Goal: Task Accomplishment & Management: Use online tool/utility

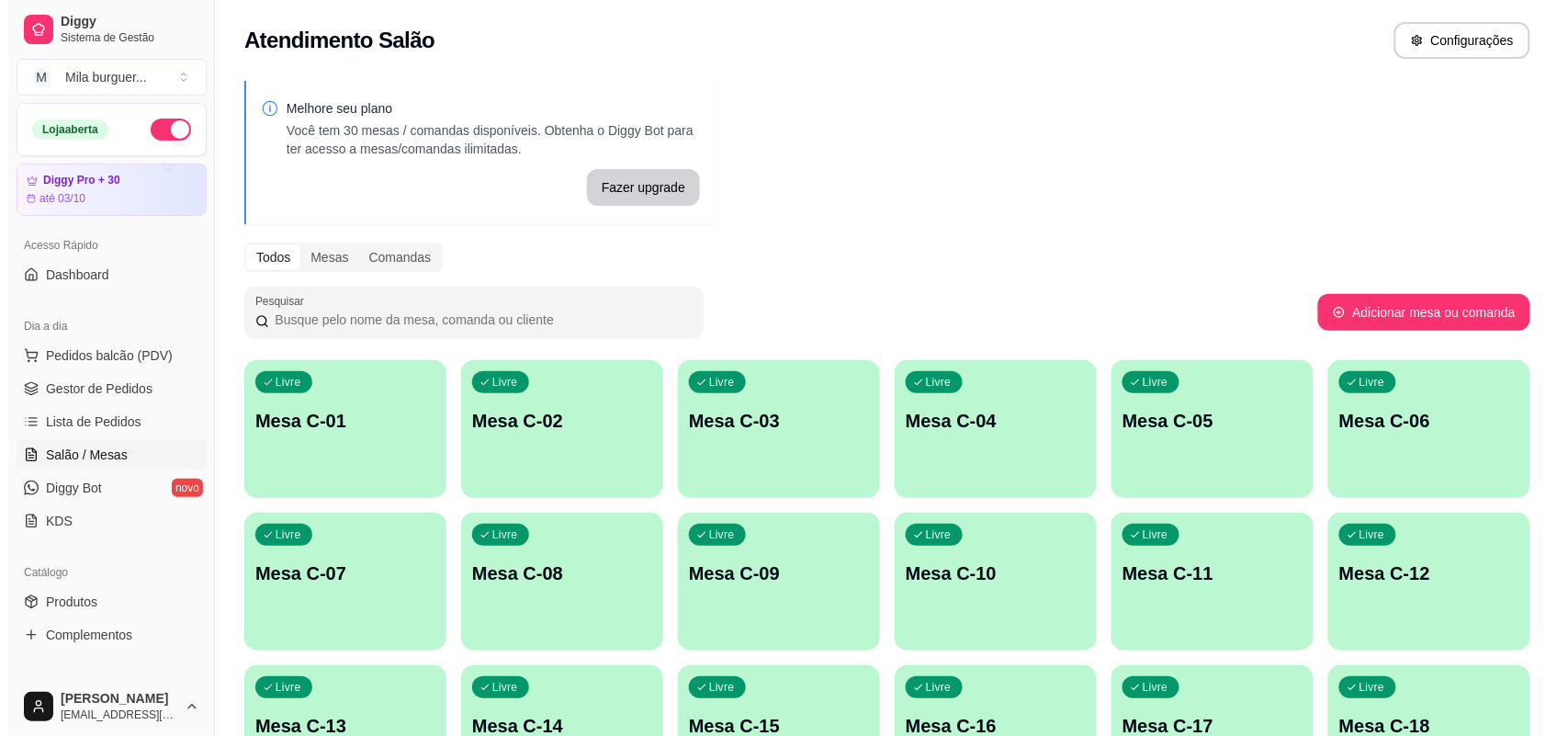
scroll to position [115, 0]
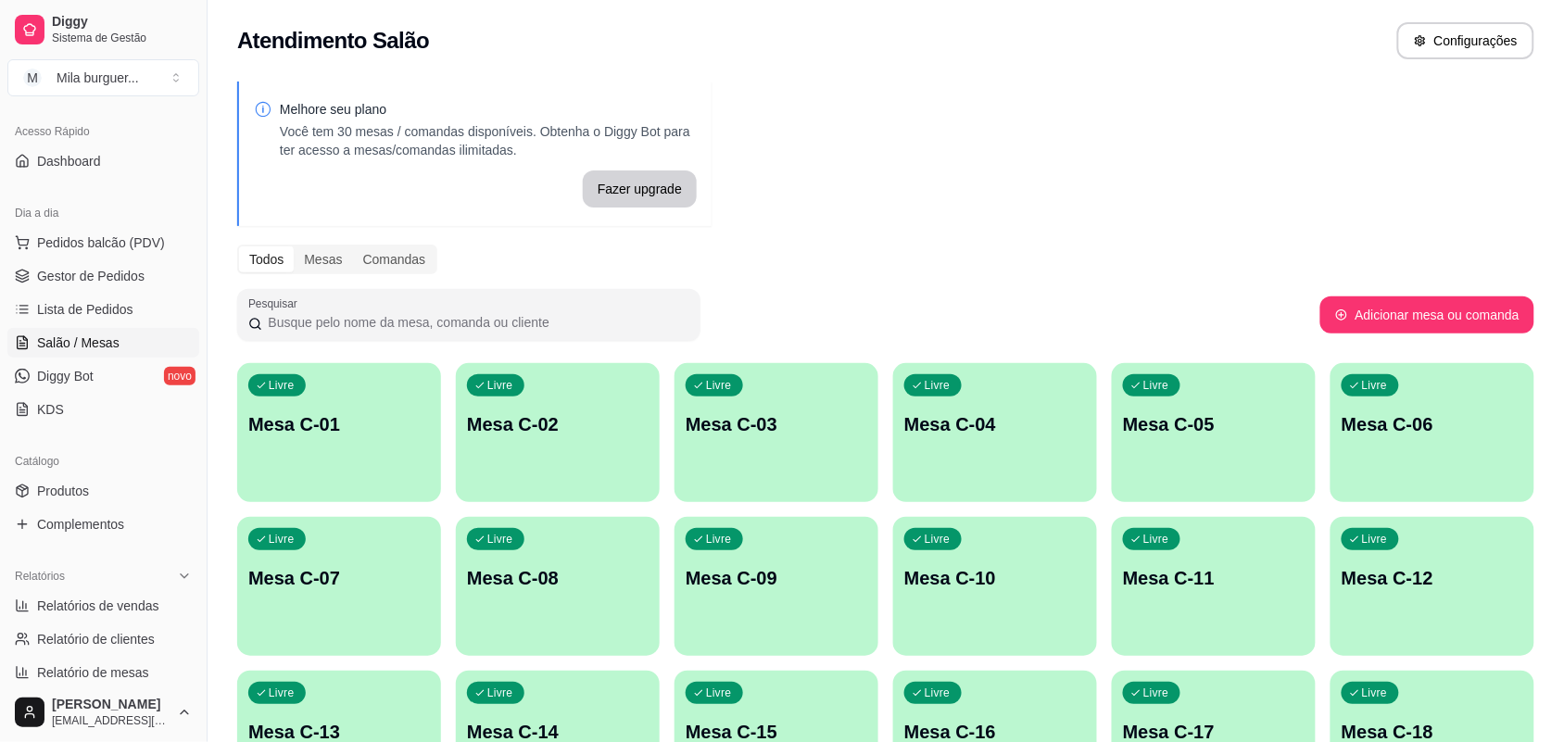
click at [363, 391] on div "Livre Mesa C-01" at bounding box center [339, 421] width 204 height 117
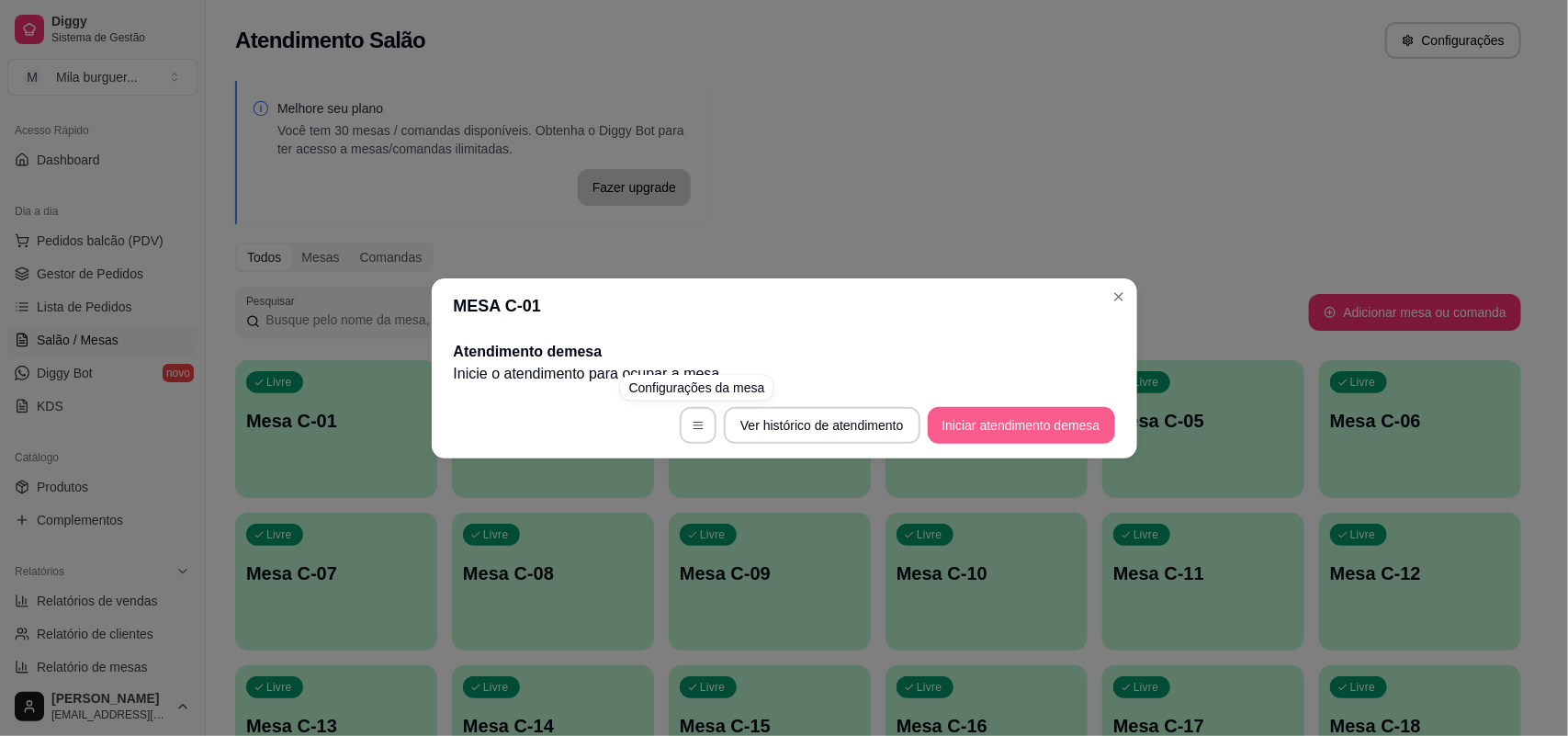
click at [993, 424] on button "Iniciar atendimento de mesa" at bounding box center [1022, 425] width 187 height 37
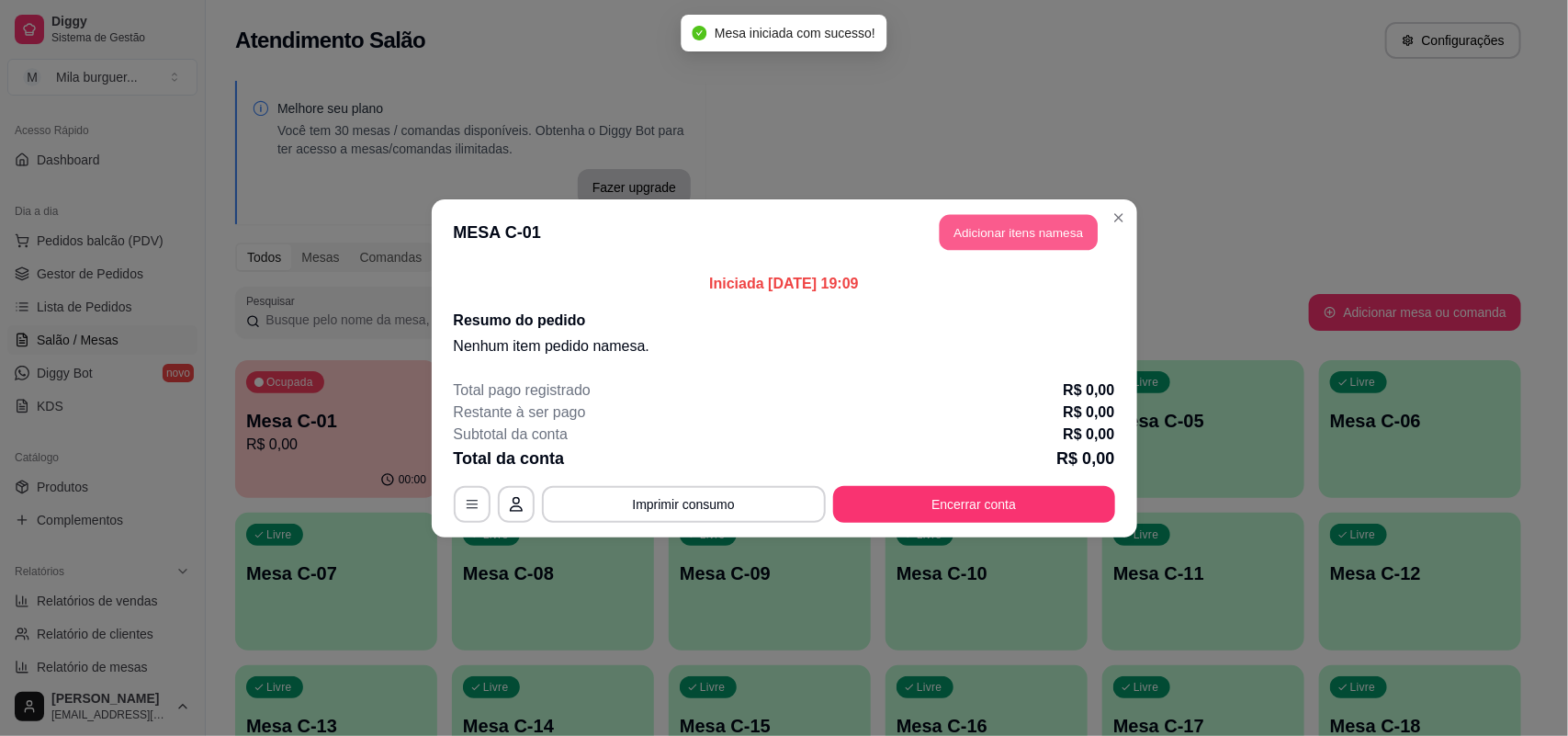
click at [979, 235] on button "Adicionar itens na mesa" at bounding box center [1019, 232] width 158 height 36
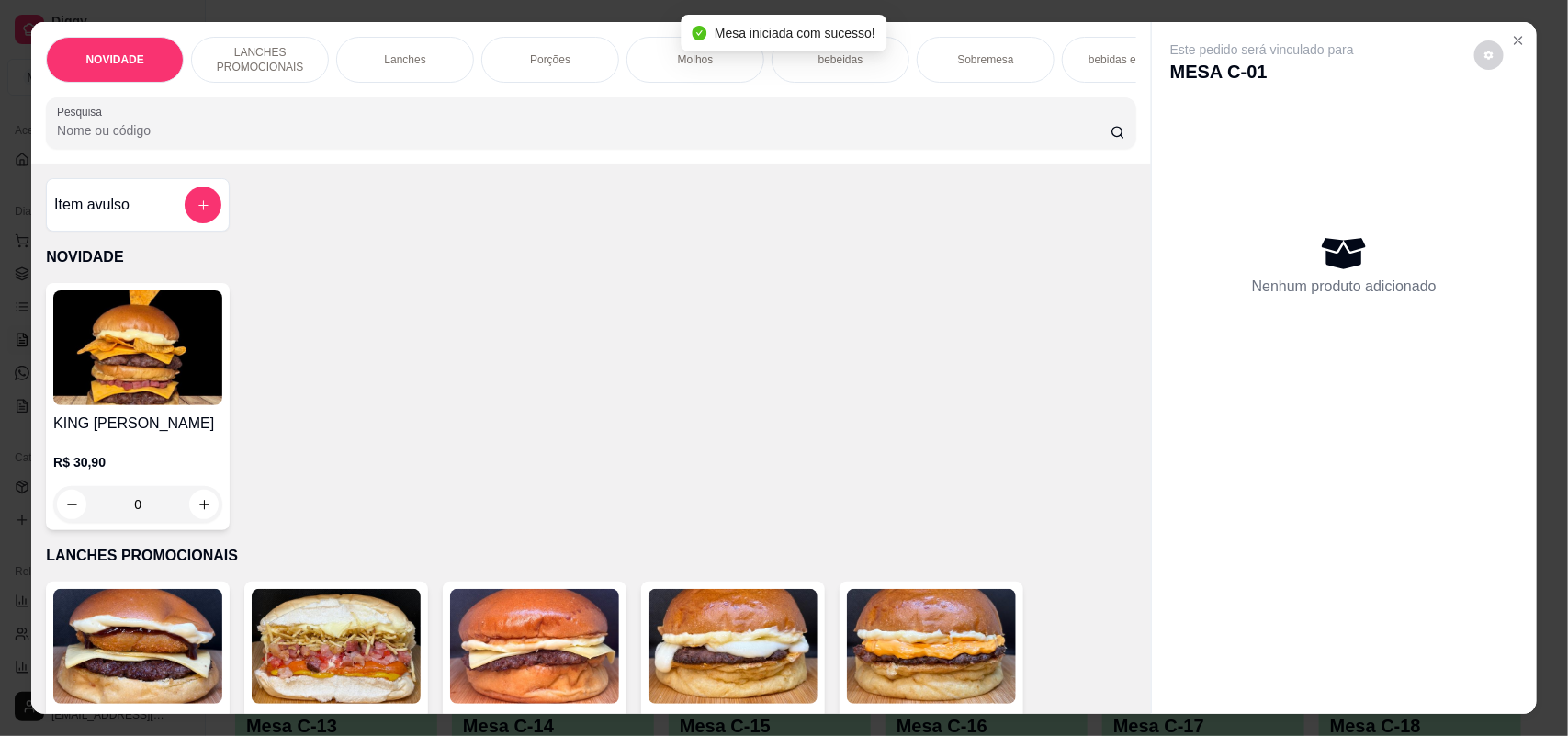
click at [551, 61] on p "Porções" at bounding box center [550, 60] width 41 height 15
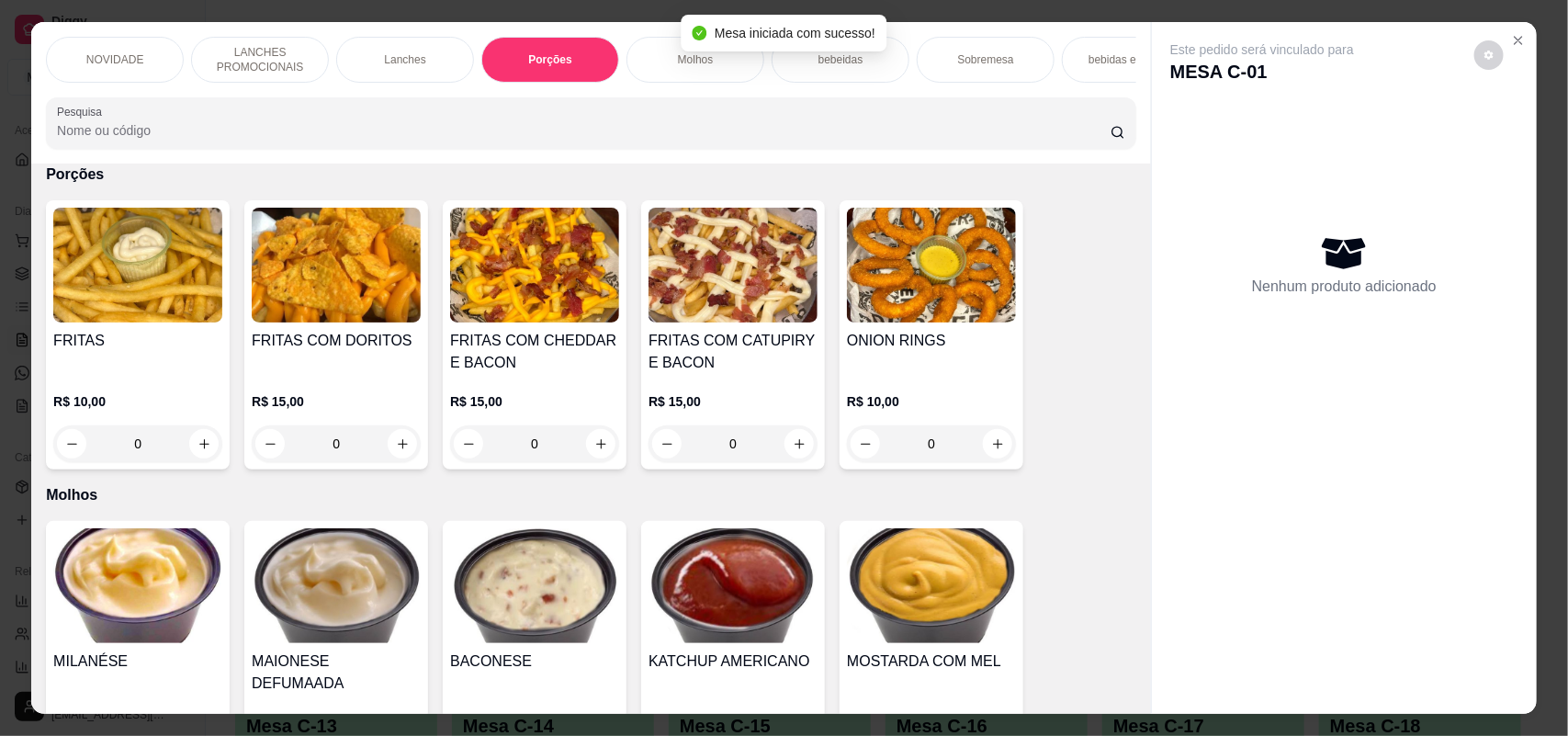
scroll to position [37, 0]
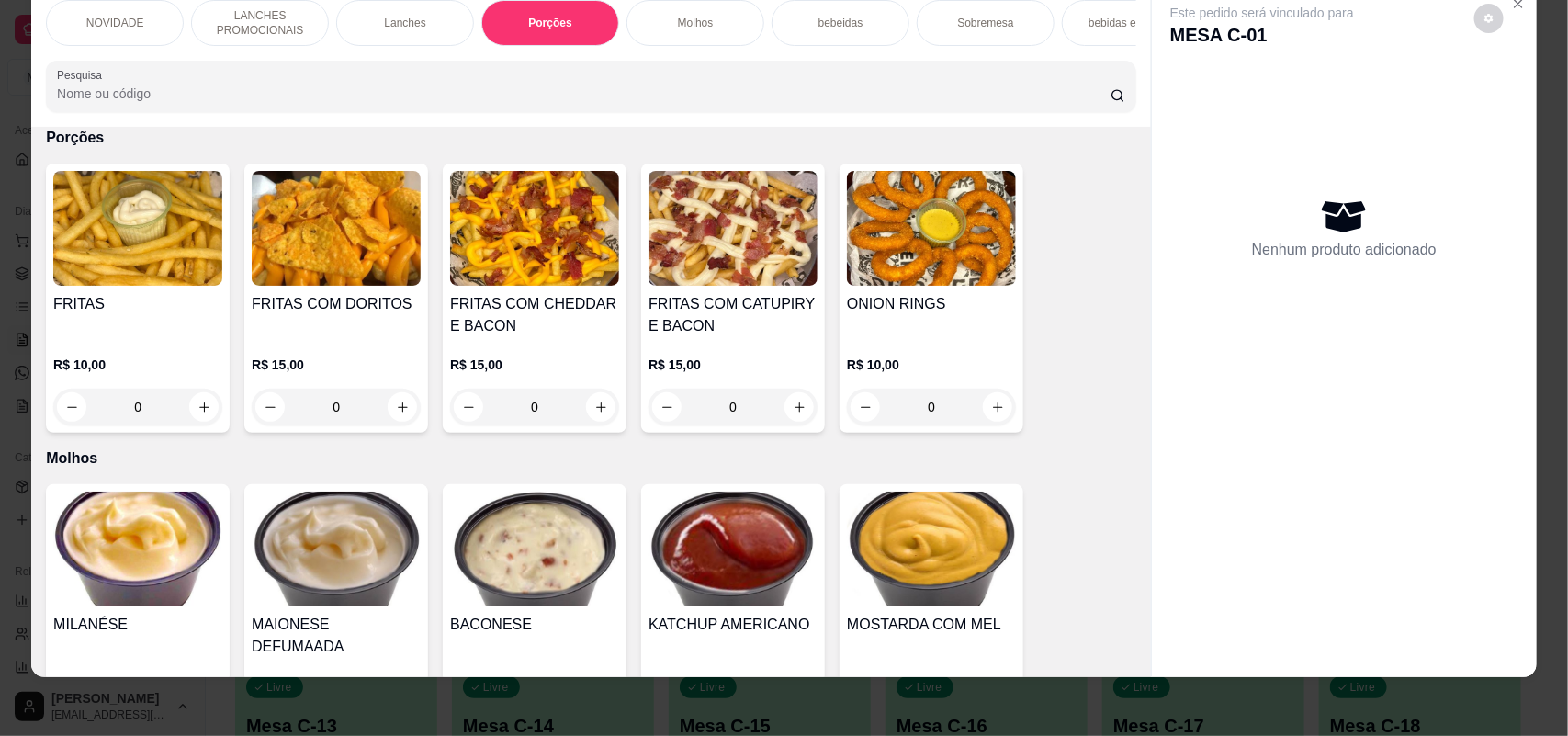
click at [382, 421] on div "0" at bounding box center [336, 407] width 169 height 37
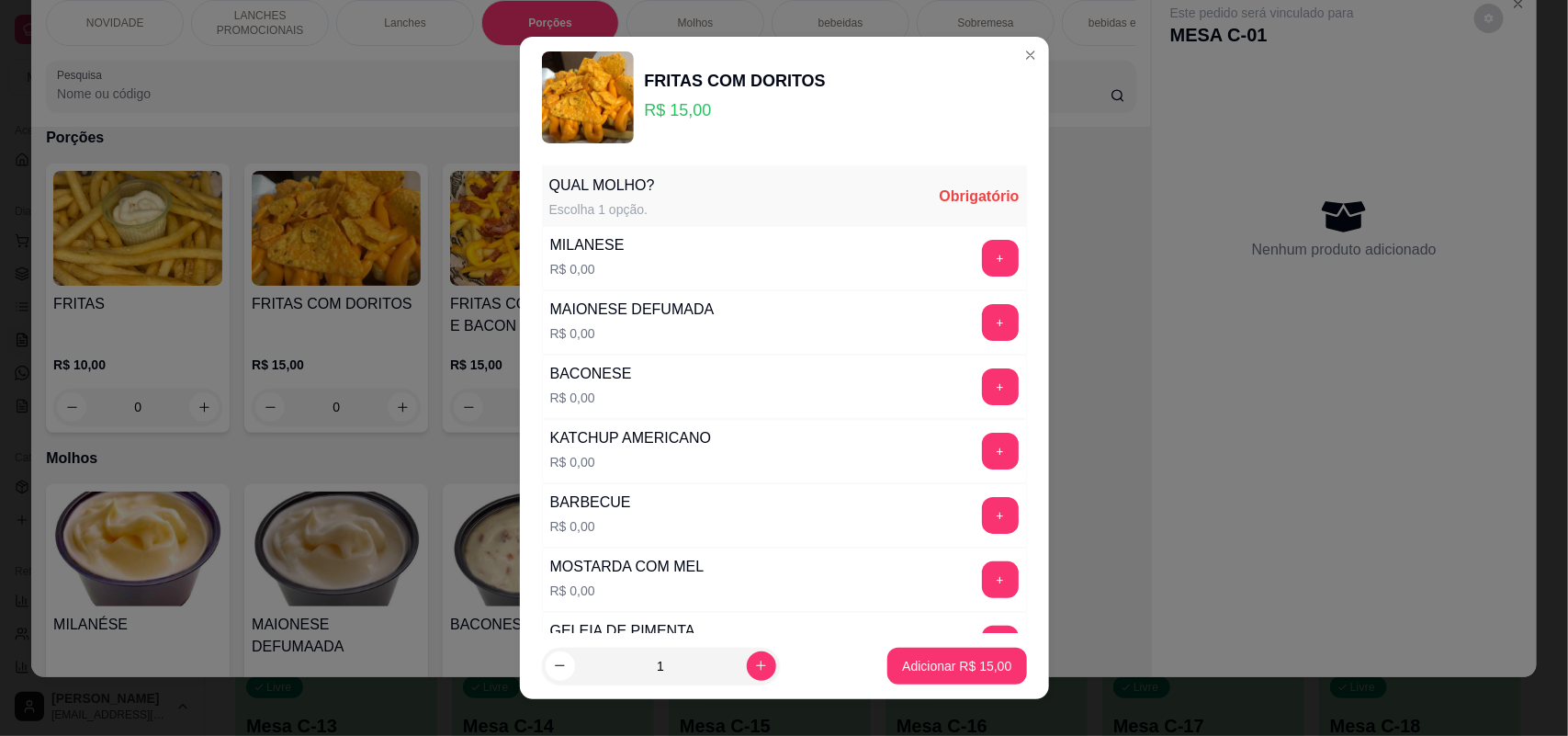
click at [921, 406] on div "BACONESE R$ 0,00 +" at bounding box center [784, 387] width 485 height 64
click at [982, 400] on button "+" at bounding box center [1000, 386] width 37 height 37
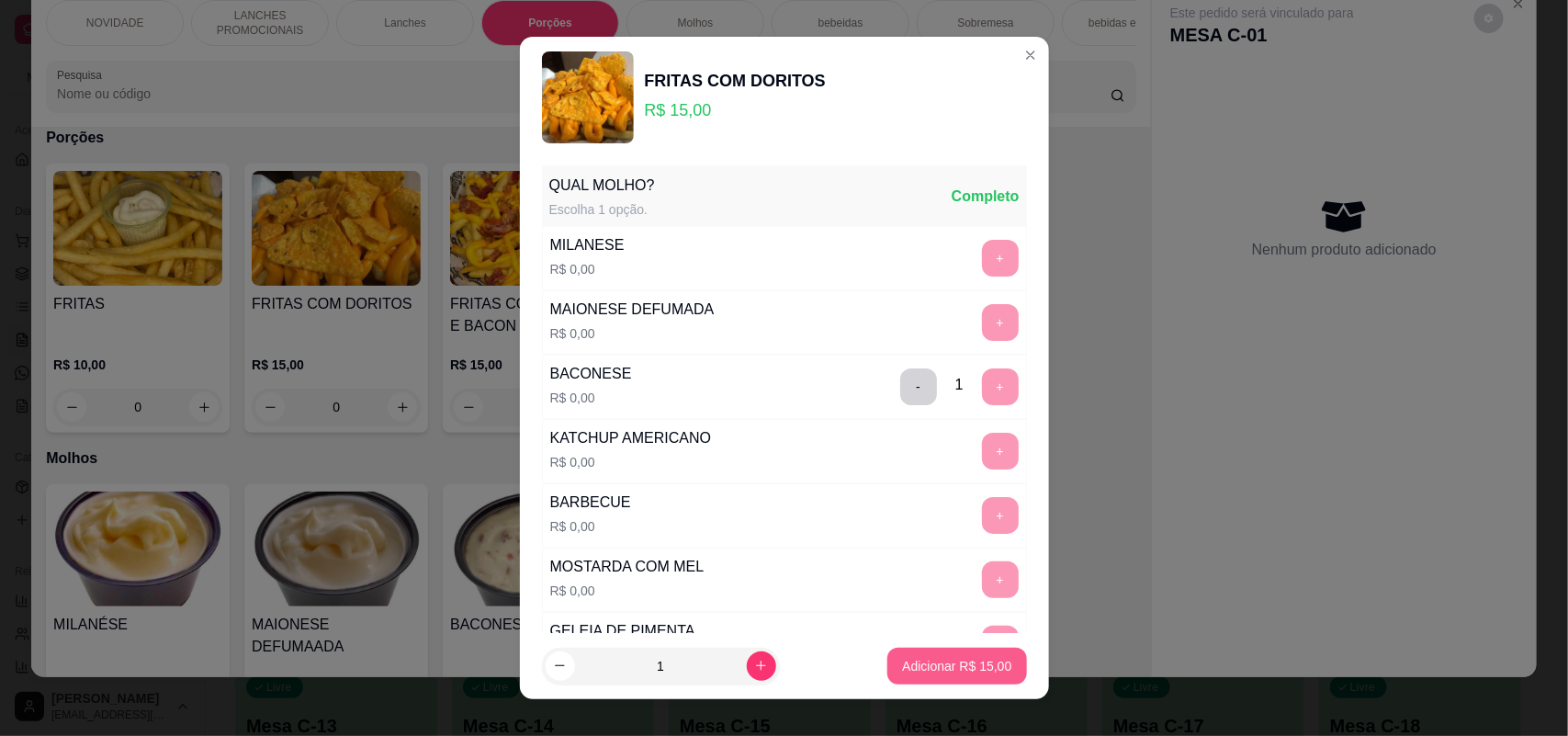
click at [903, 660] on p "Adicionar R$ 15,00" at bounding box center [957, 666] width 109 height 19
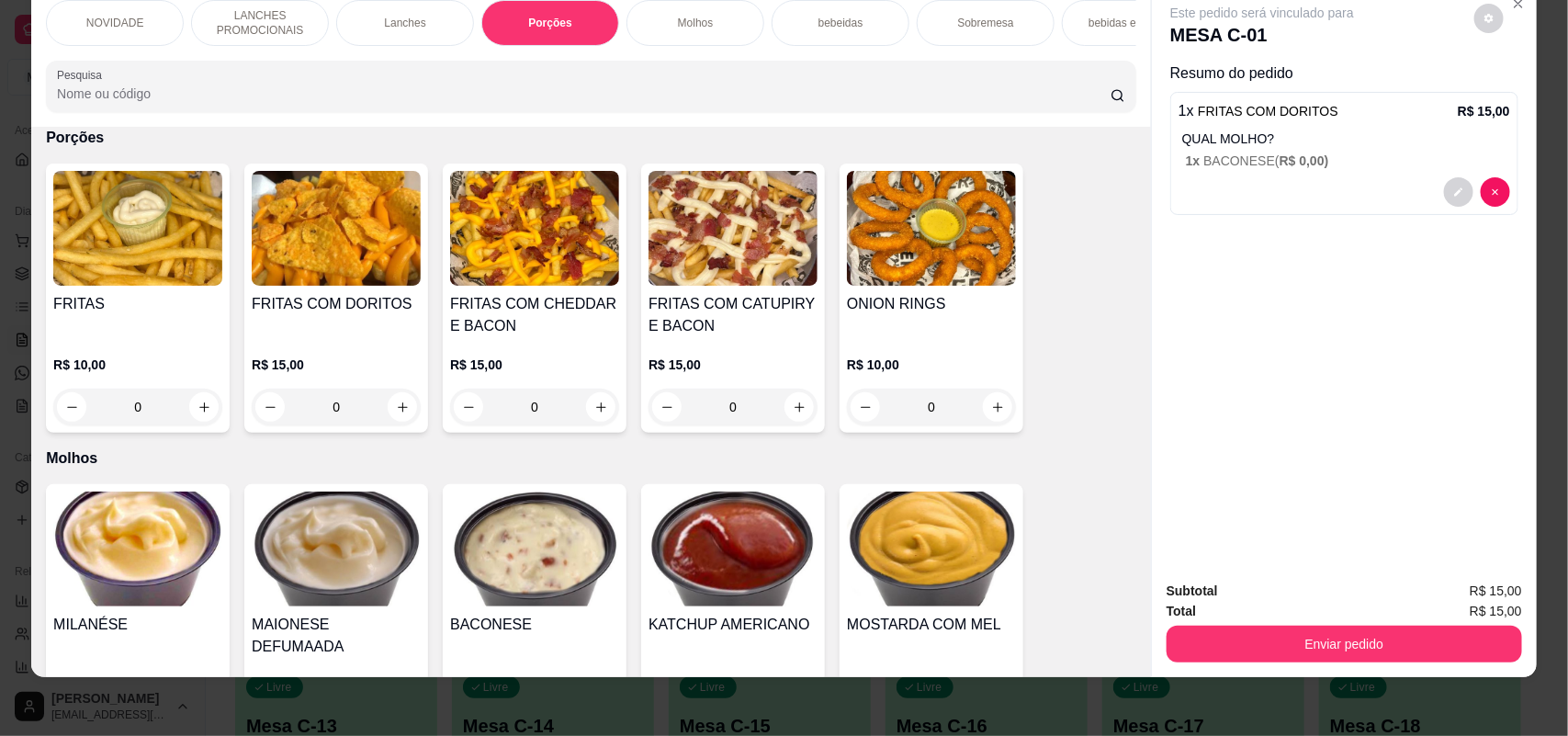
click at [148, 19] on div "NOVIDADE" at bounding box center [114, 23] width 138 height 46
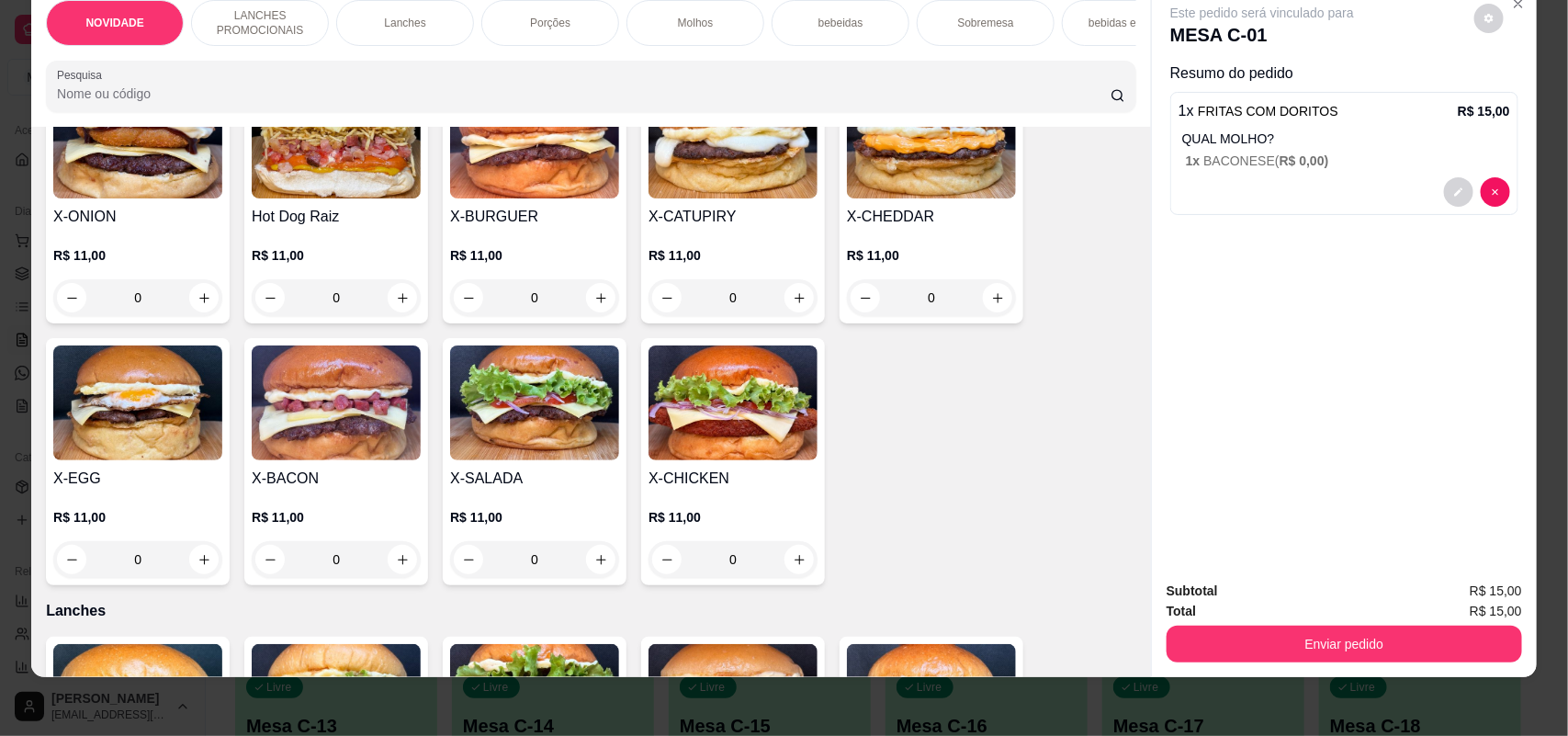
scroll to position [657, 0]
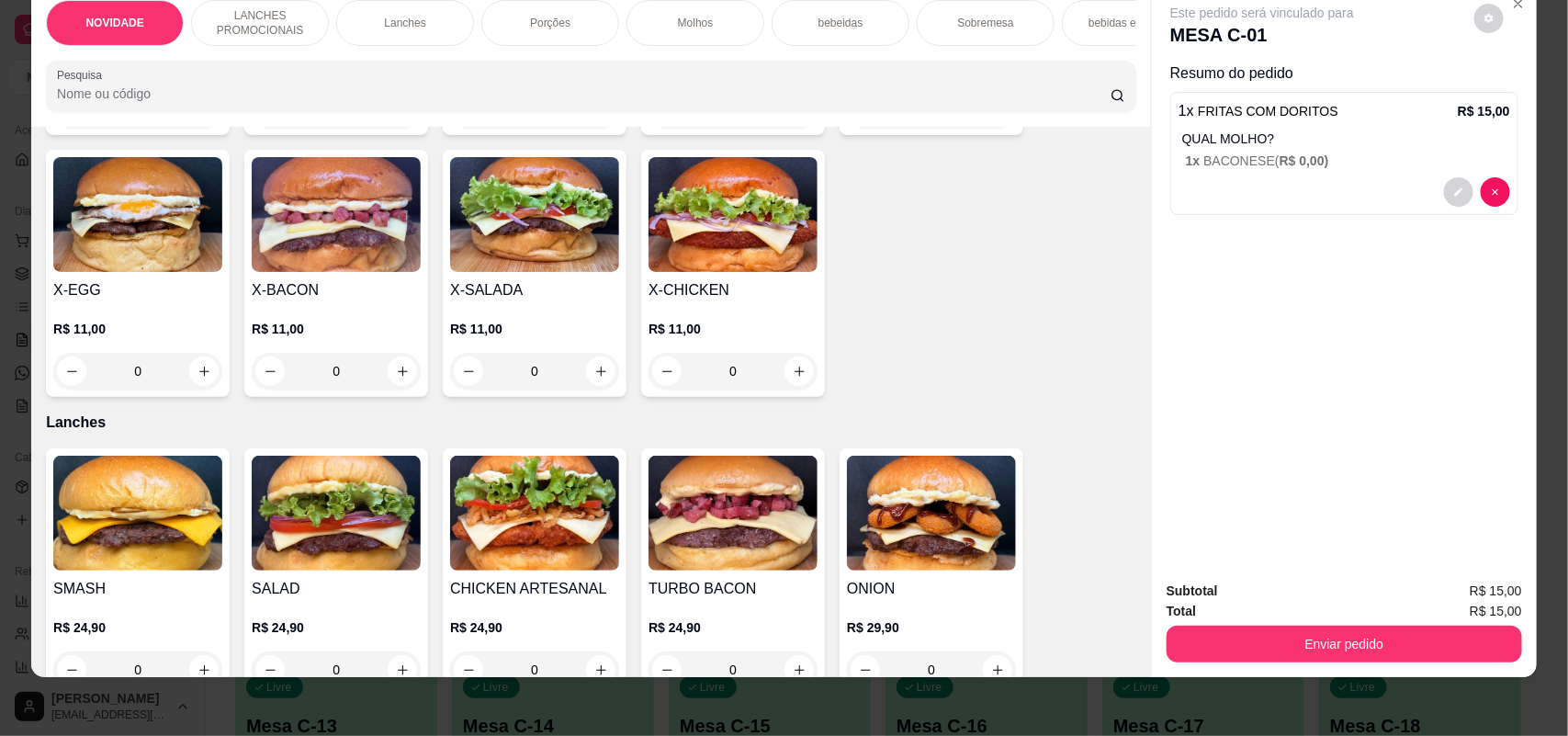
click at [783, 378] on div "0" at bounding box center [733, 371] width 169 height 37
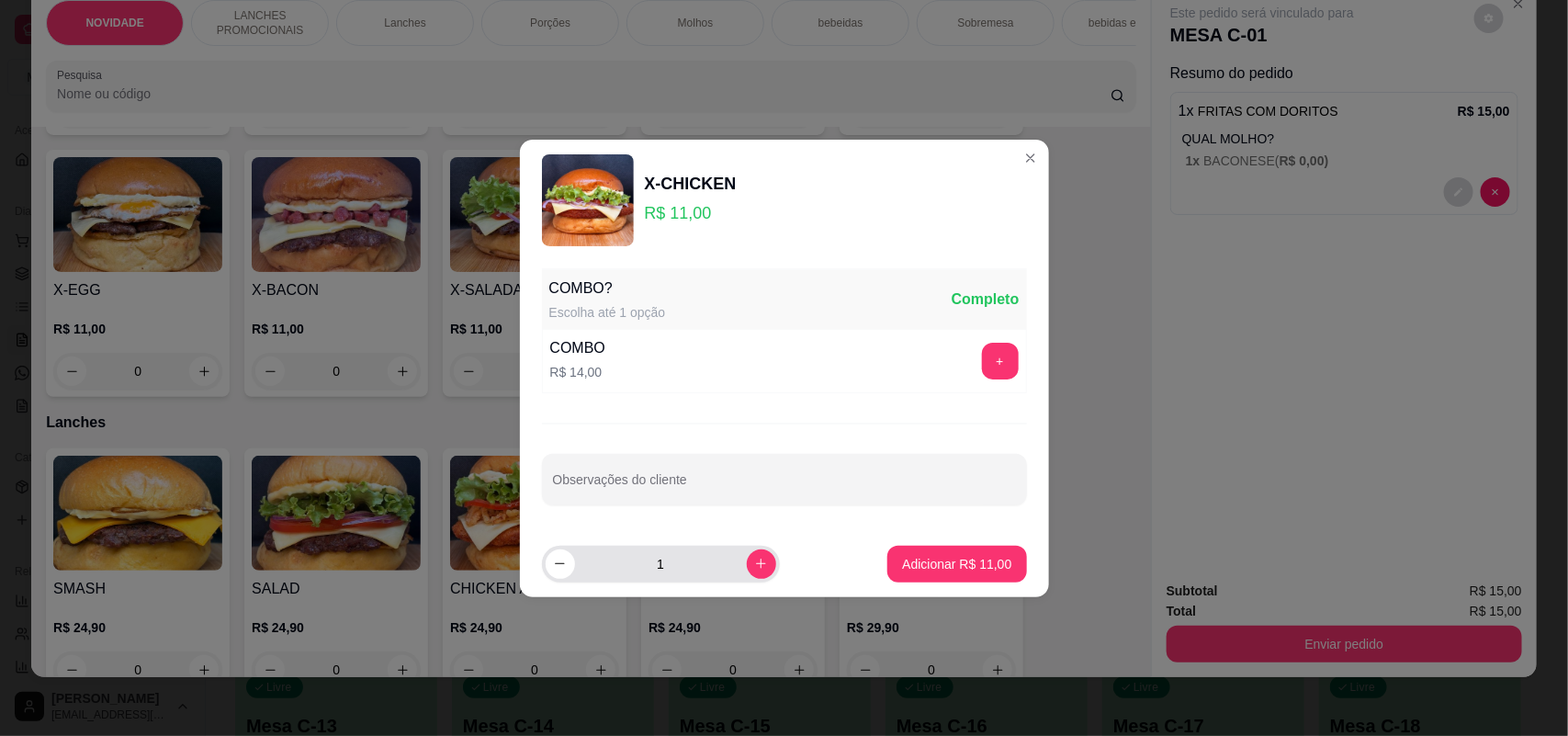
click at [730, 555] on input "1" at bounding box center [661, 563] width 172 height 37
click at [759, 566] on button "increase-product-quantity" at bounding box center [762, 564] width 30 height 30
type input "2"
click at [891, 566] on button "Adicionar R$ 22,00" at bounding box center [958, 563] width 135 height 36
type input "2"
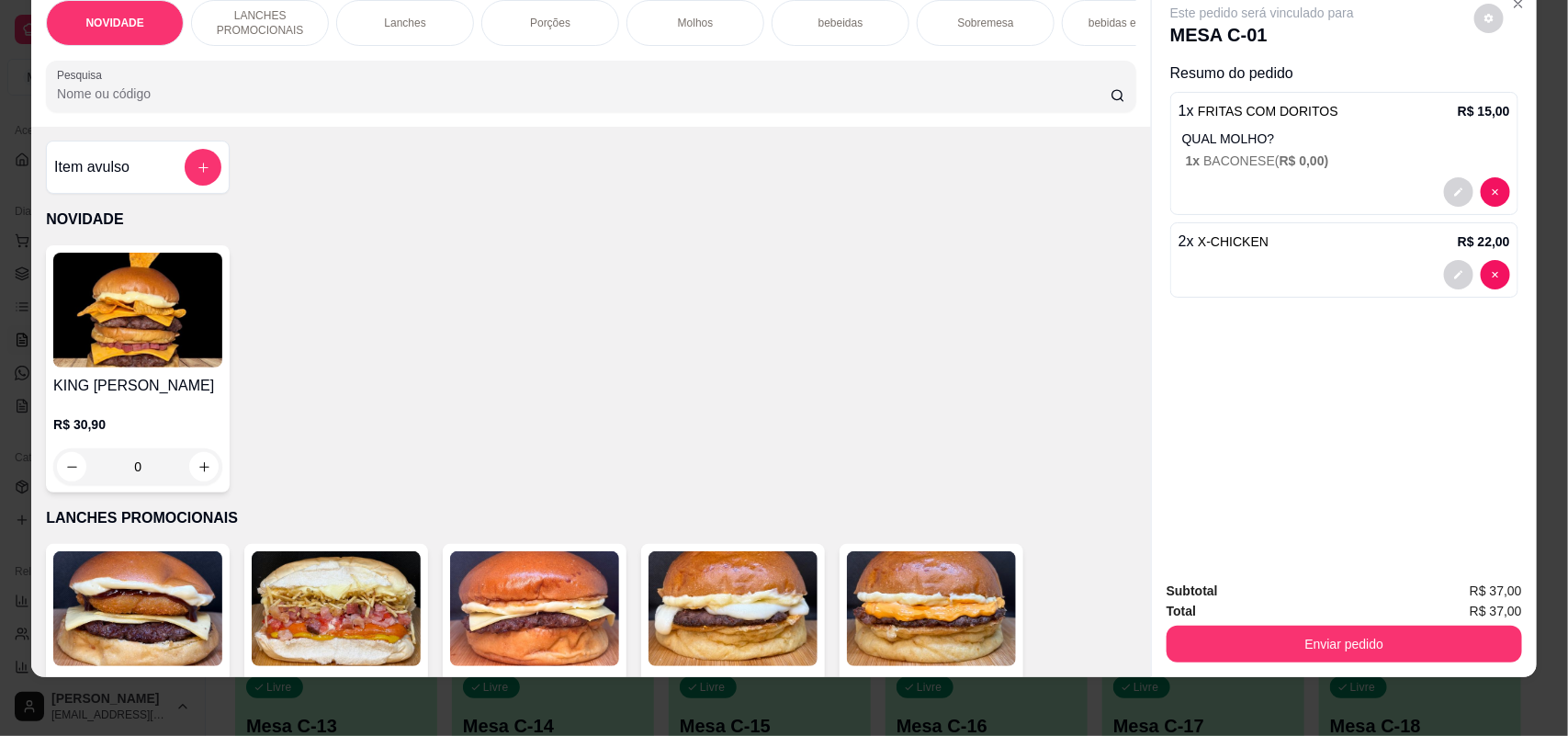
scroll to position [0, 0]
click at [193, 173] on button "add-separate-item" at bounding box center [202, 168] width 37 height 37
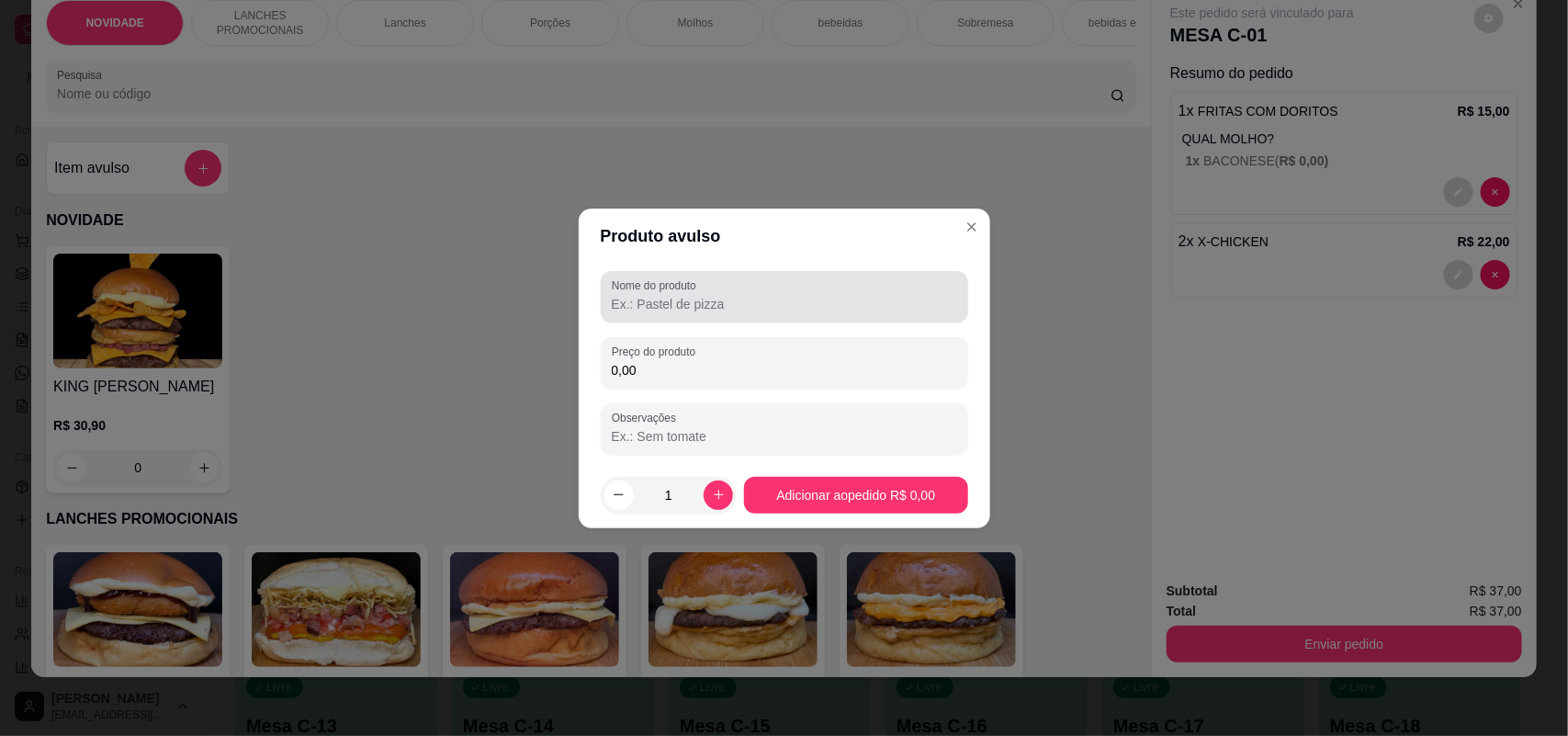
click at [763, 291] on div at bounding box center [784, 297] width 345 height 37
type input "tubaina"
click at [692, 375] on input "0,00" at bounding box center [784, 370] width 345 height 19
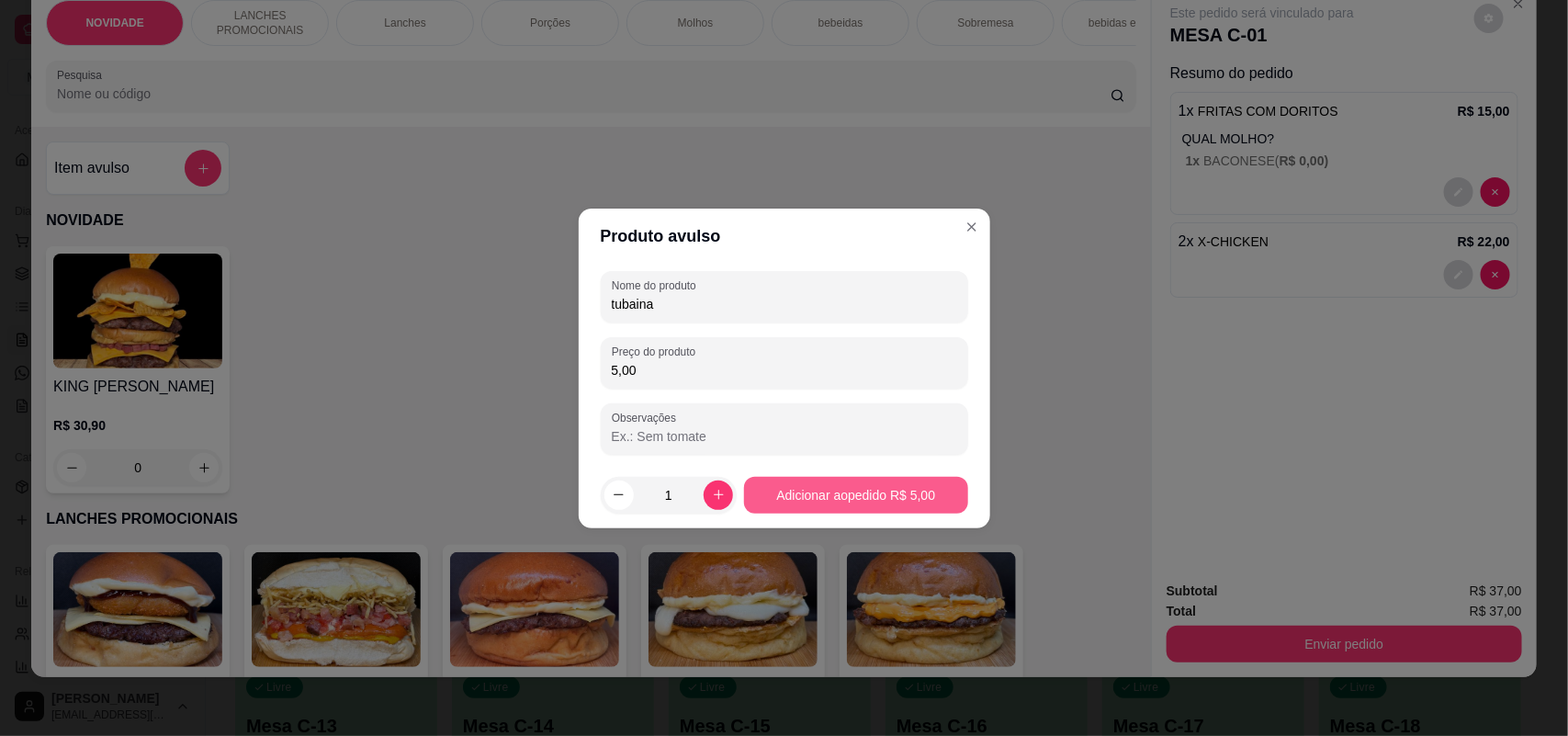
type input "5,00"
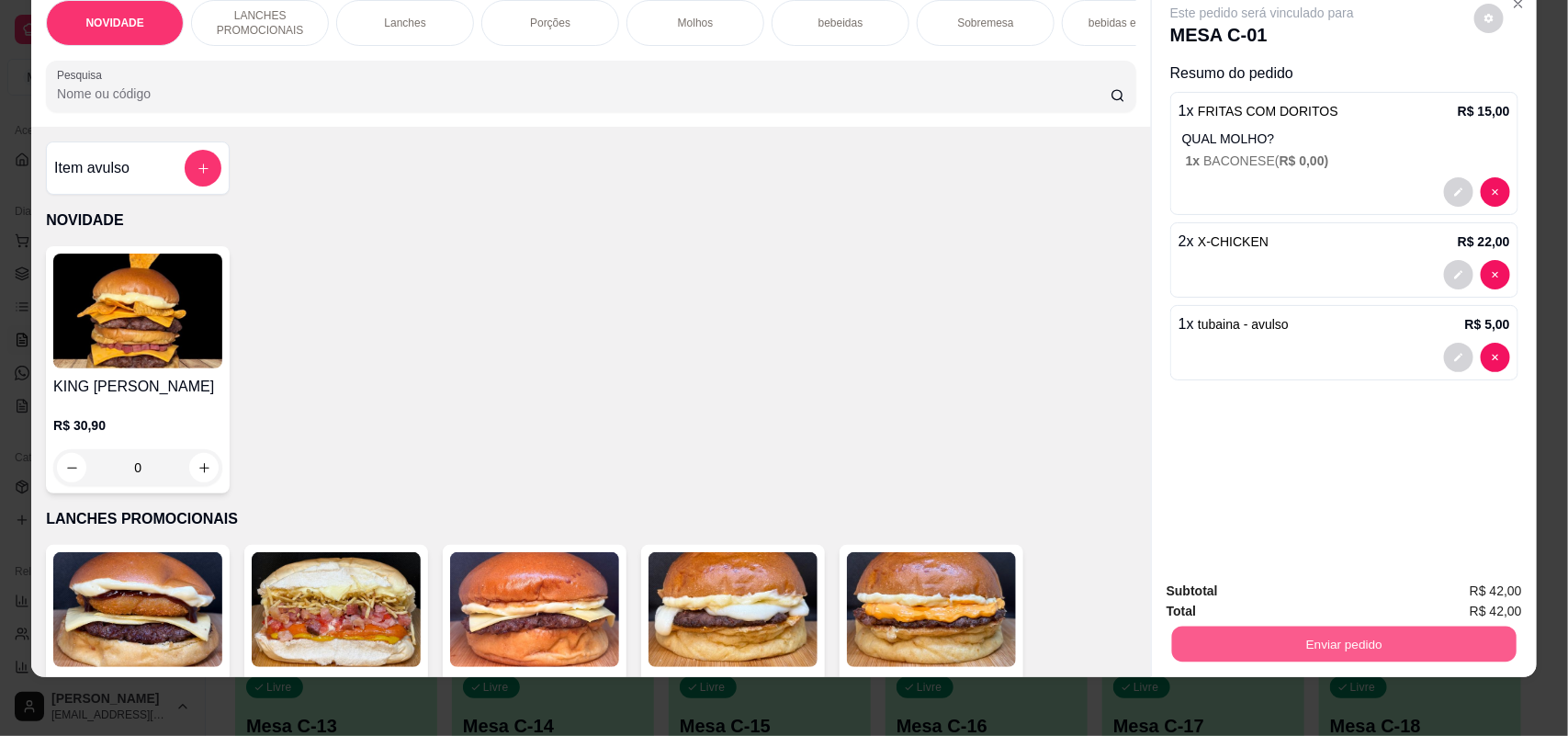
click at [1214, 650] on button "Enviar pedido" at bounding box center [1344, 645] width 344 height 36
click at [1252, 602] on button "Não registrar e enviar pedido" at bounding box center [1282, 598] width 191 height 35
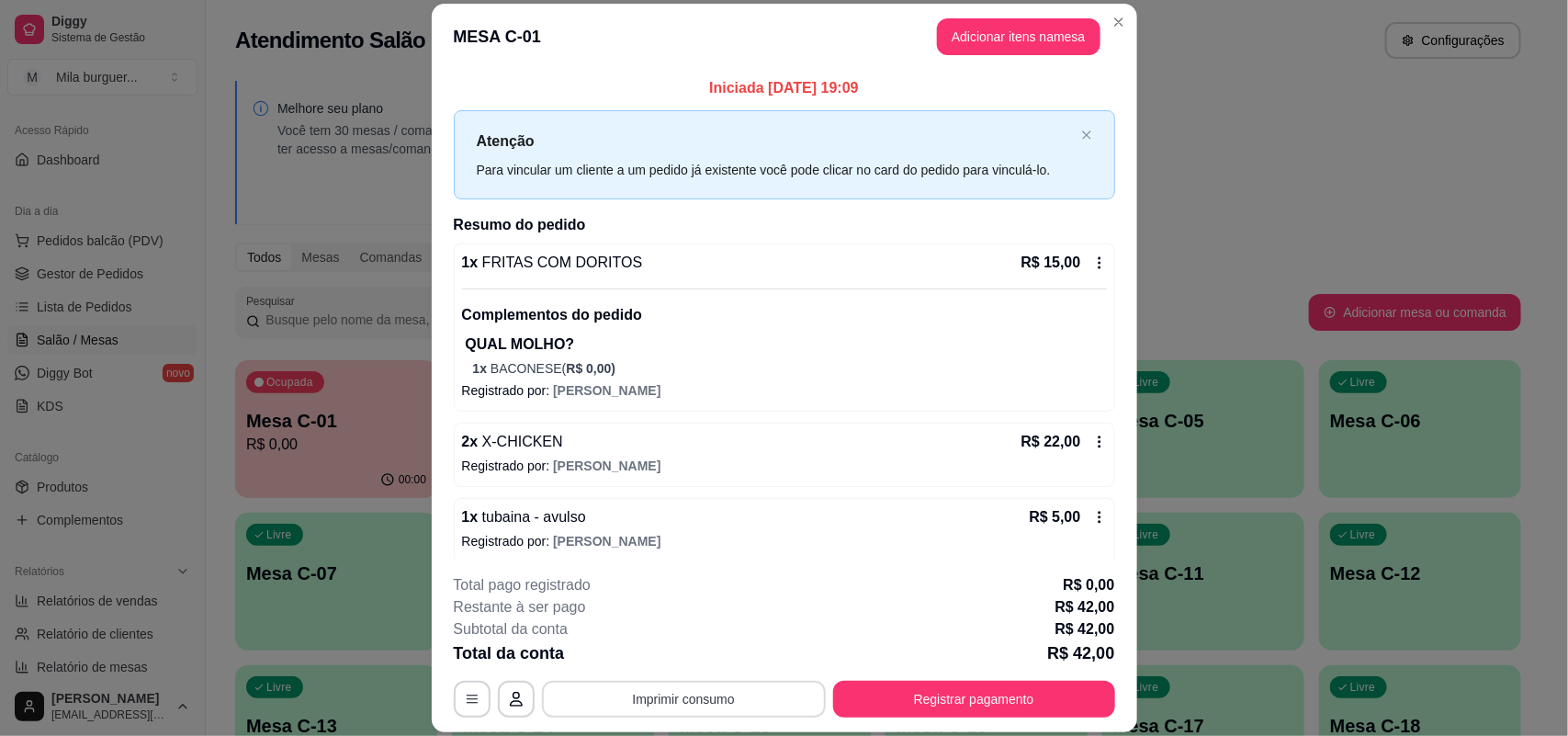
click at [783, 682] on button "Imprimir consumo" at bounding box center [684, 698] width 284 height 37
click at [664, 655] on button "IMPRESSORA" at bounding box center [681, 657] width 129 height 29
click at [722, 687] on button "Imprimir consumo" at bounding box center [684, 698] width 284 height 37
click at [719, 655] on button "IMPRESSORA" at bounding box center [681, 657] width 129 height 29
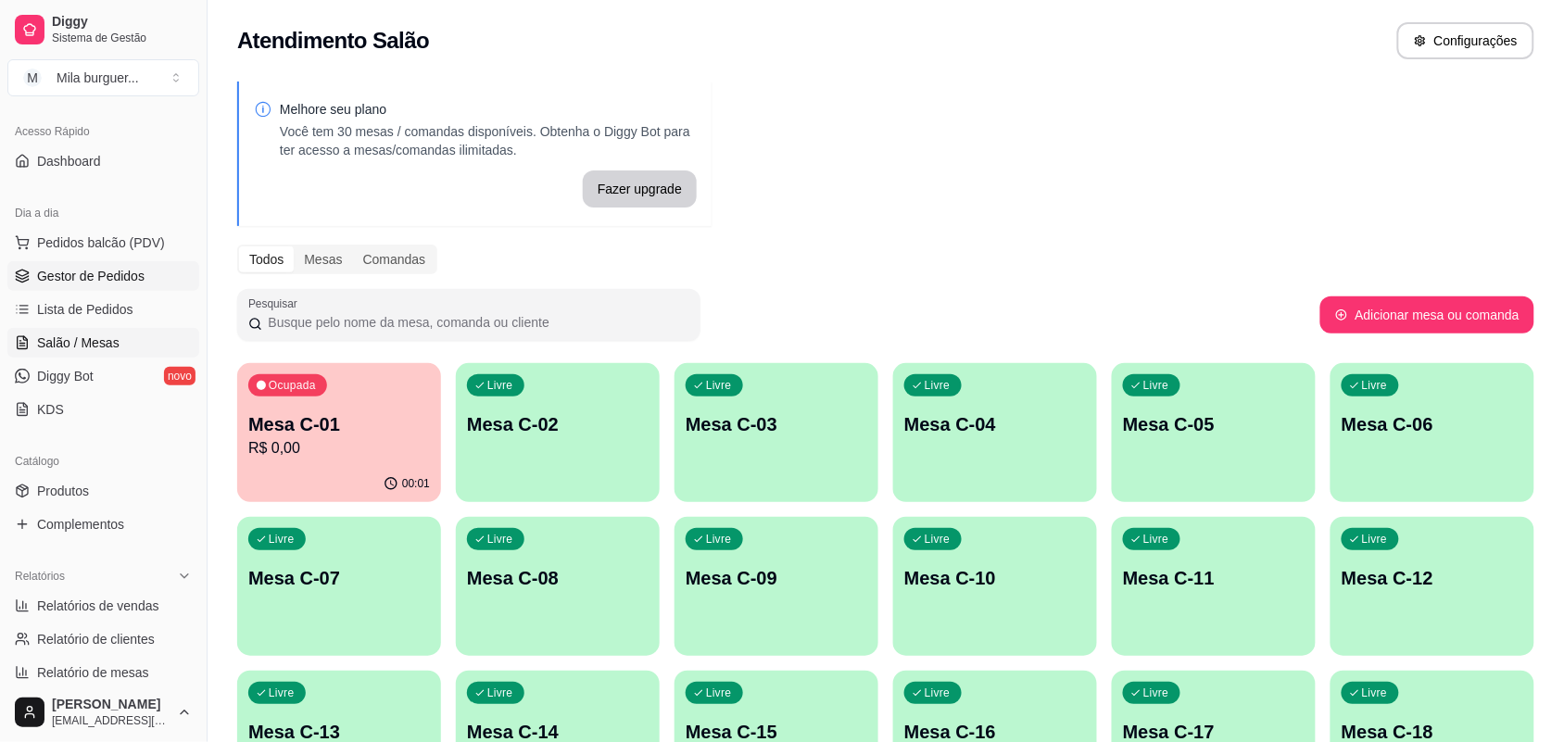
click at [108, 280] on span "Gestor de Pedidos" at bounding box center [90, 276] width 107 height 19
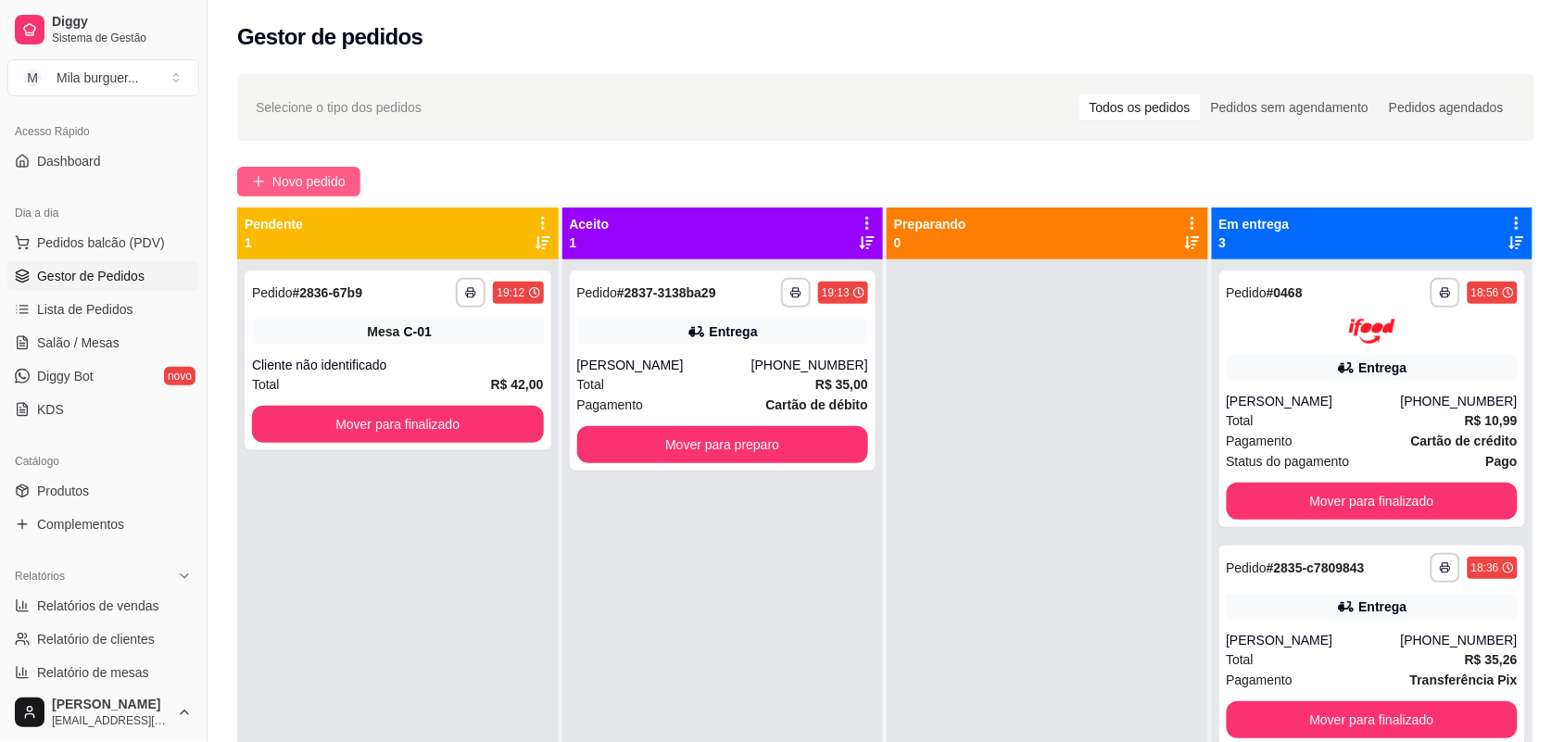
click at [262, 175] on icon "plus" at bounding box center [258, 181] width 13 height 13
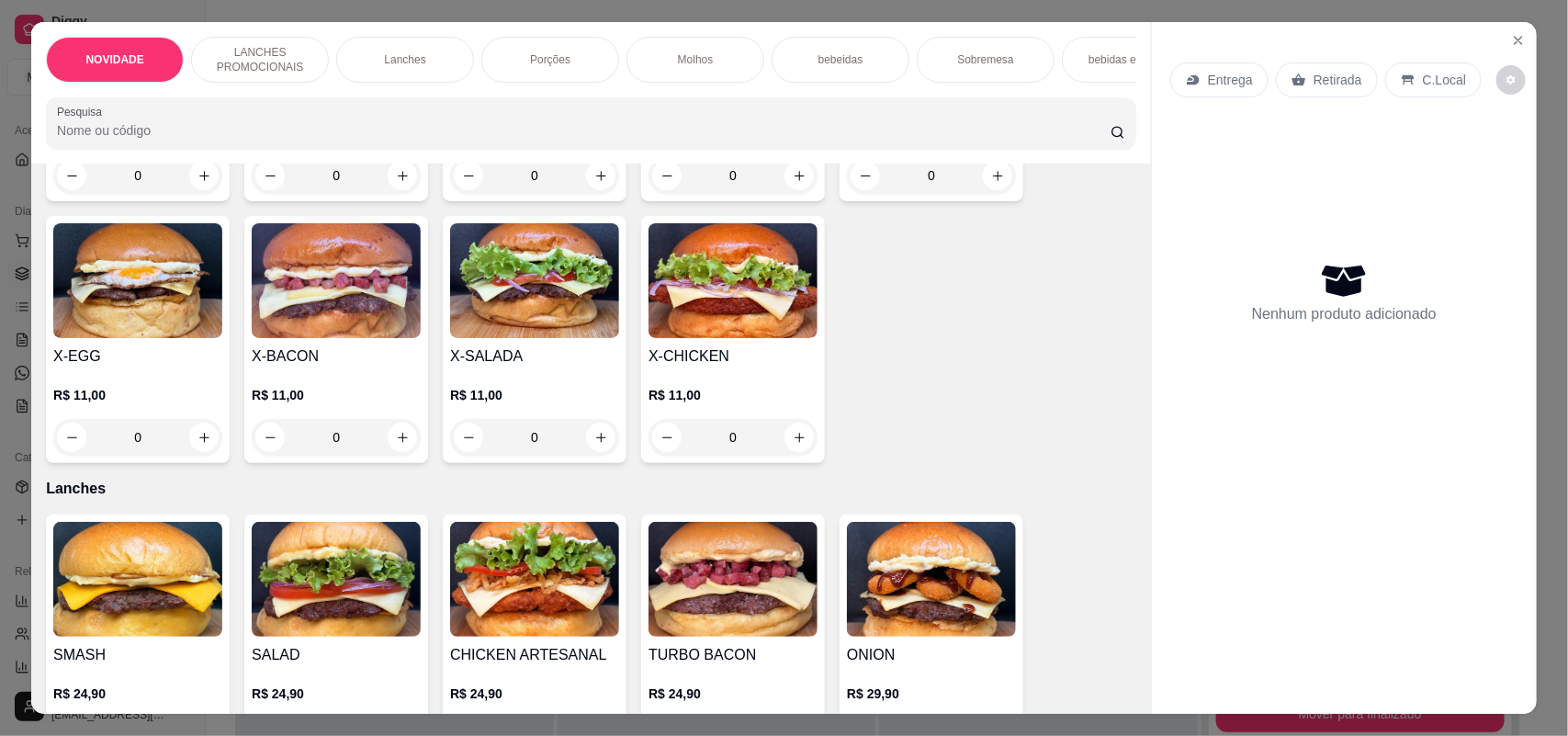
scroll to position [689, 0]
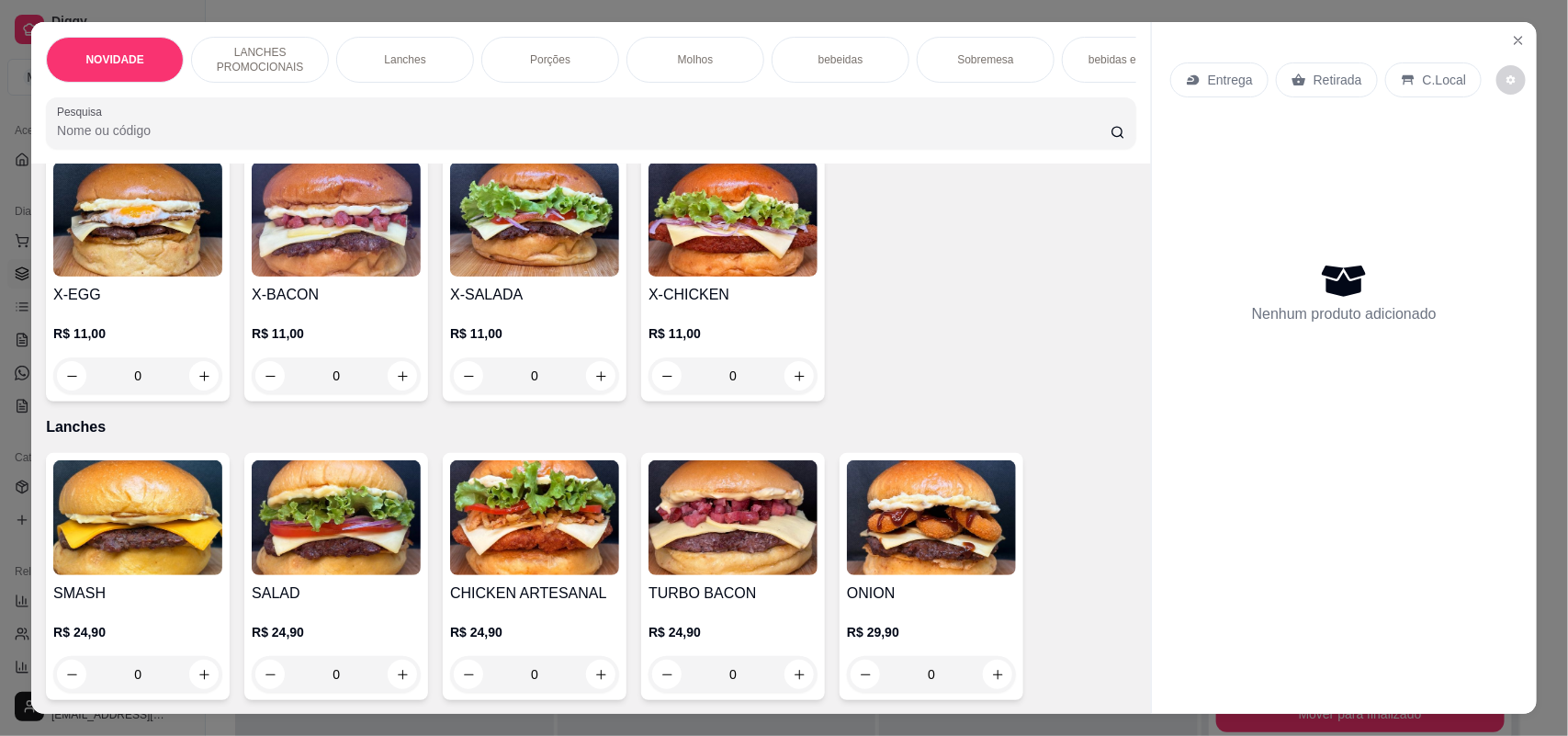
click at [593, 387] on div "0" at bounding box center [535, 375] width 169 height 37
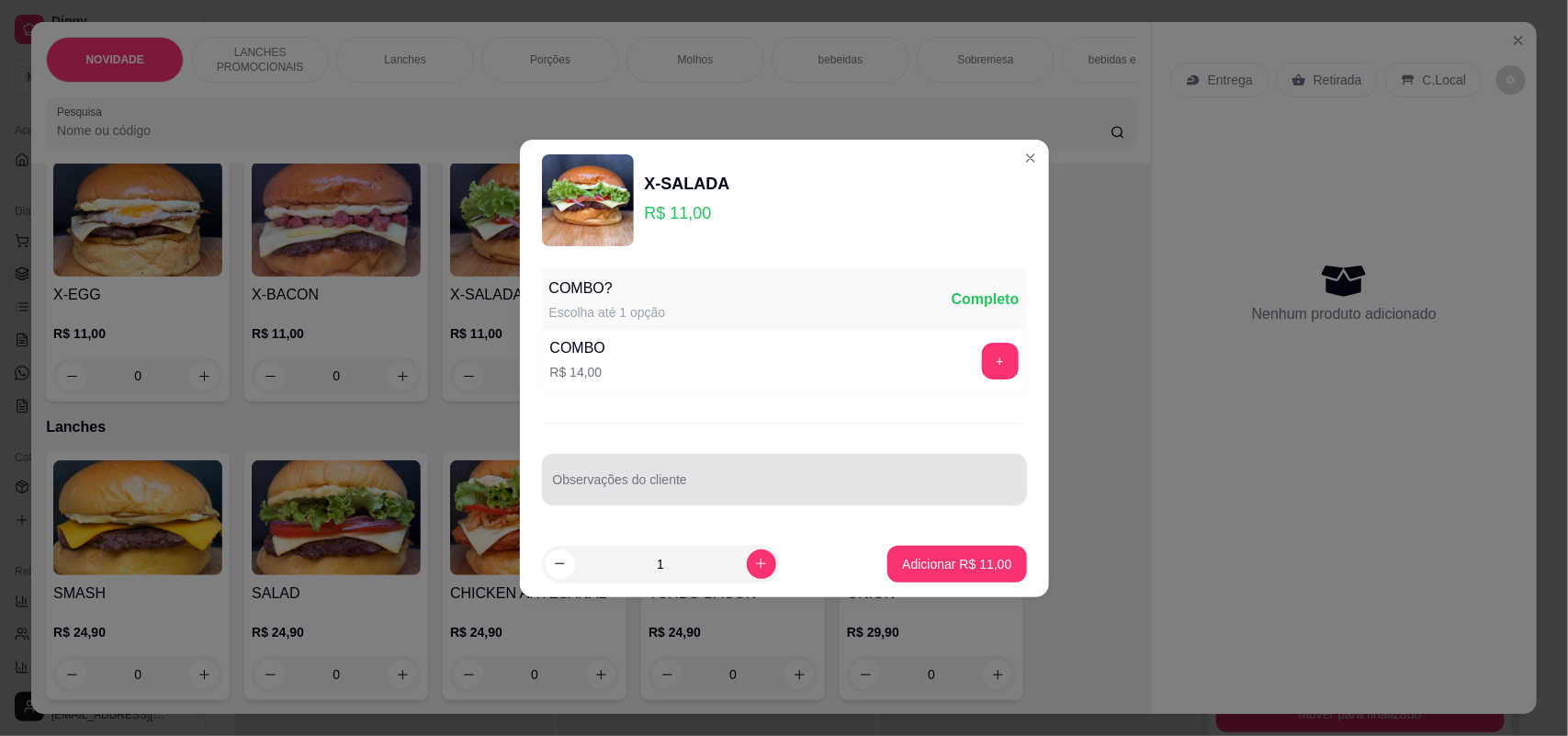
click at [680, 467] on div at bounding box center [784, 479] width 463 height 37
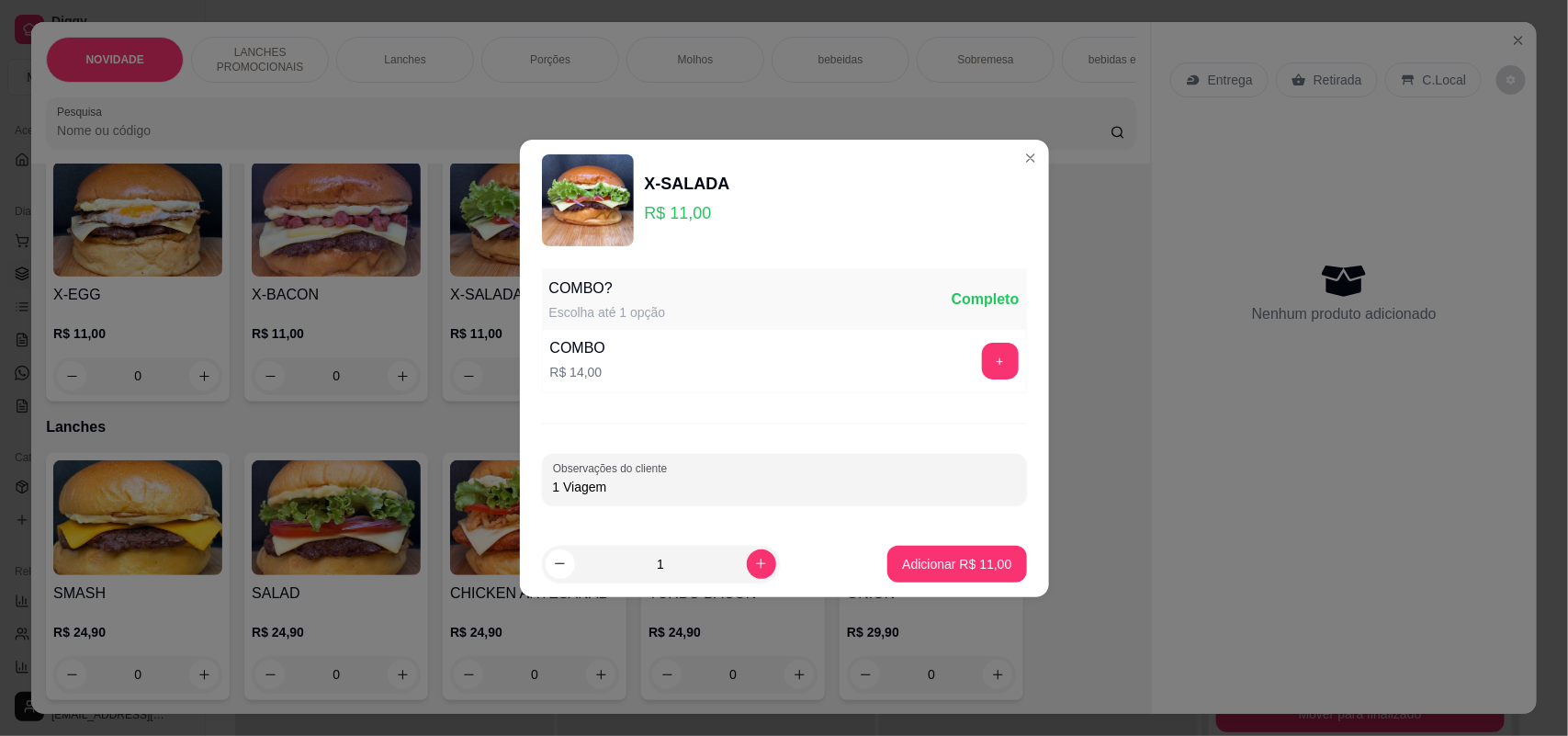
type input "1 Viagem"
click at [756, 567] on icon "increase-product-quantity" at bounding box center [760, 562] width 9 height 9
type input "3"
click at [892, 575] on button "Adicionar R$ 33,00" at bounding box center [957, 563] width 139 height 37
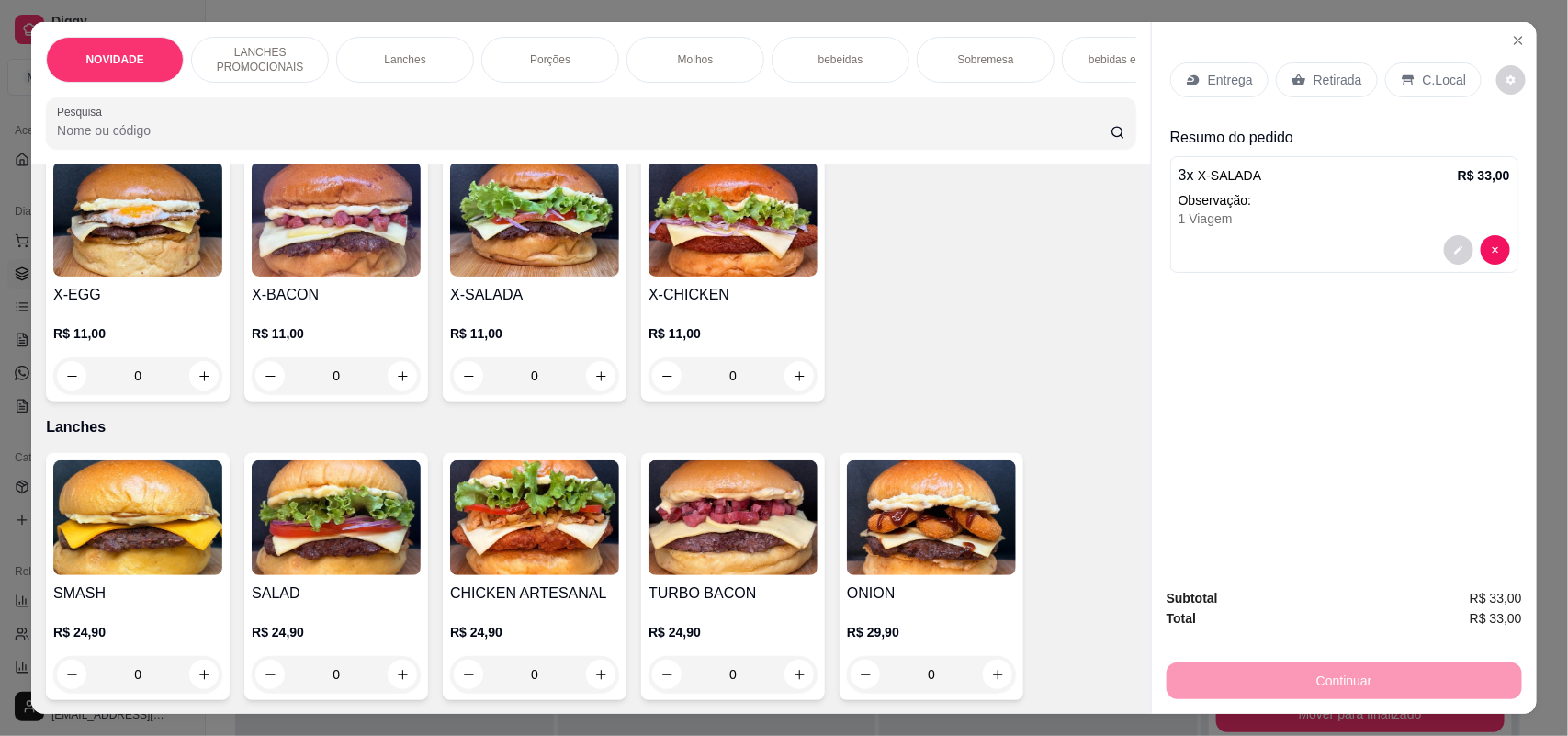
click at [1390, 70] on div "C.Local" at bounding box center [1433, 79] width 96 height 35
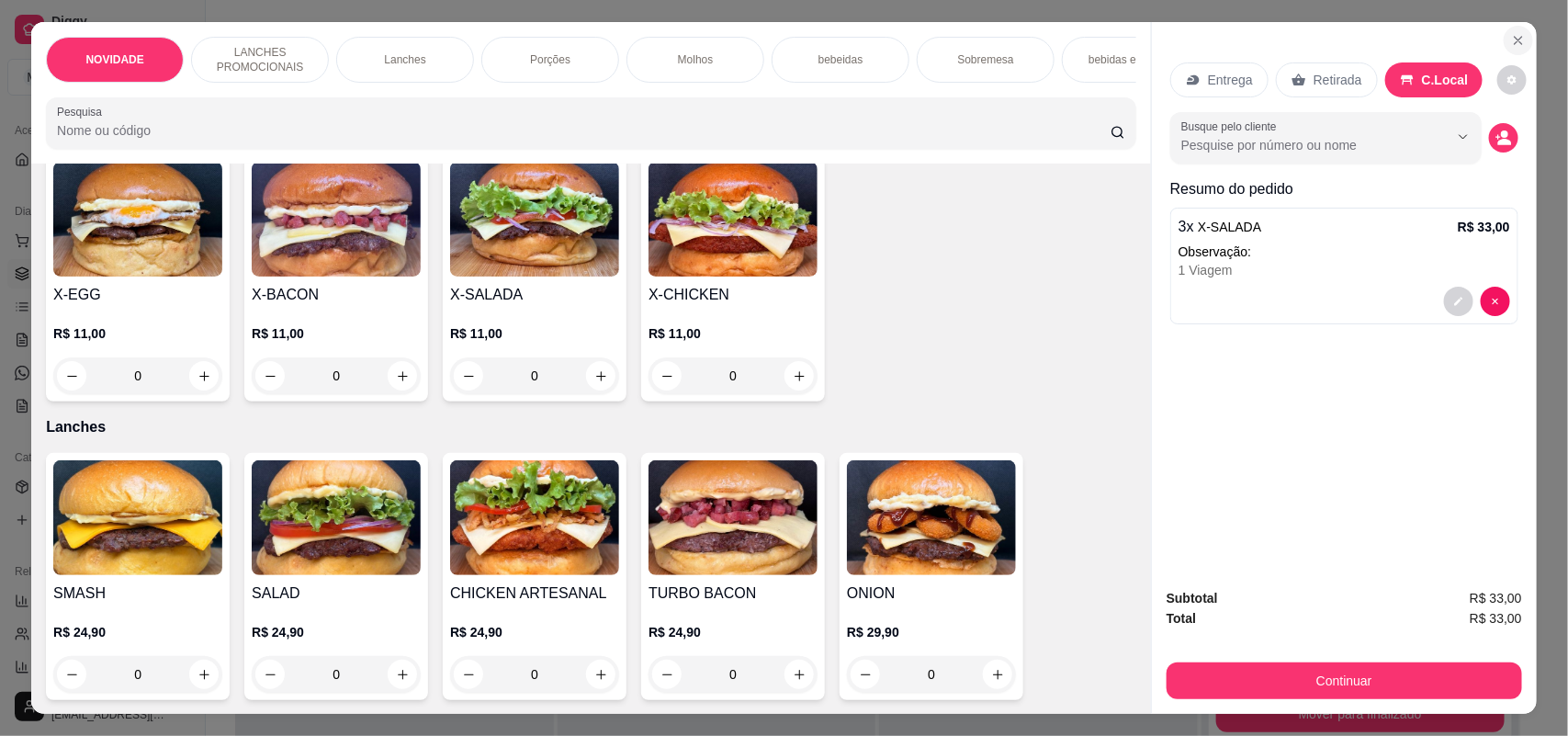
click at [1511, 33] on icon "Close" at bounding box center [1518, 40] width 15 height 15
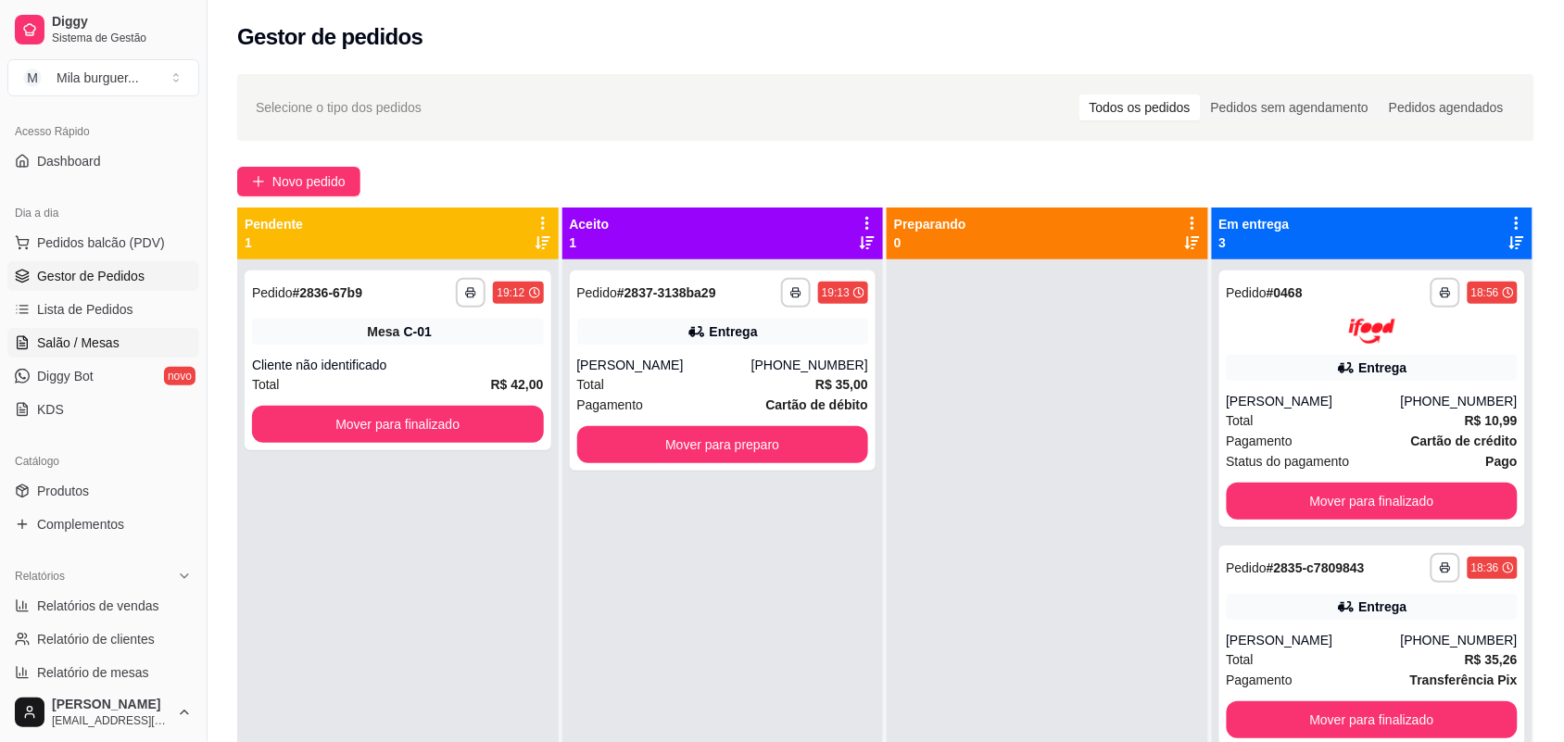
click at [107, 348] on span "Salão / Mesas" at bounding box center [78, 342] width 82 height 19
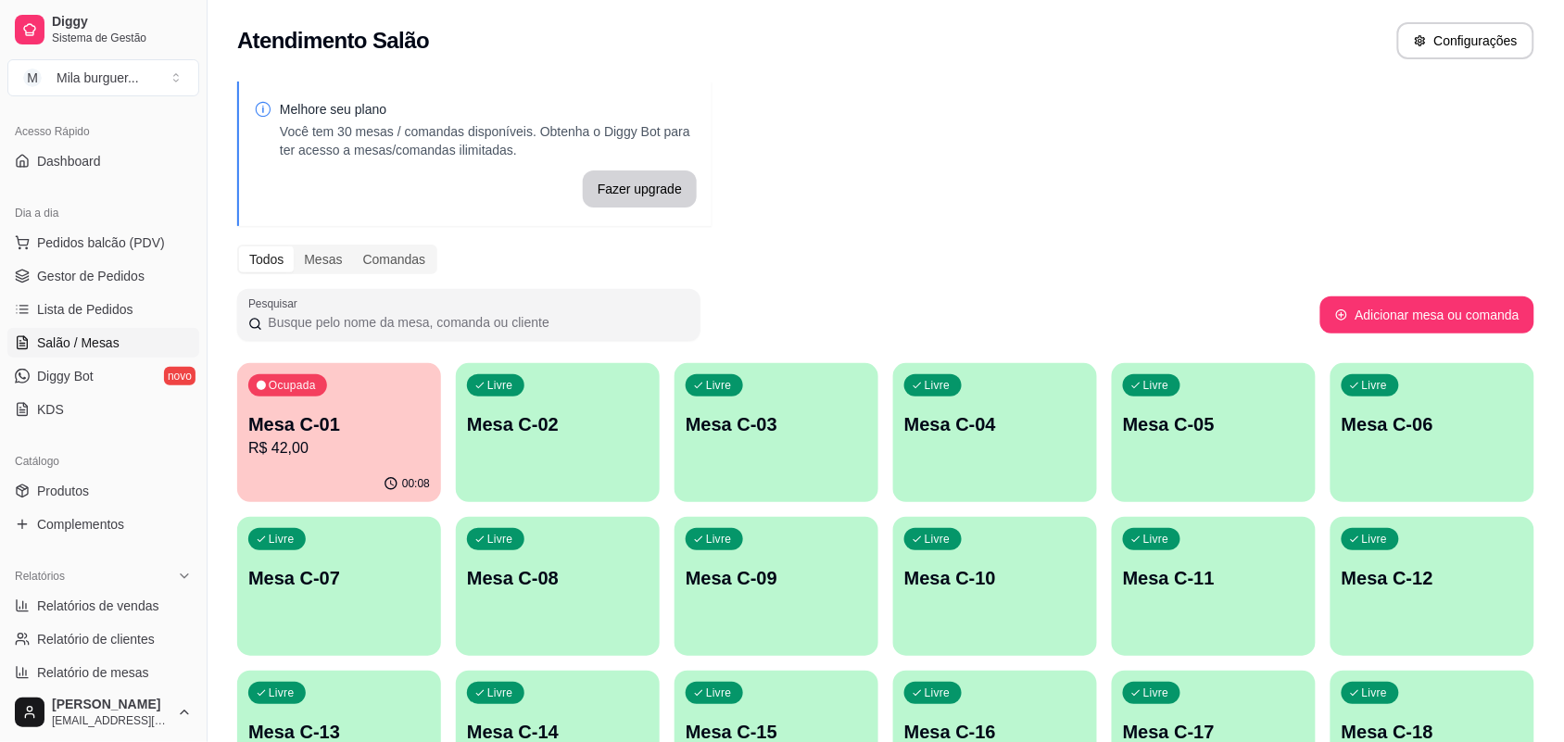
click at [701, 408] on div "Livre Mesa C-03" at bounding box center [776, 421] width 204 height 117
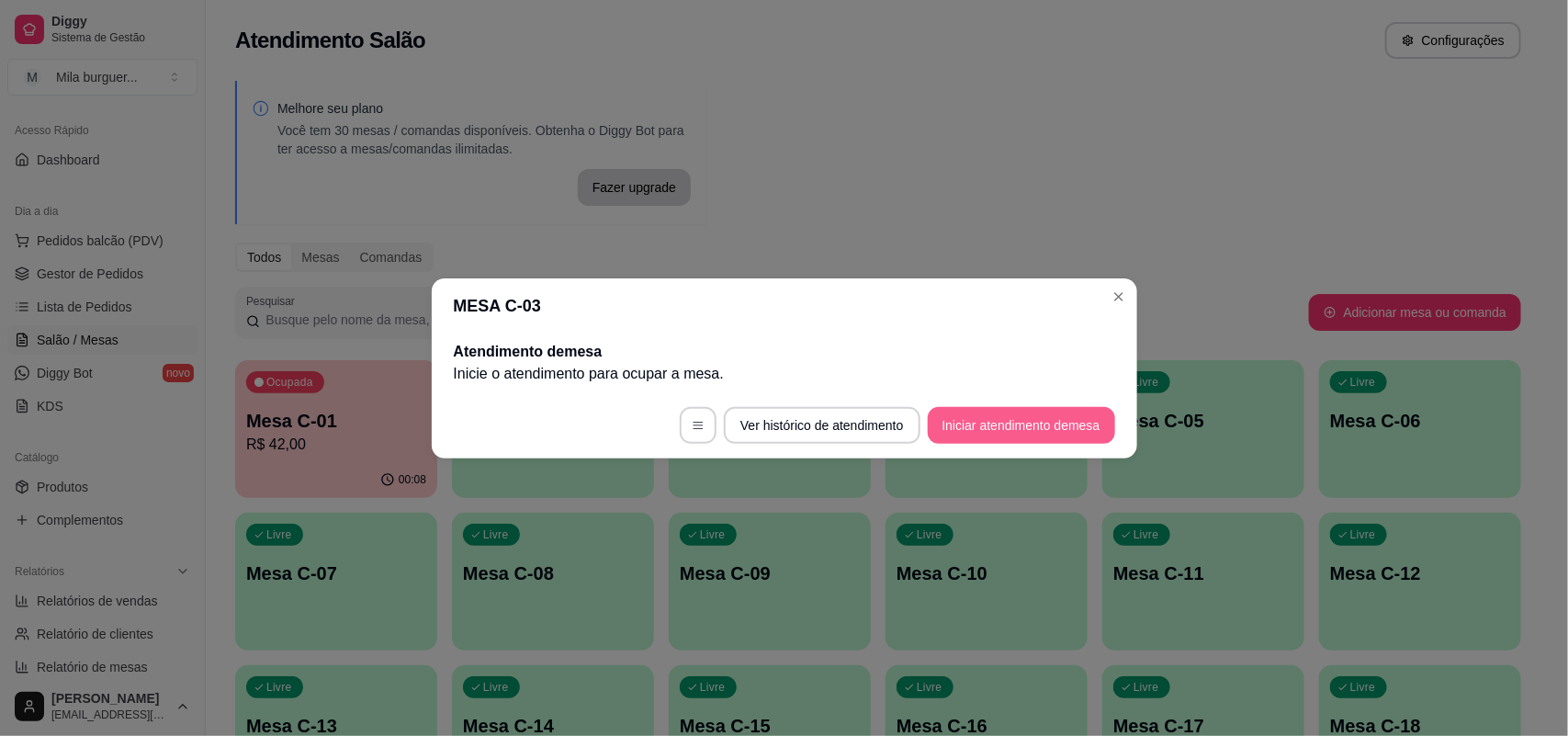
click at [946, 415] on button "Iniciar atendimento de mesa" at bounding box center [1022, 425] width 187 height 37
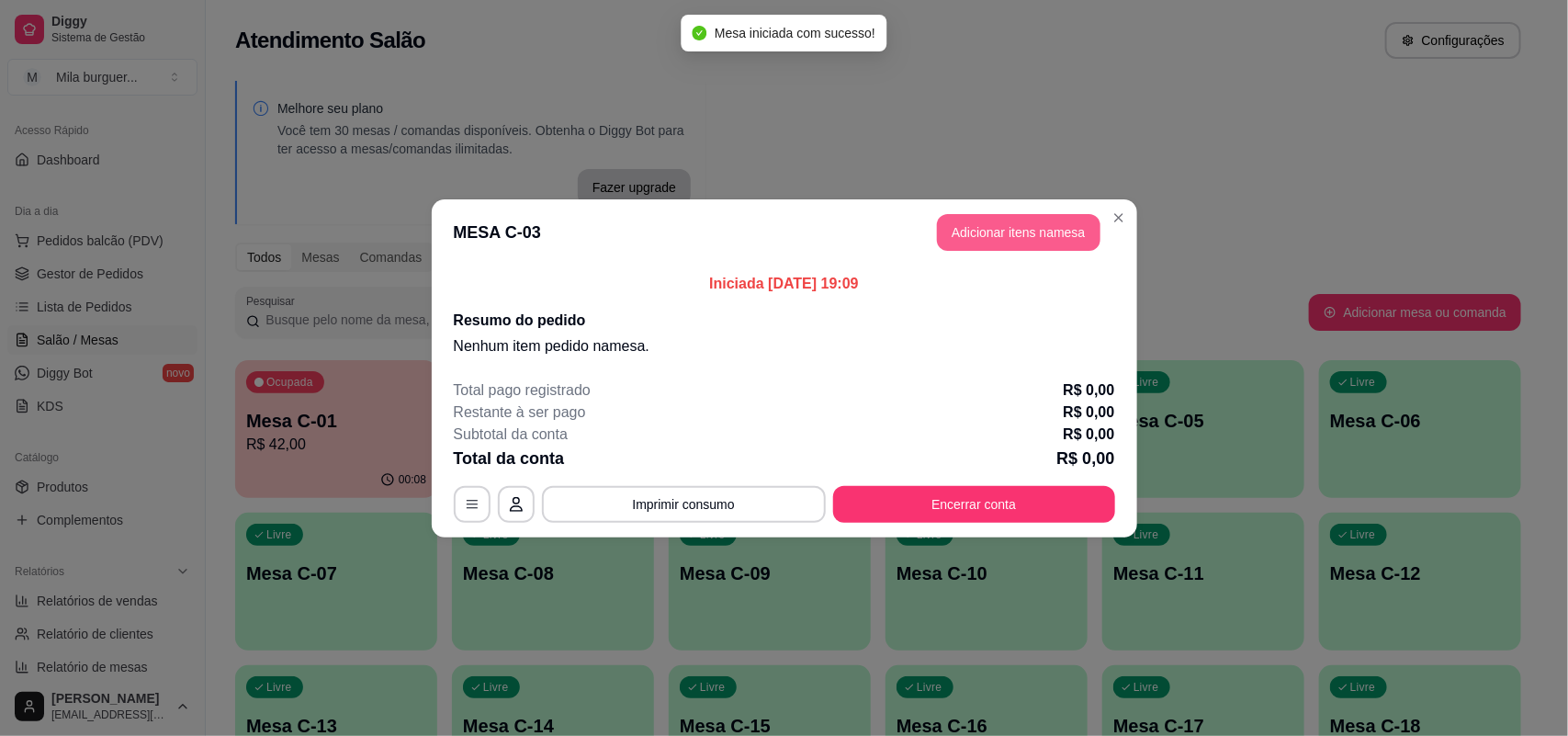
click at [993, 218] on button "Adicionar itens na mesa" at bounding box center [1019, 232] width 164 height 37
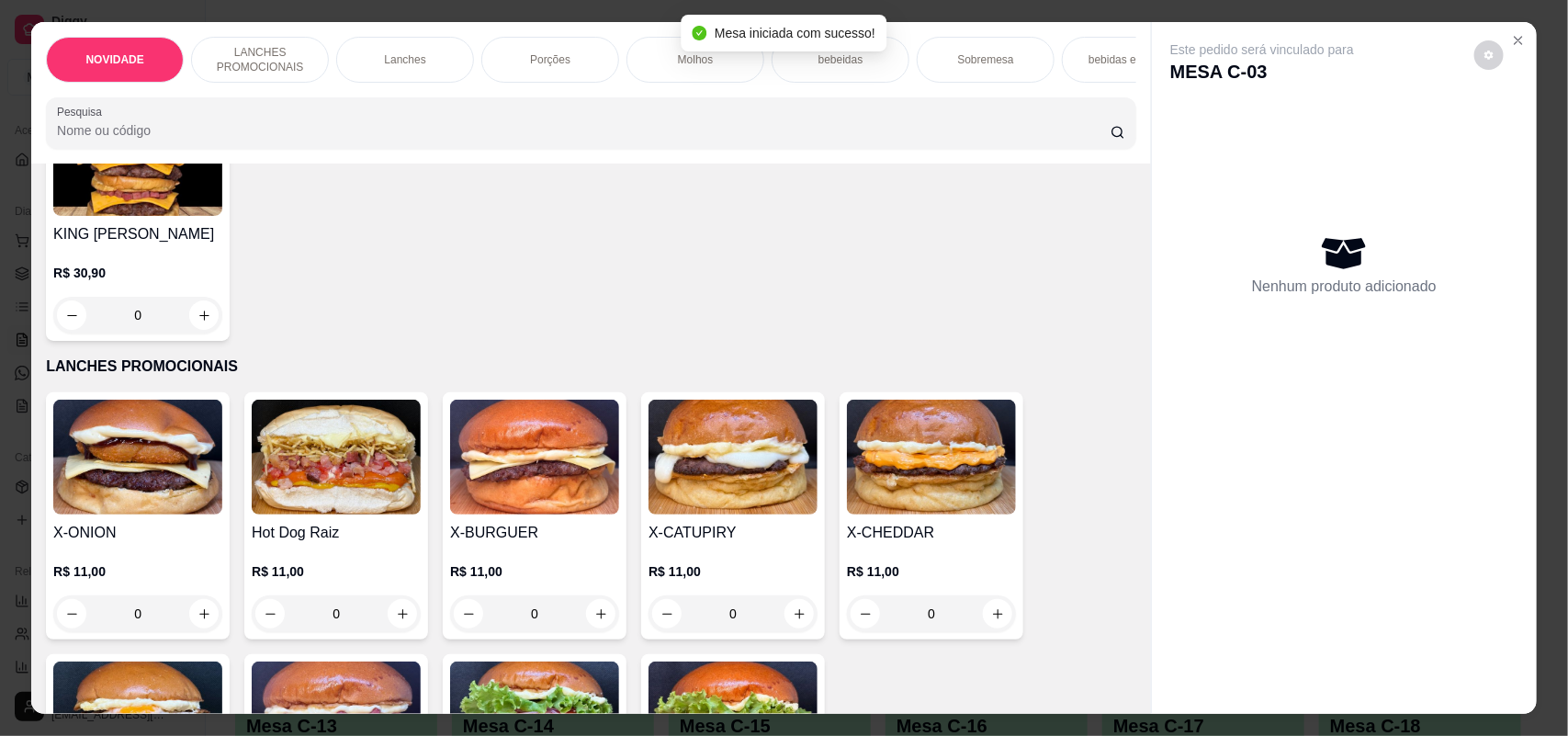
scroll to position [459, 0]
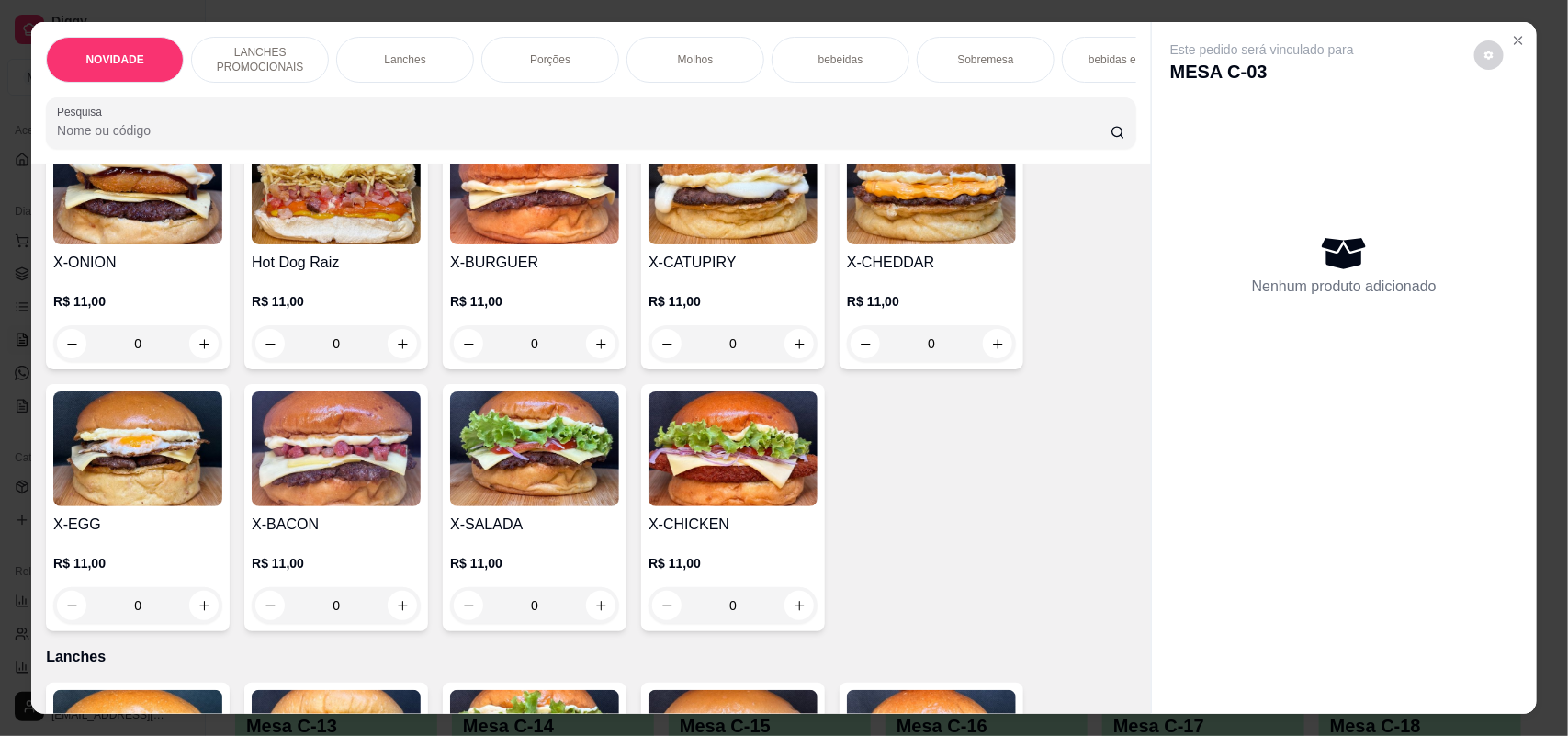
click at [586, 618] on div "0" at bounding box center [535, 605] width 169 height 37
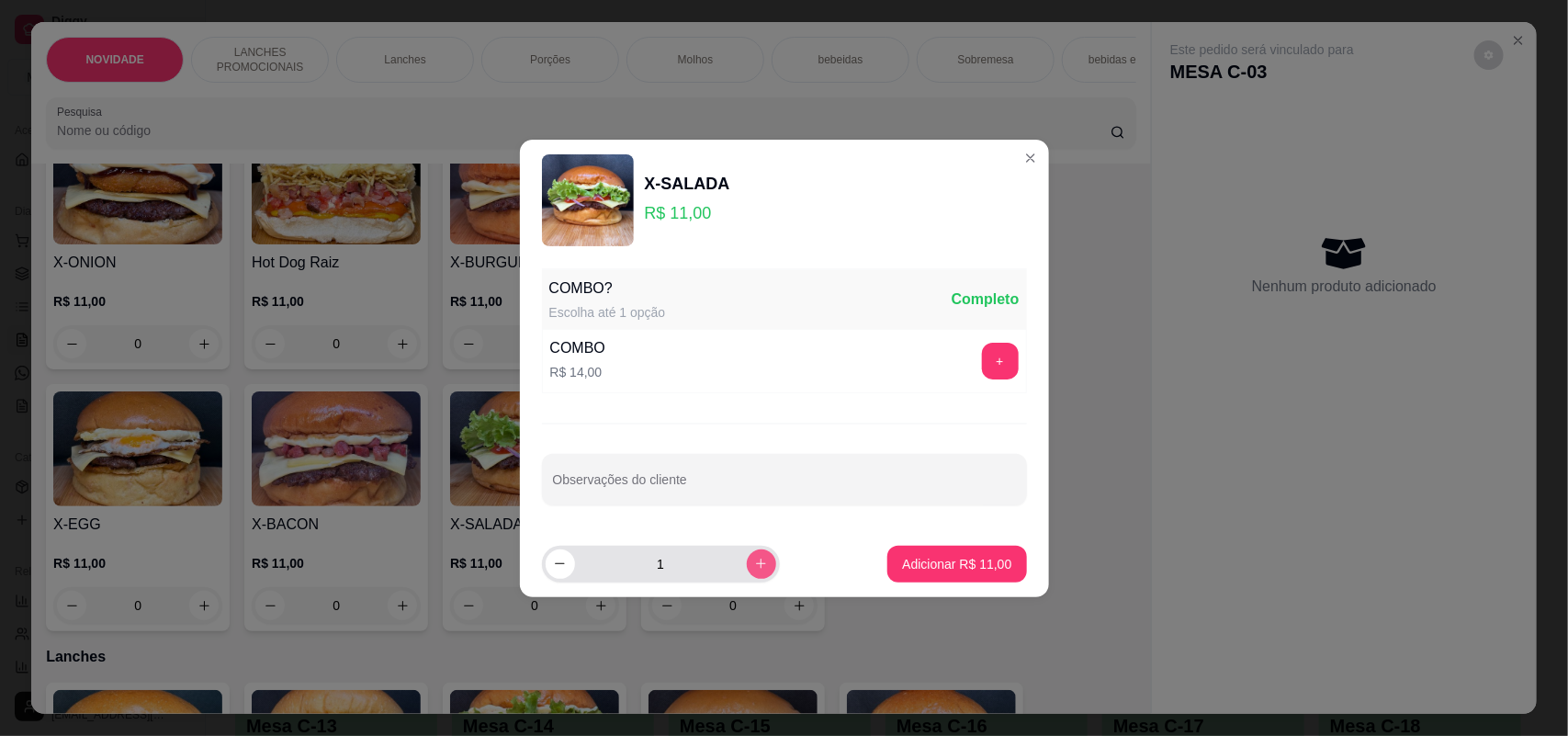
click at [754, 565] on button "increase-product-quantity" at bounding box center [762, 564] width 30 height 30
type input "3"
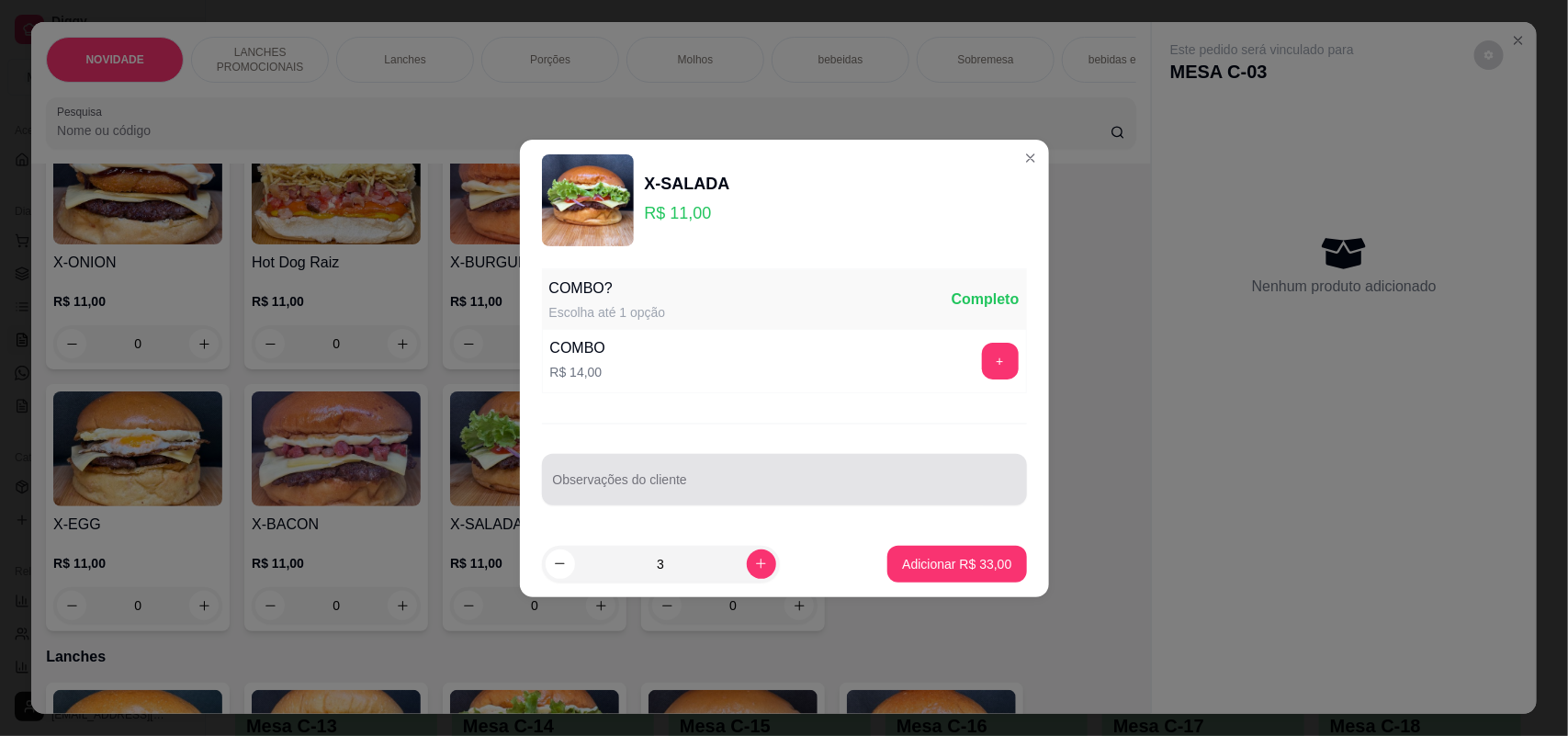
click at [742, 493] on input "Observações do cliente" at bounding box center [784, 487] width 463 height 19
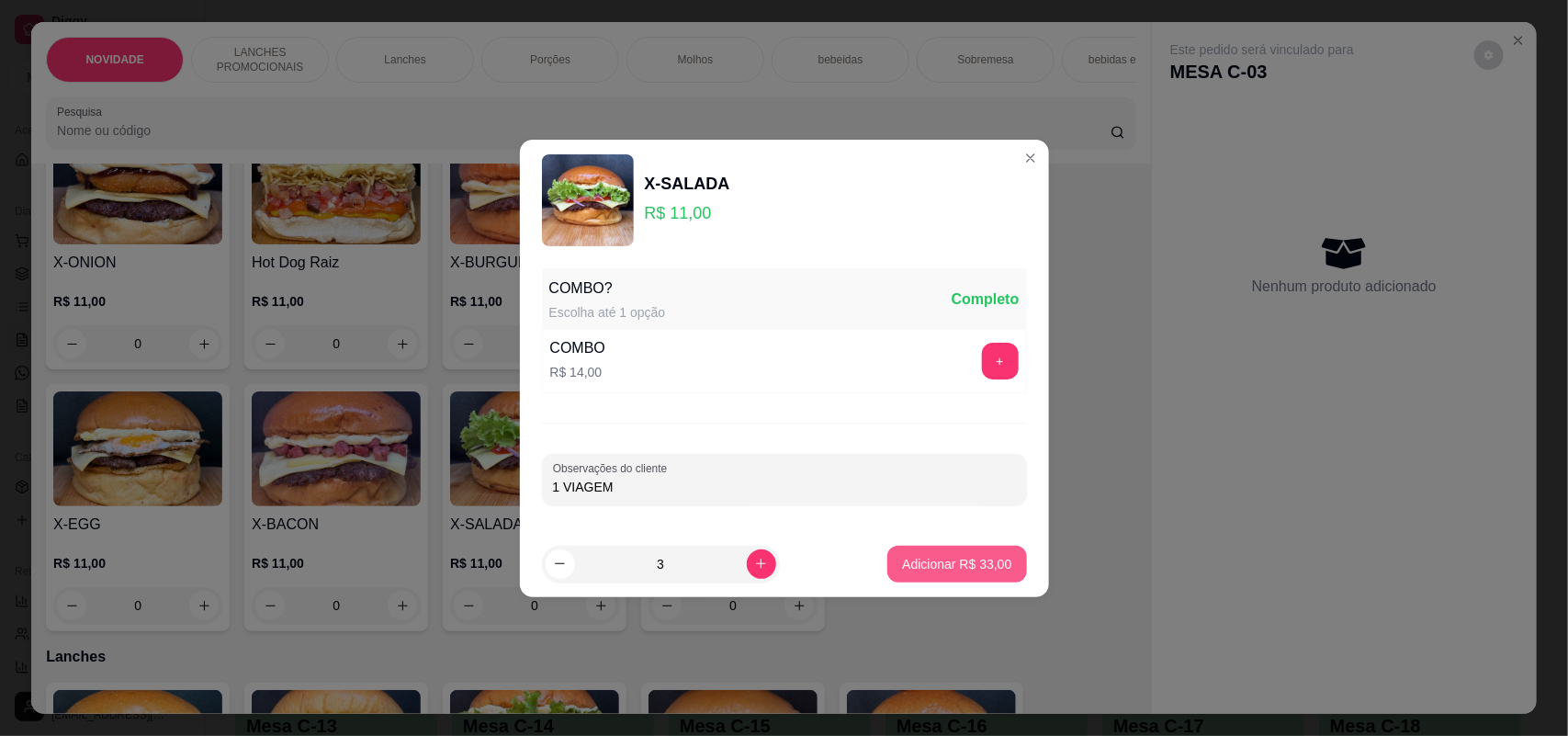
type input "1 VIAGEM"
click at [923, 549] on button "Adicionar R$ 33,00" at bounding box center [958, 563] width 135 height 36
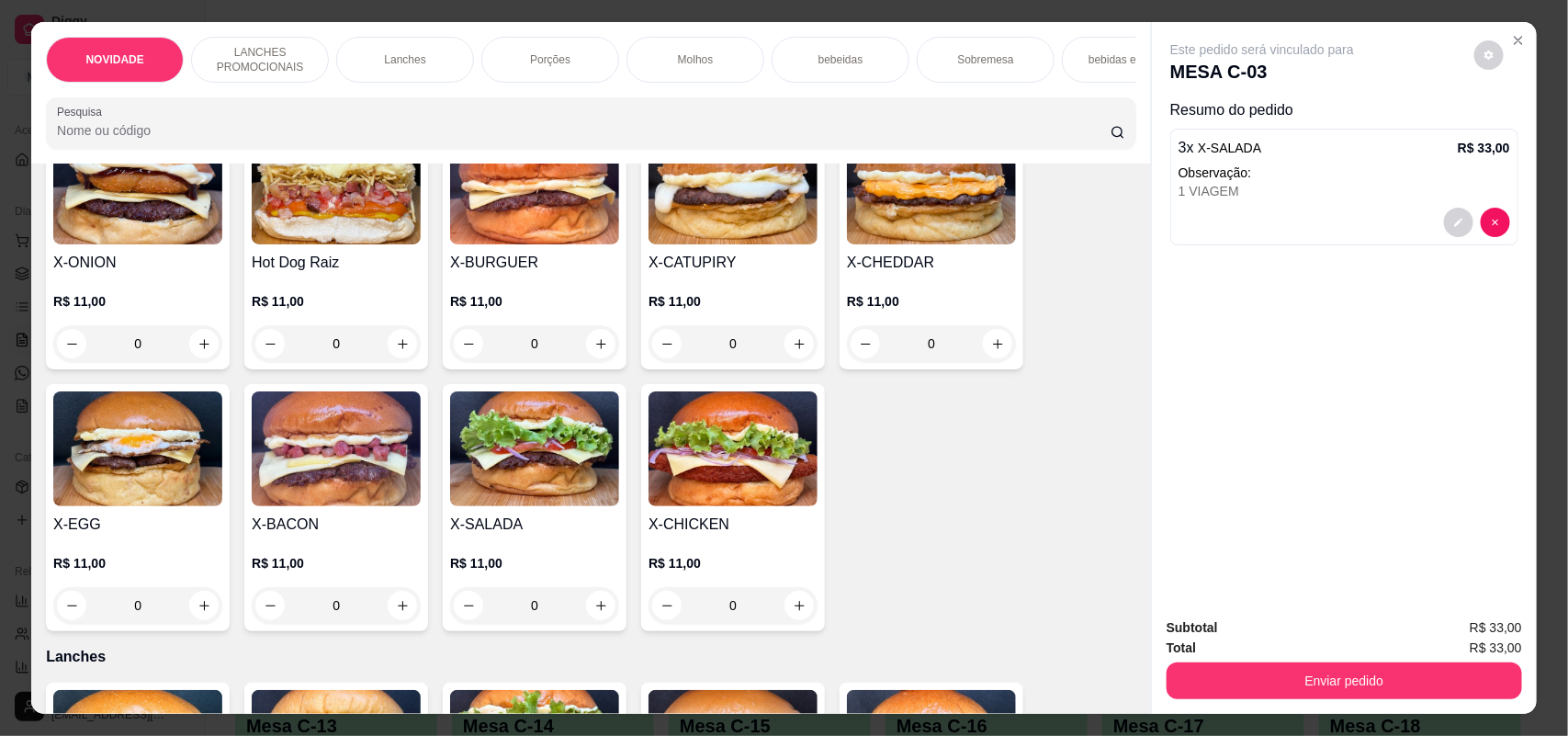
click at [157, 40] on div "NOVIDADE" at bounding box center [114, 60] width 138 height 46
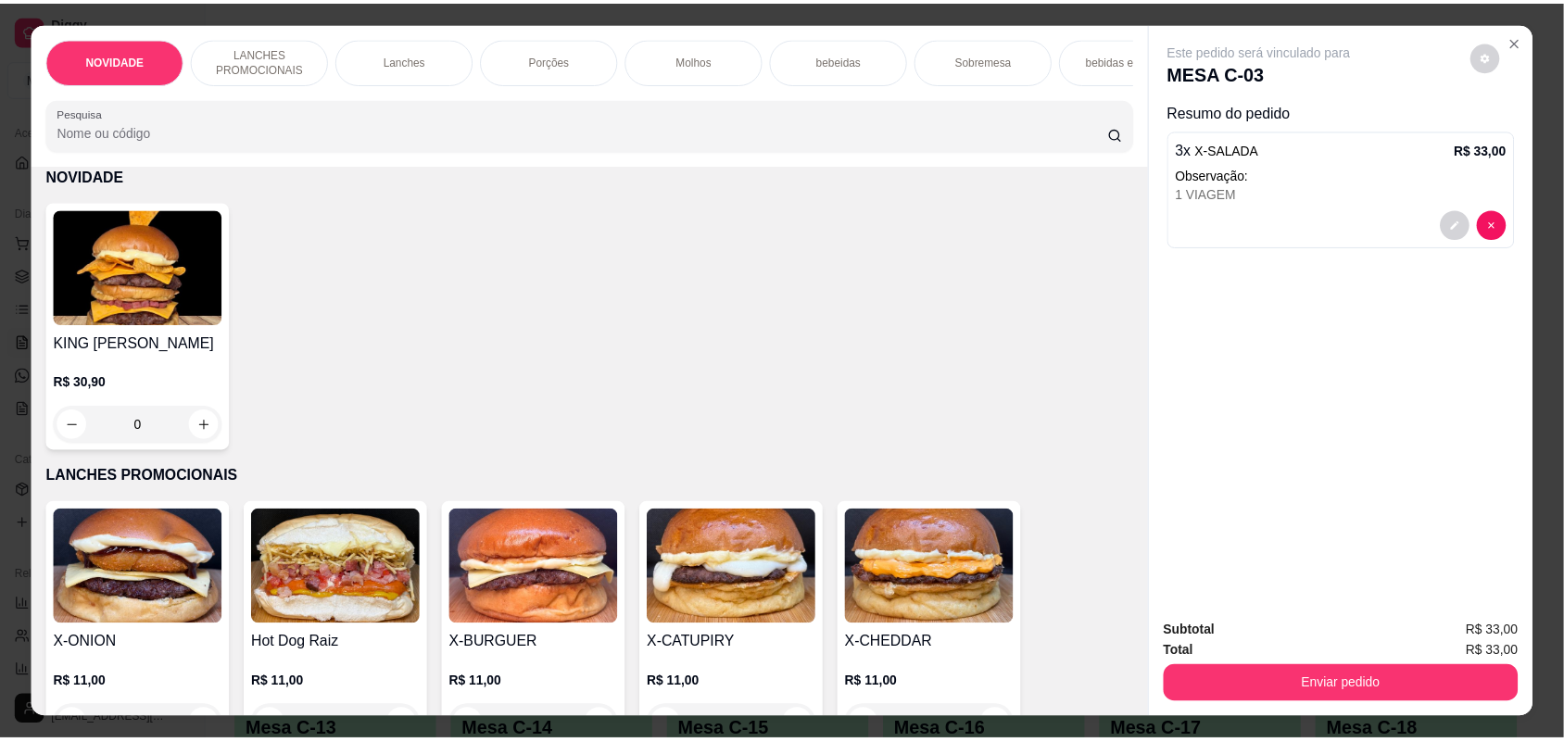
scroll to position [0, 0]
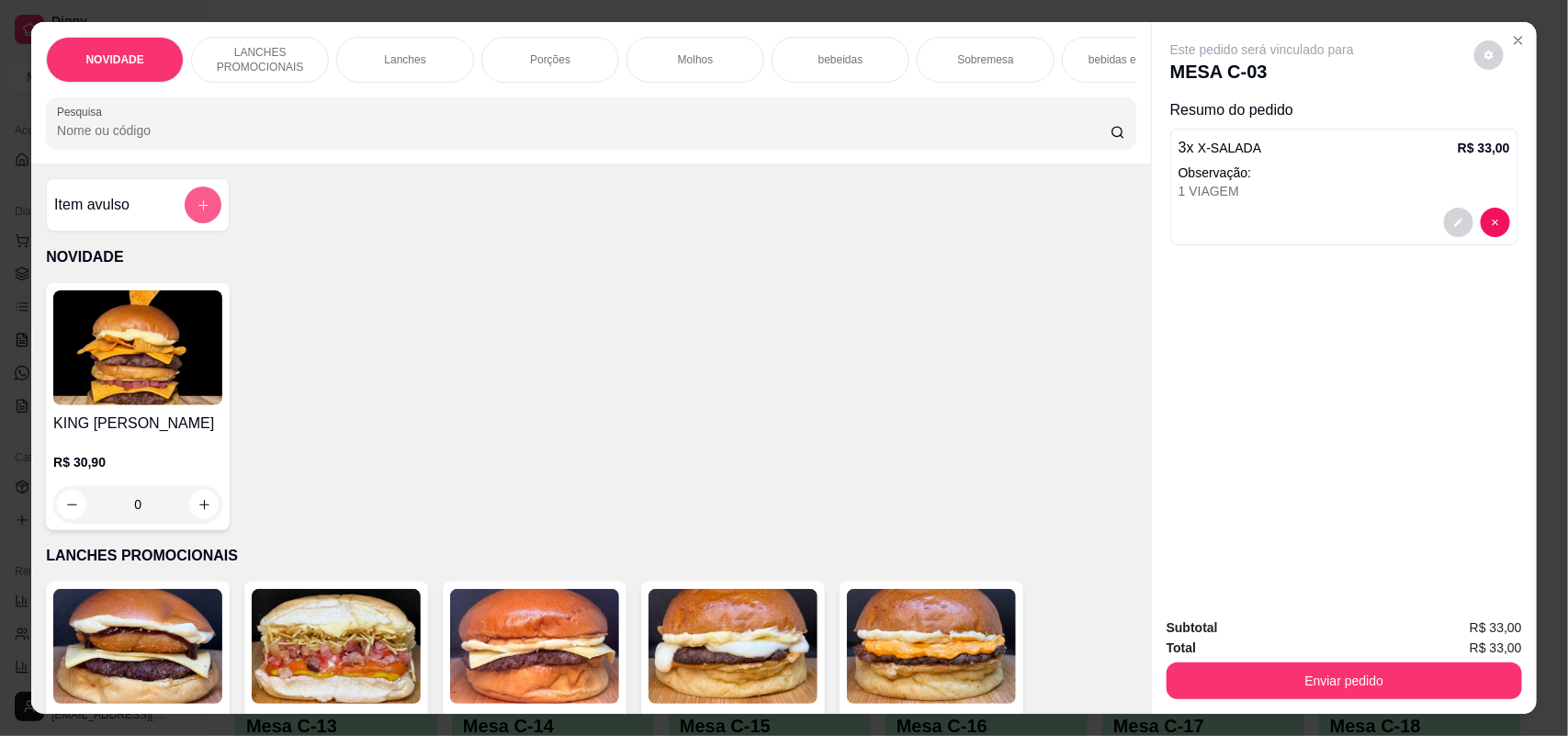
click at [196, 212] on icon "add-separate-item" at bounding box center [203, 205] width 14 height 14
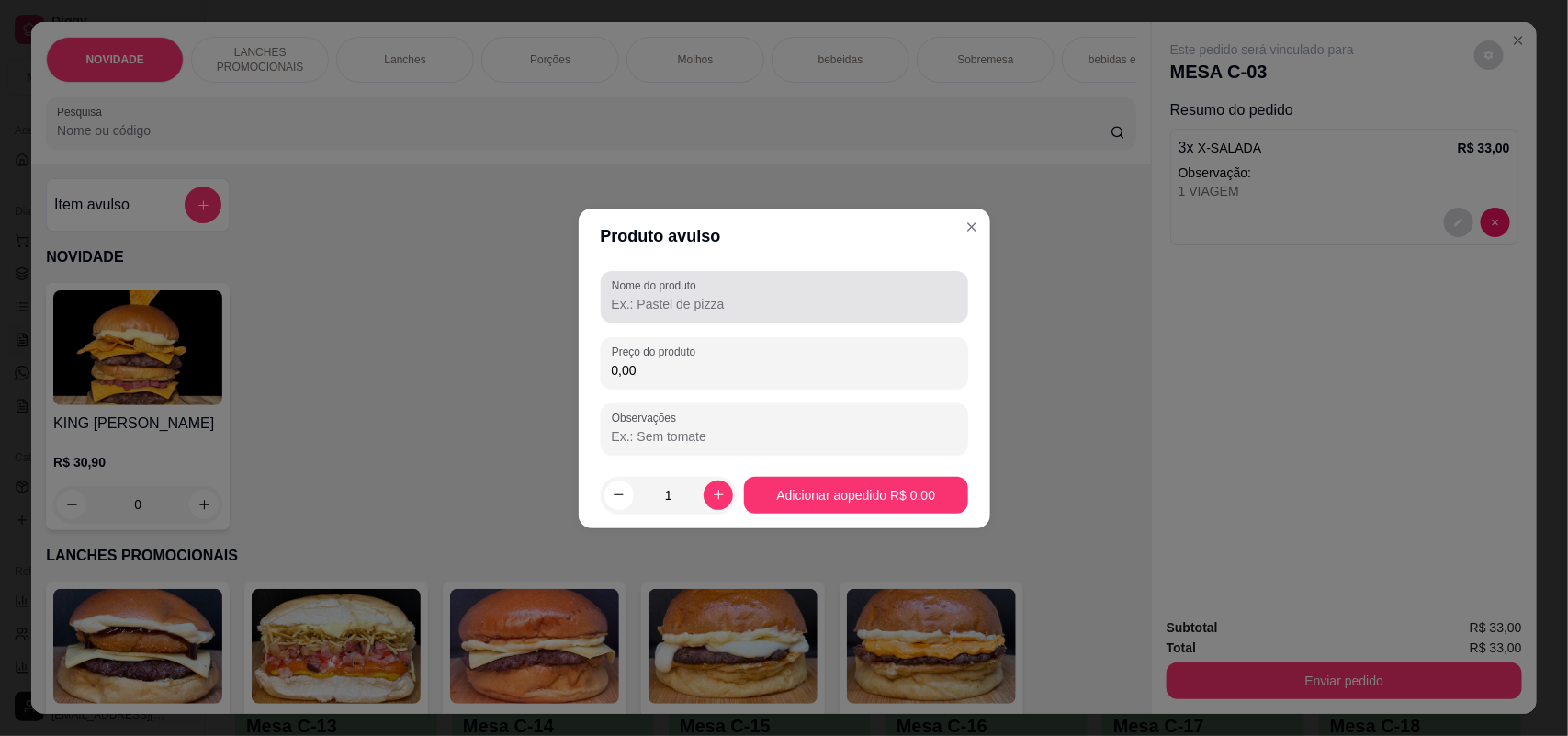
click at [687, 292] on label "Nome do produto" at bounding box center [658, 286] width 91 height 16
click at [687, 295] on input "Nome do produto" at bounding box center [784, 304] width 345 height 19
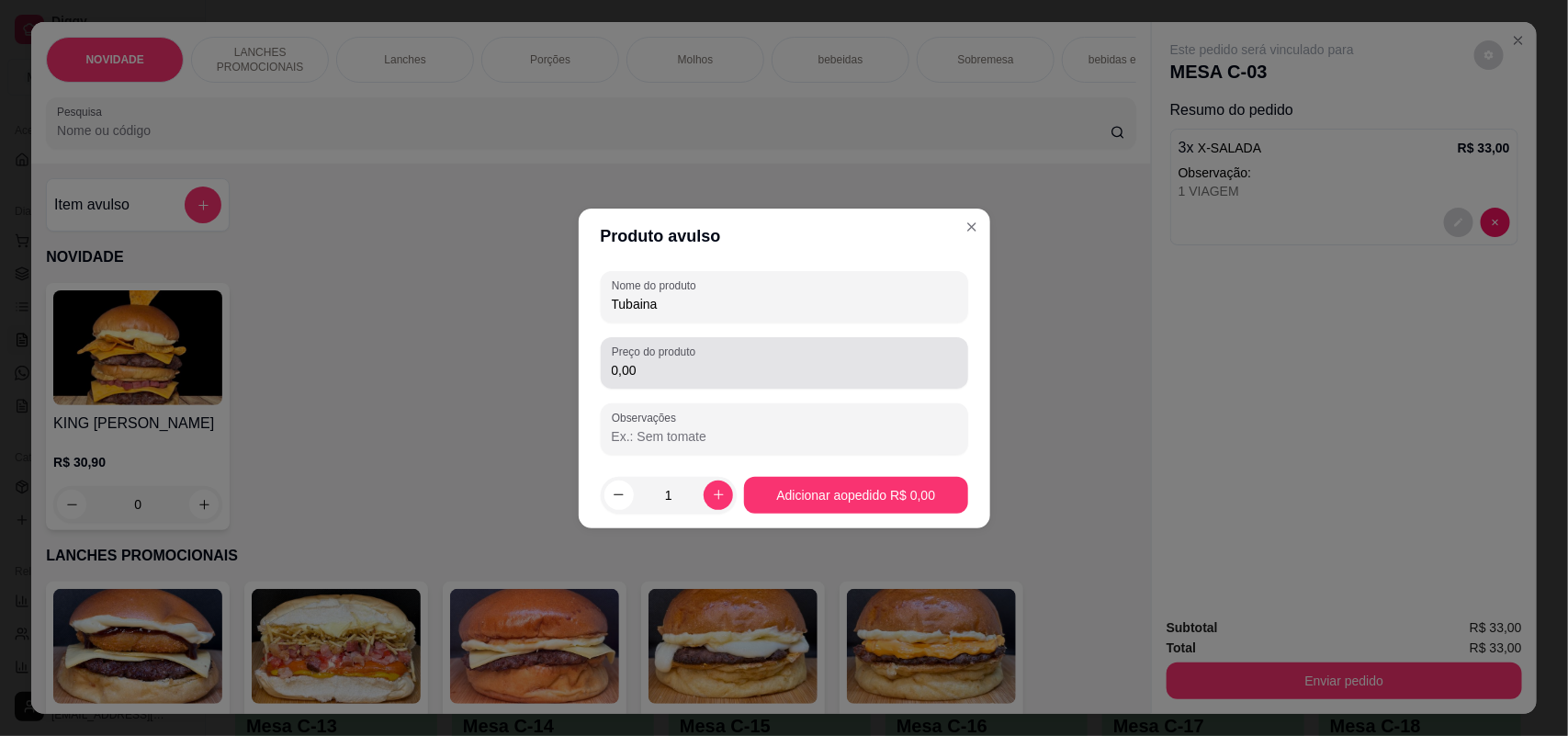
type input "Tubaina"
click at [692, 350] on label "Preço do produto" at bounding box center [657, 351] width 90 height 16
click at [692, 361] on input "0,00" at bounding box center [784, 370] width 345 height 19
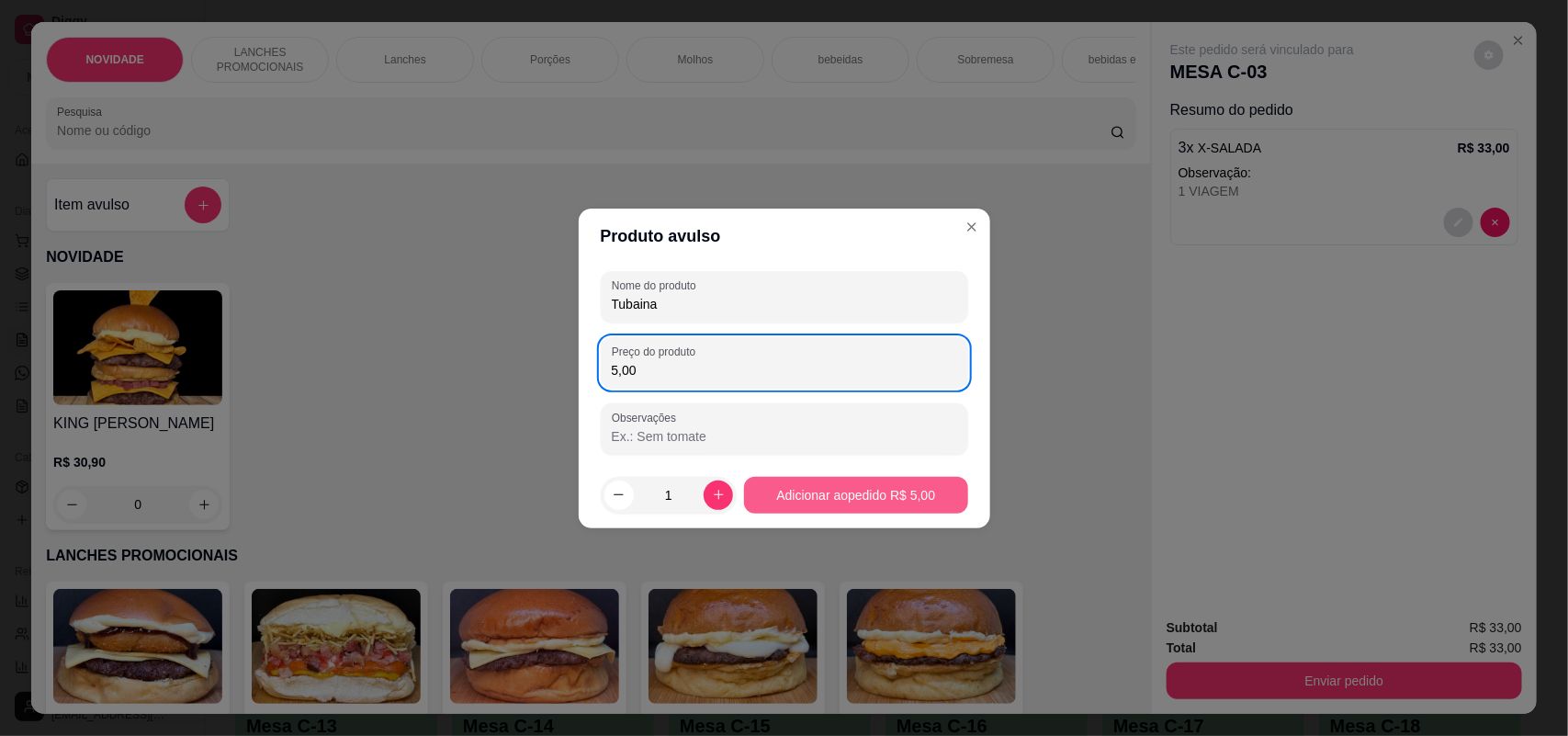
type input "5,00"
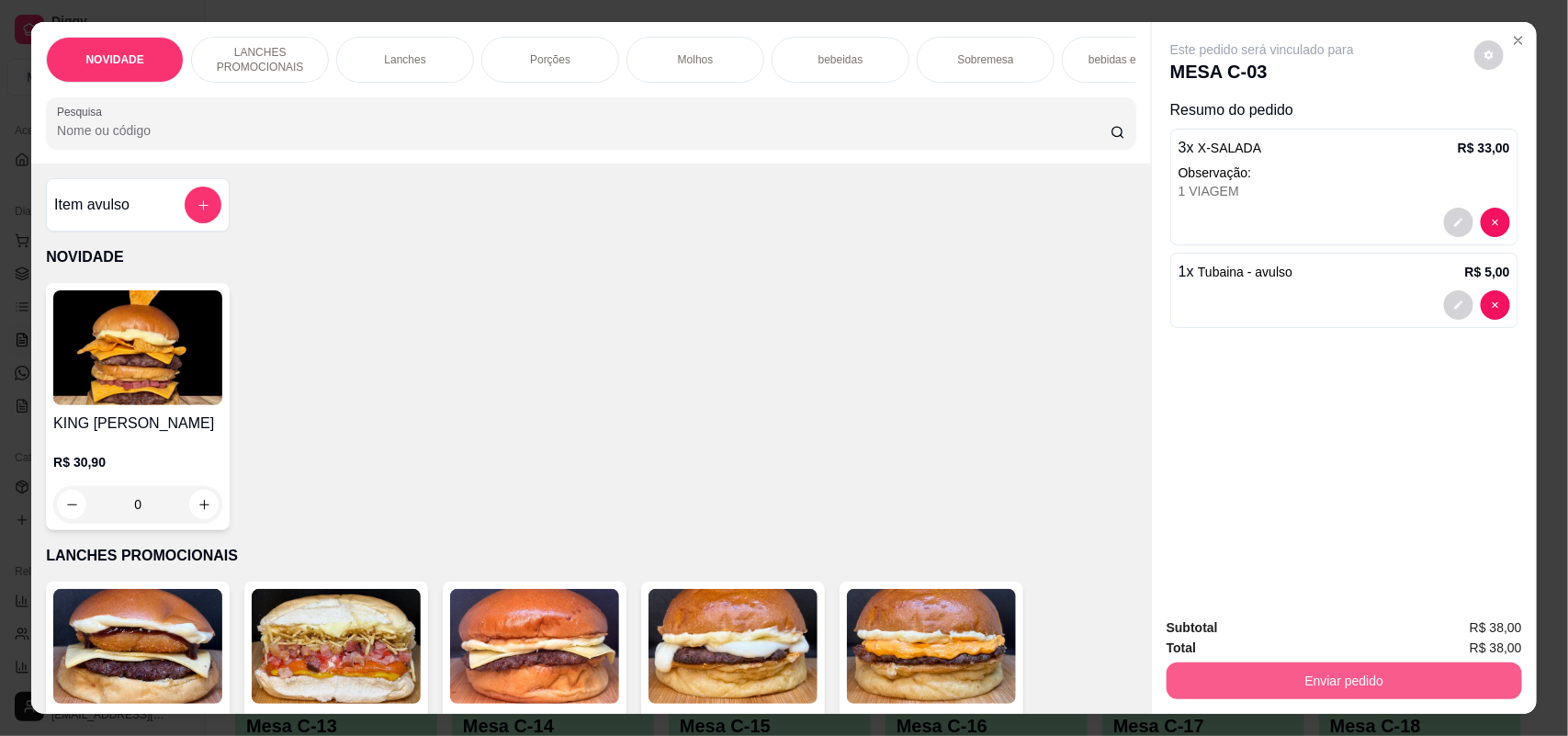
click at [1245, 680] on button "Enviar pedido" at bounding box center [1344, 680] width 356 height 37
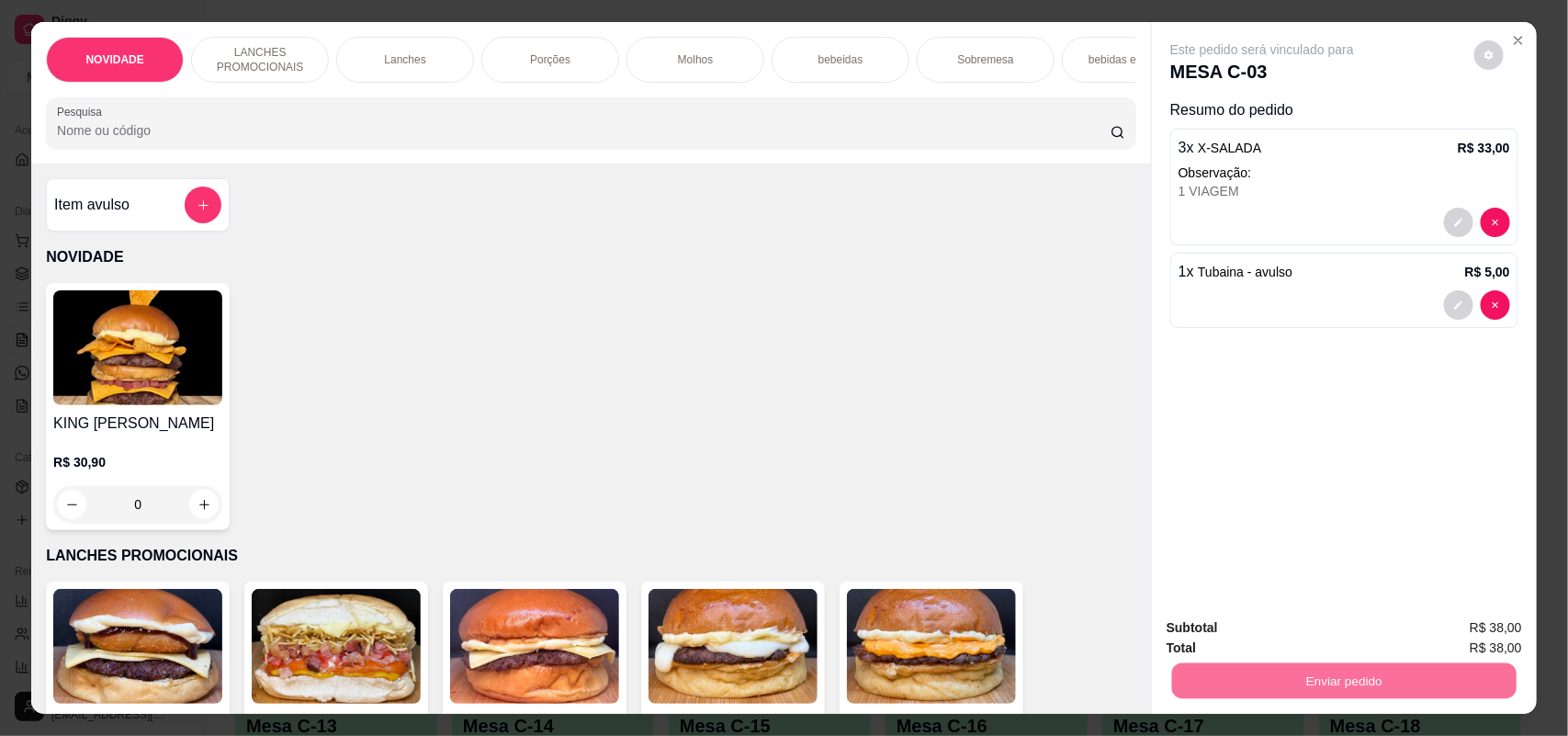
click at [1337, 642] on button "Não registrar e enviar pedido" at bounding box center [1282, 635] width 185 height 34
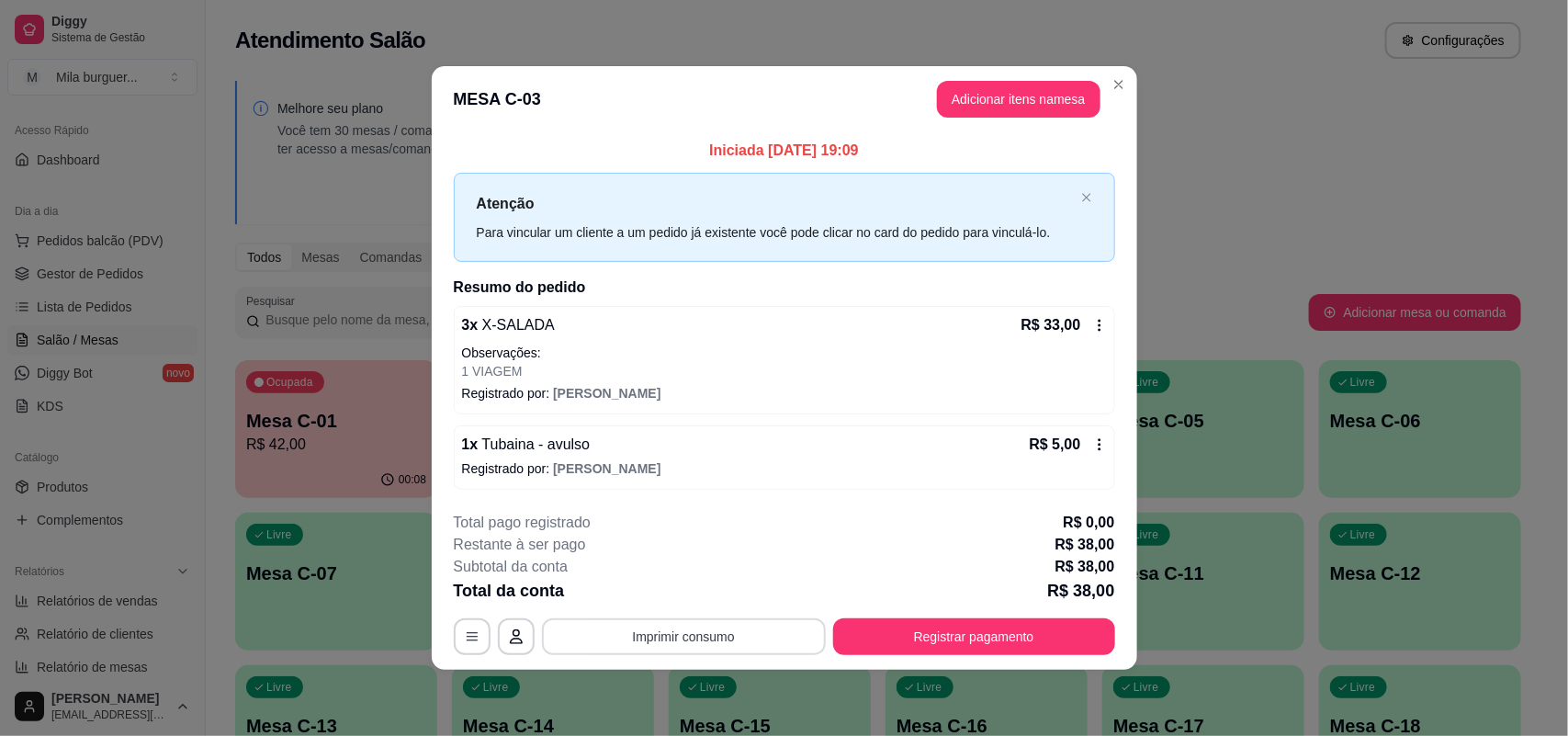
click at [650, 630] on button "Imprimir consumo" at bounding box center [684, 636] width 284 height 37
click at [701, 598] on button "IMPRESSORA" at bounding box center [689, 594] width 129 height 29
click at [693, 625] on button "Imprimir consumo" at bounding box center [684, 636] width 284 height 37
click at [693, 594] on button "IMPRESSORA" at bounding box center [688, 599] width 106 height 24
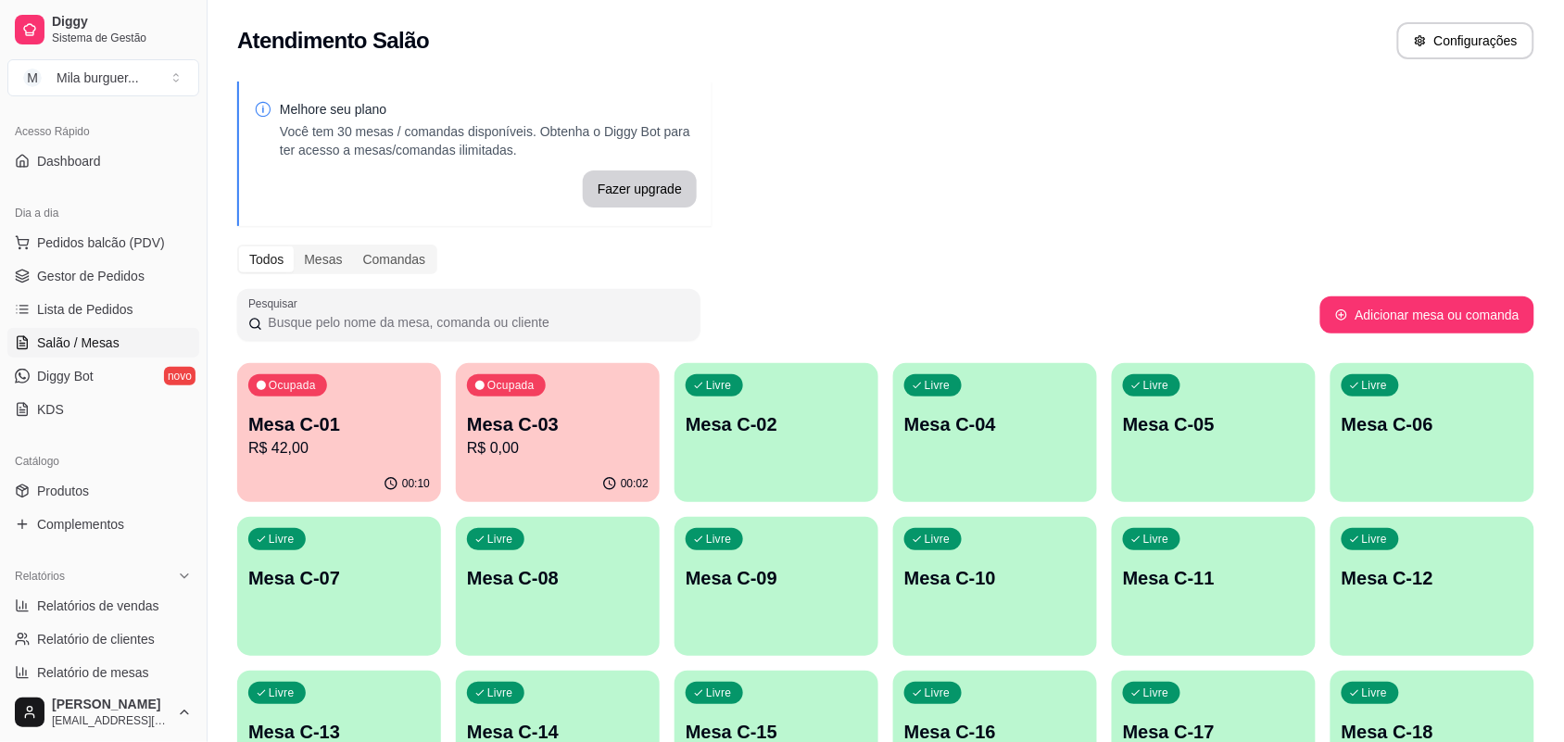
click at [566, 446] on p "R$ 0,00" at bounding box center [558, 448] width 182 height 22
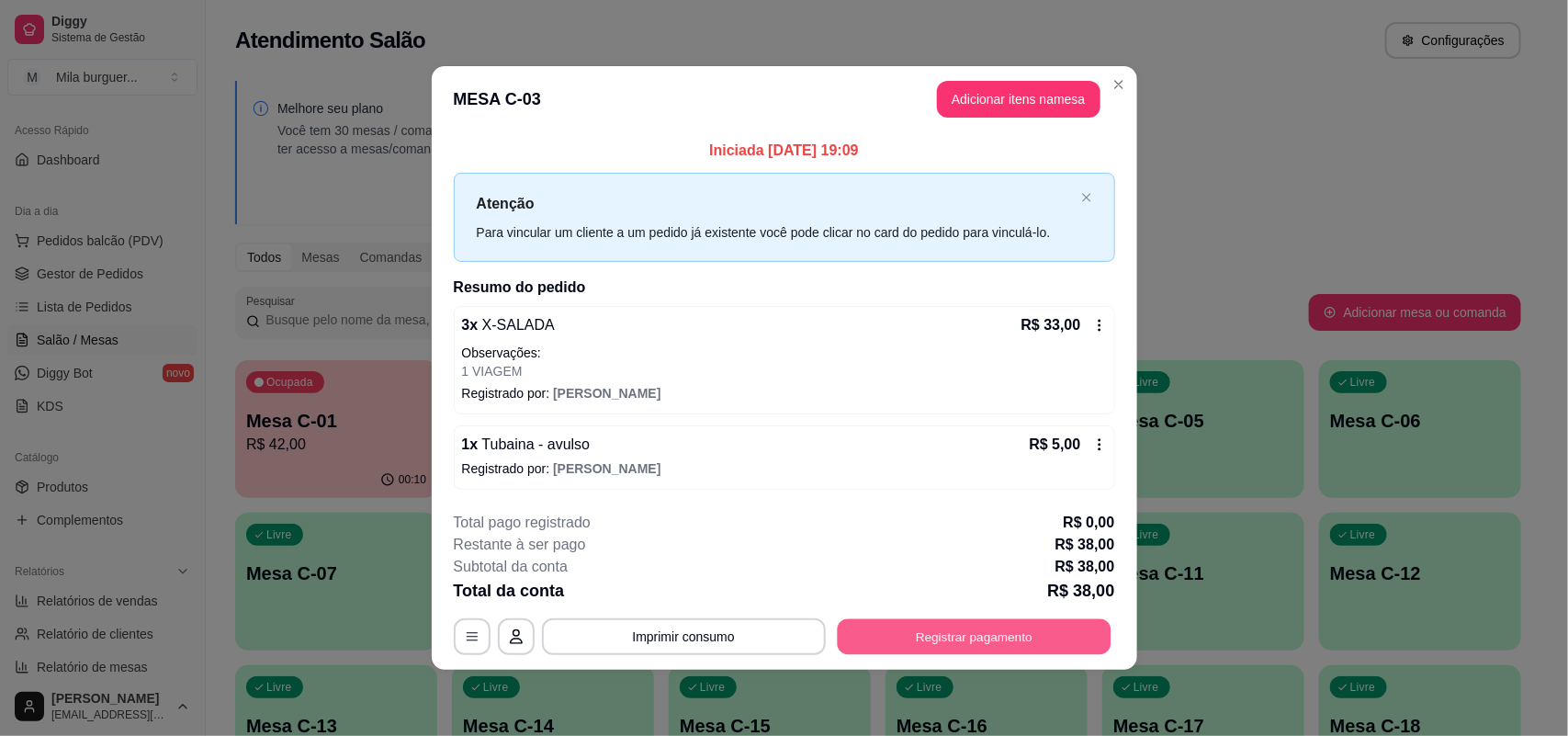
click at [965, 642] on button "Registrar pagamento" at bounding box center [974, 637] width 274 height 36
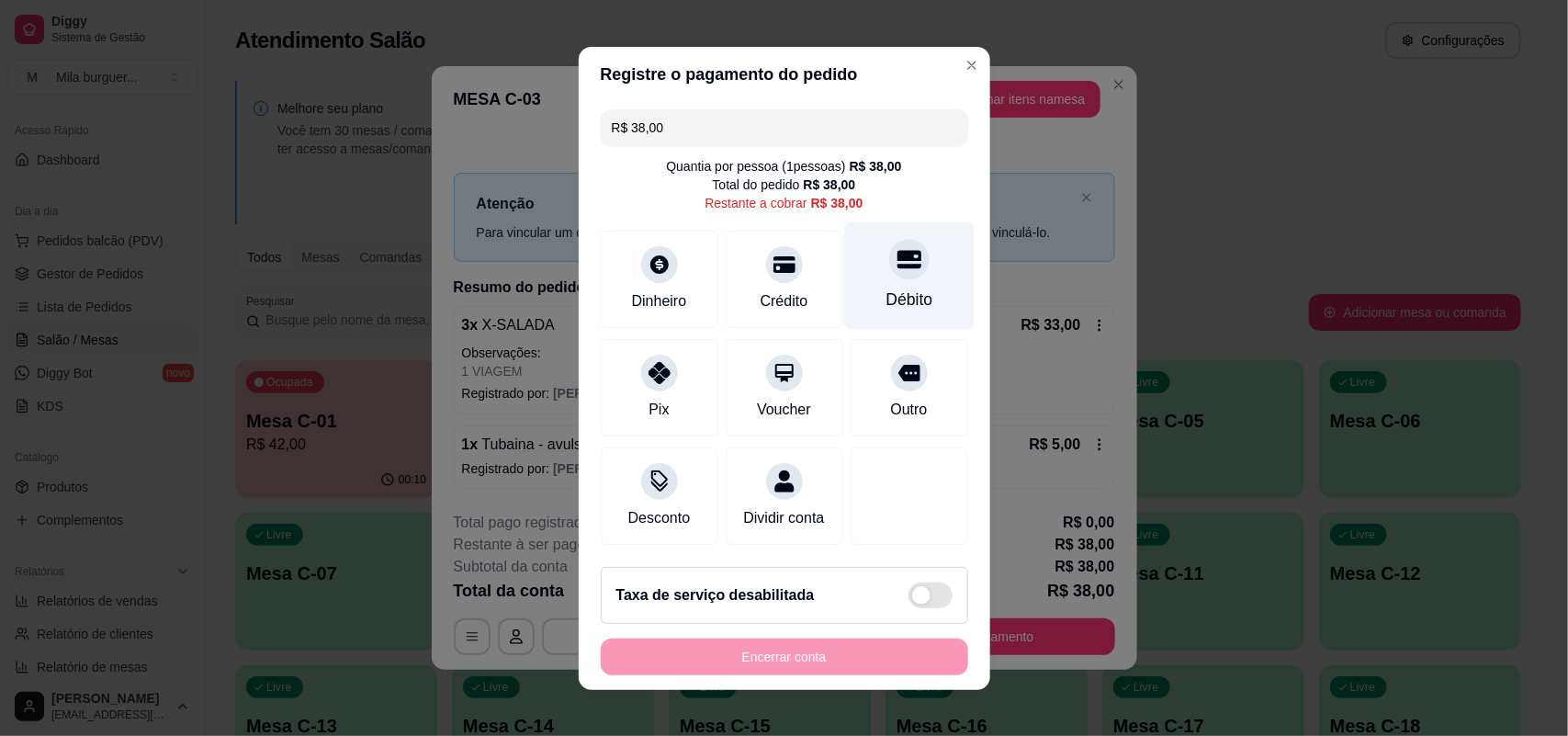
click at [873, 273] on div "Débito" at bounding box center [908, 275] width 130 height 107
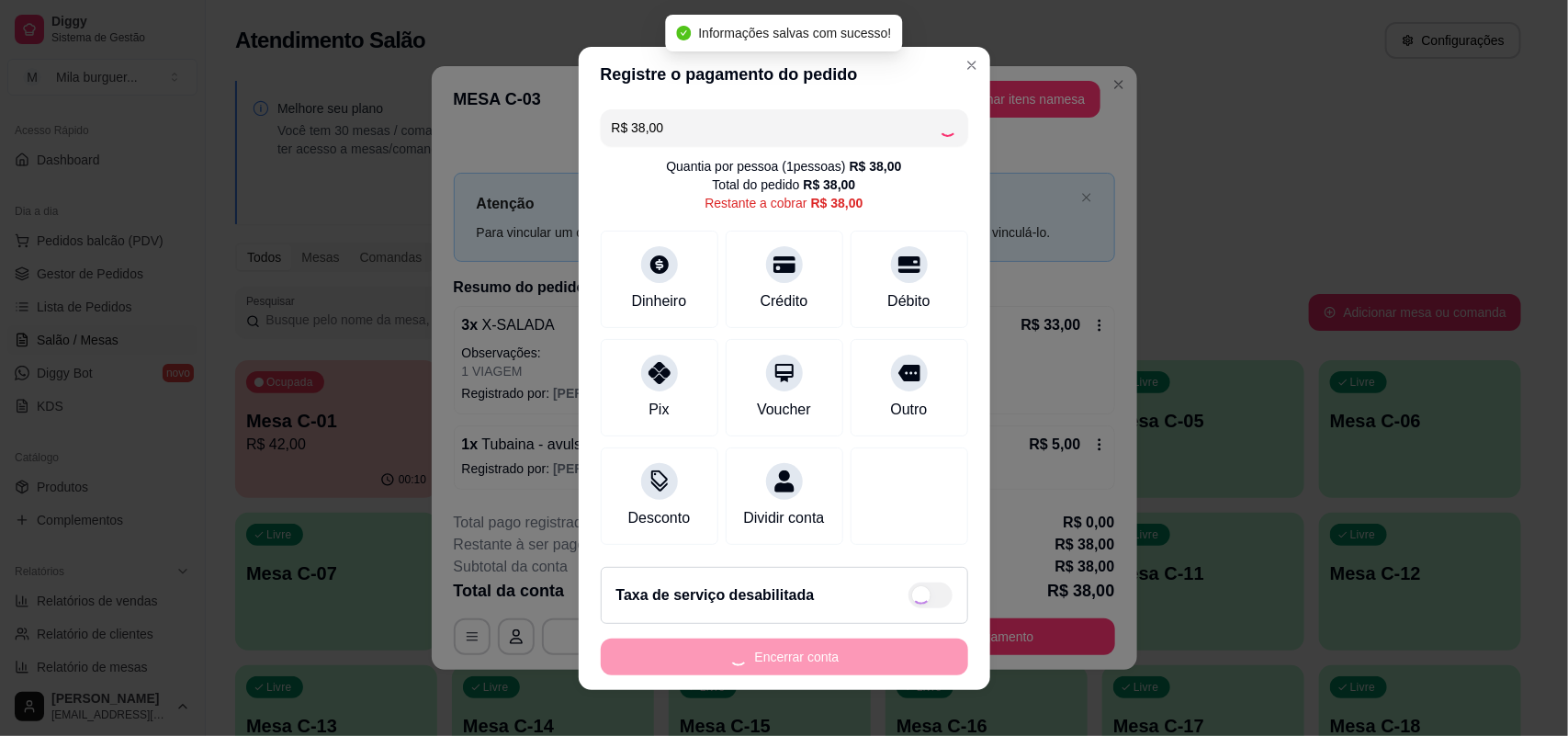
type input "R$ 0,00"
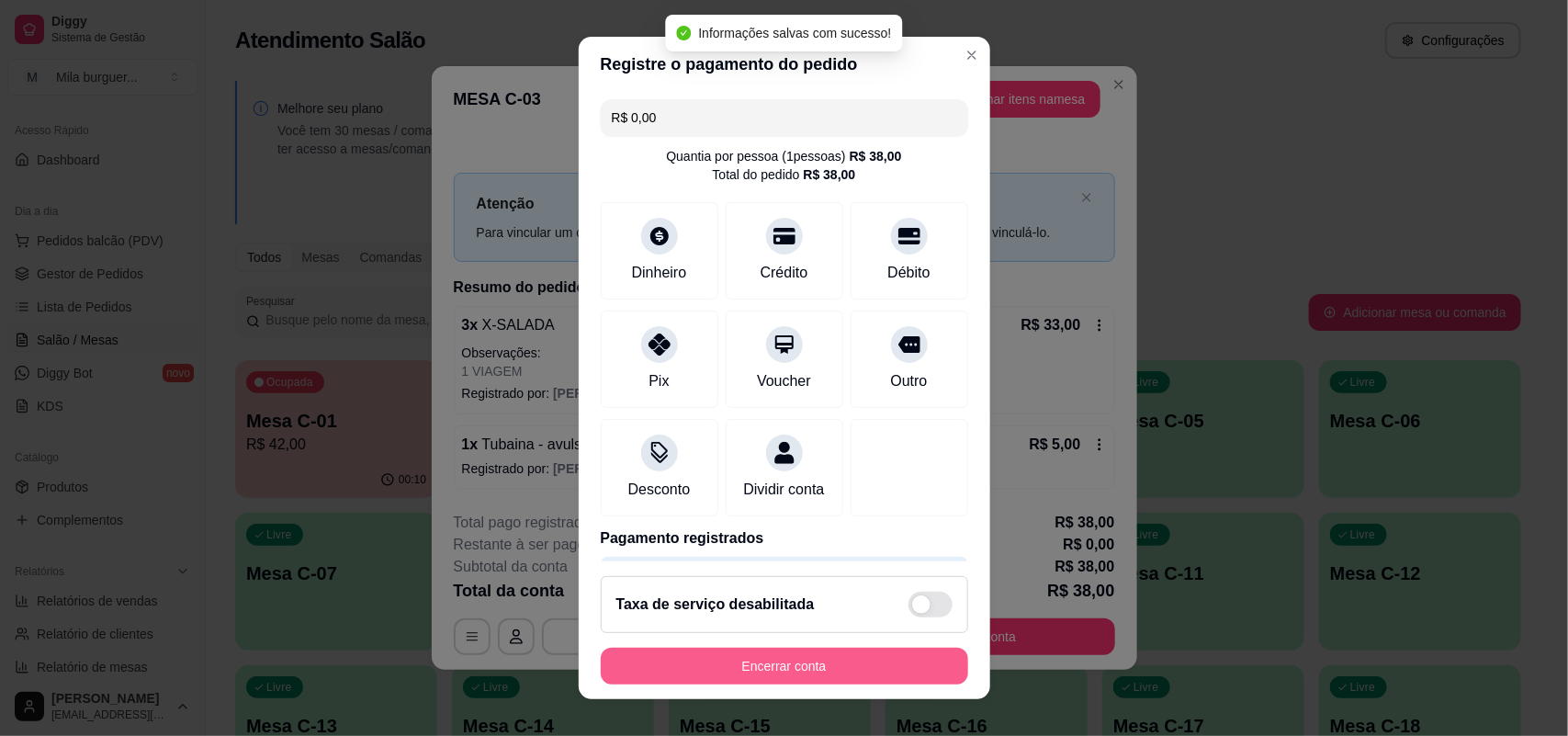
click at [862, 658] on button "Encerrar conta" at bounding box center [784, 666] width 368 height 37
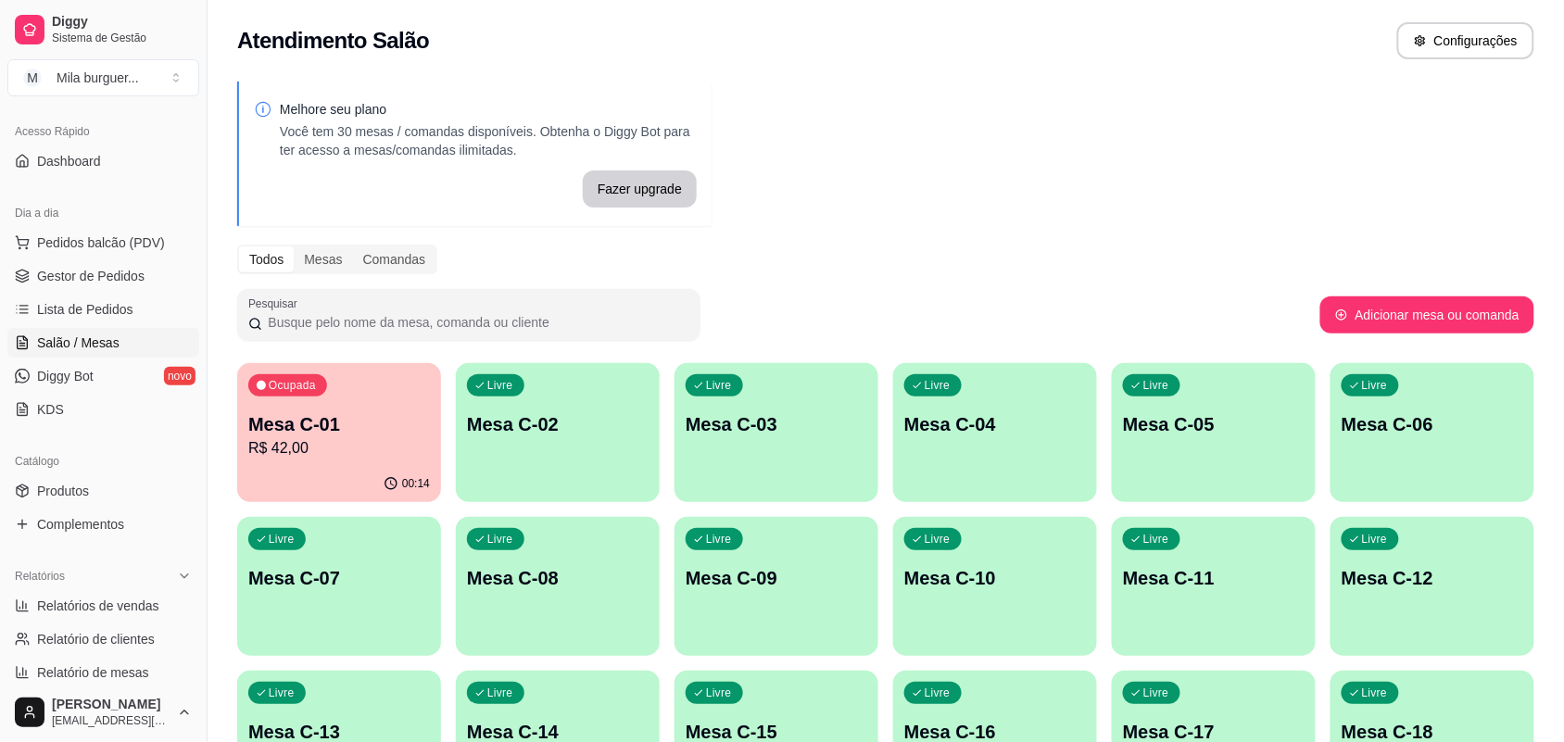
click at [68, 260] on ul "Pedidos balcão (PDV) Gestor de Pedidos Lista de Pedidos Salão / Mesas Diggy Bot…" at bounding box center [103, 326] width 192 height 196
click at [63, 269] on span "Gestor de Pedidos" at bounding box center [90, 276] width 107 height 19
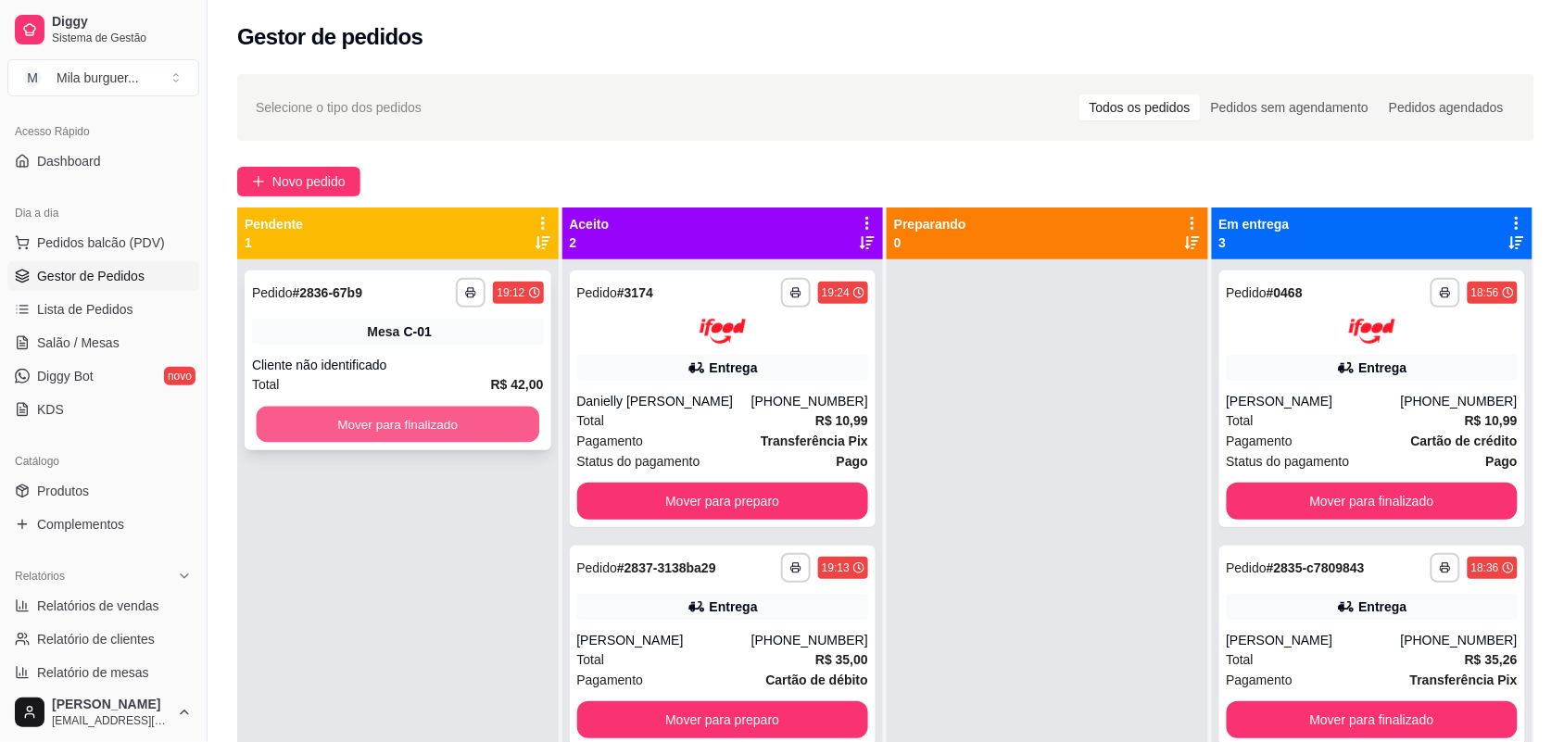
click at [359, 419] on button "Mover para finalizado" at bounding box center [398, 425] width 283 height 36
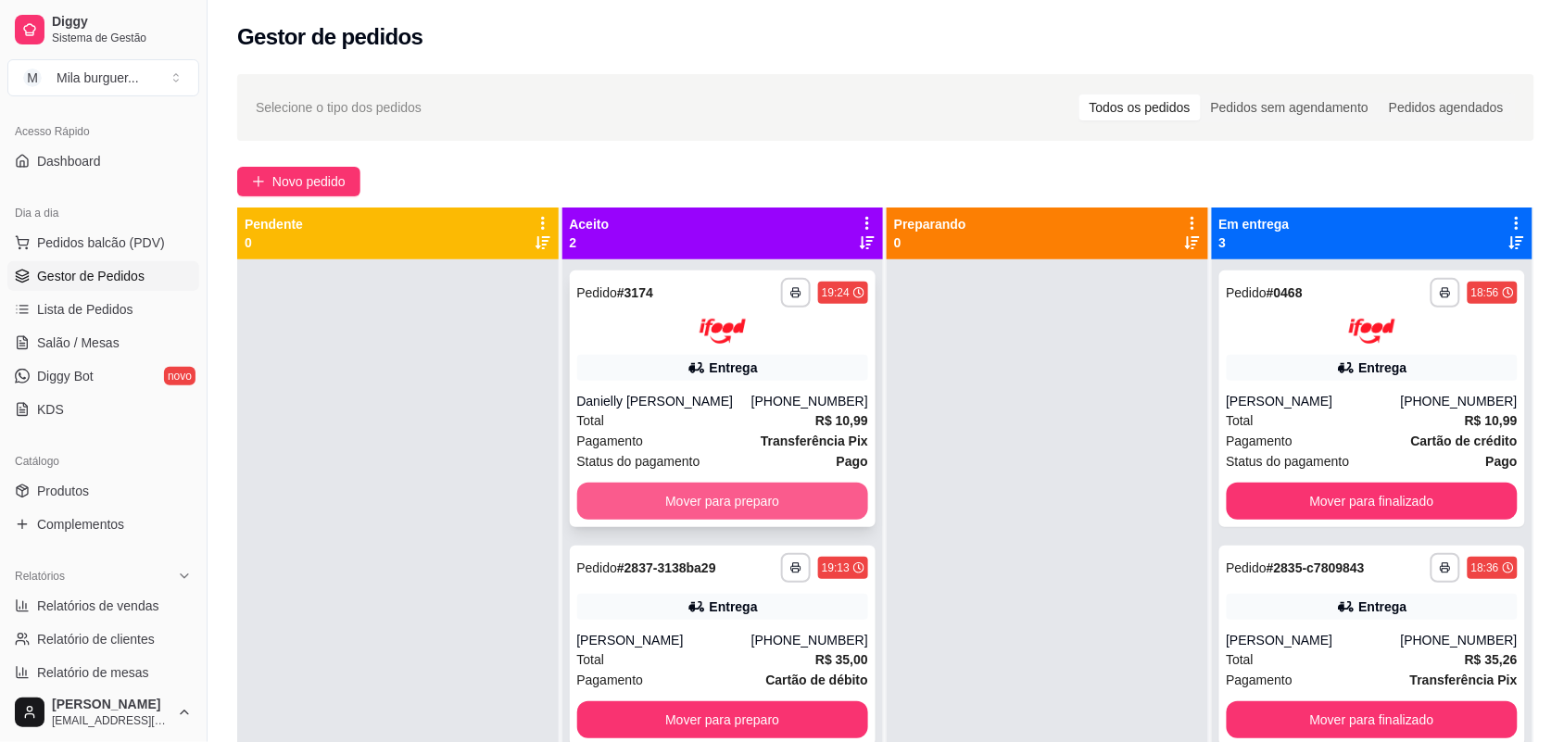
click at [660, 497] on button "Mover para preparo" at bounding box center [723, 501] width 292 height 37
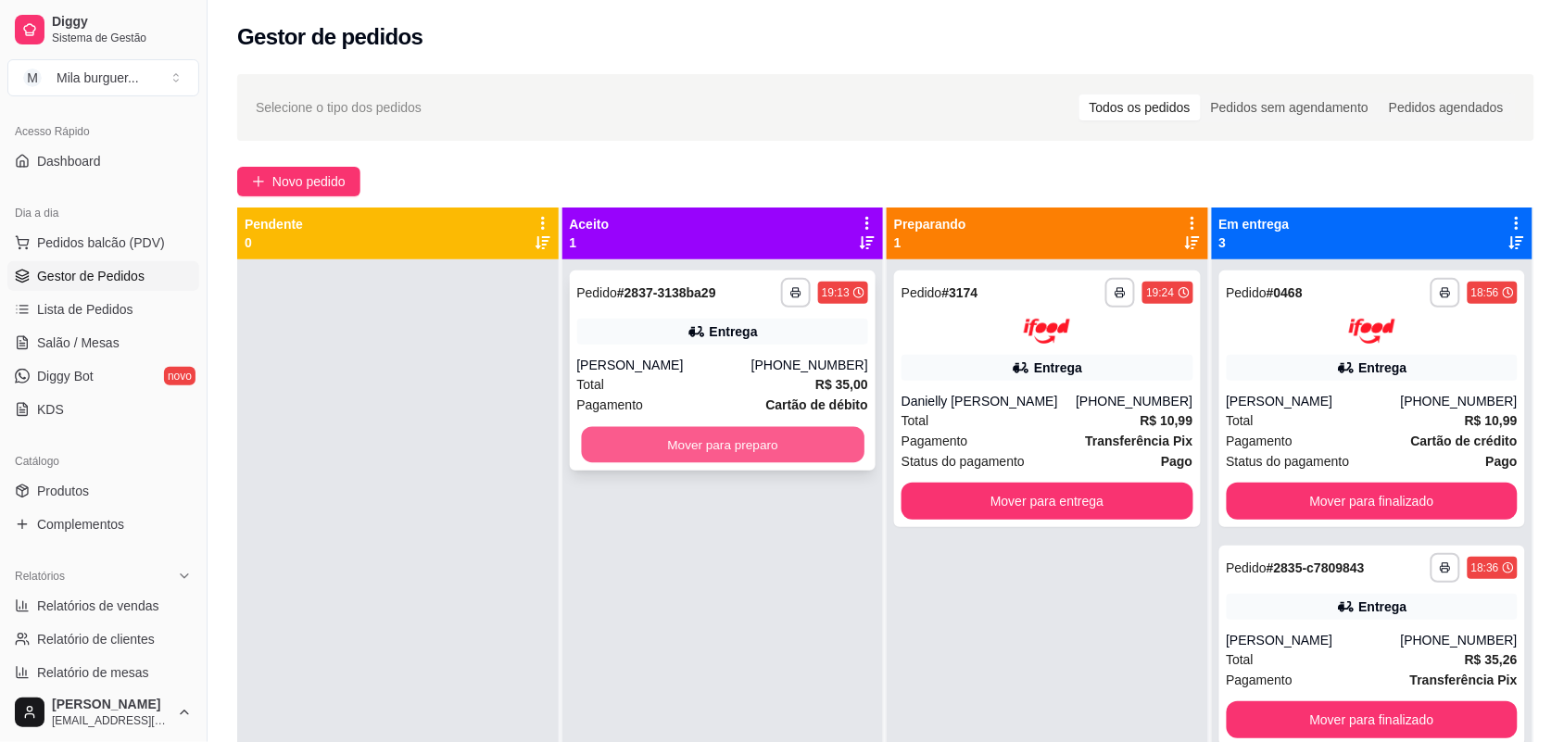
click at [684, 457] on button "Mover para preparo" at bounding box center [722, 445] width 283 height 36
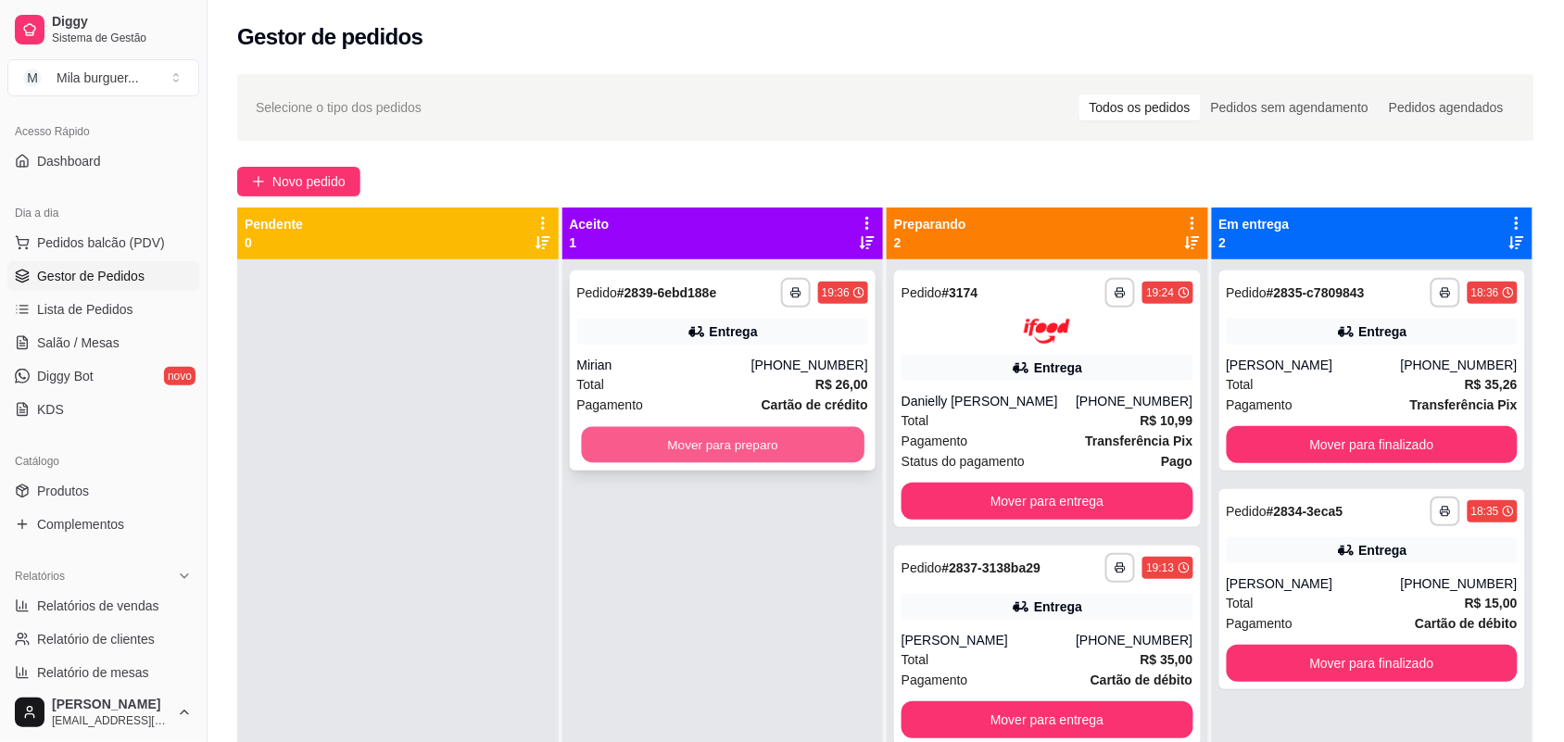
click at [732, 445] on button "Mover para preparo" at bounding box center [722, 445] width 283 height 36
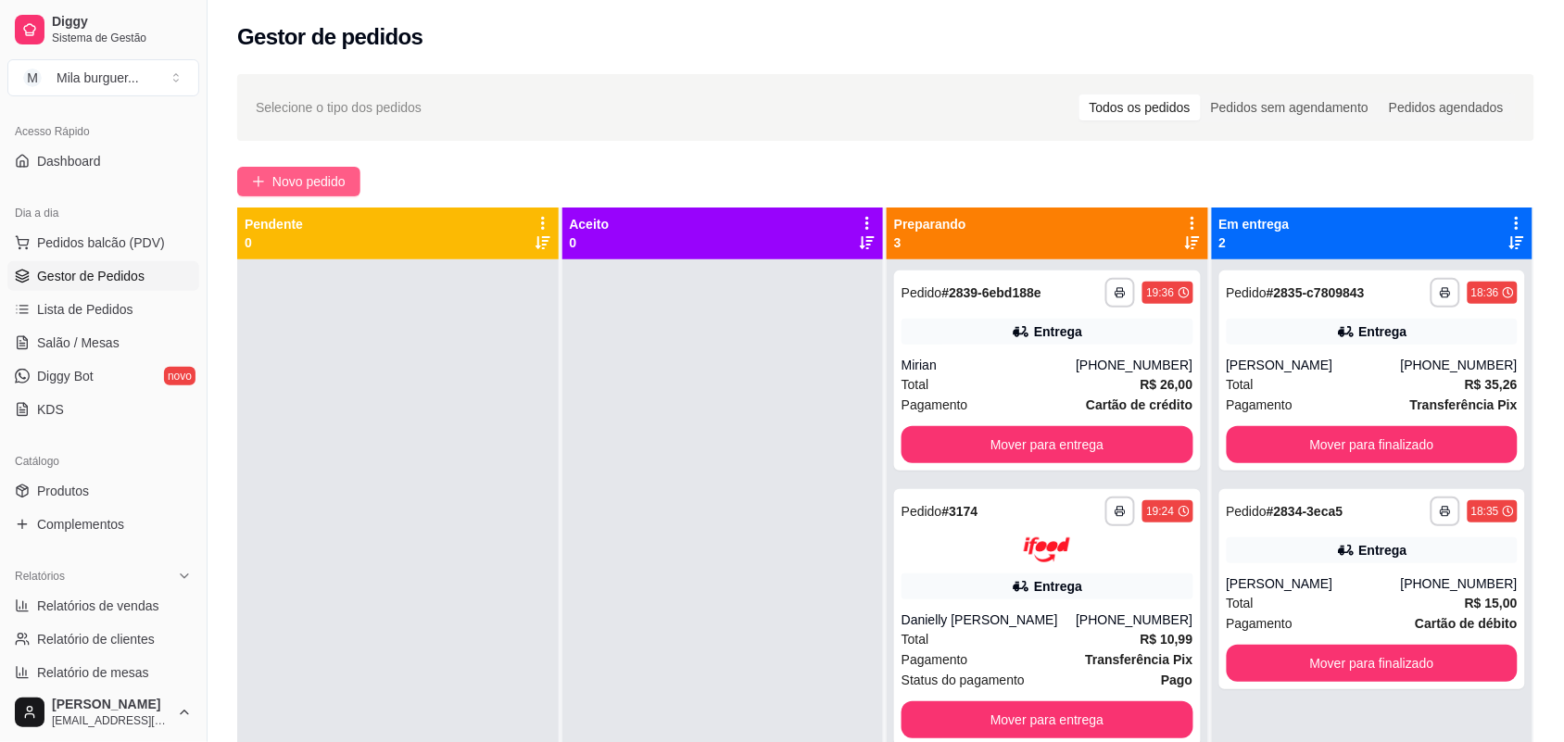
click at [318, 188] on button "Novo pedido" at bounding box center [298, 182] width 123 height 30
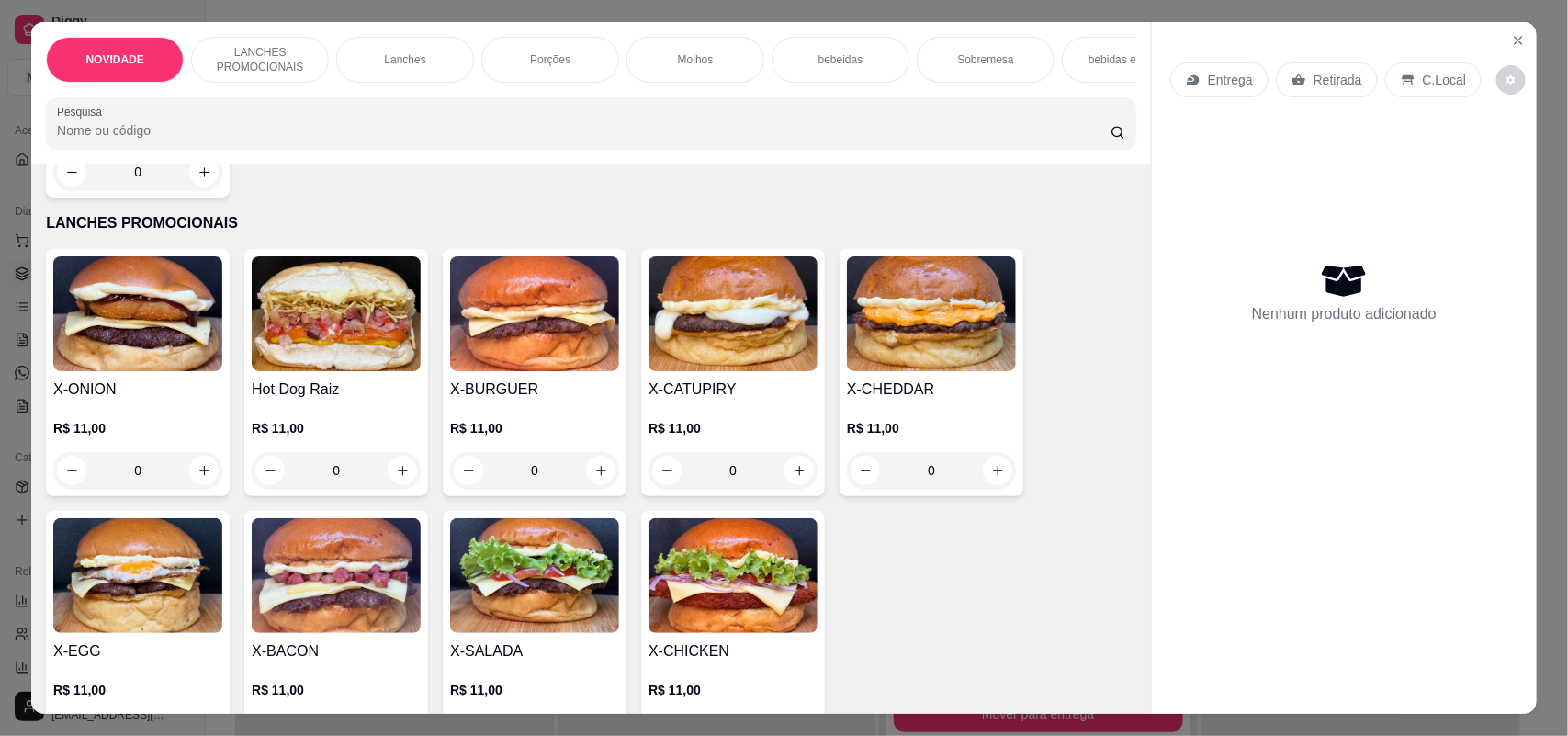
scroll to position [459, 0]
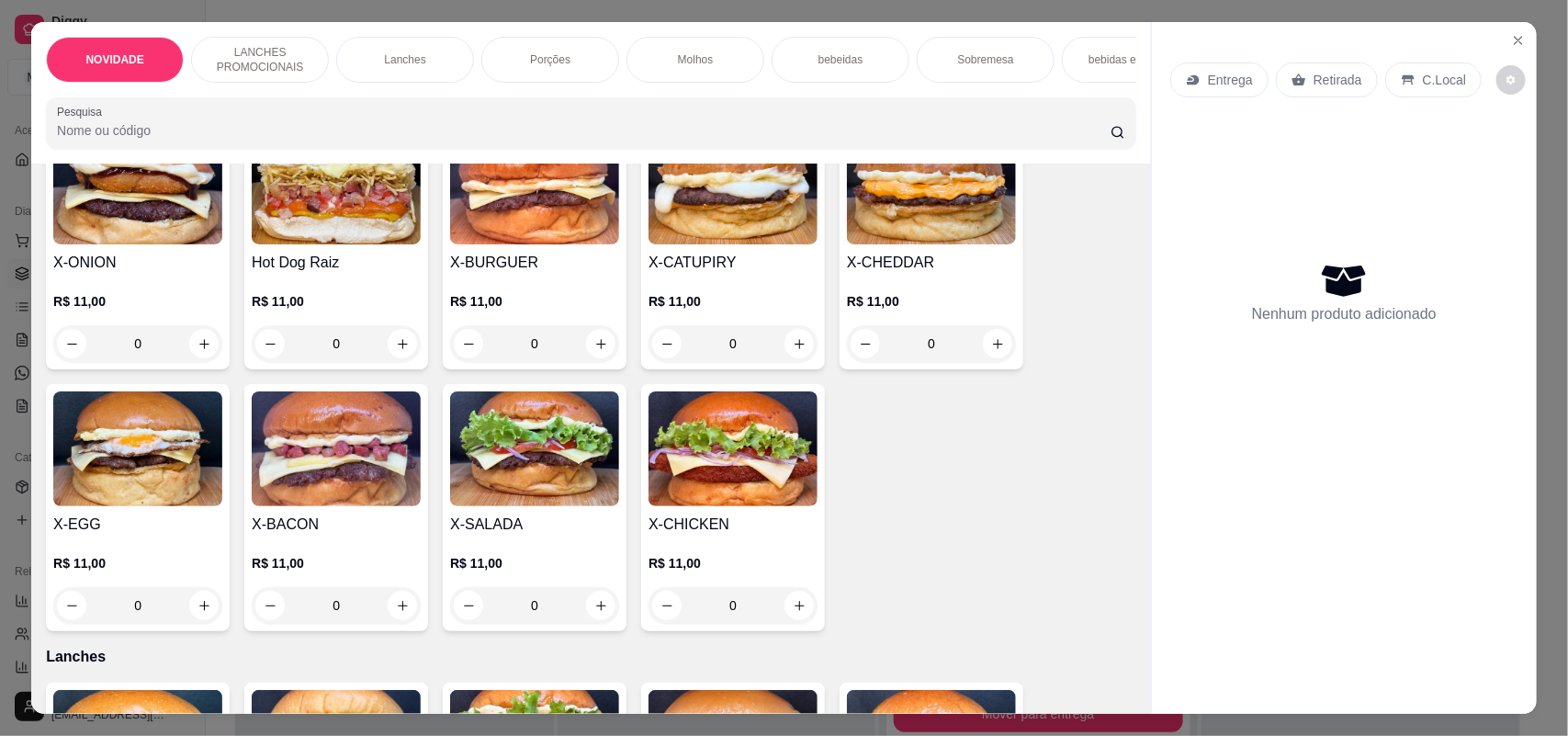
click at [581, 624] on div "0" at bounding box center [535, 605] width 169 height 37
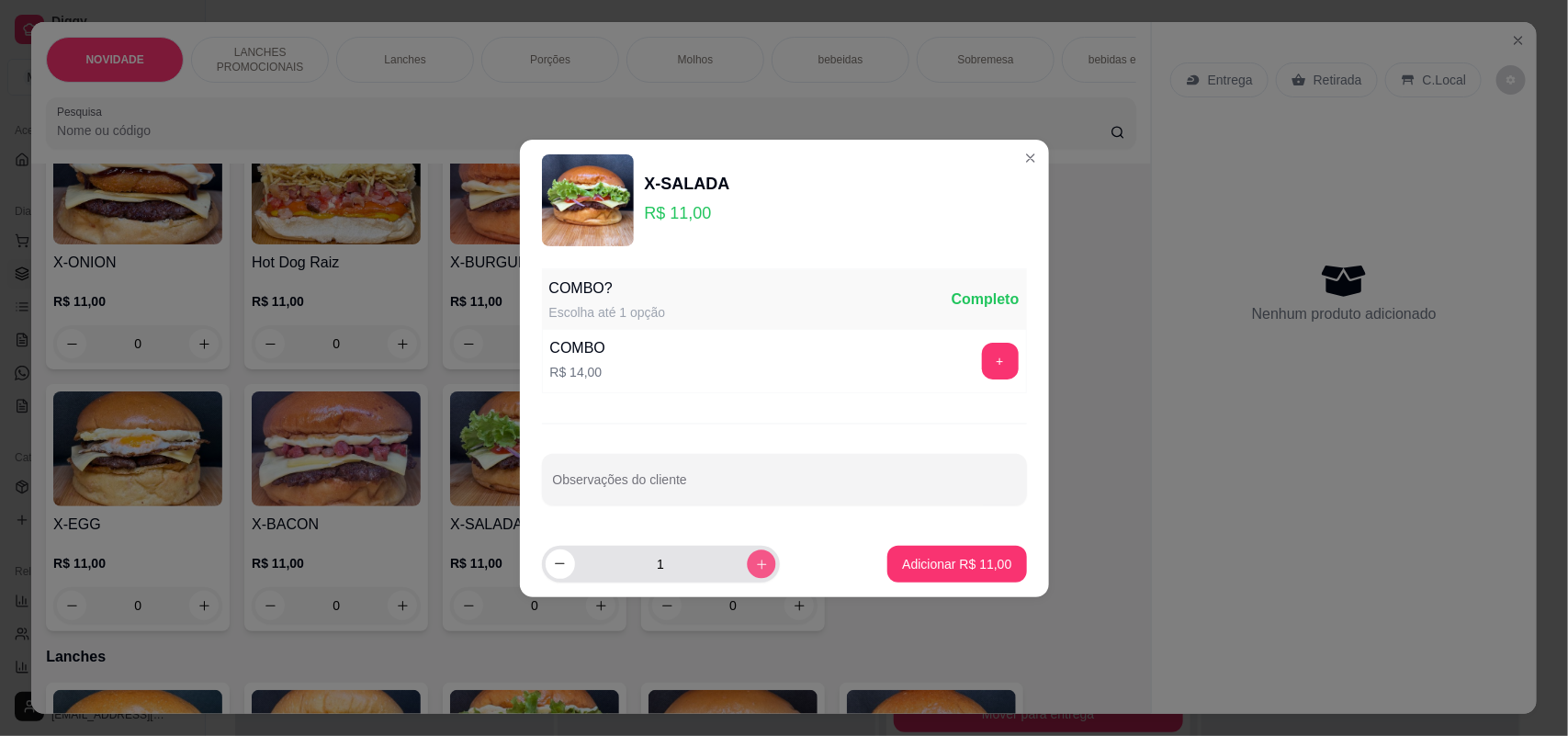
click at [751, 555] on button "increase-product-quantity" at bounding box center [761, 563] width 29 height 29
type input "2"
click at [982, 356] on button "+" at bounding box center [1000, 361] width 36 height 36
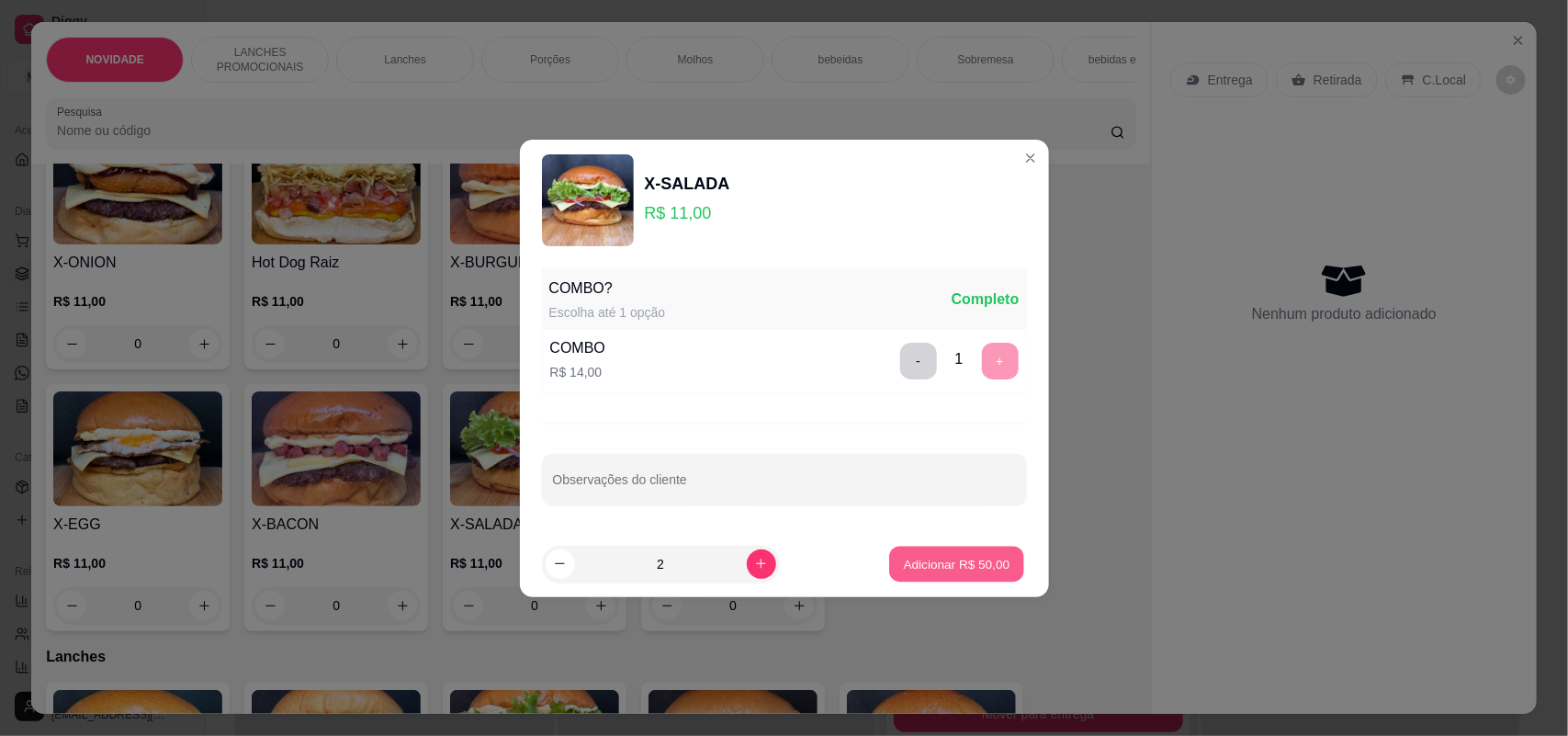
click at [977, 567] on p "Adicionar R$ 50,00" at bounding box center [957, 564] width 106 height 18
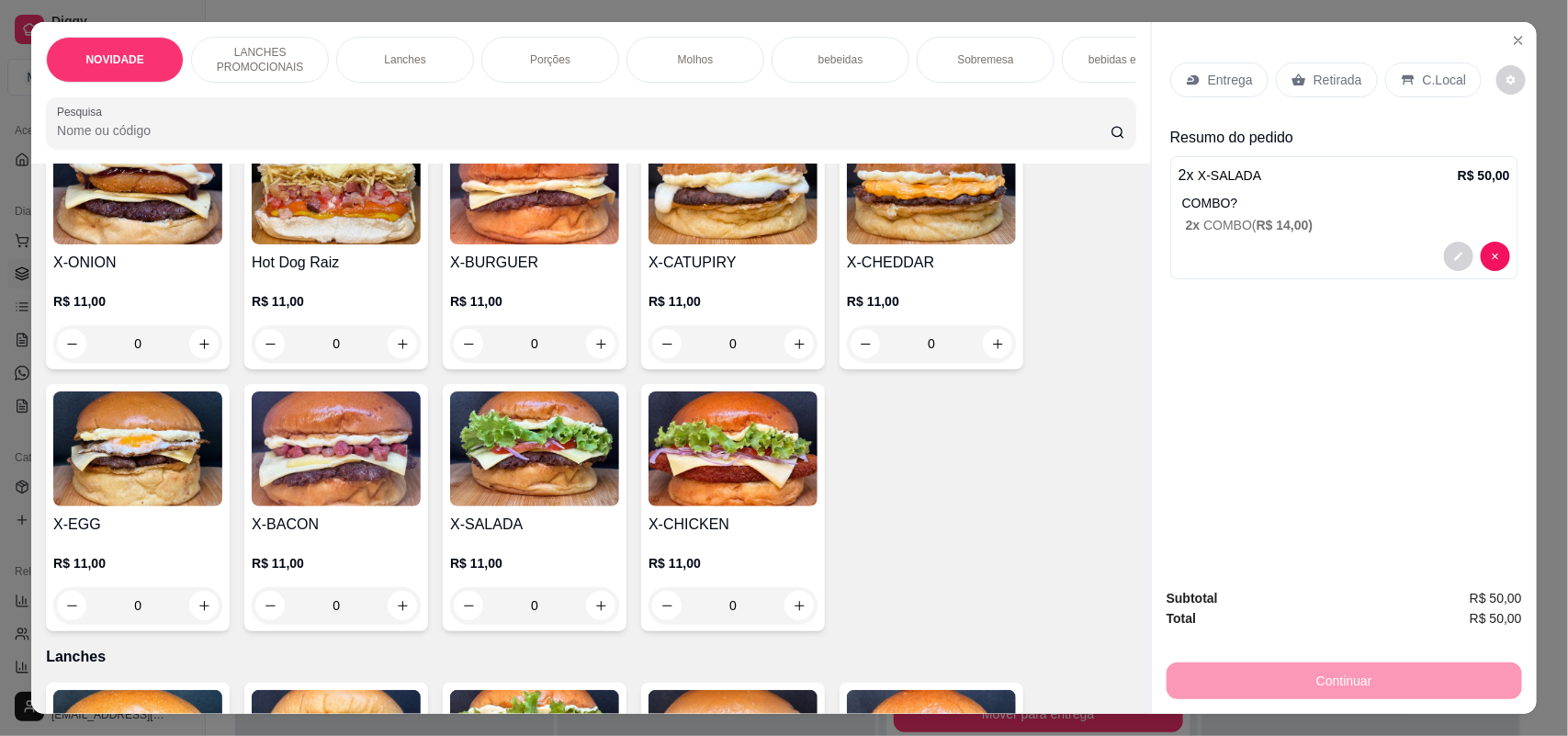
click at [1214, 82] on p "Entrega" at bounding box center [1230, 79] width 45 height 19
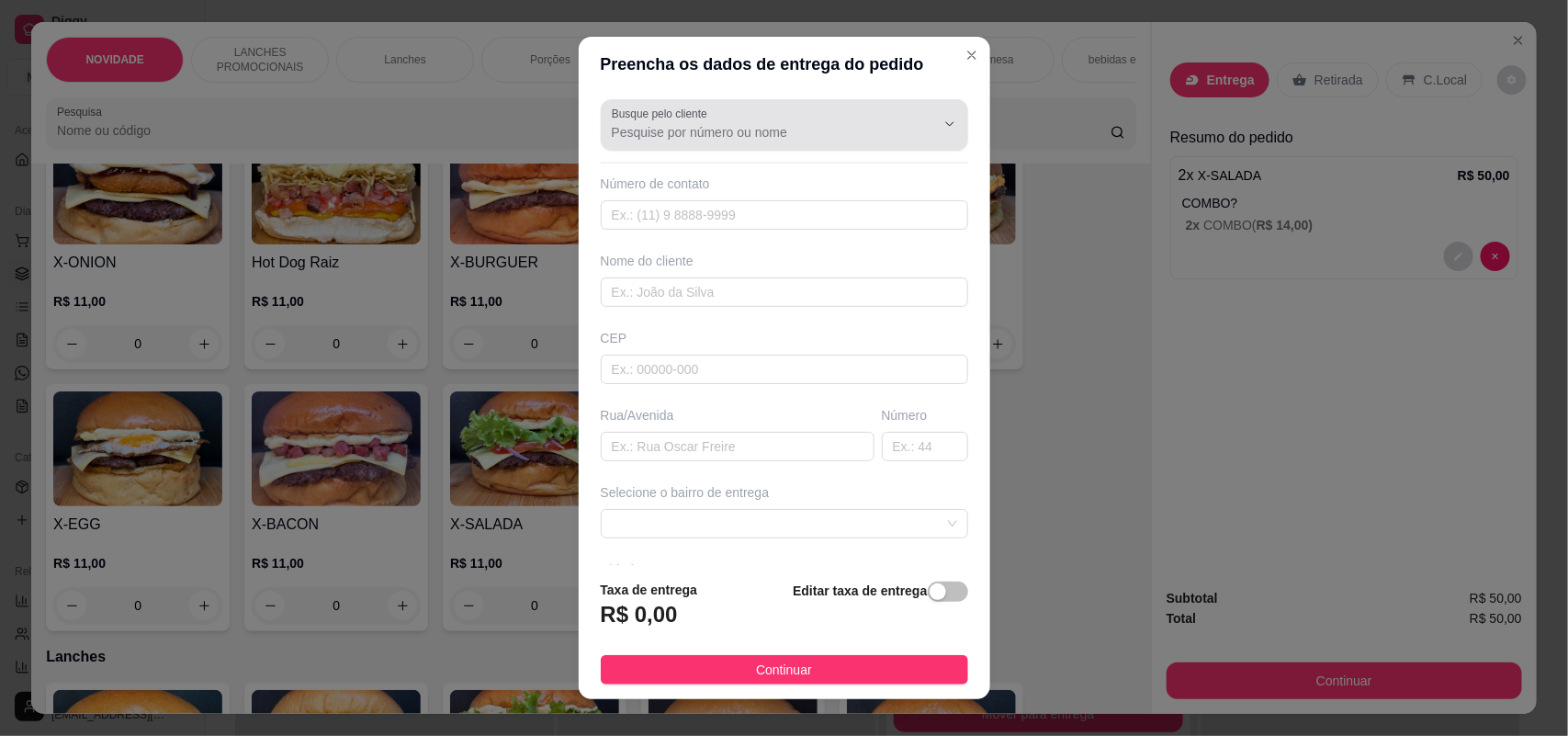
click at [662, 119] on label "Busque pelo cliente" at bounding box center [663, 114] width 102 height 16
click at [662, 123] on input "Busque pelo cliente" at bounding box center [759, 132] width 294 height 19
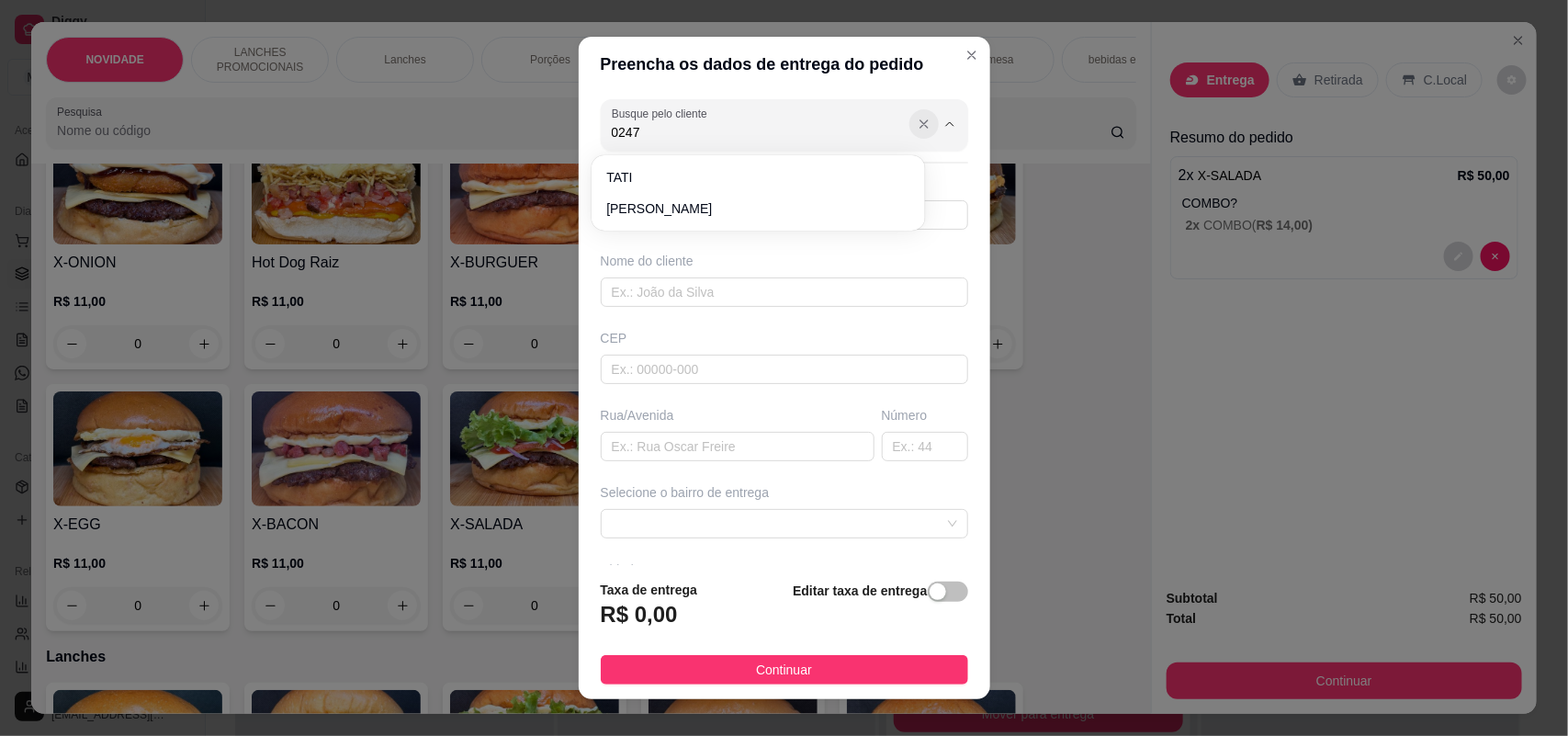
type input "0247"
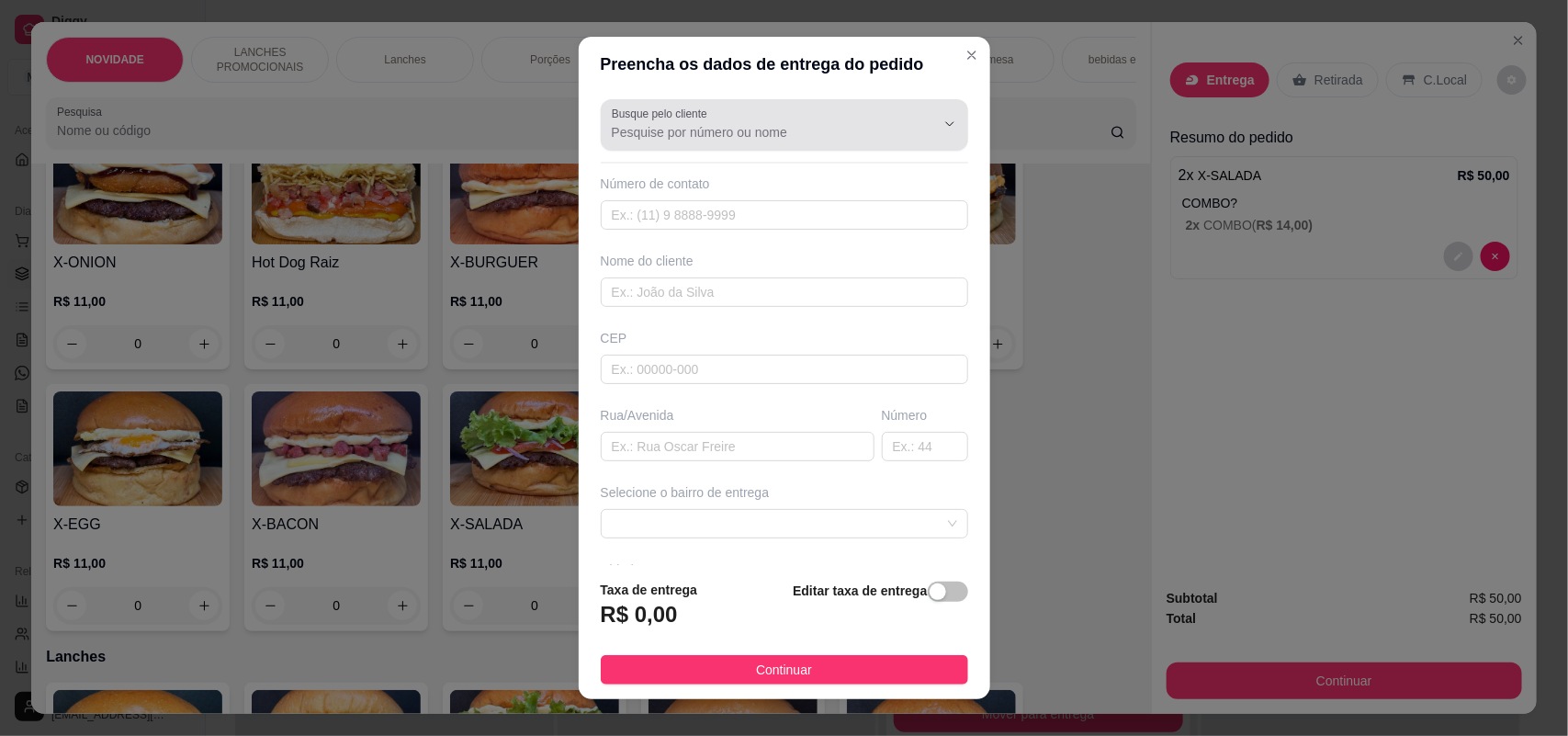
click at [917, 124] on icon "Show suggestions" at bounding box center [924, 124] width 15 height 15
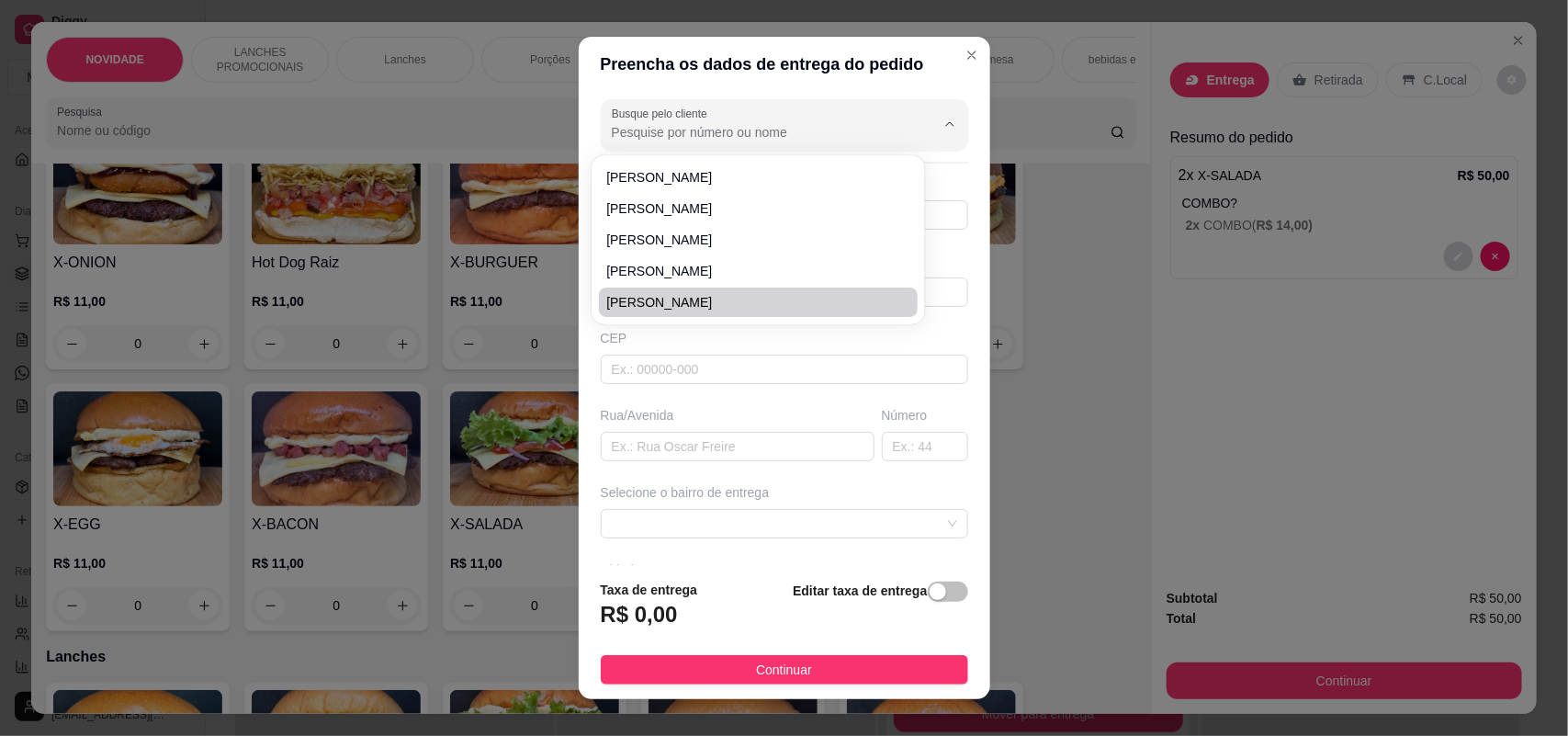
click at [1073, 343] on div "Preencha os dados de entrega do pedido Busque pelo cliente Número de contato No…" at bounding box center [784, 368] width 1568 height 736
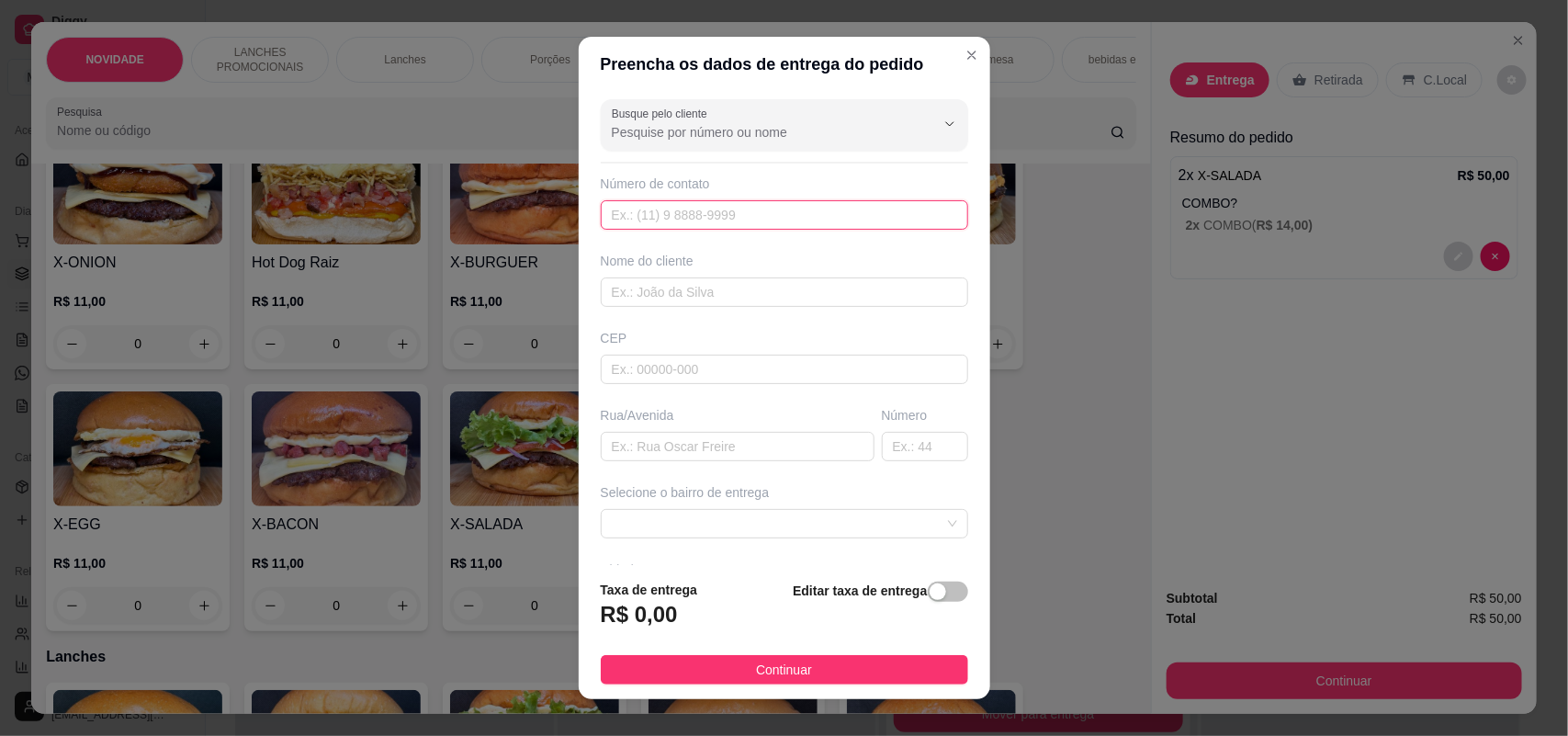
click at [690, 218] on input "text" at bounding box center [784, 215] width 368 height 30
type input "[PHONE_NUMBER]"
click at [690, 291] on input "text" at bounding box center [784, 293] width 368 height 30
type input "[PERSON_NAME]"
click at [667, 446] on input "text" at bounding box center [738, 446] width 274 height 30
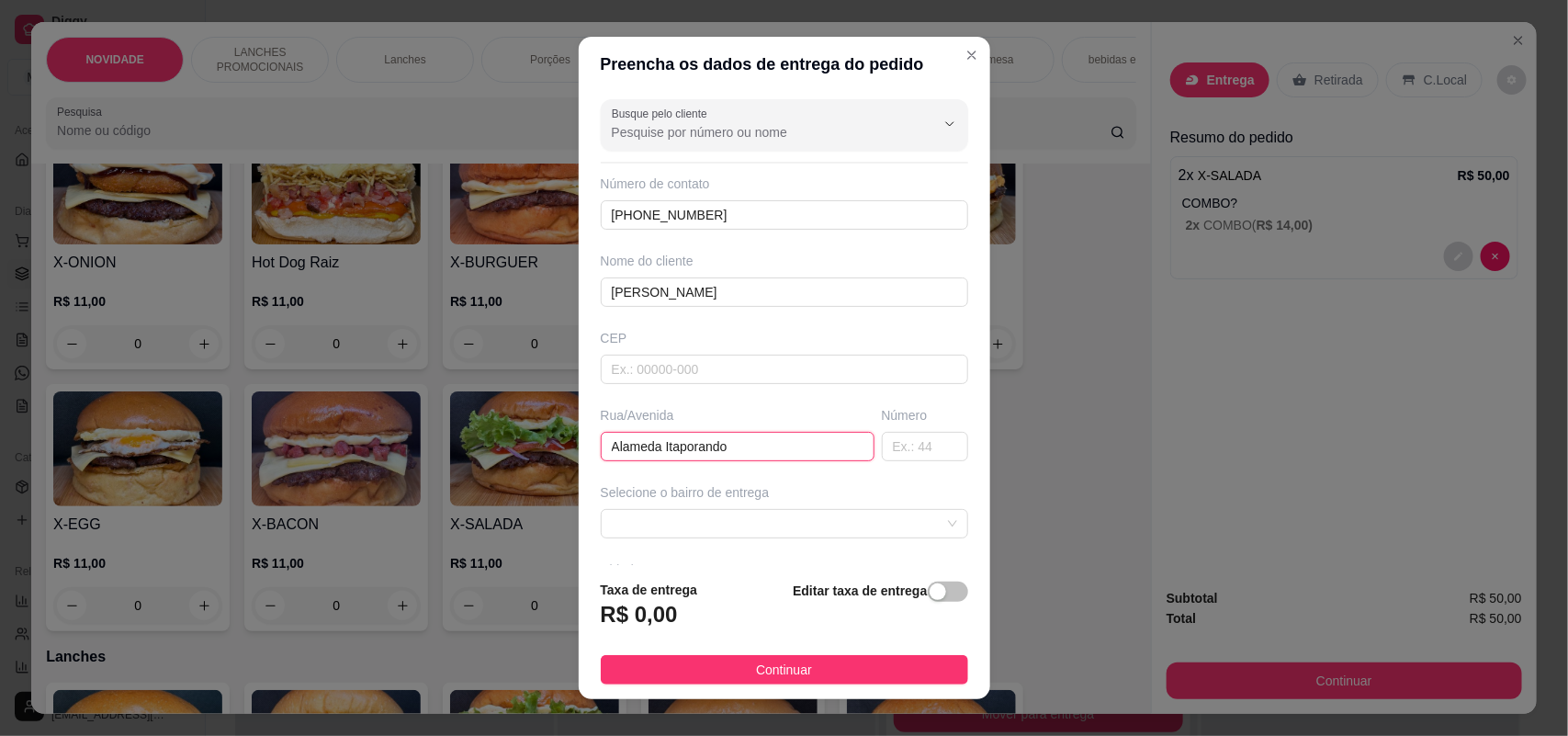
click at [745, 460] on input "Alameda Itaporando" at bounding box center [738, 446] width 274 height 30
type input "Alameda Itaporanga"
click at [882, 441] on input "text" at bounding box center [924, 446] width 86 height 30
click at [829, 515] on span at bounding box center [784, 524] width 345 height 28
type input "10"
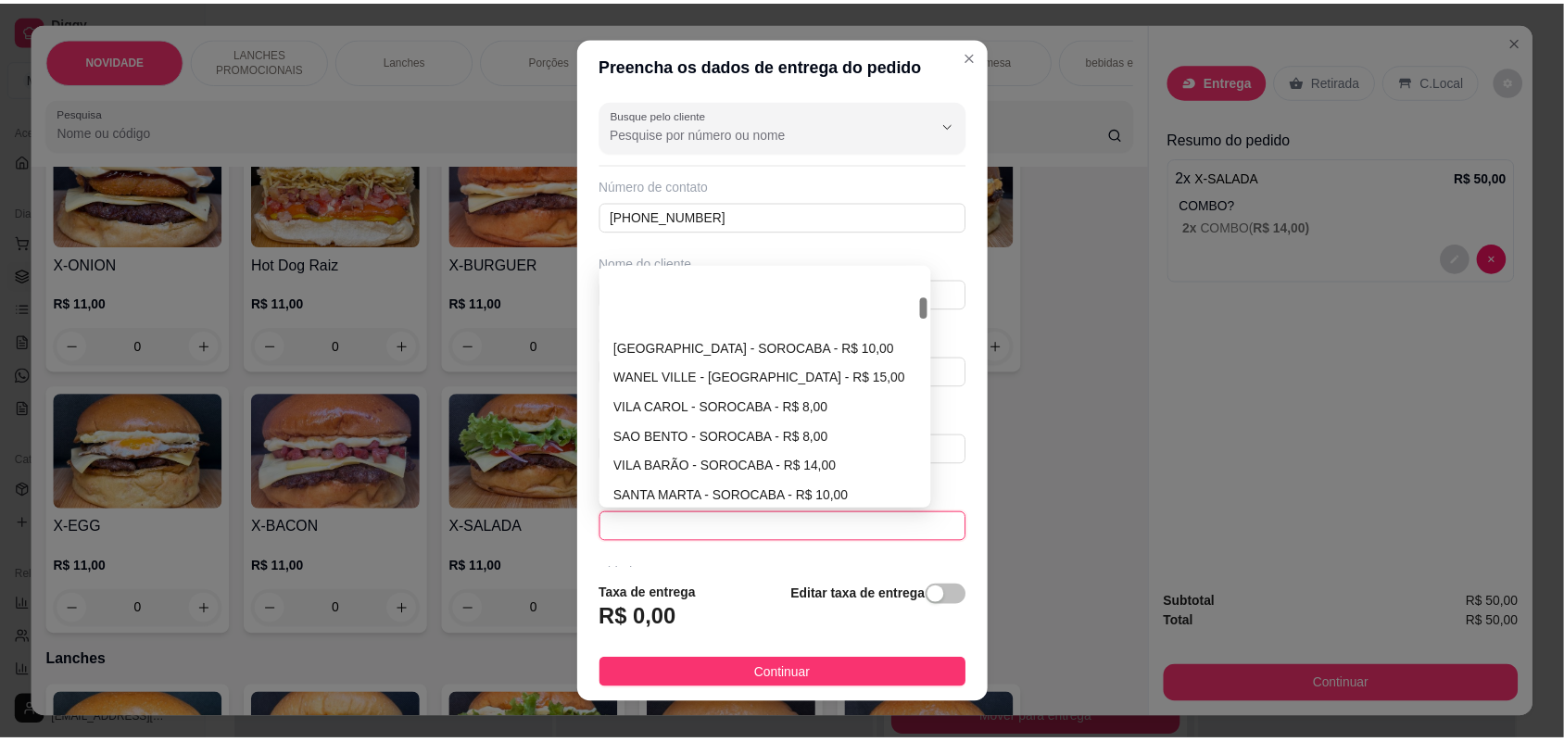
scroll to position [311, 0]
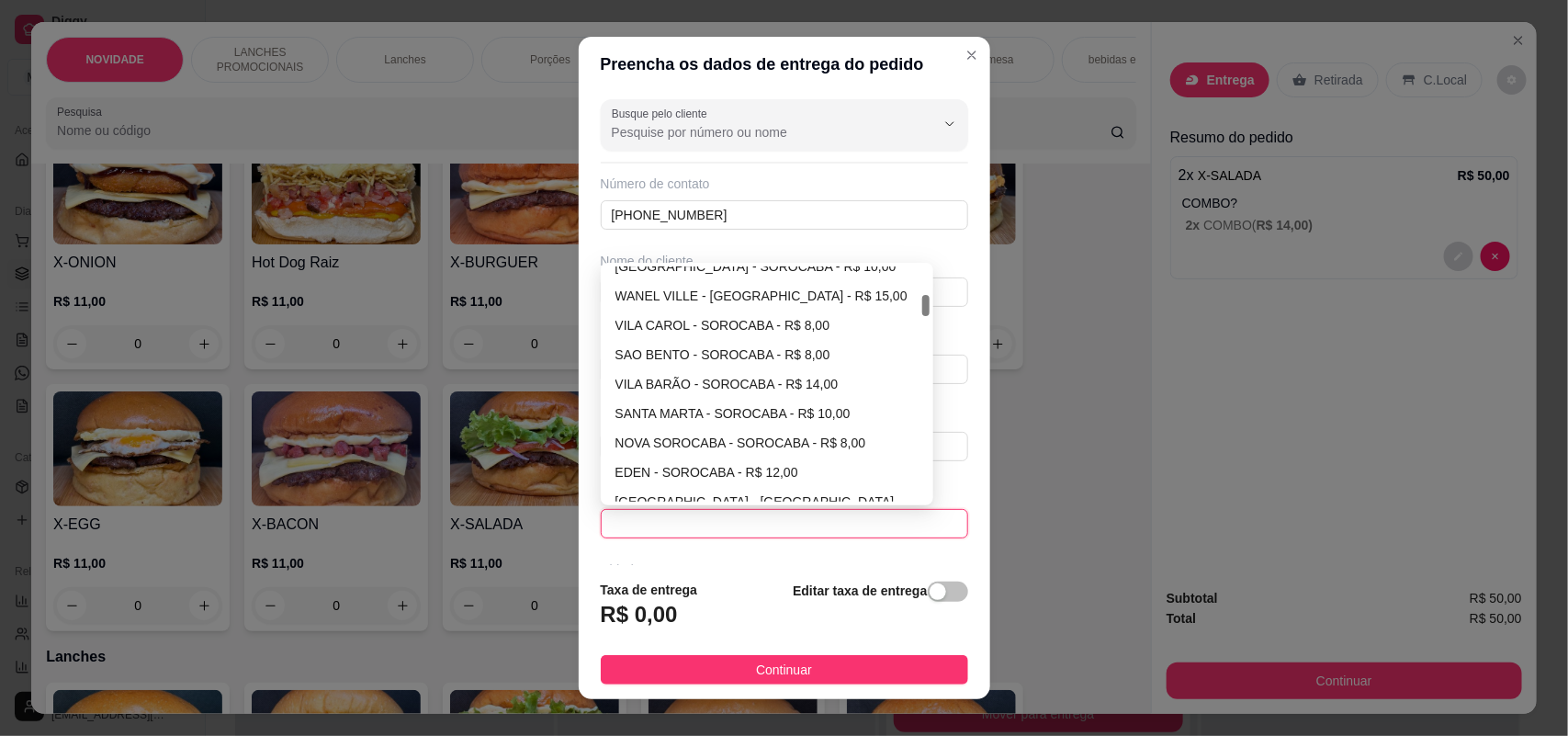
click at [922, 307] on div at bounding box center [925, 305] width 7 height 21
click at [755, 434] on div "NOVA SOROCABA - SOROCABA - R$ 8,00" at bounding box center [768, 442] width 304 height 20
type input "SOROCABA"
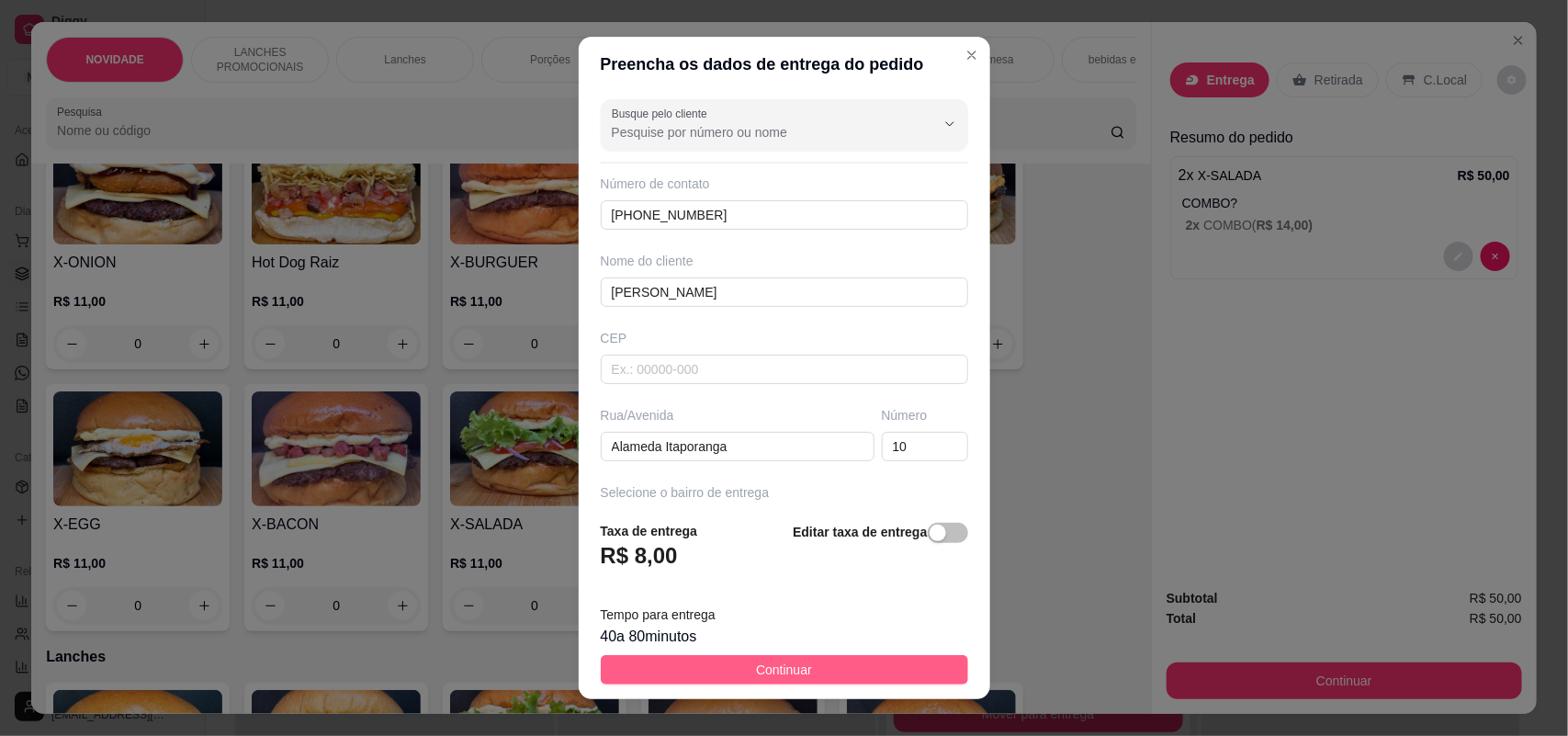
click at [823, 662] on button "Continuar" at bounding box center [784, 670] width 368 height 30
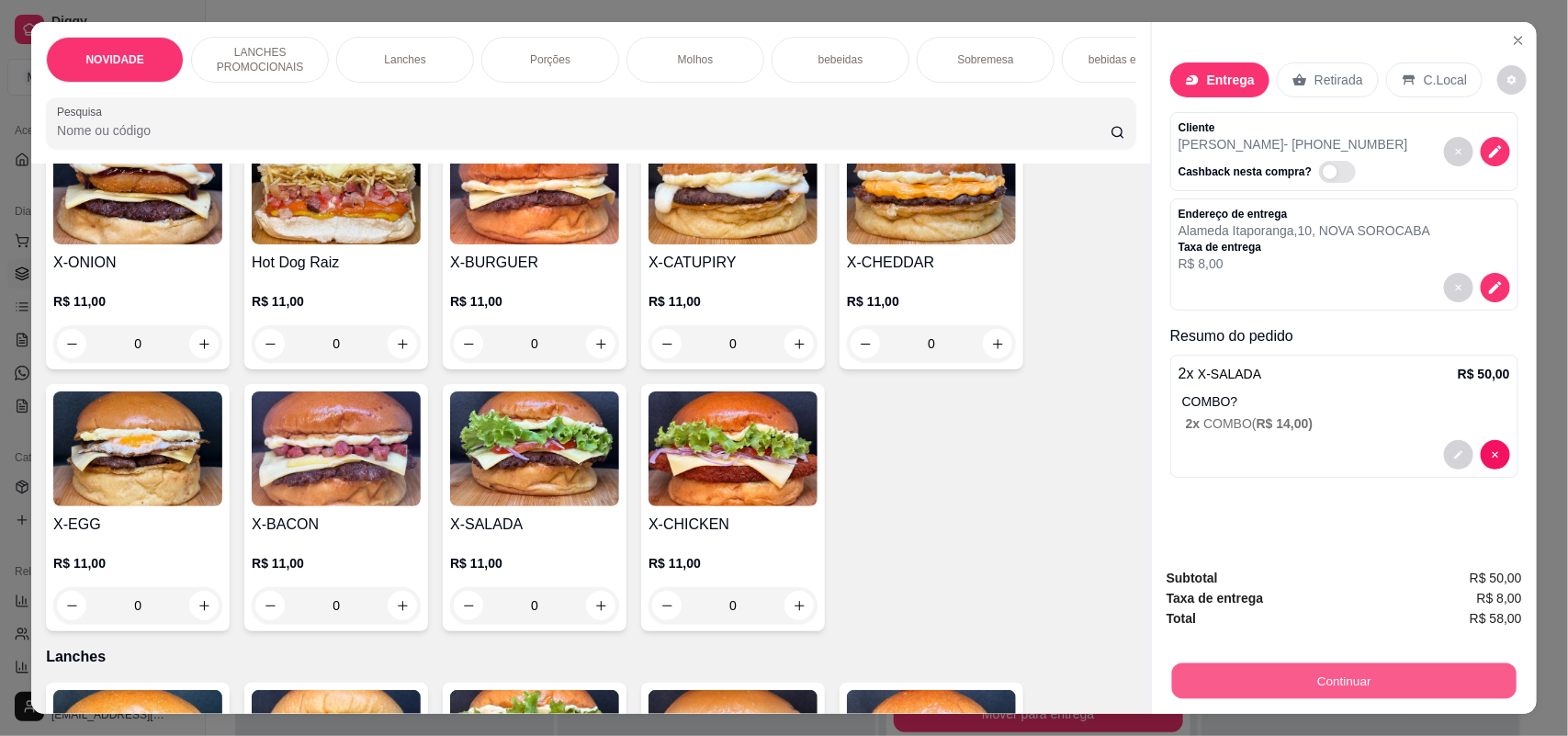
click at [1293, 674] on button "Continuar" at bounding box center [1344, 681] width 344 height 36
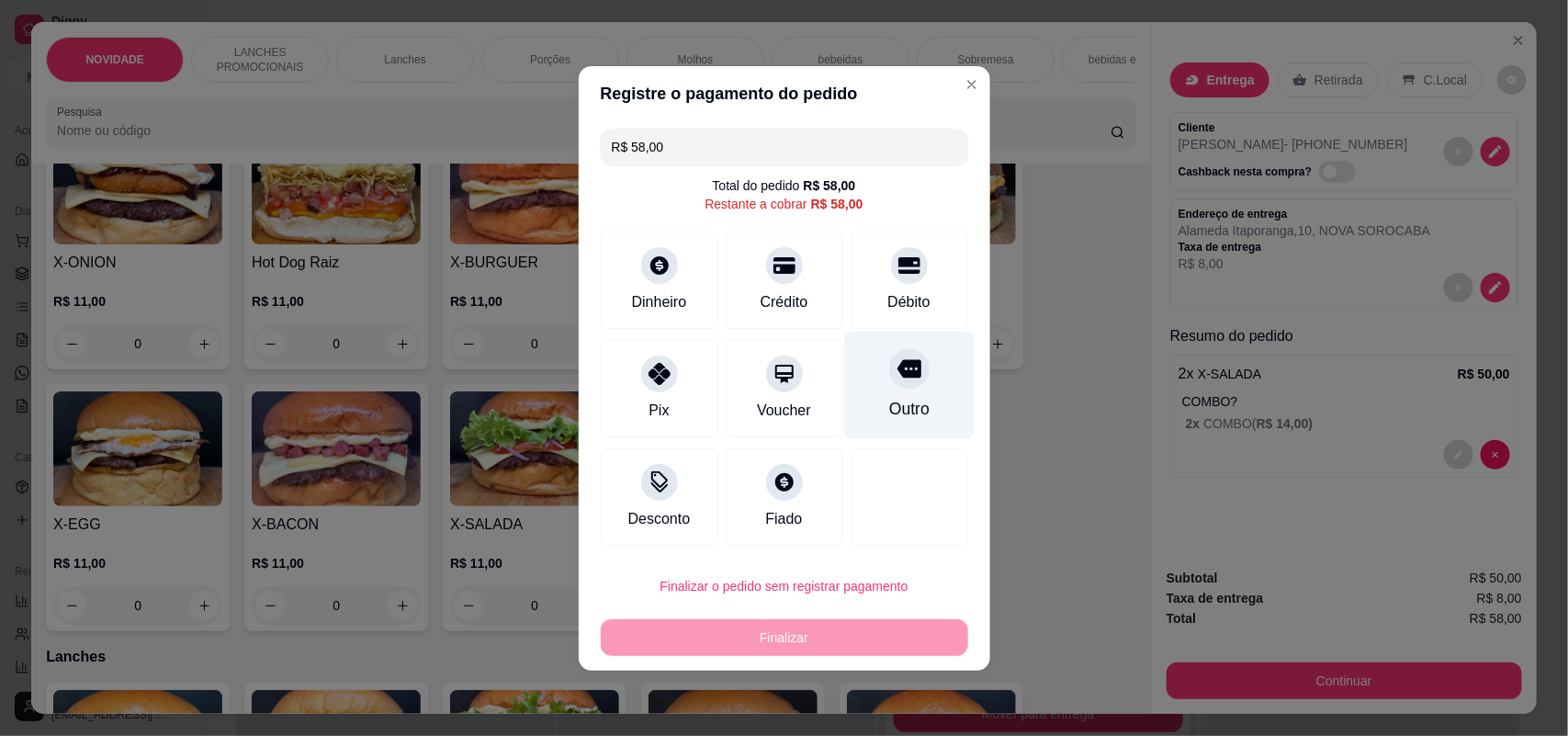
click at [915, 381] on div "Outro" at bounding box center [908, 384] width 130 height 107
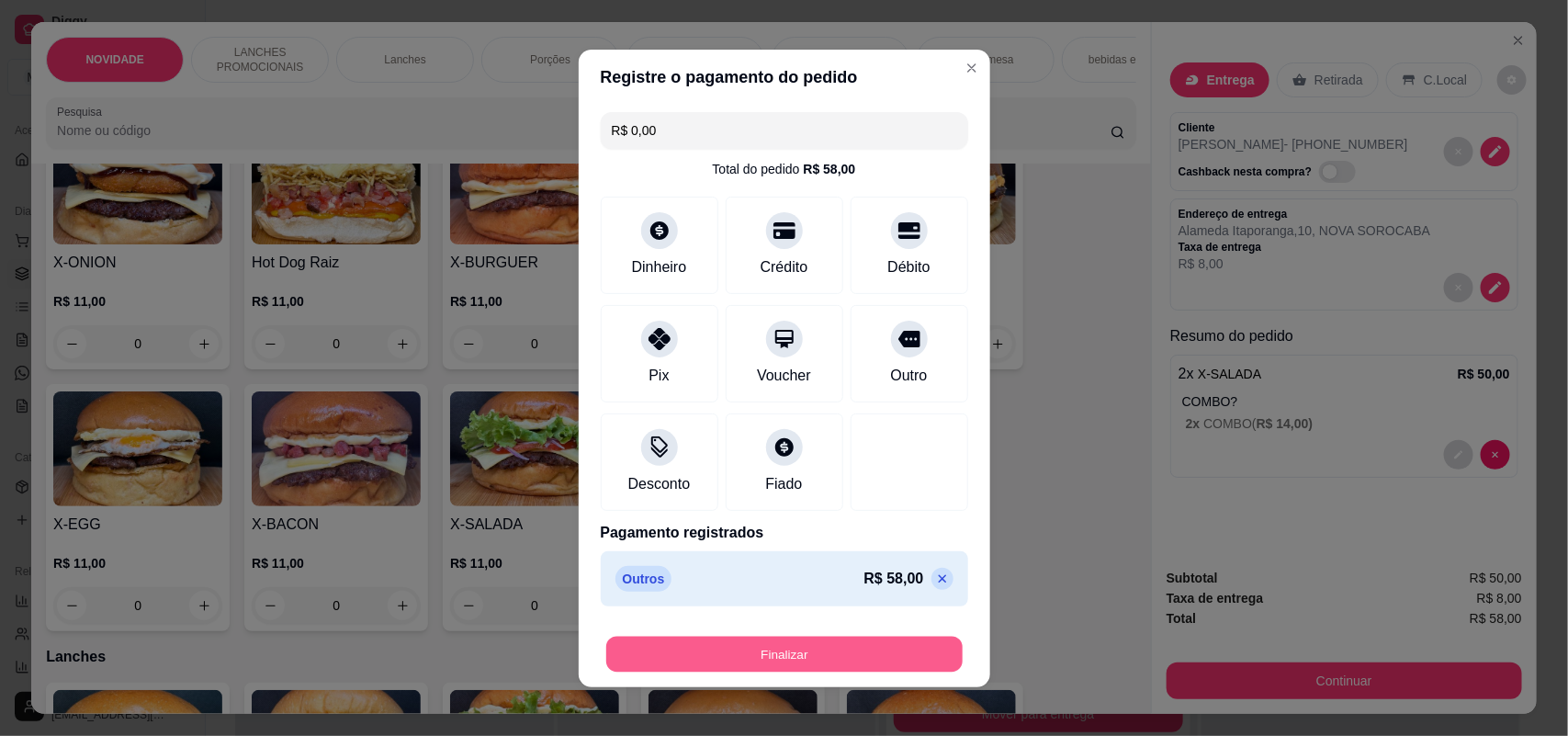
click at [811, 650] on button "Finalizar" at bounding box center [784, 654] width 356 height 36
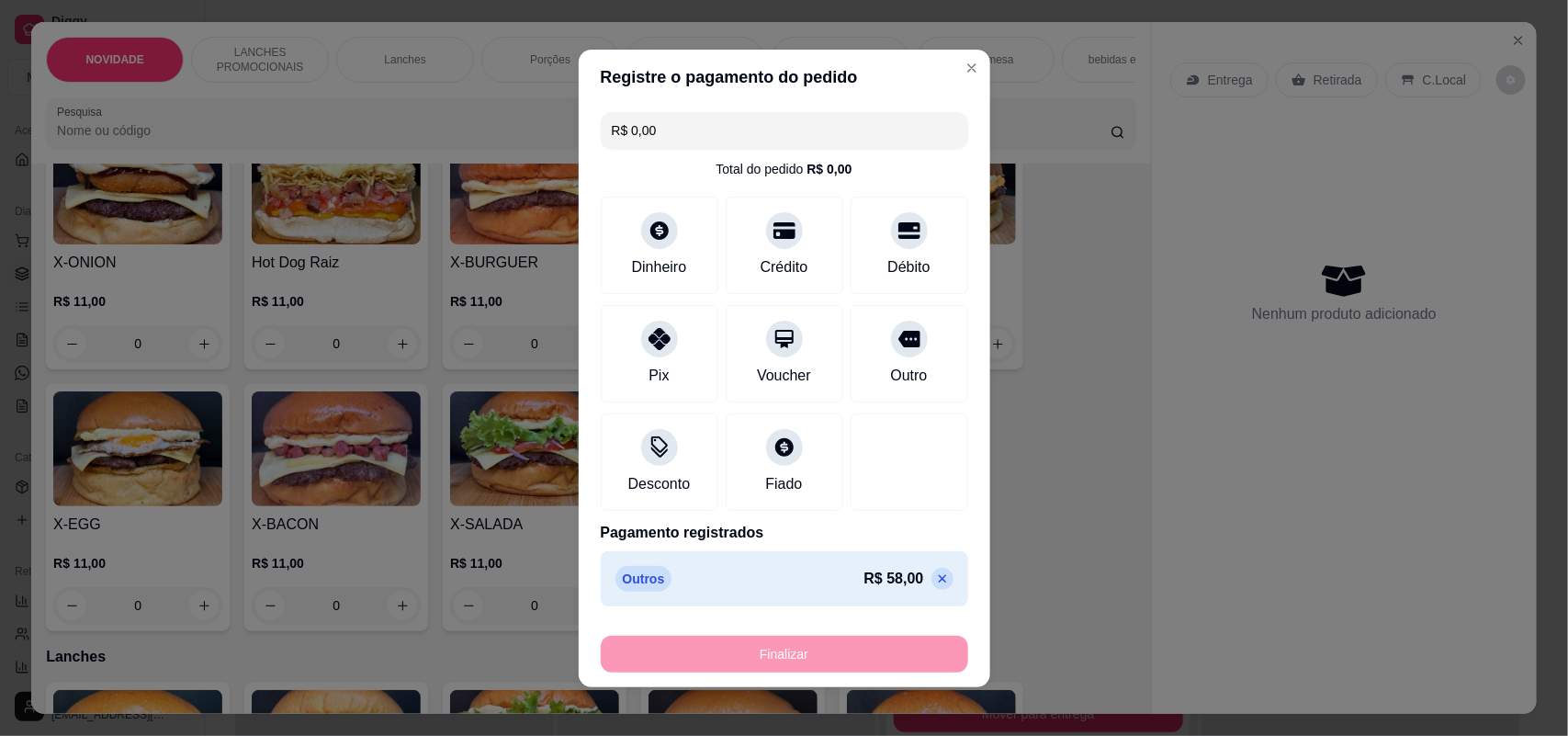
type input "-R$ 58,00"
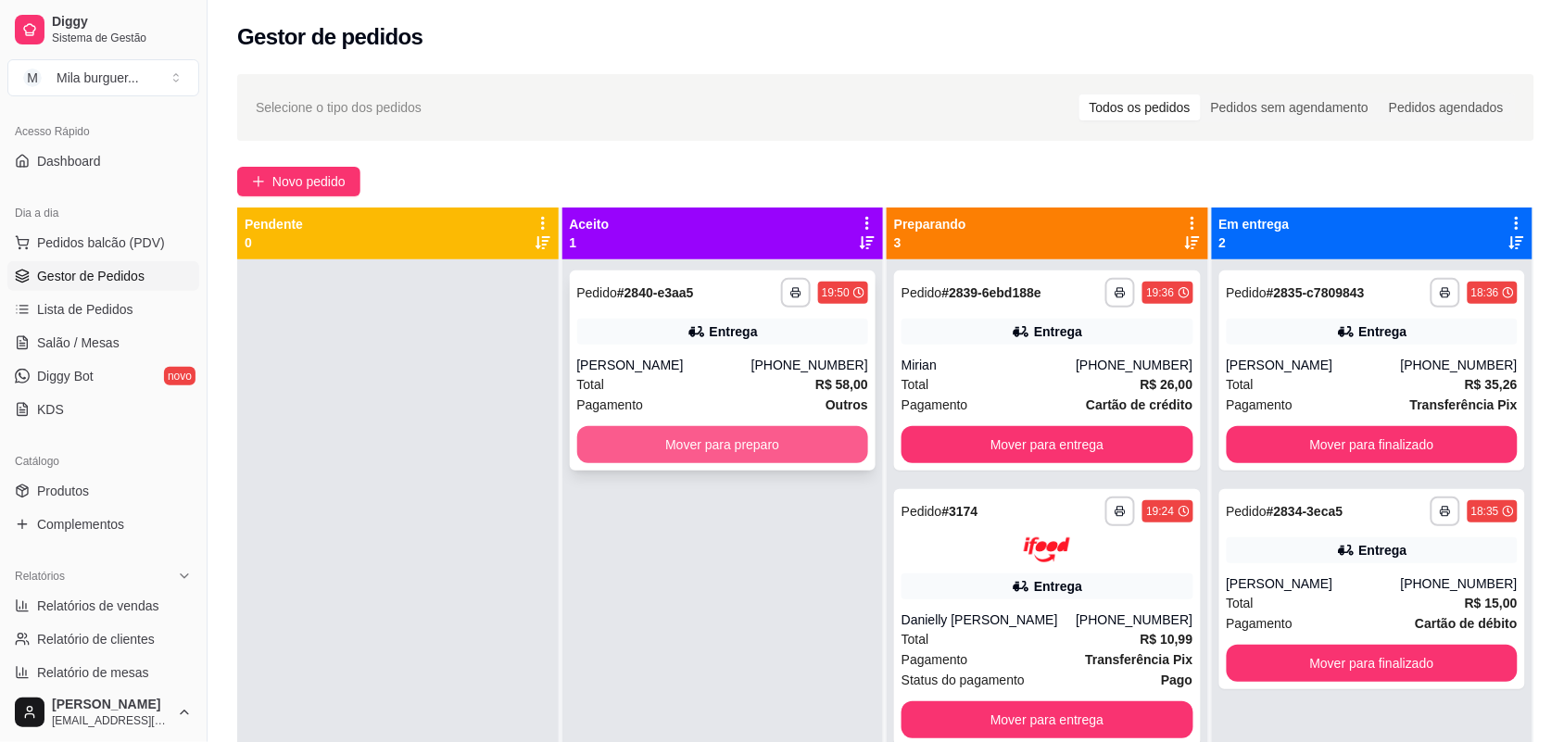
click at [823, 431] on button "Mover para preparo" at bounding box center [723, 444] width 292 height 37
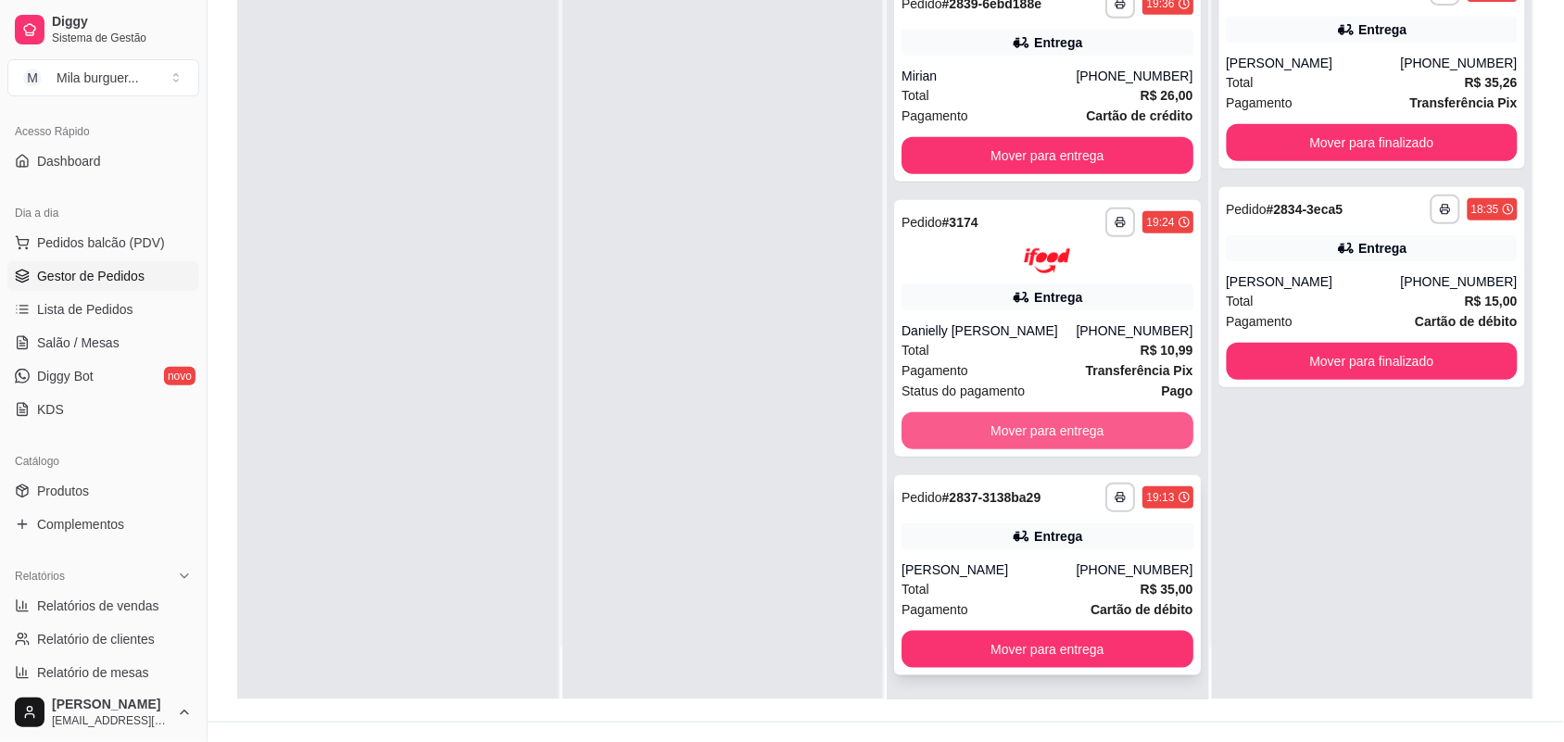
scroll to position [283, 0]
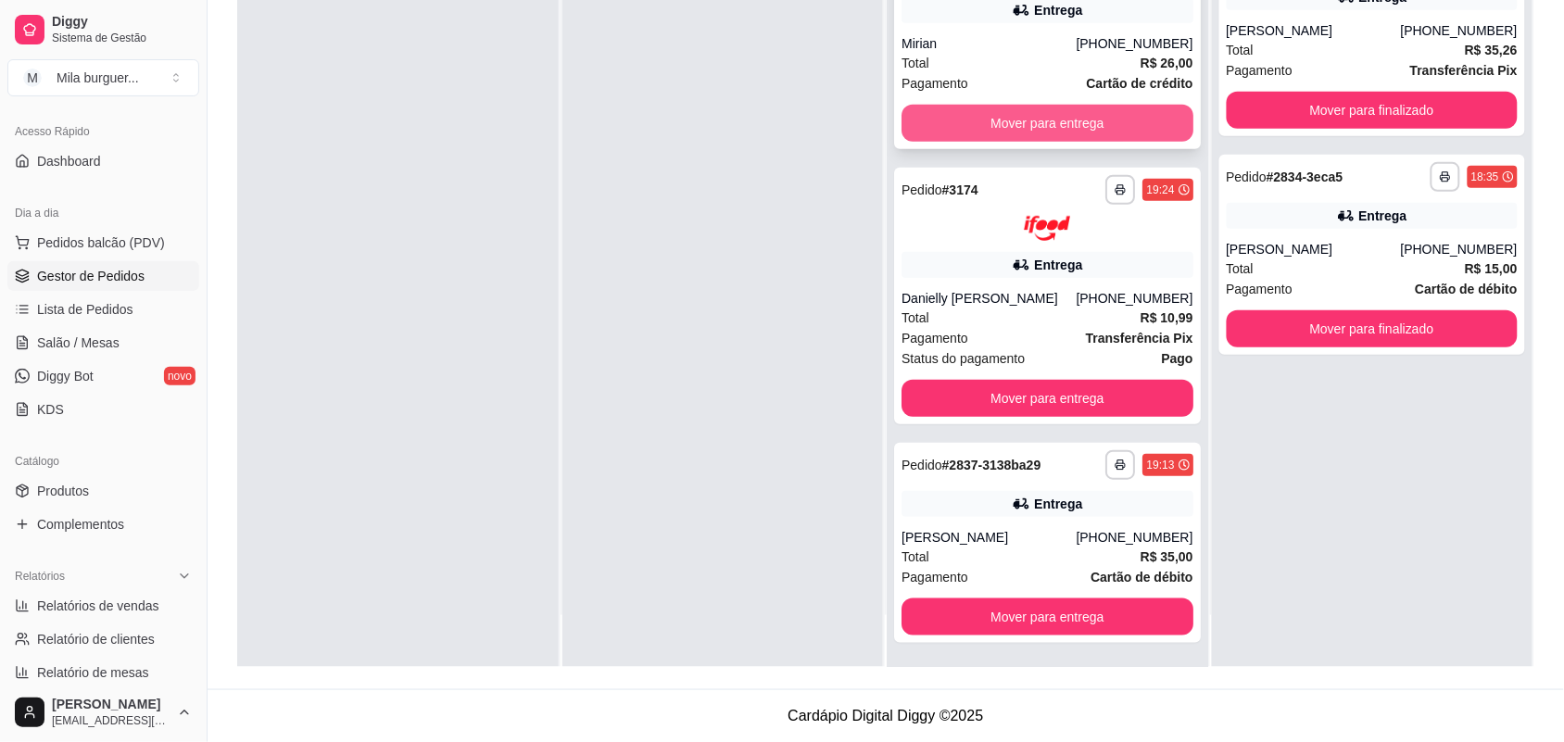
click at [954, 117] on button "Mover para entrega" at bounding box center [1047, 123] width 292 height 37
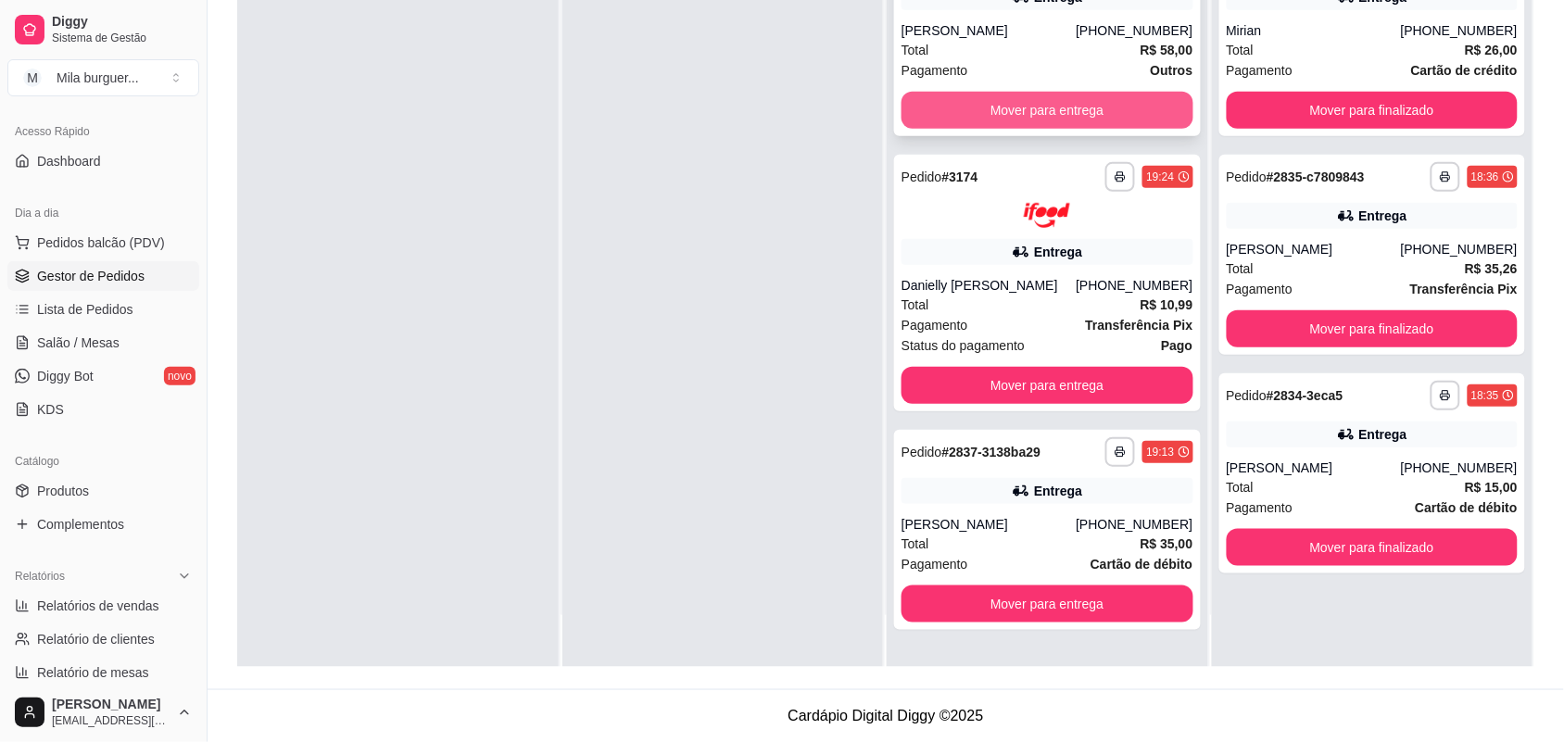
click at [954, 105] on button "Mover para entrega" at bounding box center [1047, 110] width 292 height 37
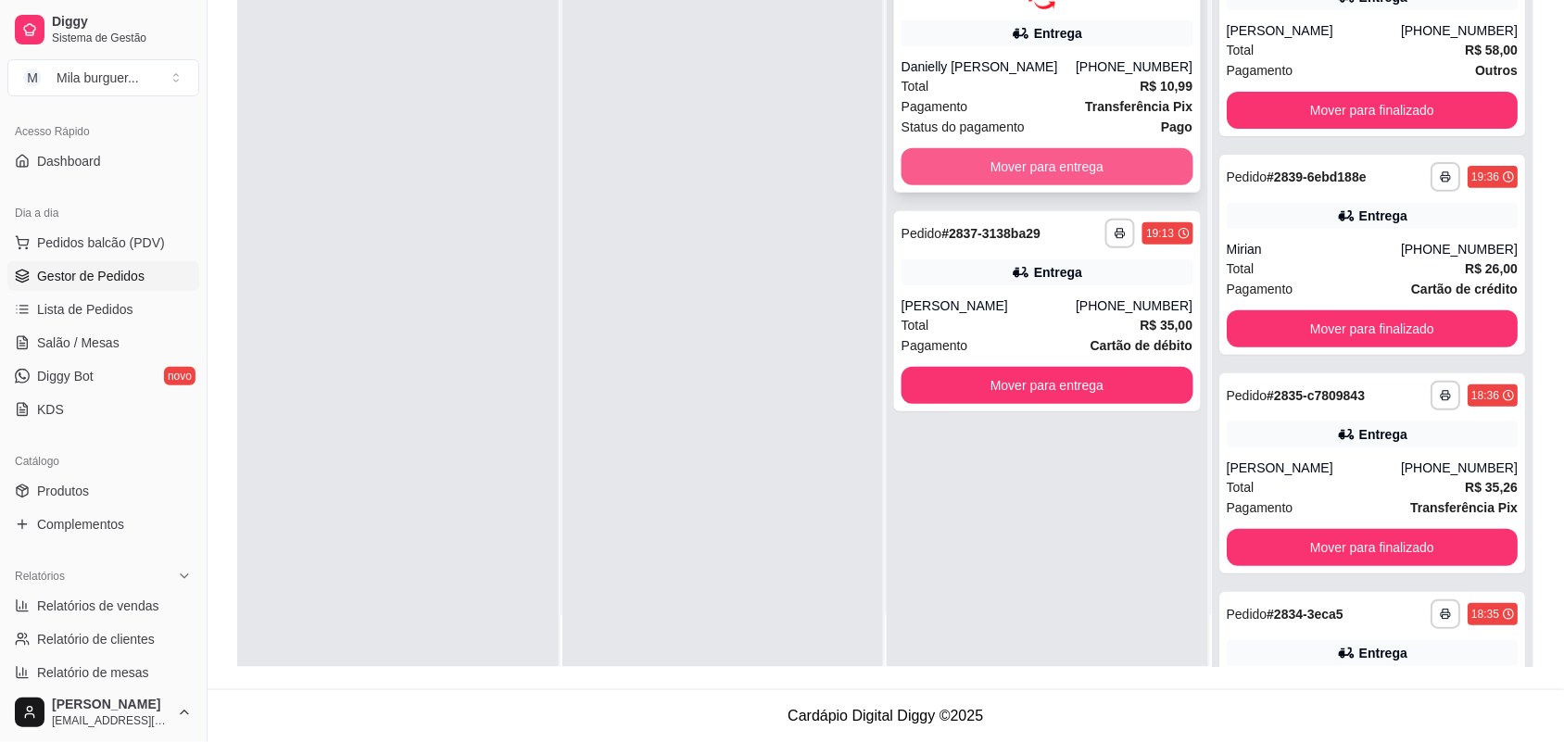
click at [950, 155] on button "Mover para entrega" at bounding box center [1047, 166] width 292 height 37
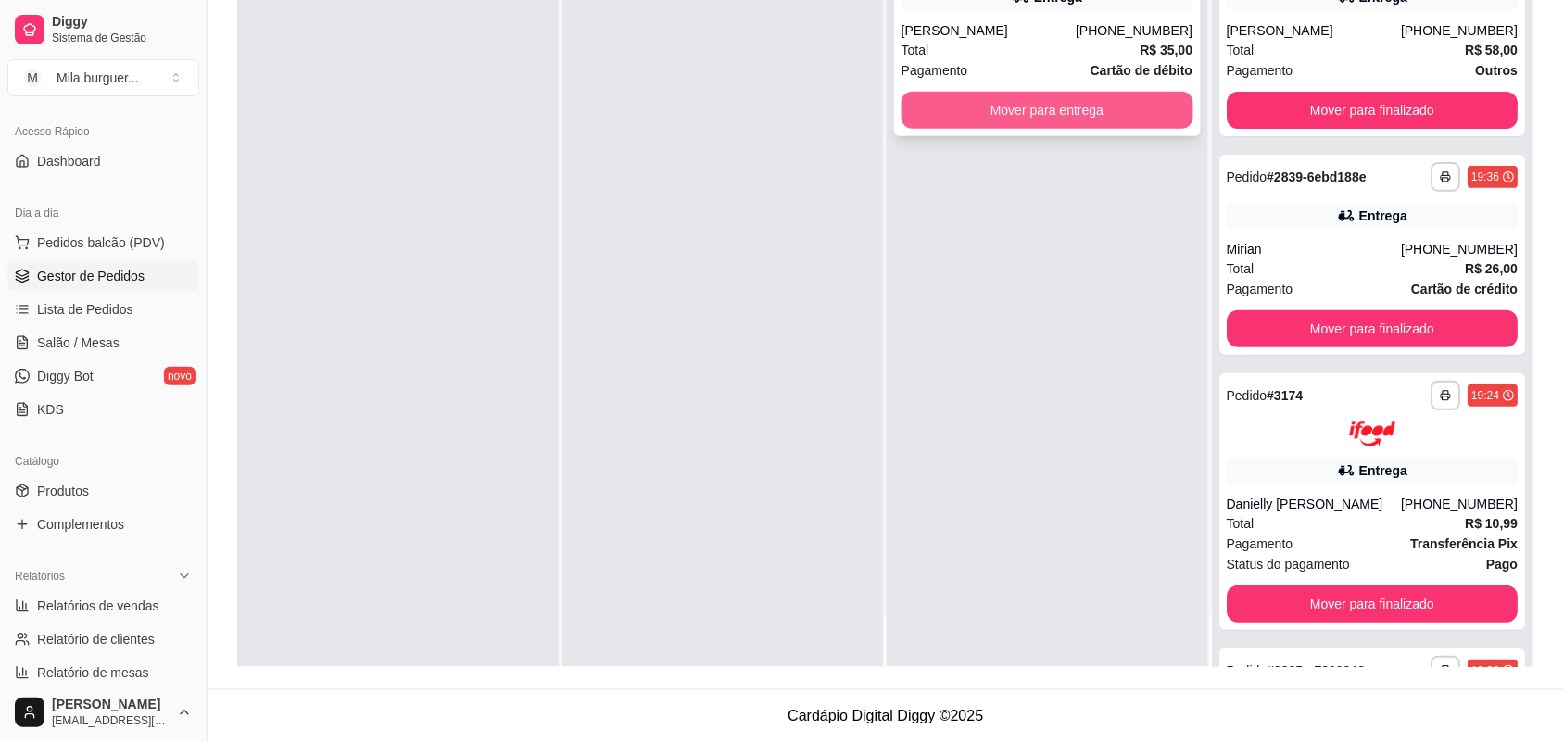
click at [952, 116] on button "Mover para entrega" at bounding box center [1047, 110] width 292 height 37
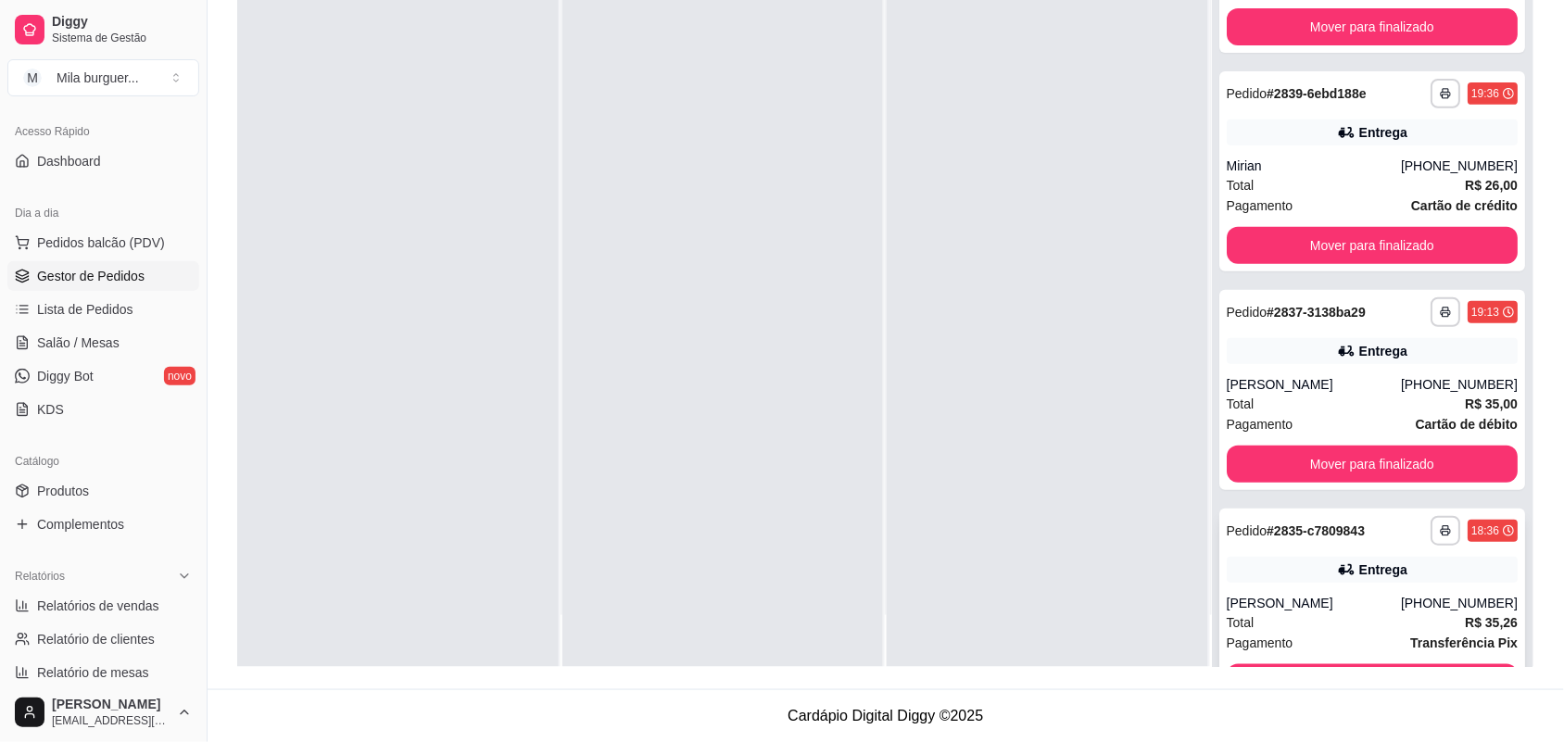
scroll to position [232, 0]
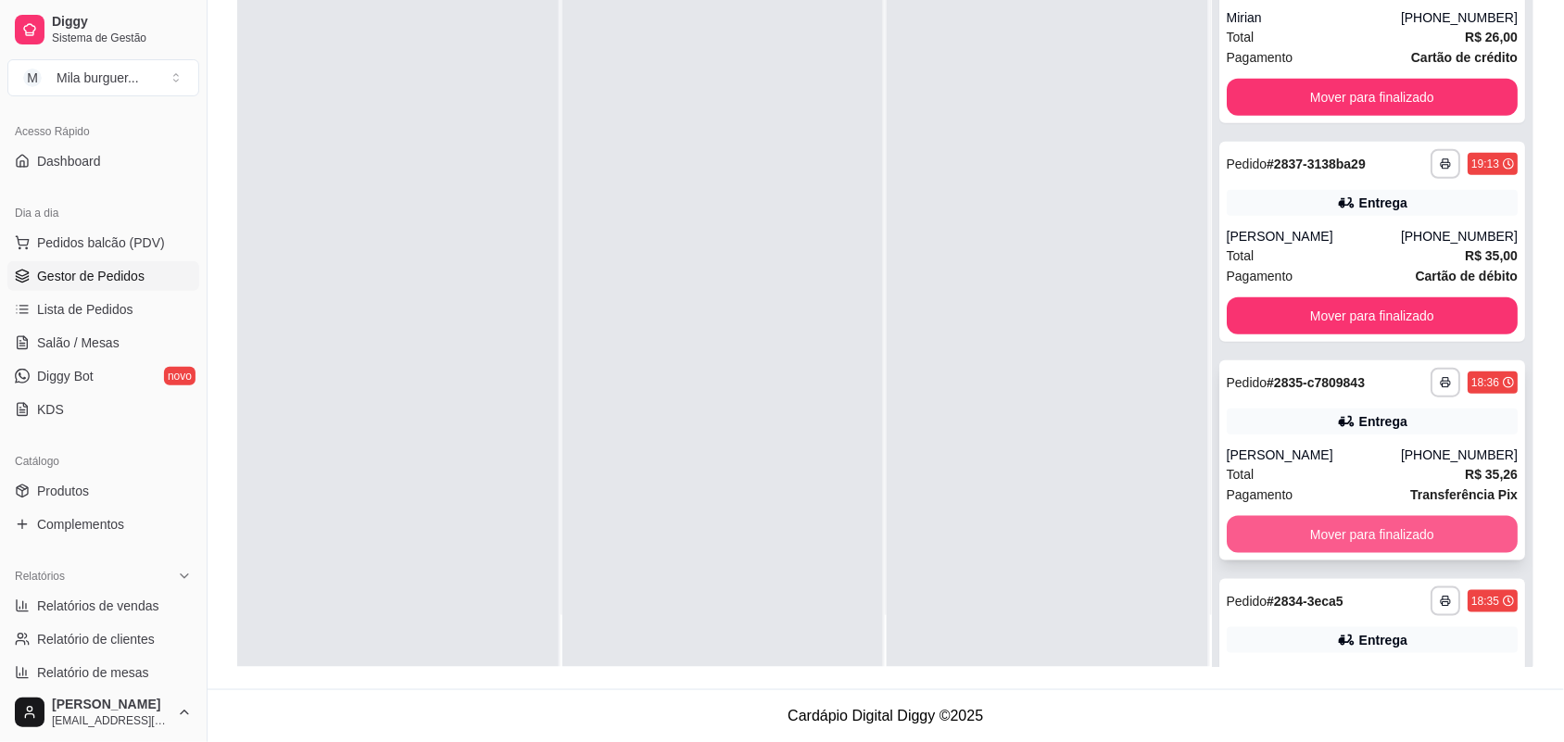
click at [1340, 535] on button "Mover para finalizado" at bounding box center [1373, 534] width 292 height 37
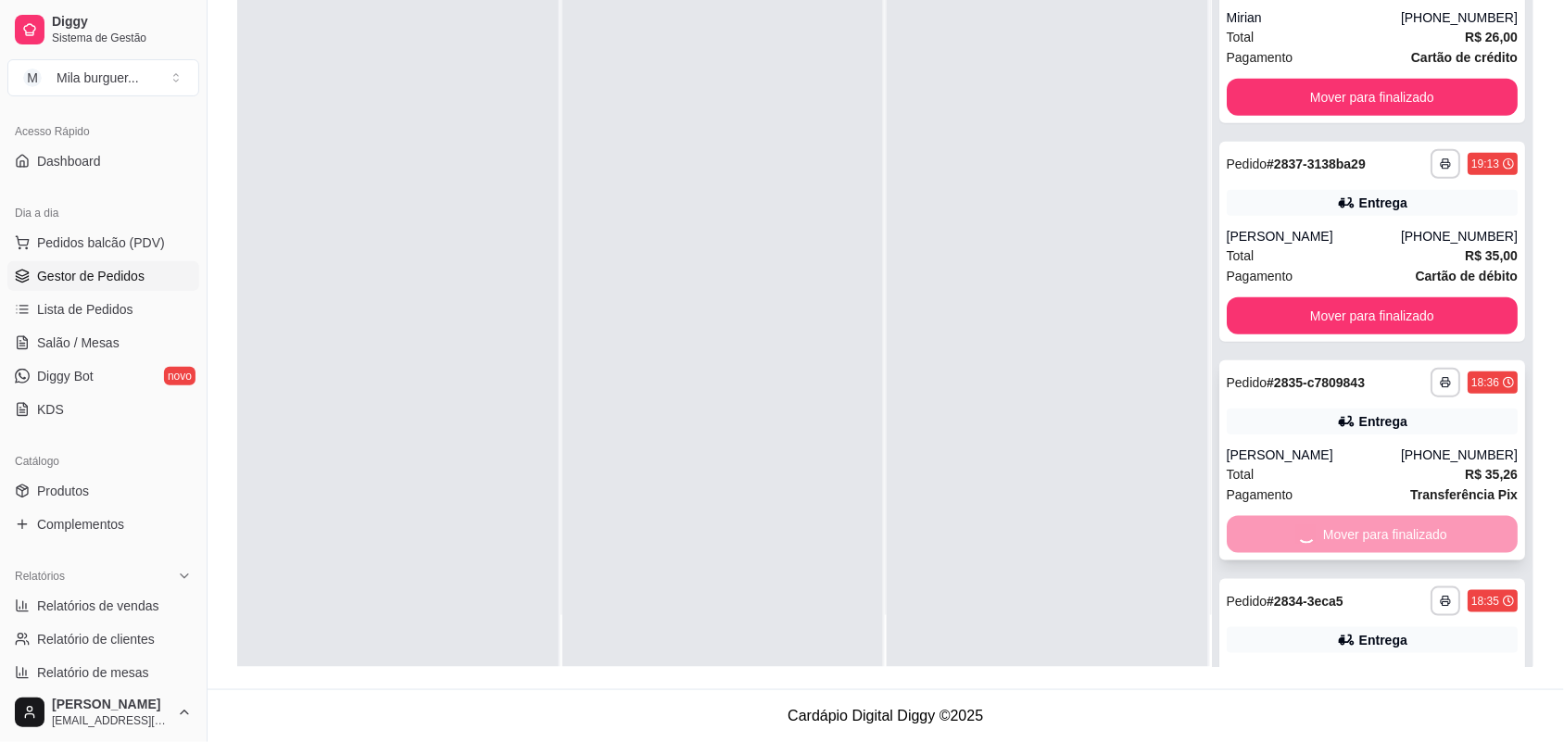
scroll to position [150, 0]
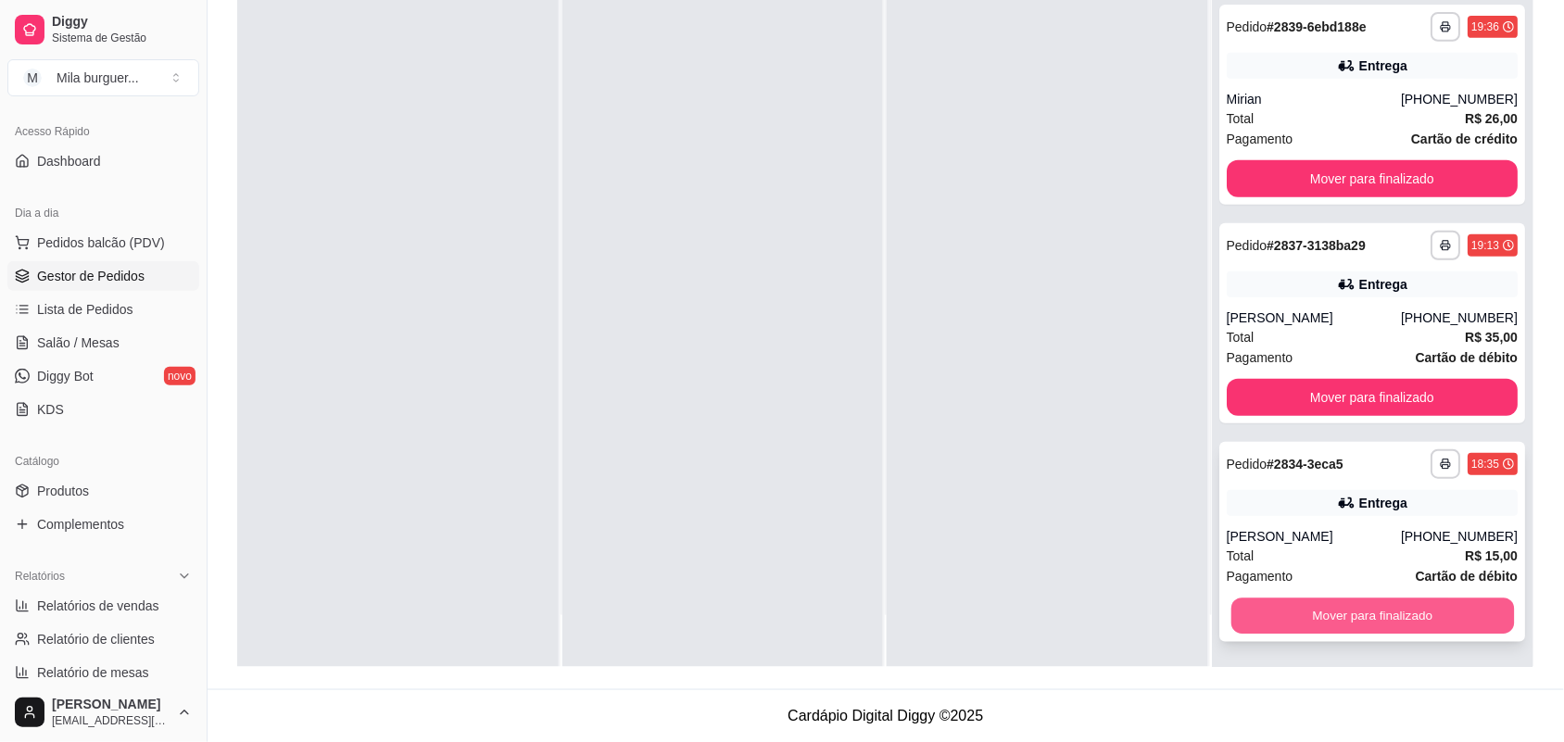
click at [1376, 619] on button "Mover para finalizado" at bounding box center [1371, 616] width 283 height 36
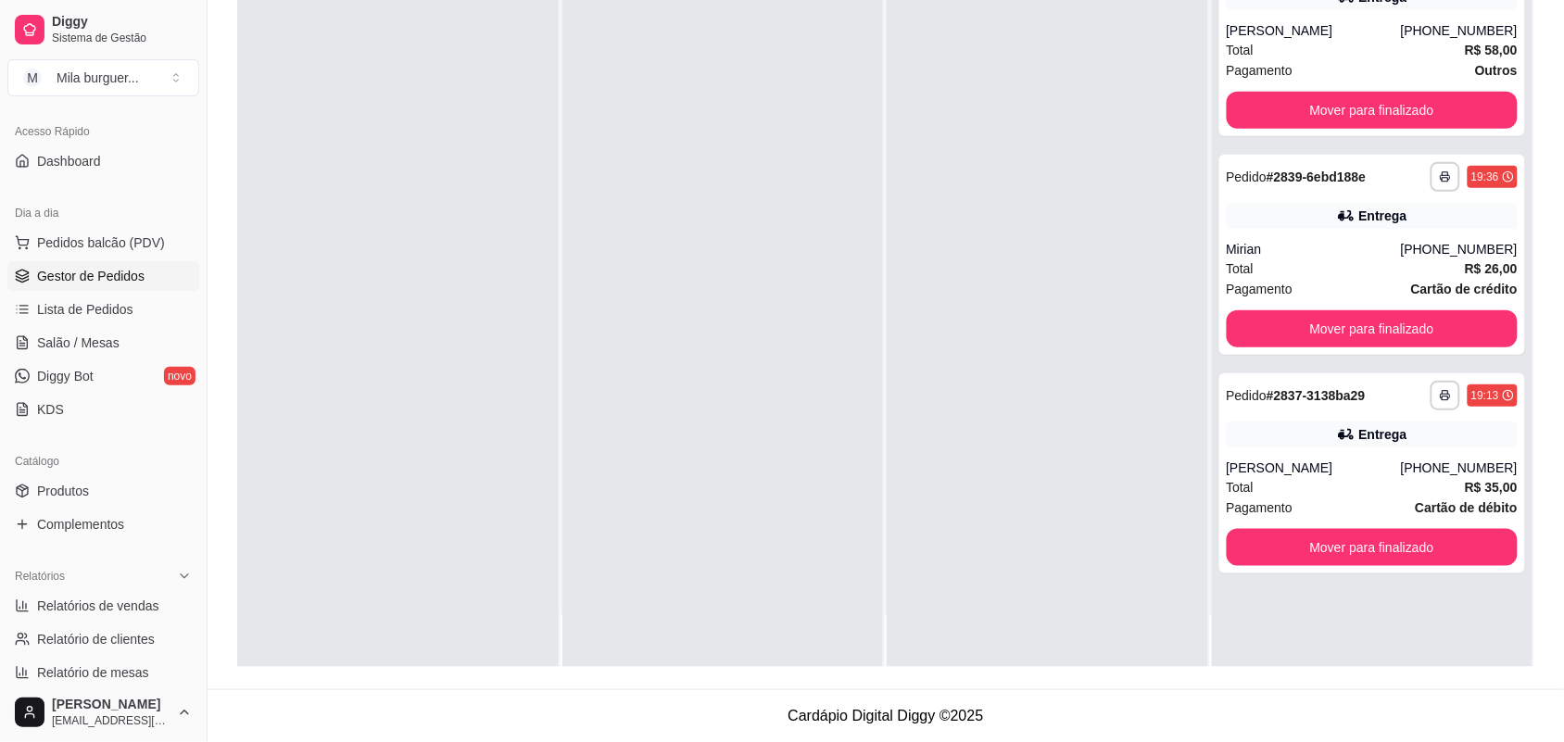
scroll to position [0, 0]
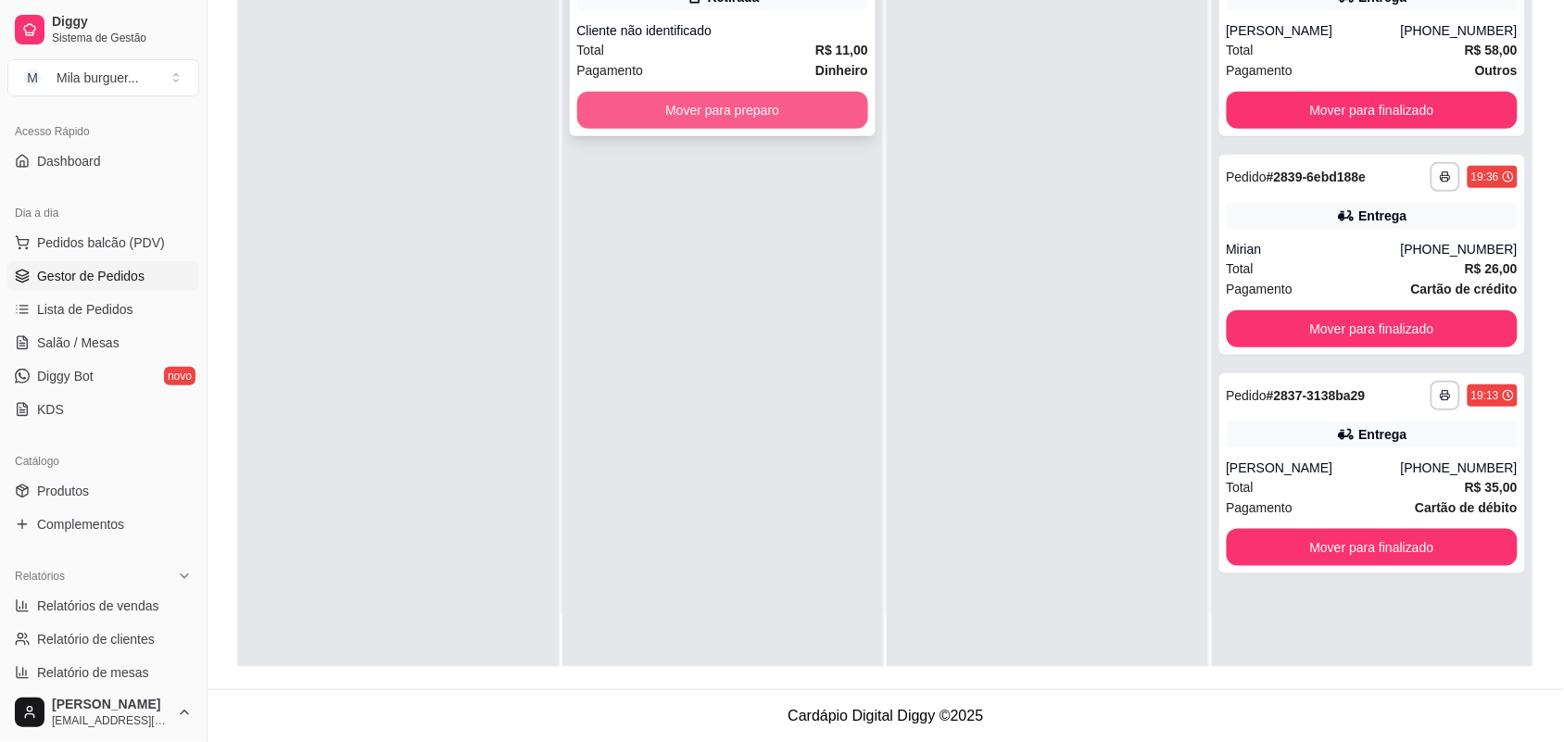
click at [709, 105] on button "Mover para preparo" at bounding box center [723, 110] width 292 height 37
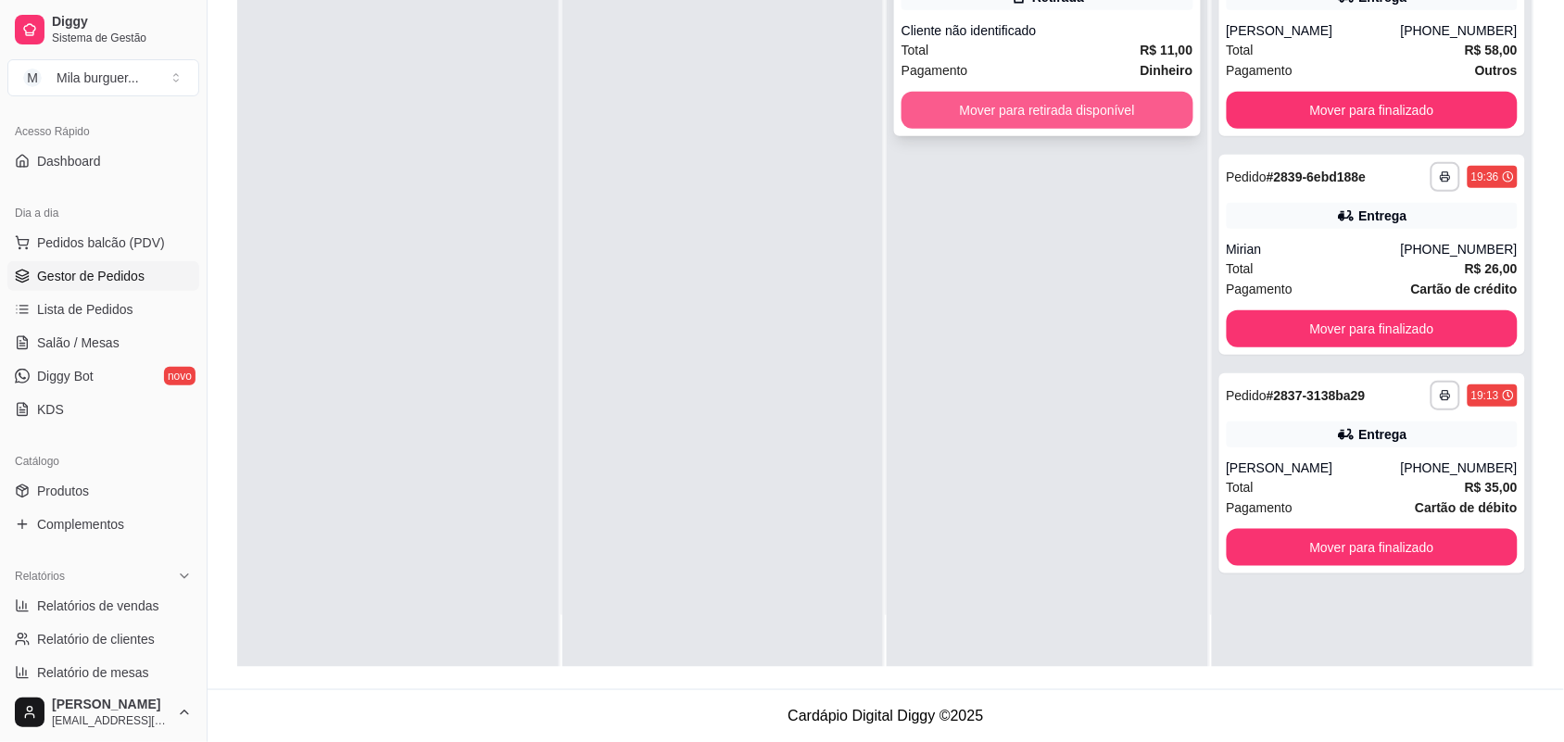
click at [1015, 100] on button "Mover para retirada disponível" at bounding box center [1047, 110] width 292 height 37
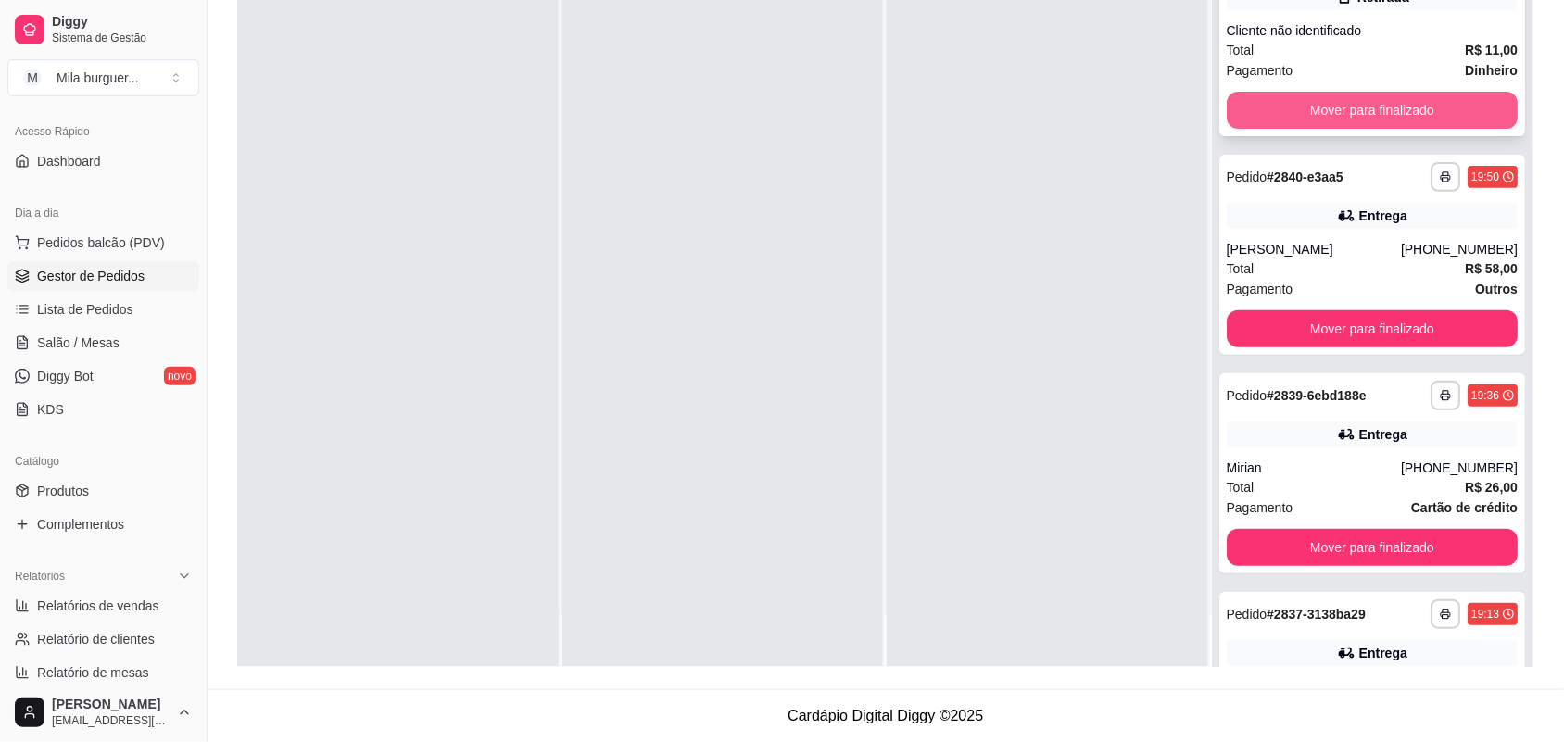
click at [1352, 102] on button "Mover para finalizado" at bounding box center [1373, 110] width 292 height 37
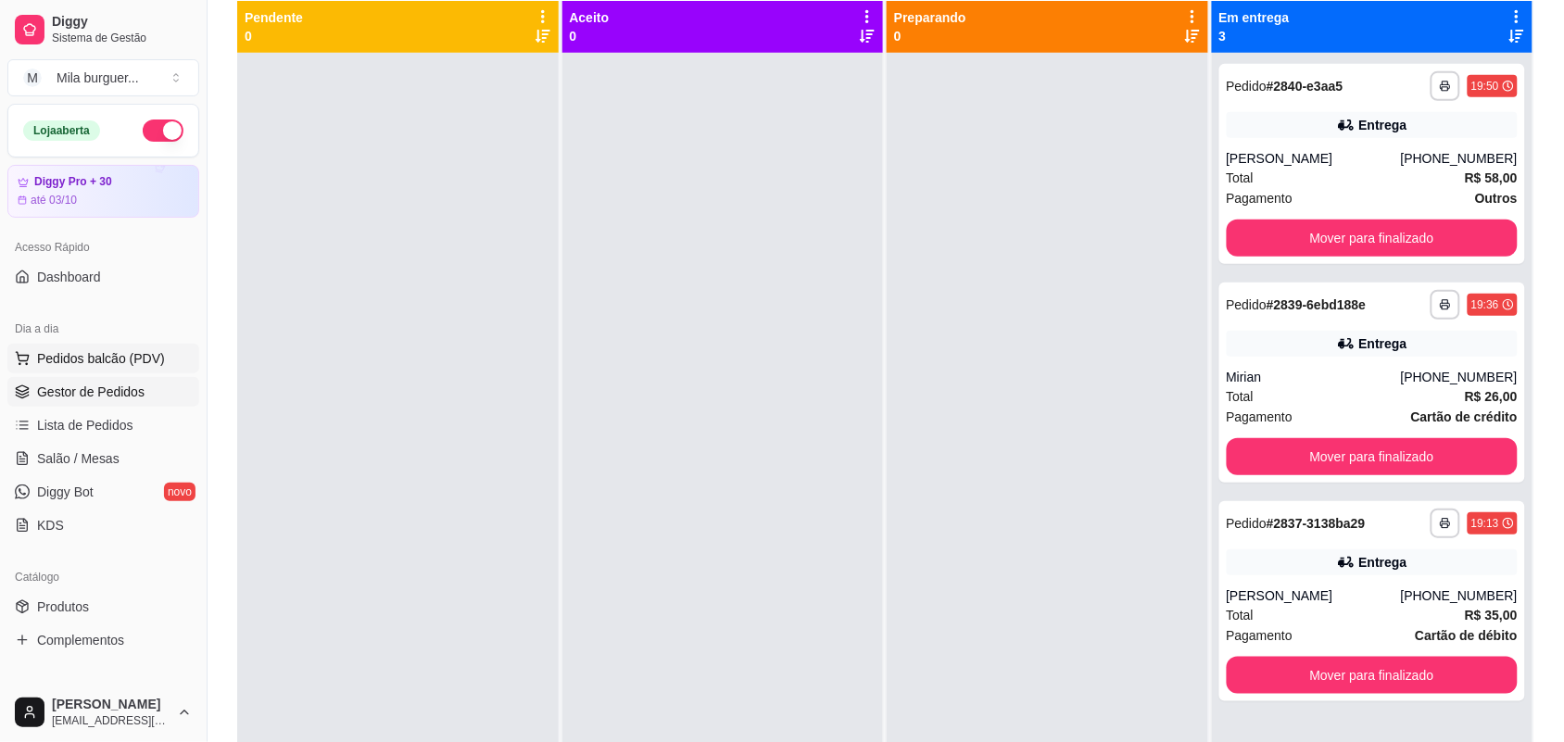
scroll to position [167, 0]
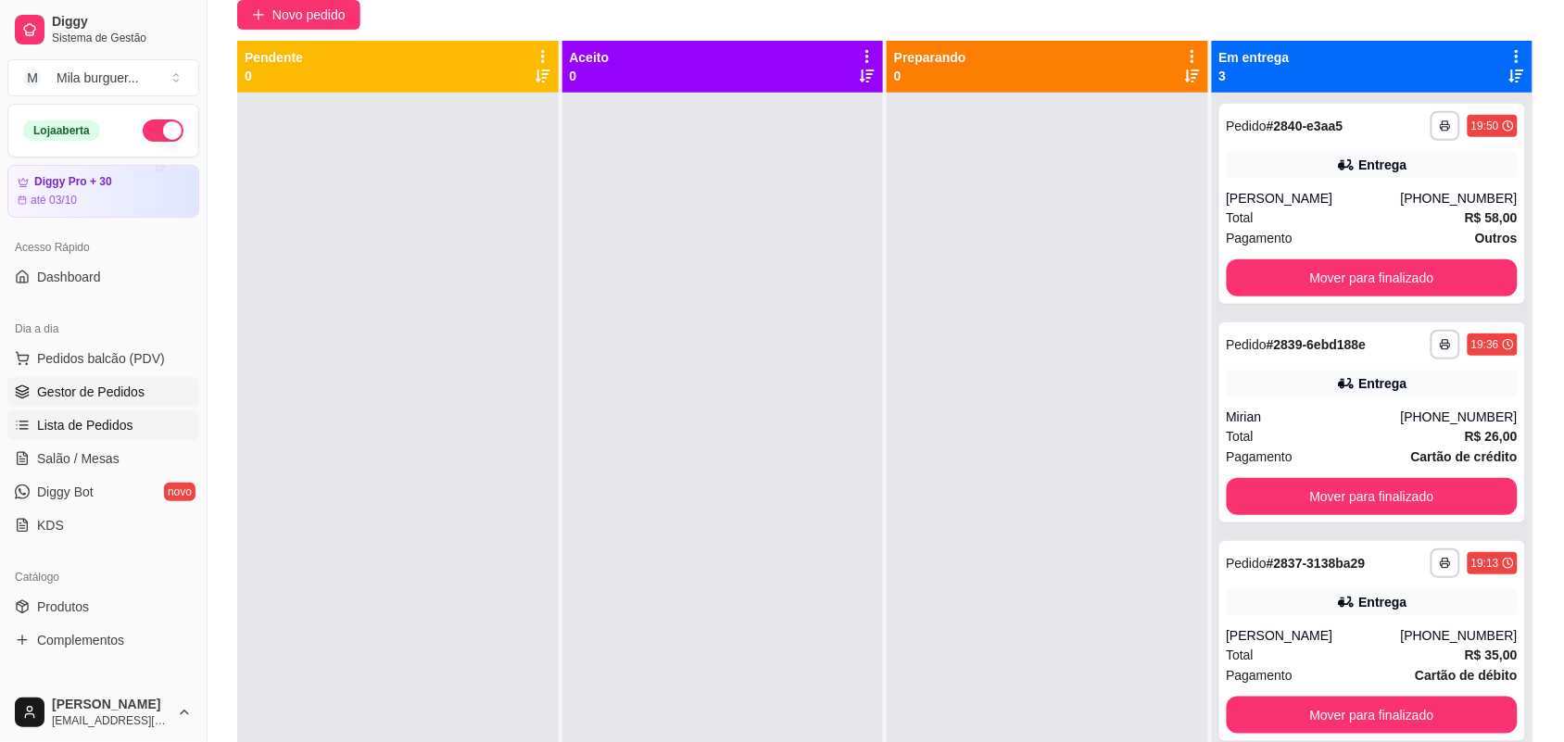
click at [128, 427] on span "Lista de Pedidos" at bounding box center [85, 425] width 96 height 19
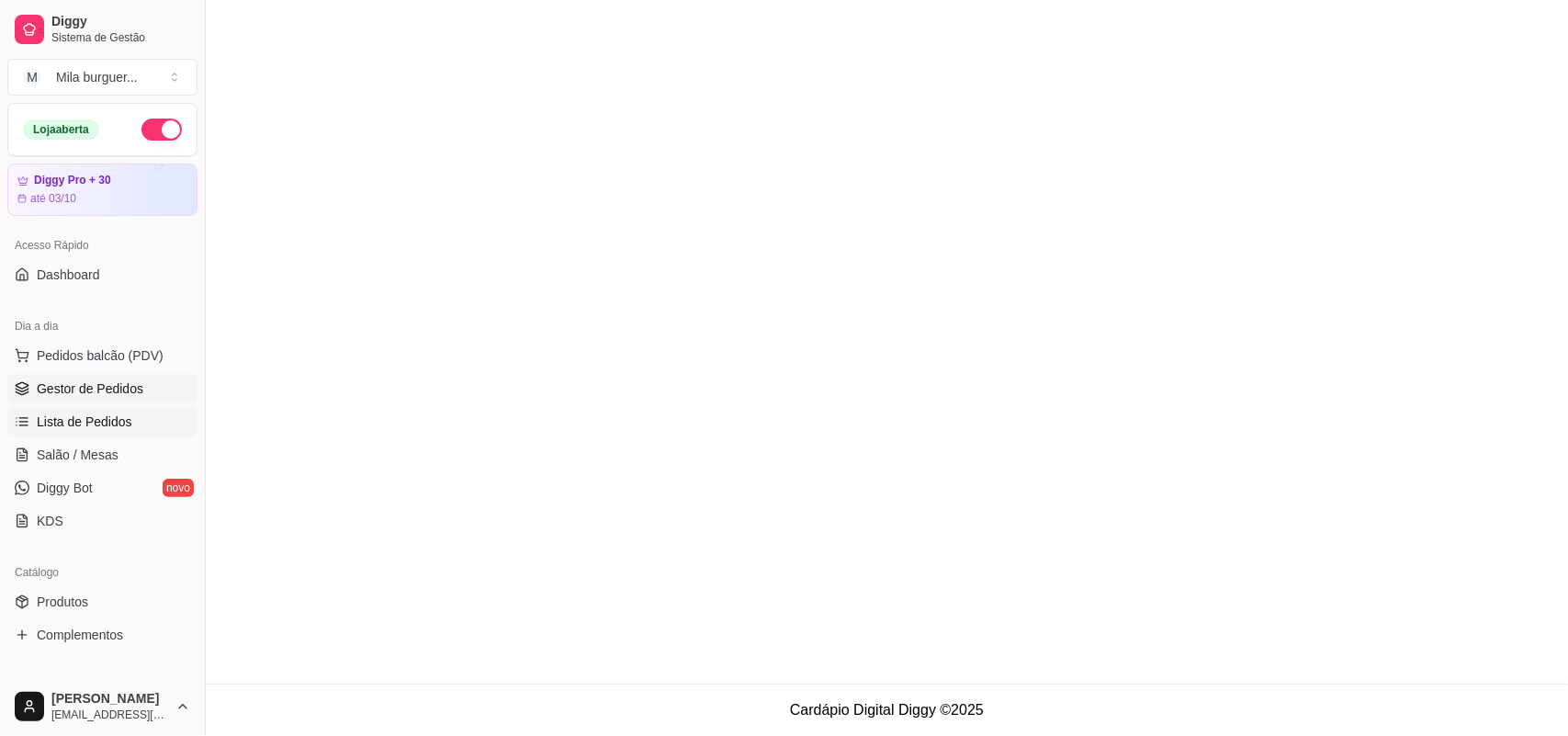
click at [129, 393] on span "Gestor de Pedidos" at bounding box center [89, 389] width 106 height 19
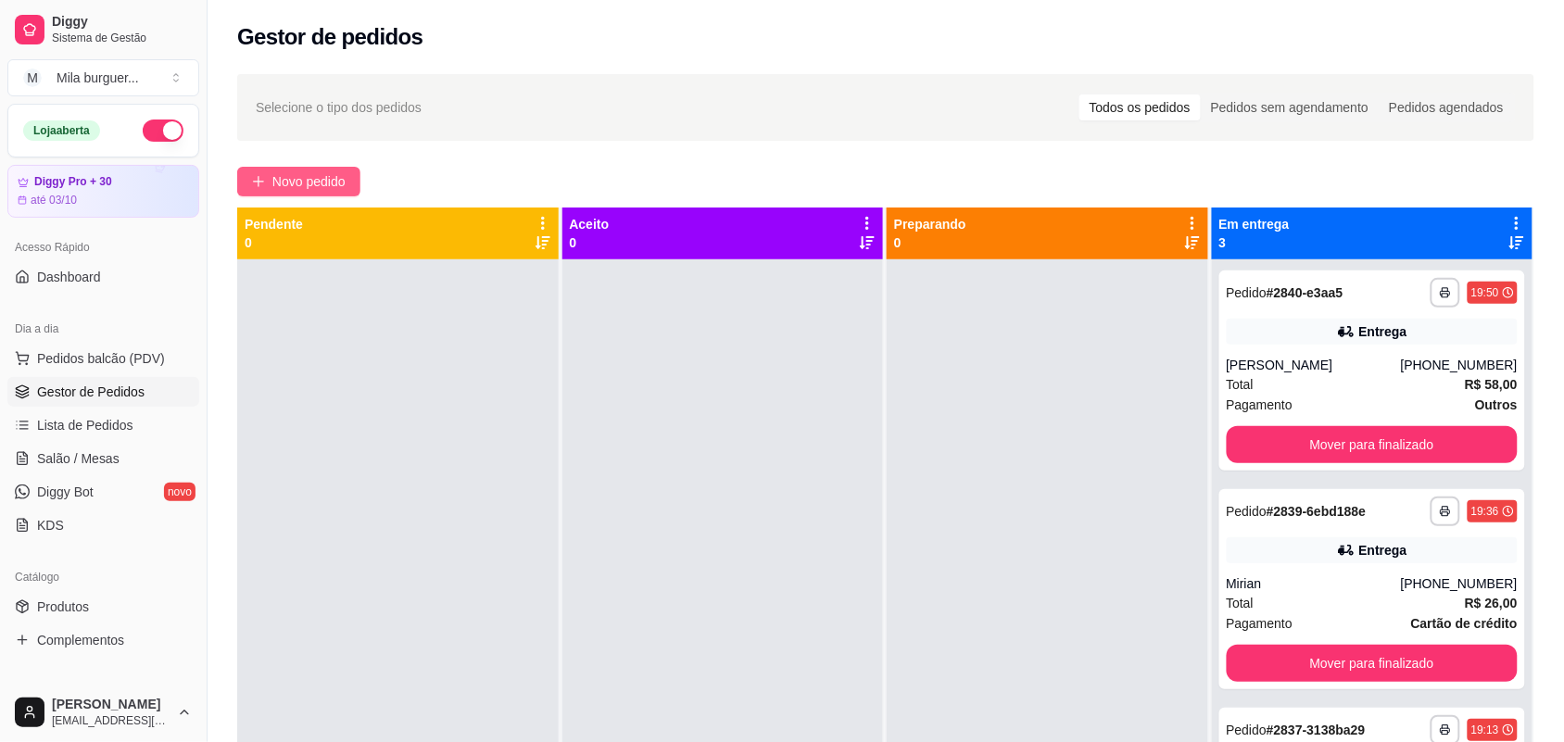
click at [298, 191] on span "Novo pedido" at bounding box center [308, 181] width 73 height 20
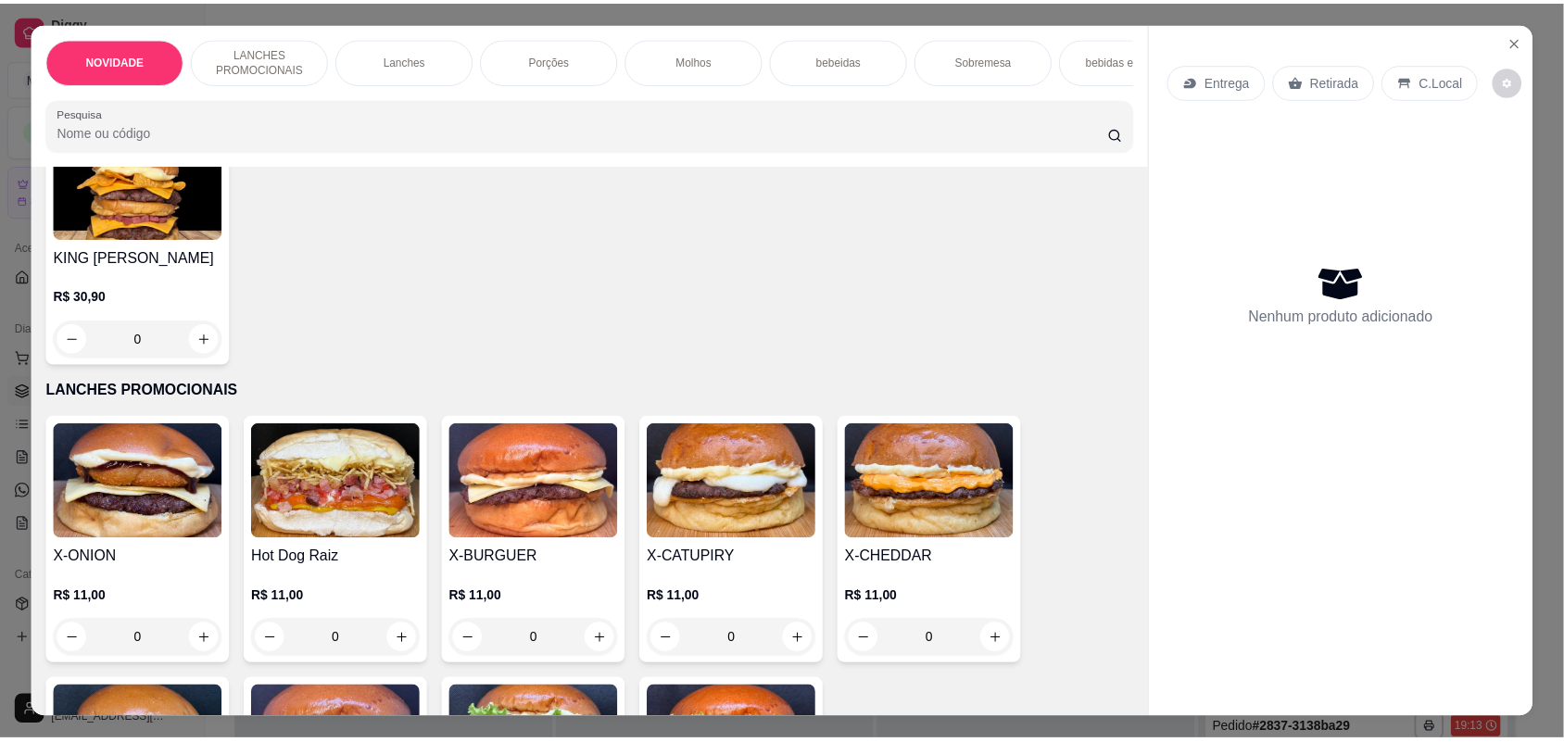
scroll to position [347, 0]
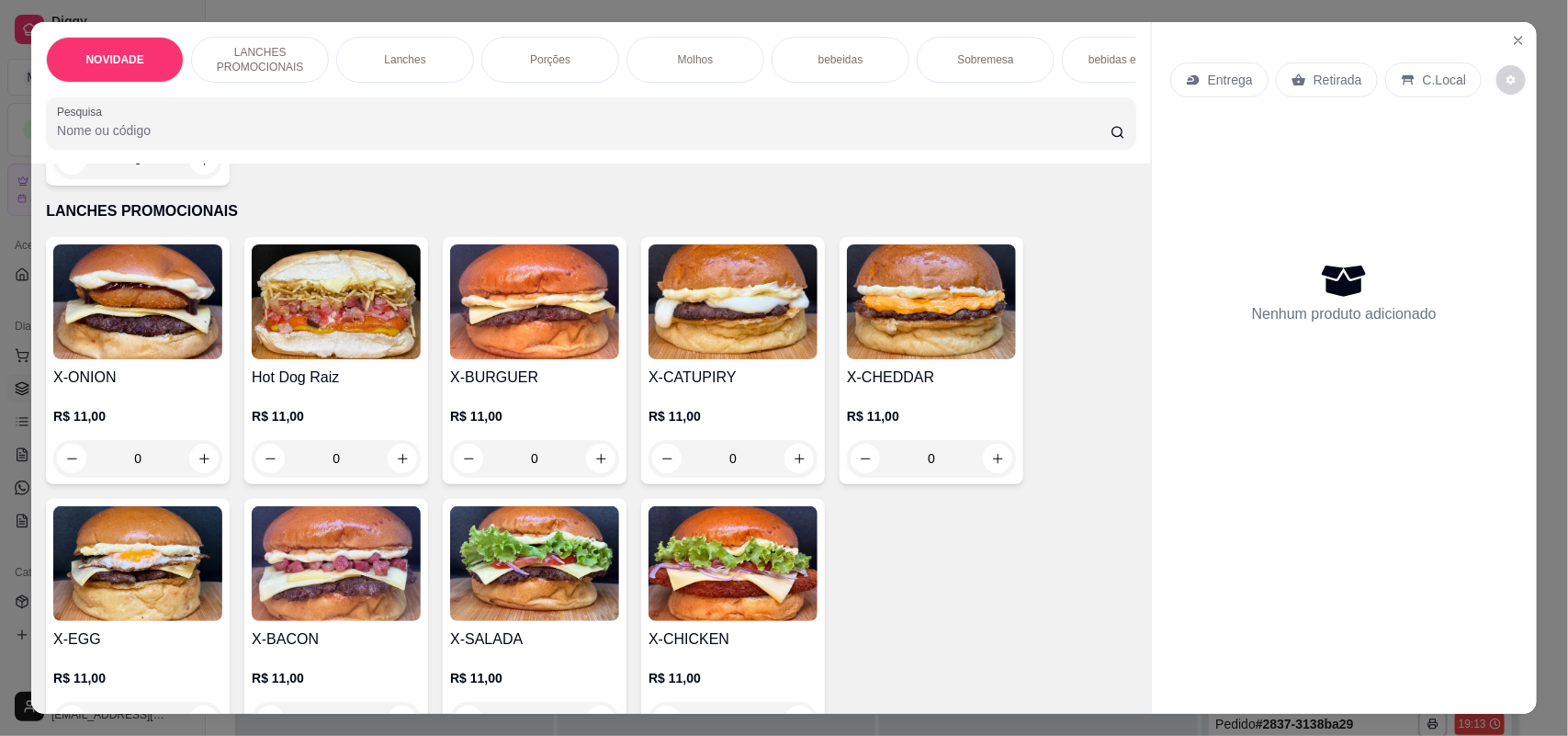
click at [800, 476] on div "0" at bounding box center [733, 458] width 169 height 37
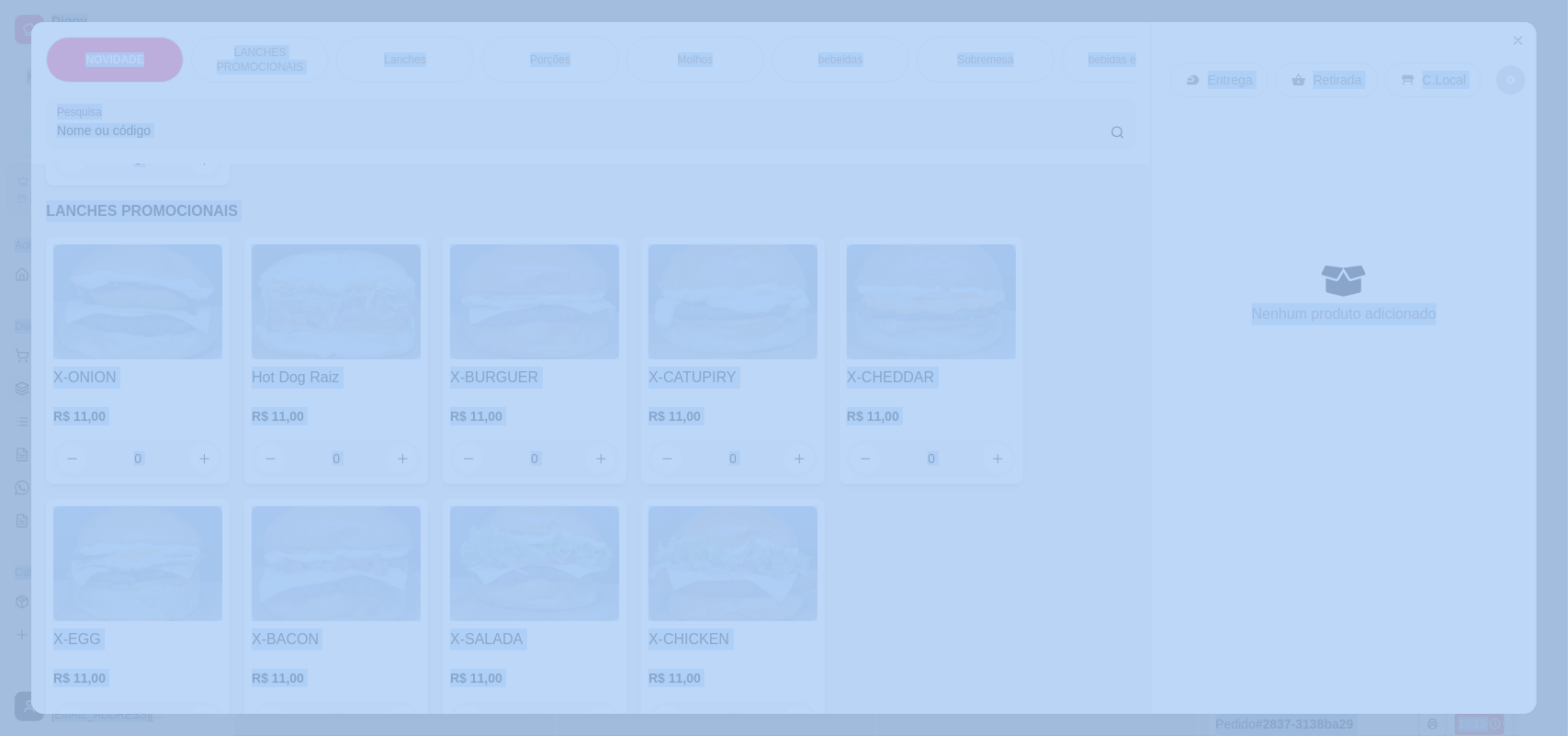
click at [800, 476] on div at bounding box center [784, 481] width 471 height 38
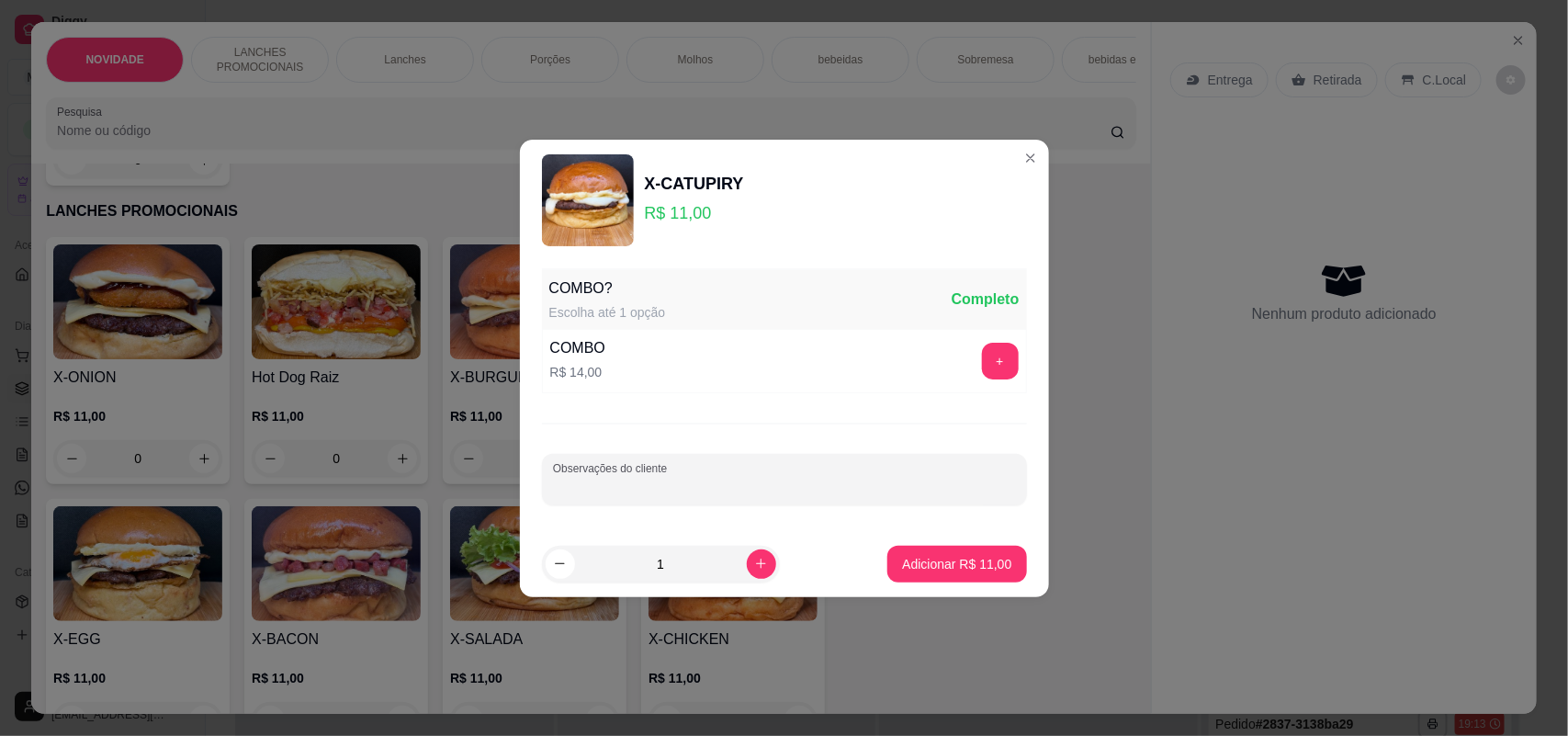
click at [740, 544] on footer "1 Adicionar R$ 11,00" at bounding box center [784, 563] width 530 height 66
click at [755, 557] on icon "increase-product-quantity" at bounding box center [762, 563] width 14 height 14
type input "2"
click at [929, 570] on p "Adicionar R$ 22,00" at bounding box center [957, 564] width 109 height 19
type input "2"
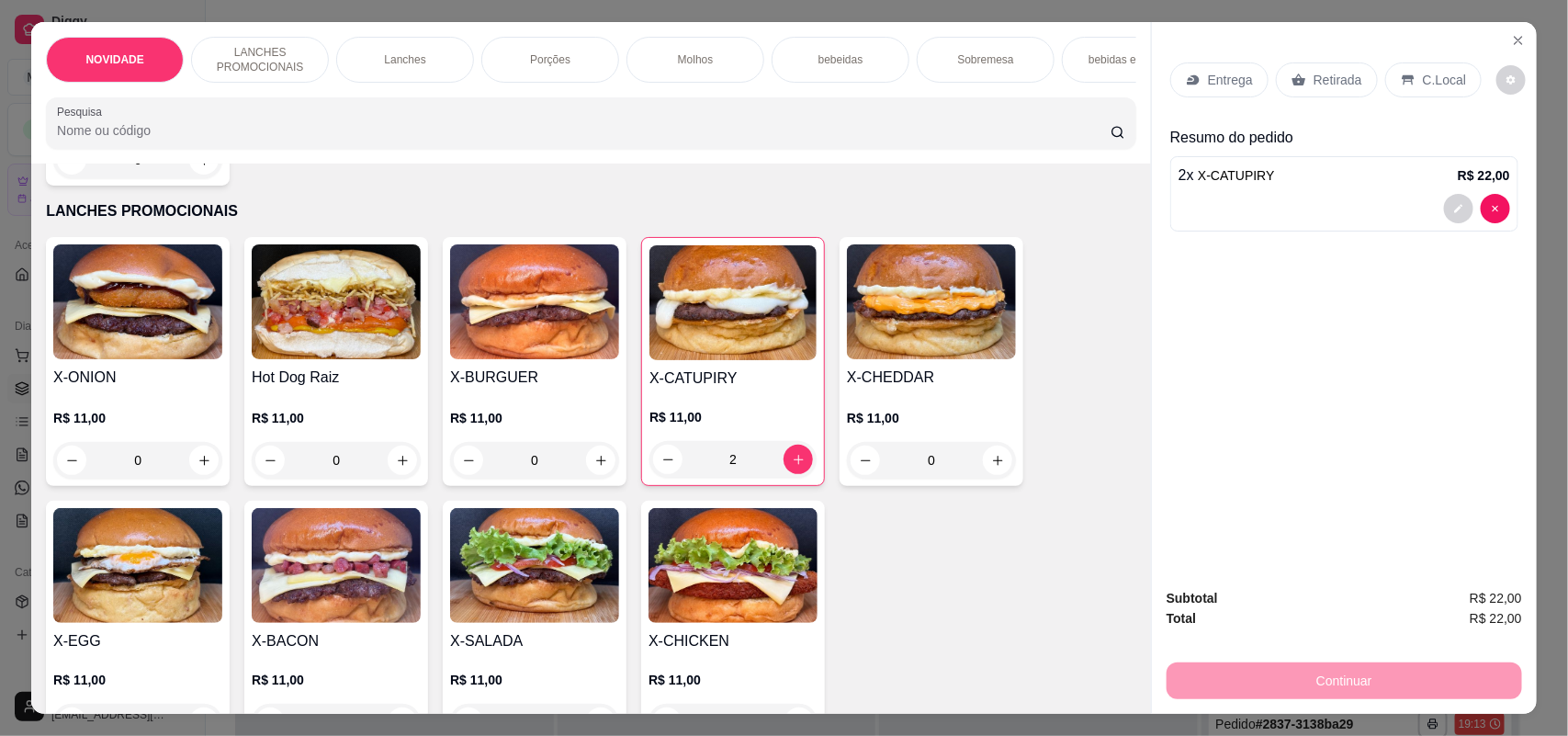
click at [1319, 83] on p "Retirada" at bounding box center [1338, 79] width 49 height 19
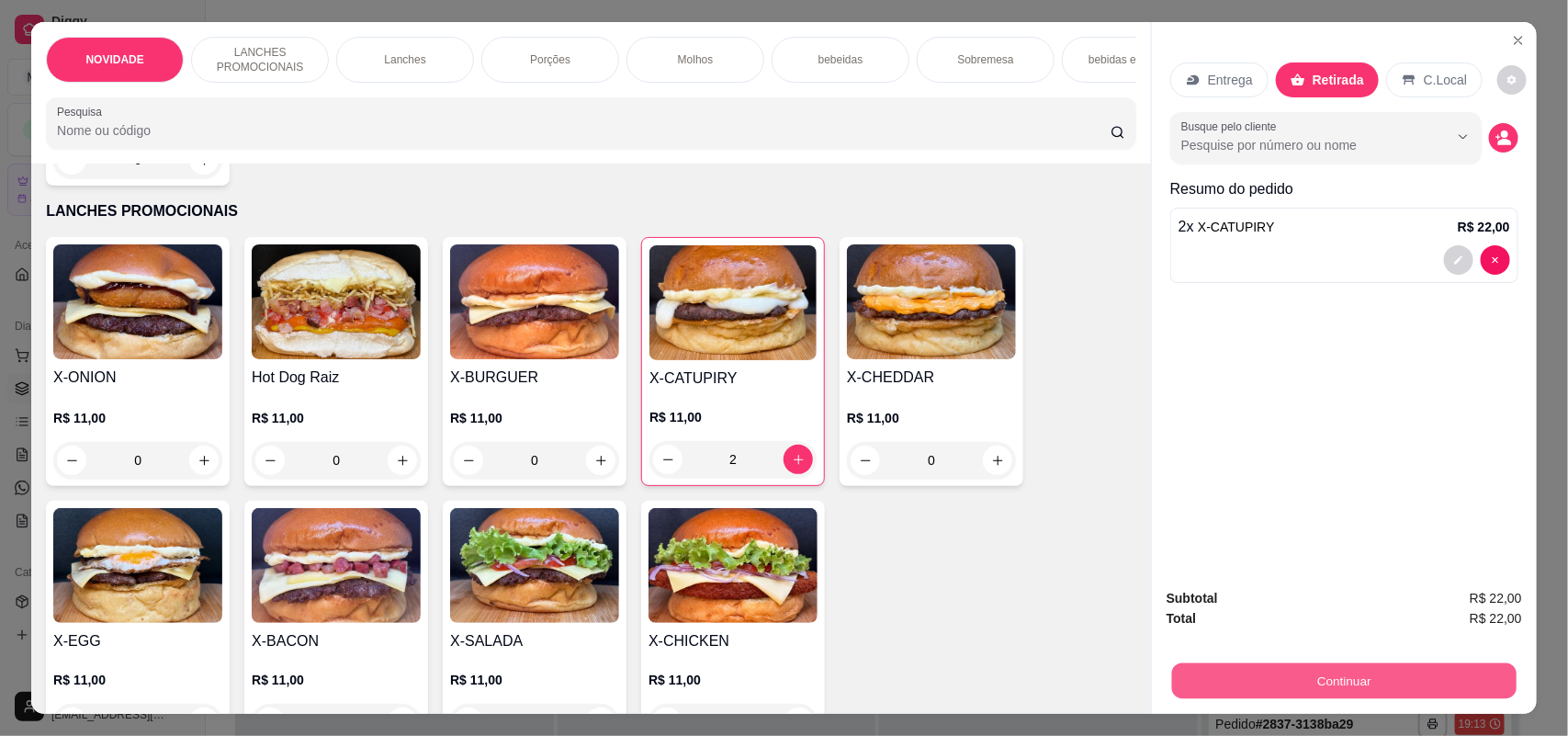
click at [1291, 681] on button "Continuar" at bounding box center [1344, 681] width 344 height 36
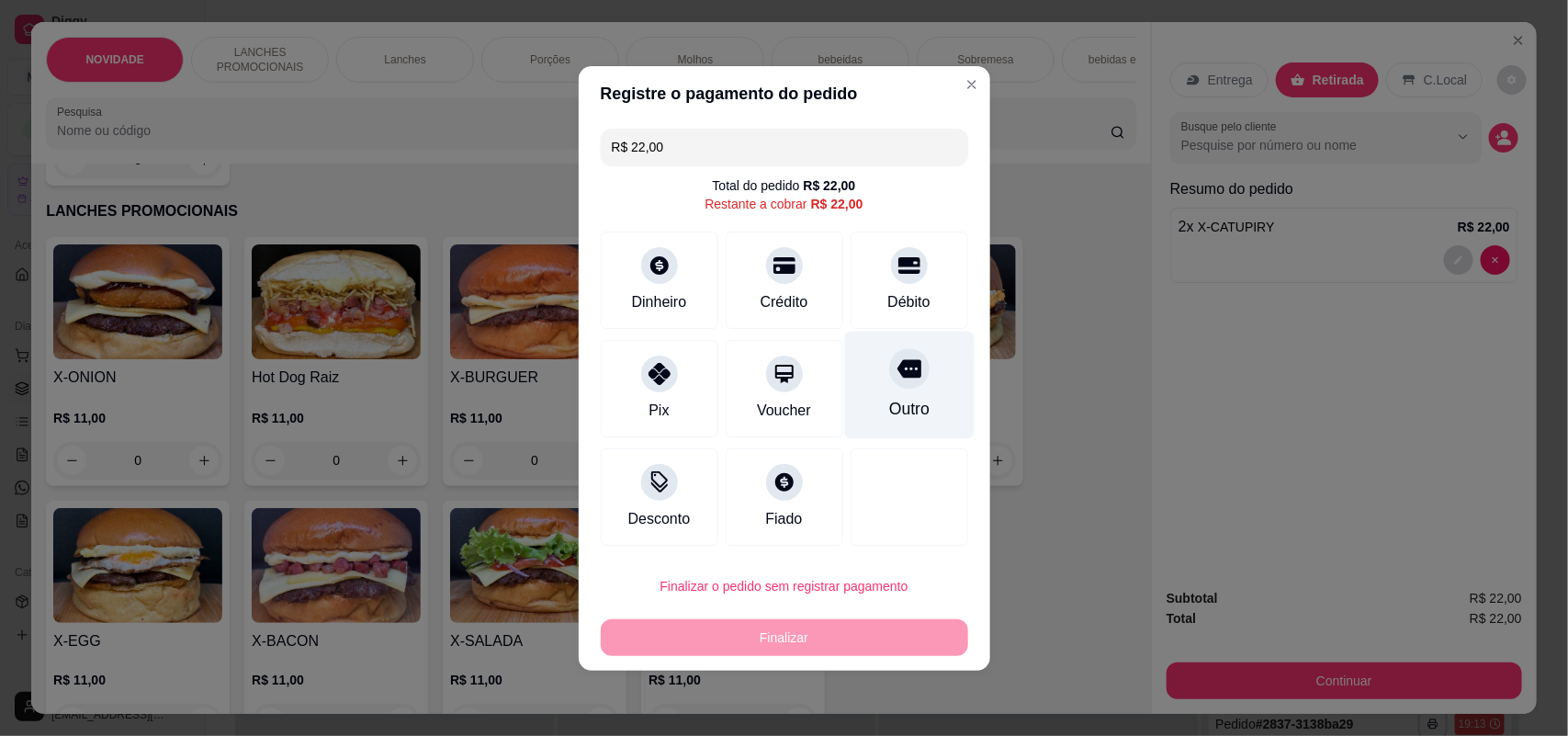
click at [869, 368] on div "Outro" at bounding box center [908, 384] width 130 height 107
type input "R$ 0,00"
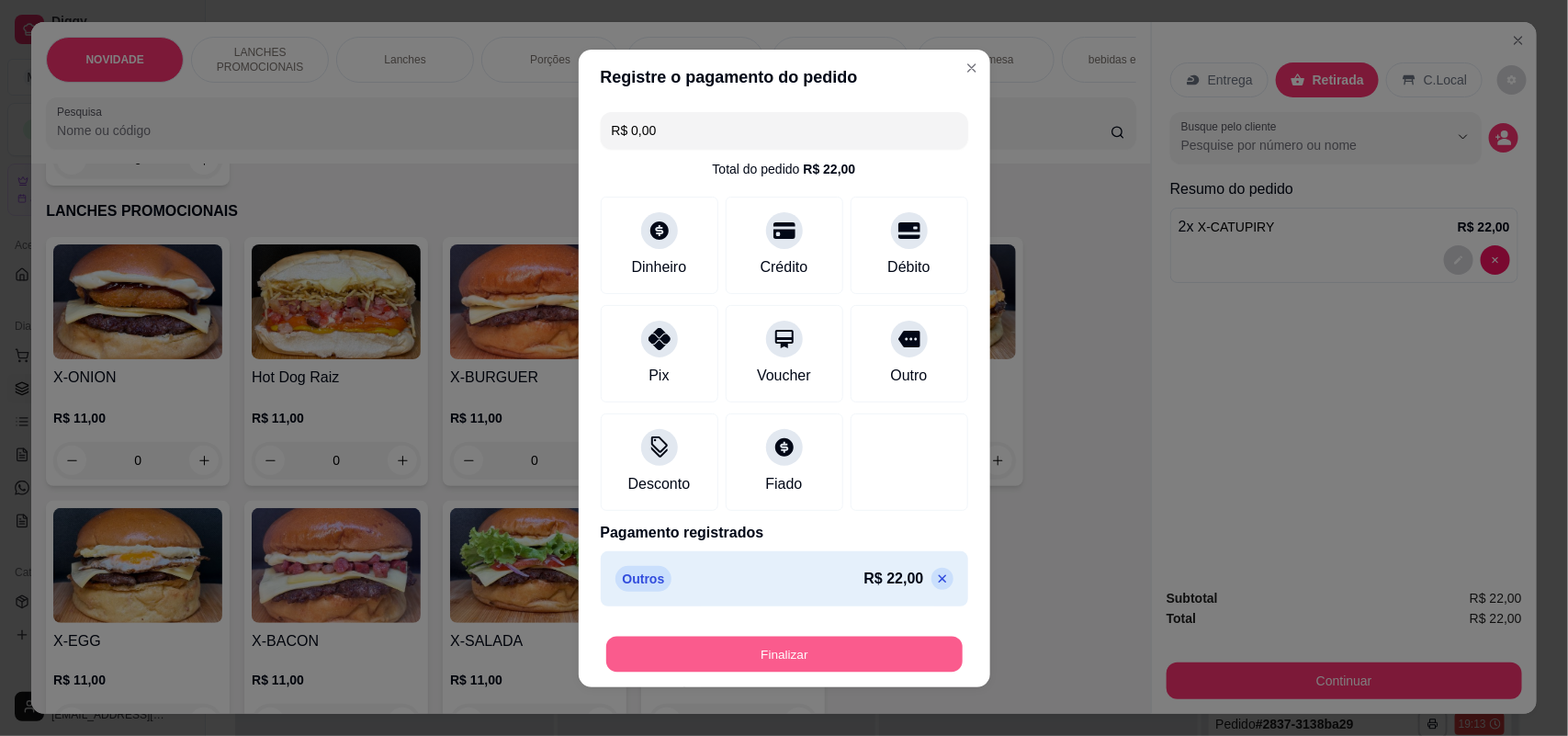
click at [882, 641] on button "Finalizar" at bounding box center [784, 654] width 356 height 36
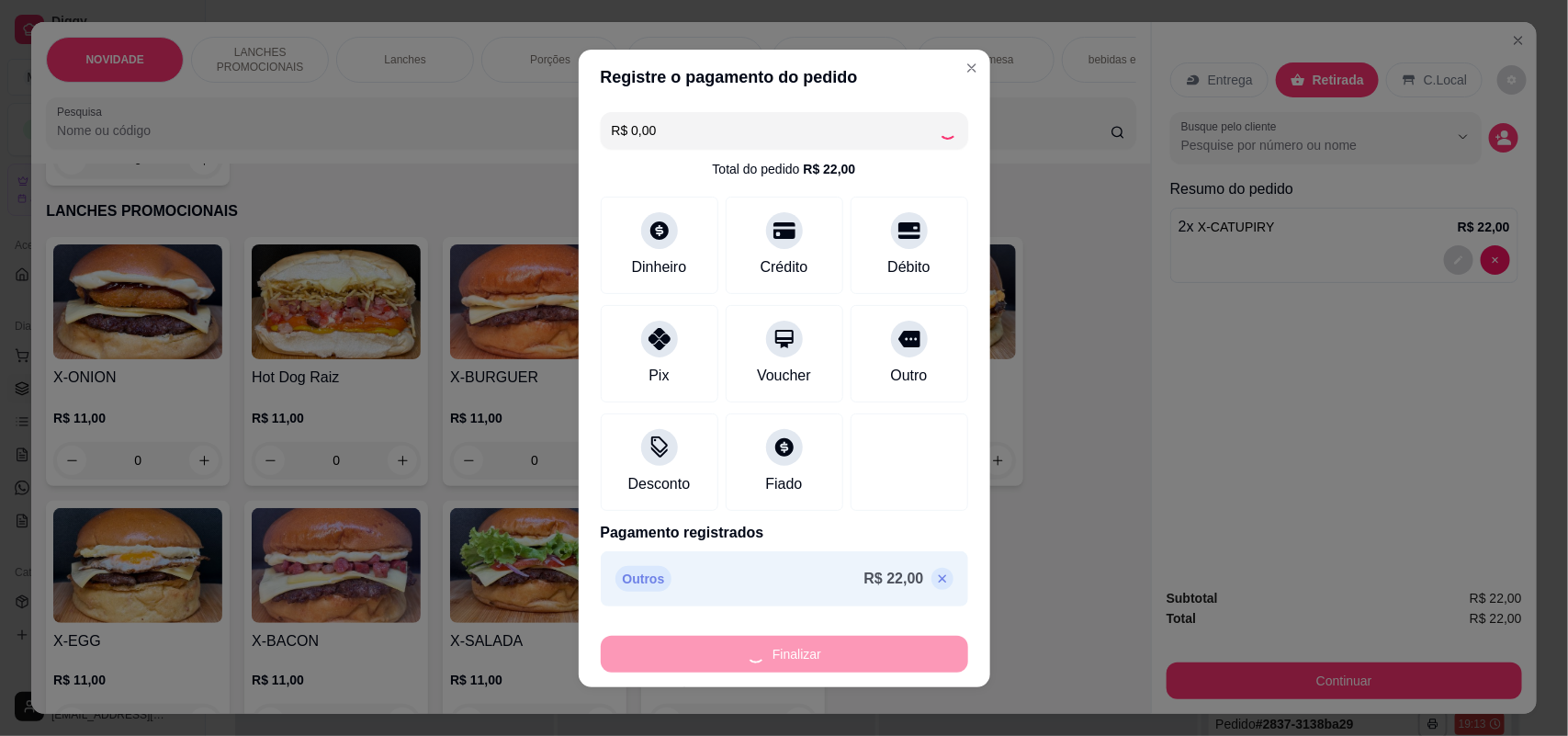
type input "0"
type input "-R$ 22,00"
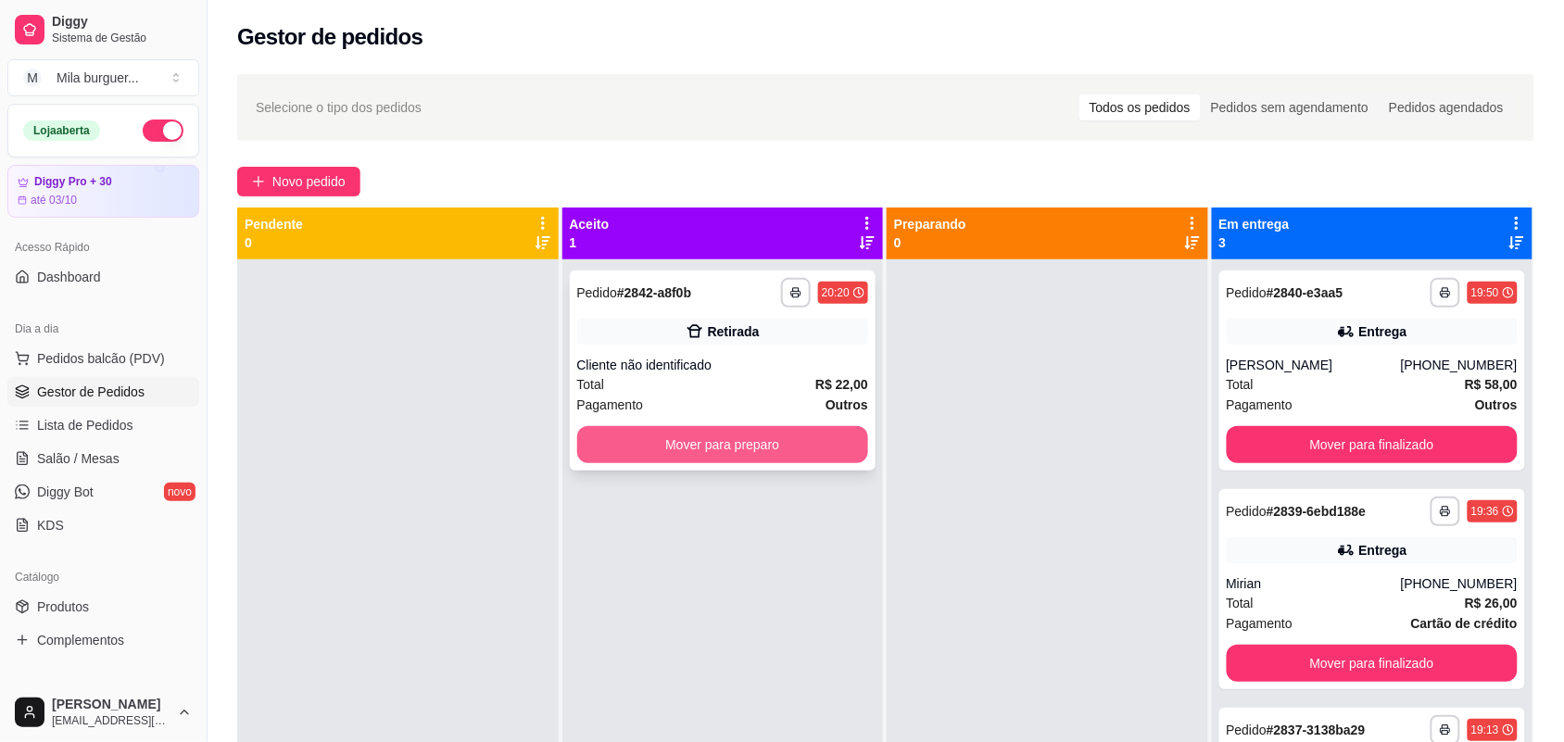
click at [725, 440] on button "Mover para preparo" at bounding box center [723, 444] width 292 height 37
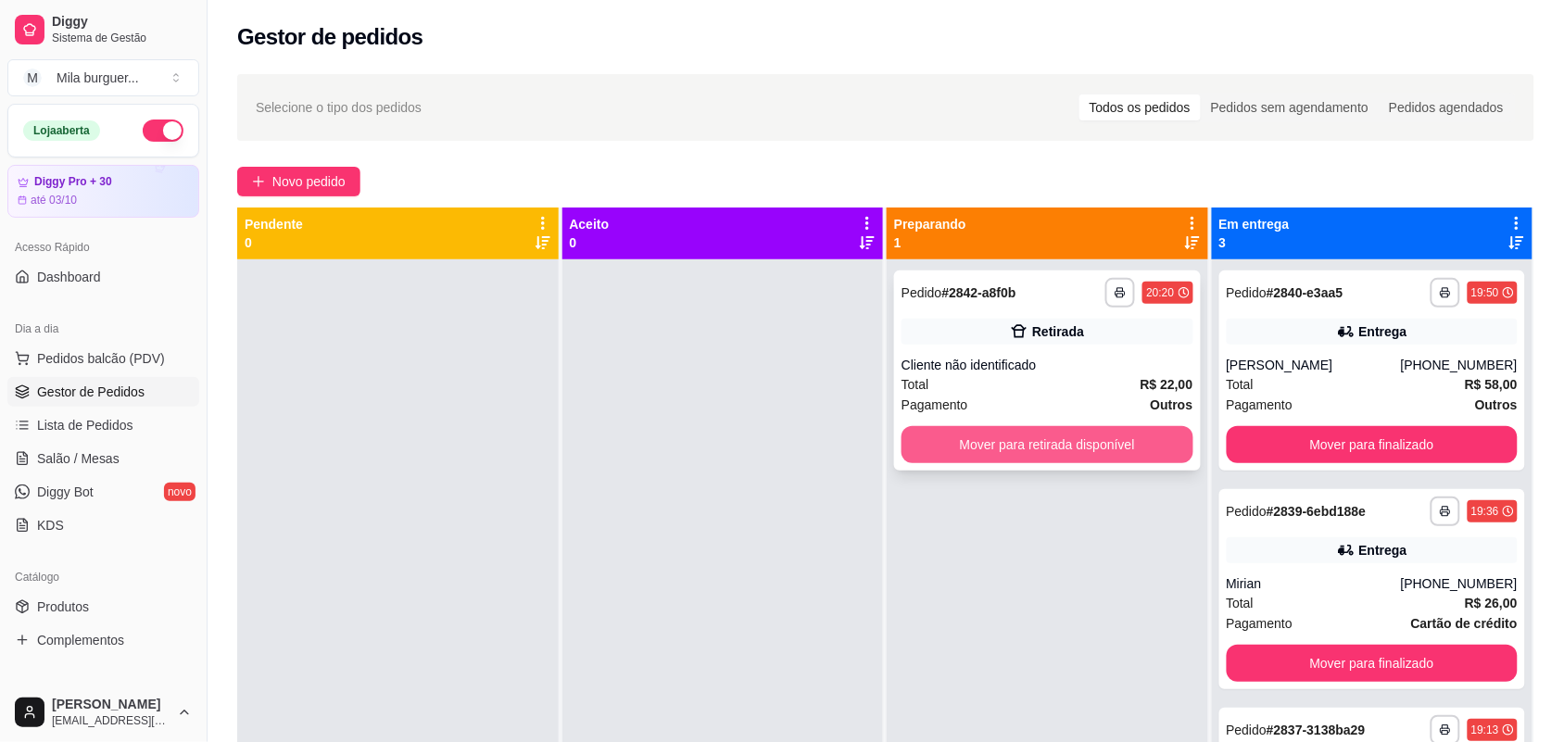
click at [1010, 445] on button "Mover para retirada disponível" at bounding box center [1047, 444] width 292 height 37
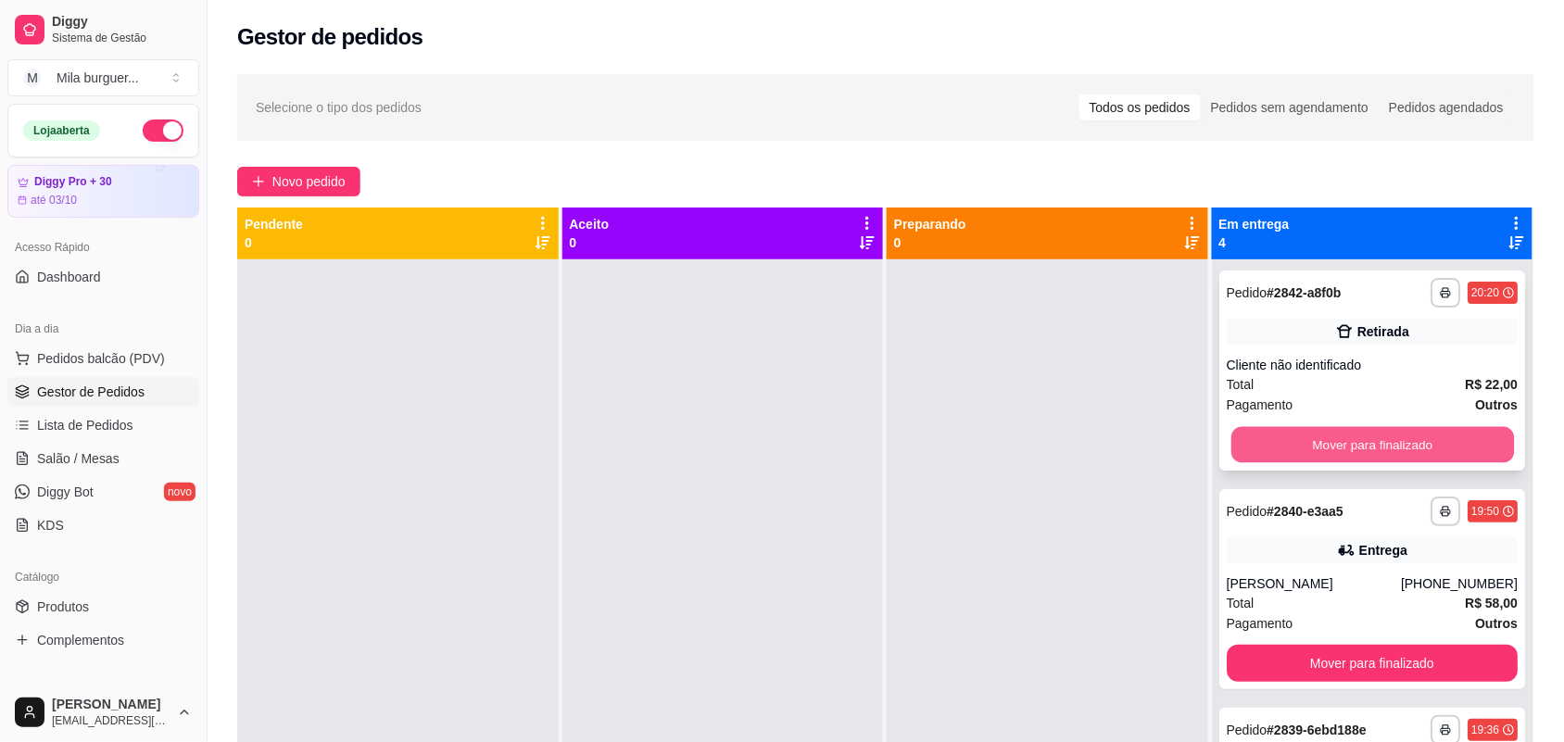
click at [1359, 443] on button "Mover para finalizado" at bounding box center [1371, 445] width 283 height 36
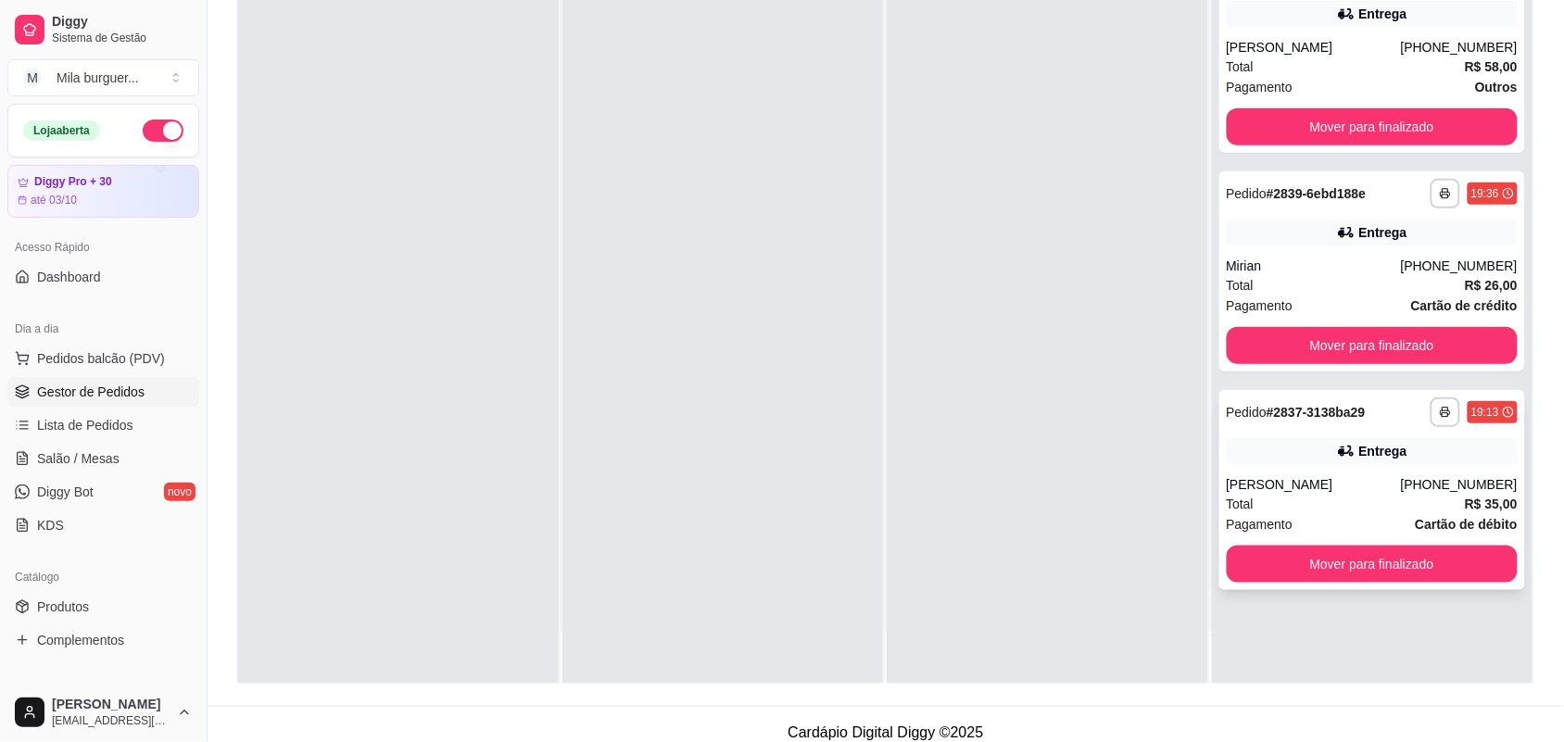
scroll to position [283, 0]
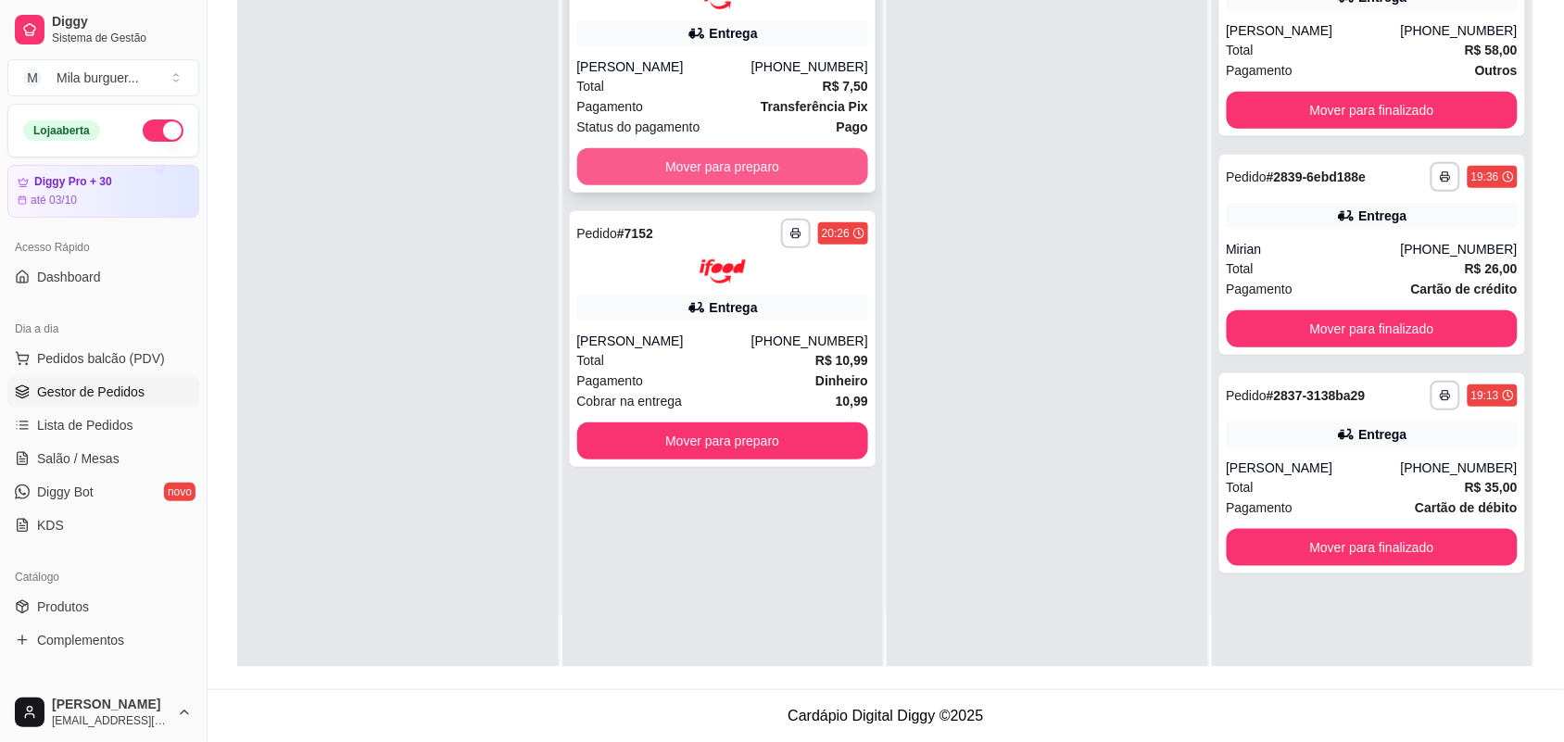
click at [747, 159] on button "Mover para preparo" at bounding box center [723, 166] width 292 height 37
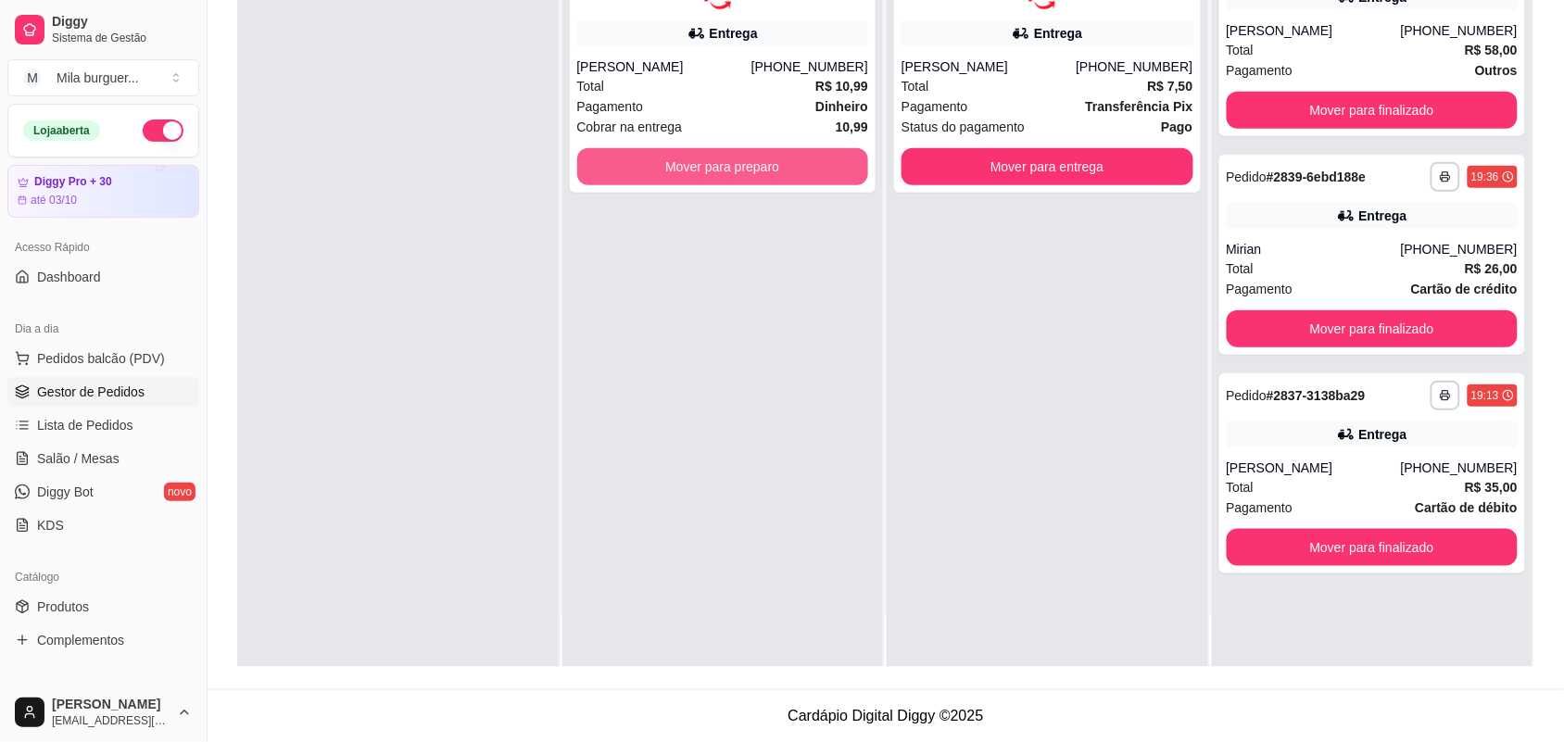
click at [747, 159] on button "Mover para preparo" at bounding box center [723, 166] width 292 height 37
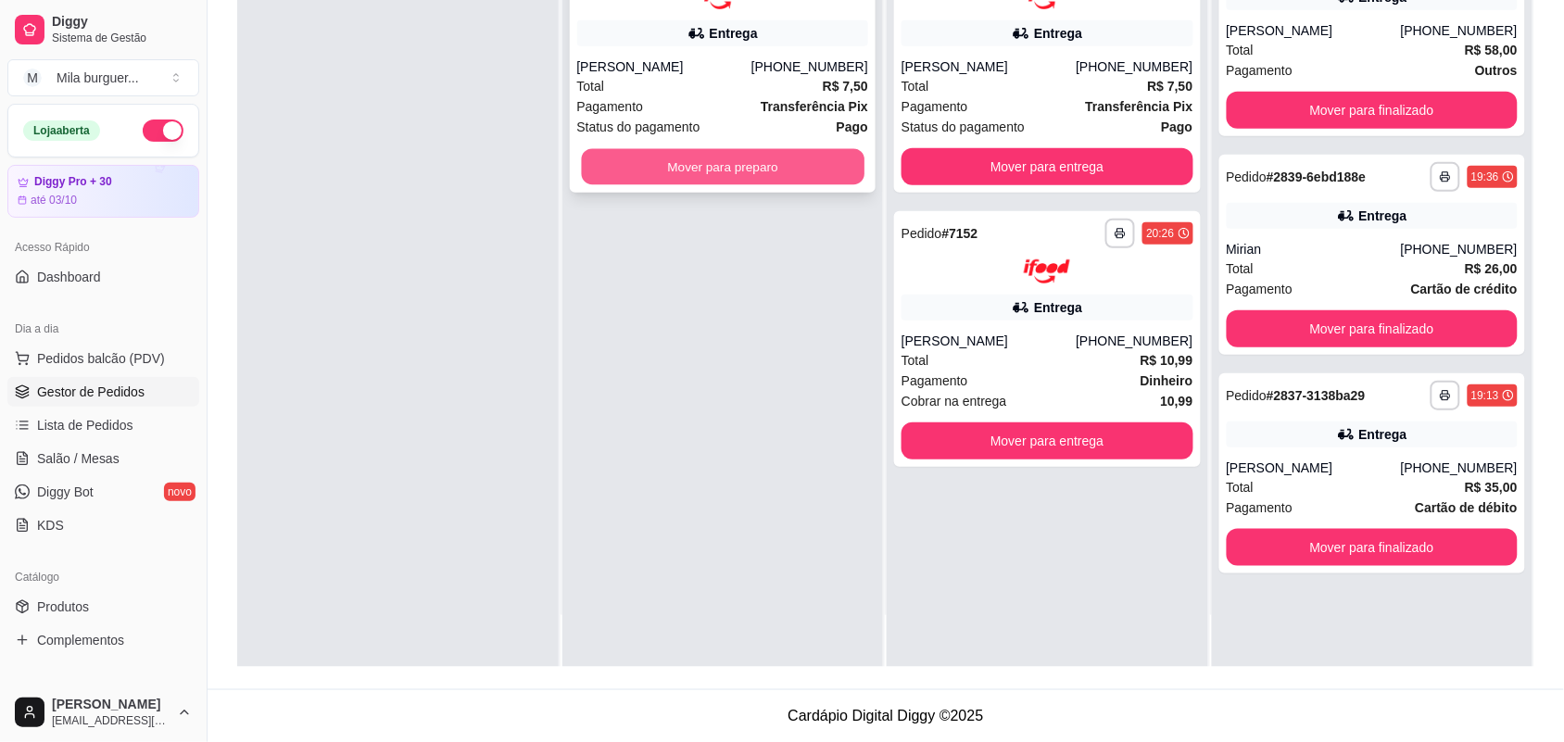
click at [636, 169] on button "Mover para preparo" at bounding box center [722, 166] width 283 height 36
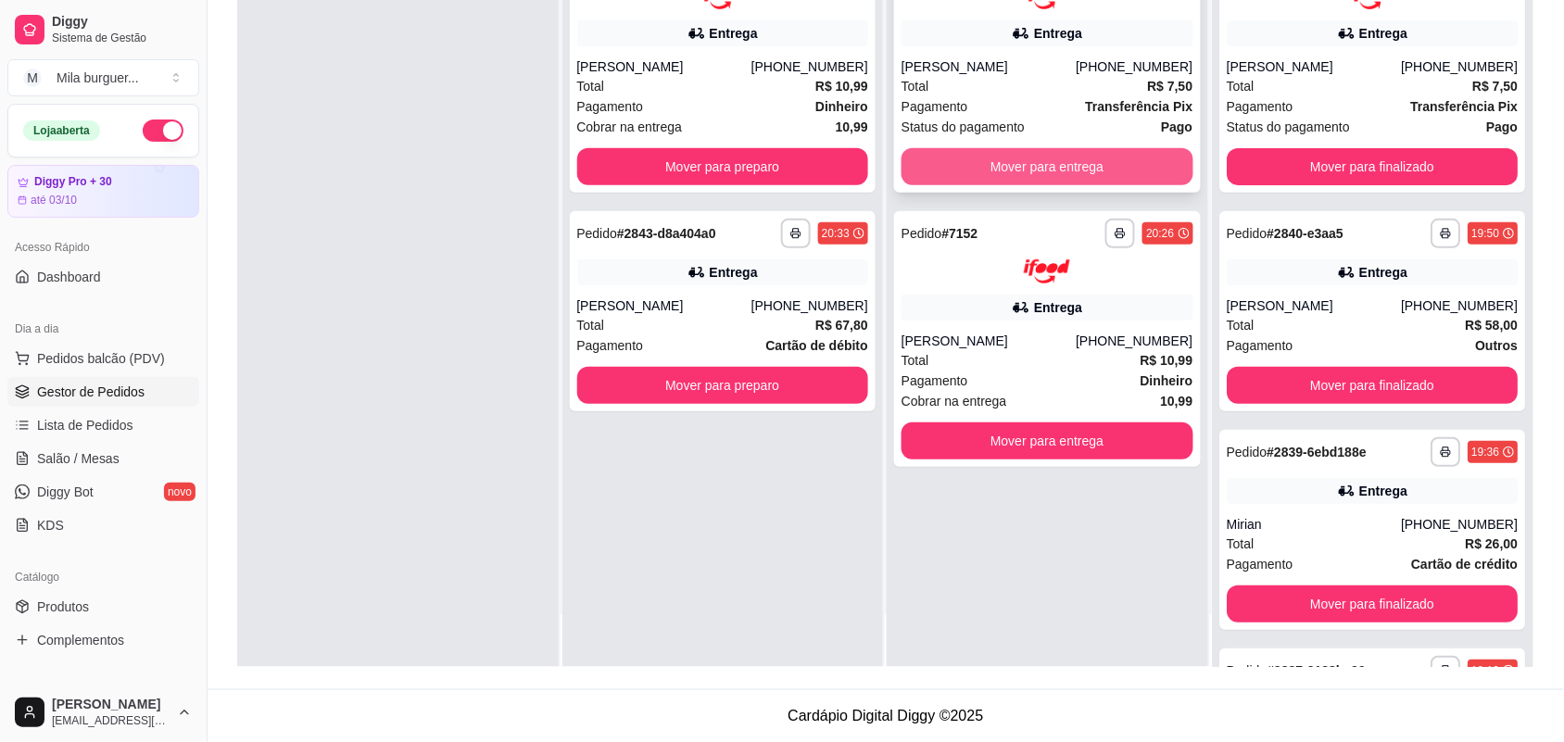
click at [1057, 163] on button "Mover para entrega" at bounding box center [1047, 166] width 292 height 37
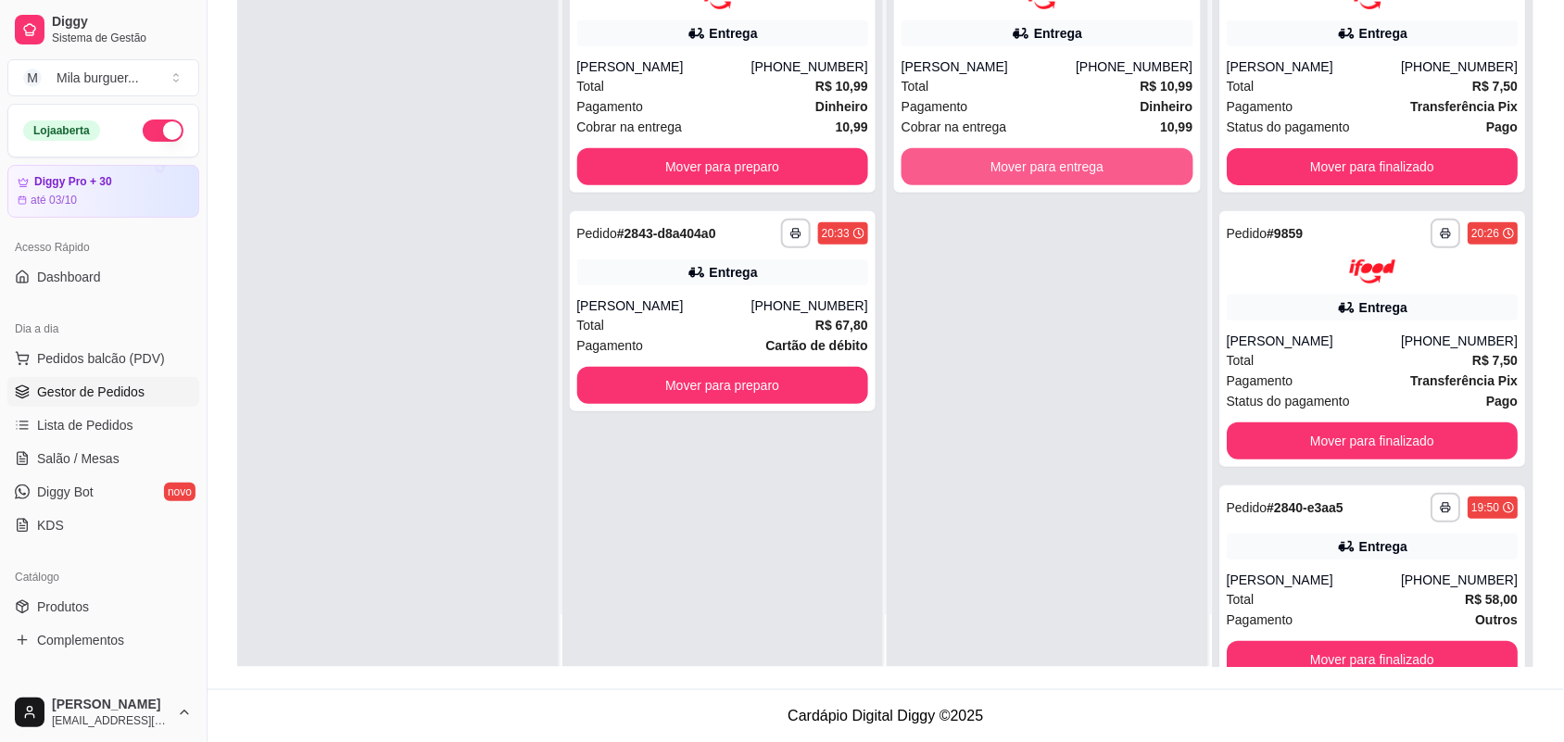
click at [1057, 160] on button "Mover para entrega" at bounding box center [1047, 166] width 292 height 37
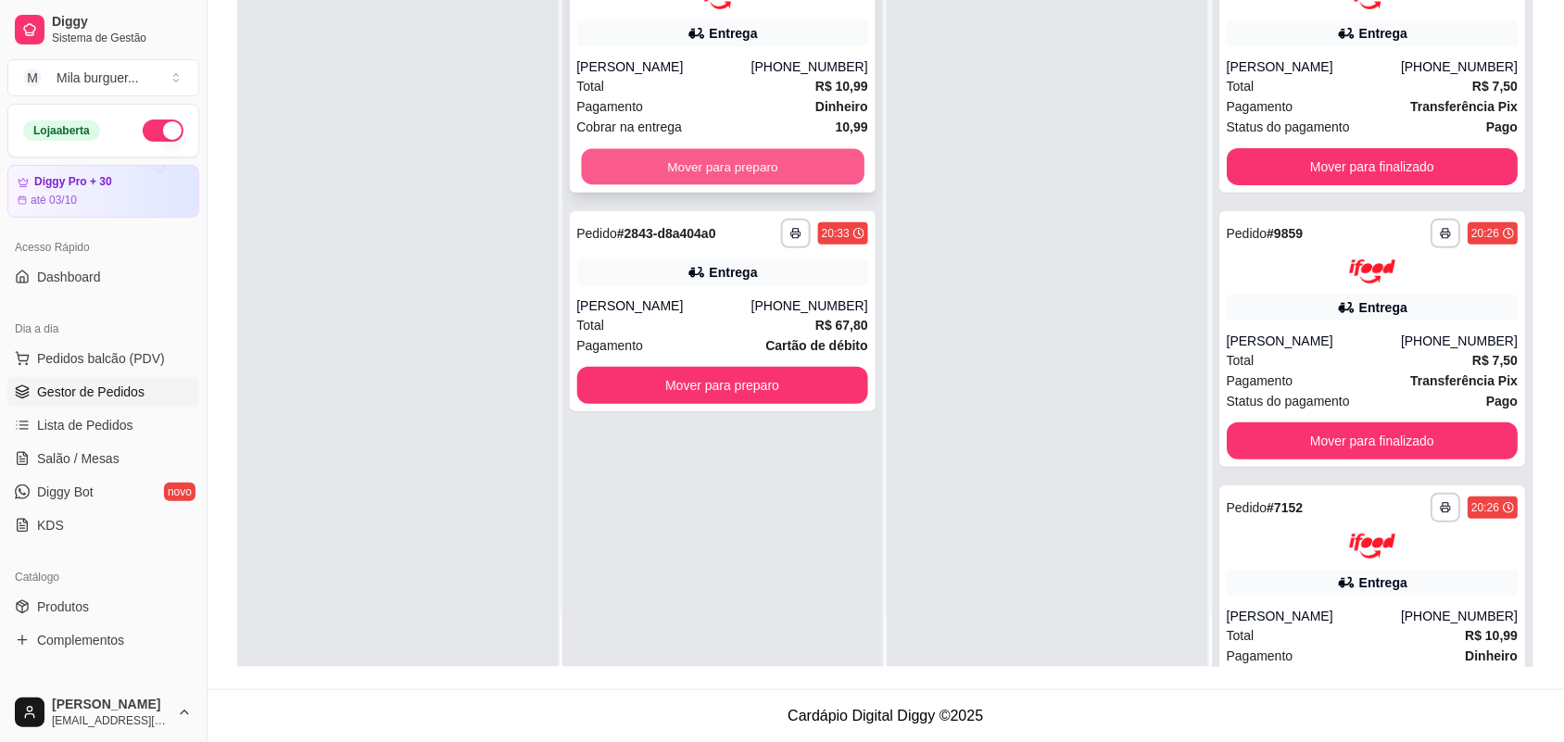
click at [806, 149] on button "Mover para preparo" at bounding box center [722, 166] width 283 height 36
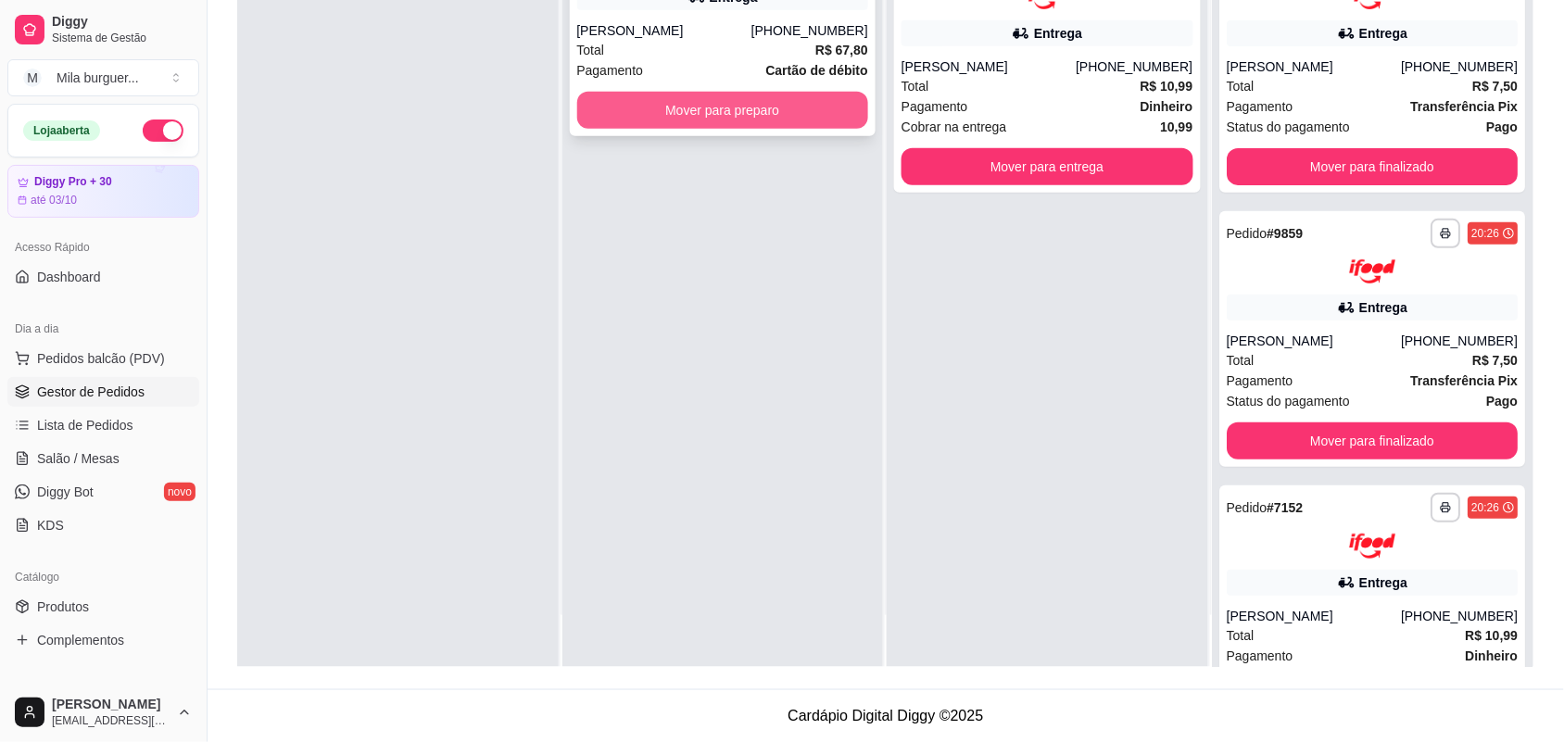
click at [811, 109] on button "Mover para preparo" at bounding box center [723, 110] width 292 height 37
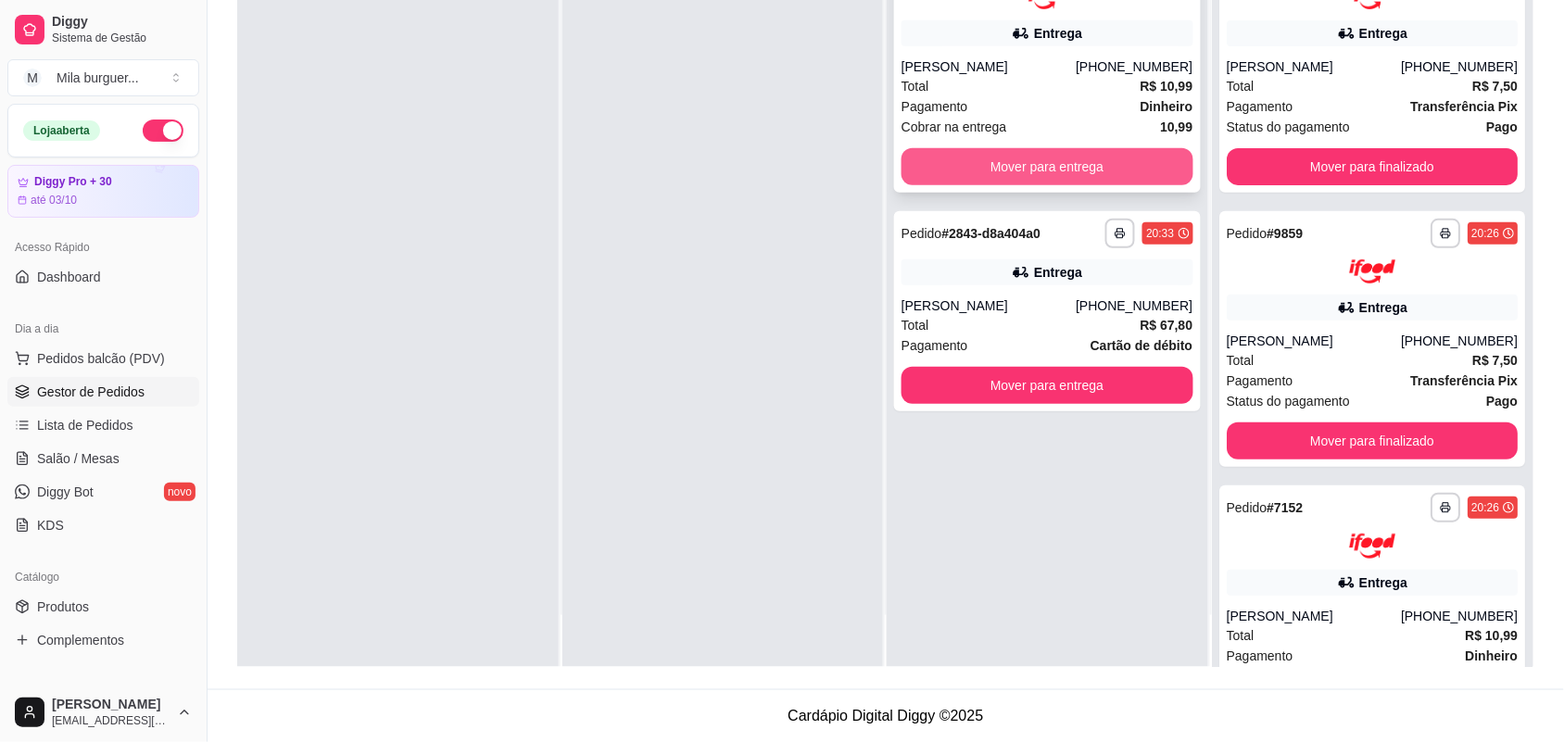
click at [1030, 168] on button "Mover para entrega" at bounding box center [1047, 166] width 292 height 37
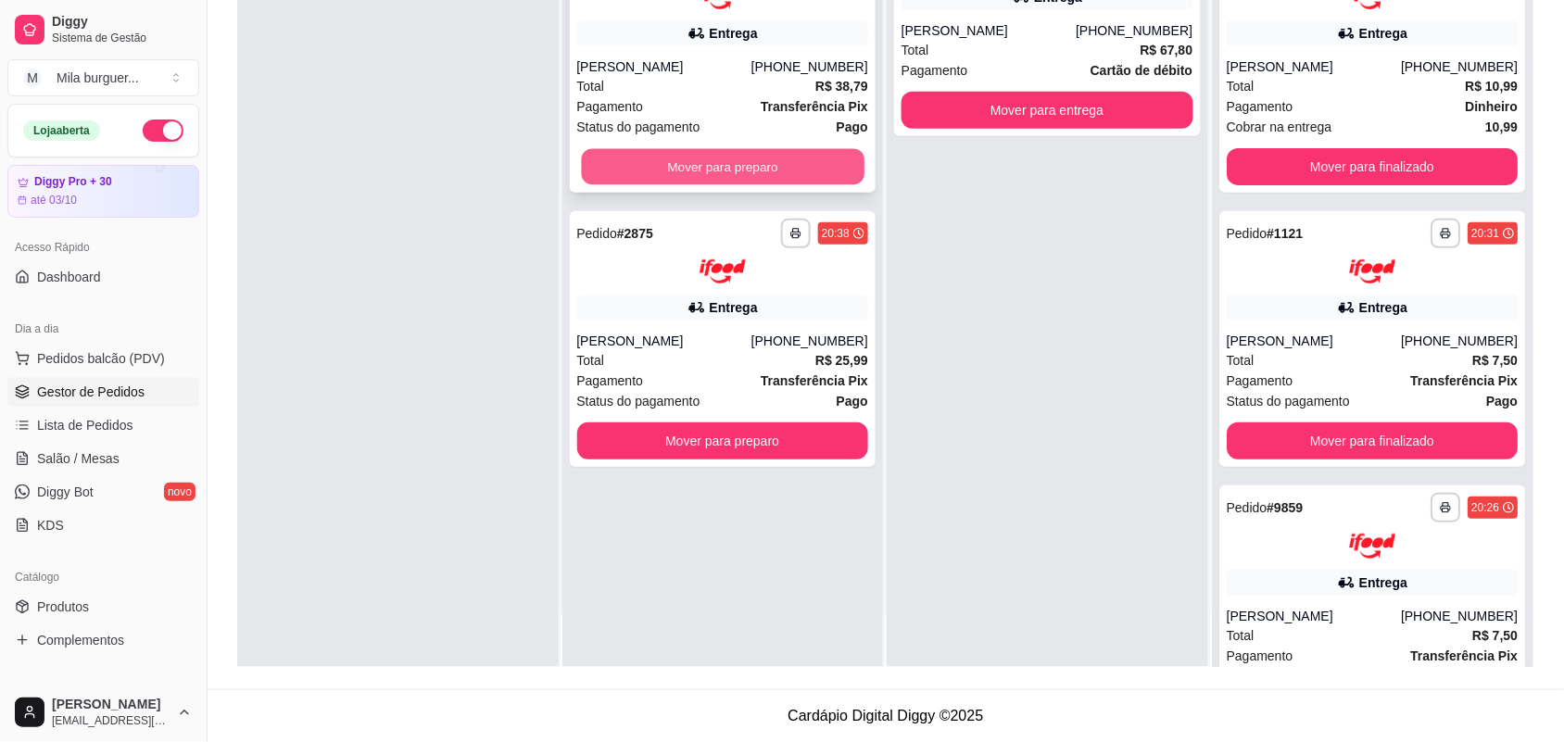
click at [599, 155] on button "Mover para preparo" at bounding box center [722, 166] width 283 height 36
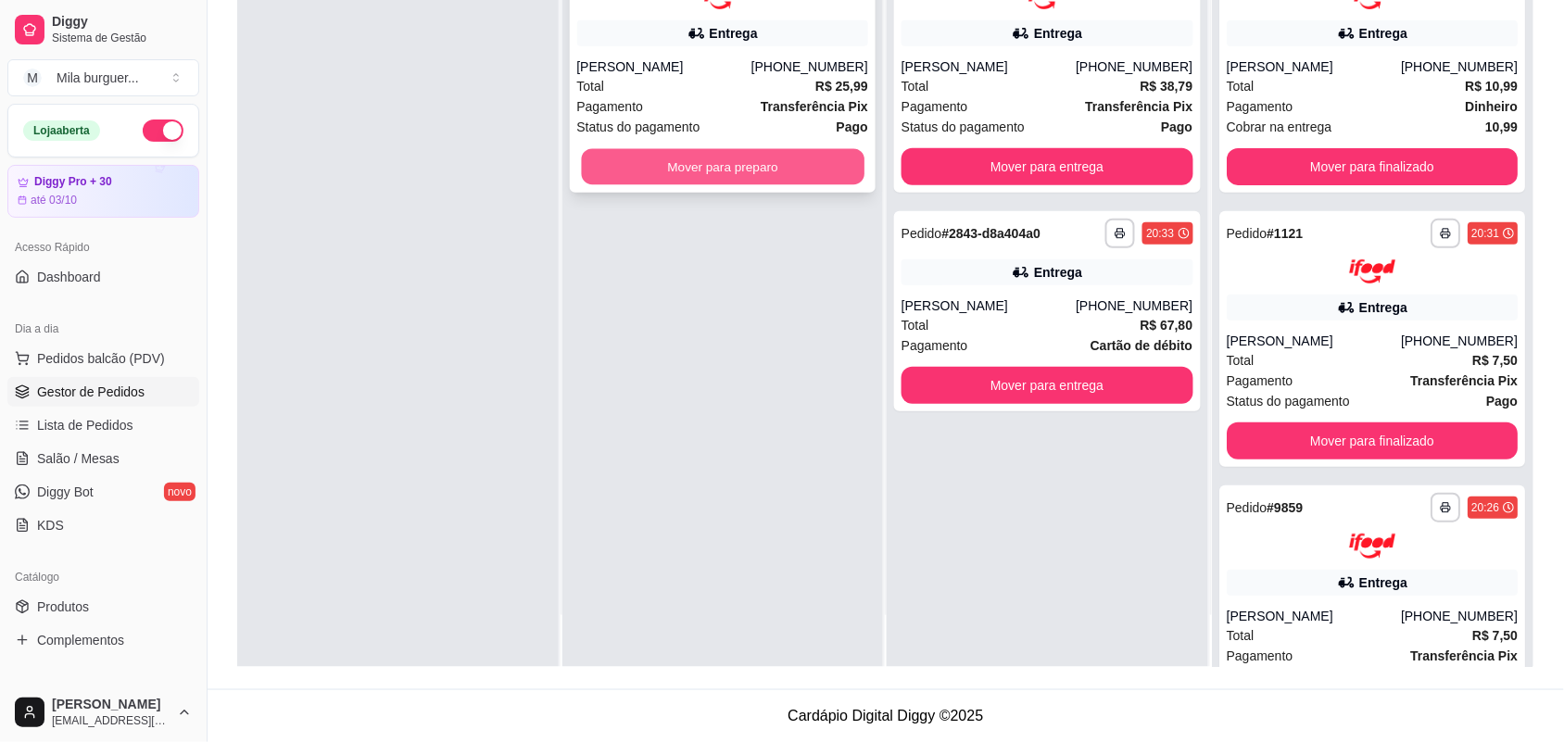
click at [613, 156] on button "Mover para preparo" at bounding box center [722, 166] width 283 height 36
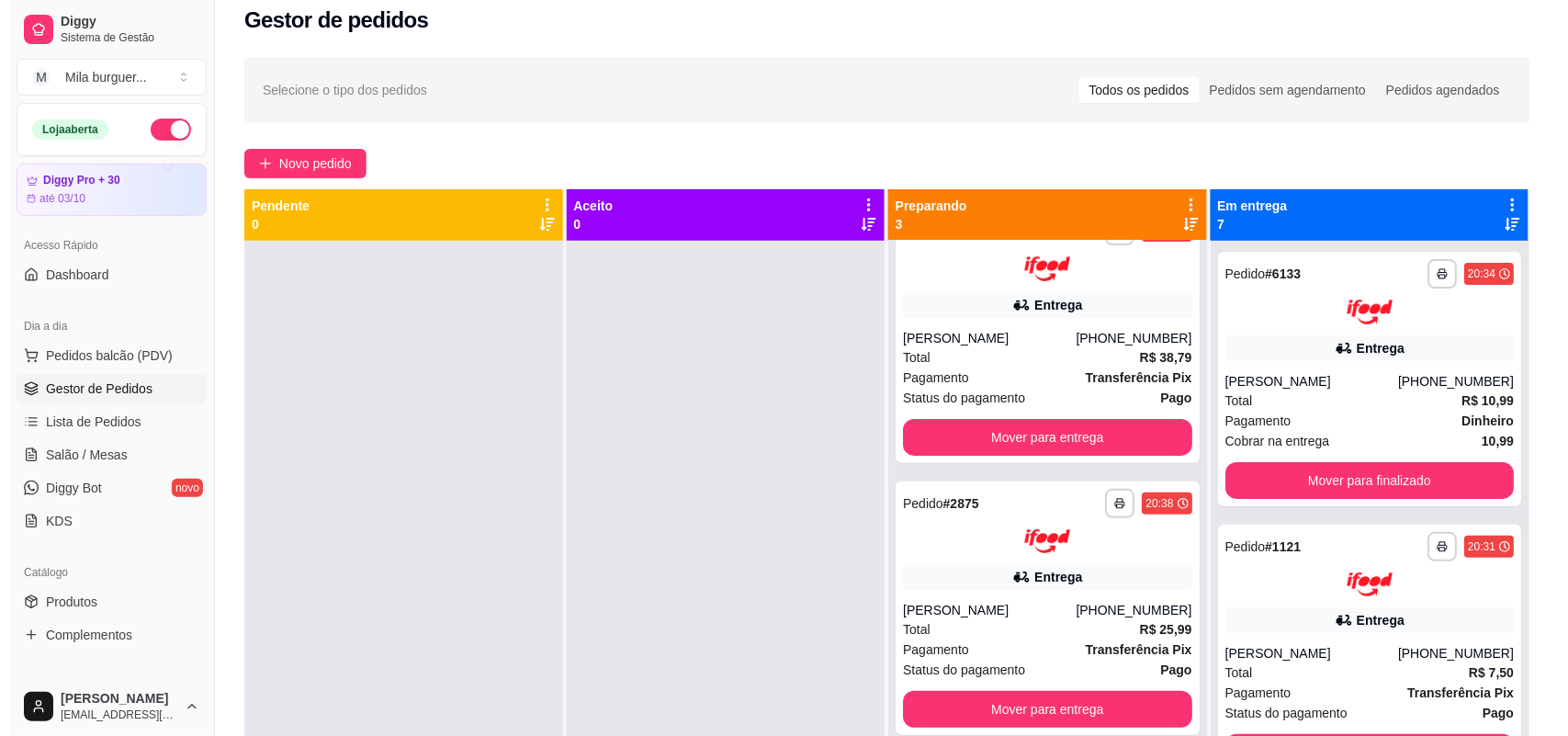
scroll to position [0, 0]
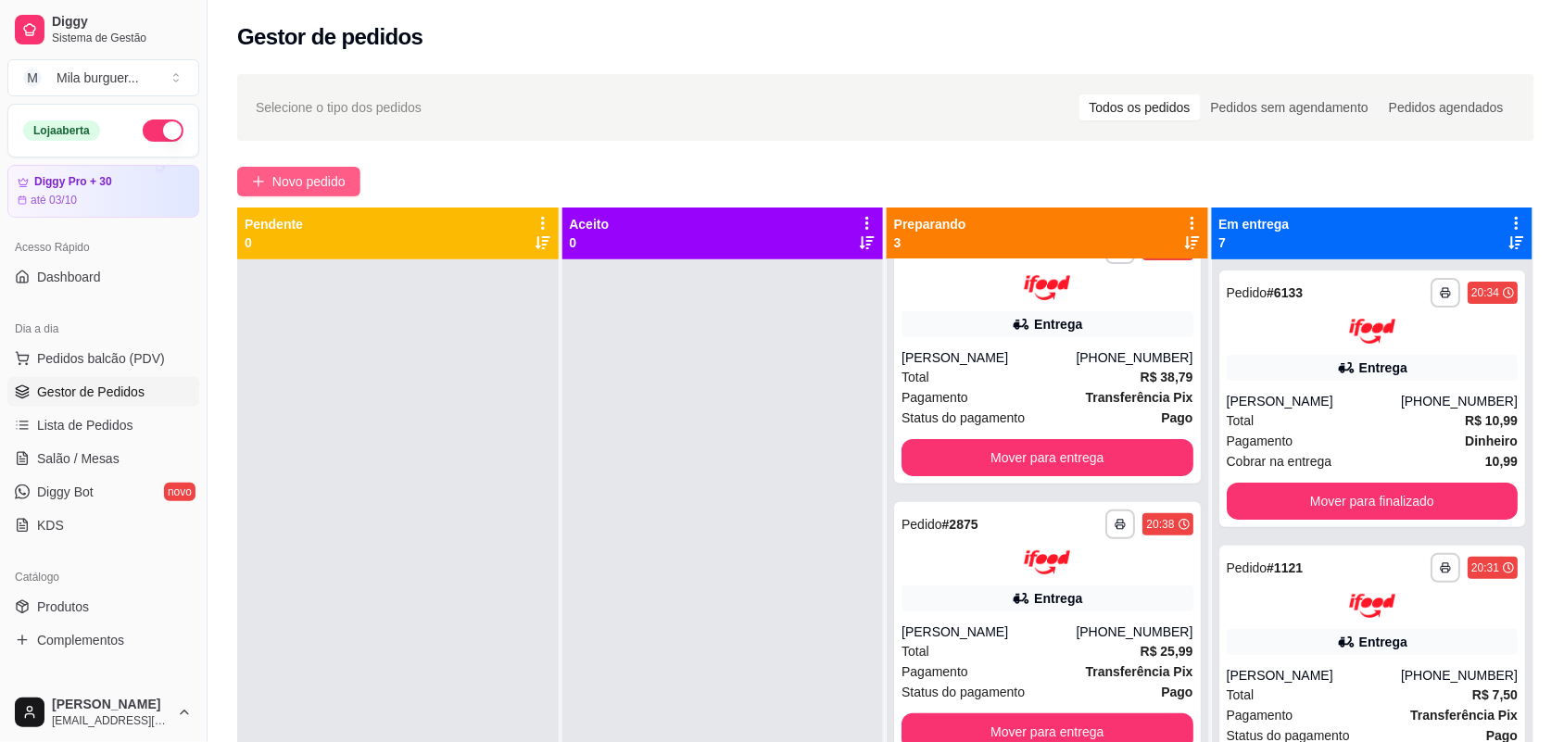
click at [343, 182] on span "Novo pedido" at bounding box center [308, 181] width 73 height 20
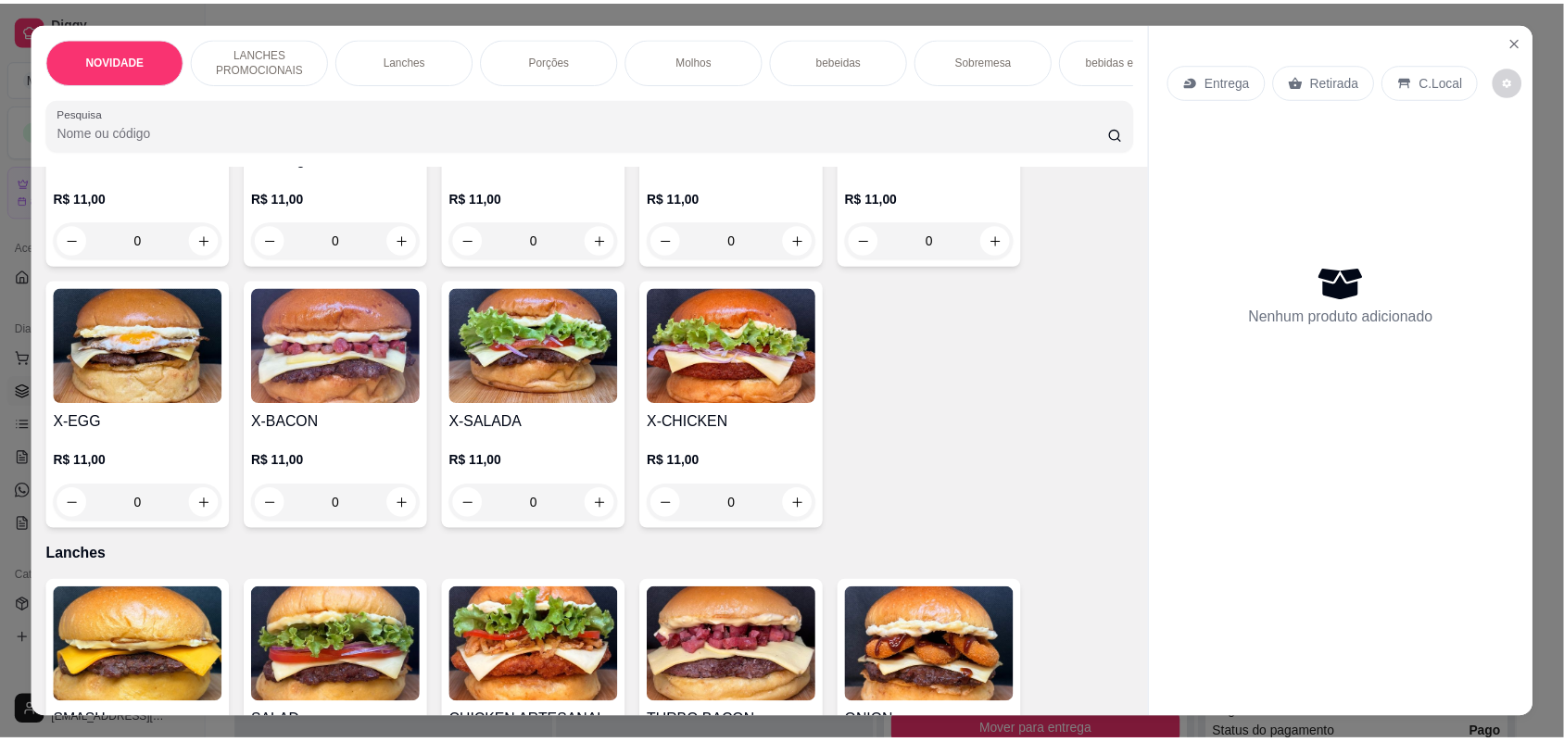
scroll to position [579, 0]
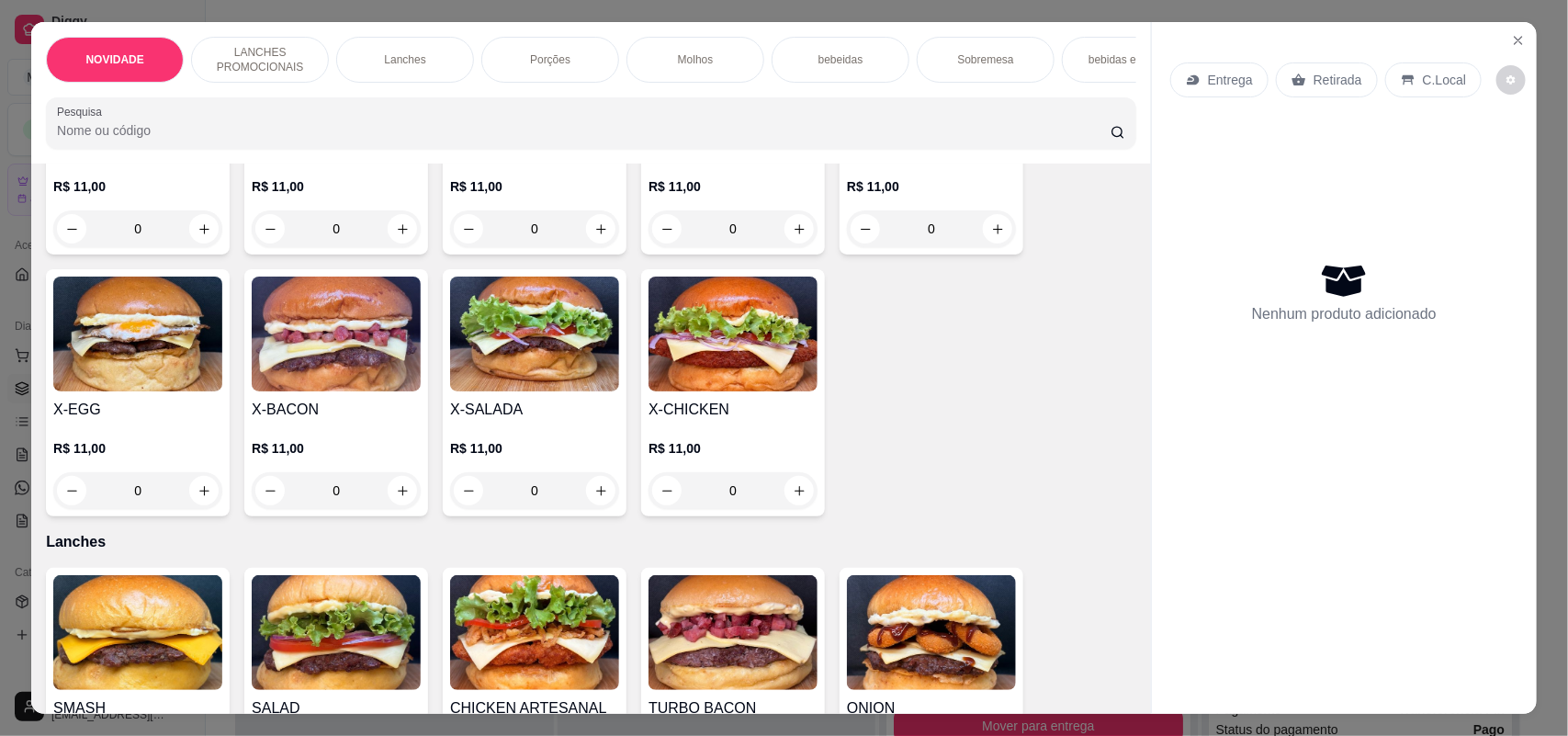
click at [593, 496] on div "0" at bounding box center [535, 490] width 169 height 37
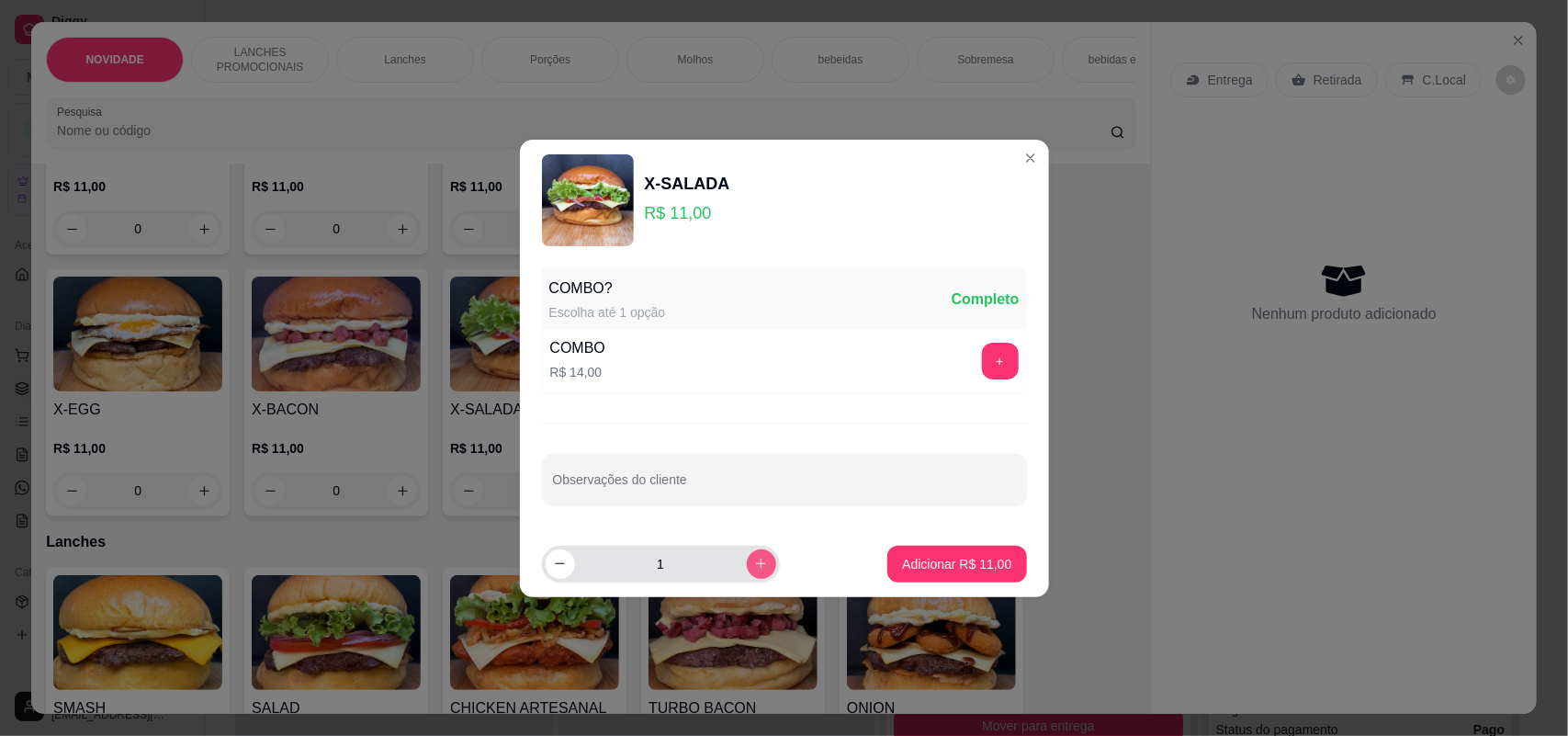
click at [755, 561] on icon "increase-product-quantity" at bounding box center [762, 563] width 14 height 14
type input "2"
click at [967, 567] on p "Adicionar R$ 22,00" at bounding box center [957, 564] width 109 height 19
type input "2"
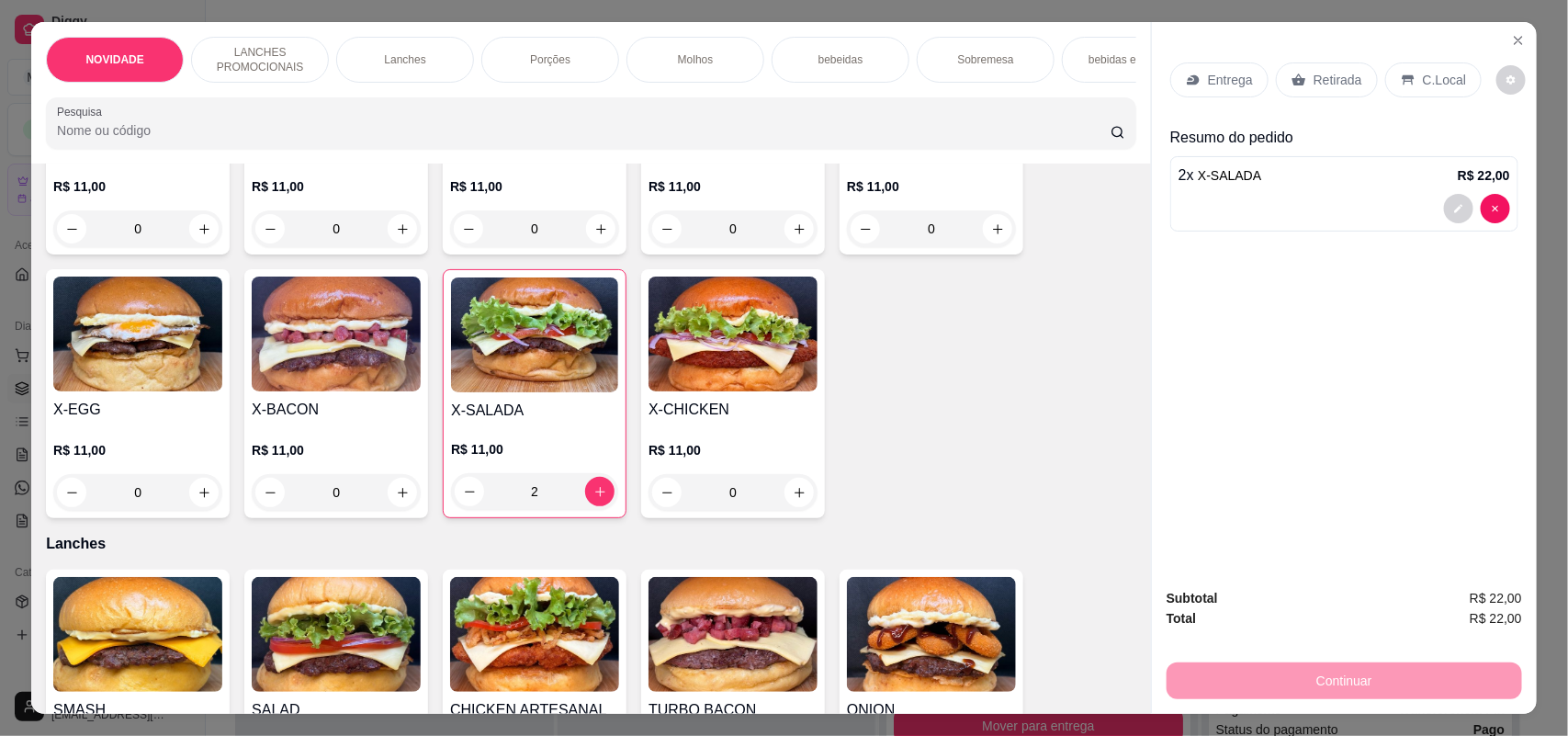
click at [1335, 82] on p "Retirada" at bounding box center [1338, 79] width 49 height 19
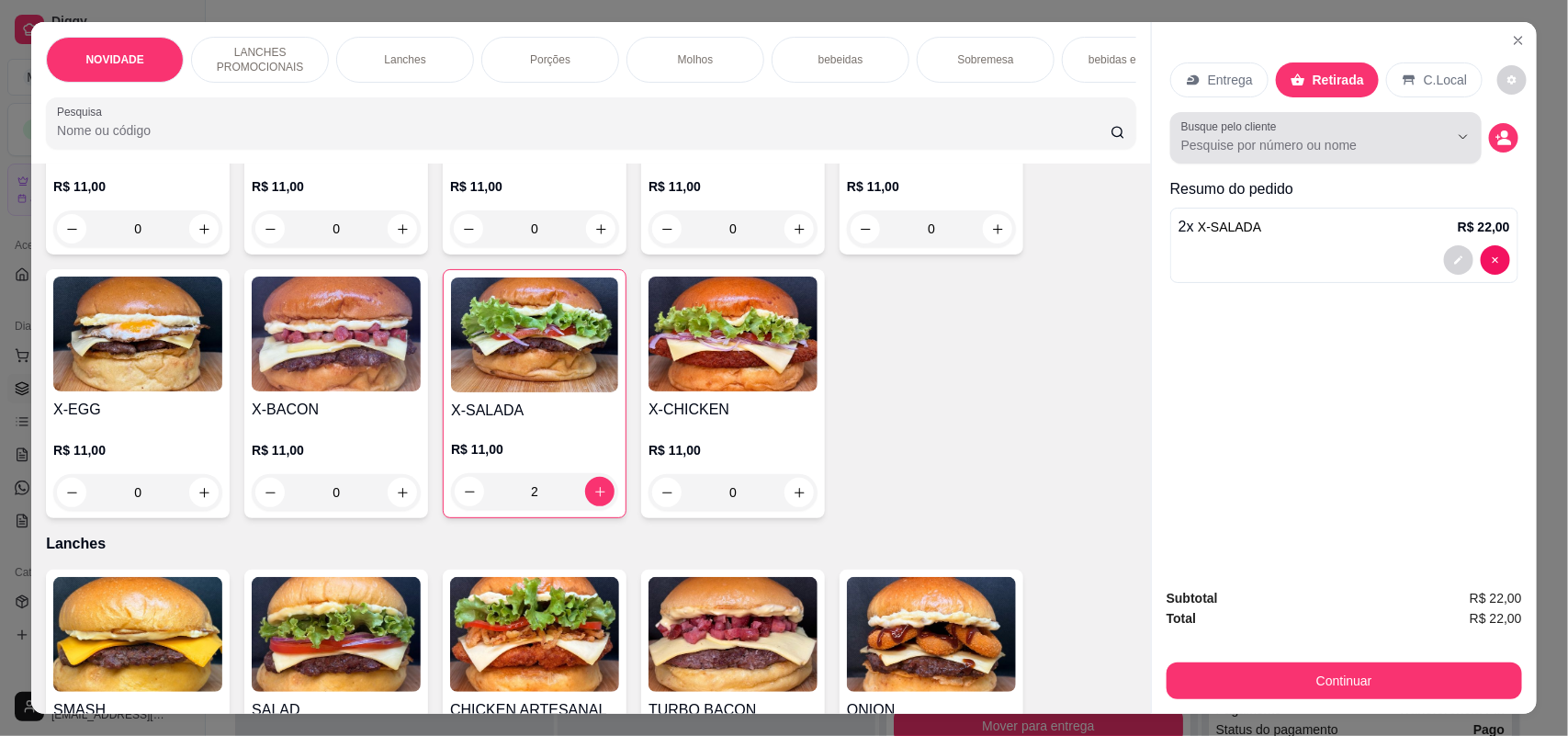
click at [1216, 127] on label "Busque pelo cliente" at bounding box center [1232, 127] width 102 height 16
click at [1216, 136] on input "Busque pelo cliente" at bounding box center [1300, 145] width 238 height 19
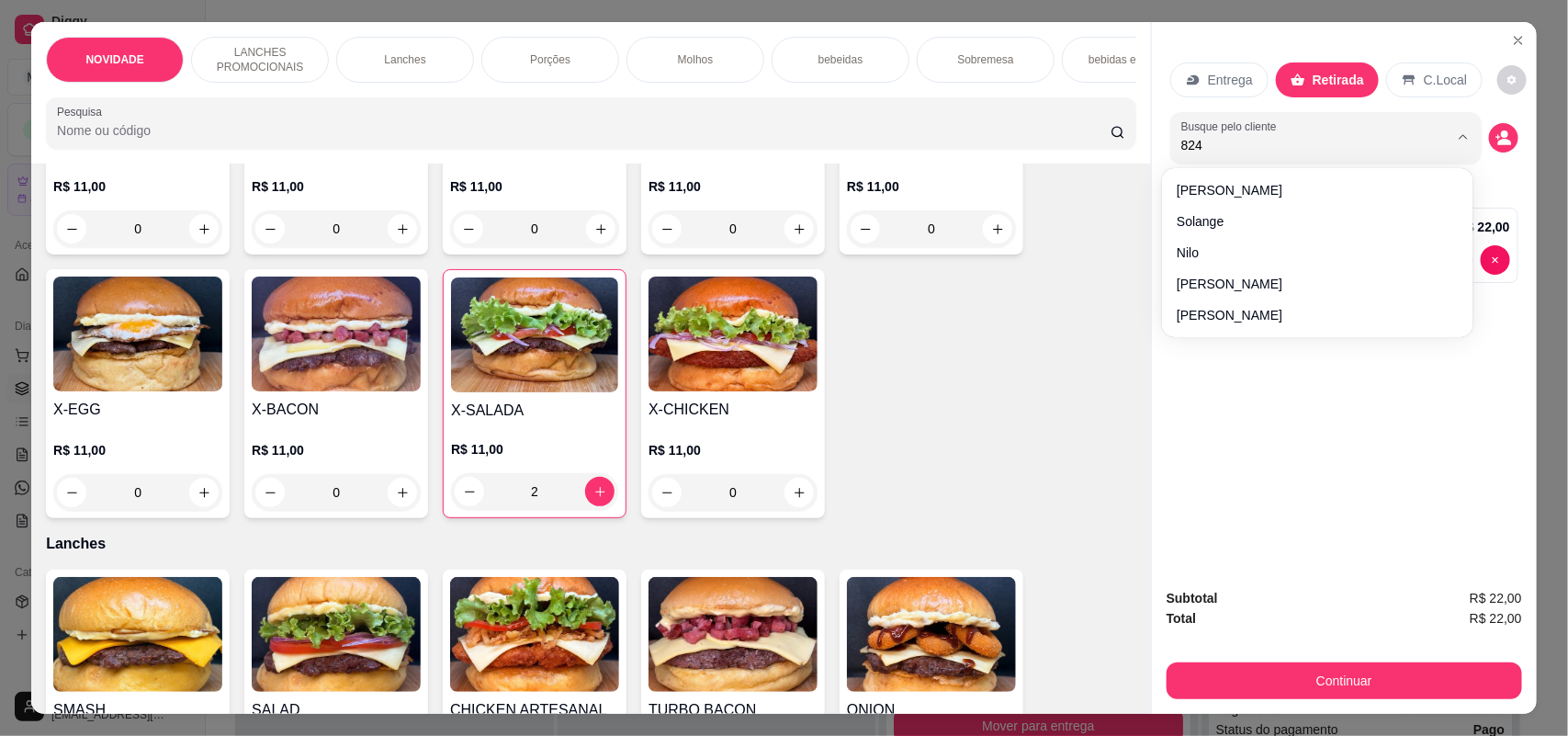
type input "8249"
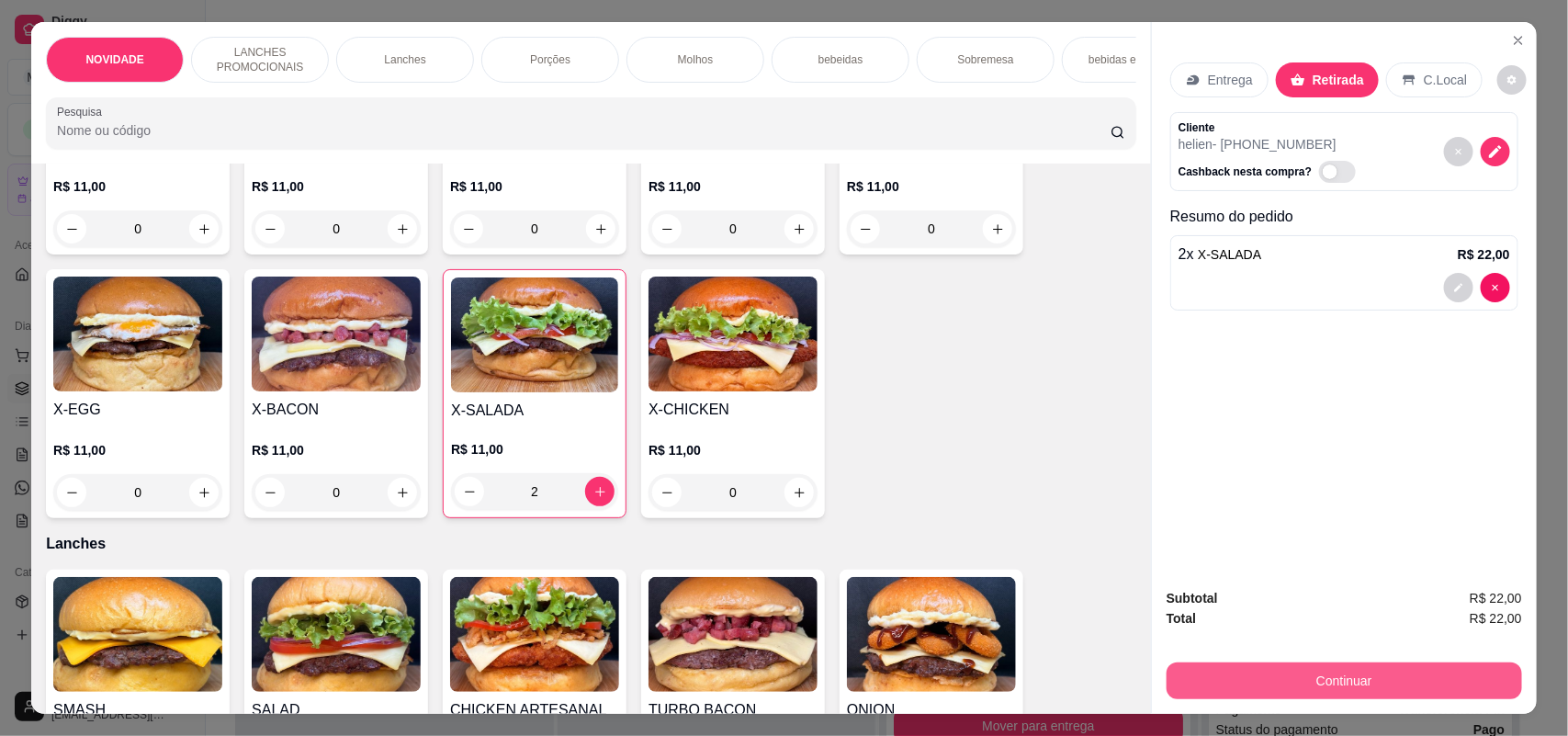
click at [1324, 668] on button "Continuar" at bounding box center [1344, 680] width 356 height 37
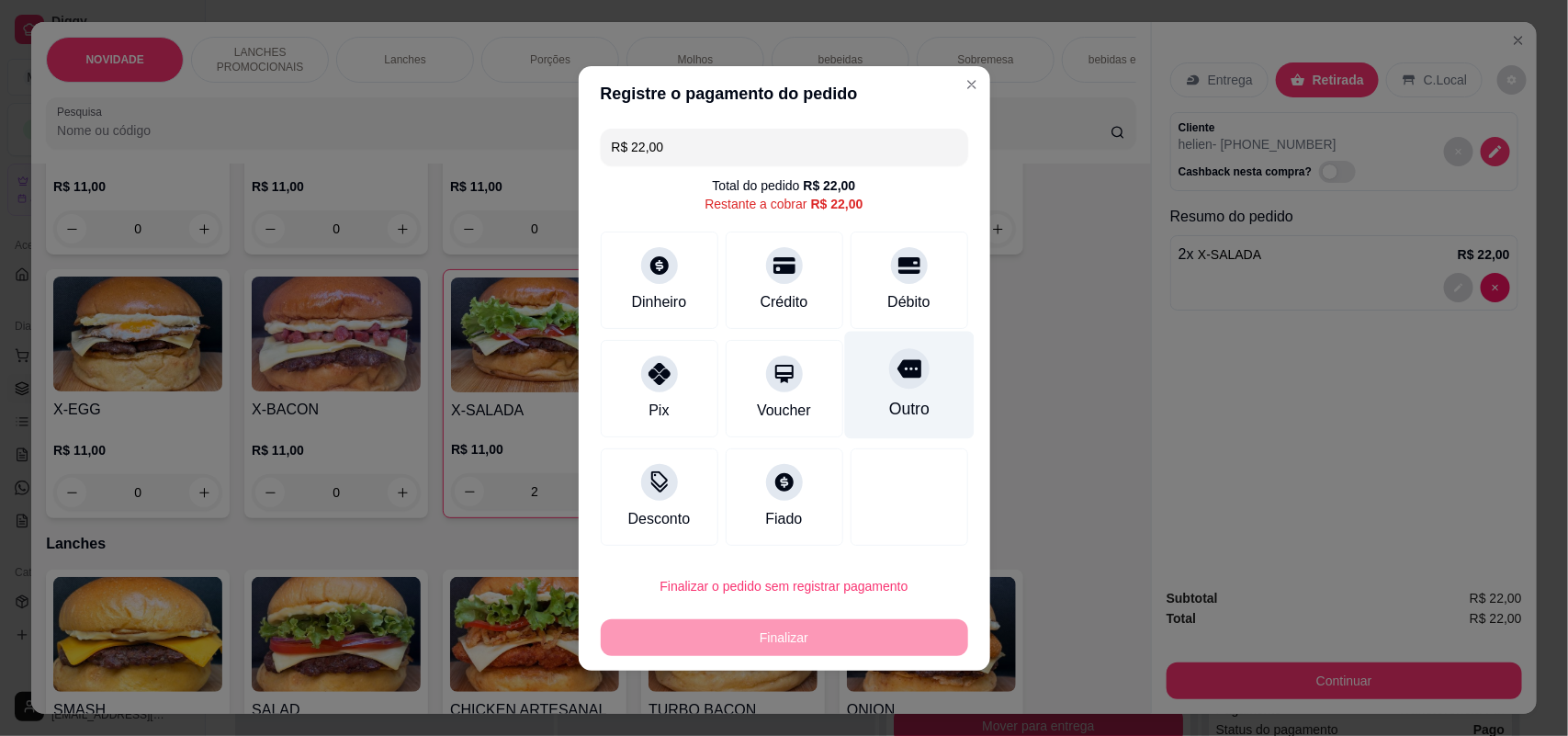
click at [876, 382] on div "Outro" at bounding box center [908, 384] width 130 height 107
type input "R$ 0,00"
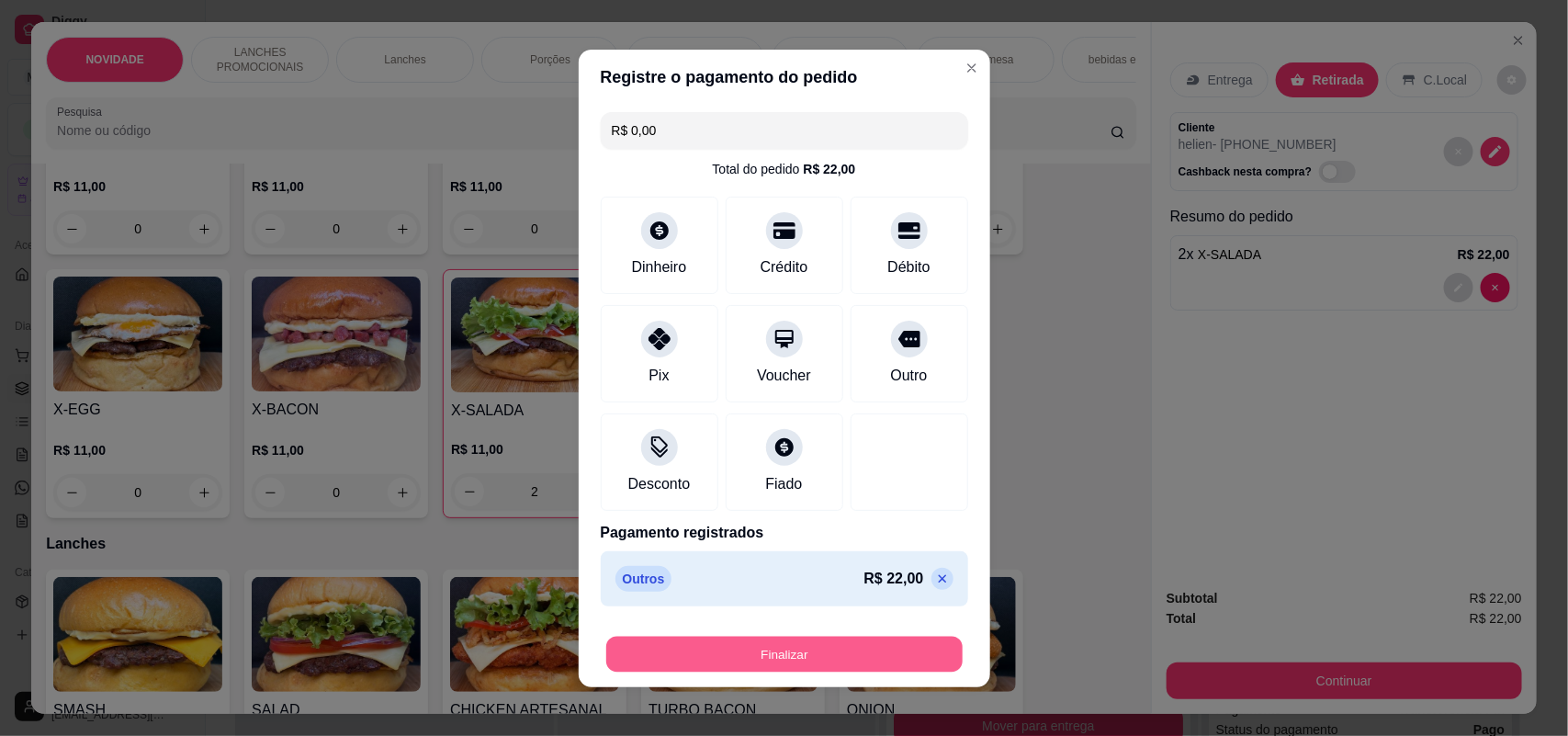
click at [839, 643] on button "Finalizar" at bounding box center [784, 654] width 356 height 36
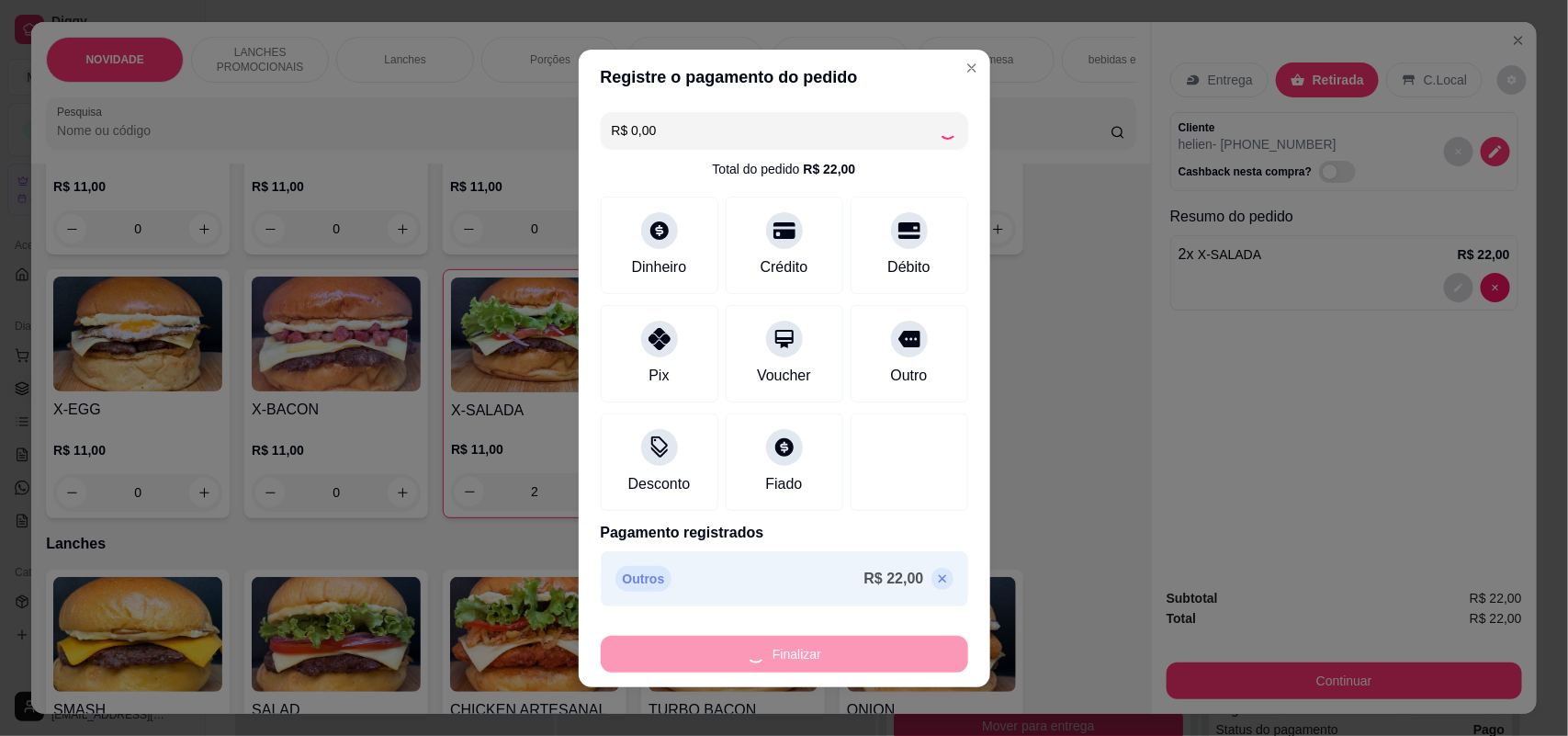
type input "0"
type input "-R$ 22,00"
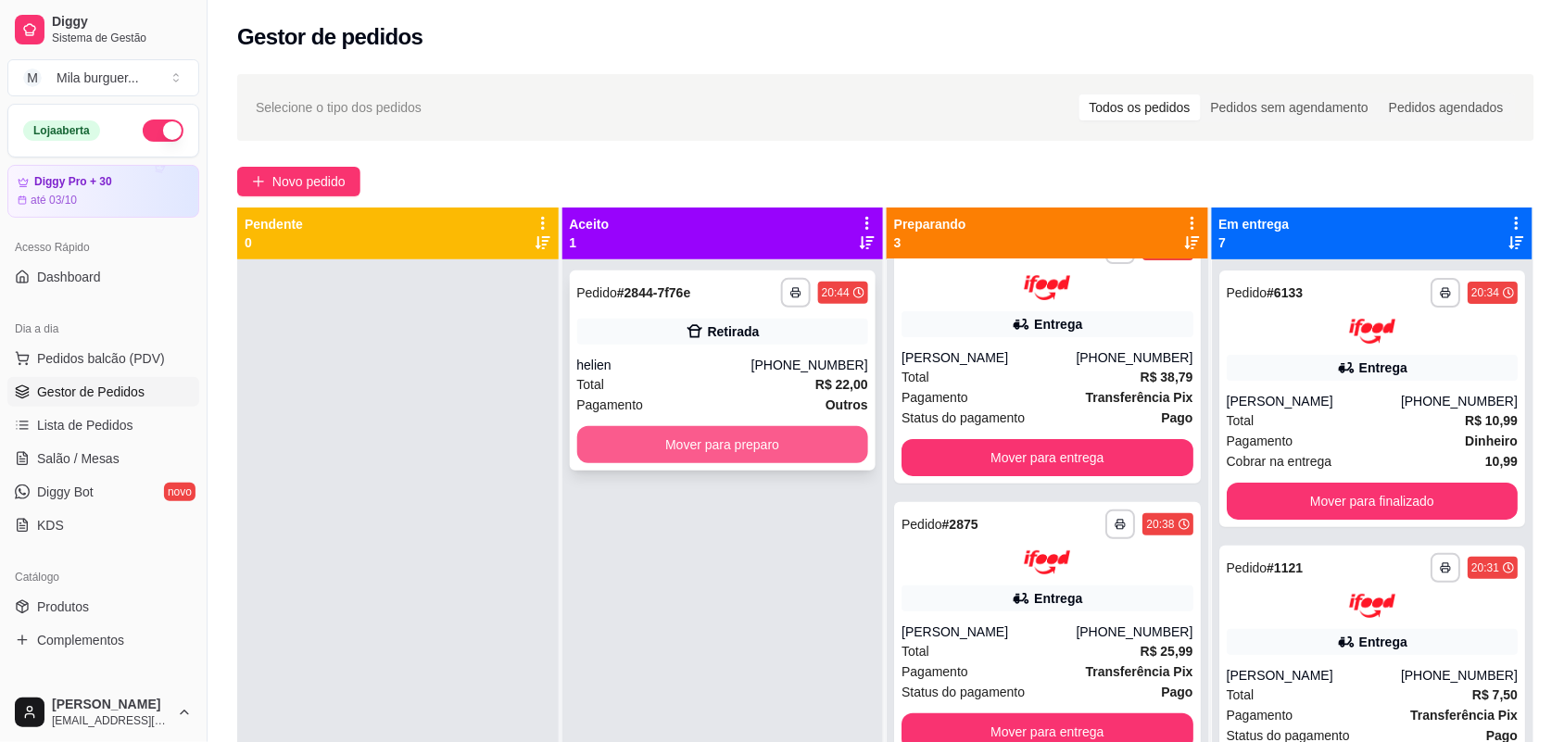
click at [812, 426] on button "Mover para preparo" at bounding box center [723, 444] width 292 height 37
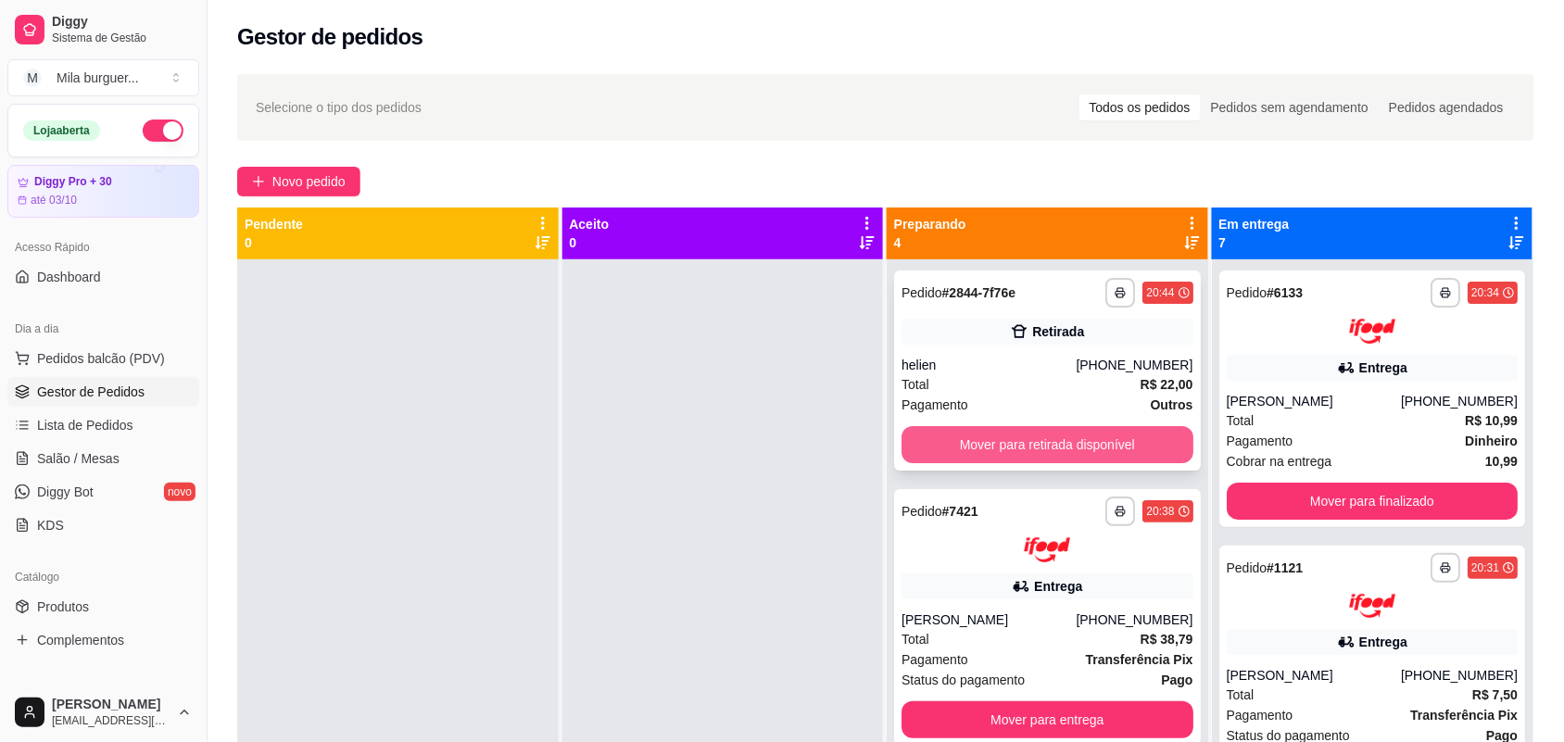
click at [1147, 436] on button "Mover para retirada disponível" at bounding box center [1047, 444] width 292 height 37
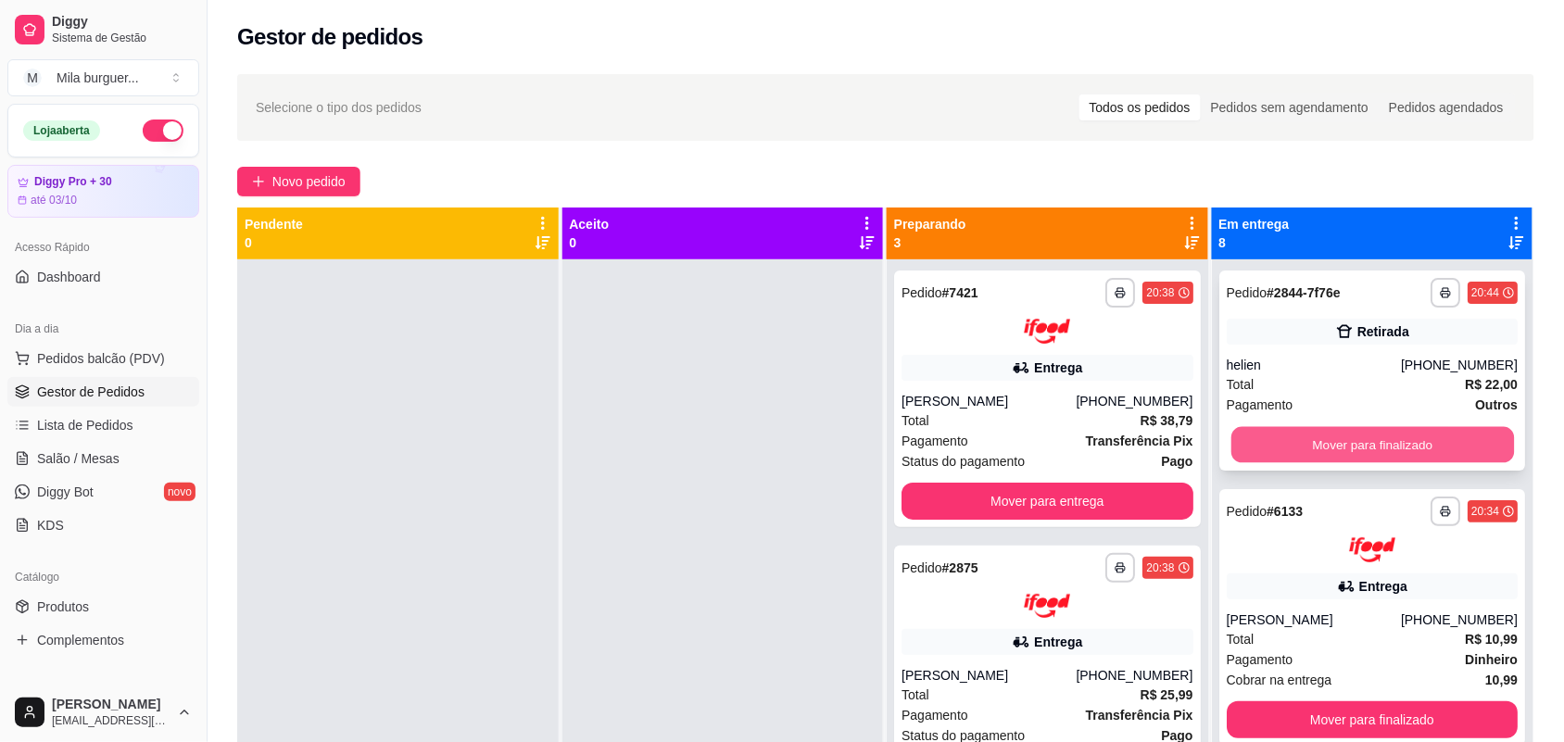
click at [1337, 447] on button "Mover para finalizado" at bounding box center [1371, 445] width 283 height 36
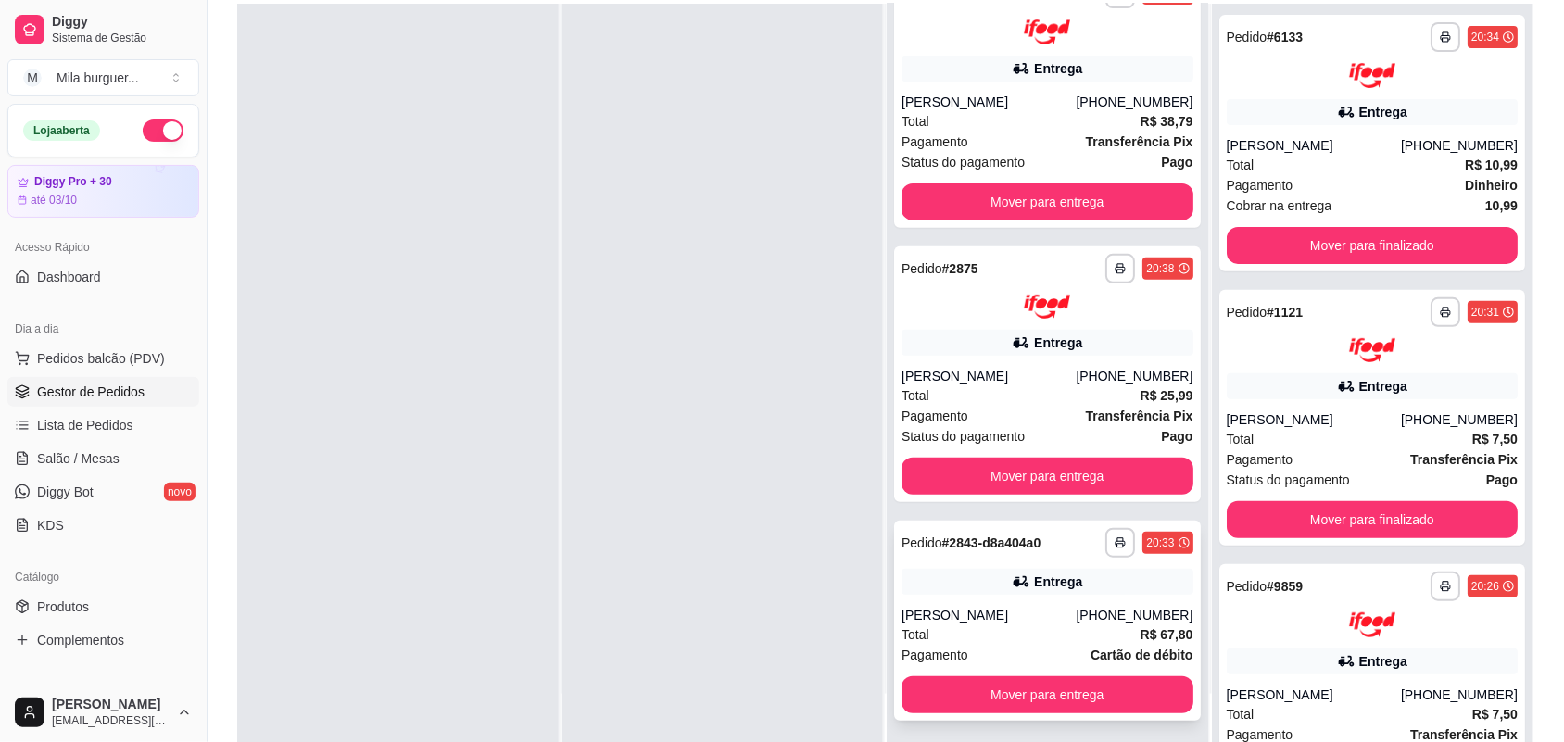
scroll to position [283, 0]
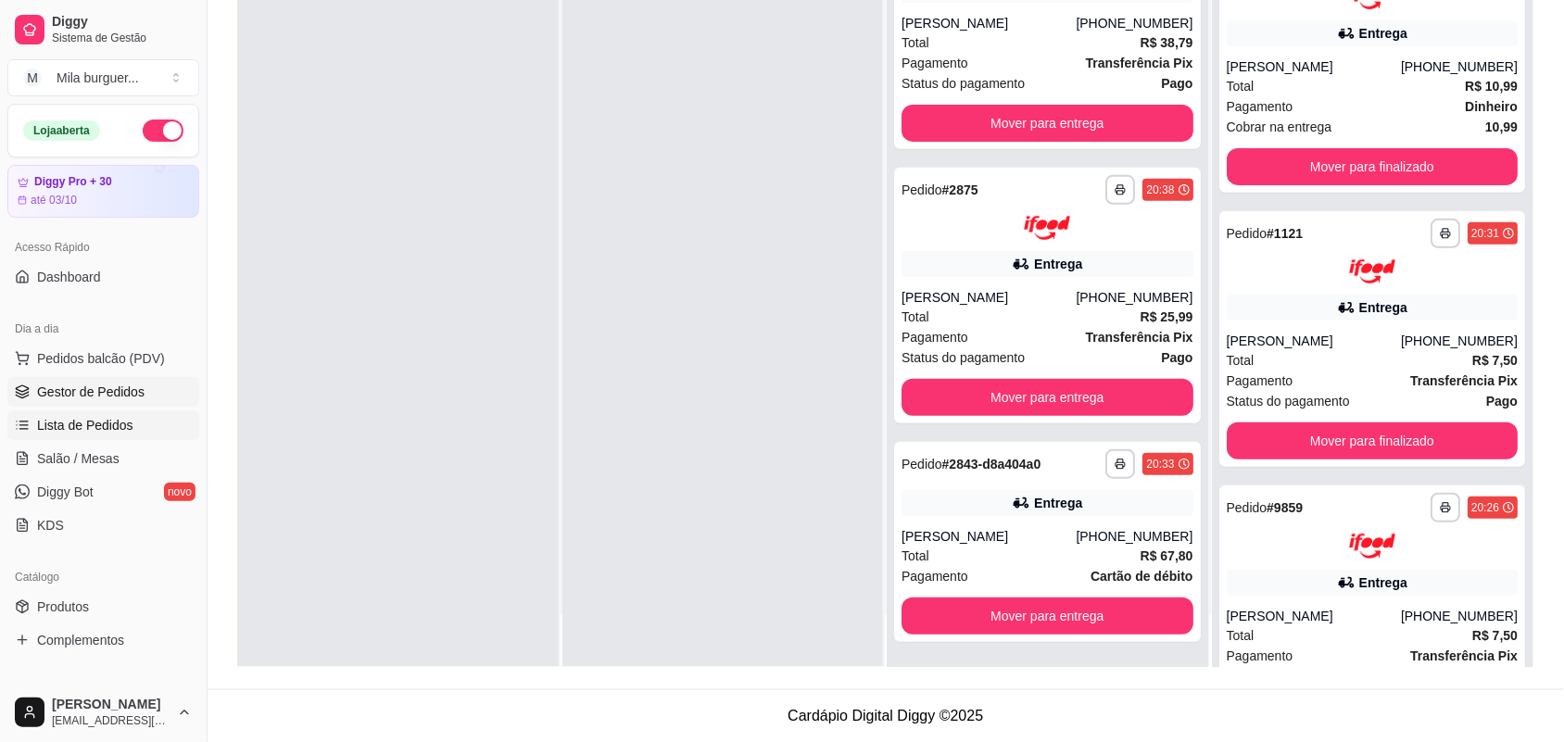
click at [102, 421] on span "Lista de Pedidos" at bounding box center [85, 425] width 96 height 19
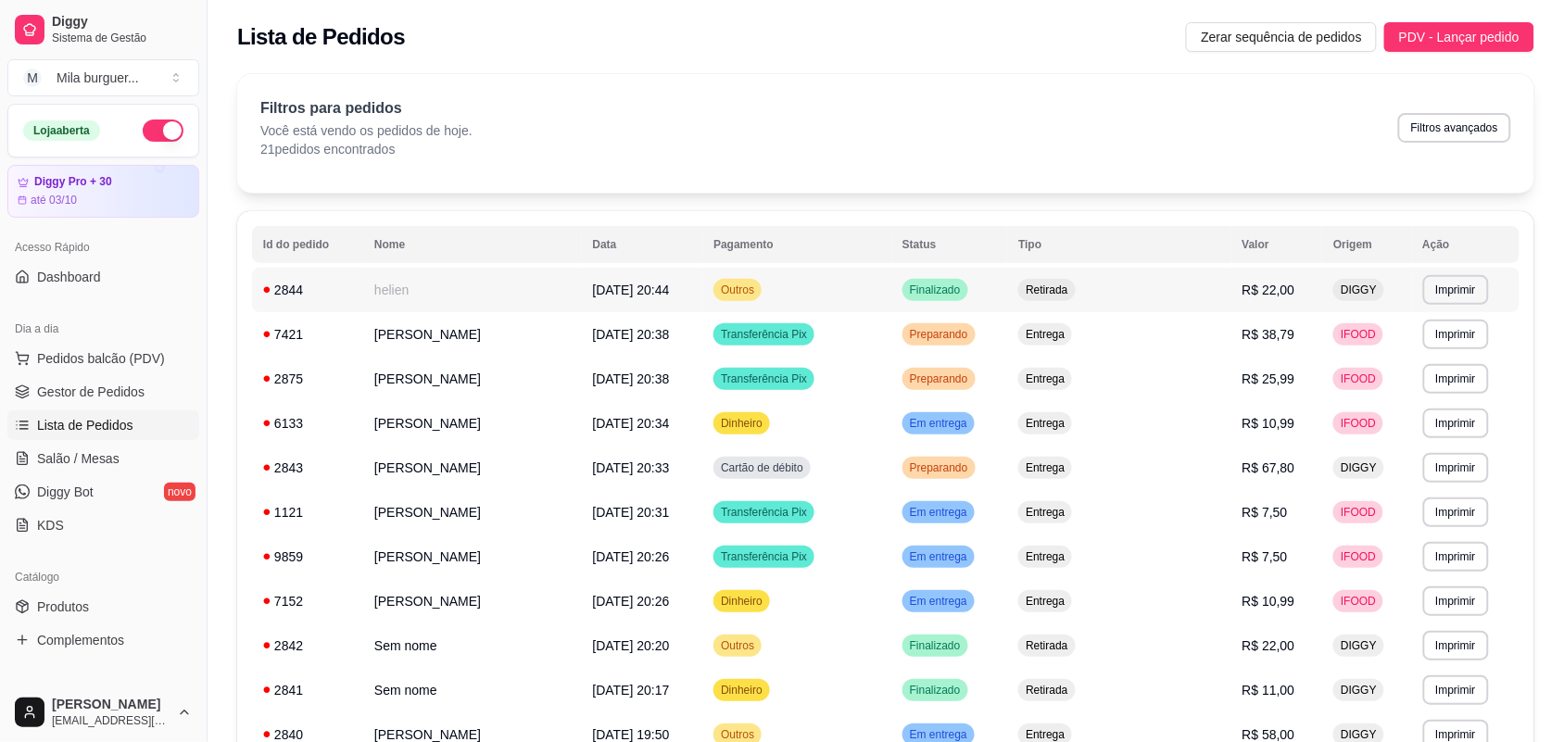
click at [494, 288] on td "helien" at bounding box center [472, 290] width 219 height 44
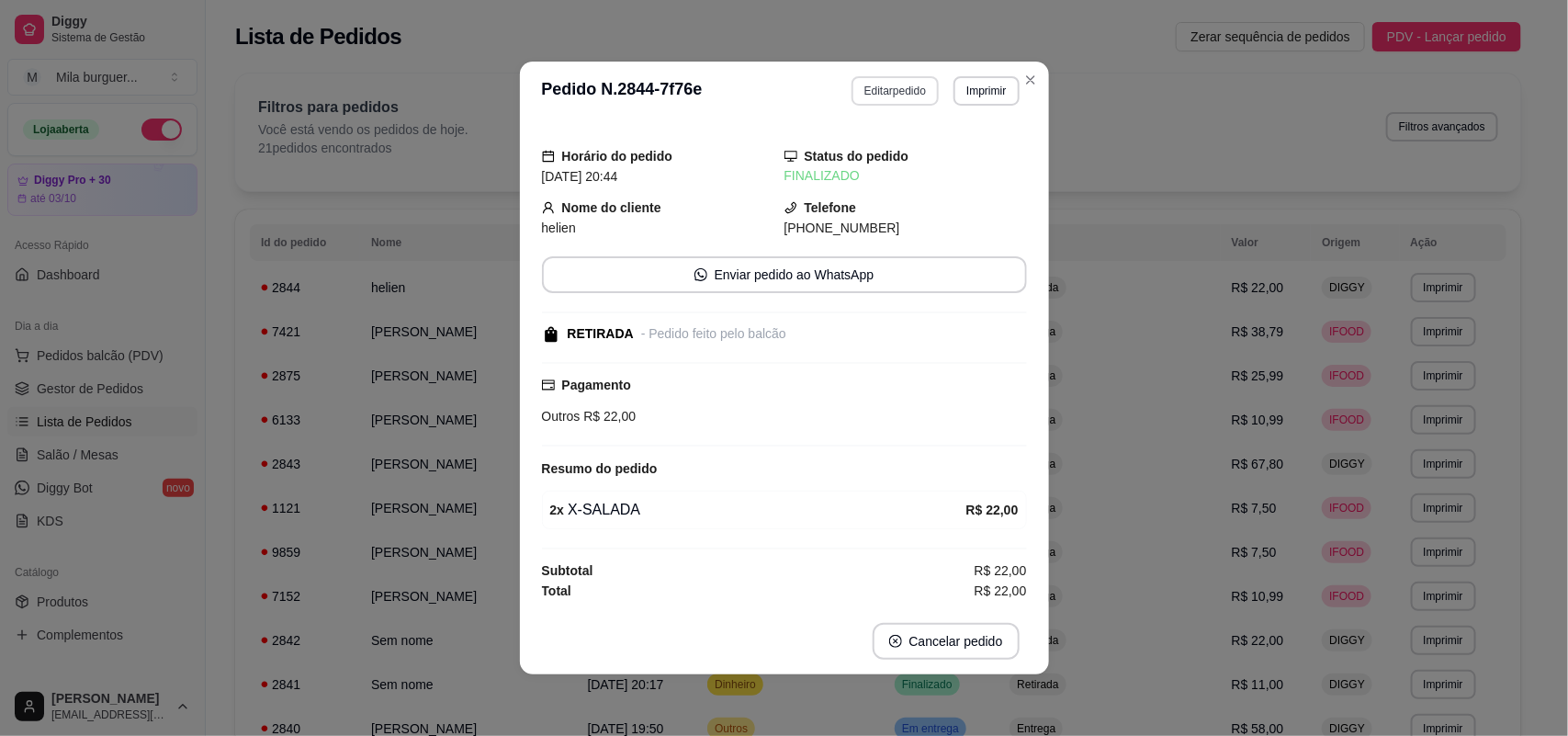
click at [887, 92] on button "Editar pedido" at bounding box center [896, 91] width 87 height 30
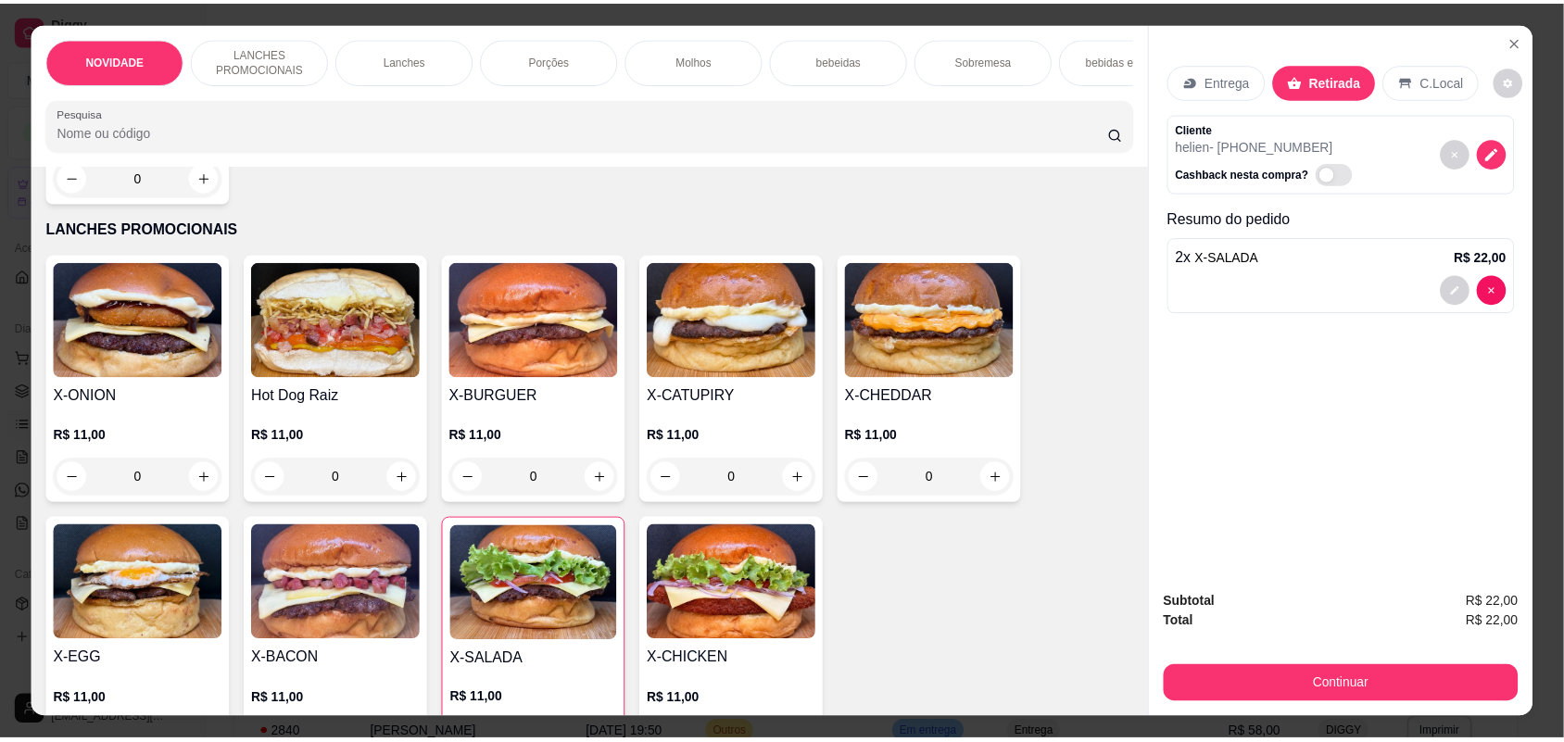
scroll to position [579, 0]
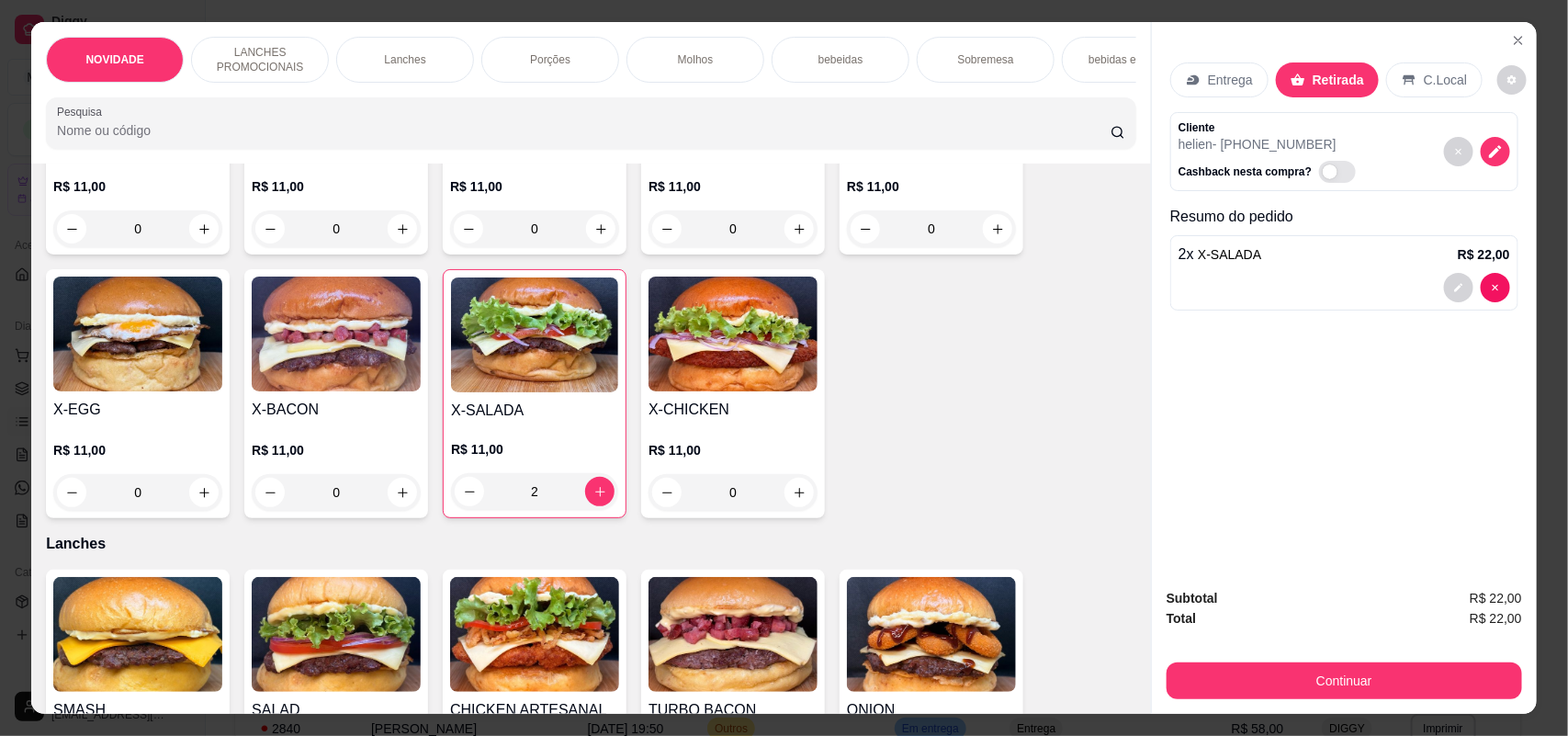
click at [392, 511] on div "0" at bounding box center [336, 492] width 169 height 37
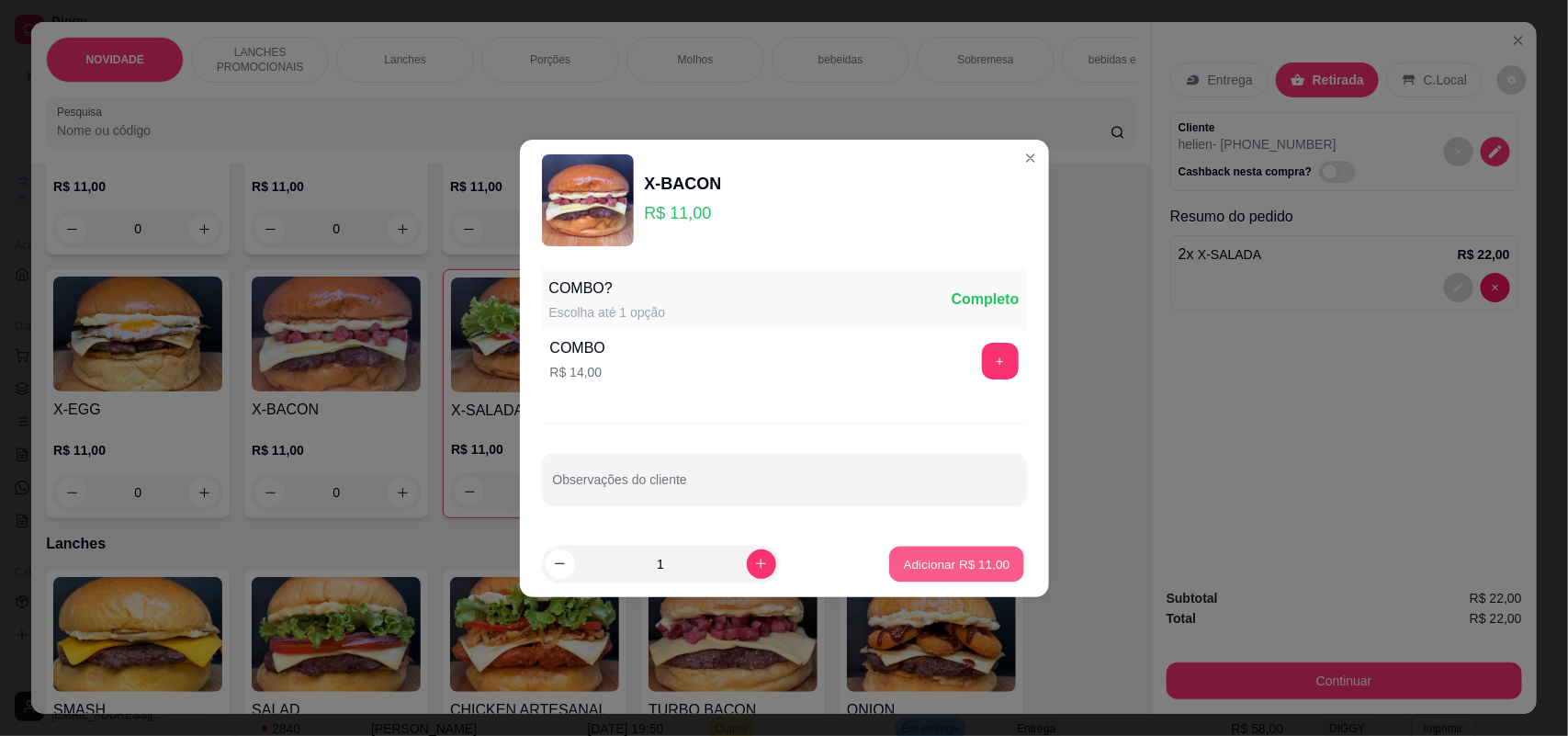
click at [915, 553] on button "Adicionar R$ 11,00" at bounding box center [958, 563] width 135 height 36
type input "1"
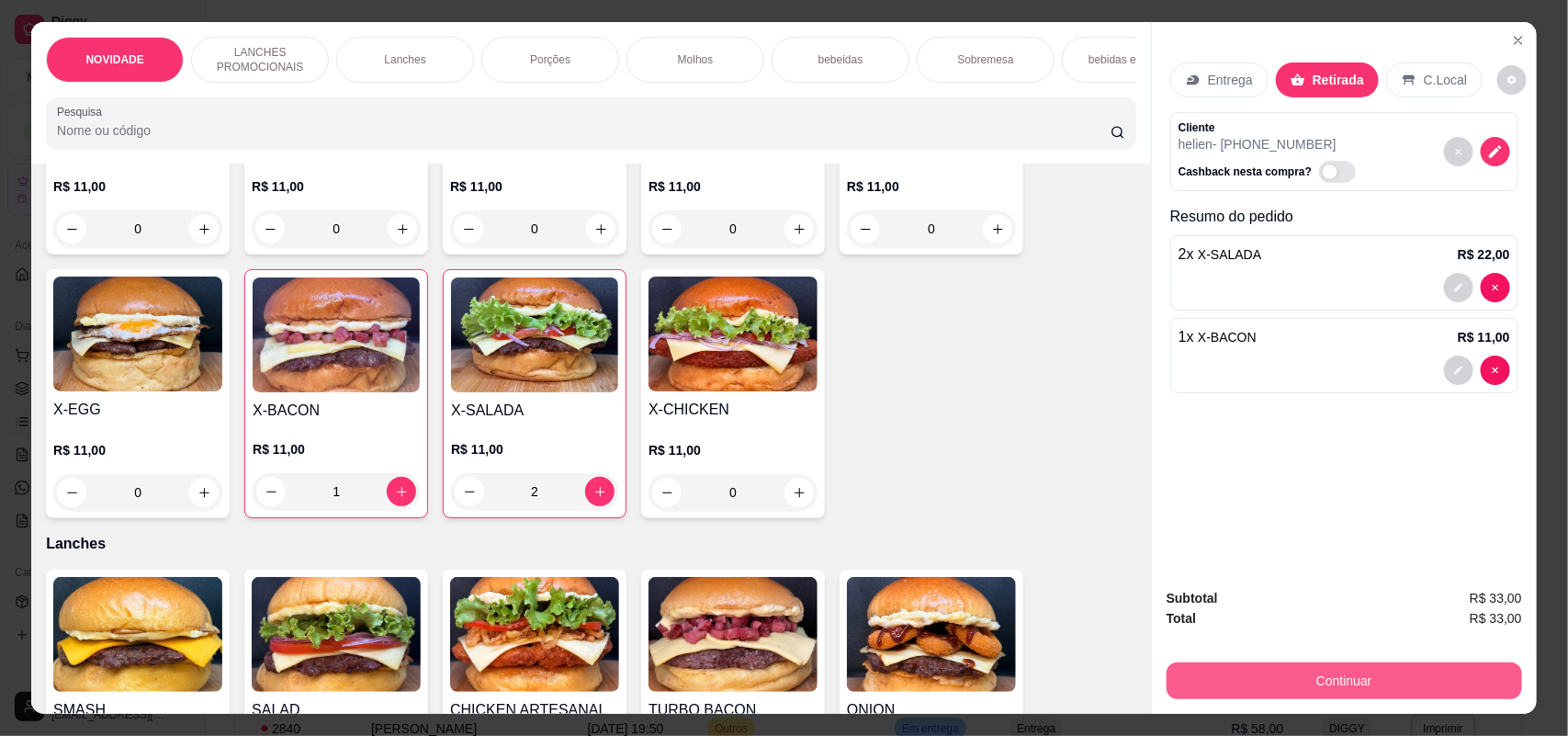
click at [1281, 680] on button "Continuar" at bounding box center [1344, 680] width 356 height 37
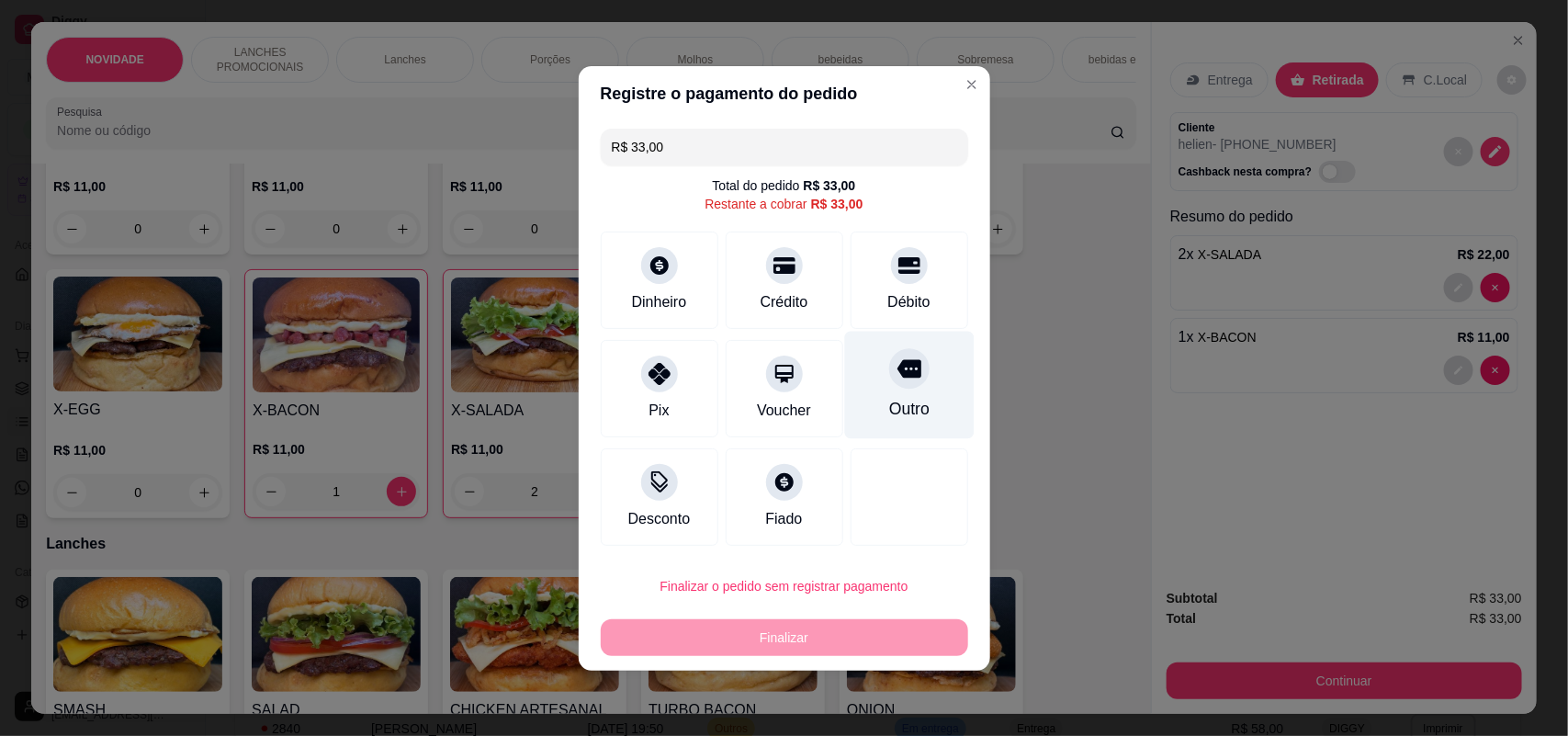
click at [914, 410] on div "Outro" at bounding box center [908, 409] width 41 height 24
type input "R$ 0,00"
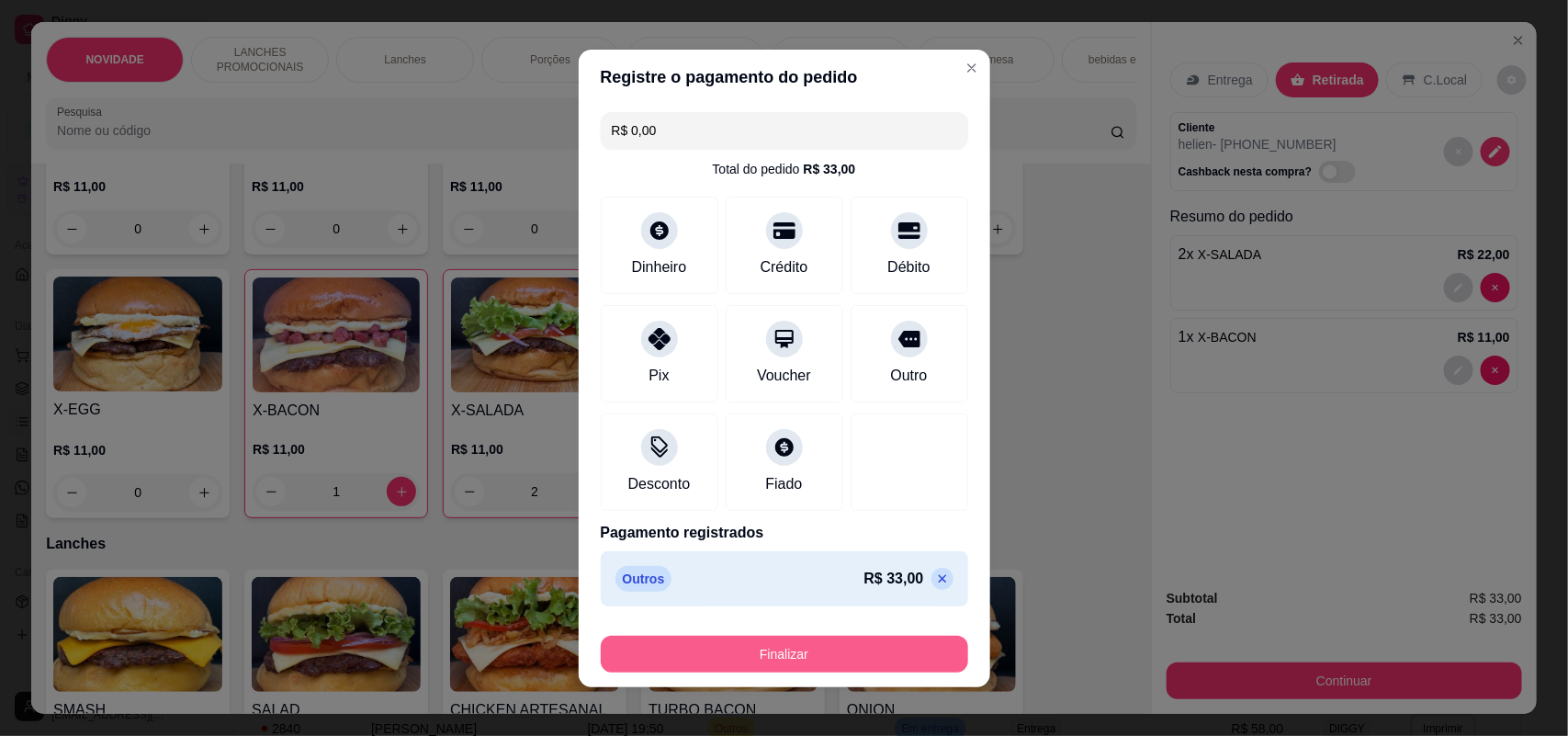
click at [904, 641] on button "Finalizar" at bounding box center [784, 654] width 368 height 37
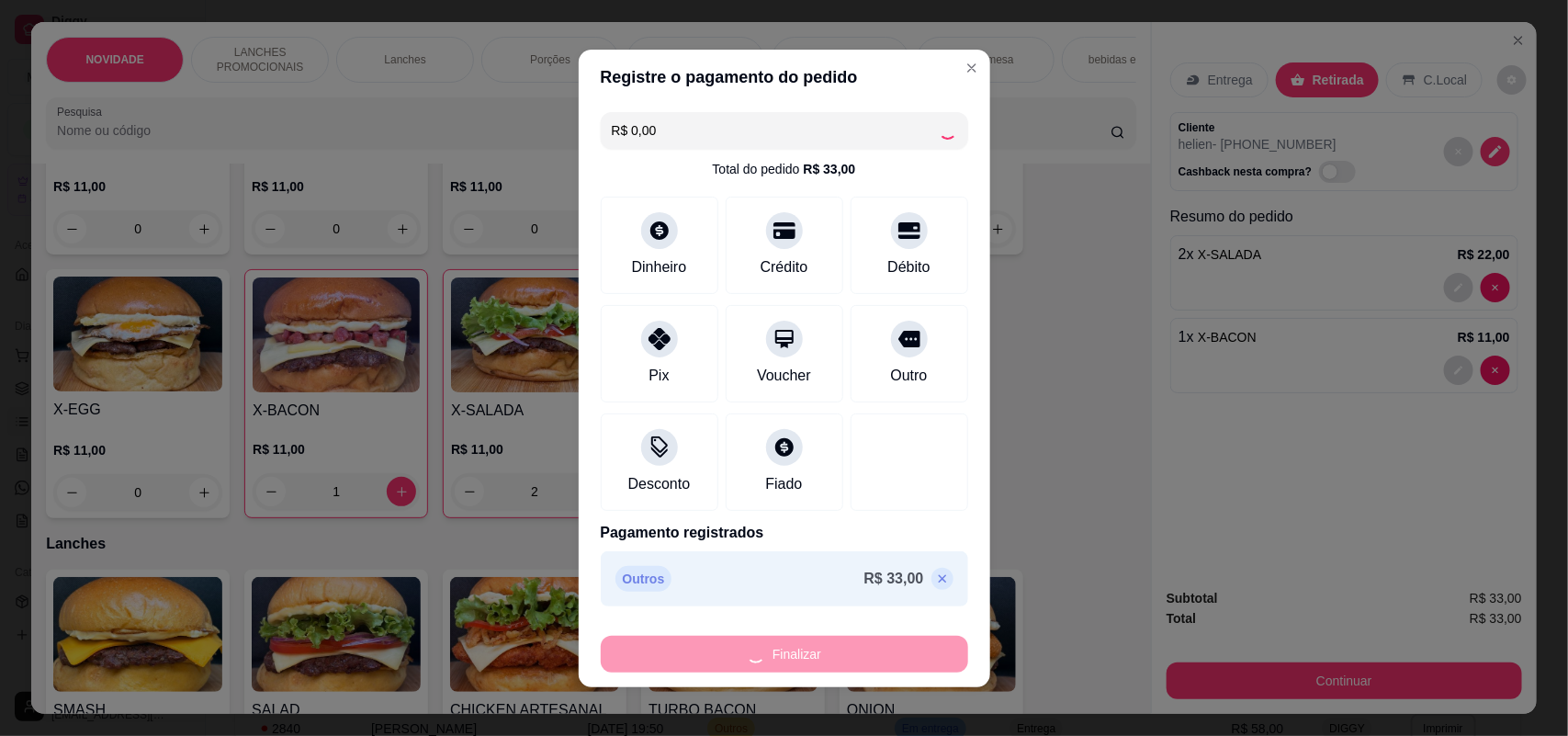
type input "0"
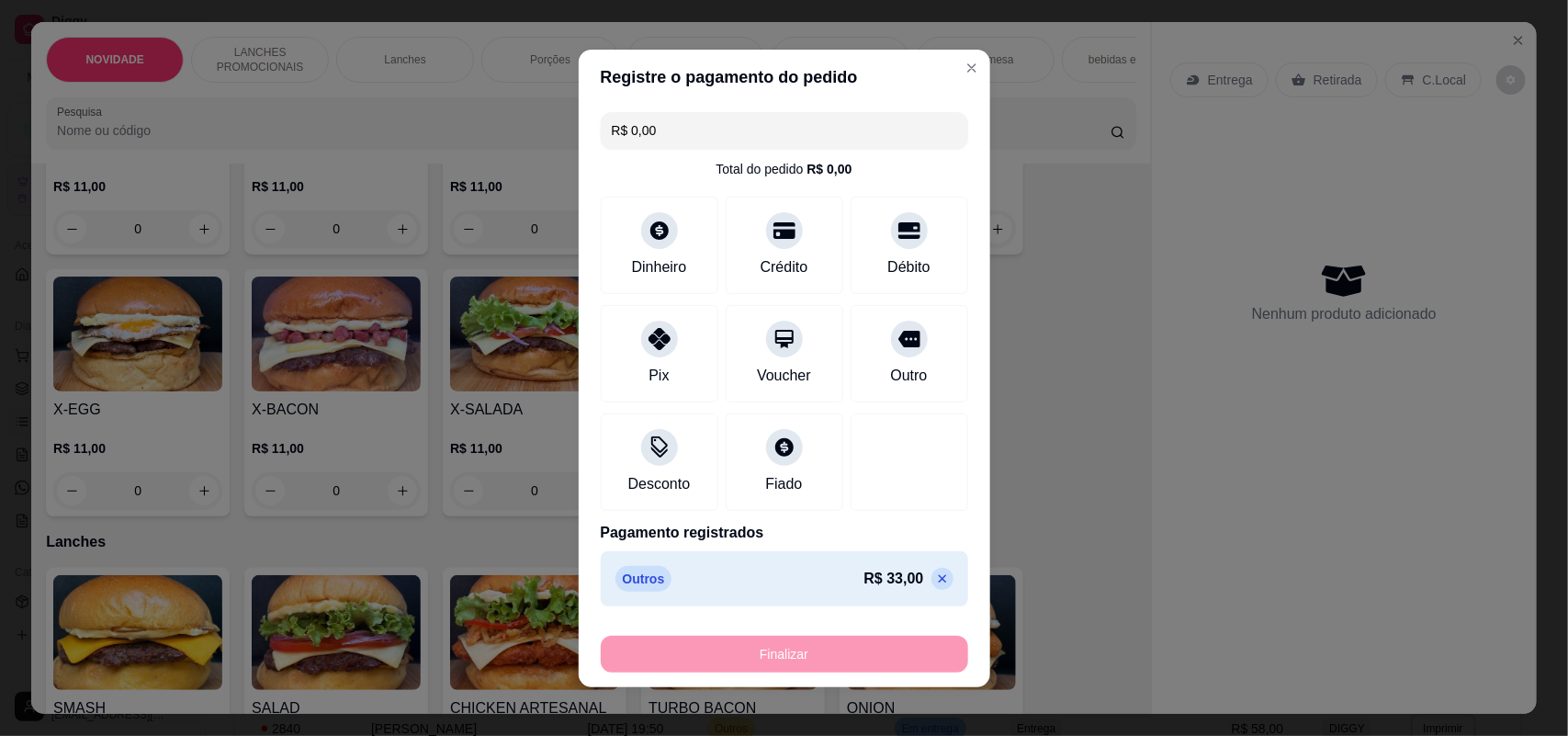
type input "-R$ 33,00"
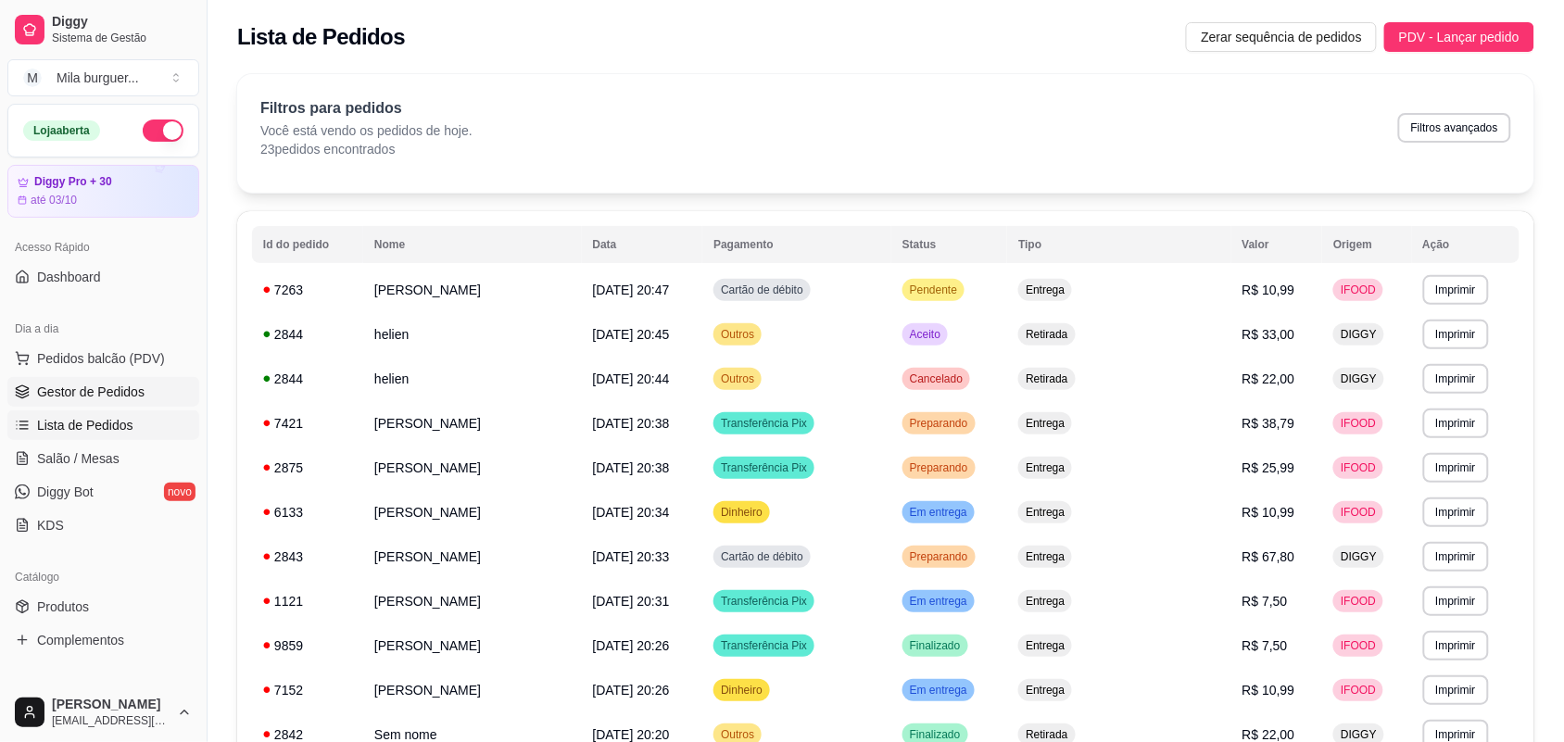
click at [117, 383] on span "Gestor de Pedidos" at bounding box center [90, 392] width 107 height 19
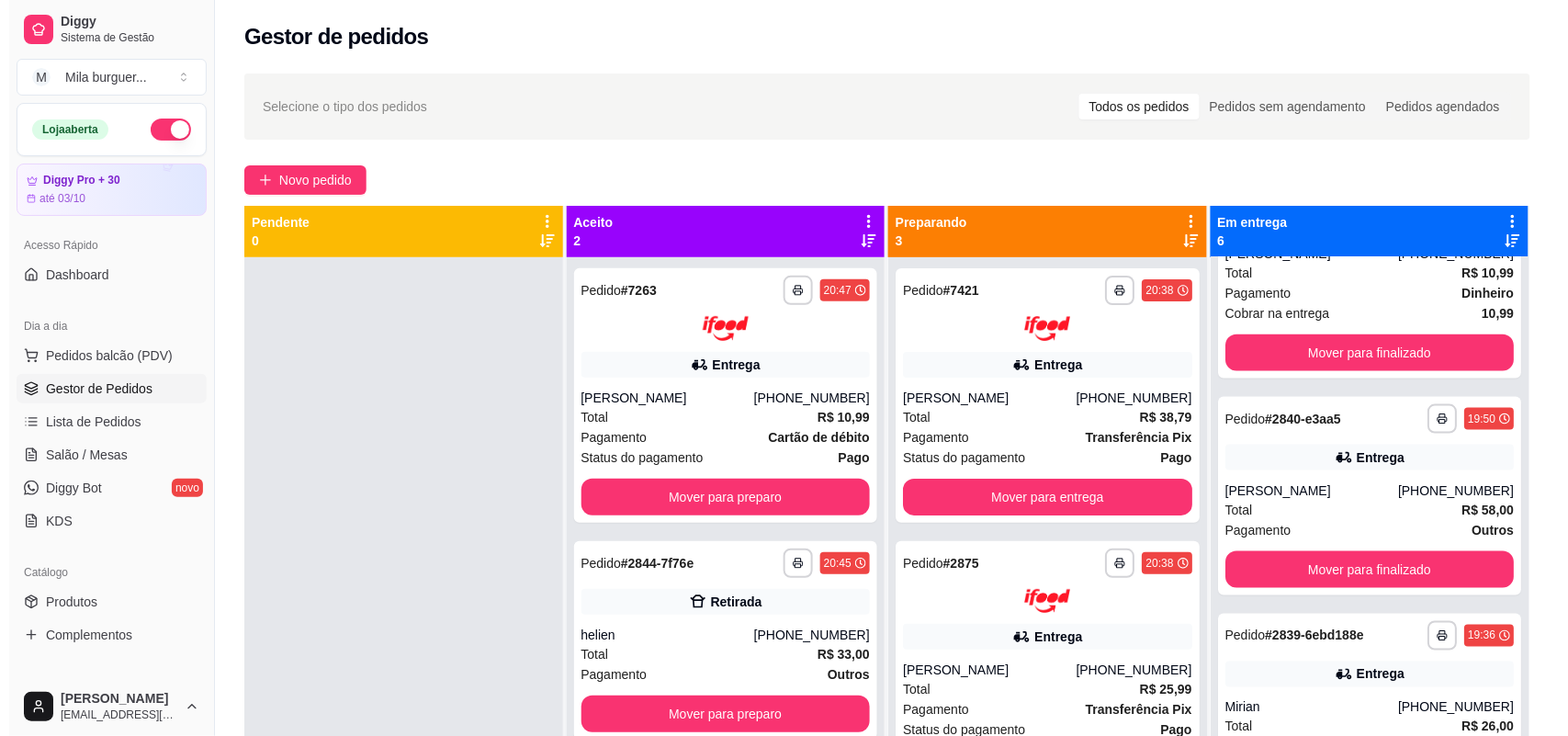
scroll to position [459, 0]
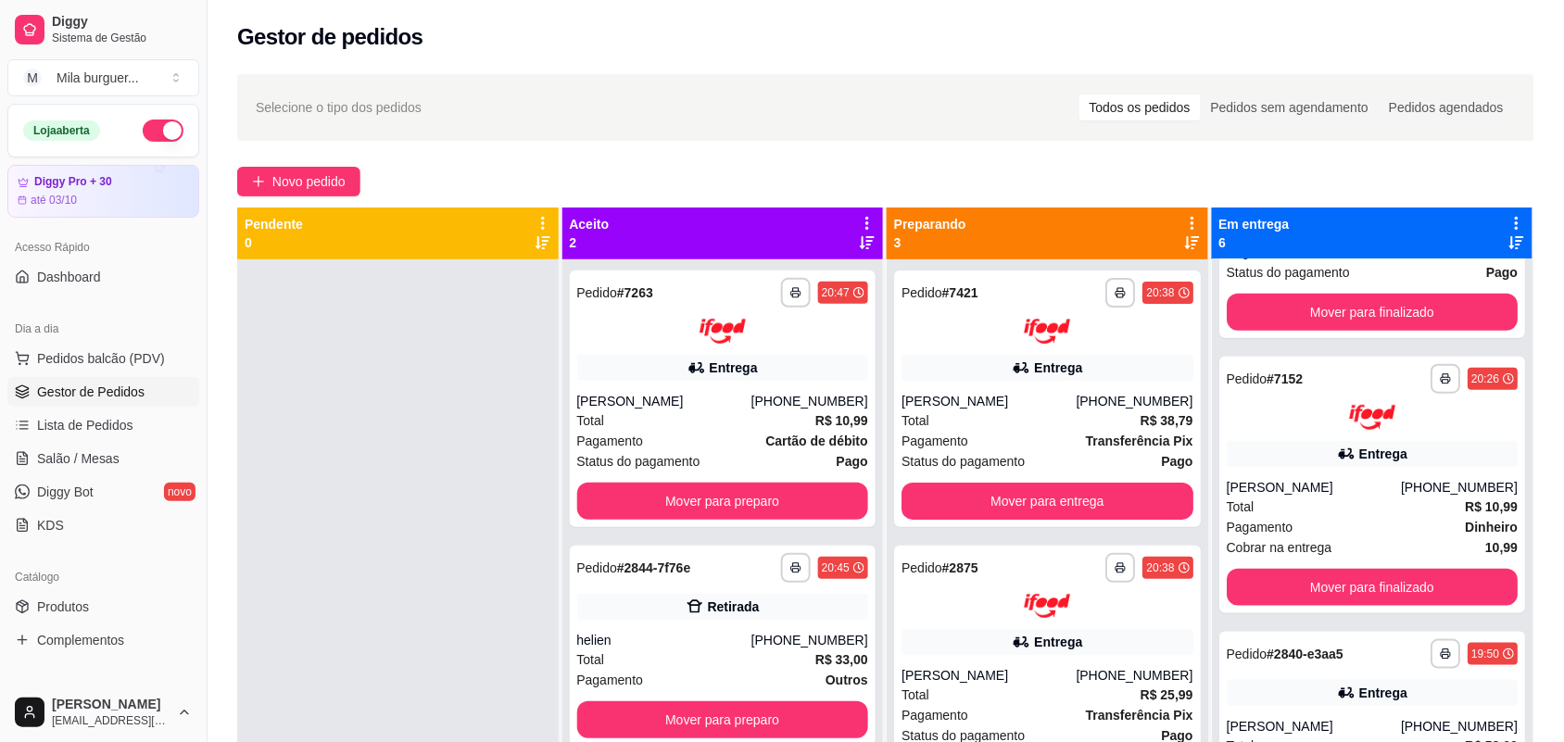
click at [1349, 426] on img at bounding box center [1372, 417] width 46 height 25
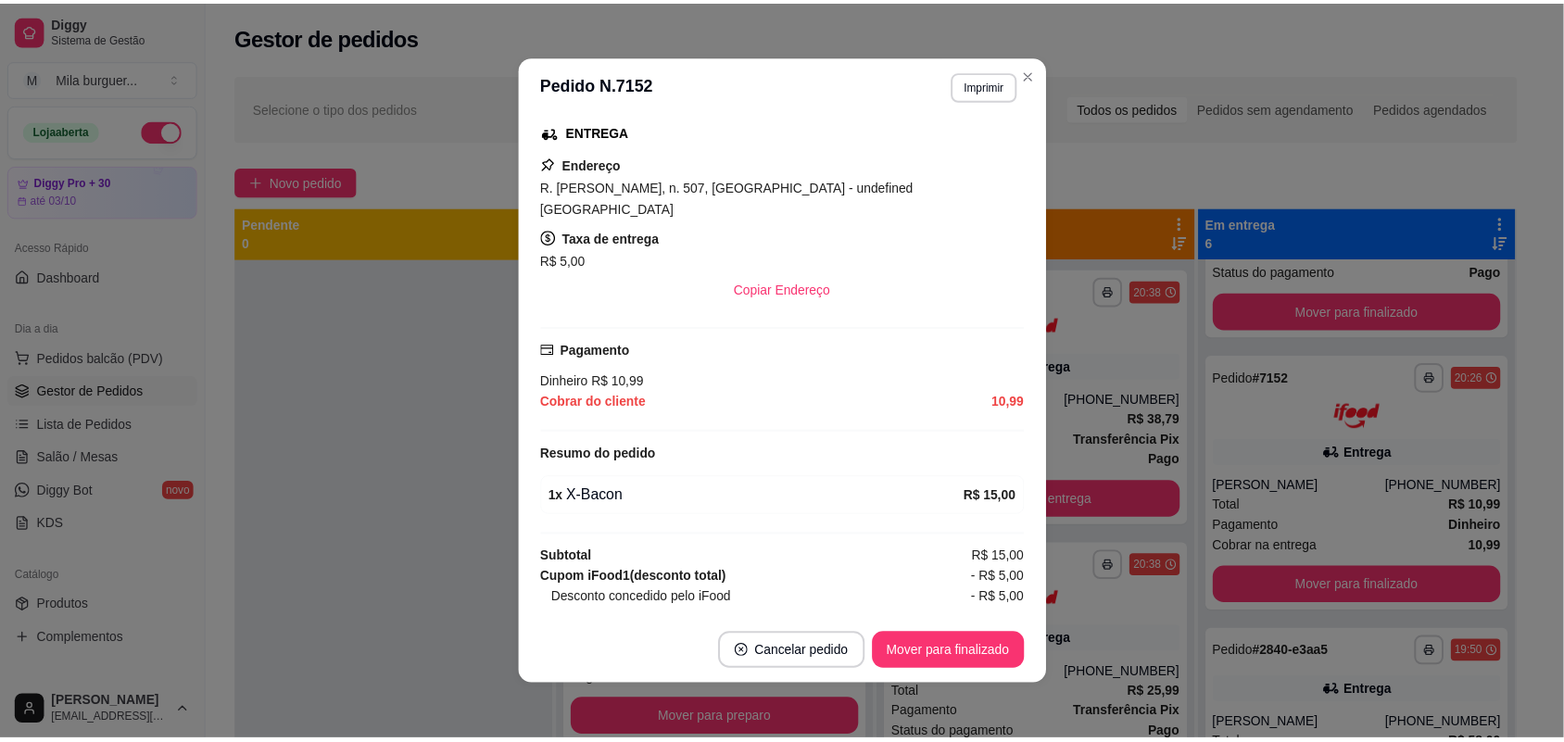
scroll to position [347, 0]
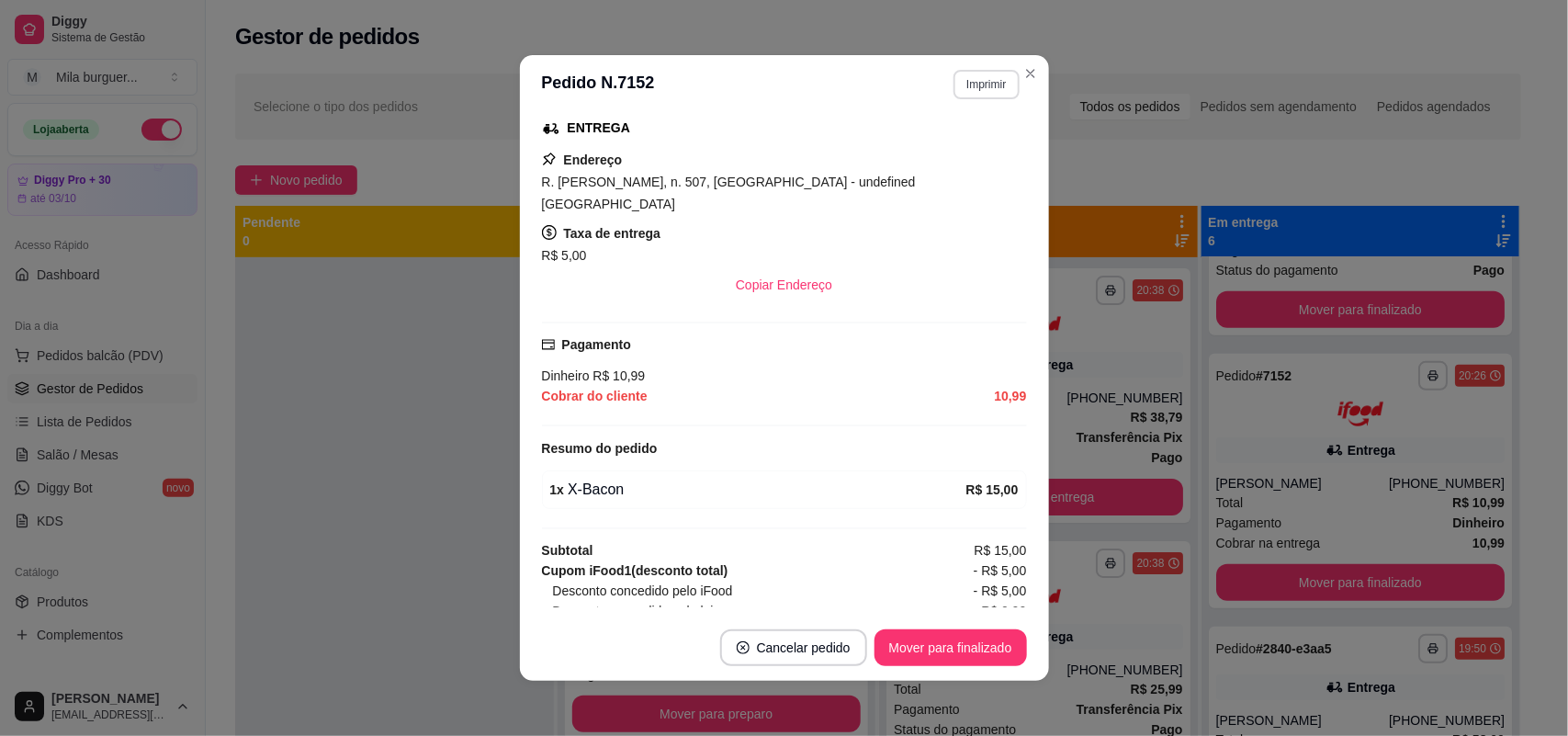
click at [974, 76] on button "Imprimir" at bounding box center [987, 84] width 65 height 30
click at [974, 148] on button "IMPRESSORA" at bounding box center [946, 150] width 133 height 30
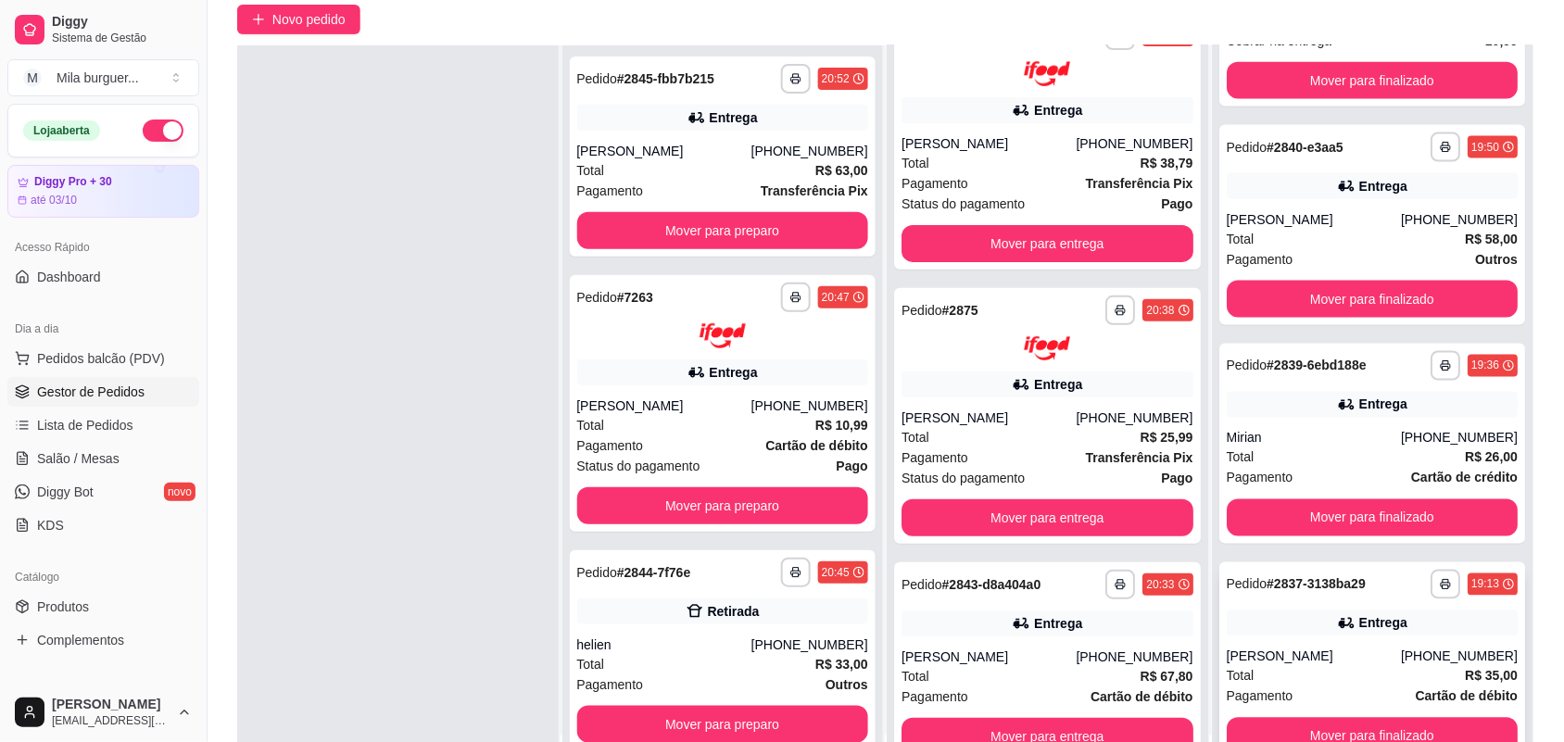
scroll to position [283, 0]
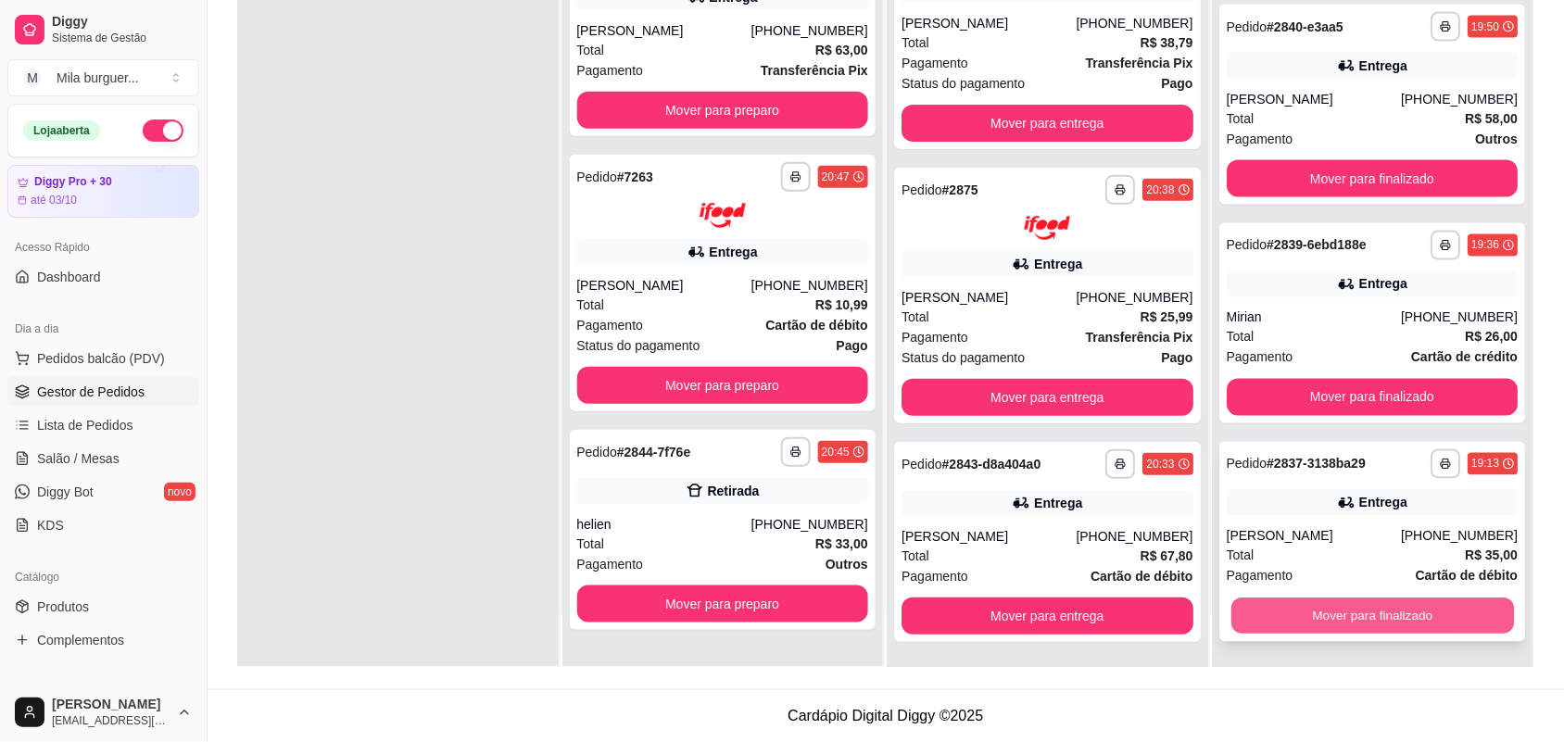
click at [1336, 600] on button "Mover para finalizado" at bounding box center [1371, 616] width 283 height 36
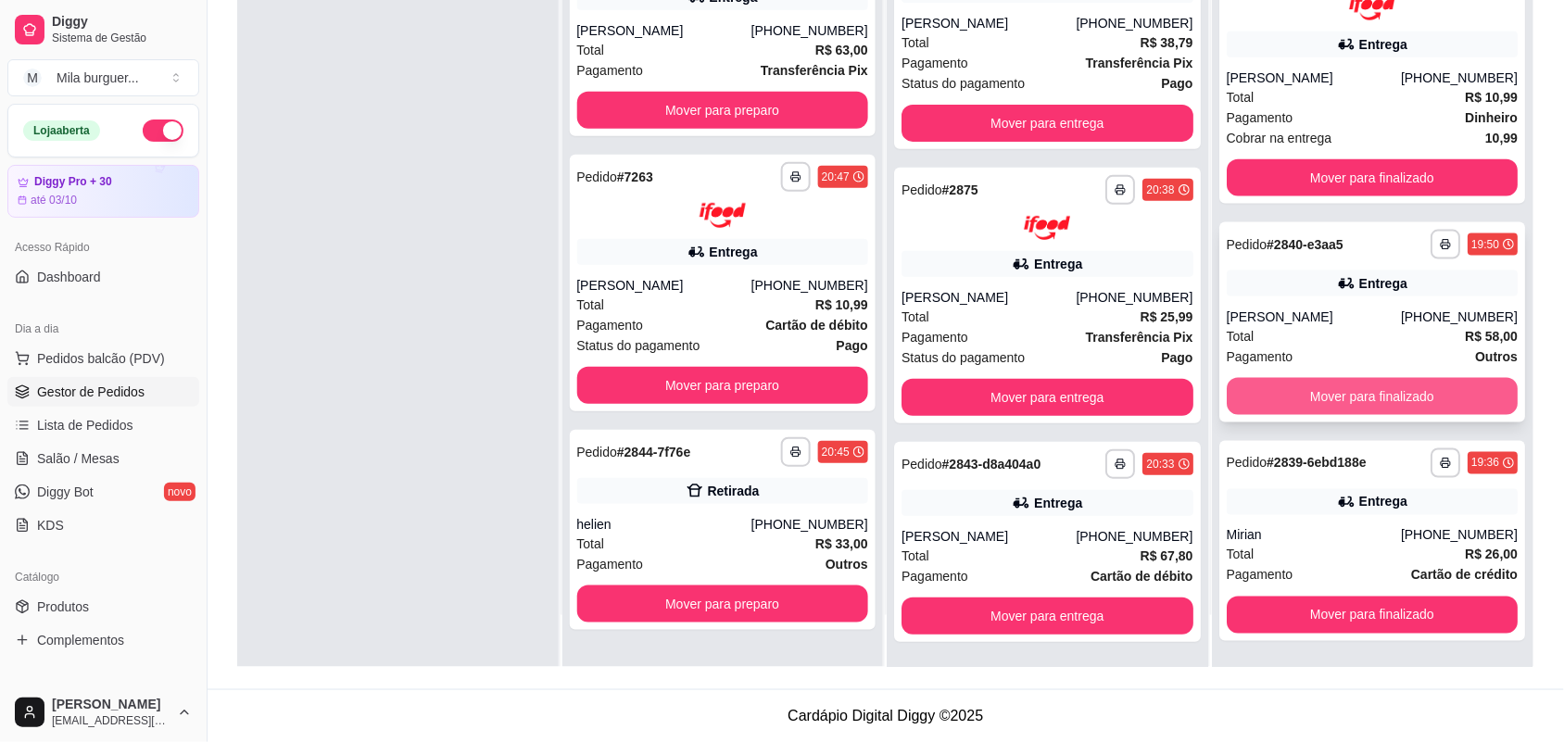
scroll to position [537, 0]
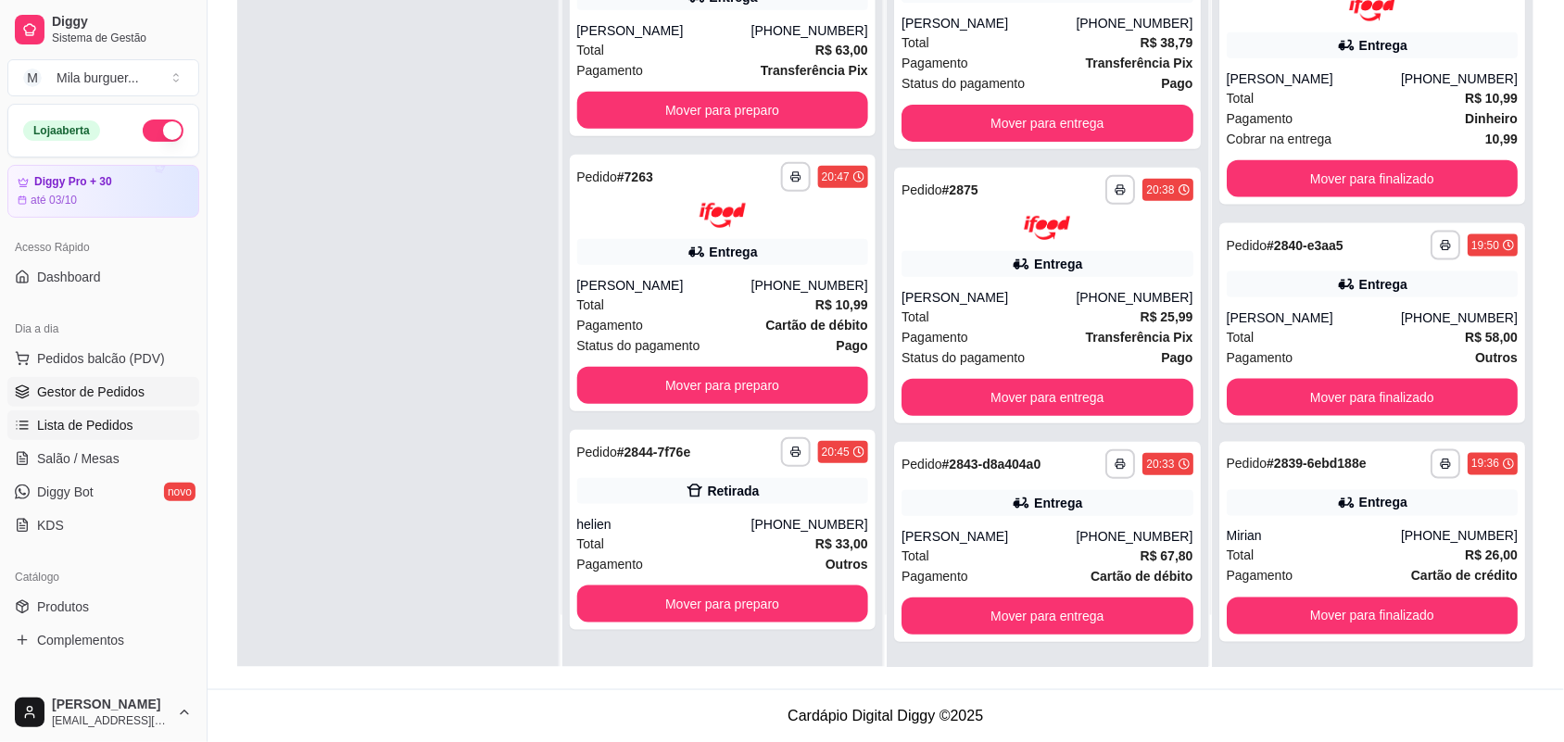
click at [99, 413] on link "Lista de Pedidos" at bounding box center [103, 425] width 192 height 30
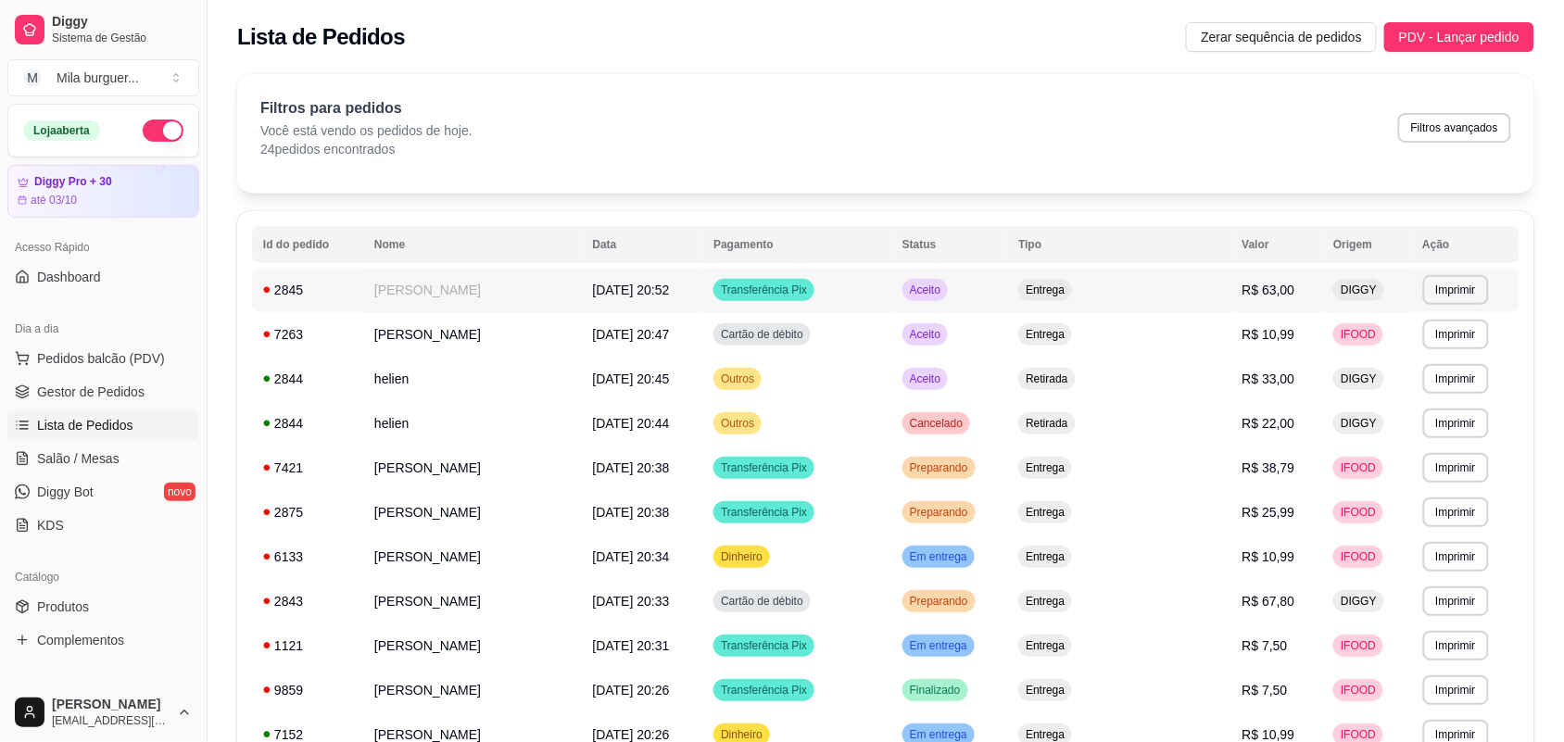
click at [441, 283] on td "[PERSON_NAME]" at bounding box center [472, 290] width 219 height 44
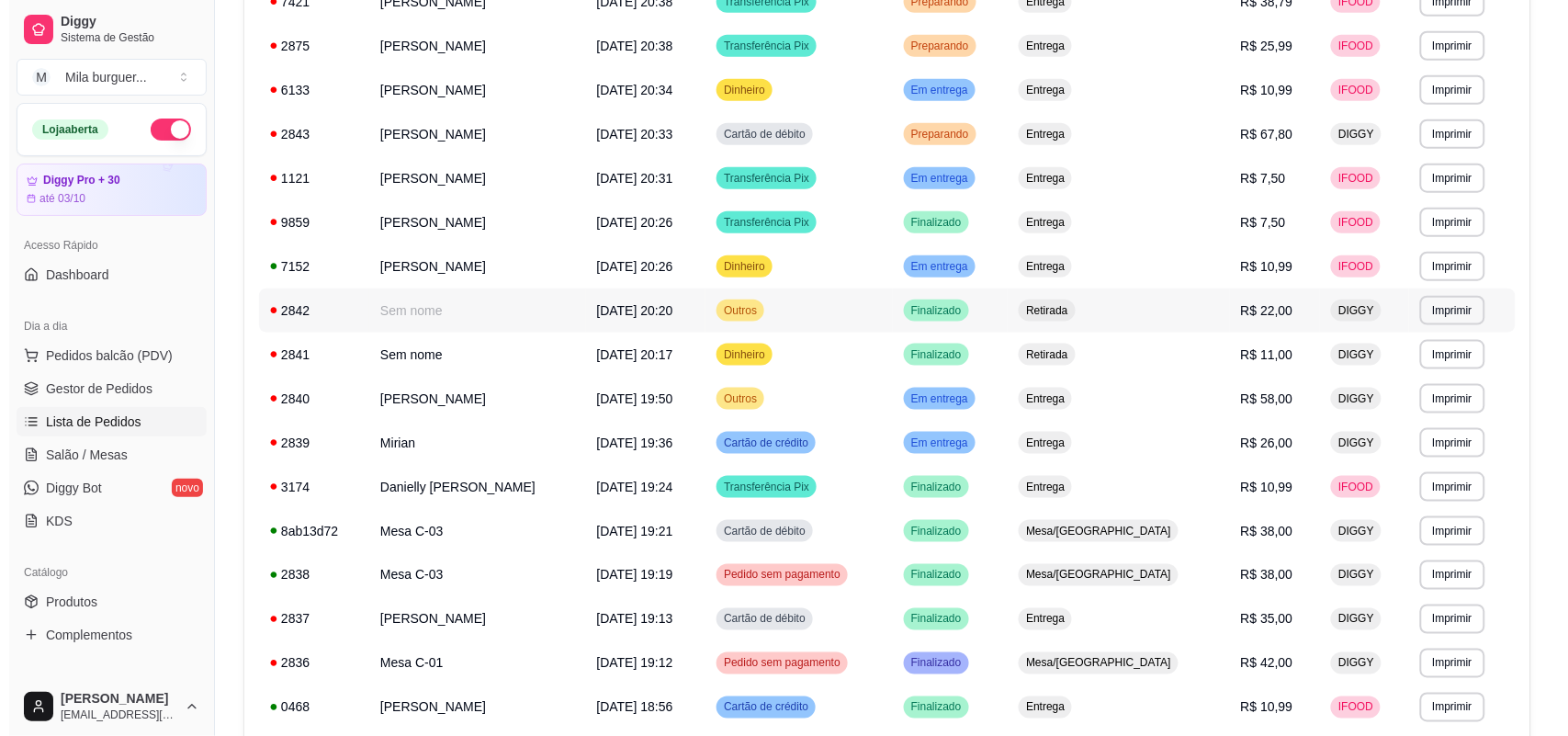
scroll to position [574, 0]
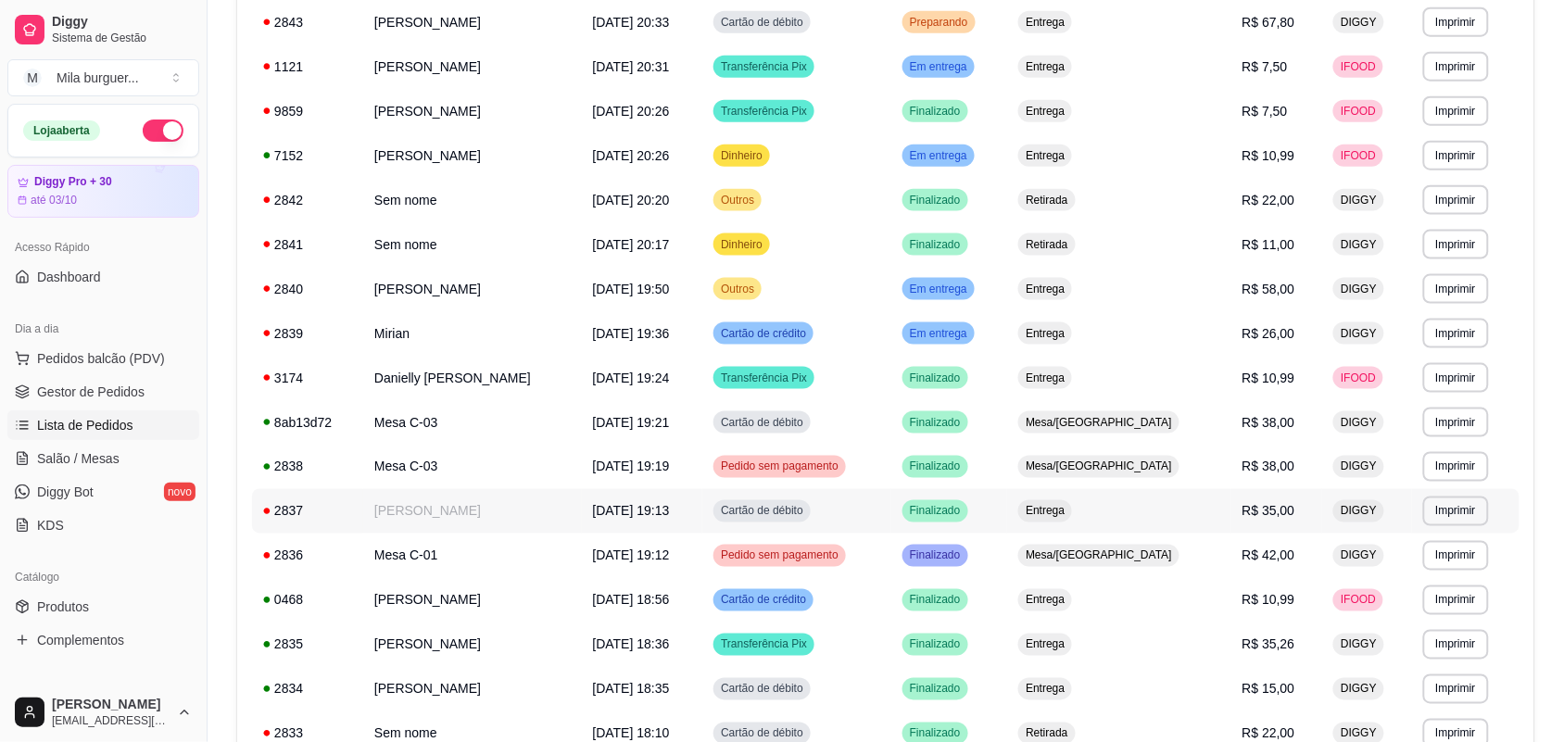
click at [412, 505] on td "[PERSON_NAME]" at bounding box center [472, 511] width 219 height 44
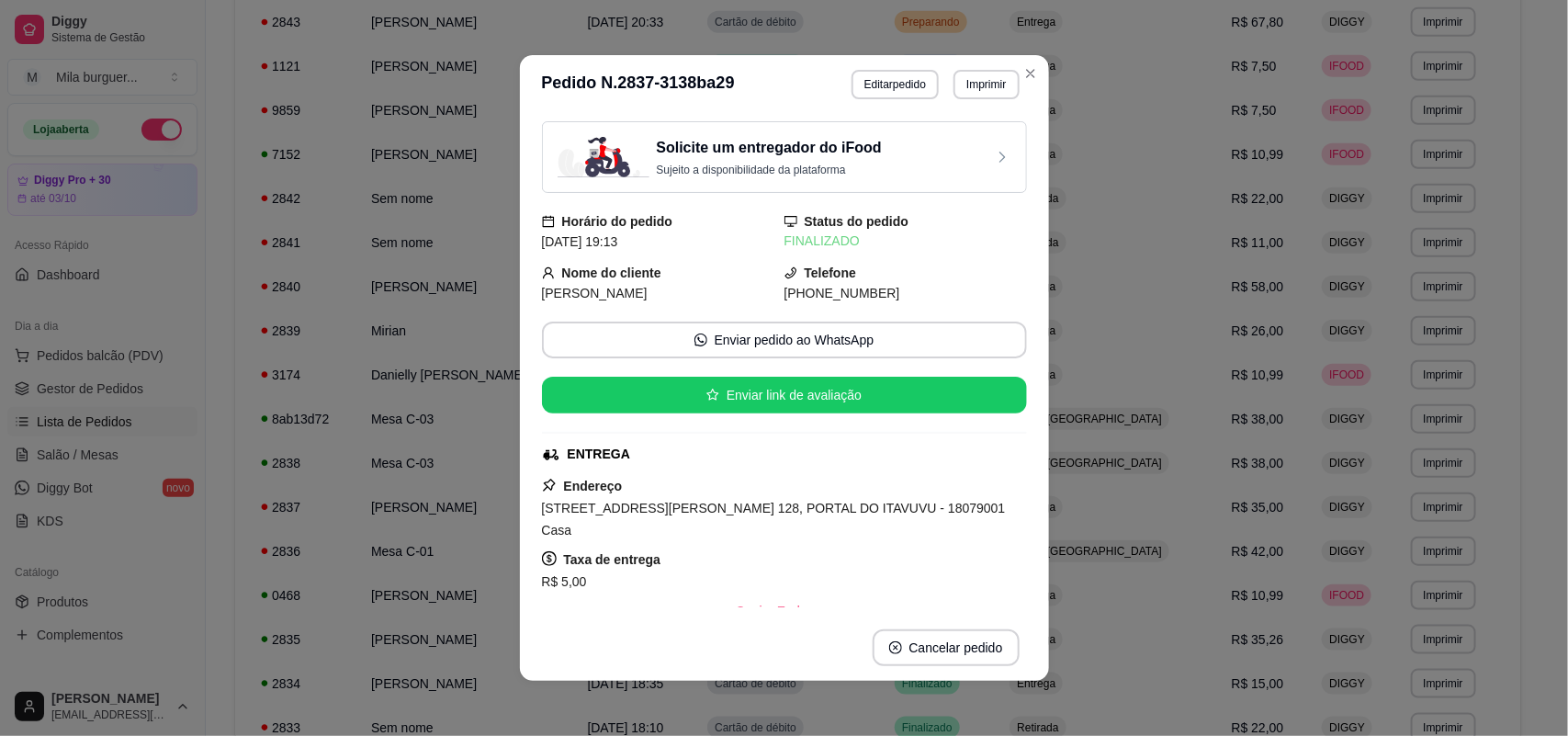
scroll to position [365, 0]
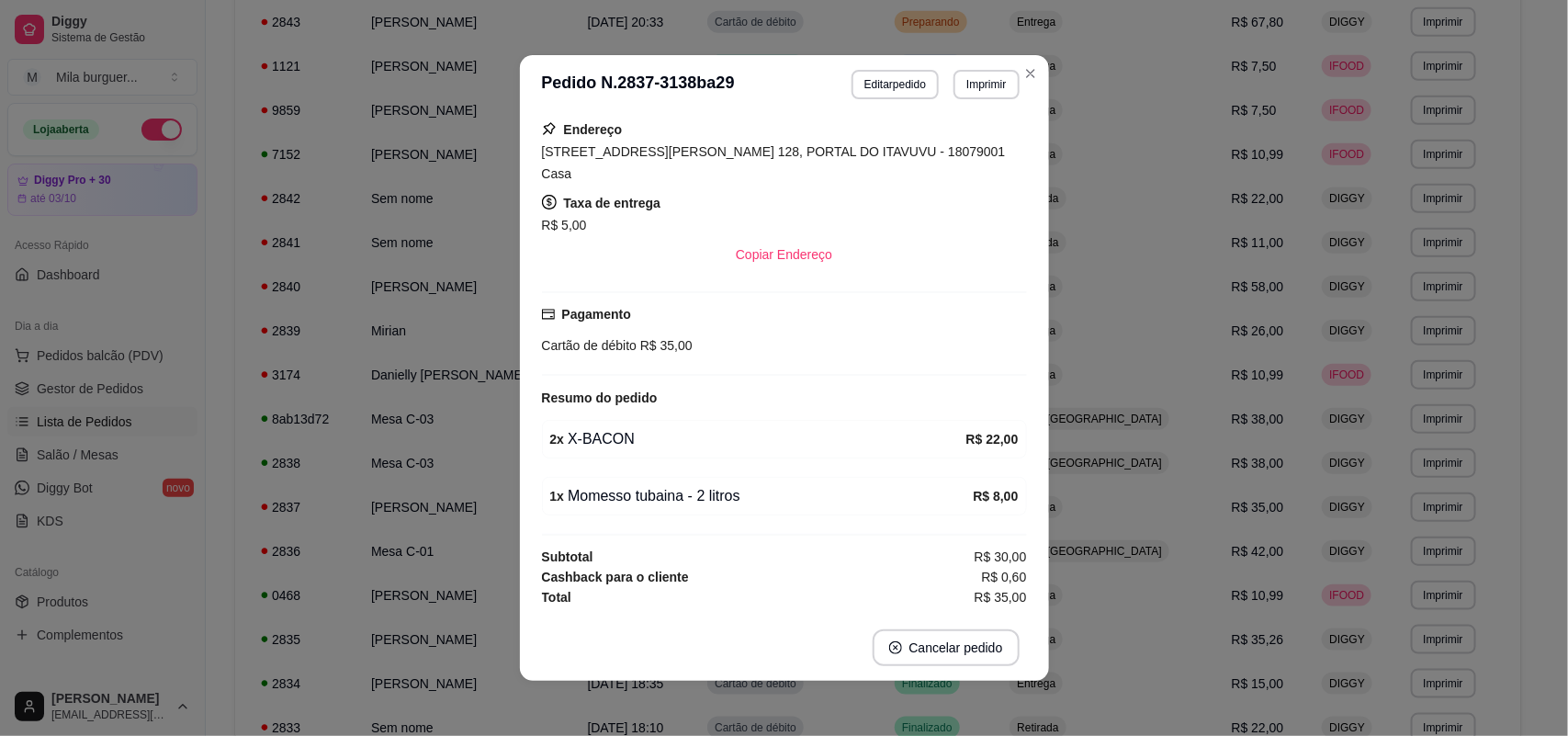
click at [874, 69] on div "**********" at bounding box center [936, 84] width 169 height 30
click at [869, 80] on button "Editar pedido" at bounding box center [896, 84] width 87 height 30
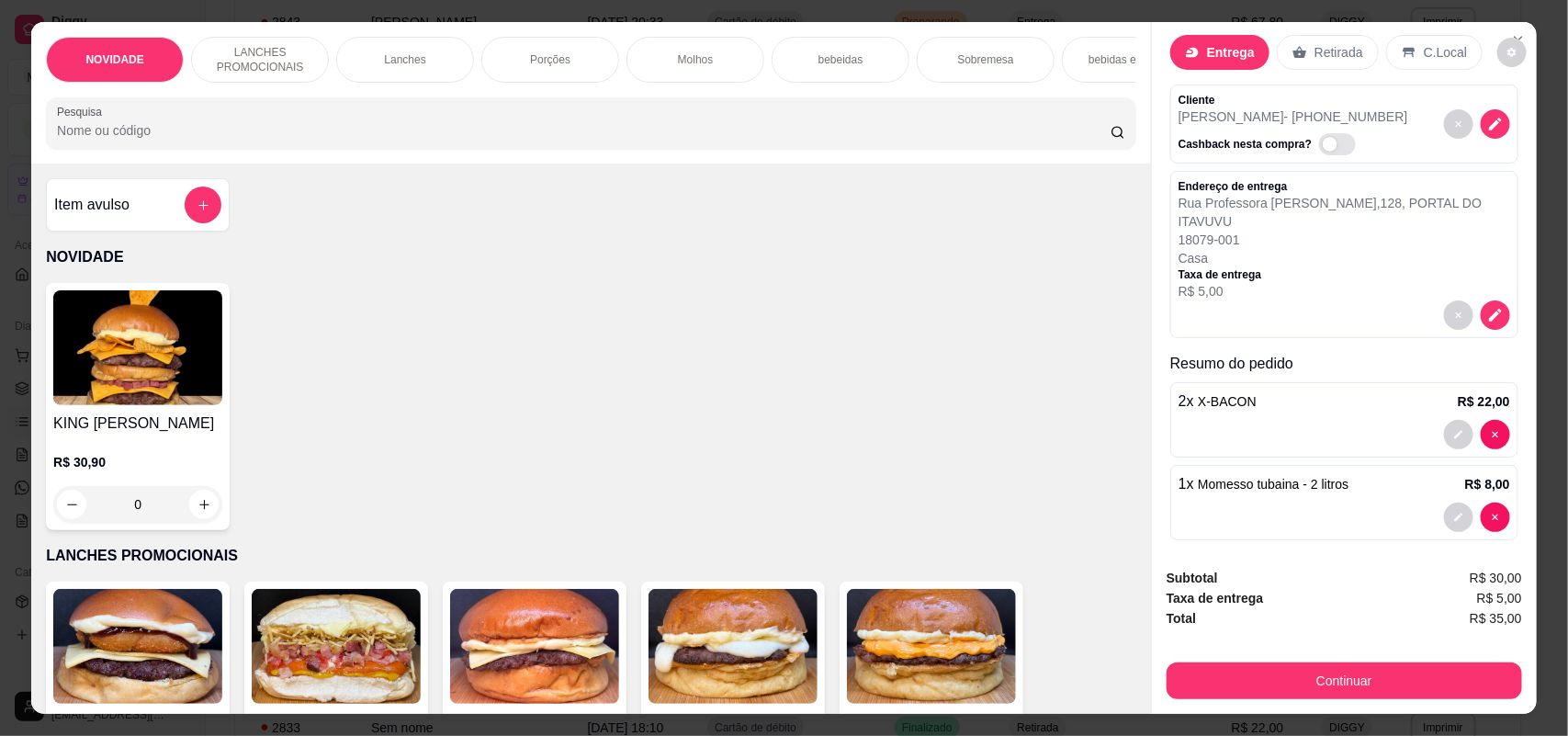
scroll to position [42, 0]
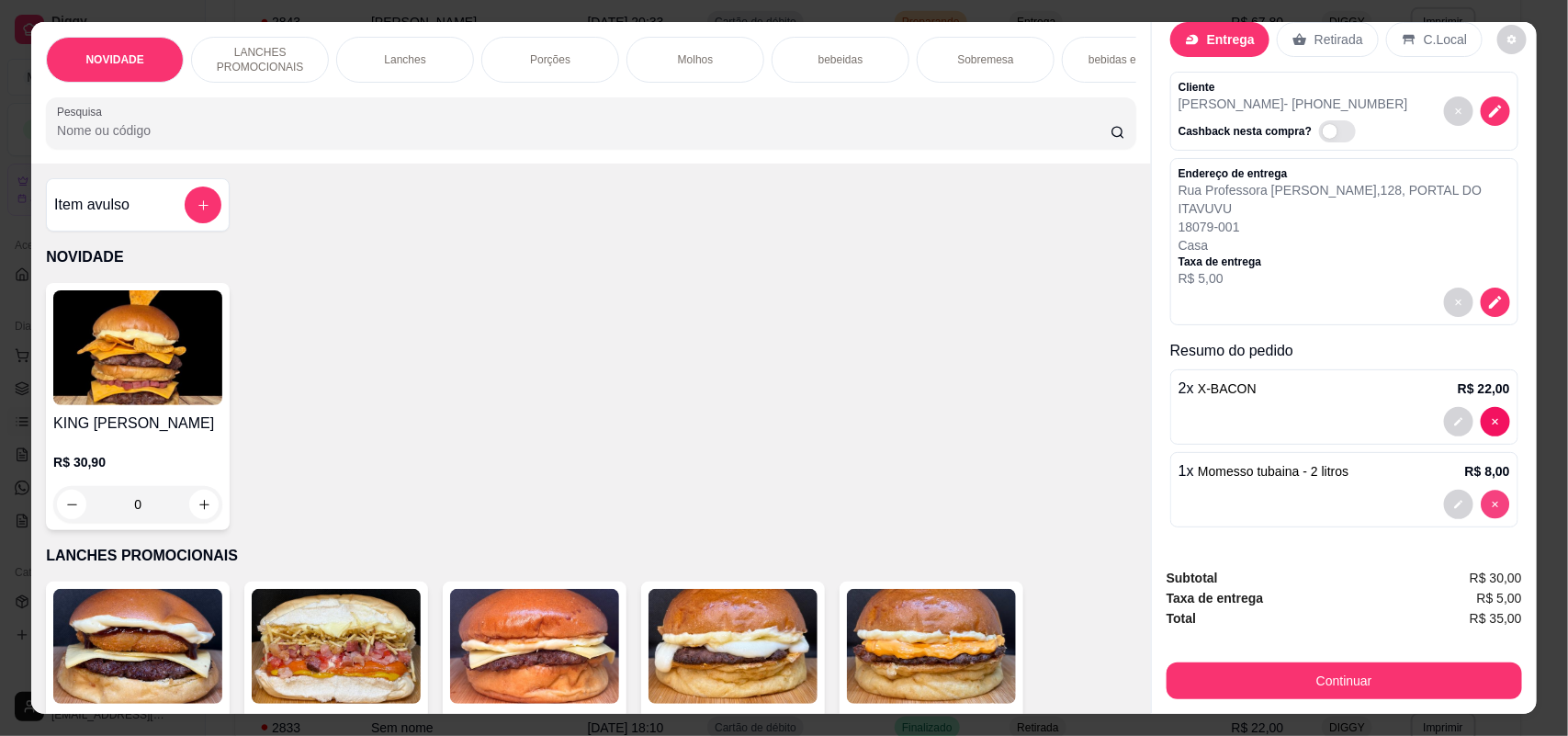
type input "0"
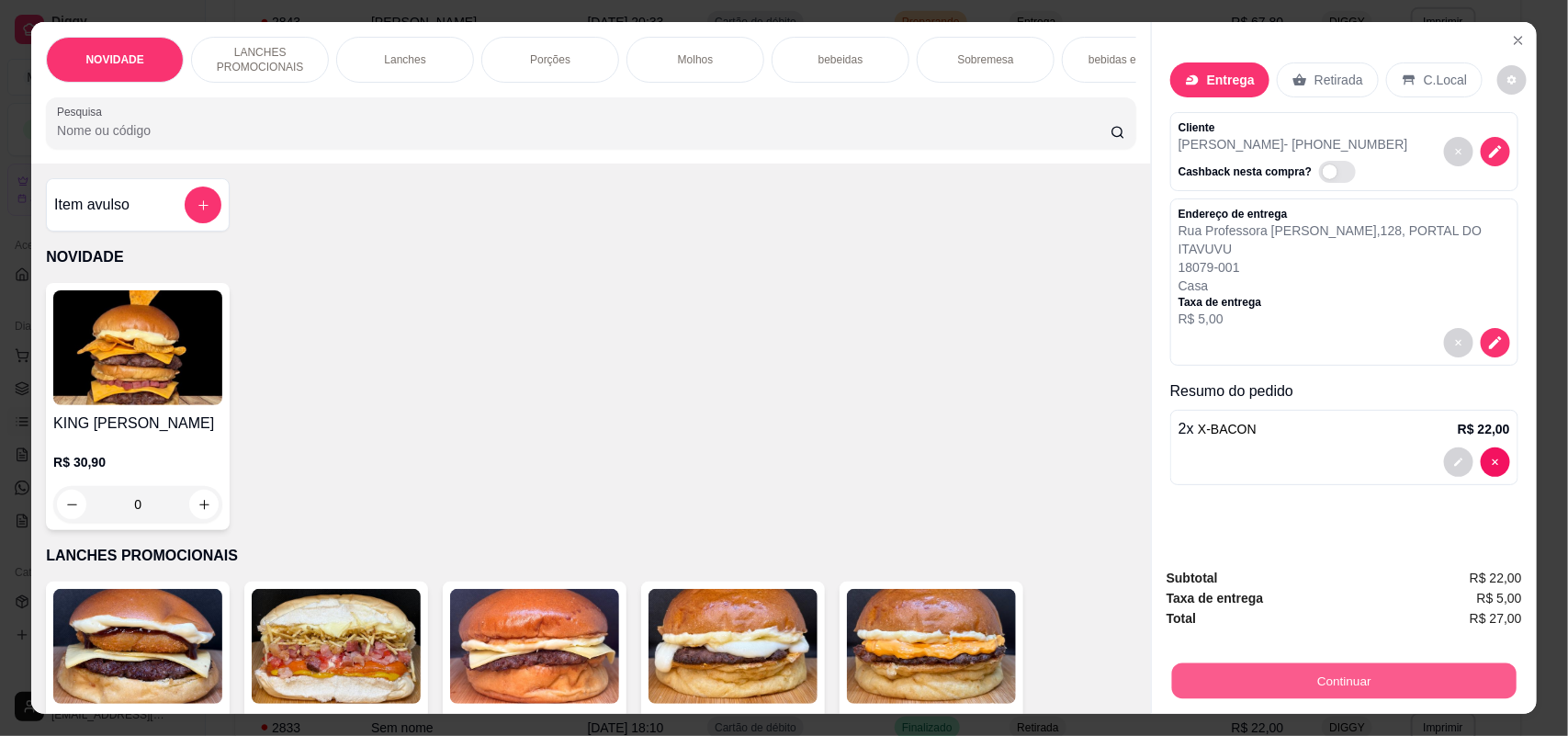
click at [1333, 678] on button "Continuar" at bounding box center [1344, 681] width 344 height 36
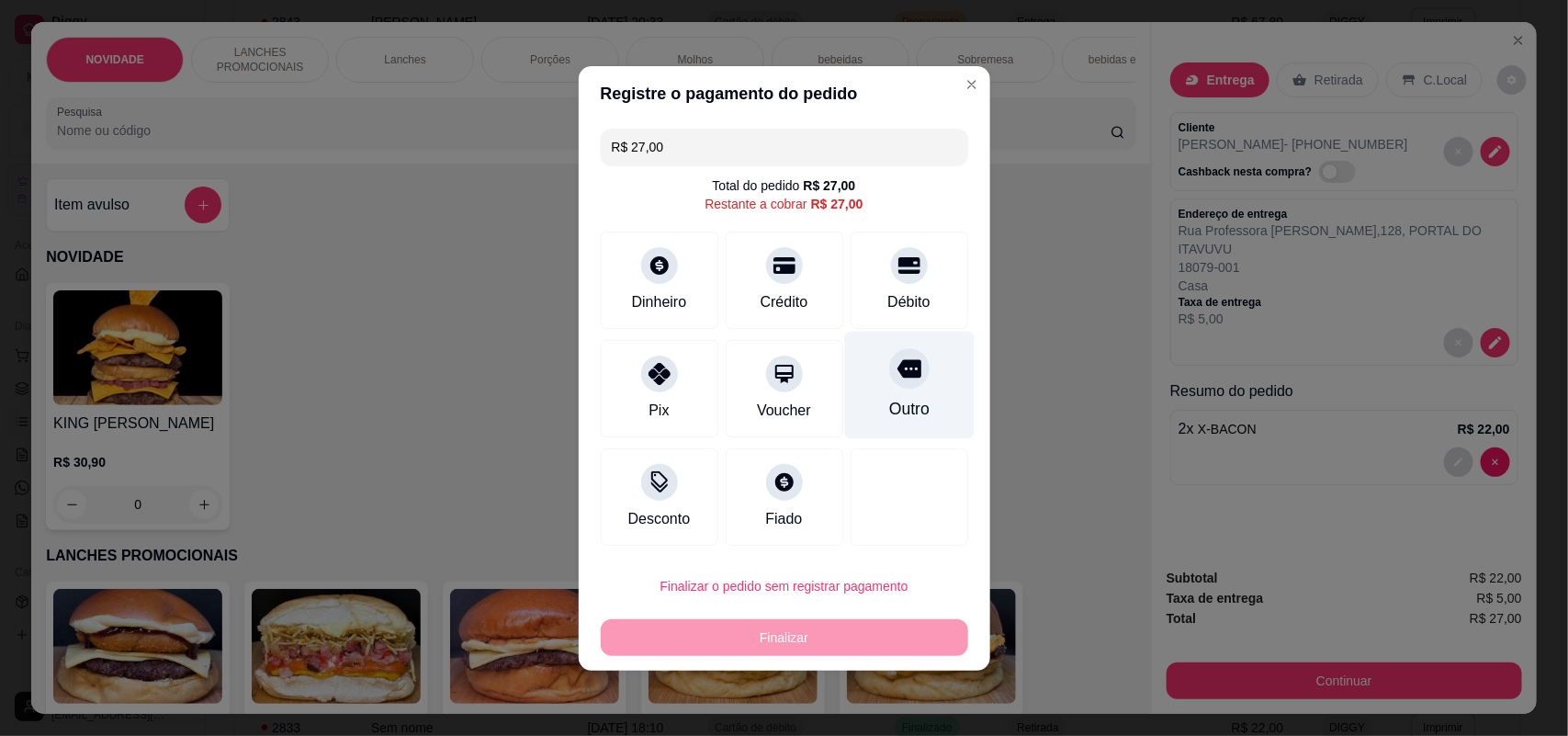
click at [890, 364] on div at bounding box center [909, 368] width 41 height 41
type input "R$ 0,00"
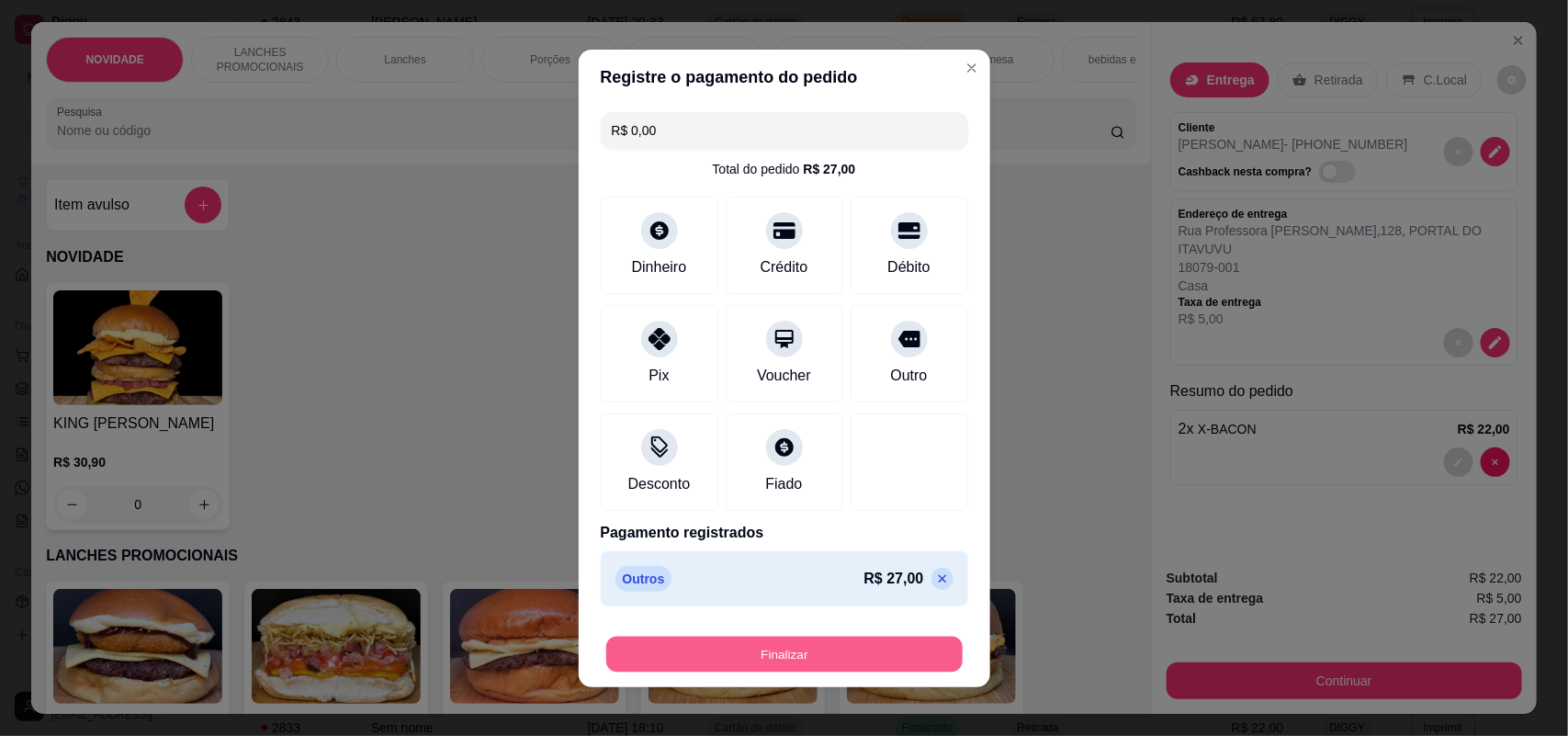
click at [830, 653] on button "Finalizar" at bounding box center [784, 654] width 356 height 36
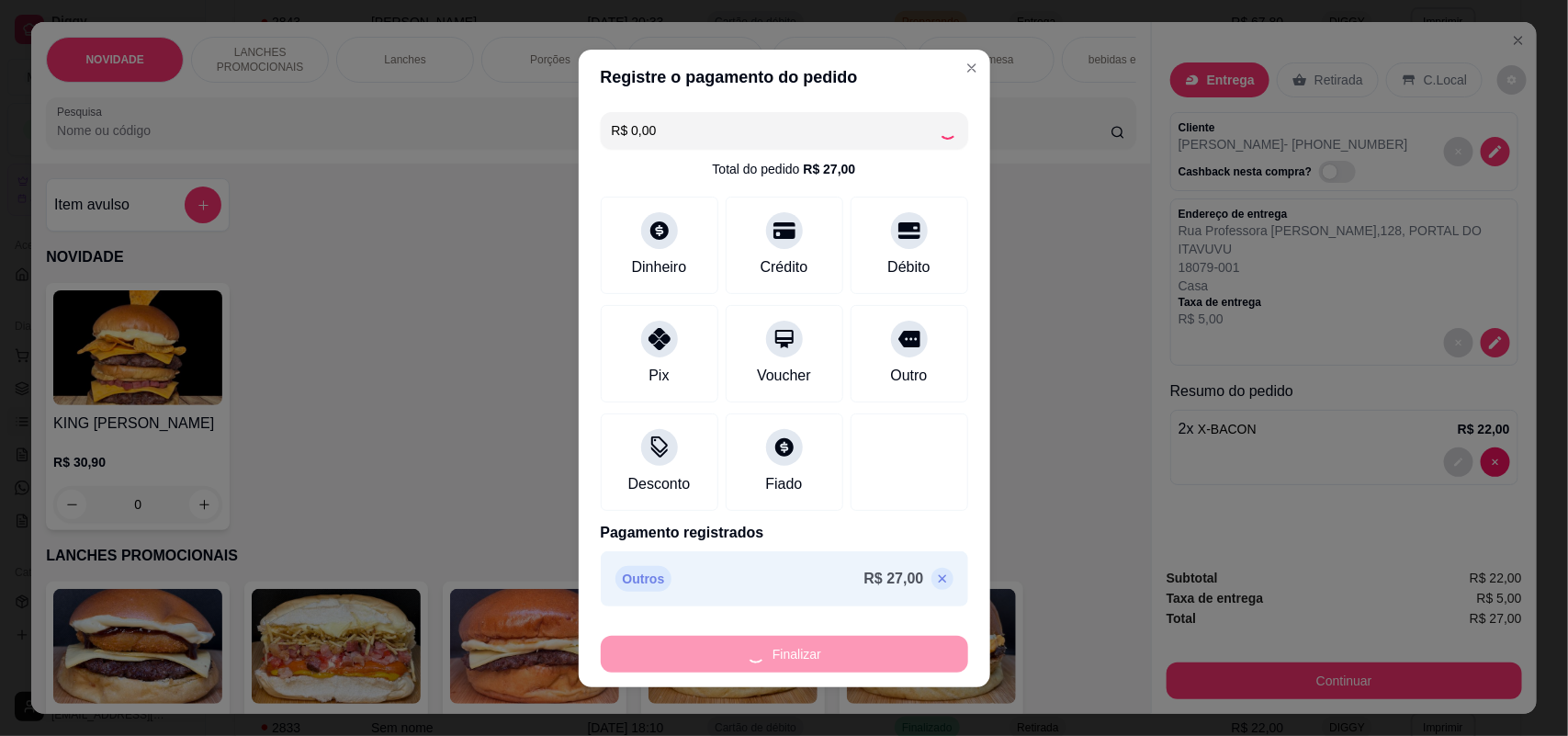
type input "0"
type input "-R$ 27,00"
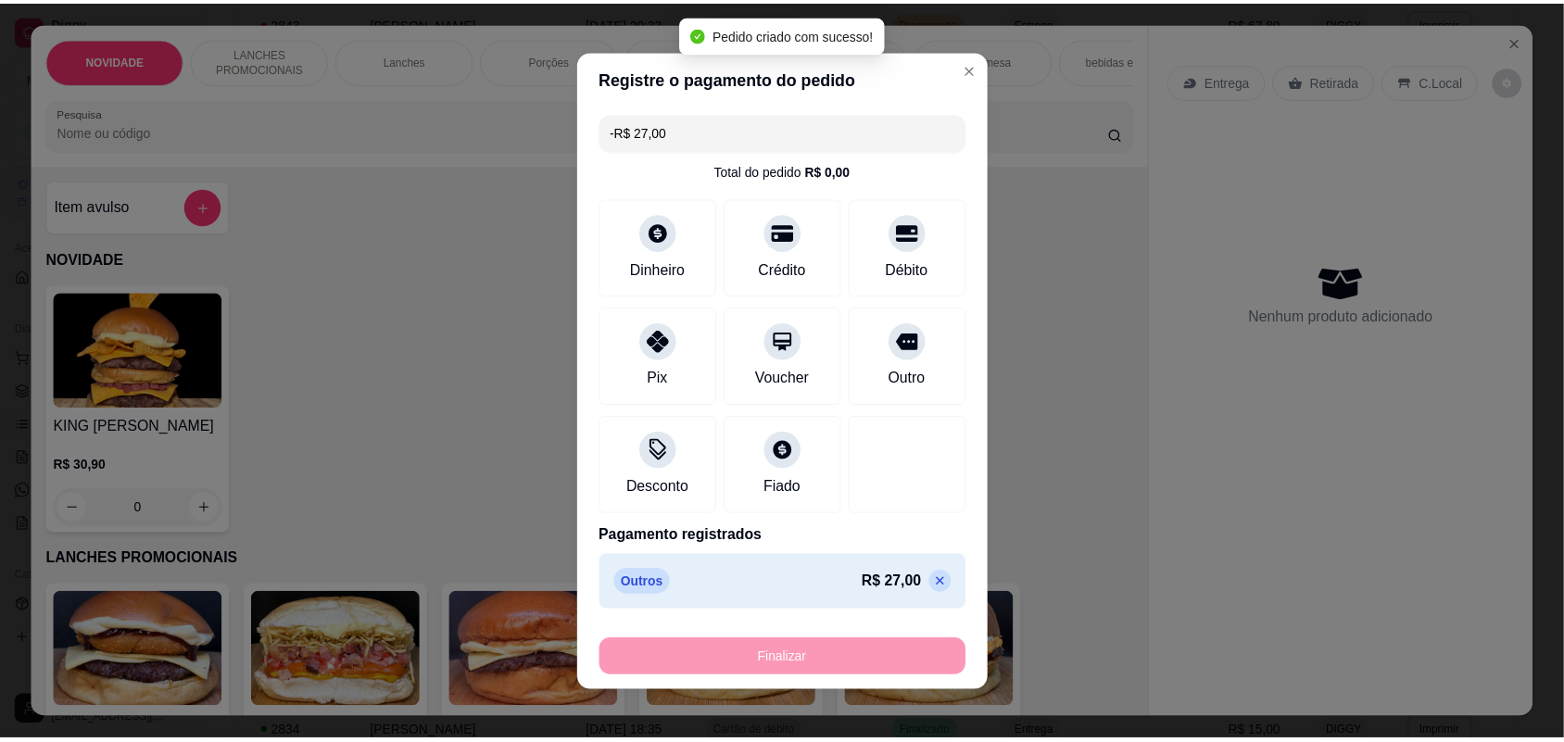
scroll to position [335, 0]
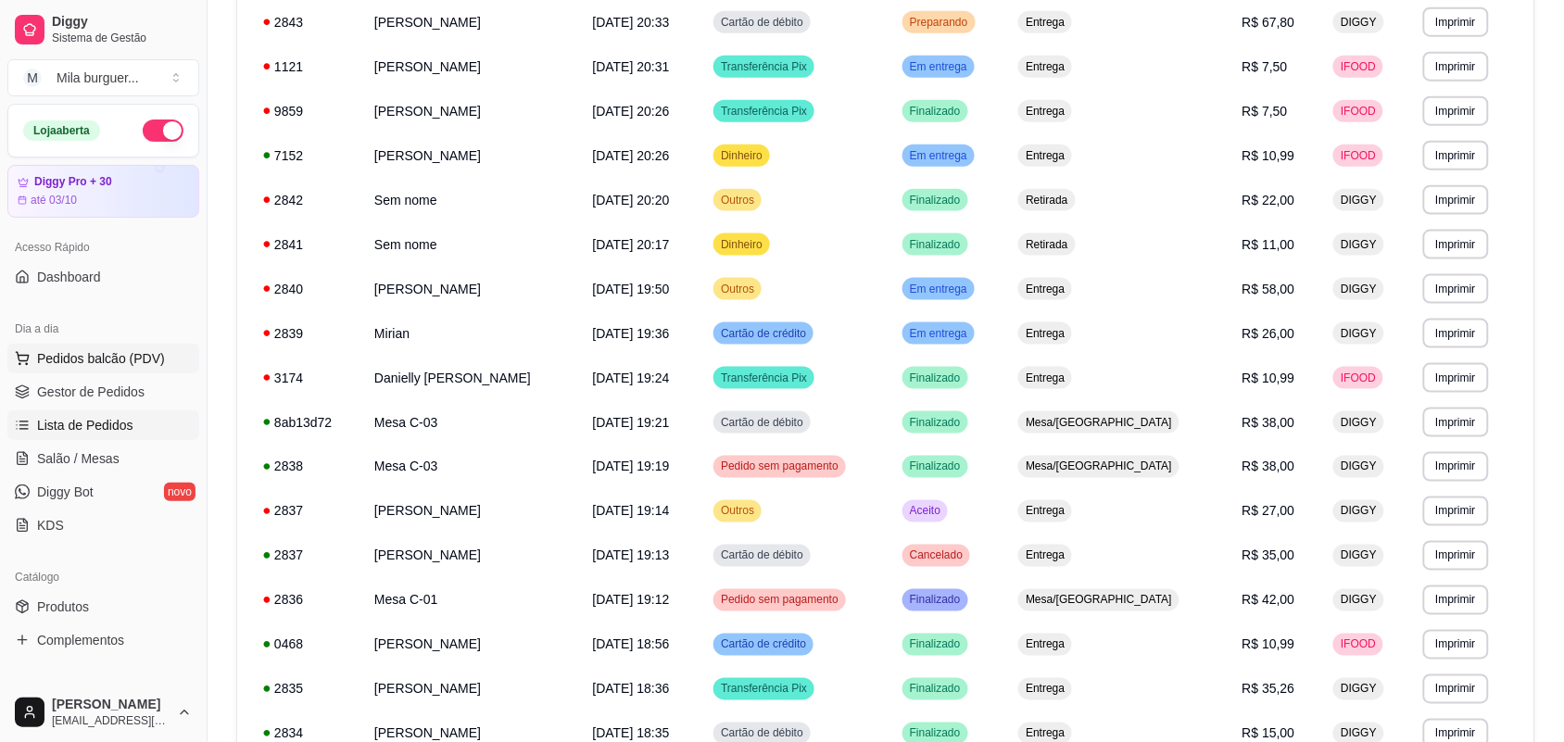
click at [119, 355] on span "Pedidos balcão (PDV)" at bounding box center [101, 358] width 128 height 19
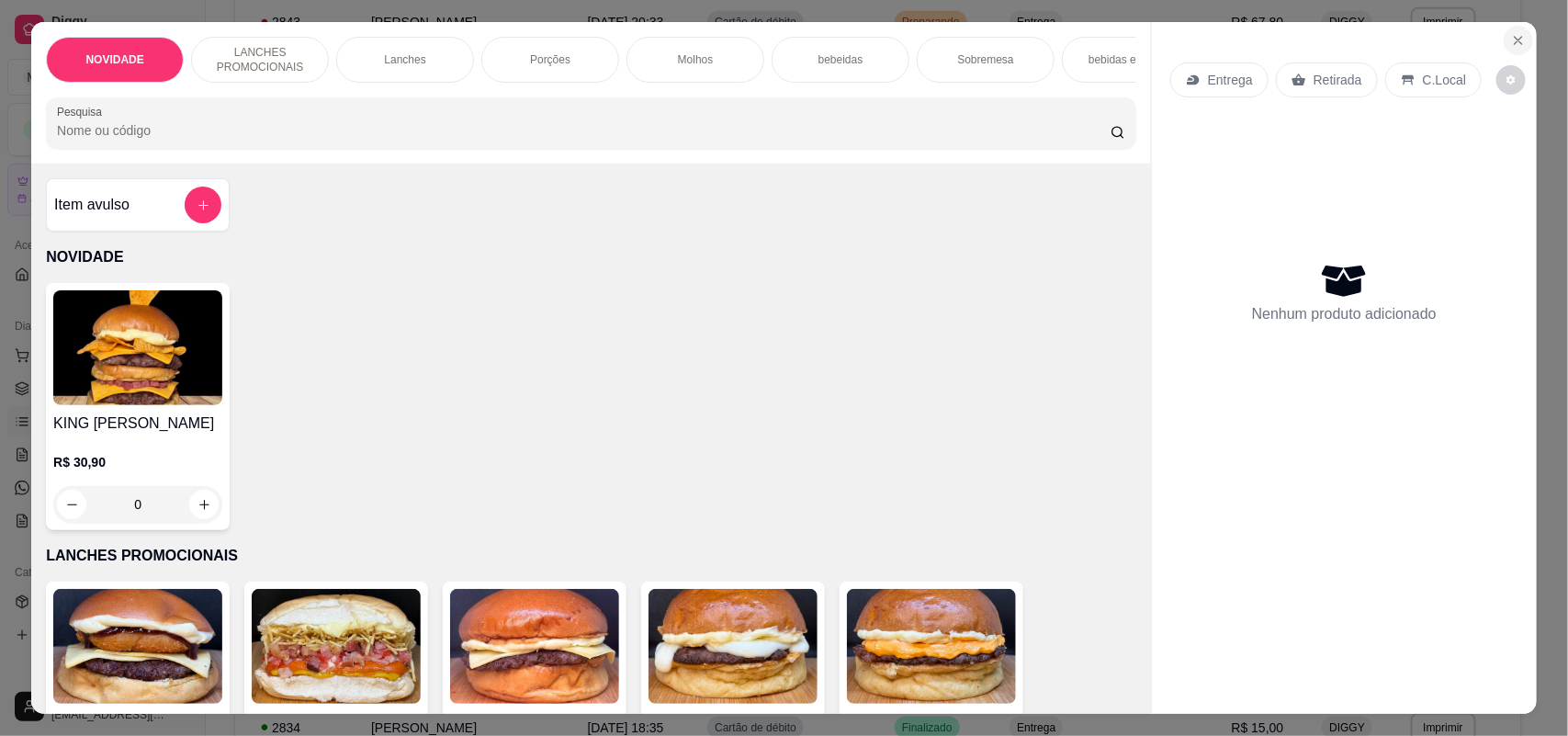
click at [1515, 39] on icon "Close" at bounding box center [1518, 40] width 7 height 7
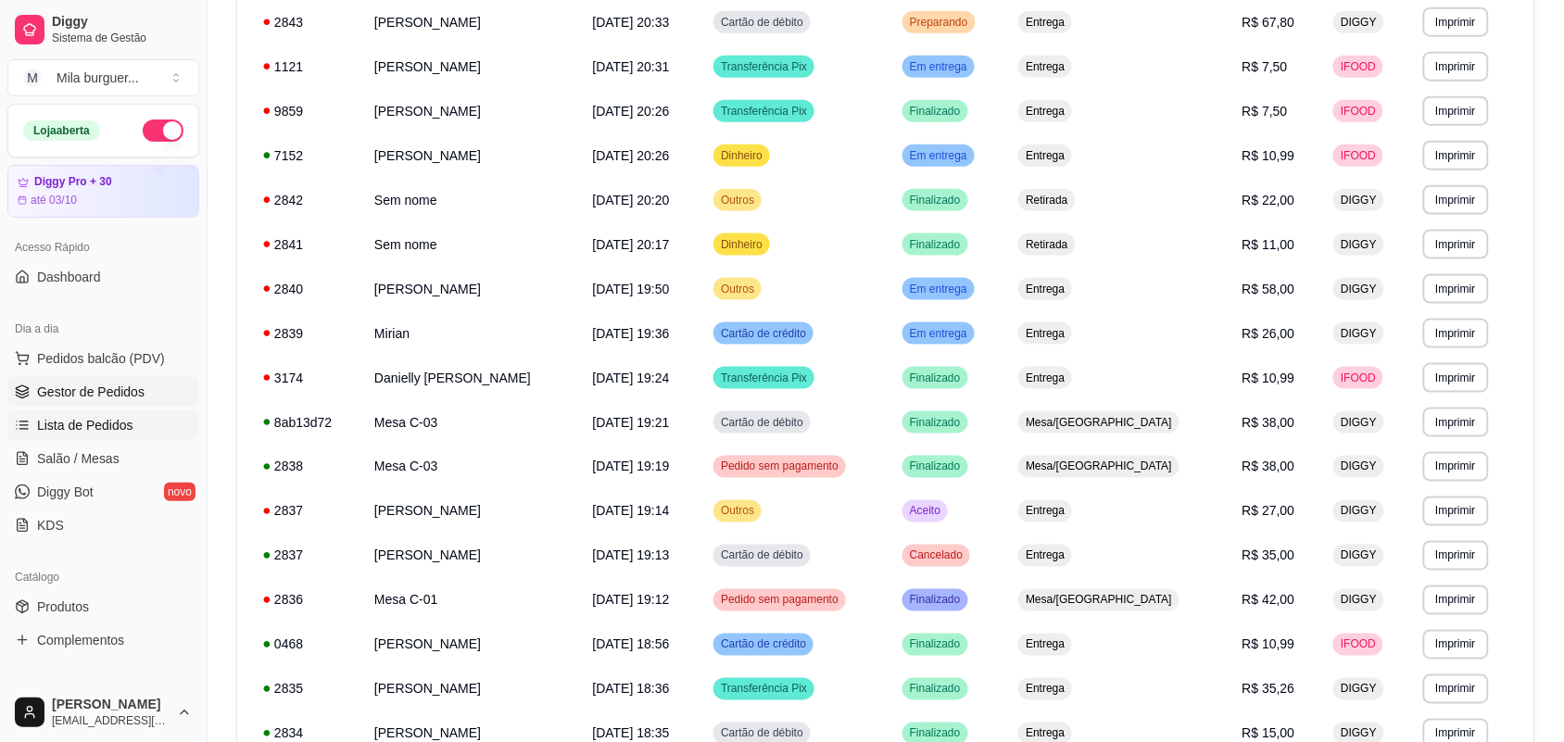
click at [97, 391] on span "Gestor de Pedidos" at bounding box center [90, 392] width 107 height 19
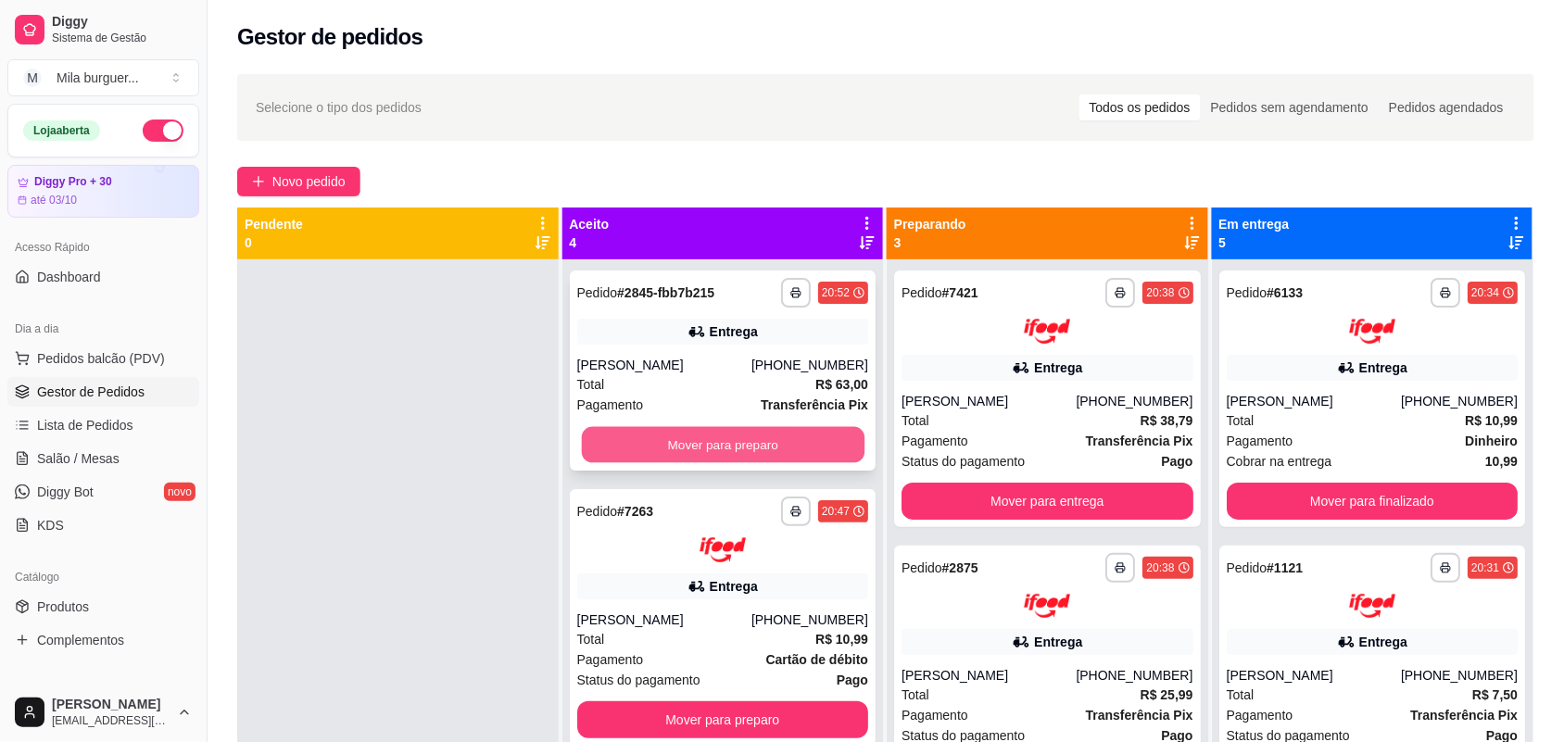
click at [781, 435] on button "Mover para preparo" at bounding box center [722, 445] width 283 height 36
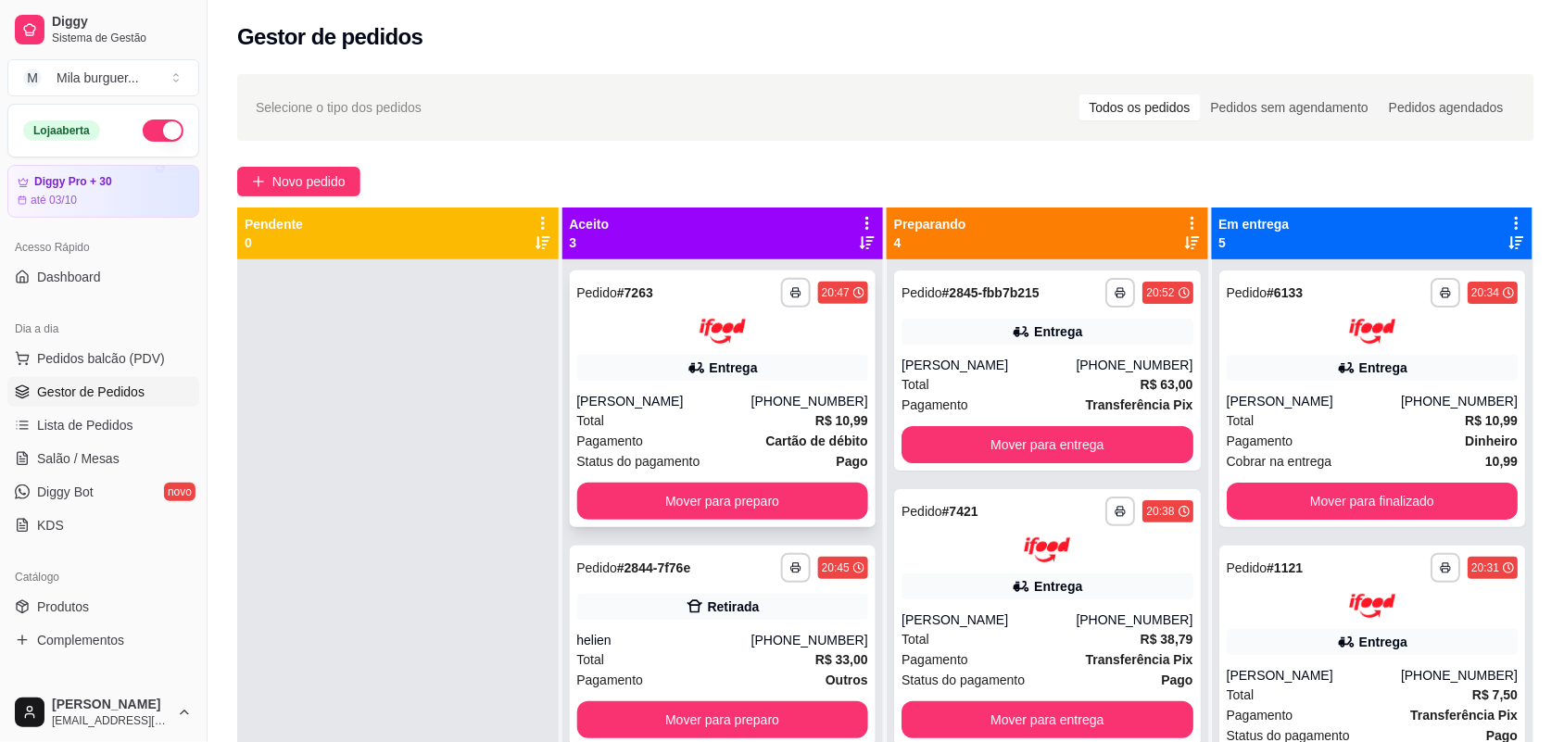
click at [787, 486] on button "Mover para preparo" at bounding box center [723, 501] width 292 height 37
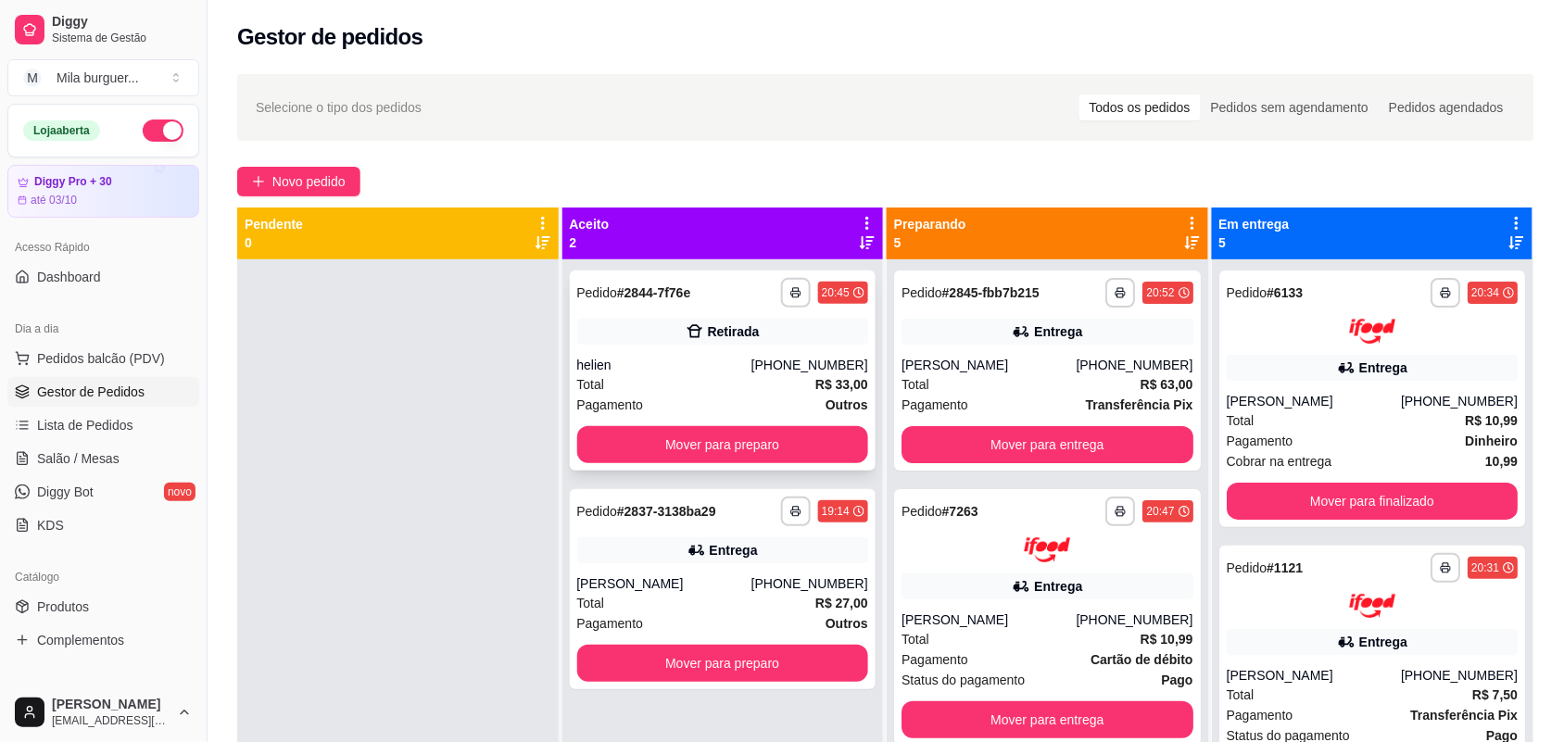
click at [776, 423] on div "**********" at bounding box center [723, 370] width 307 height 200
click at [787, 429] on button "Mover para preparo" at bounding box center [723, 444] width 292 height 37
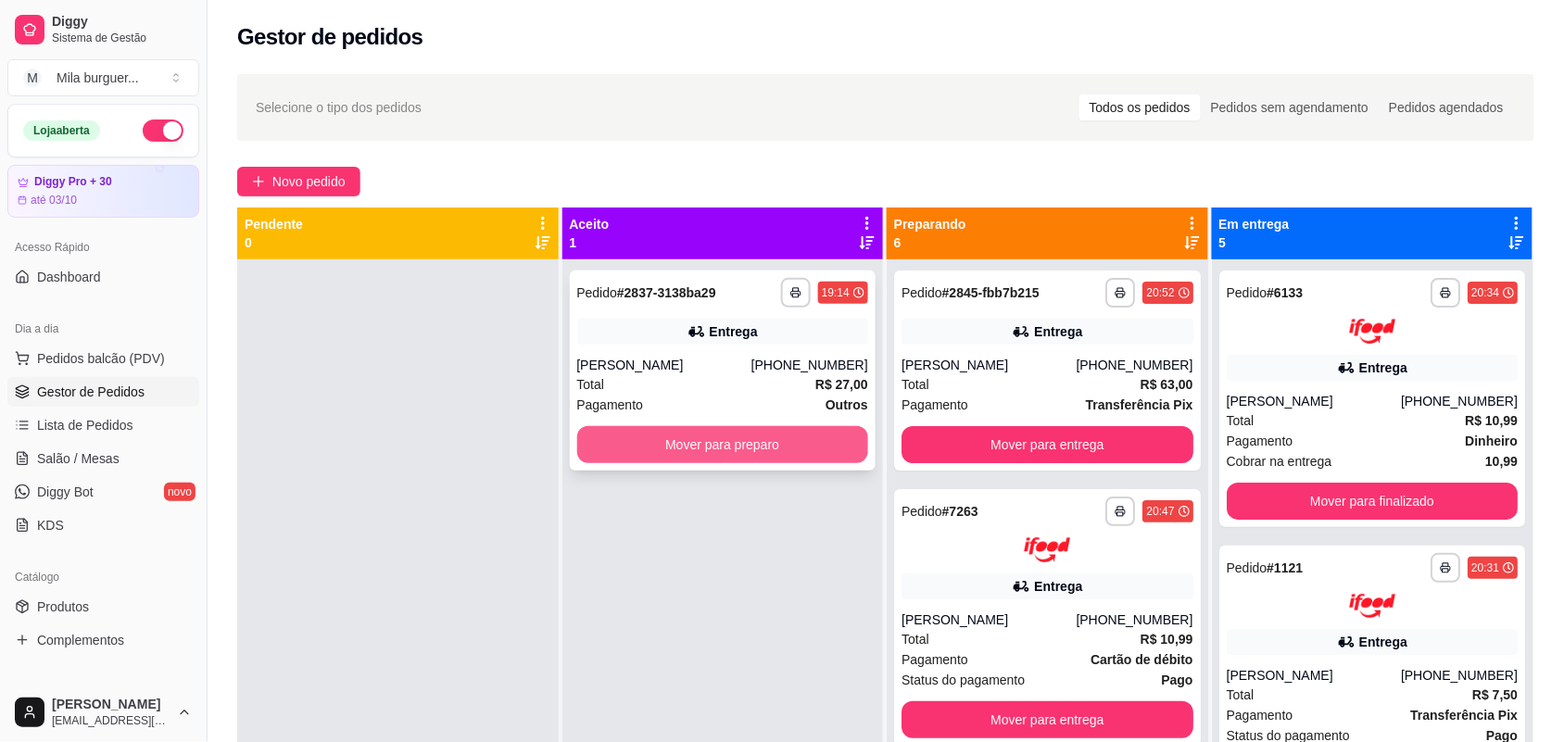
click at [823, 443] on button "Mover para preparo" at bounding box center [723, 444] width 292 height 37
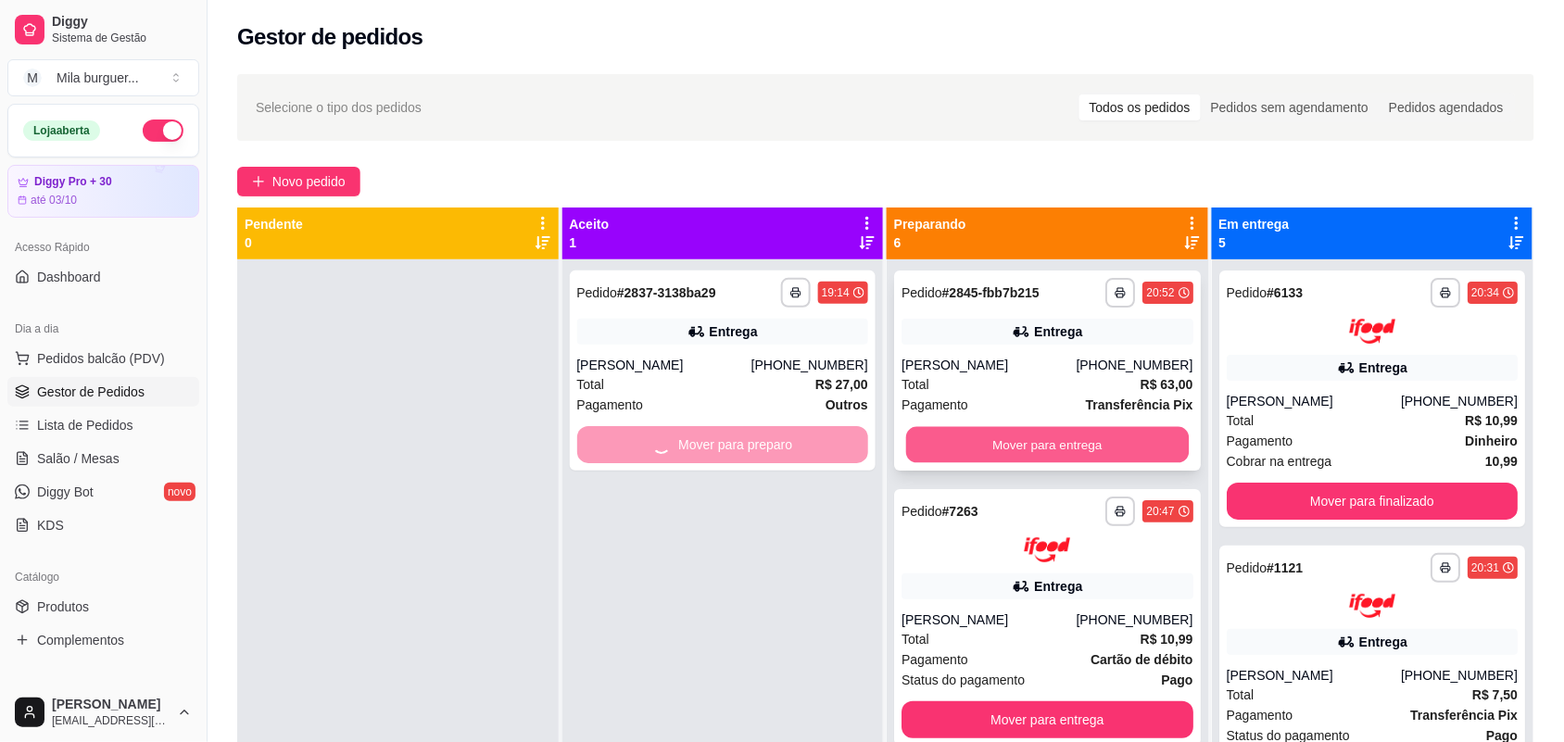
click at [940, 434] on button "Mover para entrega" at bounding box center [1047, 445] width 283 height 36
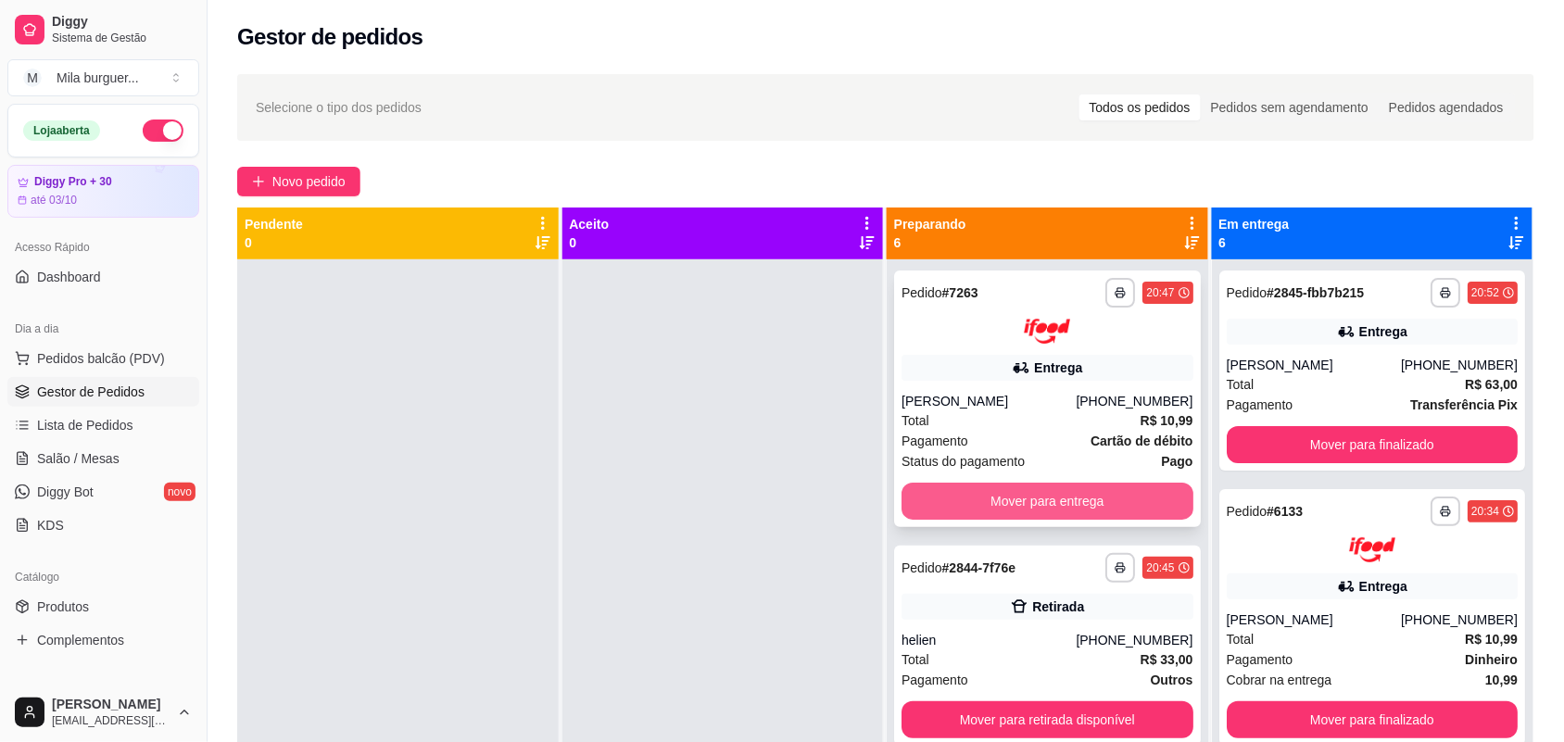
click at [936, 497] on button "Mover para entrega" at bounding box center [1047, 501] width 292 height 37
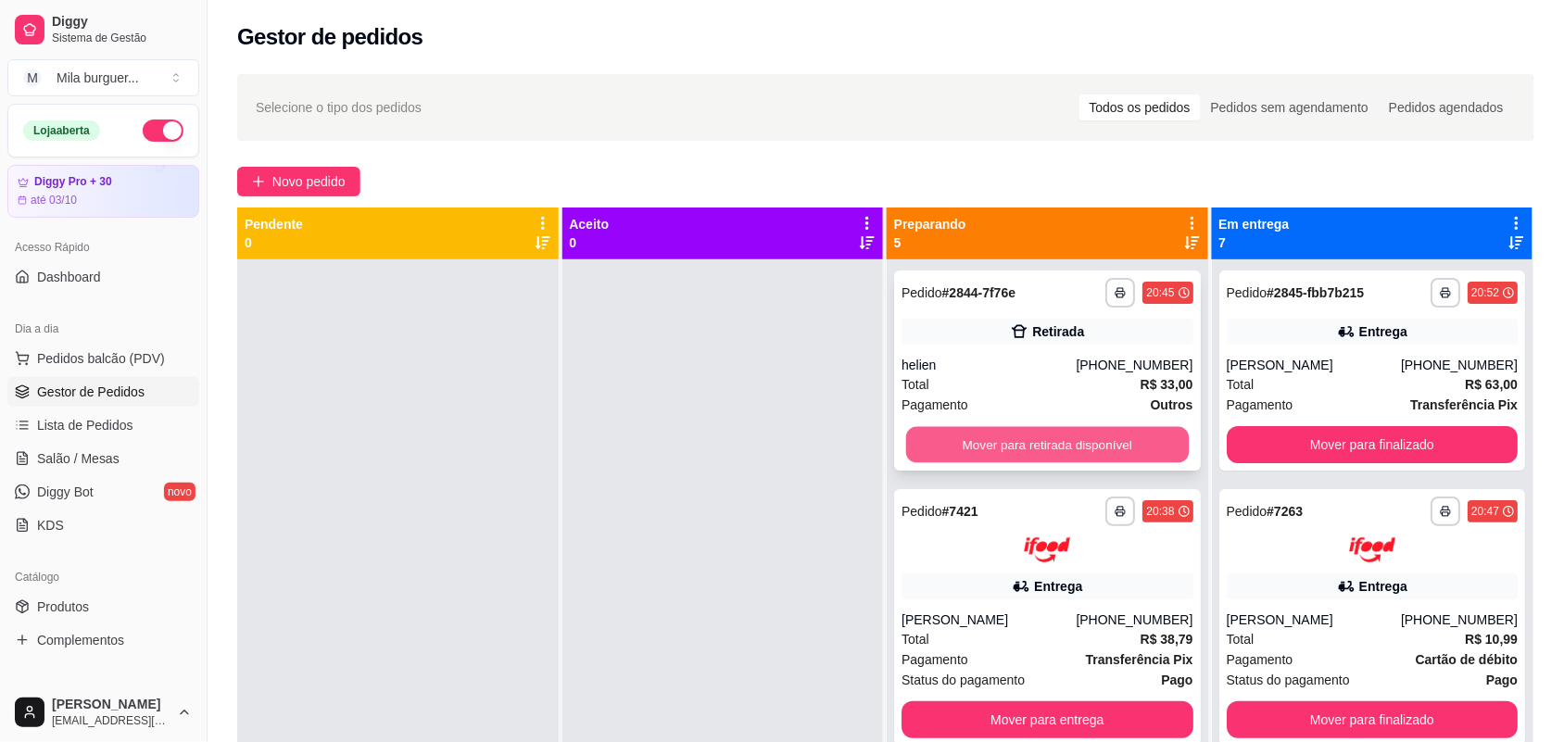
click at [937, 441] on button "Mover para retirada disponível" at bounding box center [1047, 445] width 283 height 36
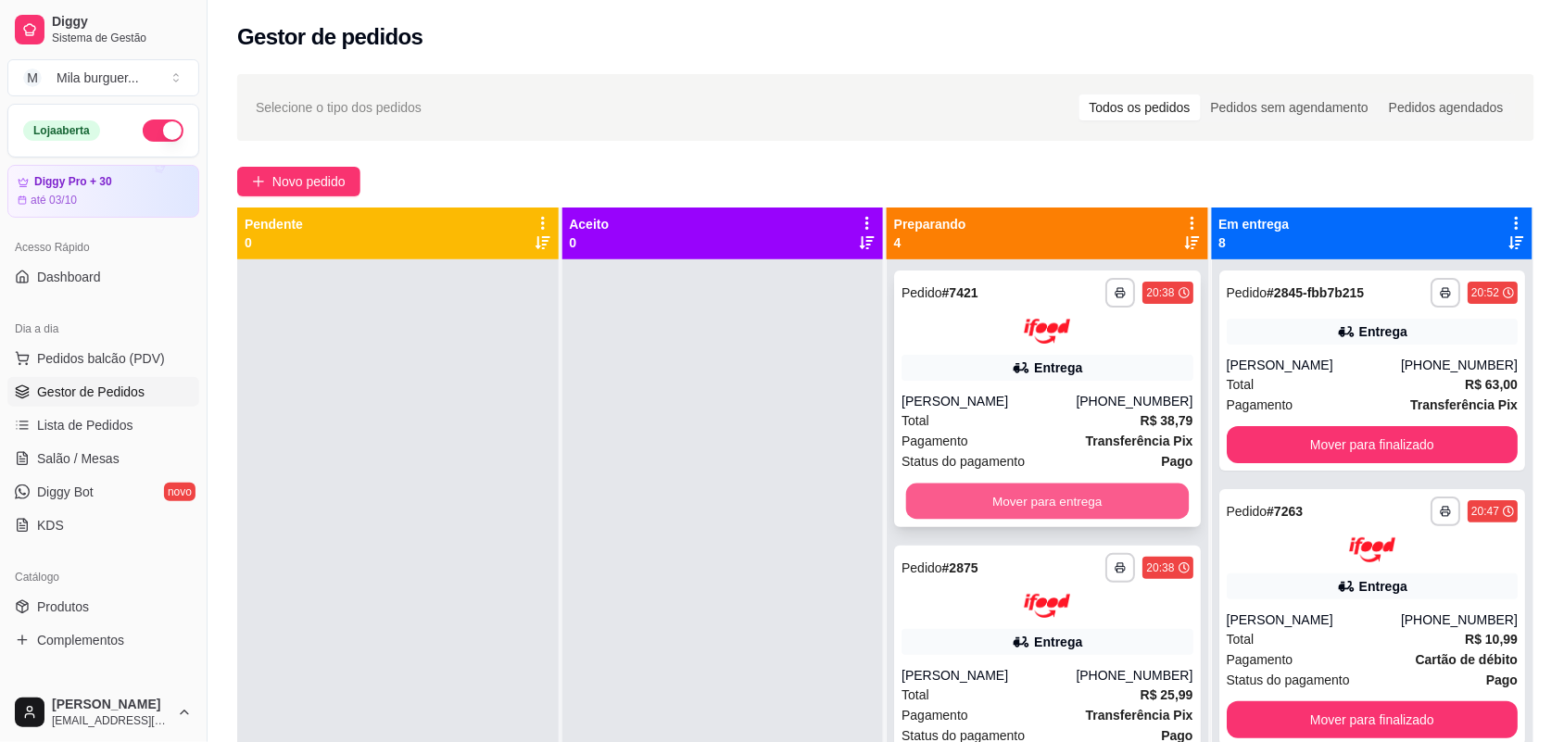
click at [937, 483] on button "Mover para entrega" at bounding box center [1047, 501] width 283 height 36
click at [932, 492] on button "Mover para entrega" at bounding box center [1047, 501] width 292 height 37
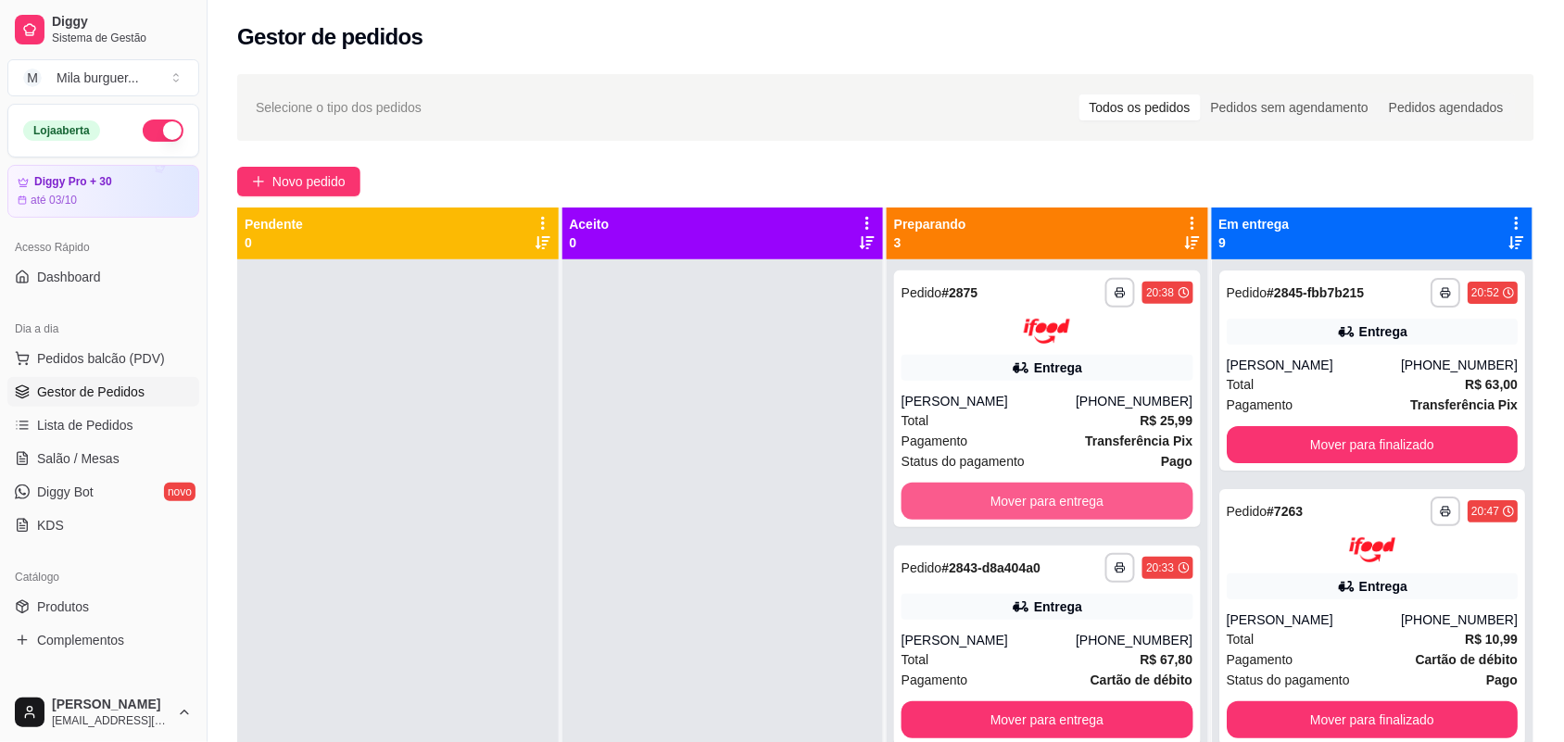
click at [932, 492] on button "Mover para entrega" at bounding box center [1047, 501] width 292 height 37
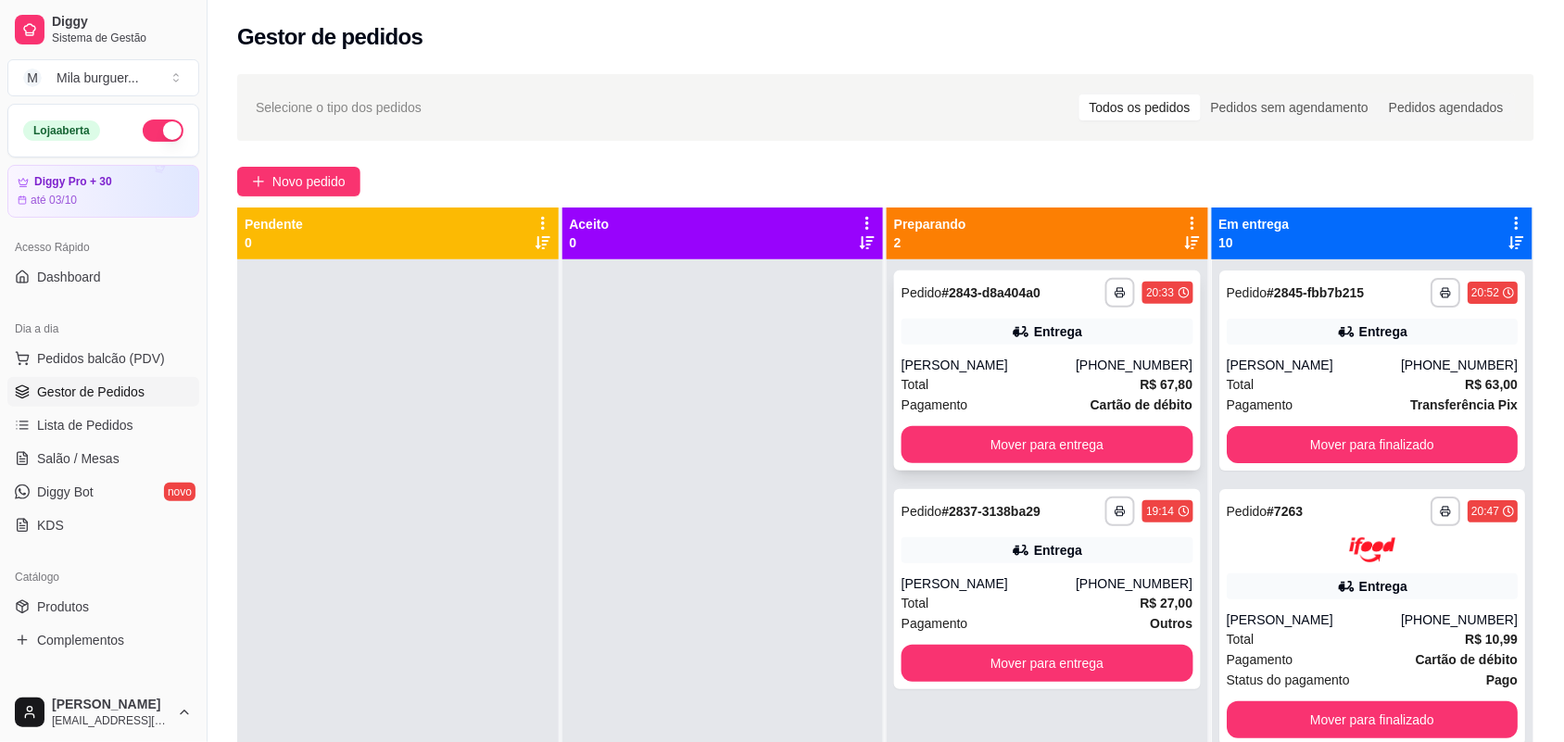
click at [954, 449] on button "Mover para entrega" at bounding box center [1047, 444] width 292 height 37
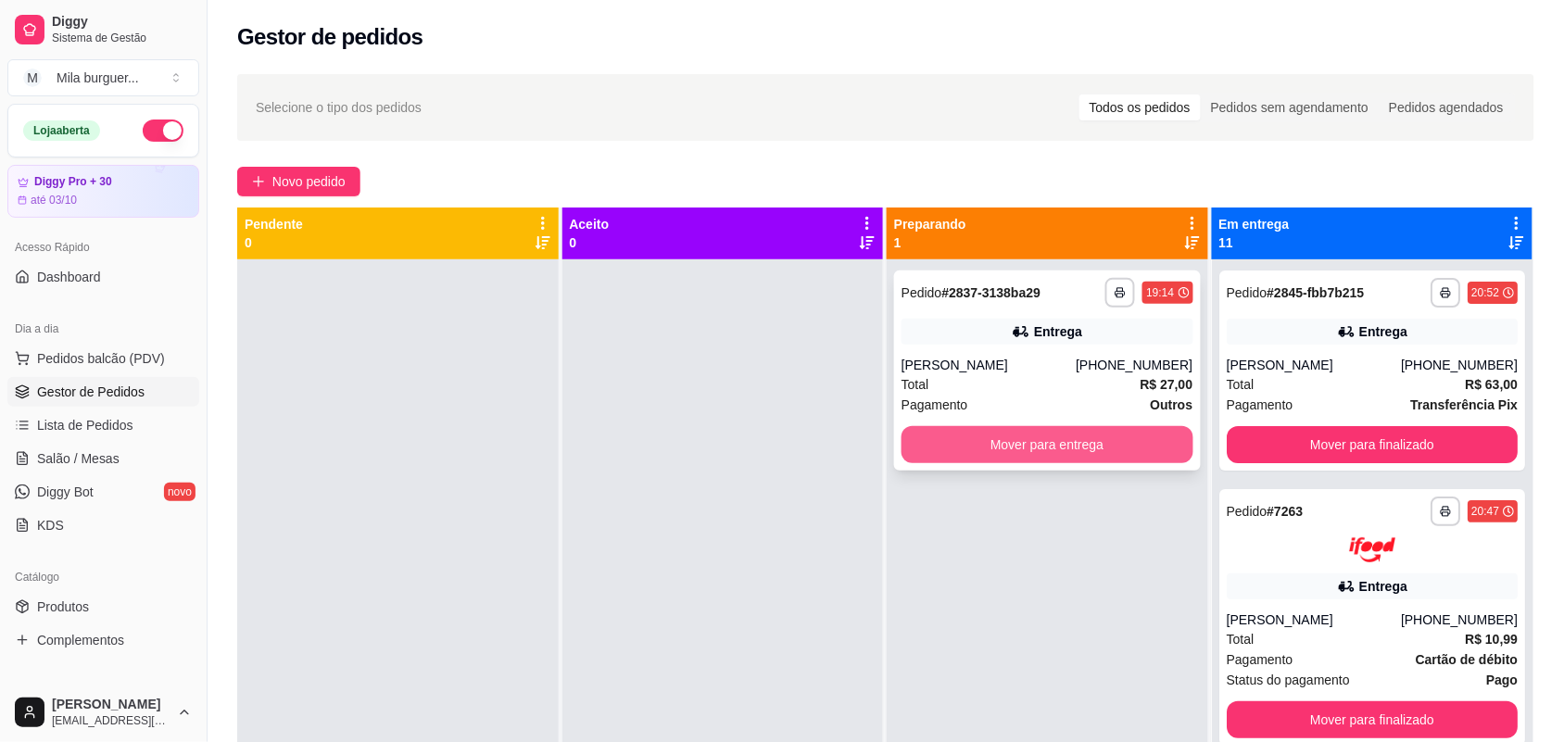
click at [948, 457] on button "Mover para entrega" at bounding box center [1047, 444] width 292 height 37
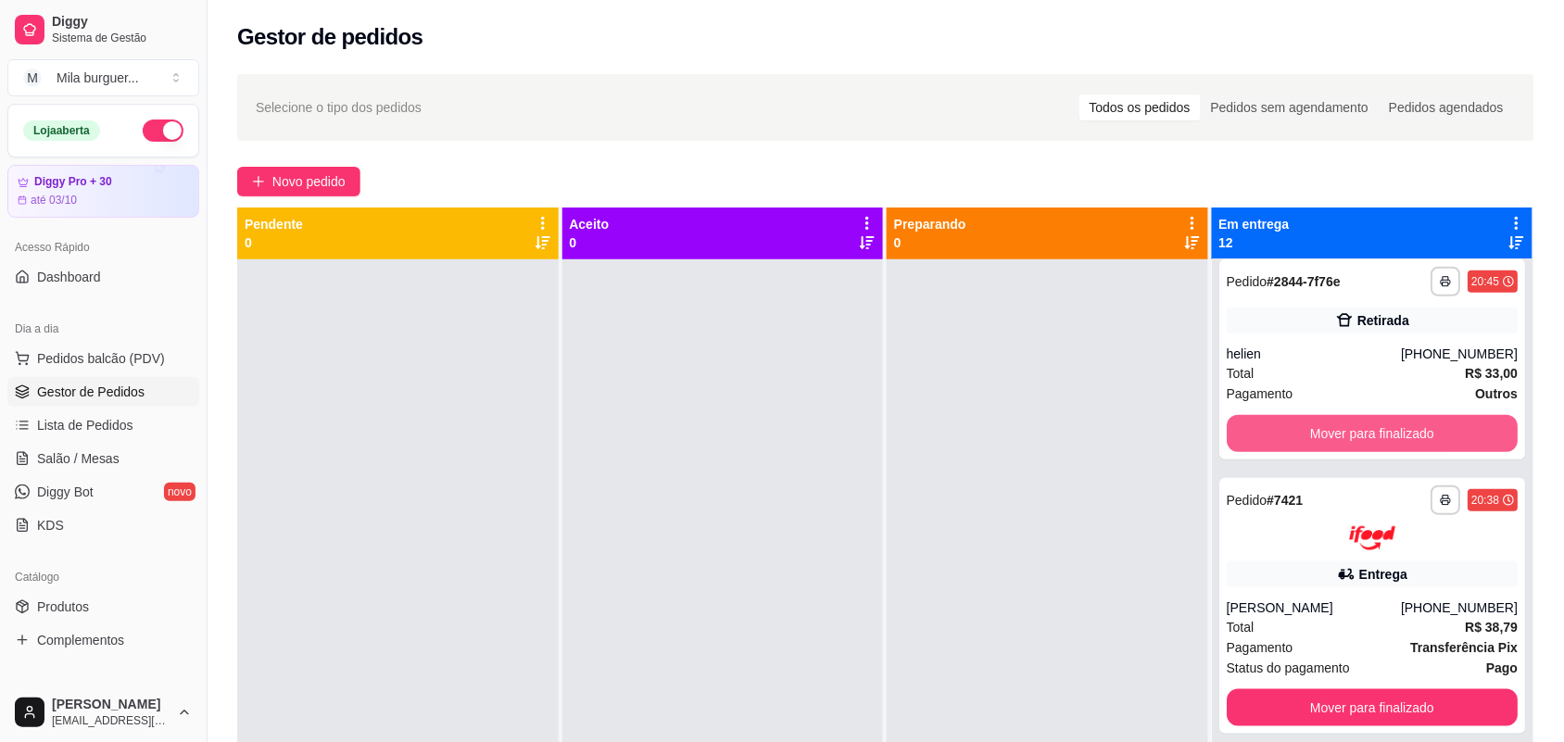
scroll to position [579, 0]
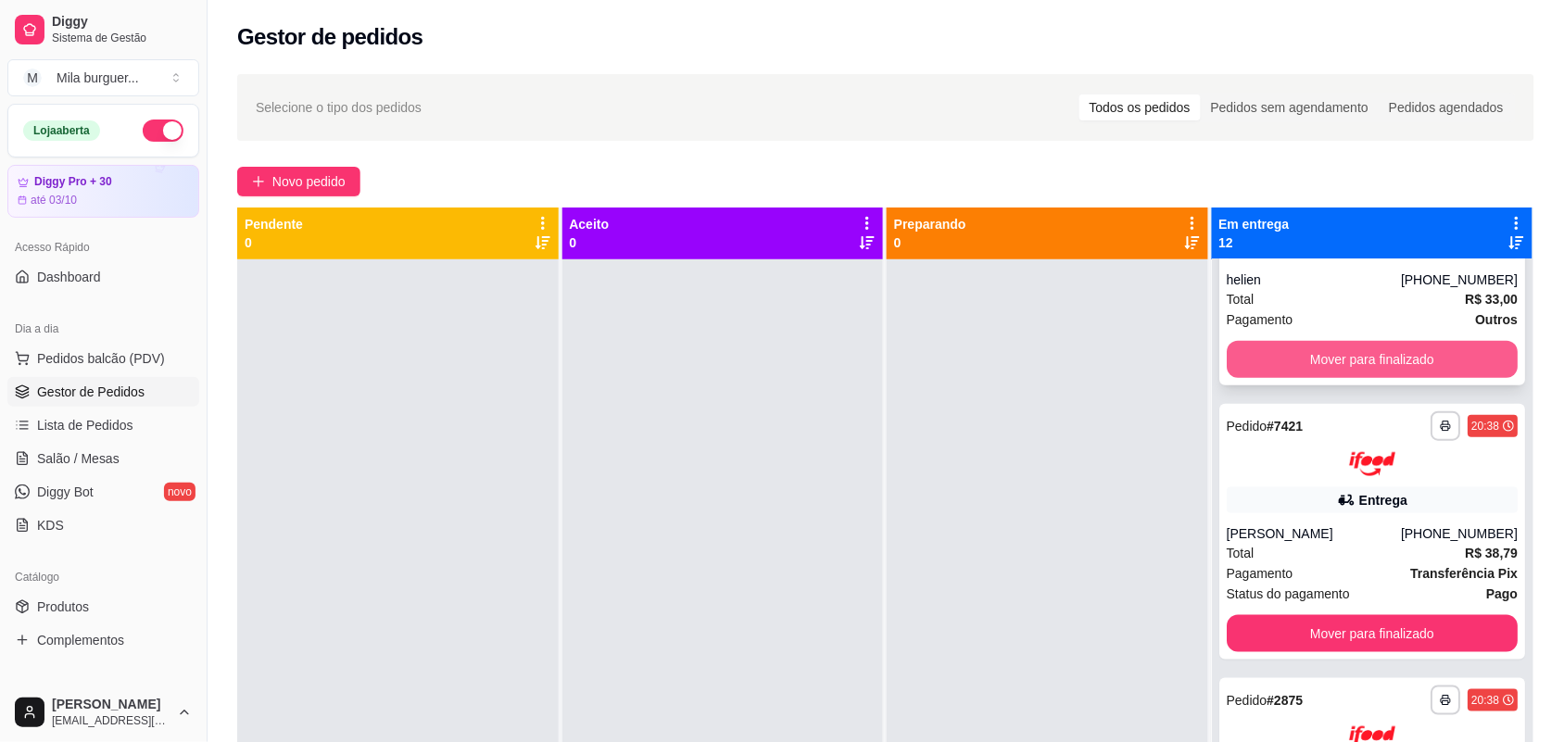
click at [1304, 336] on div "**********" at bounding box center [1372, 285] width 307 height 200
click at [1307, 358] on button "Mover para finalizado" at bounding box center [1373, 359] width 292 height 37
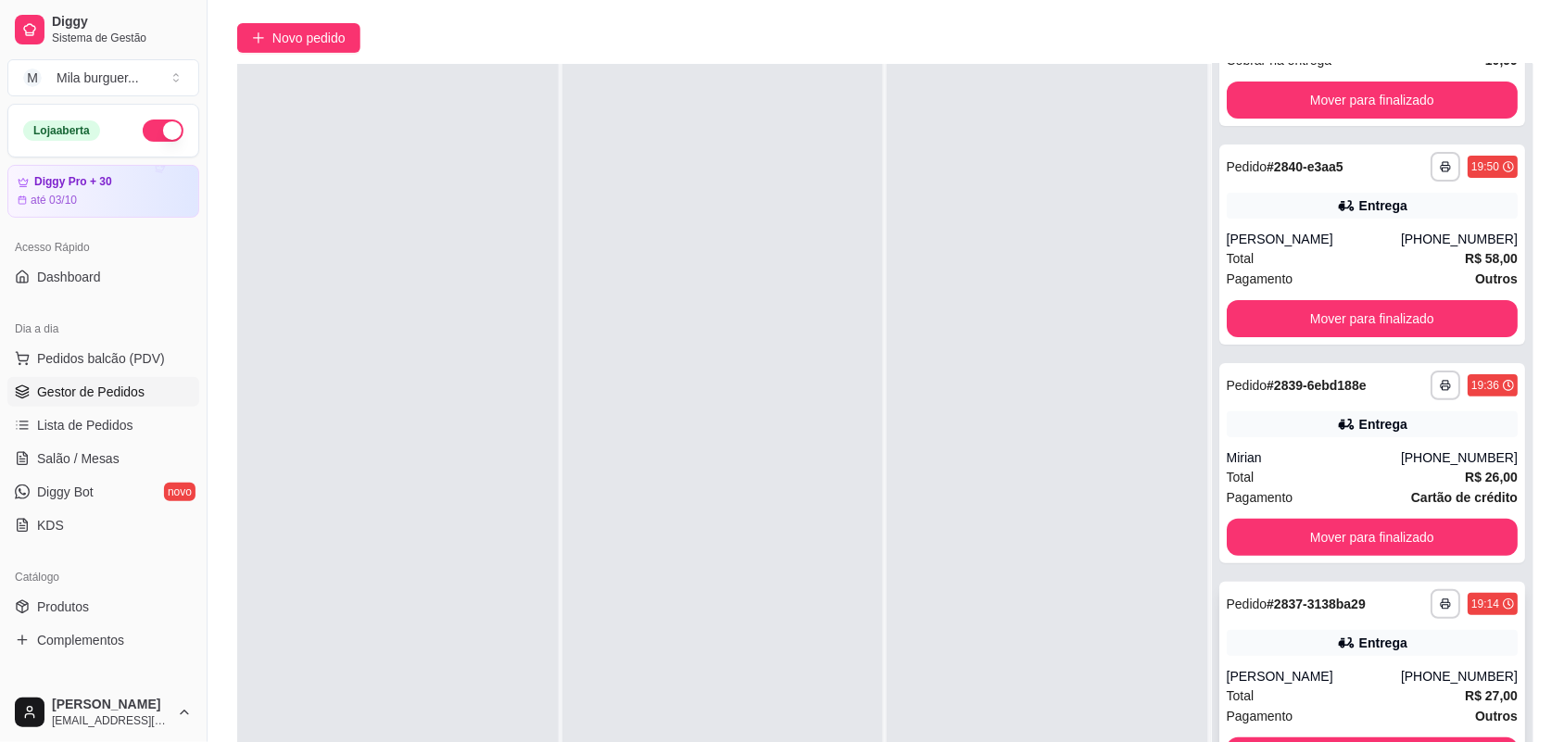
scroll to position [283, 0]
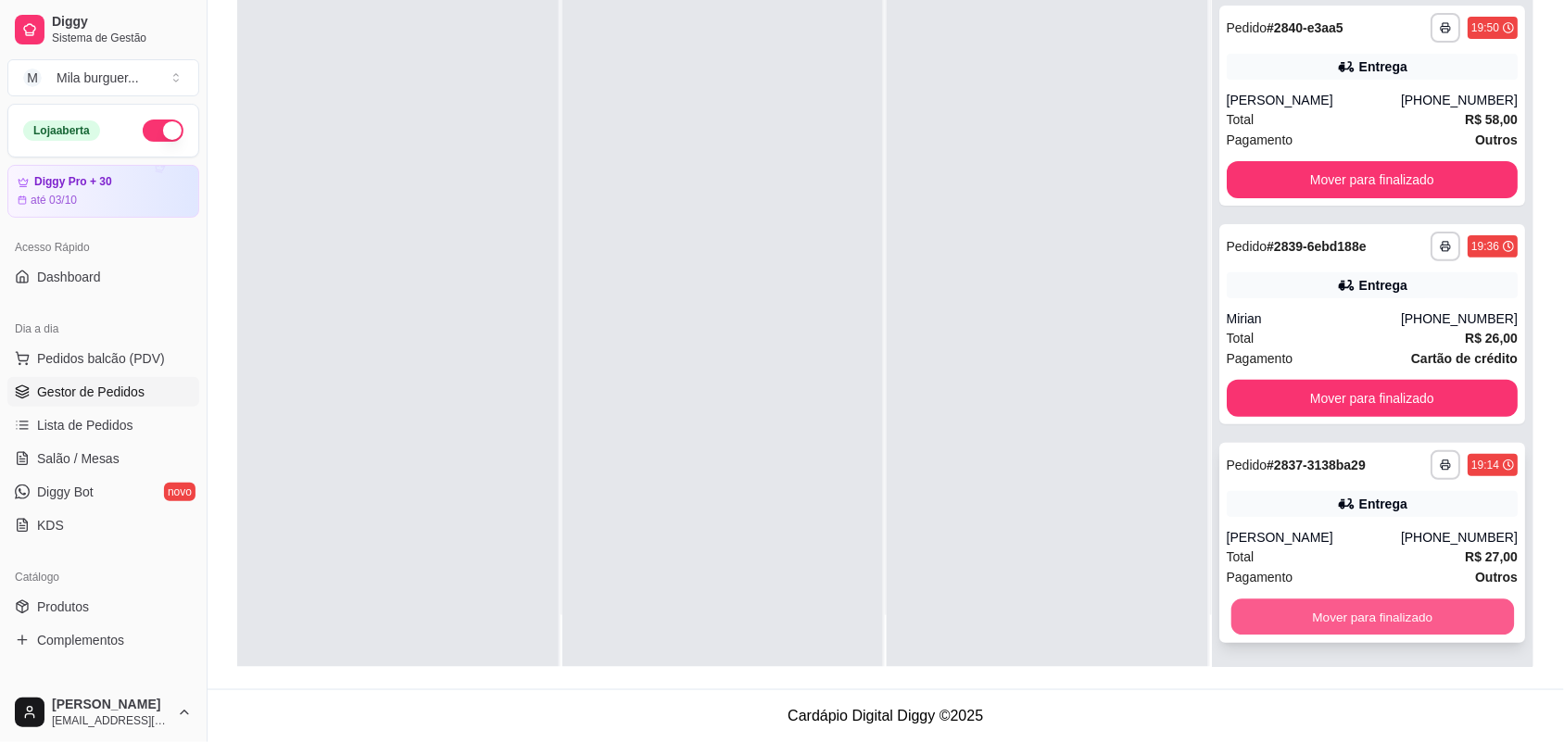
click at [1325, 612] on button "Mover para finalizado" at bounding box center [1371, 616] width 283 height 36
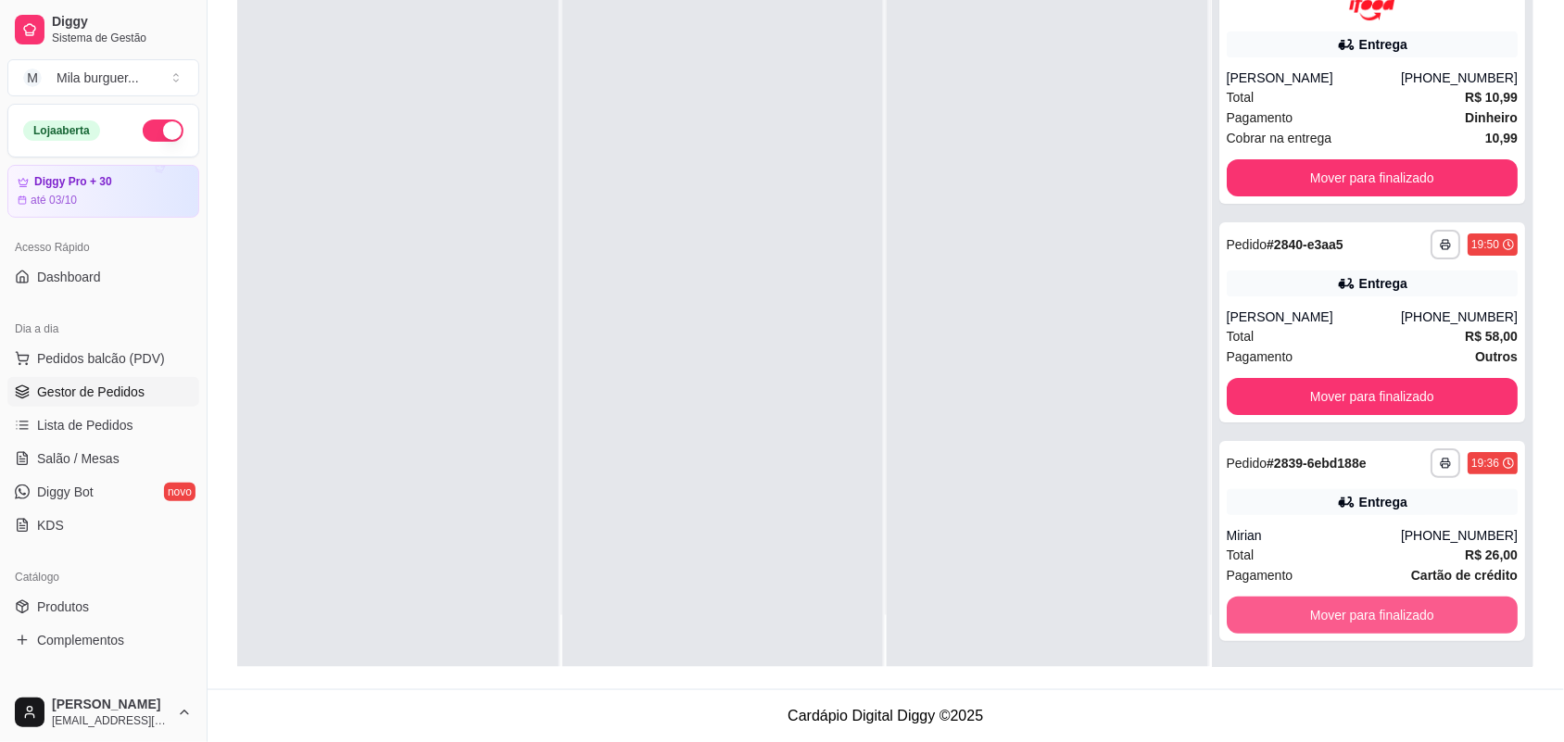
scroll to position [1798, 0]
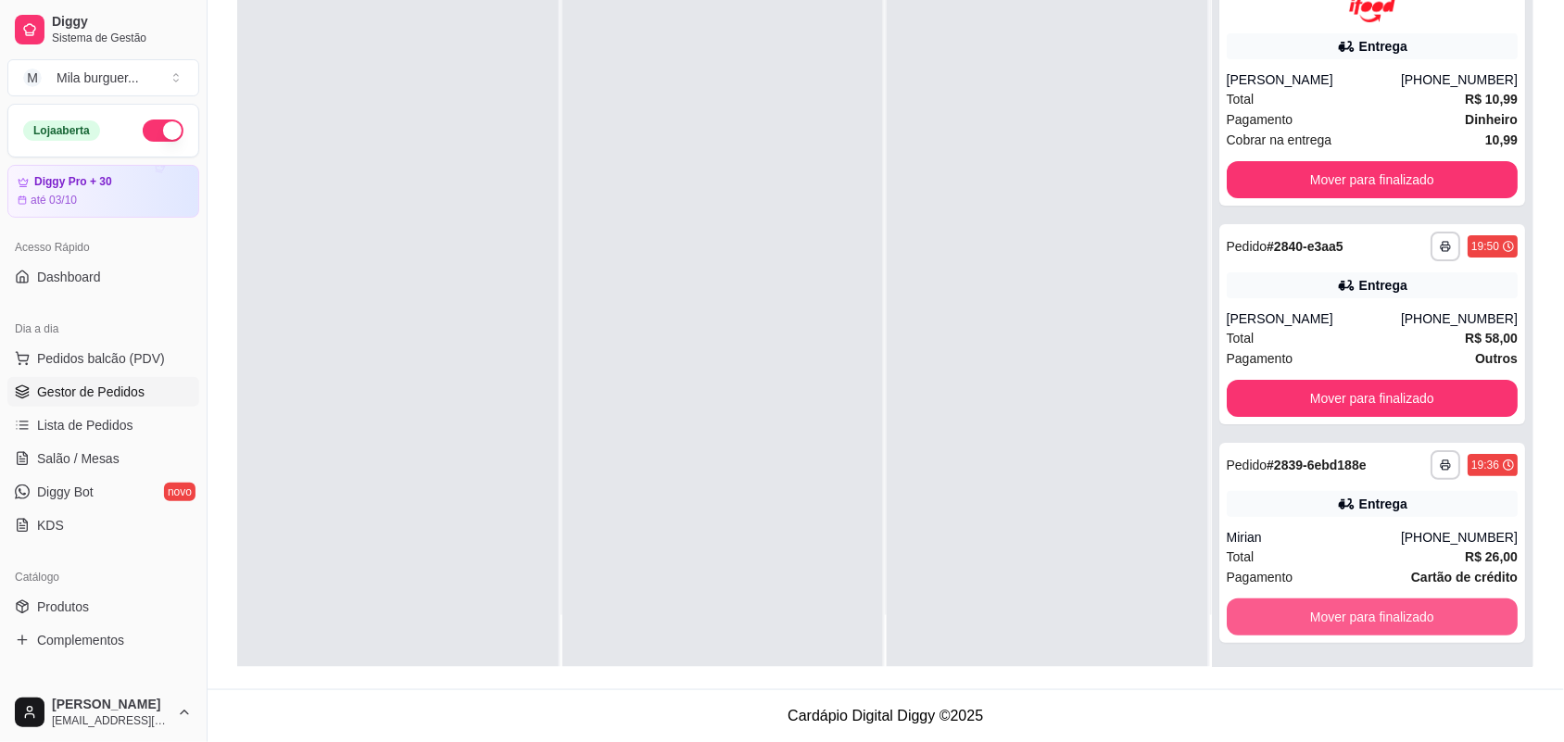
click at [1325, 612] on button "Mover para finalizado" at bounding box center [1373, 616] width 292 height 37
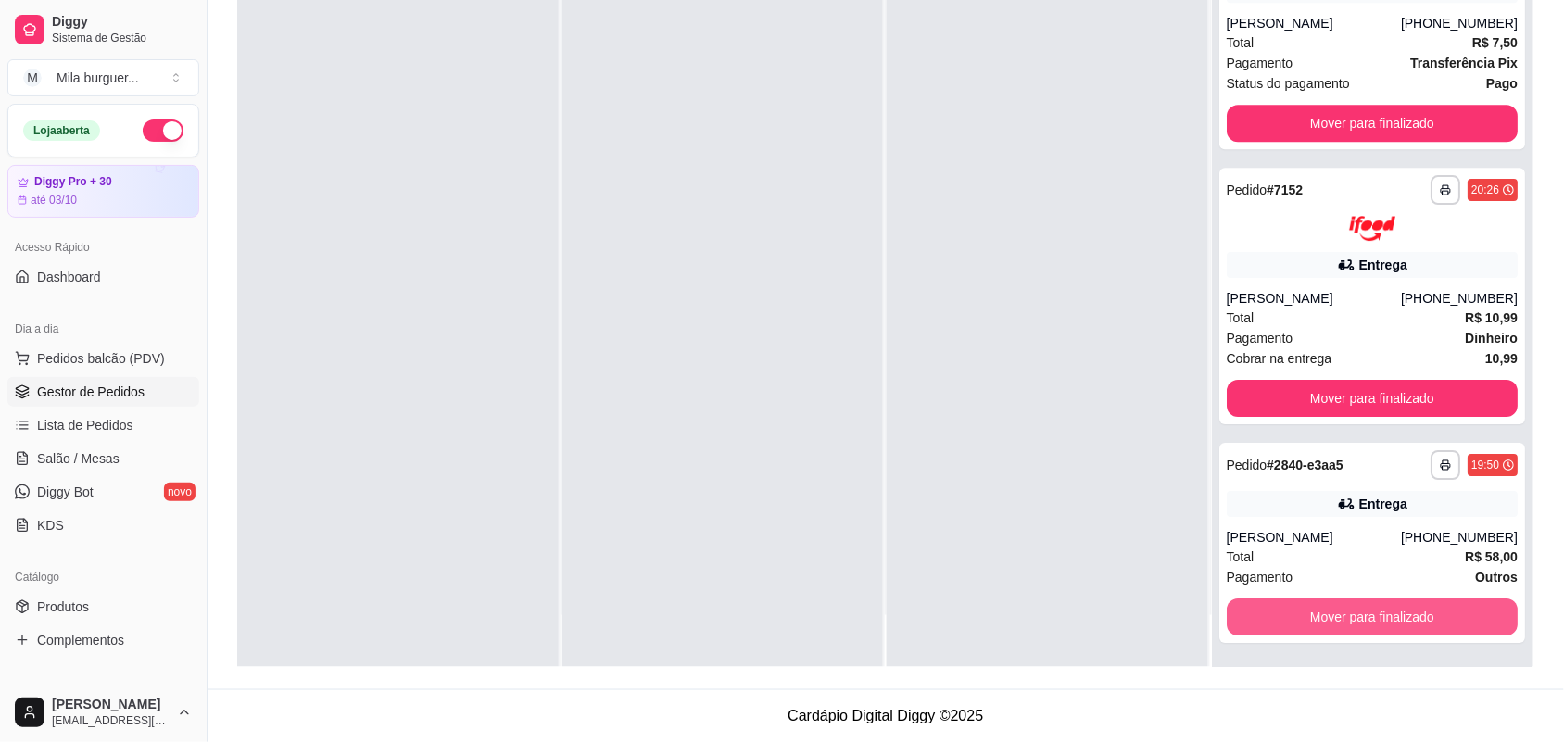
click at [1325, 612] on button "Mover para finalizado" at bounding box center [1373, 616] width 292 height 37
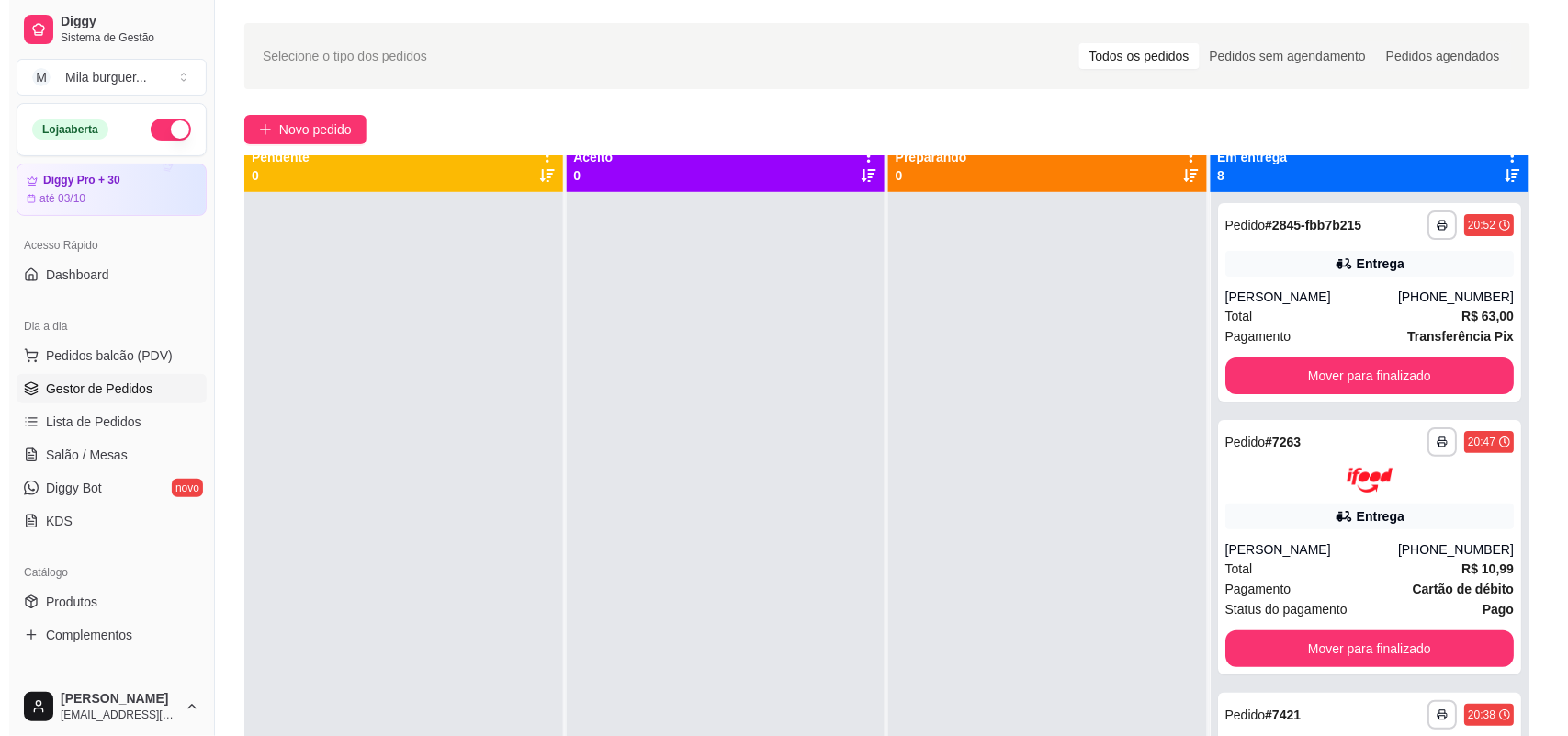
scroll to position [0, 0]
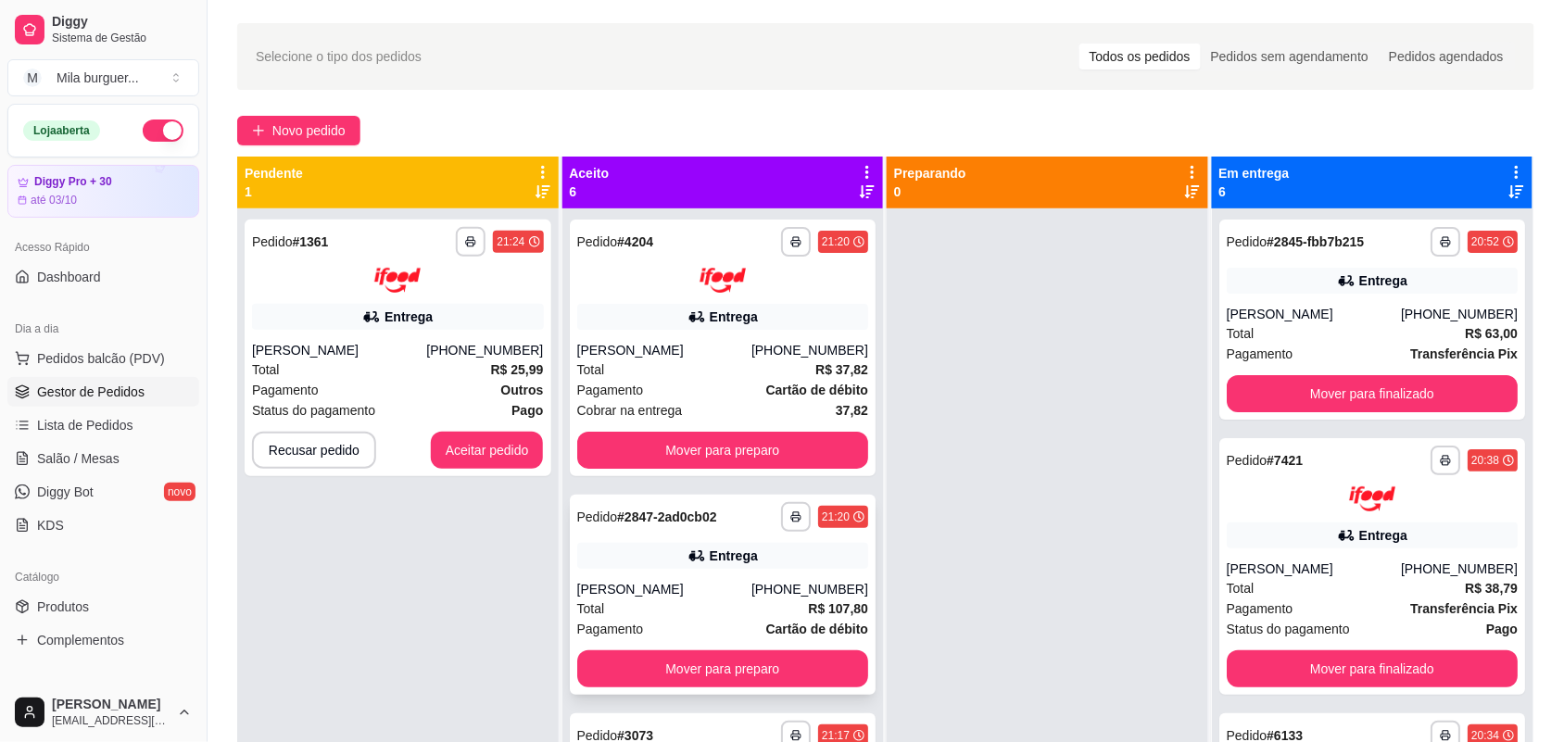
click at [698, 535] on div "**********" at bounding box center [723, 595] width 307 height 200
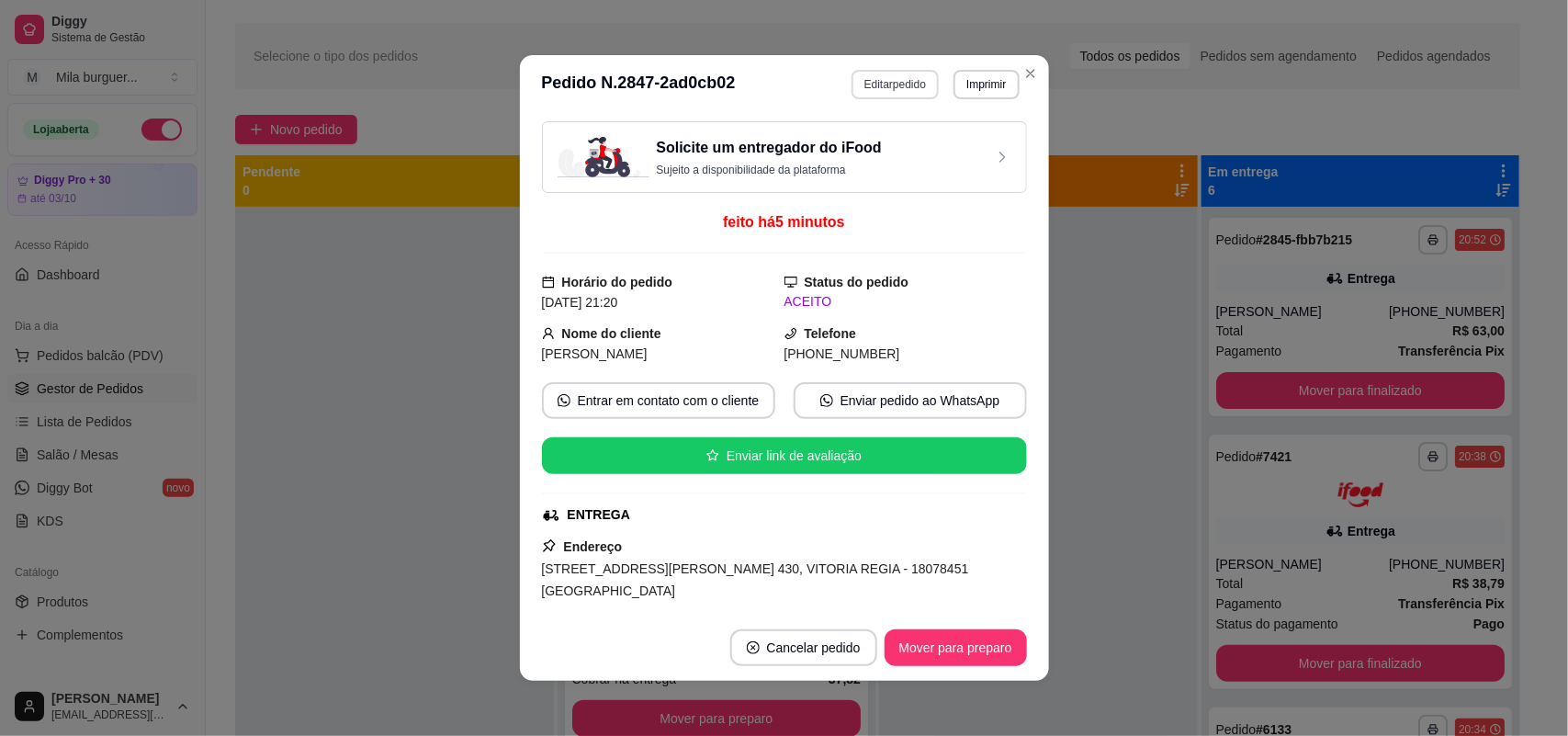
click at [898, 84] on button "Editar pedido" at bounding box center [896, 84] width 87 height 30
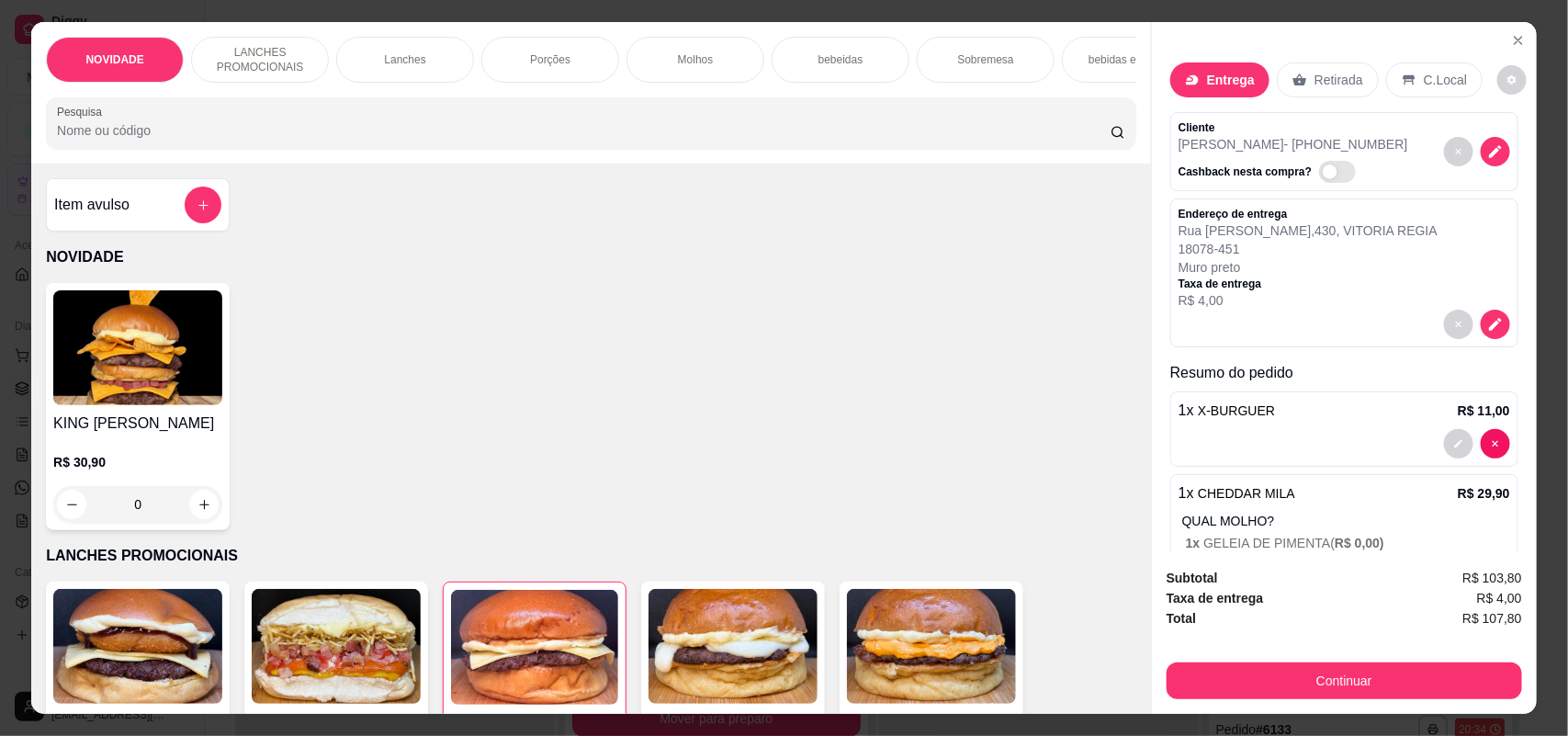
scroll to position [115, 0]
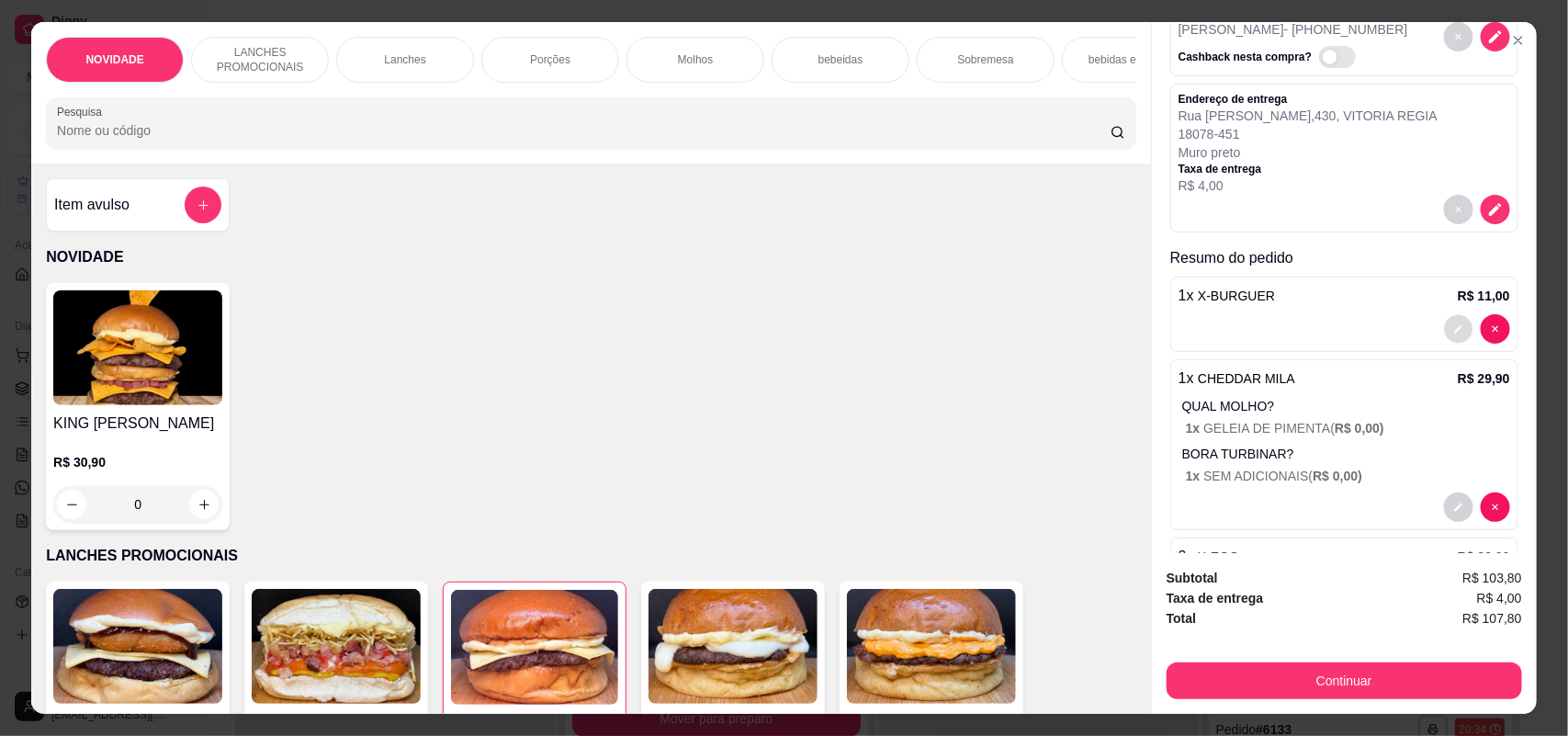
click at [1444, 323] on button "decrease-product-quantity" at bounding box center [1458, 329] width 29 height 29
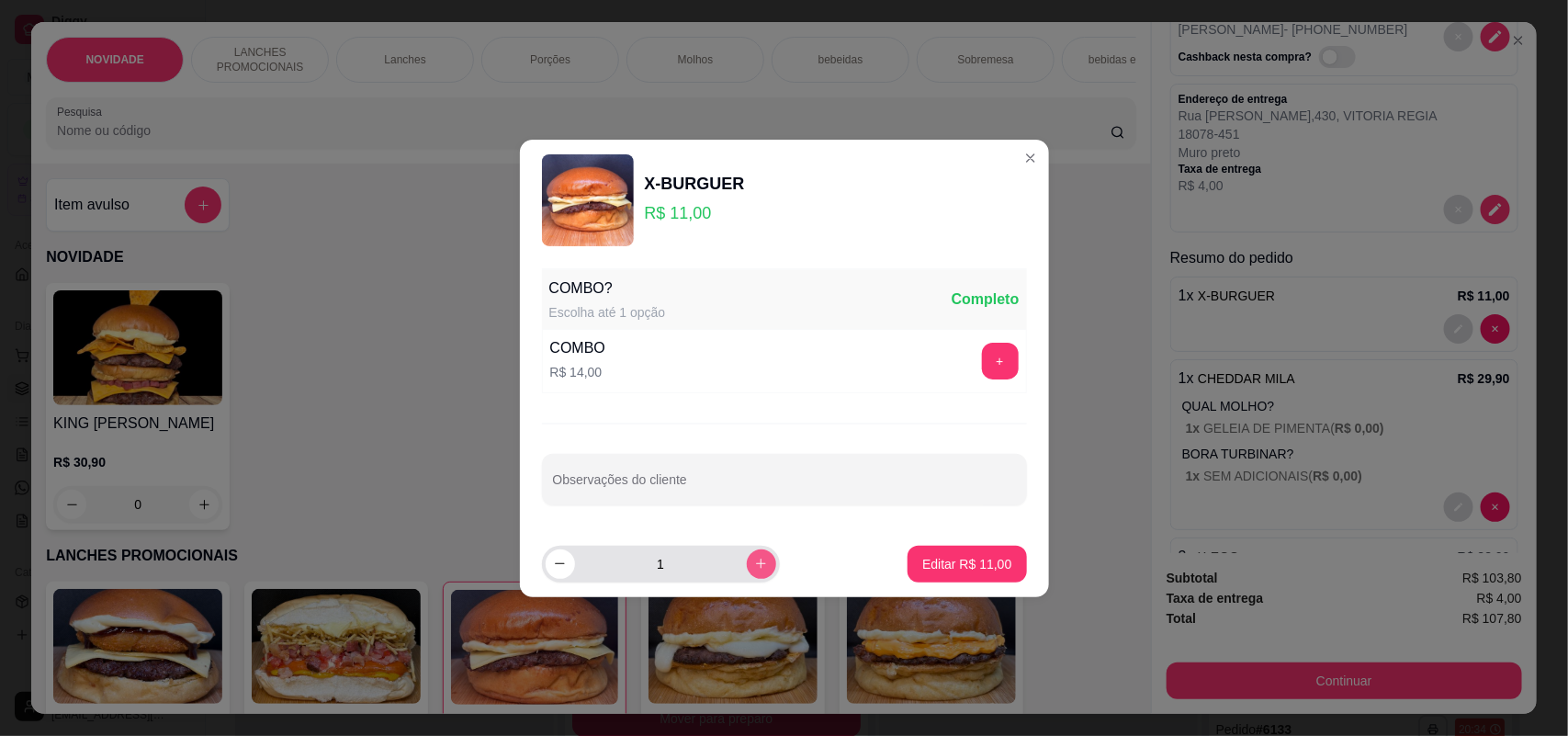
click at [750, 555] on button "increase-product-quantity" at bounding box center [762, 564] width 30 height 30
click at [768, 556] on div "2" at bounding box center [711, 563] width 337 height 37
click at [756, 561] on button "increase-product-quantity" at bounding box center [762, 564] width 30 height 30
type input "3"
click at [924, 562] on p "Editar R$ 33,00" at bounding box center [967, 564] width 86 height 18
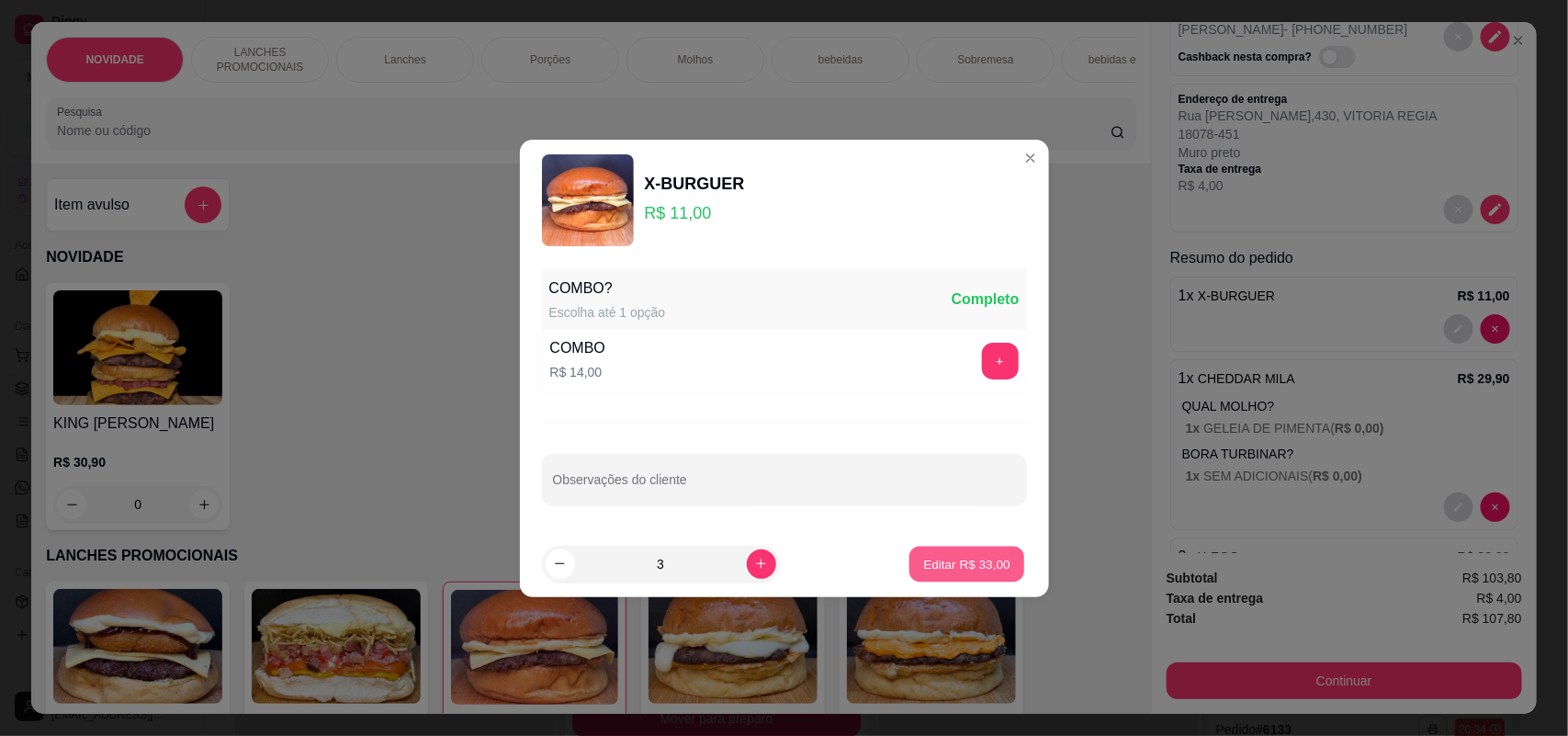
type input "3"
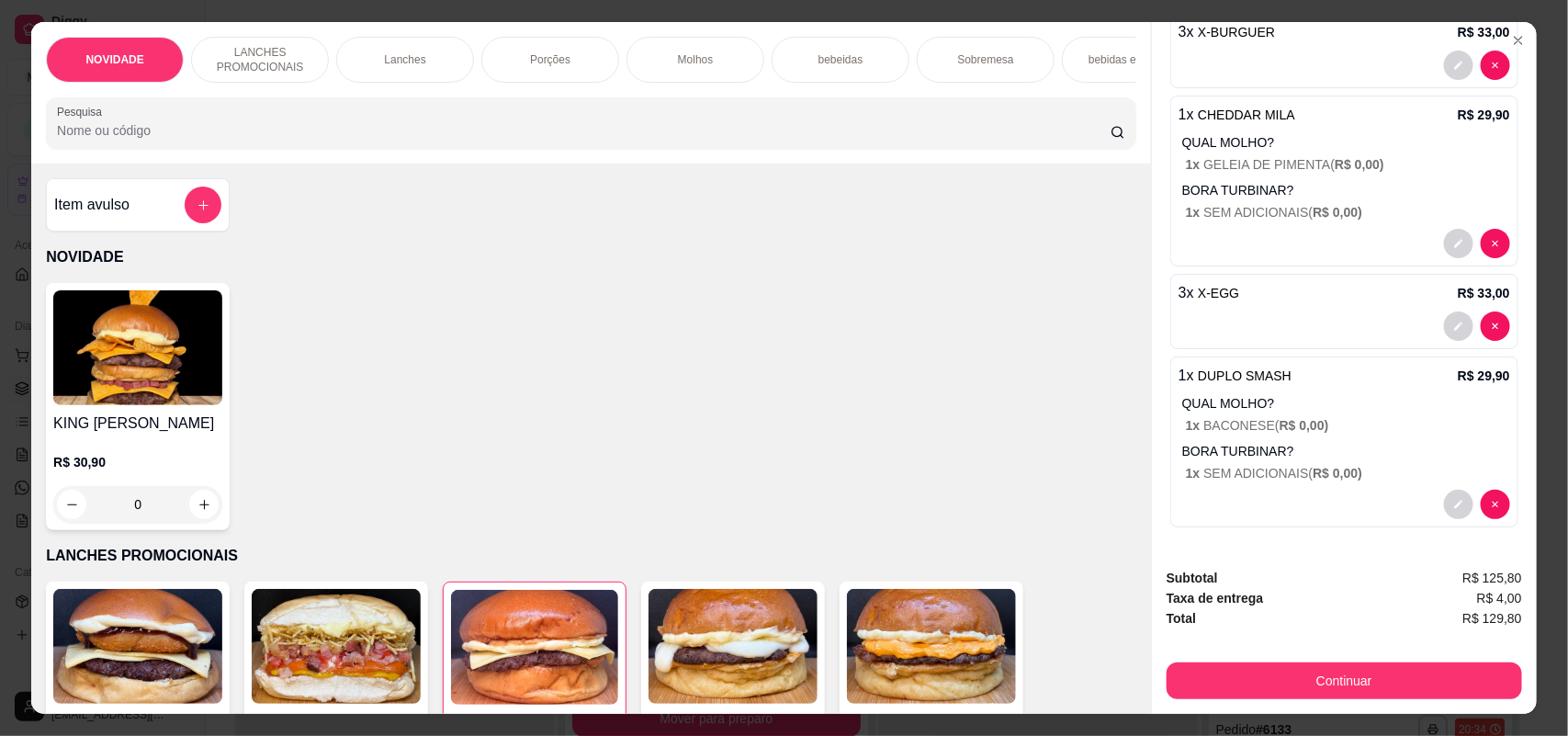
scroll to position [37, 0]
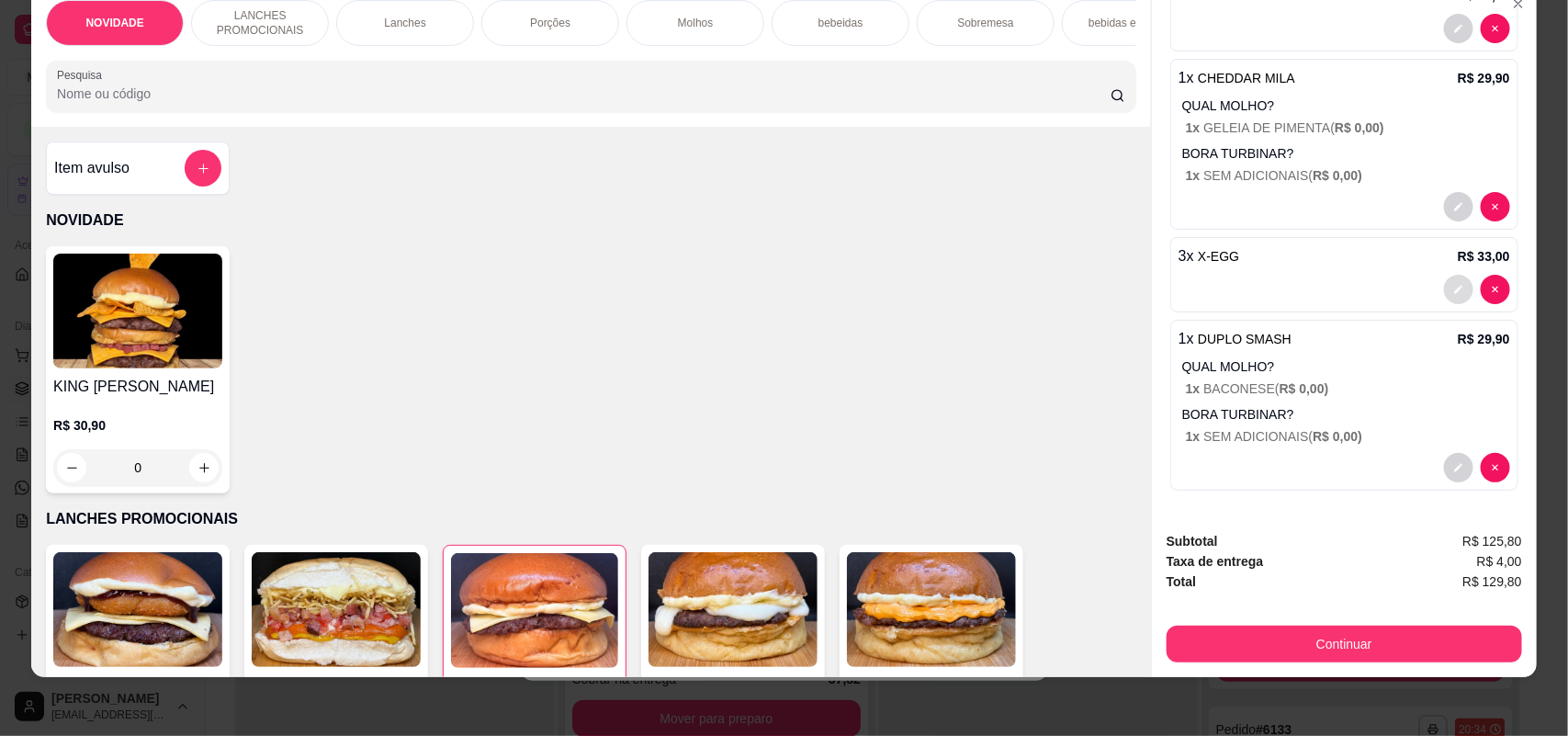
click at [1444, 279] on button "decrease-product-quantity" at bounding box center [1459, 290] width 30 height 30
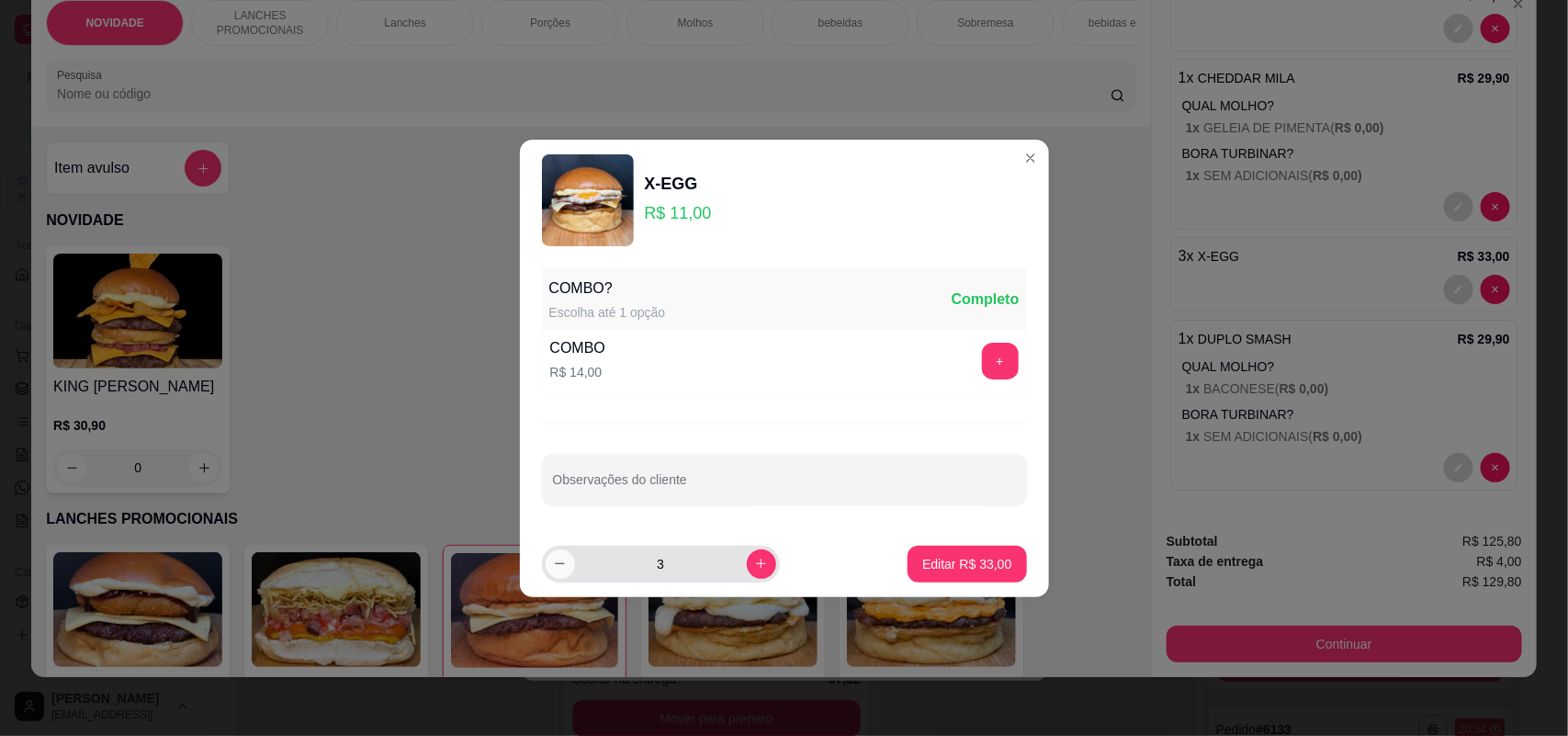
click at [562, 553] on button "decrease-product-quantity" at bounding box center [560, 564] width 30 height 30
type input "2"
click at [956, 555] on p "Editar R$ 22,00" at bounding box center [967, 564] width 89 height 19
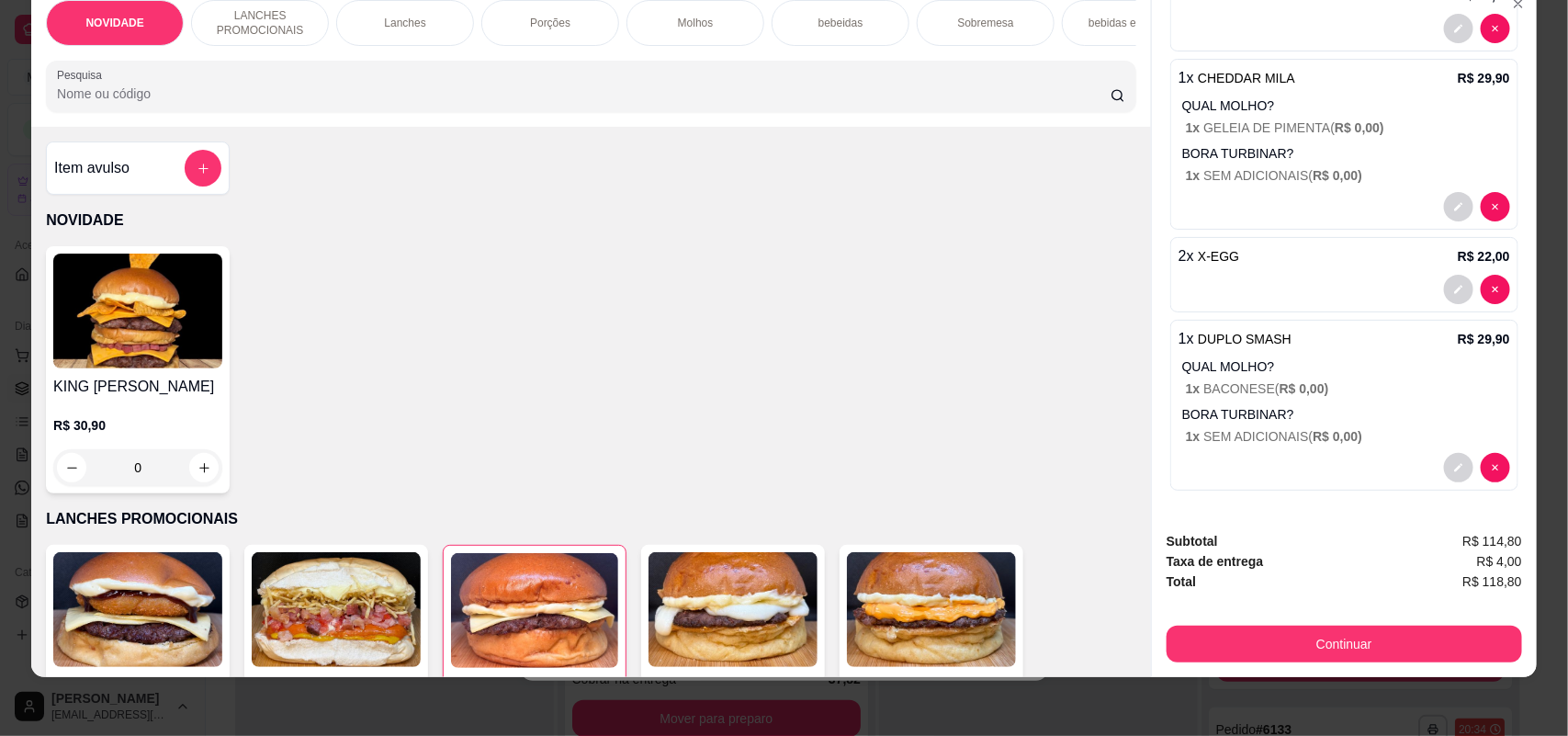
type input "2"
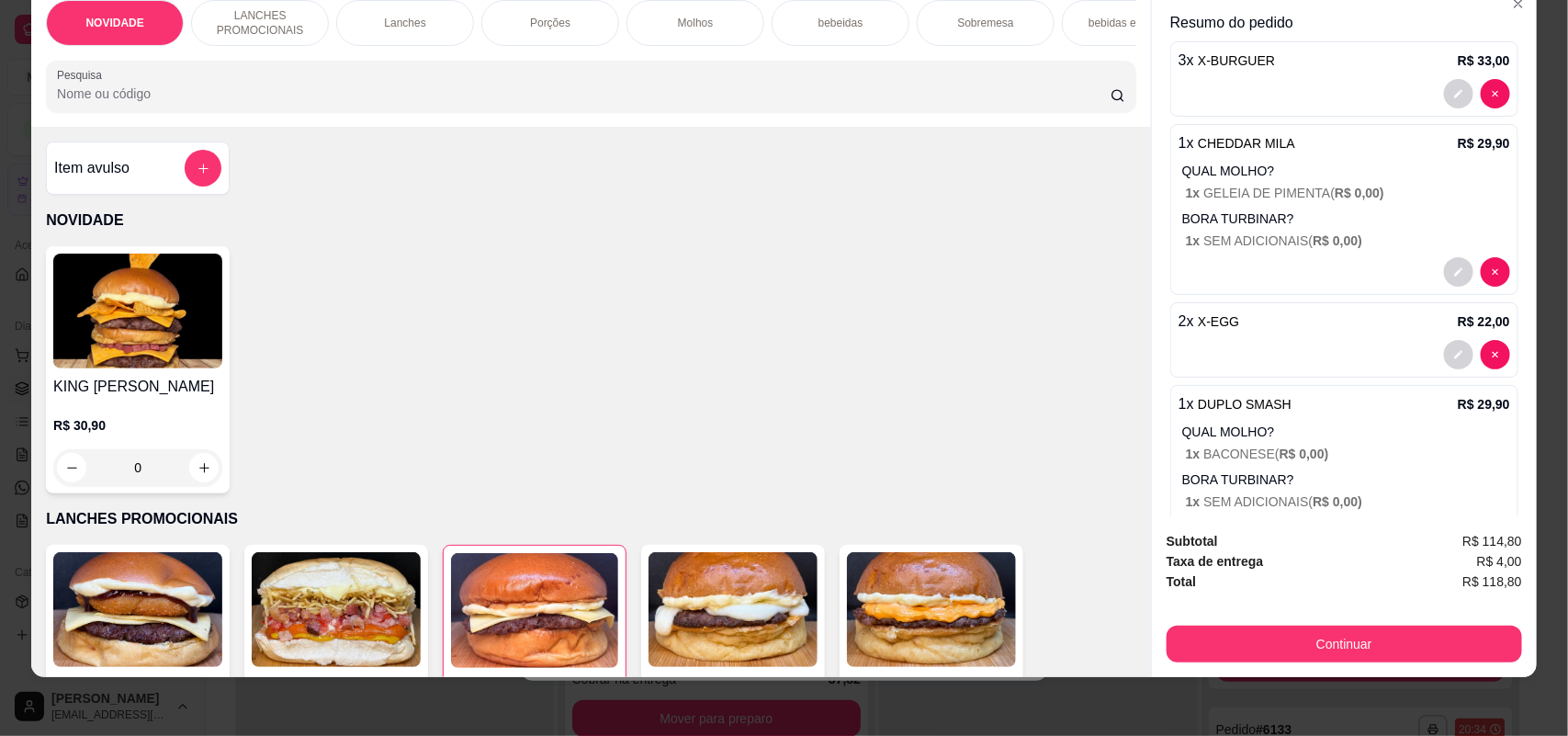
scroll to position [344, 0]
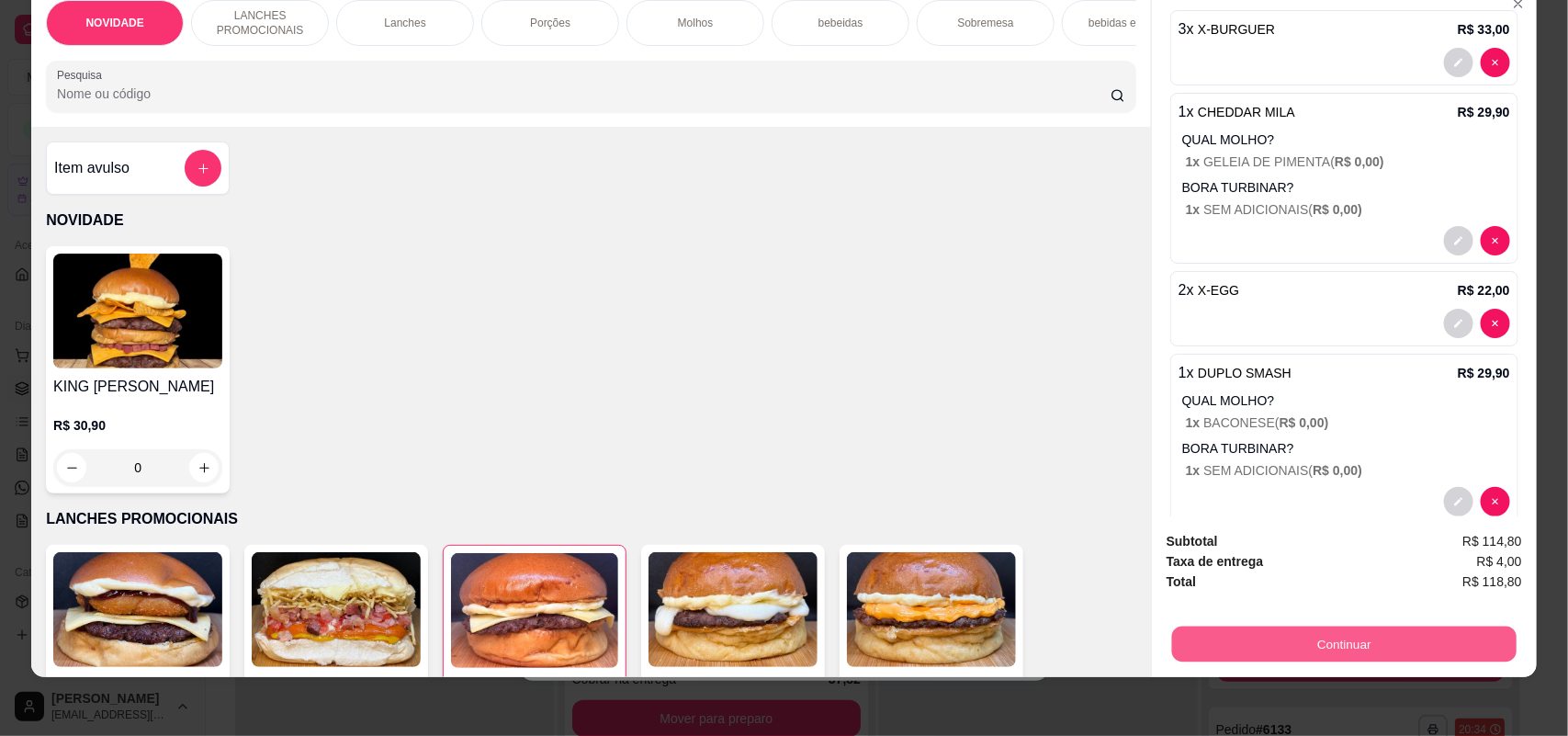
click at [1319, 646] on button "Continuar" at bounding box center [1344, 645] width 344 height 36
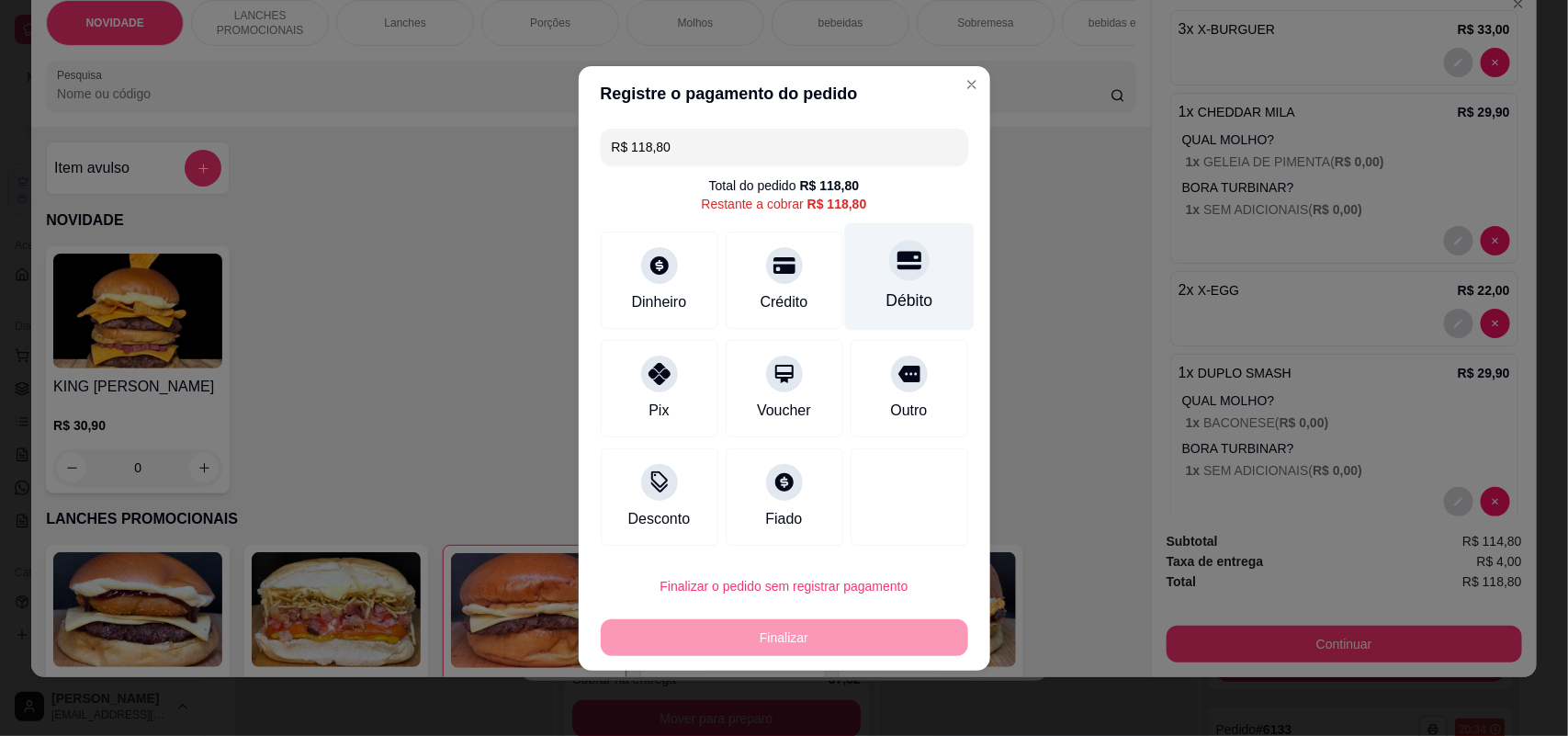
click at [886, 312] on div "Débito" at bounding box center [908, 301] width 47 height 24
type input "R$ 0,00"
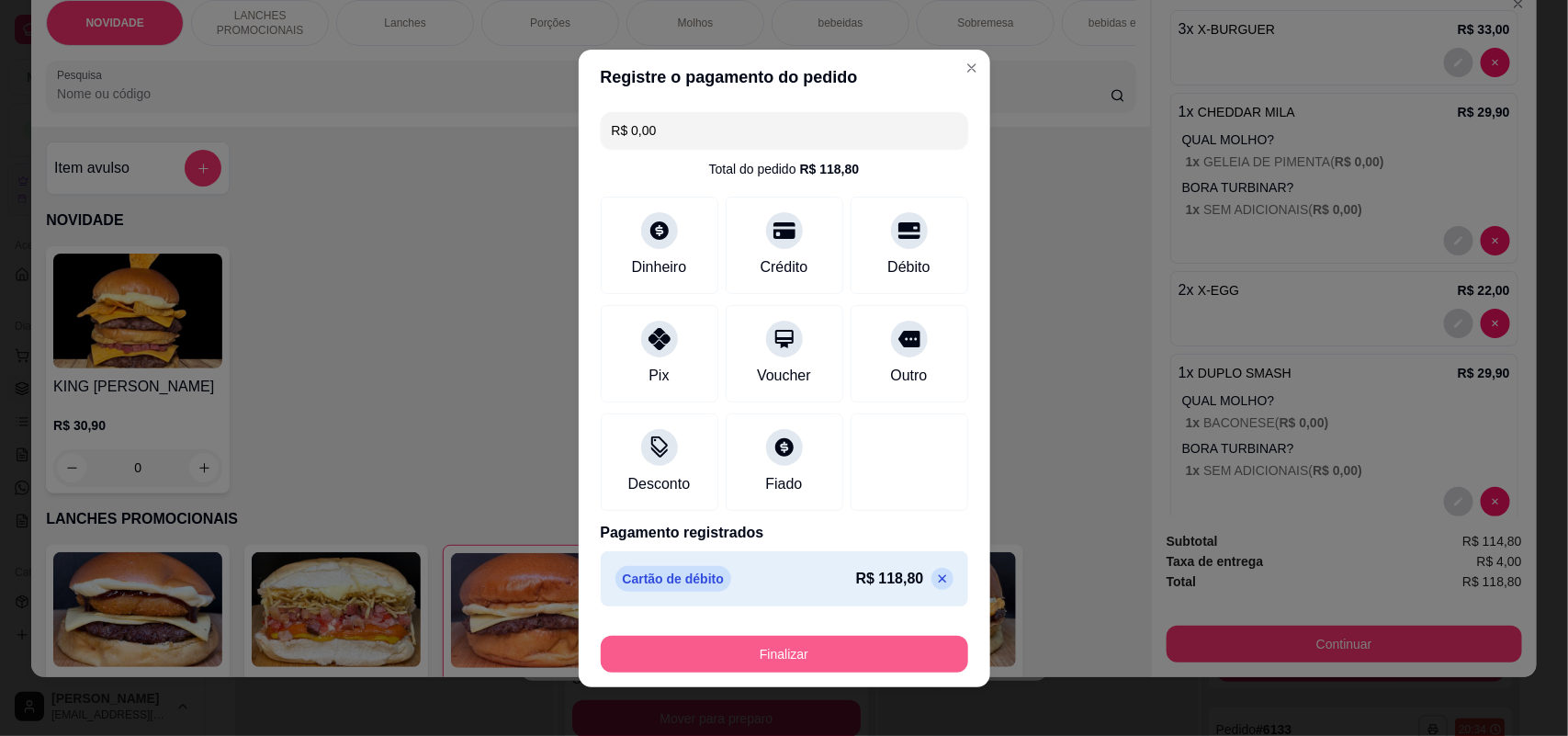
click at [855, 646] on button "Finalizar" at bounding box center [784, 654] width 368 height 37
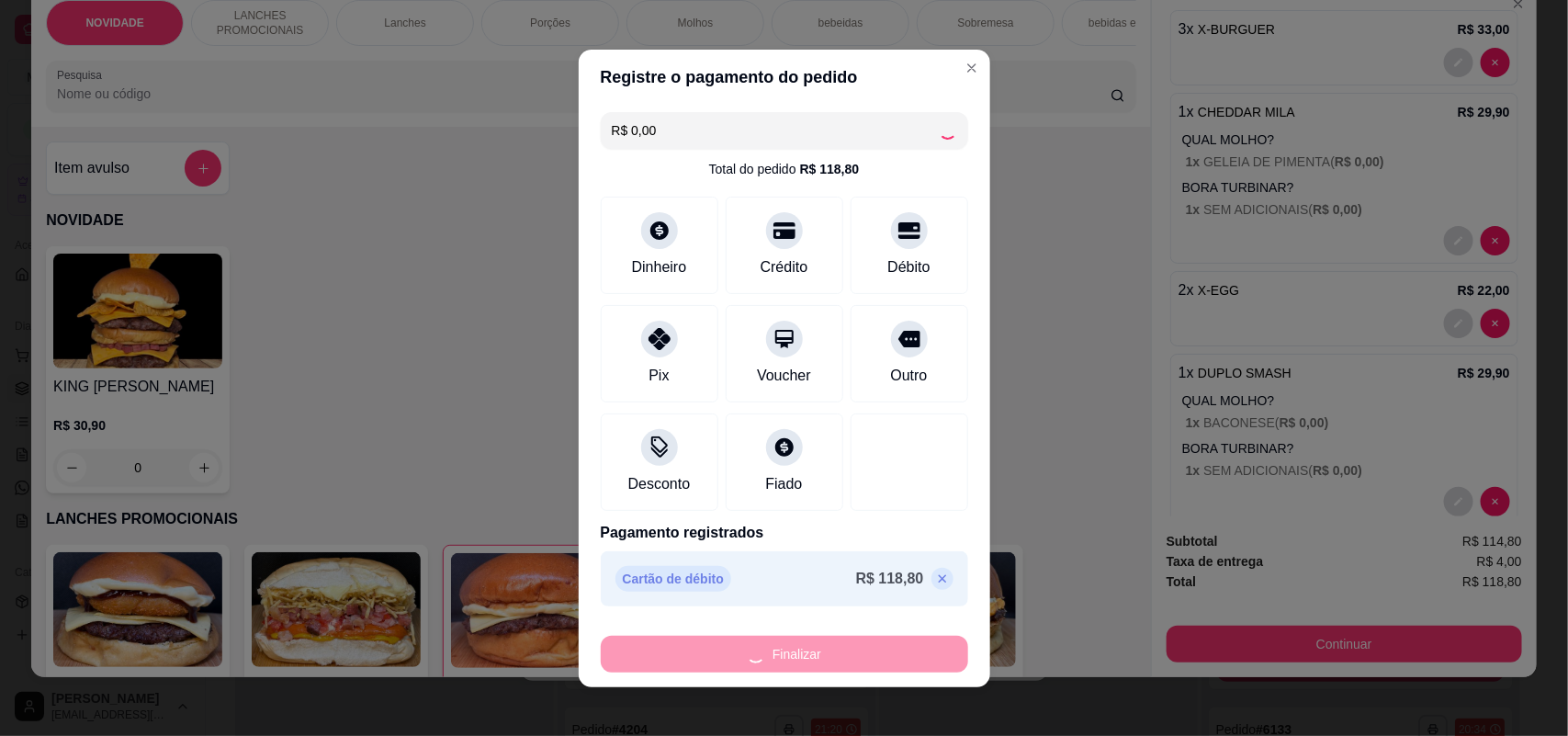
type input "0"
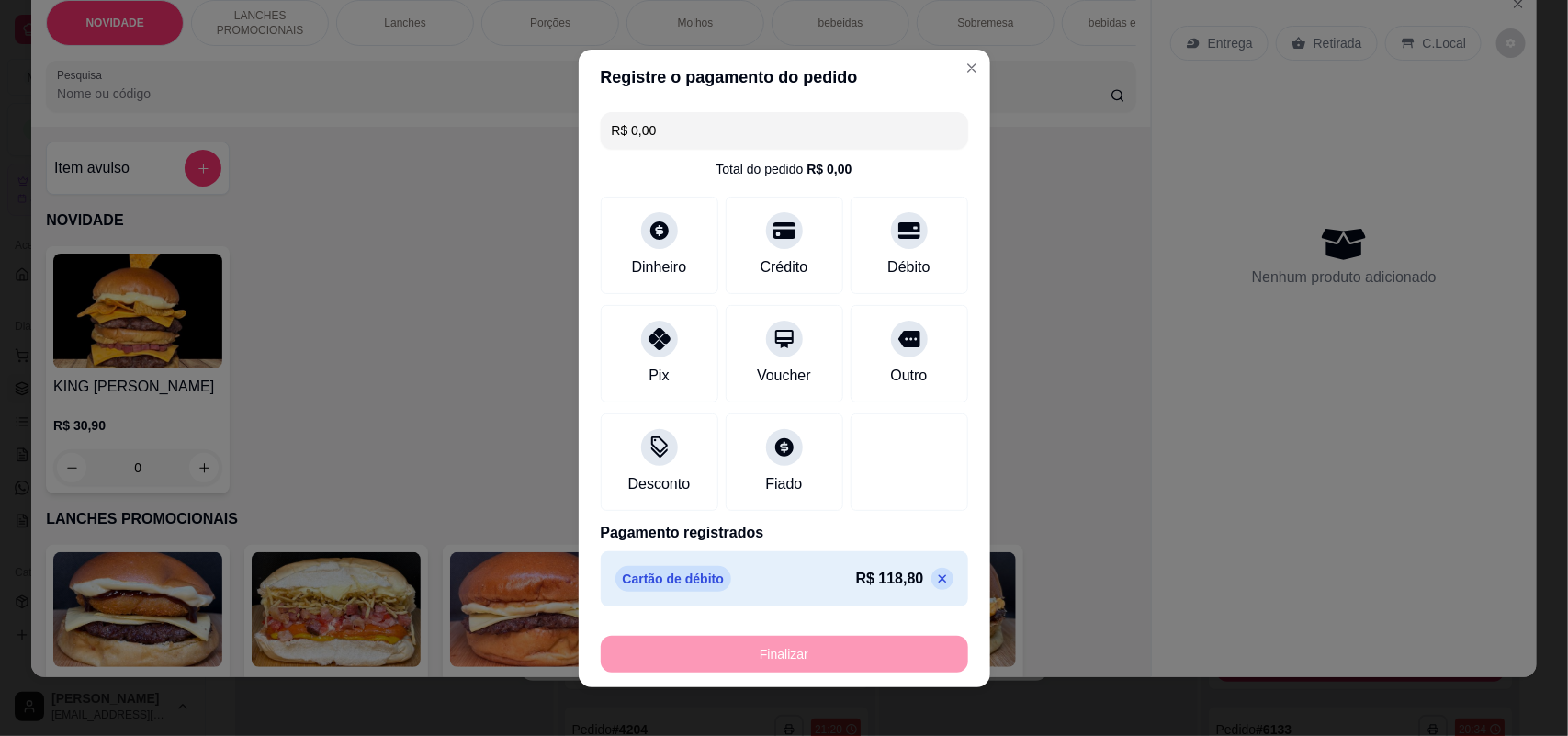
type input "-R$ 118,80"
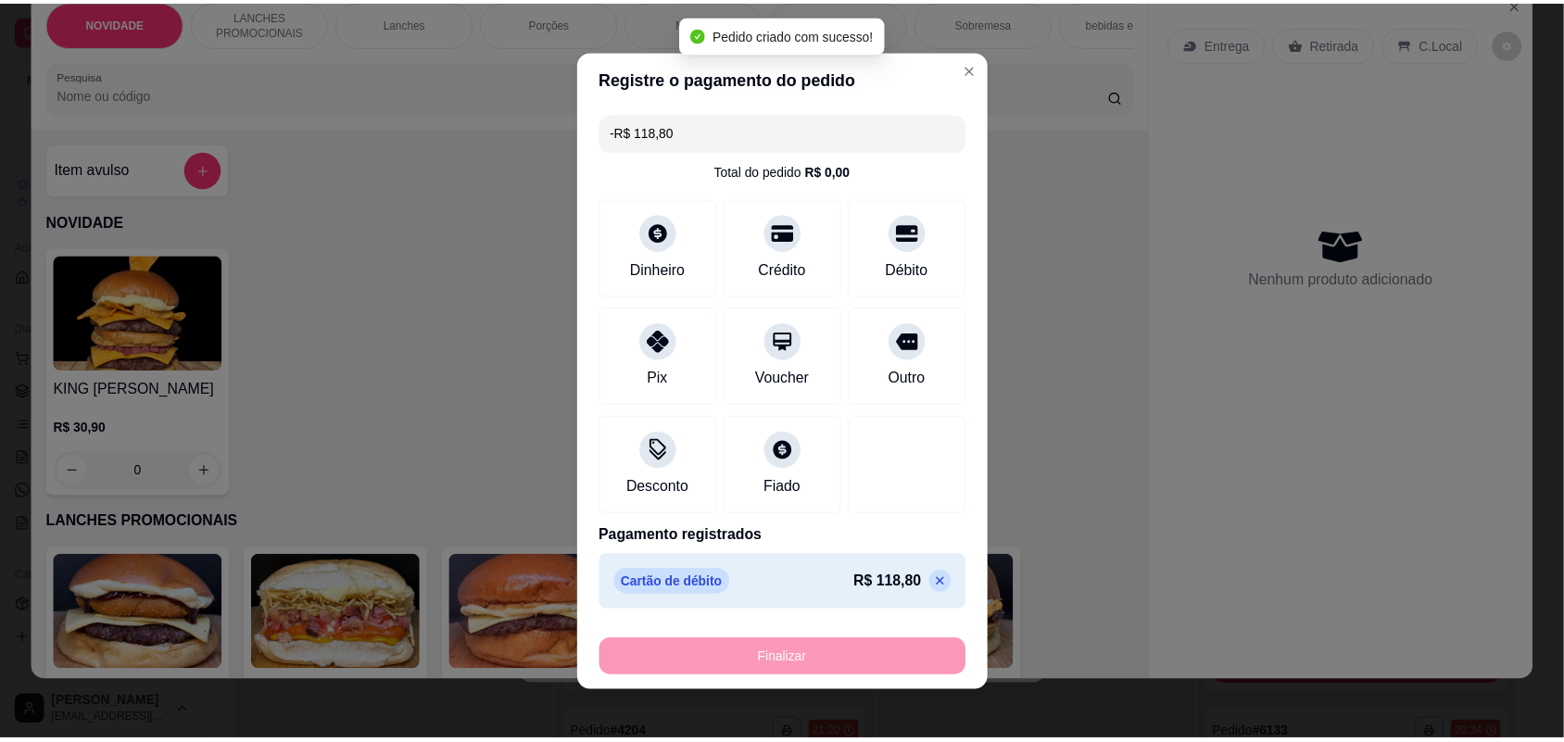
scroll to position [0, 0]
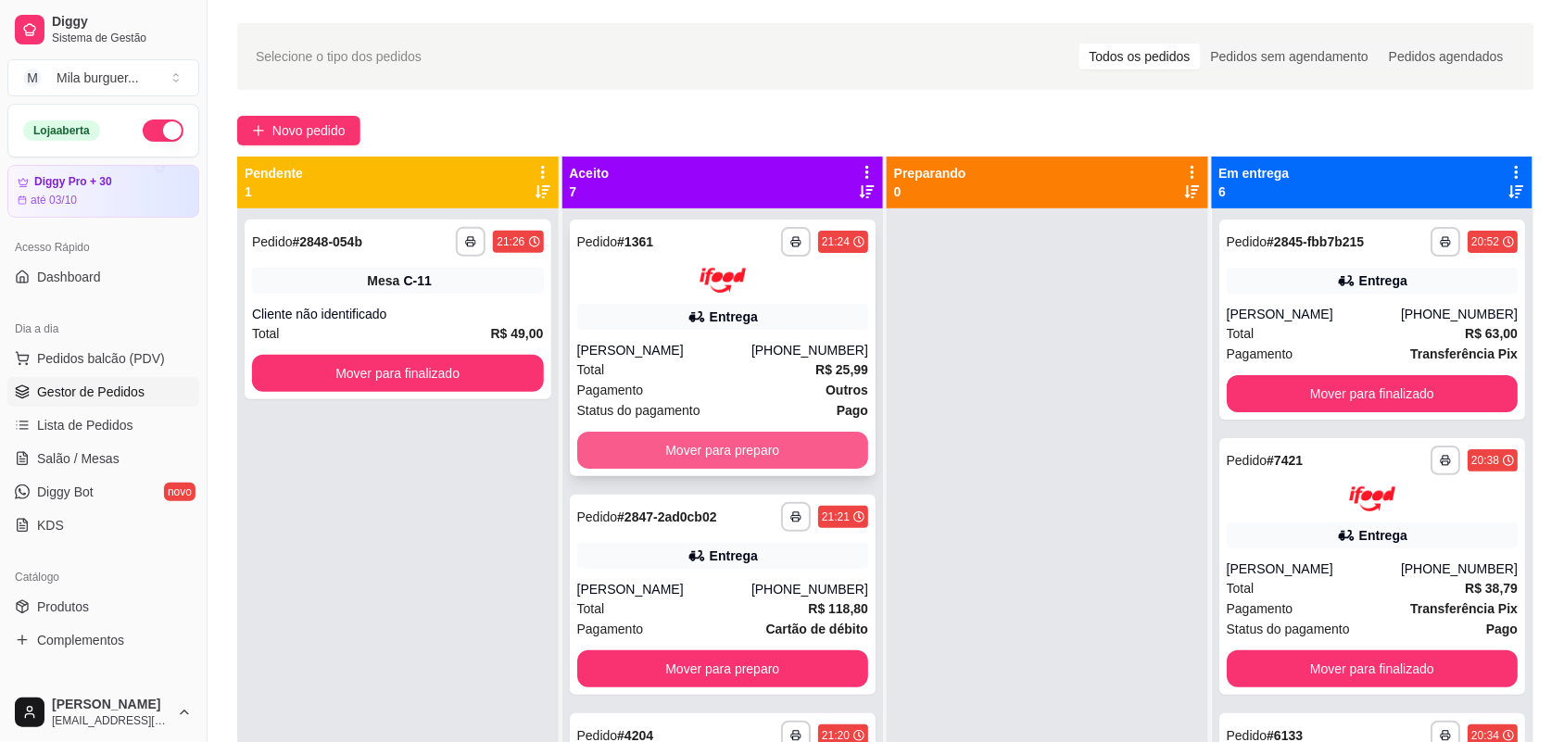
click at [821, 436] on button "Mover para preparo" at bounding box center [723, 450] width 292 height 37
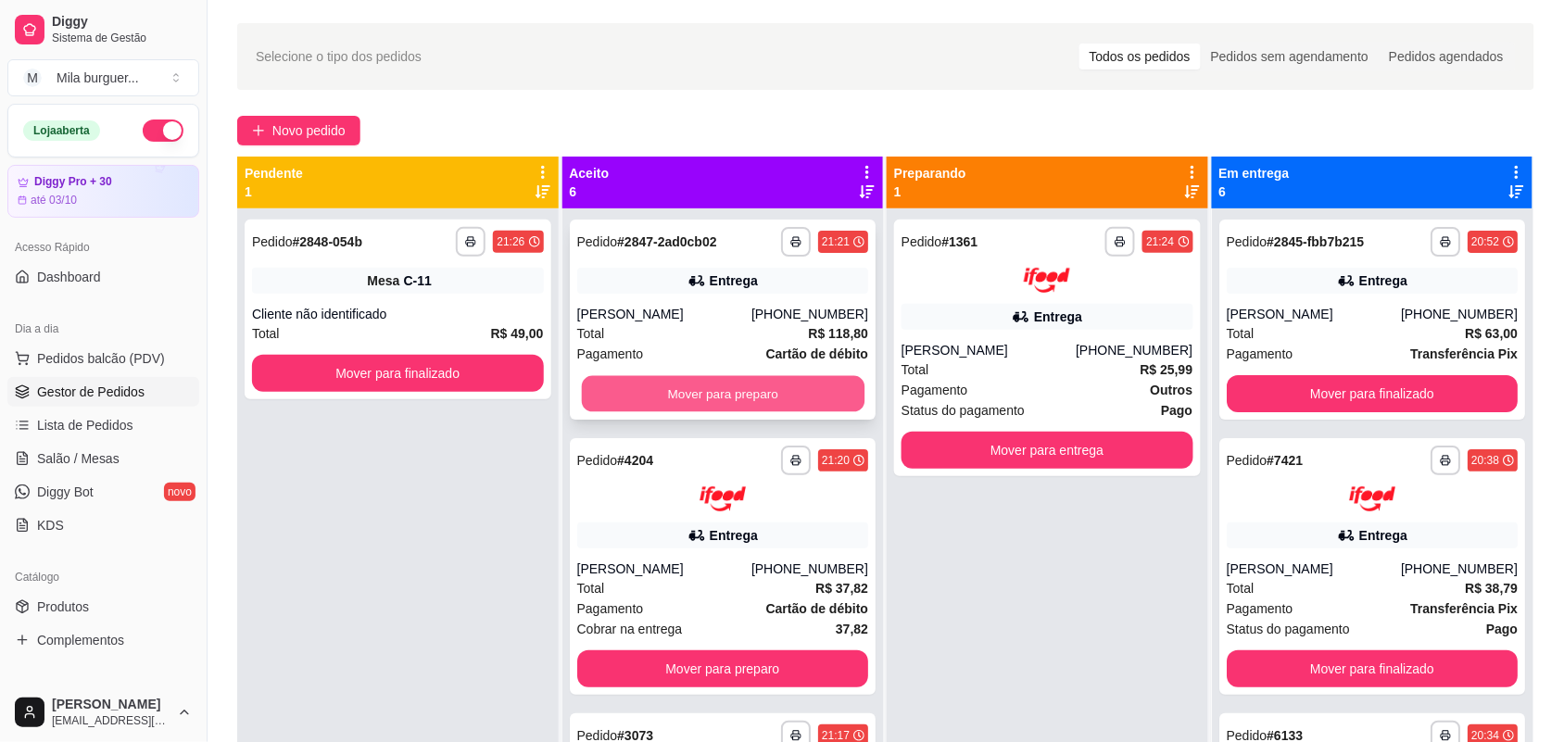
click at [794, 410] on button "Mover para preparo" at bounding box center [722, 394] width 283 height 36
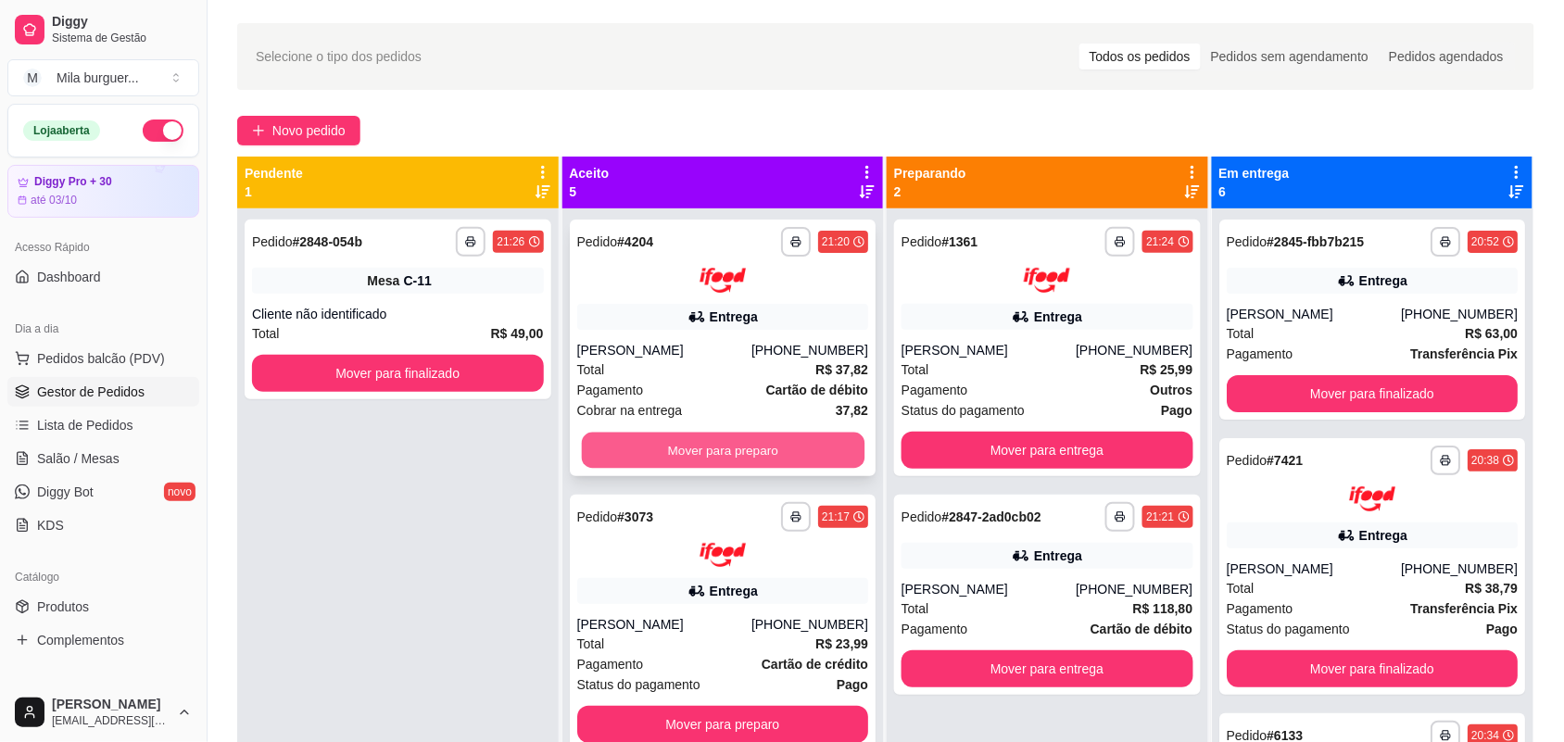
click at [778, 442] on button "Mover para preparo" at bounding box center [722, 450] width 283 height 36
click at [776, 443] on button "Mover para preparo" at bounding box center [723, 450] width 292 height 37
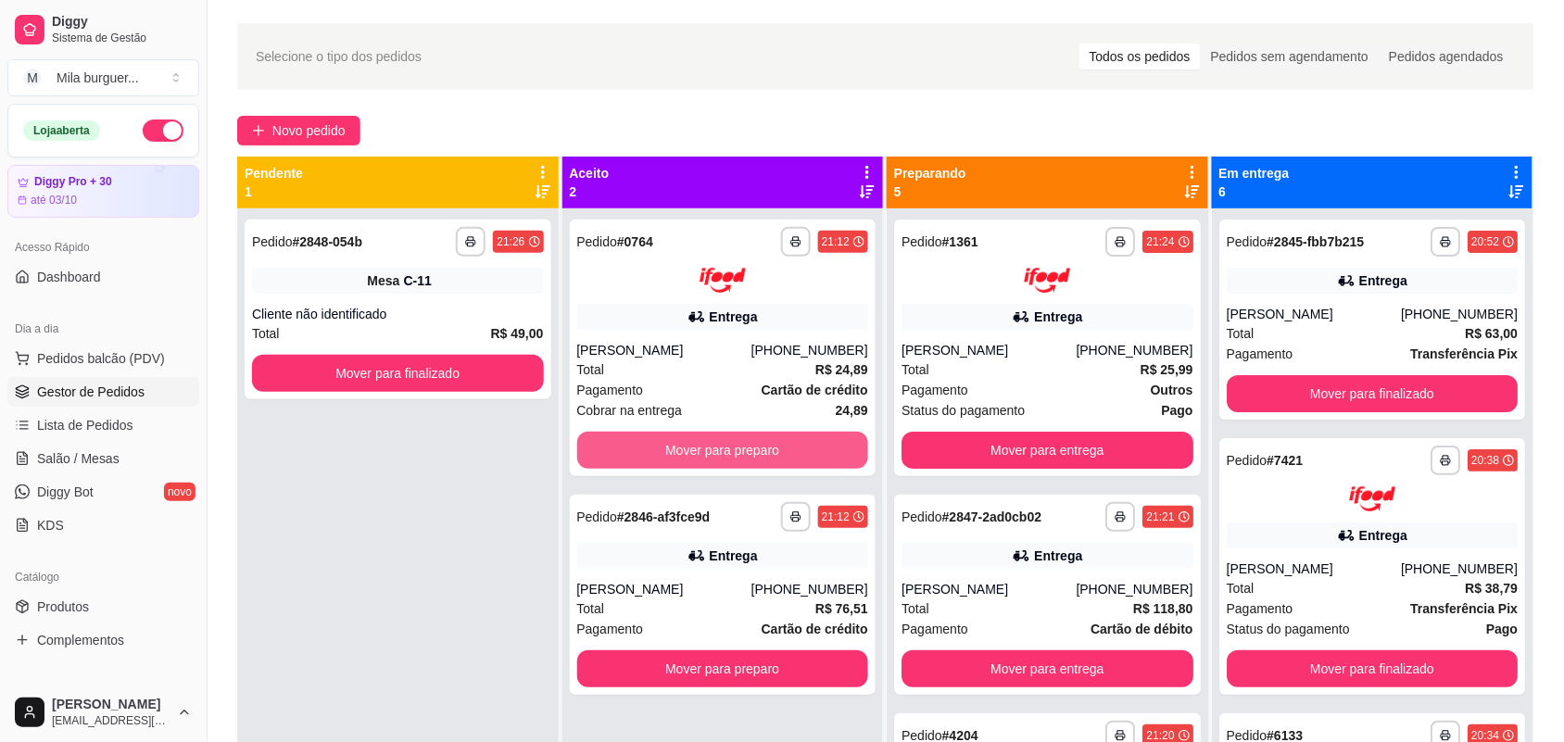
click at [776, 443] on button "Mover para preparo" at bounding box center [723, 450] width 292 height 37
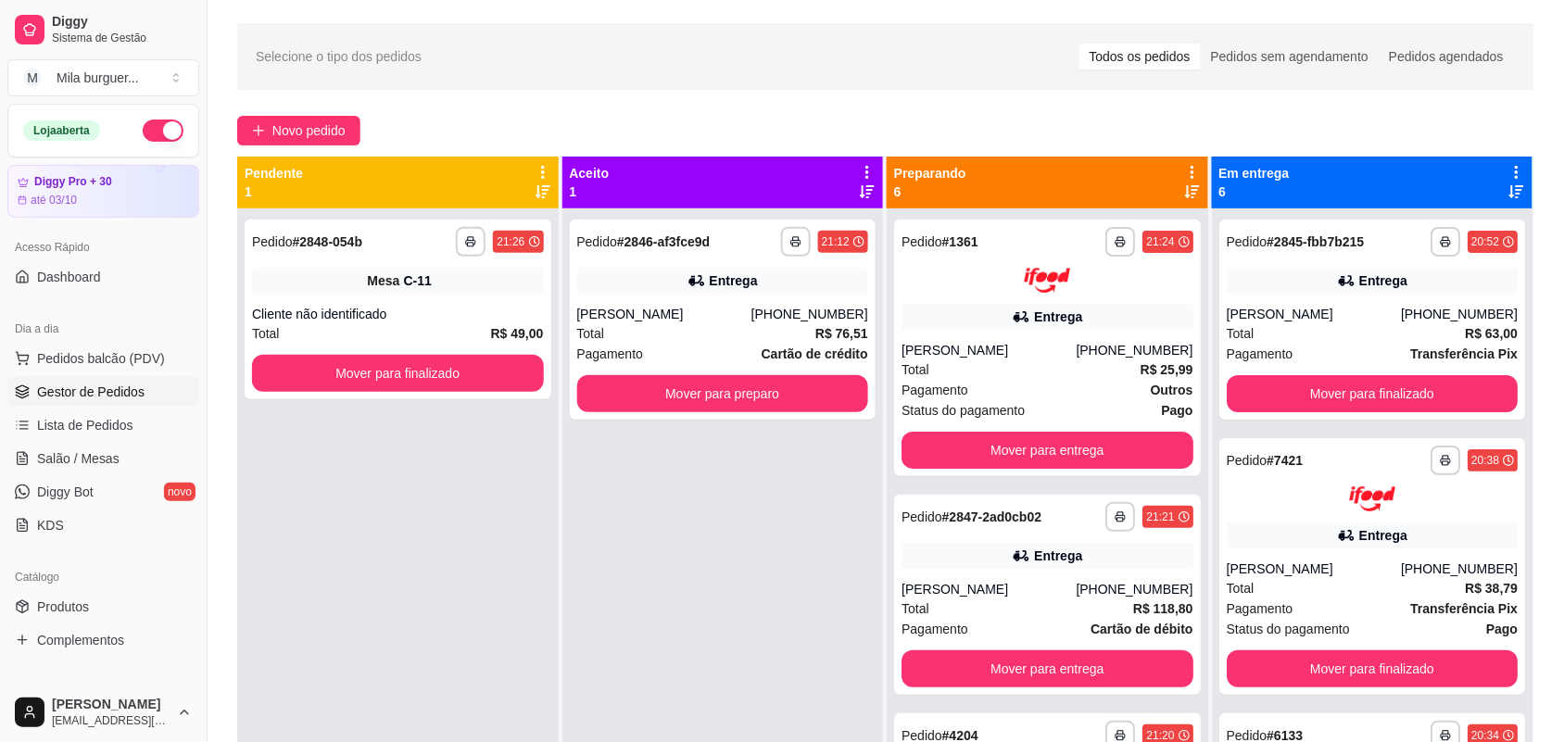
click at [776, 443] on div "**********" at bounding box center [722, 579] width 321 height 742
click at [781, 410] on button "Mover para preparo" at bounding box center [722, 394] width 283 height 36
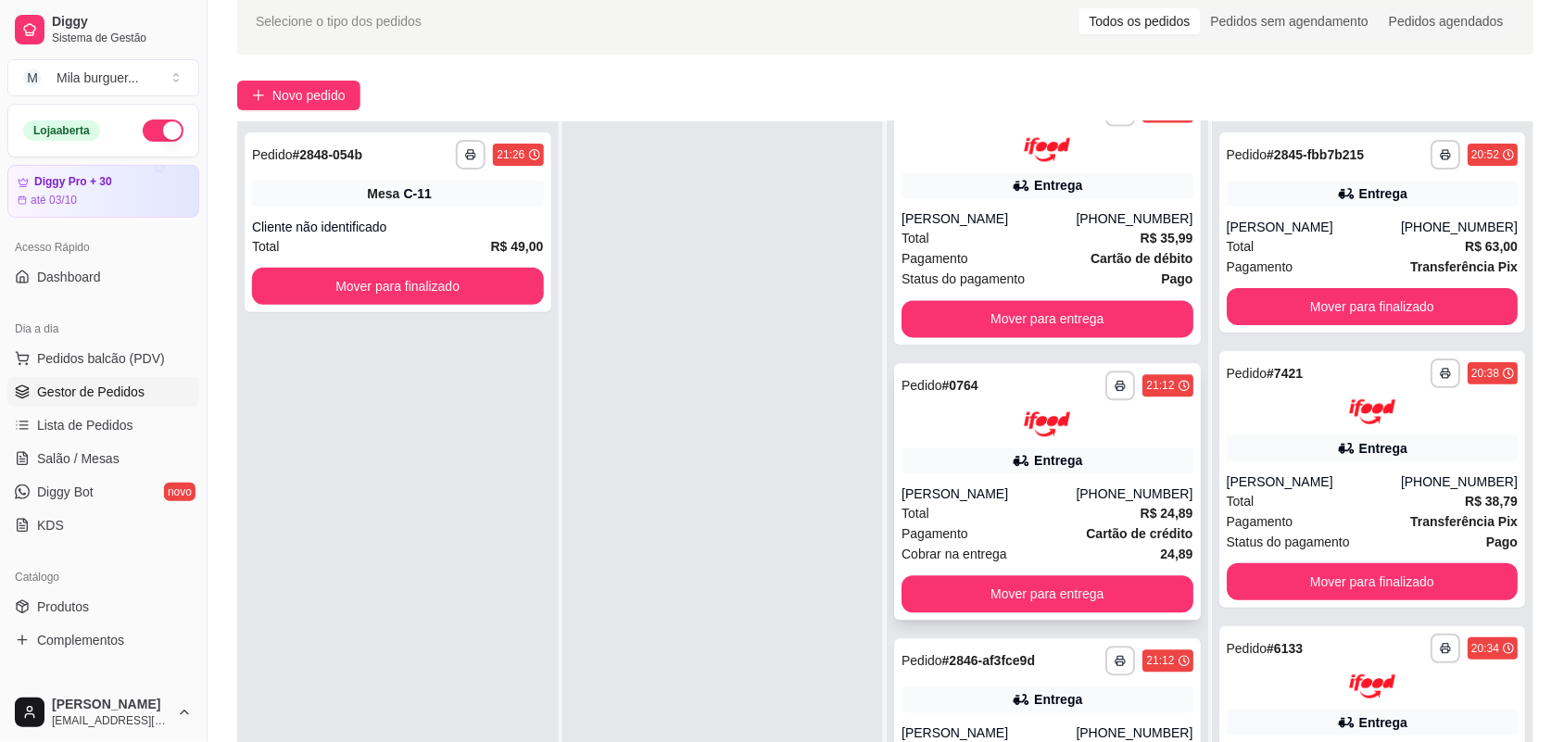
scroll to position [283, 0]
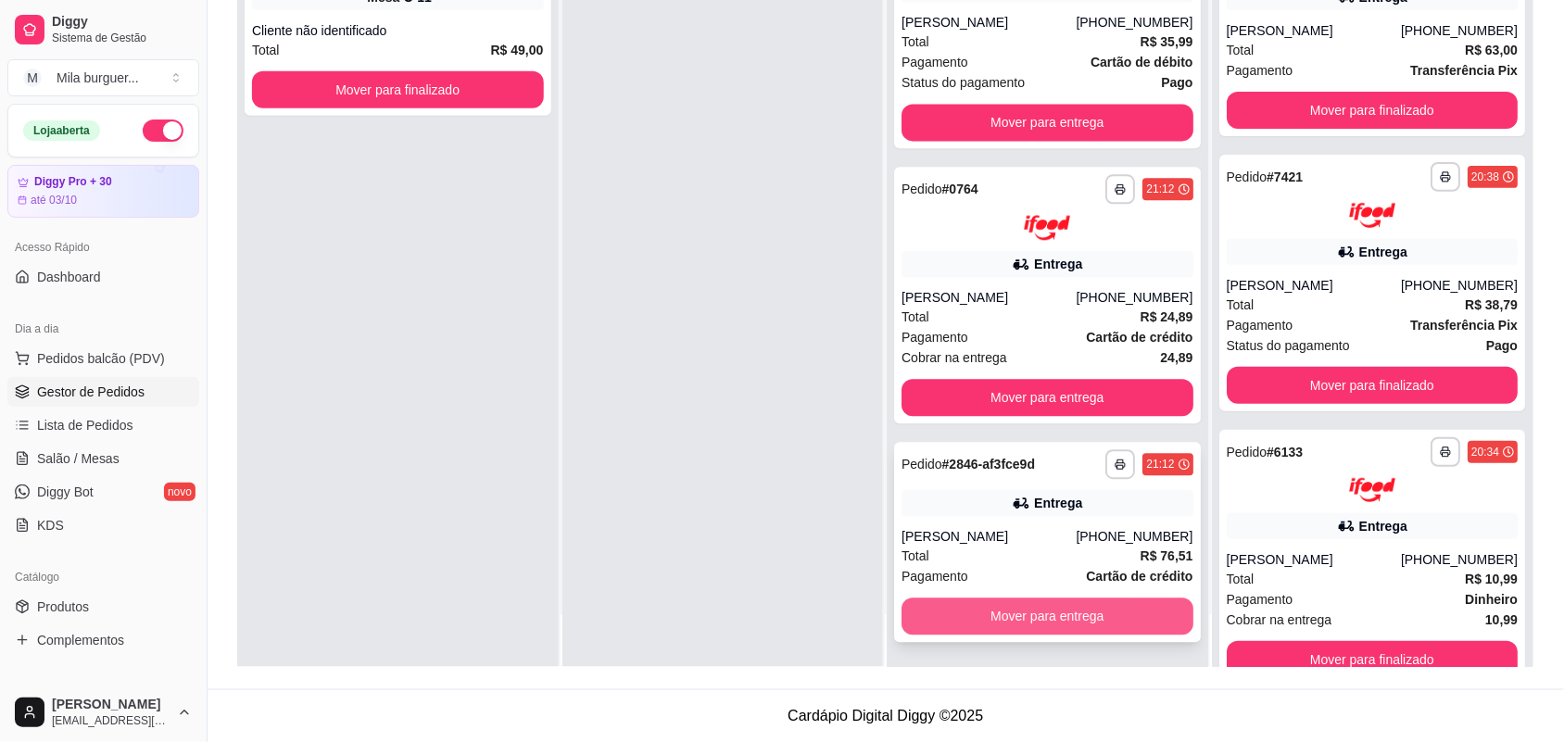
click at [1030, 621] on button "Mover para entrega" at bounding box center [1047, 616] width 292 height 37
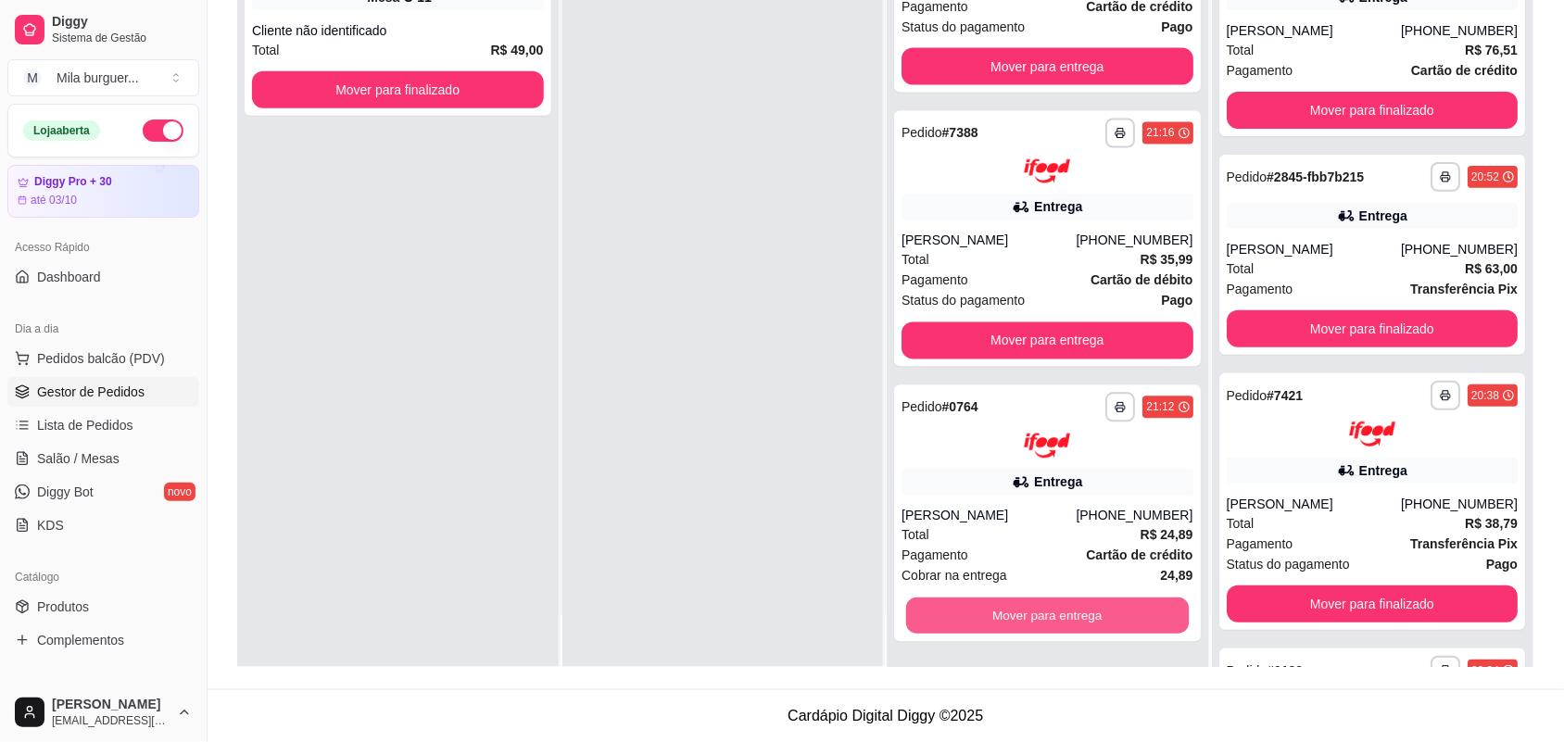
click at [1030, 621] on button "Mover para entrega" at bounding box center [1047, 616] width 283 height 36
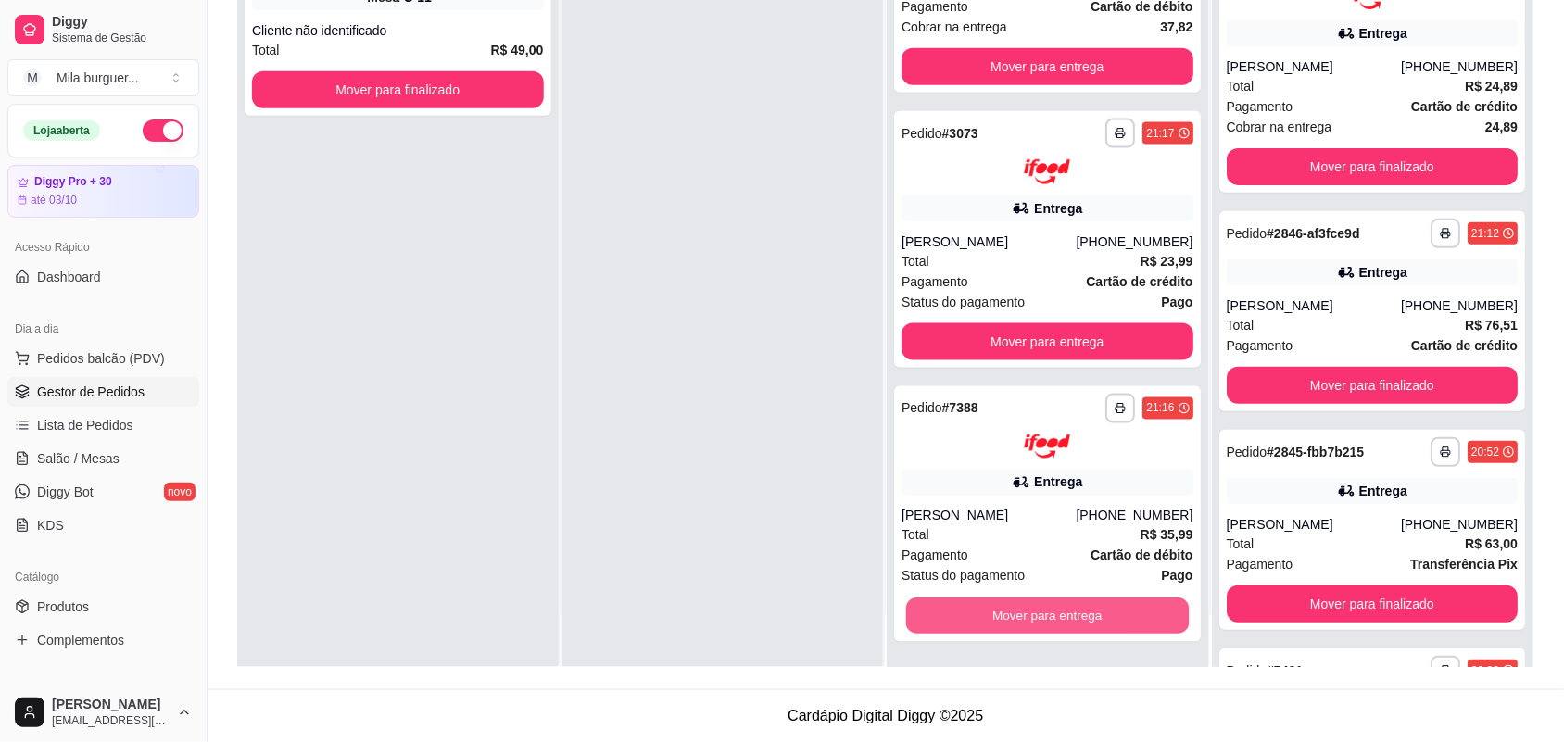
click at [1030, 621] on button "Mover para entrega" at bounding box center [1047, 616] width 283 height 36
click at [1030, 360] on button "Mover para entrega" at bounding box center [1047, 341] width 292 height 37
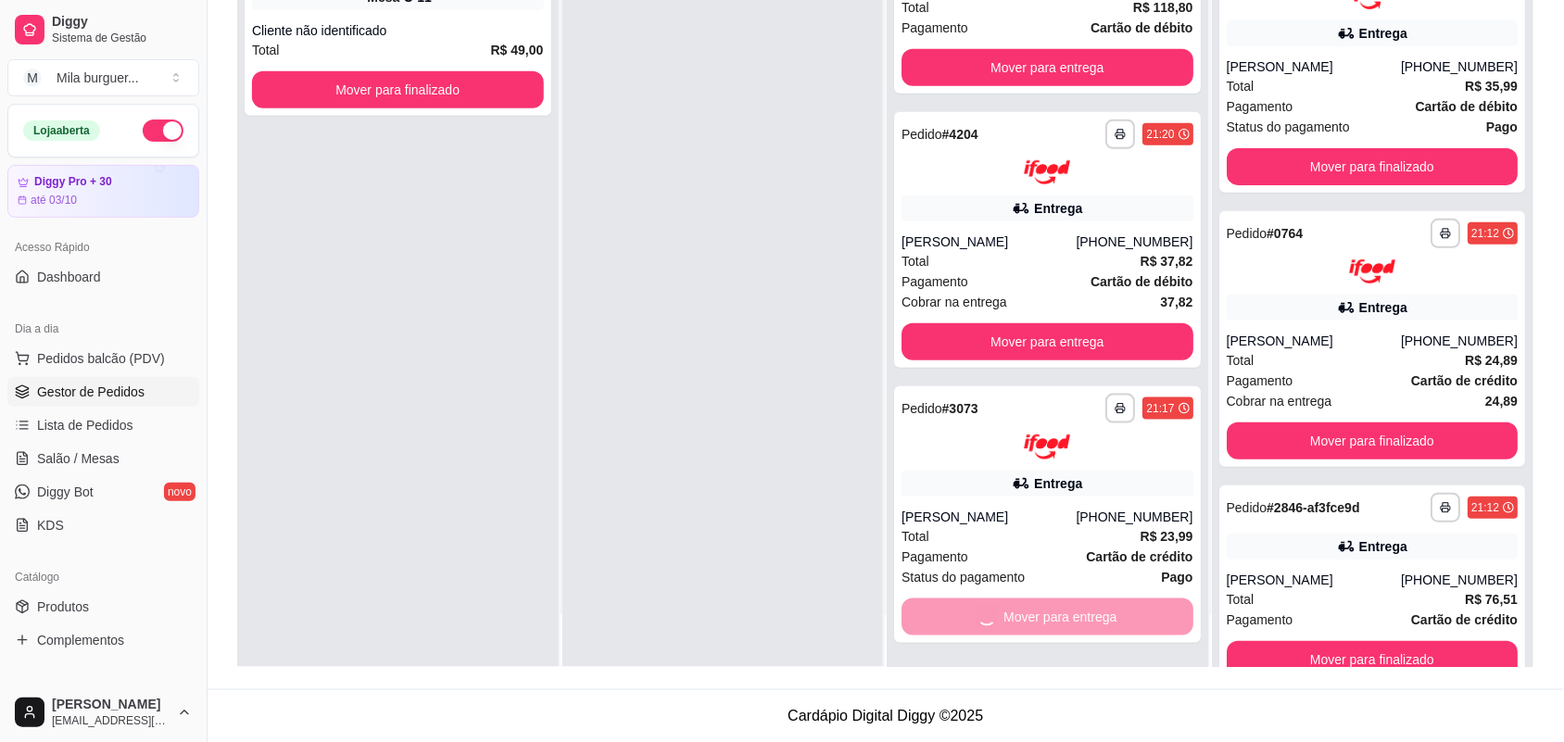
scroll to position [44, 0]
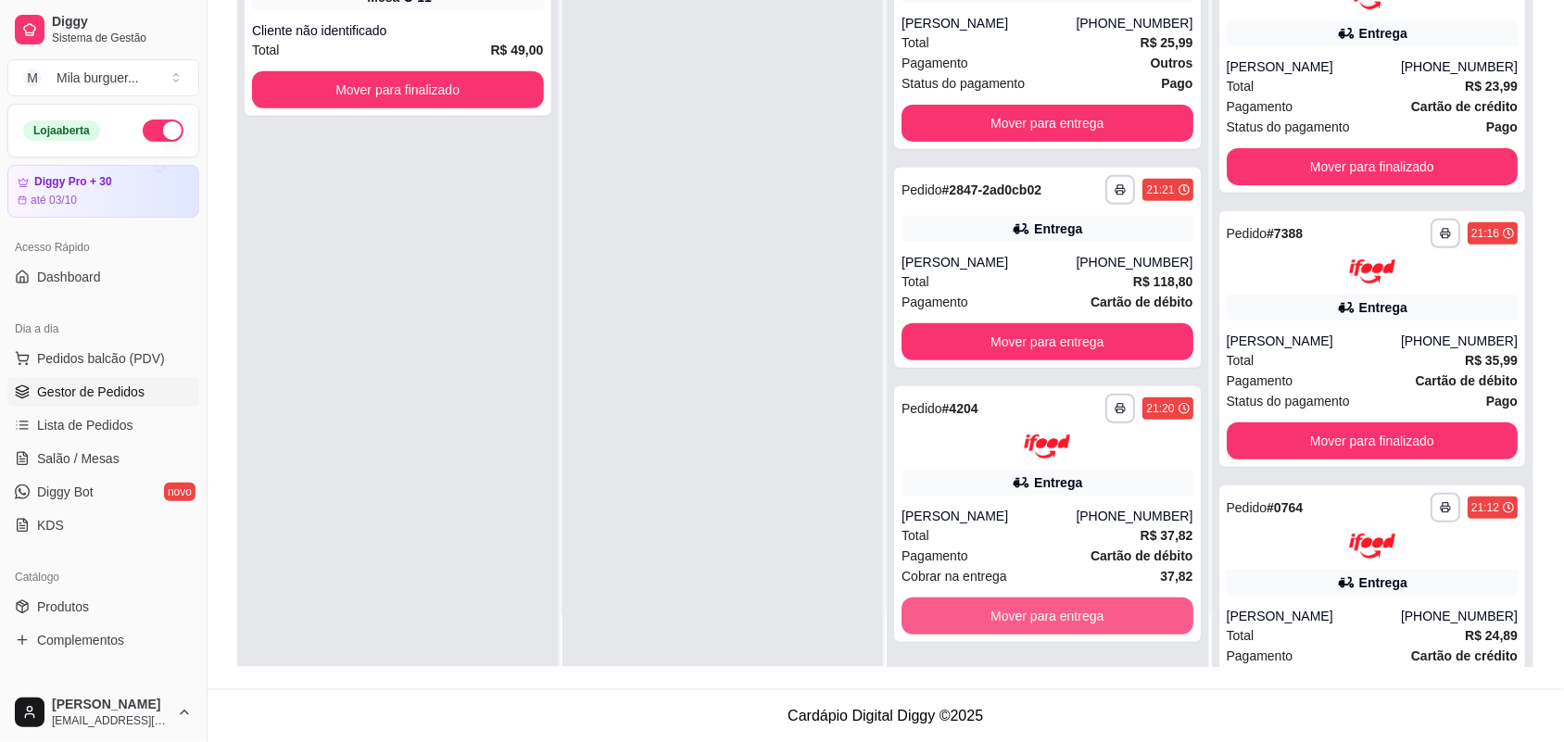
click at [1030, 621] on button "Mover para entrega" at bounding box center [1047, 616] width 292 height 37
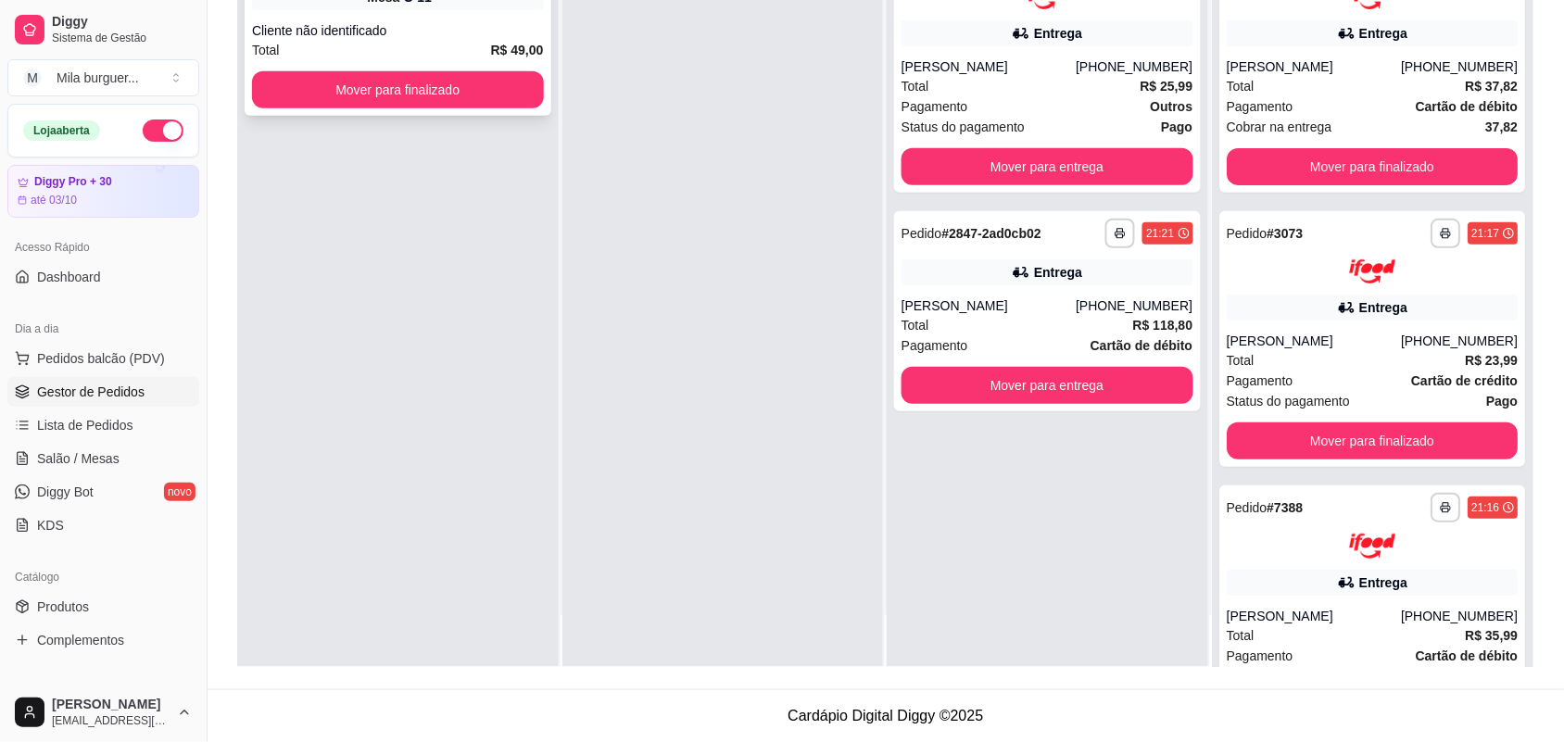
scroll to position [0, 0]
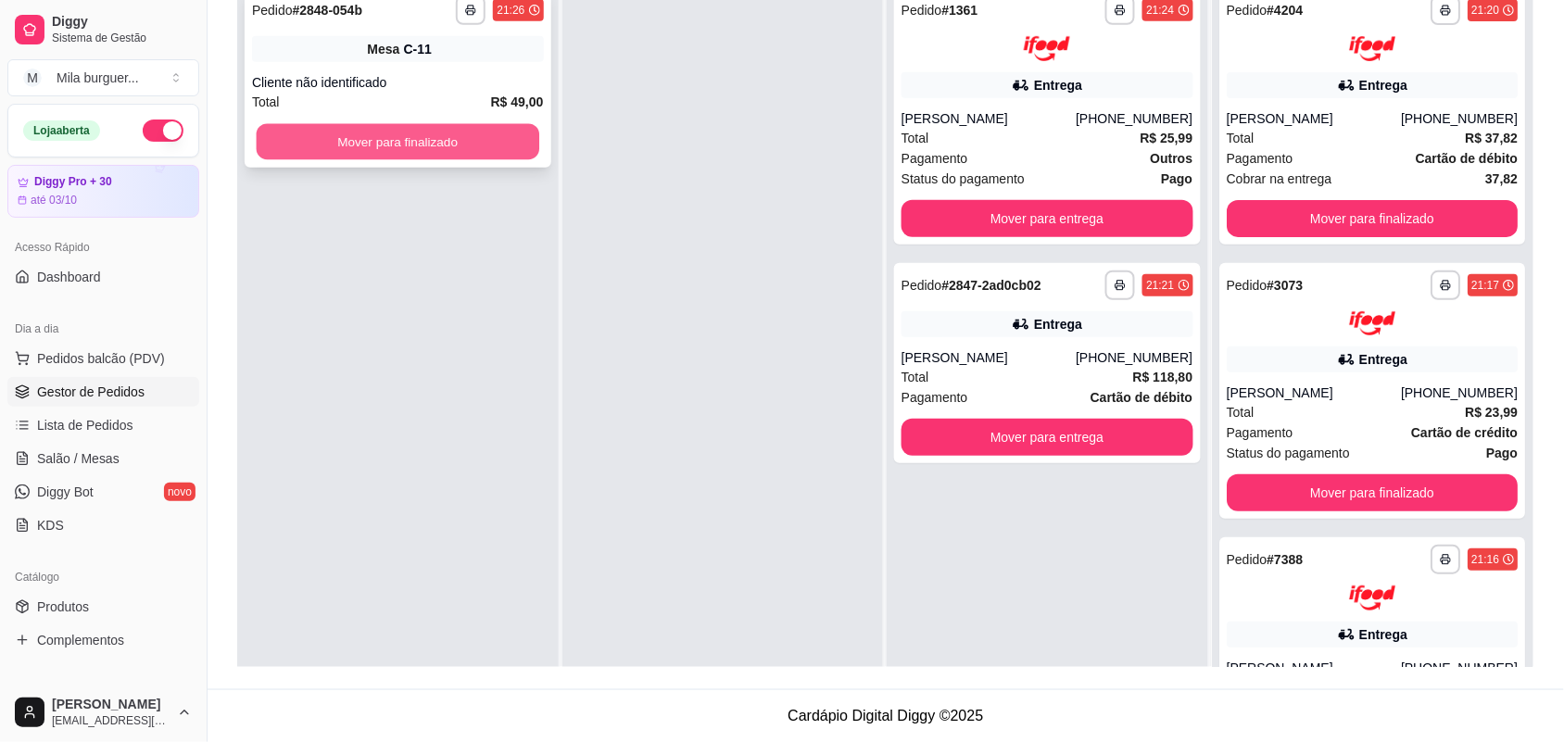
click at [378, 145] on button "Mover para finalizado" at bounding box center [398, 142] width 283 height 36
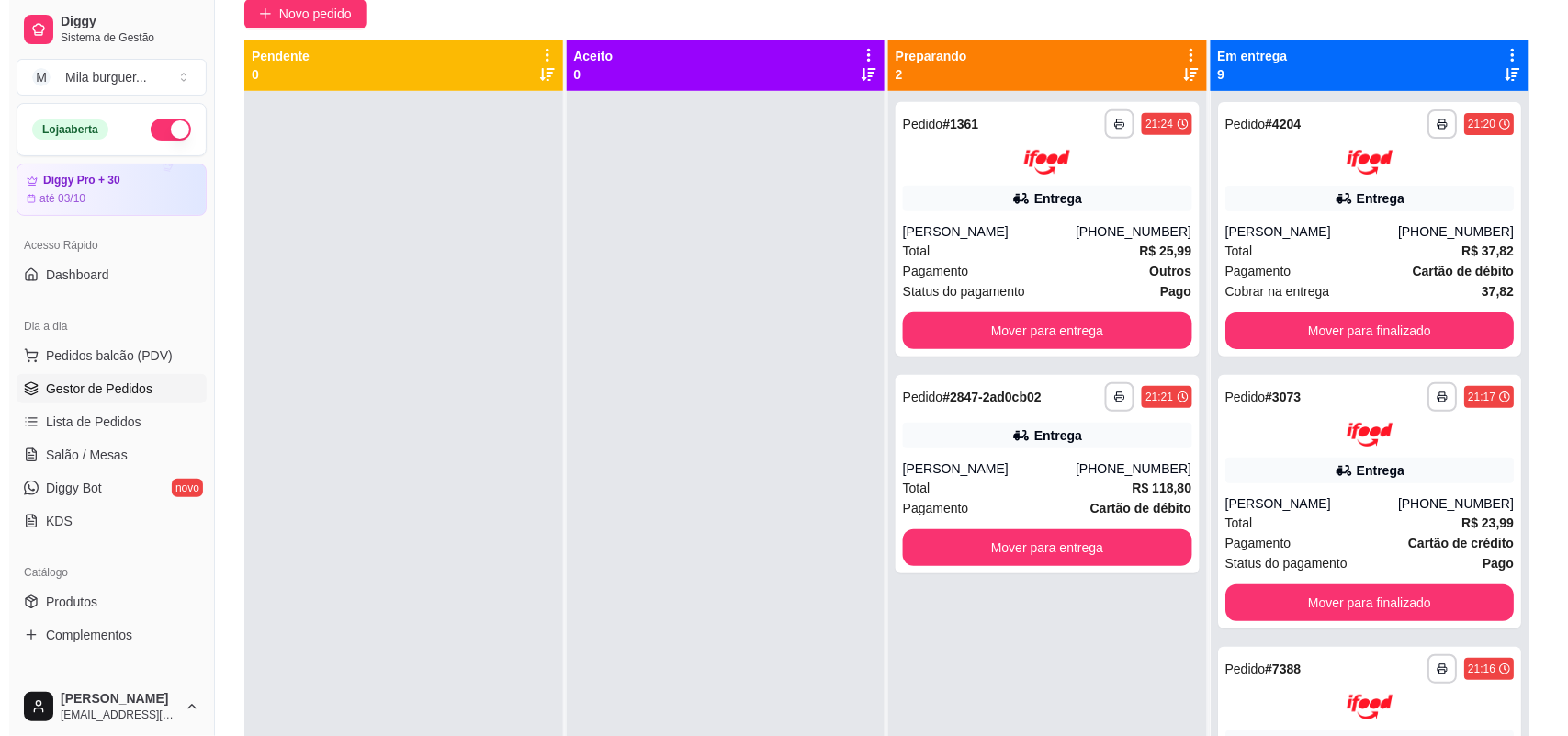
scroll to position [51, 0]
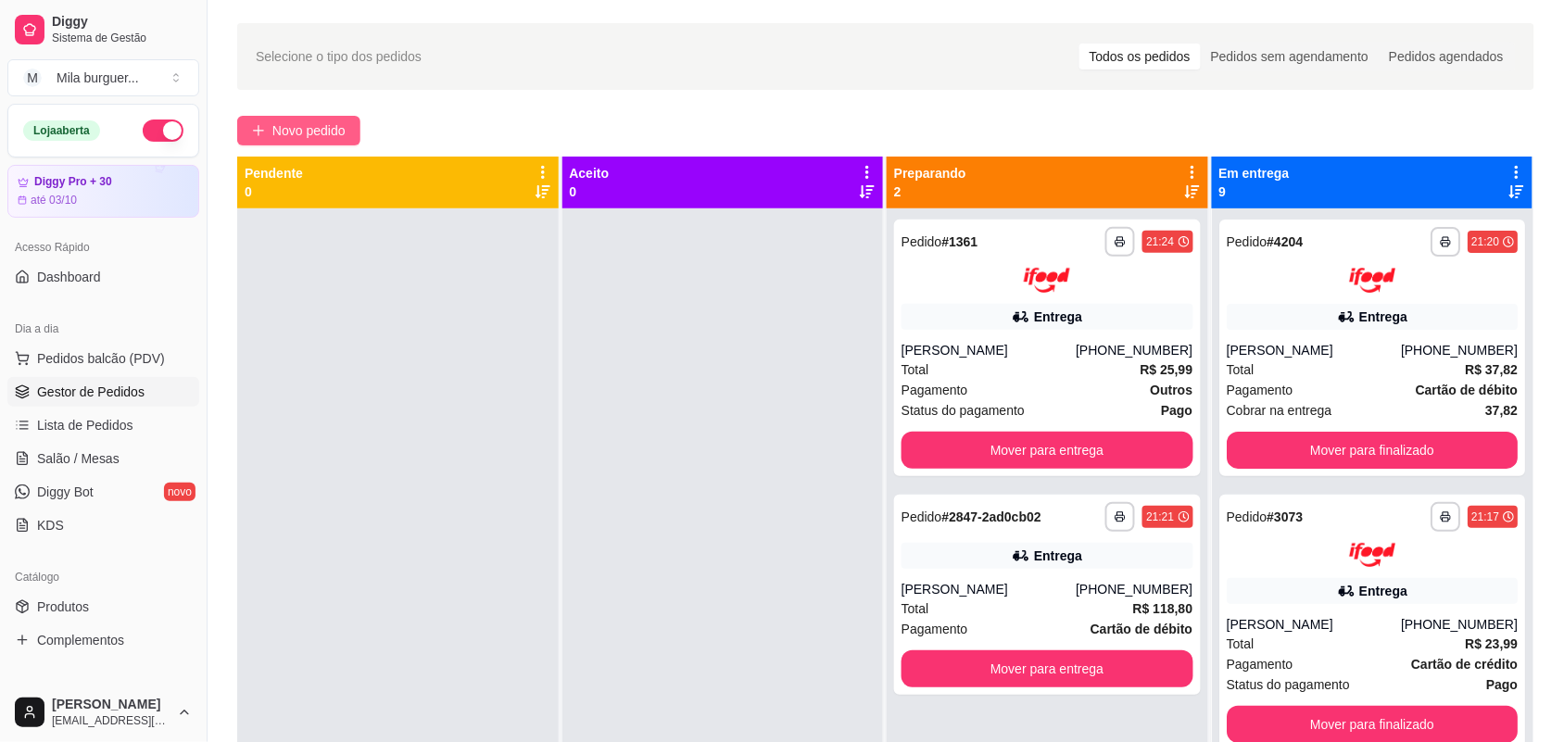
click at [298, 139] on span "Novo pedido" at bounding box center [308, 130] width 73 height 20
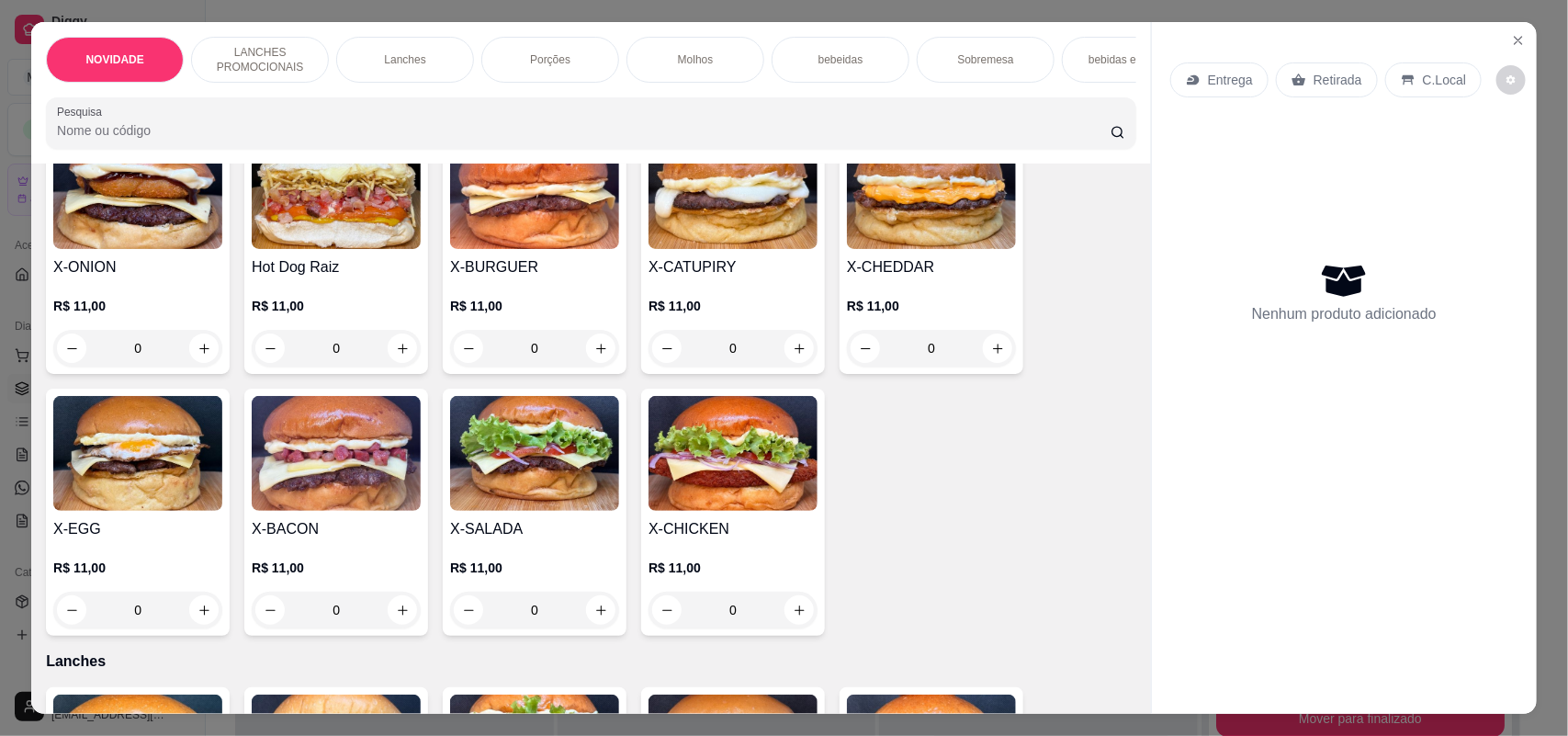
scroll to position [459, 0]
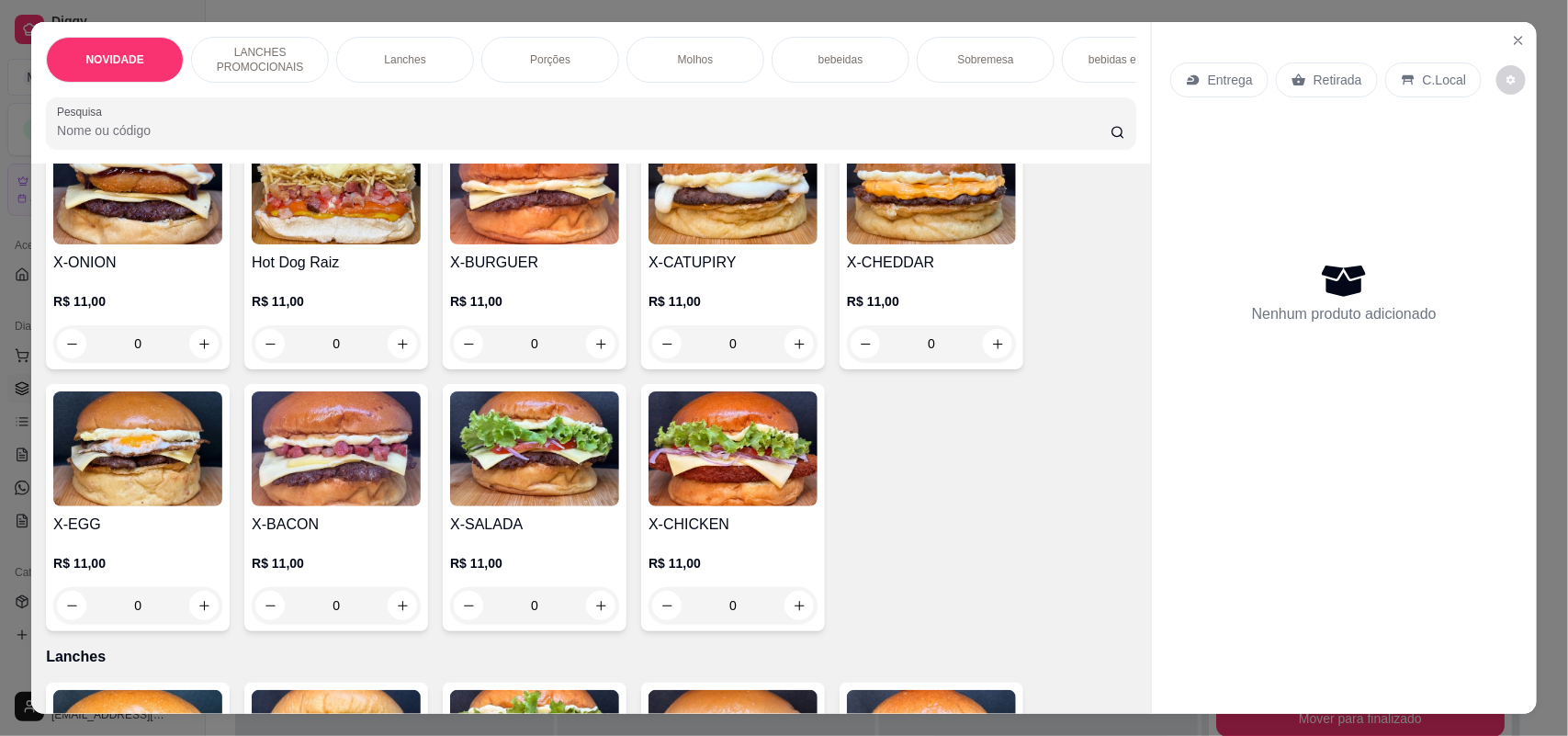
click at [980, 362] on div "0" at bounding box center [931, 343] width 169 height 37
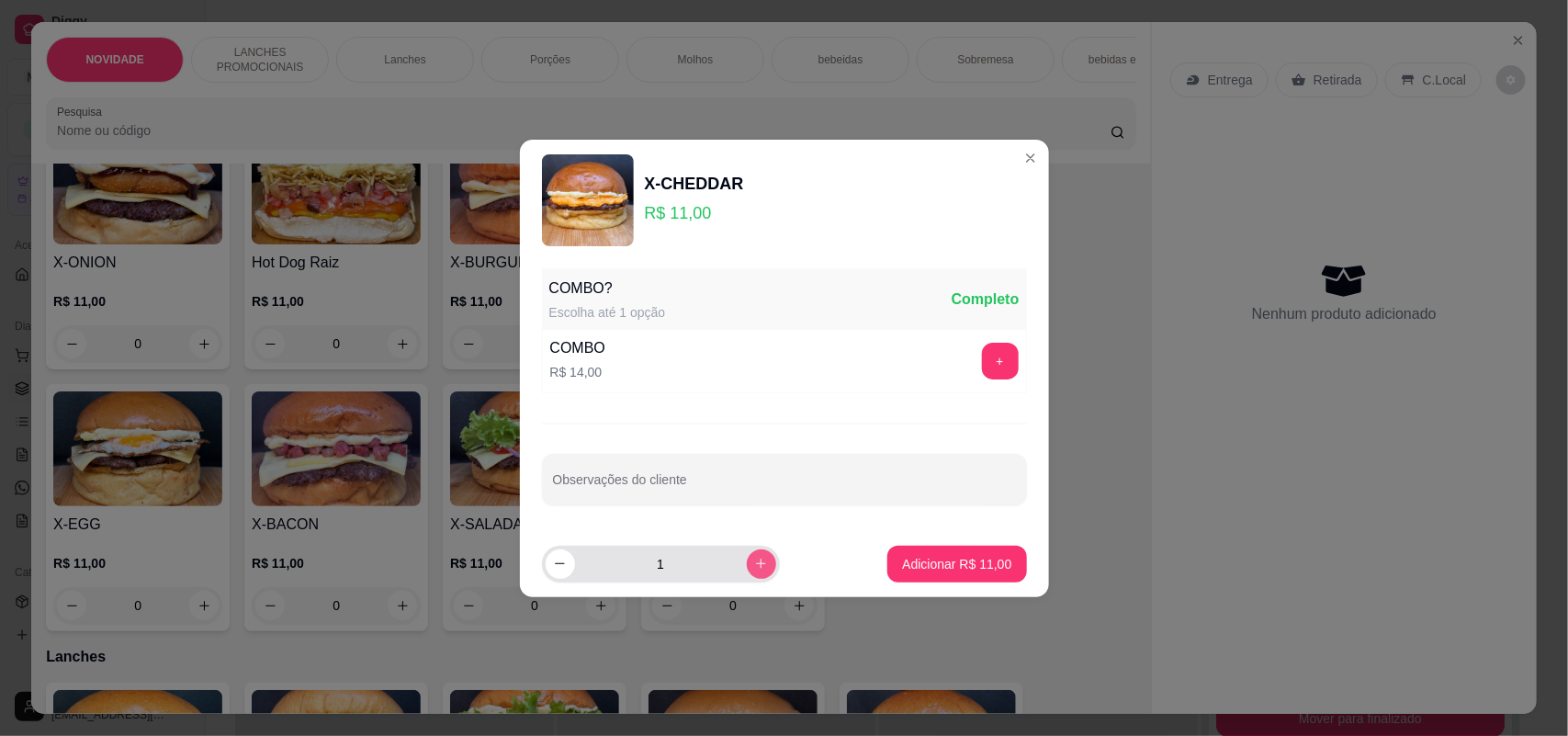
click at [747, 563] on button "increase-product-quantity" at bounding box center [762, 564] width 30 height 30
type input "2"
click at [929, 560] on p "Adicionar R$ 22,00" at bounding box center [957, 564] width 106 height 18
type input "2"
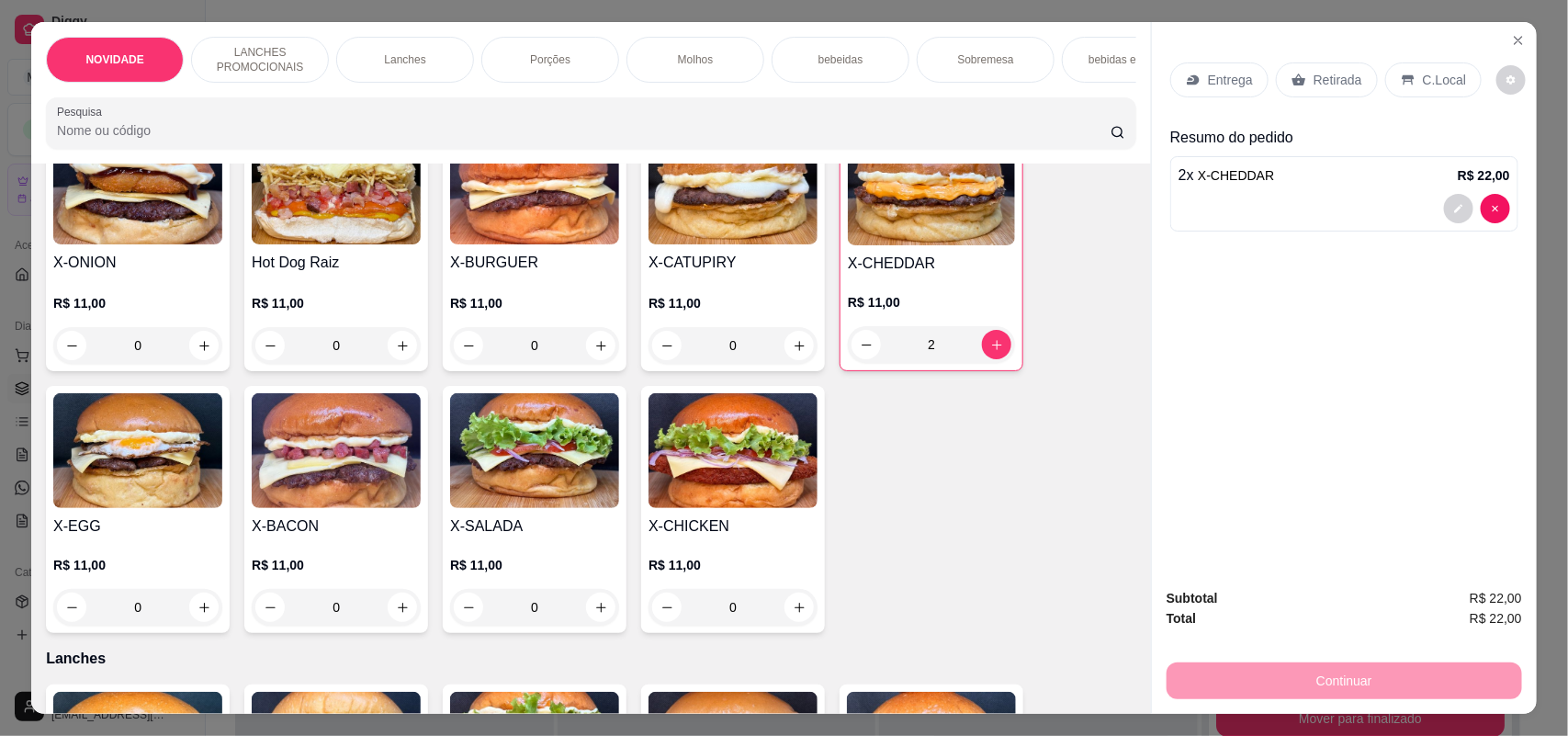
click at [1222, 73] on p "Entrega" at bounding box center [1230, 79] width 45 height 19
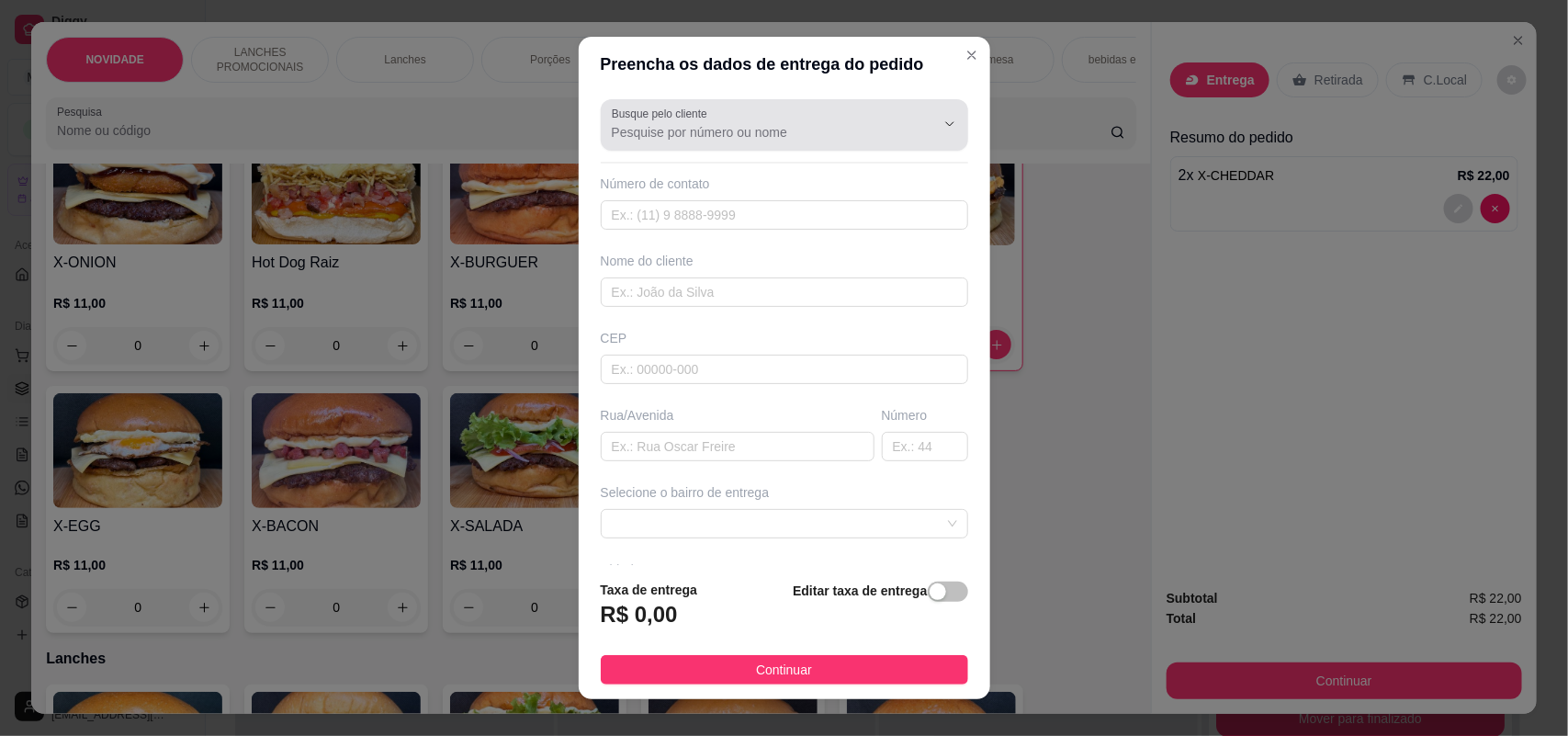
click at [813, 106] on div at bounding box center [784, 124] width 345 height 37
click at [808, 115] on div at bounding box center [784, 124] width 345 height 37
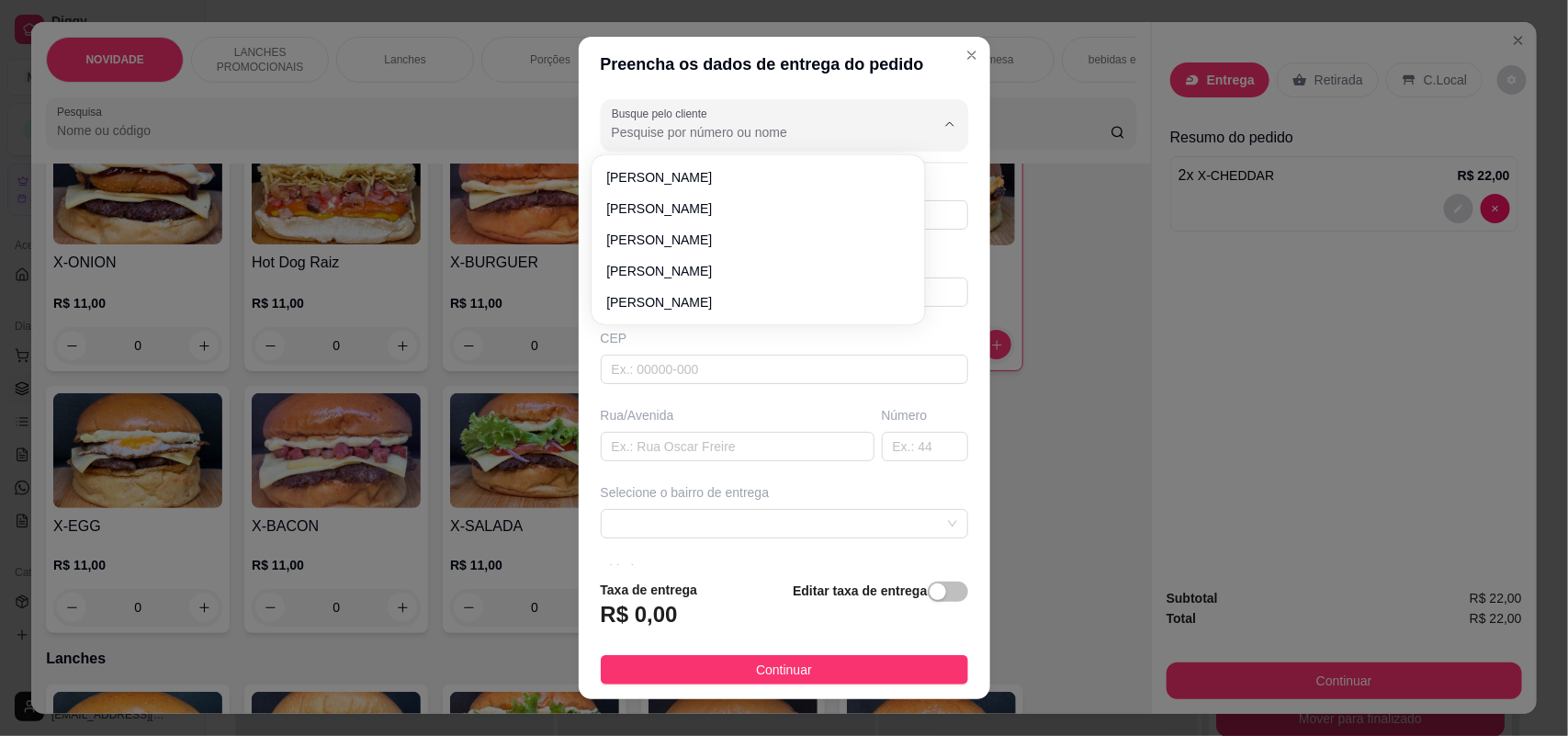
click at [791, 124] on input "Busque pelo cliente" at bounding box center [759, 132] width 294 height 19
type input "6188"
drag, startPoint x: 754, startPoint y: 129, endPoint x: 498, endPoint y: 136, distance: 256.1
click at [498, 136] on div "Preencha os dados de entrega do pedido Busque pelo cliente 6188 Número de conta…" at bounding box center [784, 368] width 1568 height 736
click at [666, 213] on input "text" at bounding box center [784, 215] width 368 height 30
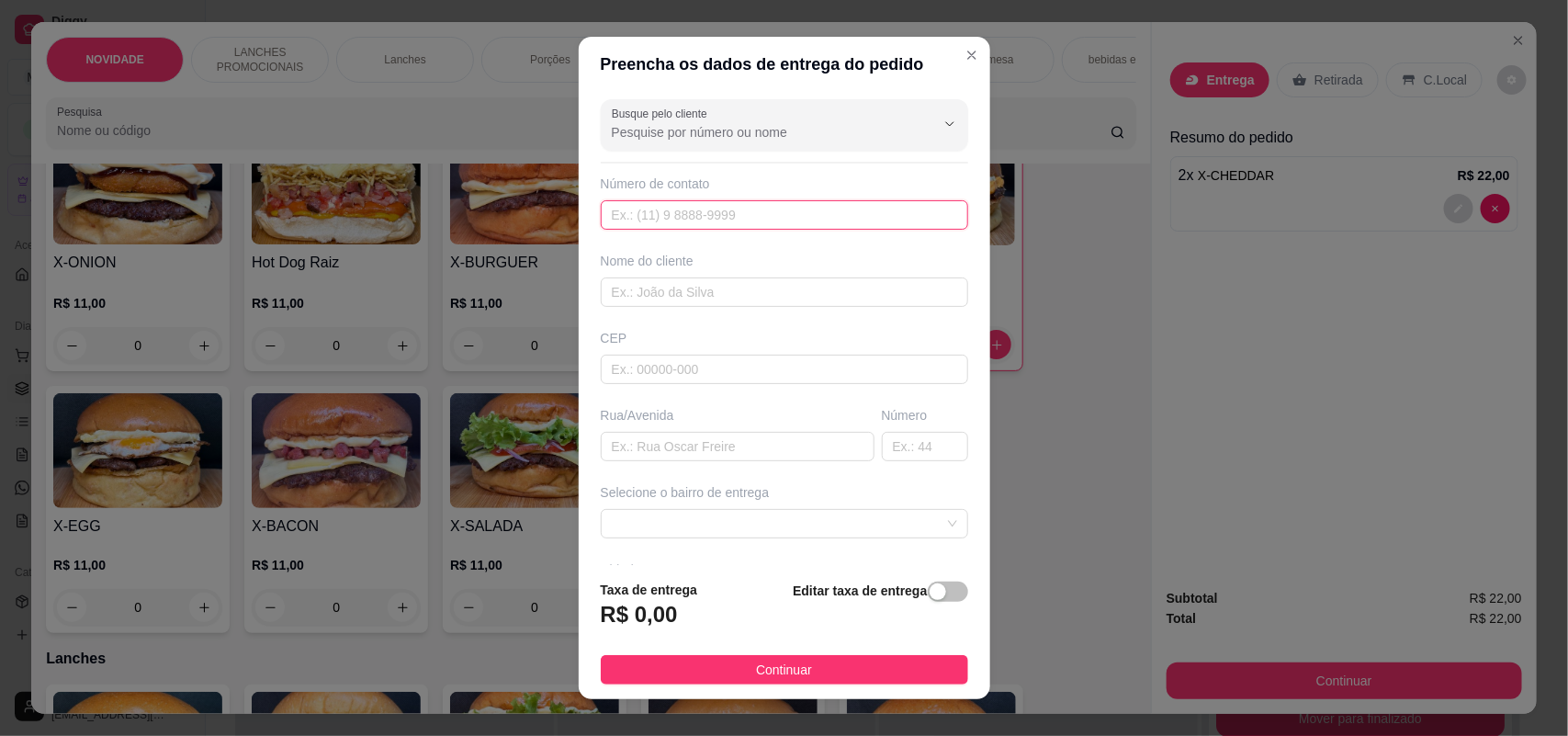
click at [660, 213] on input "text" at bounding box center [784, 215] width 368 height 30
type input "[PHONE_NUMBER]"
click at [646, 283] on input "text" at bounding box center [784, 293] width 368 height 30
type input "[PERSON_NAME]"
click at [628, 436] on input "text" at bounding box center [738, 446] width 274 height 30
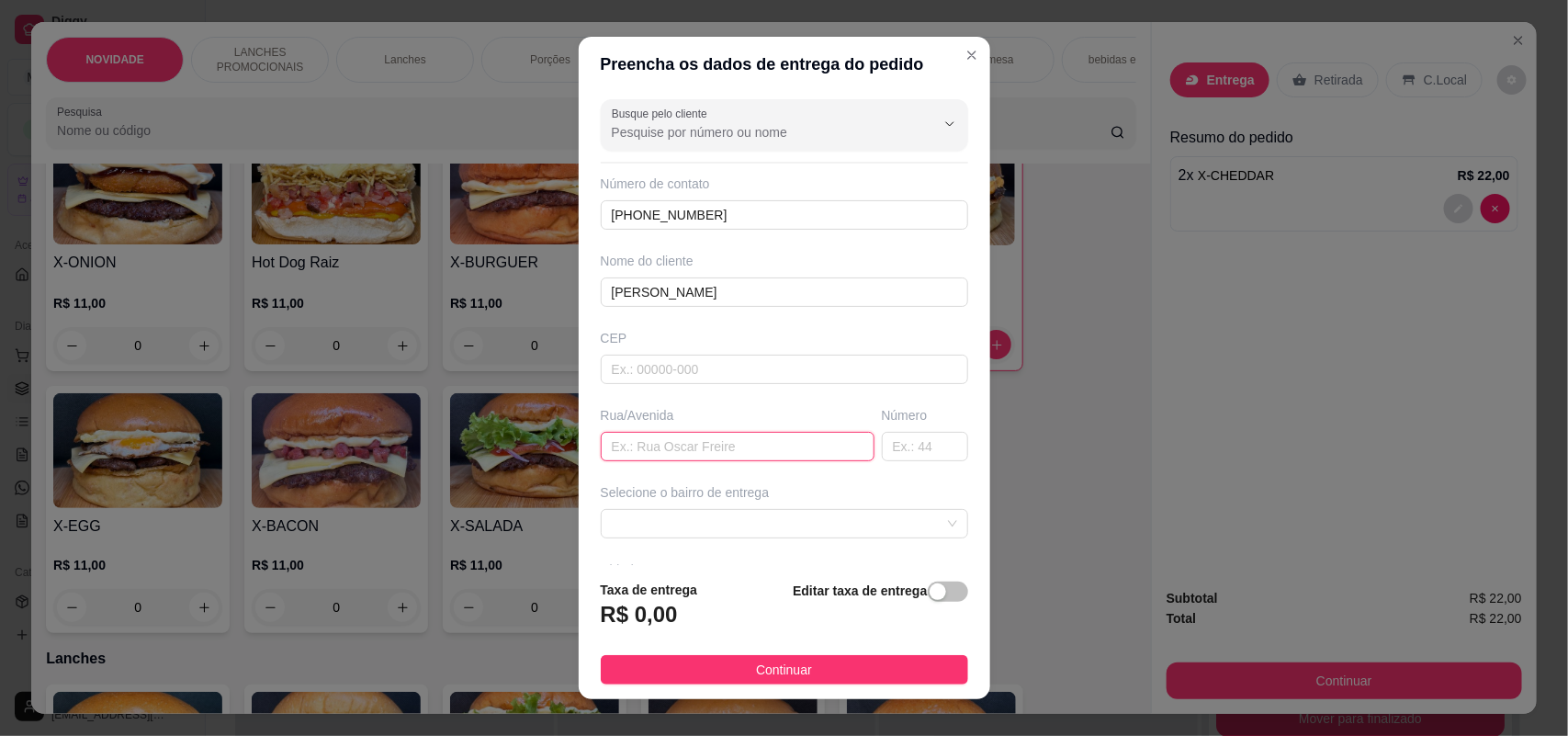
click at [660, 455] on input "text" at bounding box center [738, 446] width 274 height 30
click at [663, 442] on input "text" at bounding box center [738, 446] width 274 height 30
click at [655, 448] on input "text" at bounding box center [738, 446] width 274 height 30
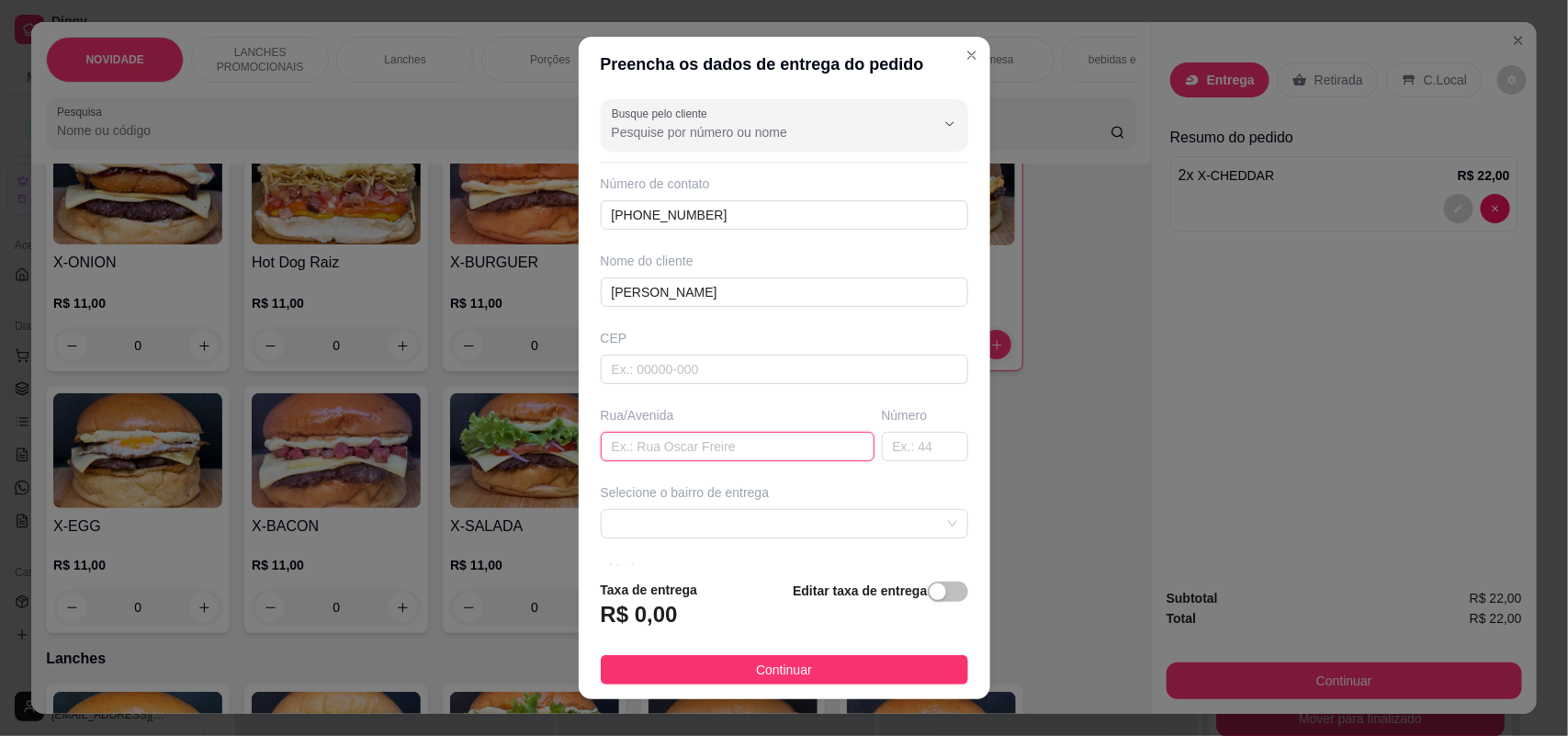
click at [655, 450] on input "text" at bounding box center [738, 446] width 274 height 30
click at [667, 518] on span at bounding box center [784, 524] width 345 height 28
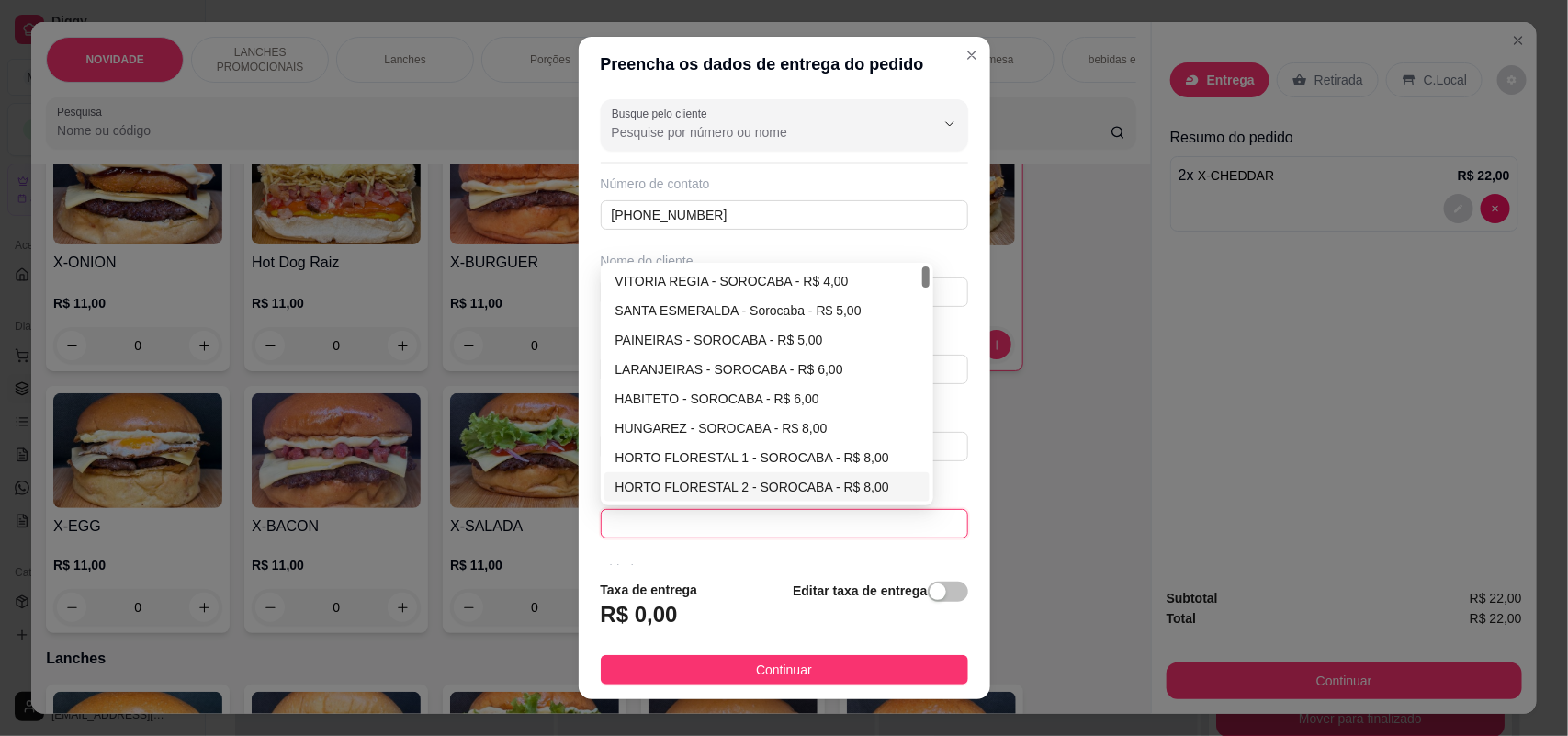
click at [668, 487] on div "HORTO FLORESTAL 2 - SOROCABA - R$ 8,00" at bounding box center [768, 487] width 304 height 20
type input "SOROCABA"
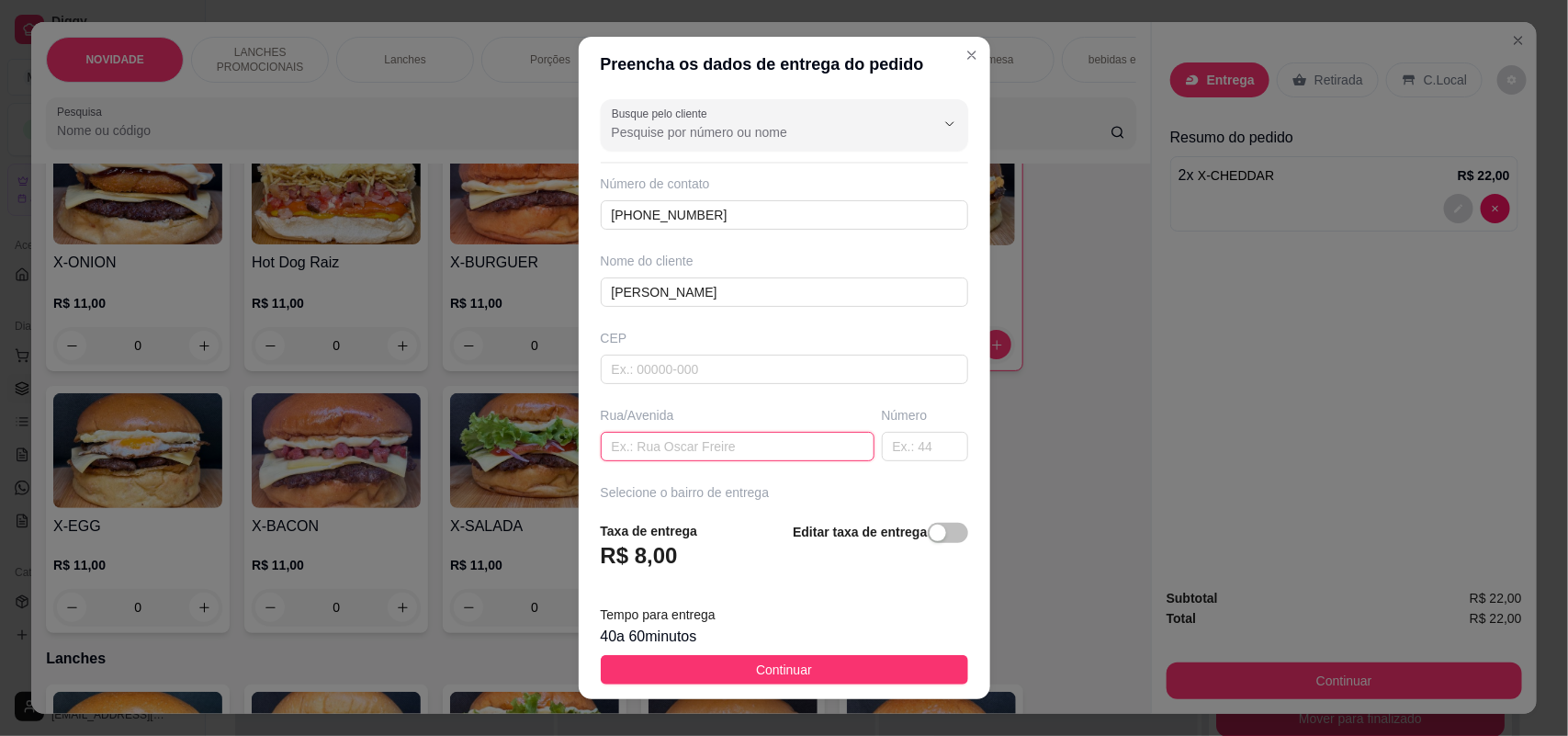
click at [671, 451] on input "text" at bounding box center [738, 446] width 274 height 30
type input "Bloco 14 Lote 77"
click at [804, 674] on button "Continuar" at bounding box center [784, 670] width 368 height 30
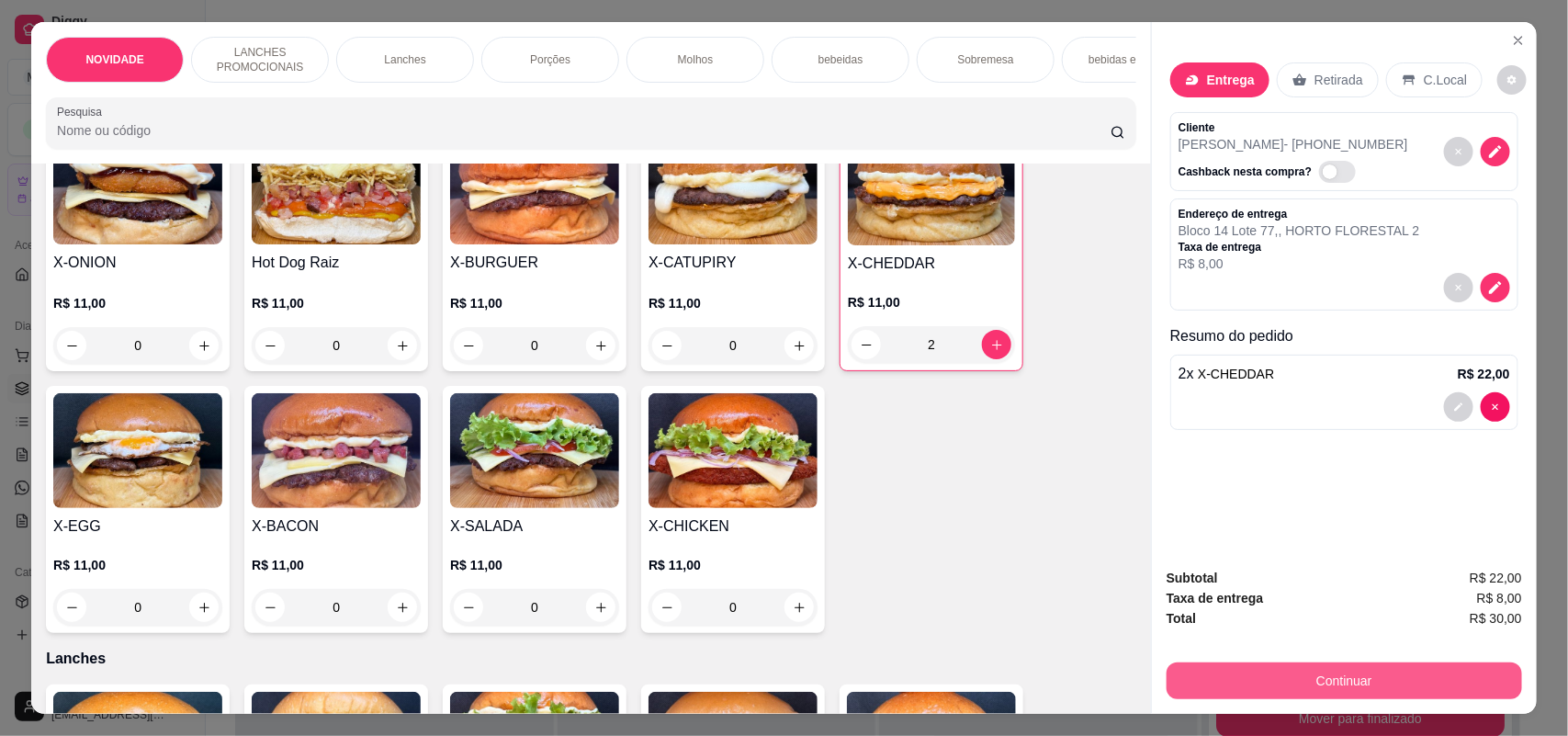
click at [1333, 680] on button "Continuar" at bounding box center [1344, 680] width 356 height 37
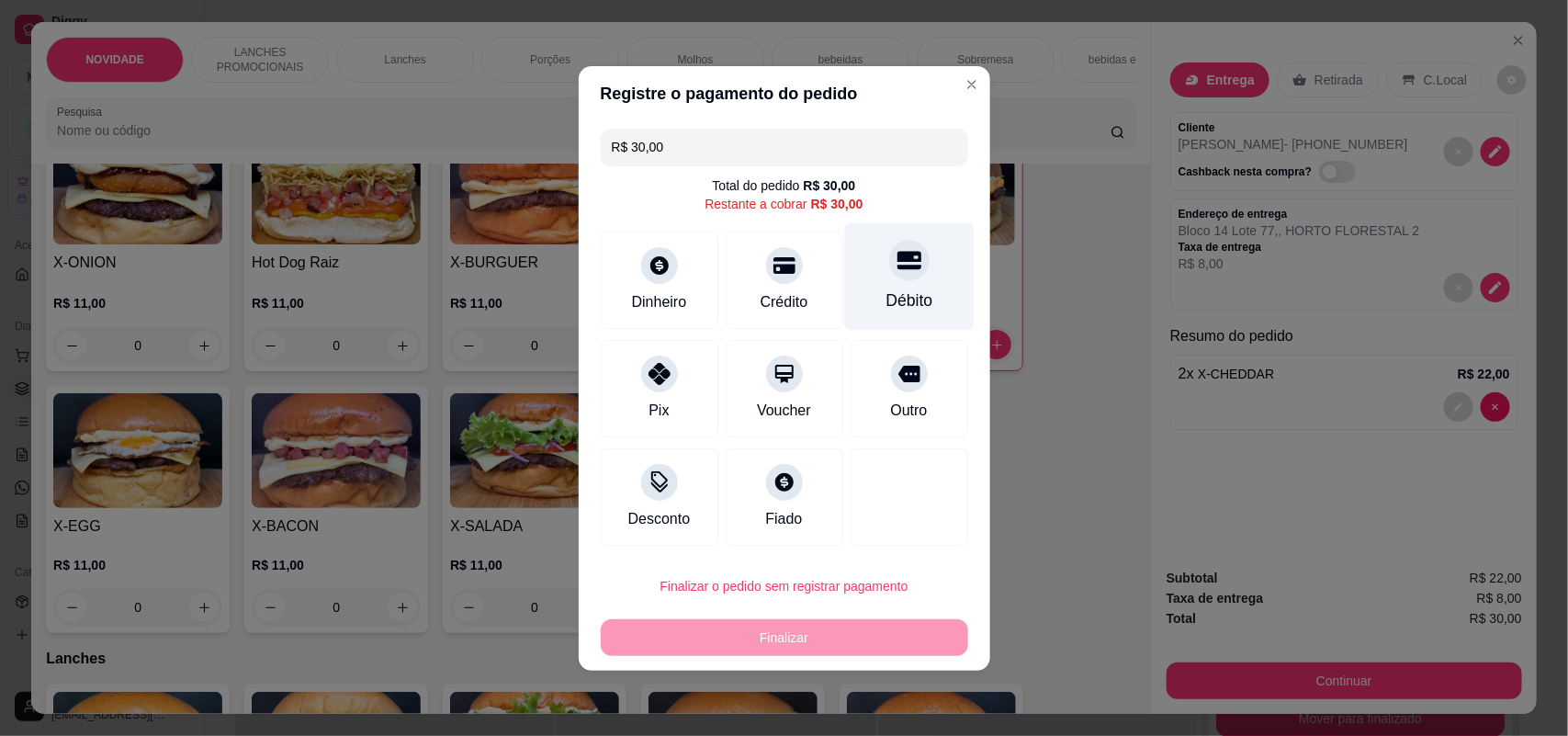
click at [886, 305] on div "Débito" at bounding box center [908, 301] width 47 height 24
type input "R$ 0,00"
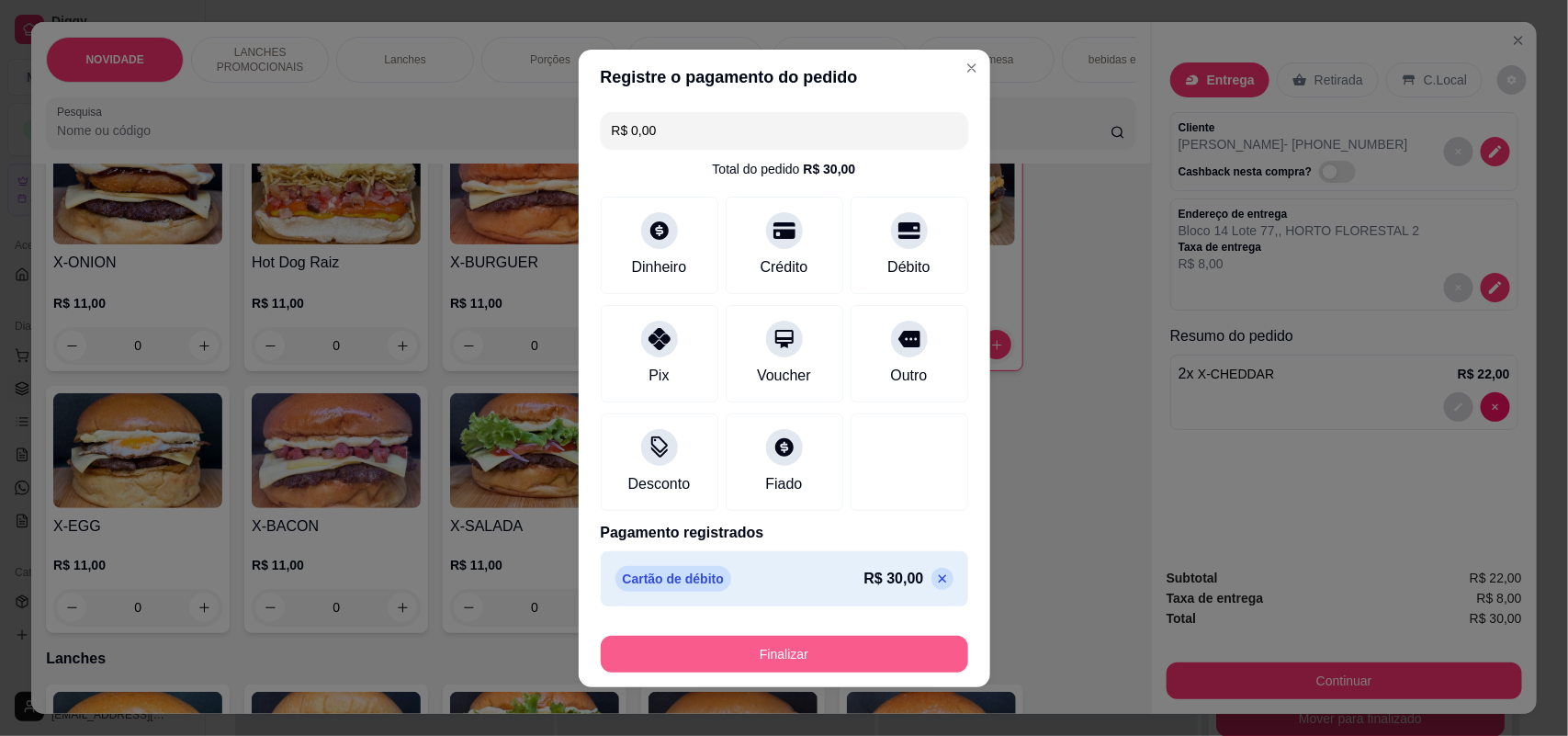
click at [828, 651] on button "Finalizar" at bounding box center [784, 654] width 368 height 37
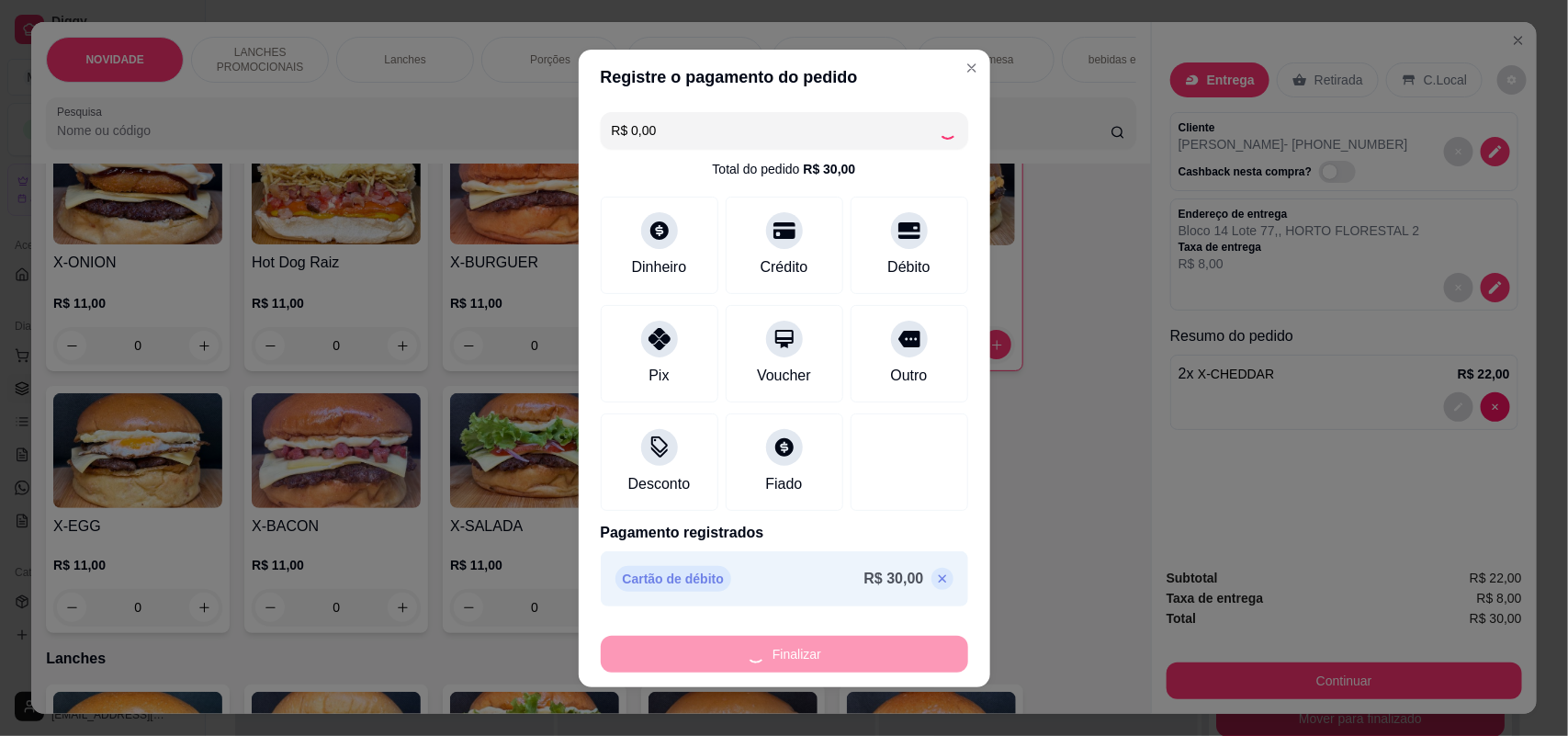
type input "0"
type input "-R$ 30,00"
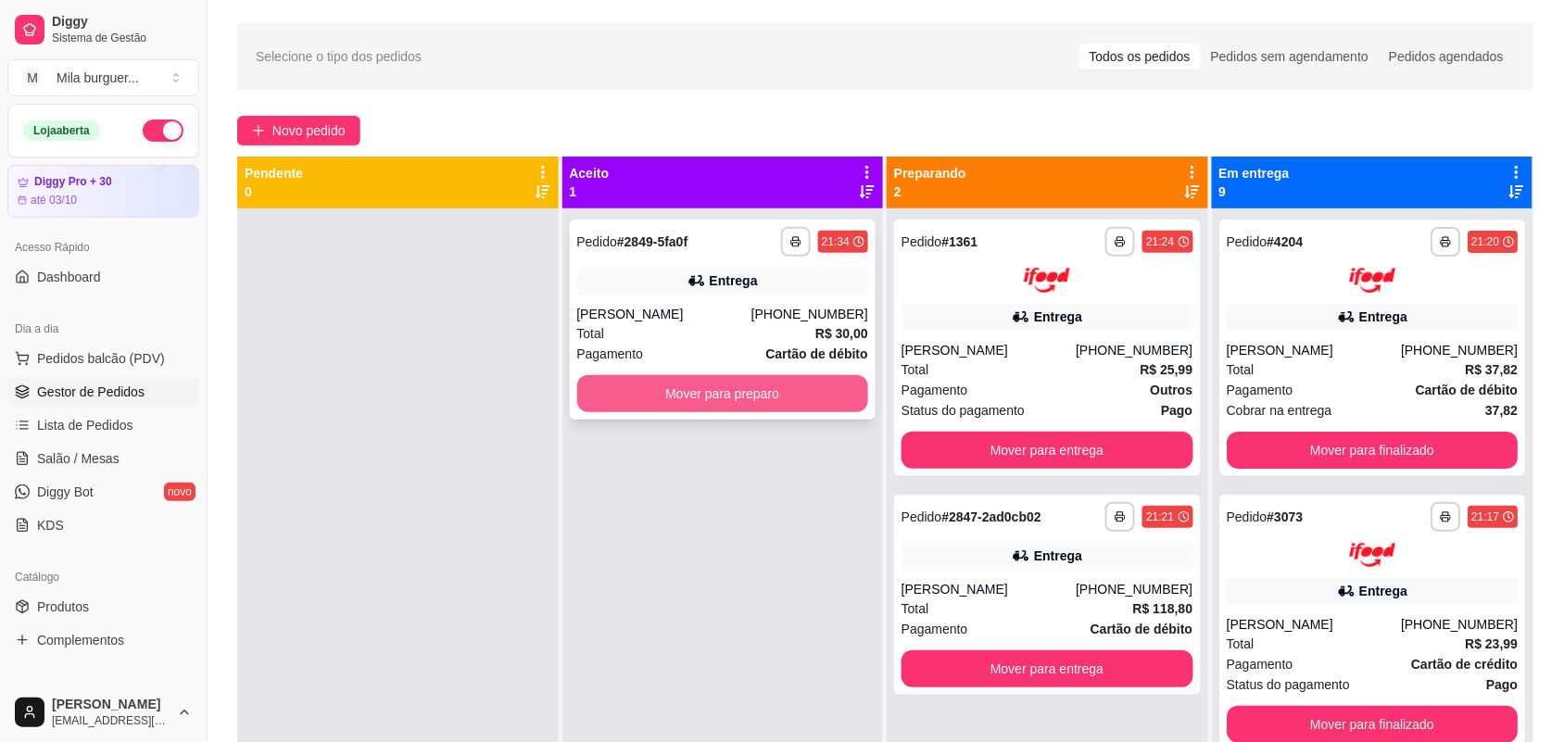
click at [758, 408] on button "Mover para preparo" at bounding box center [723, 393] width 292 height 37
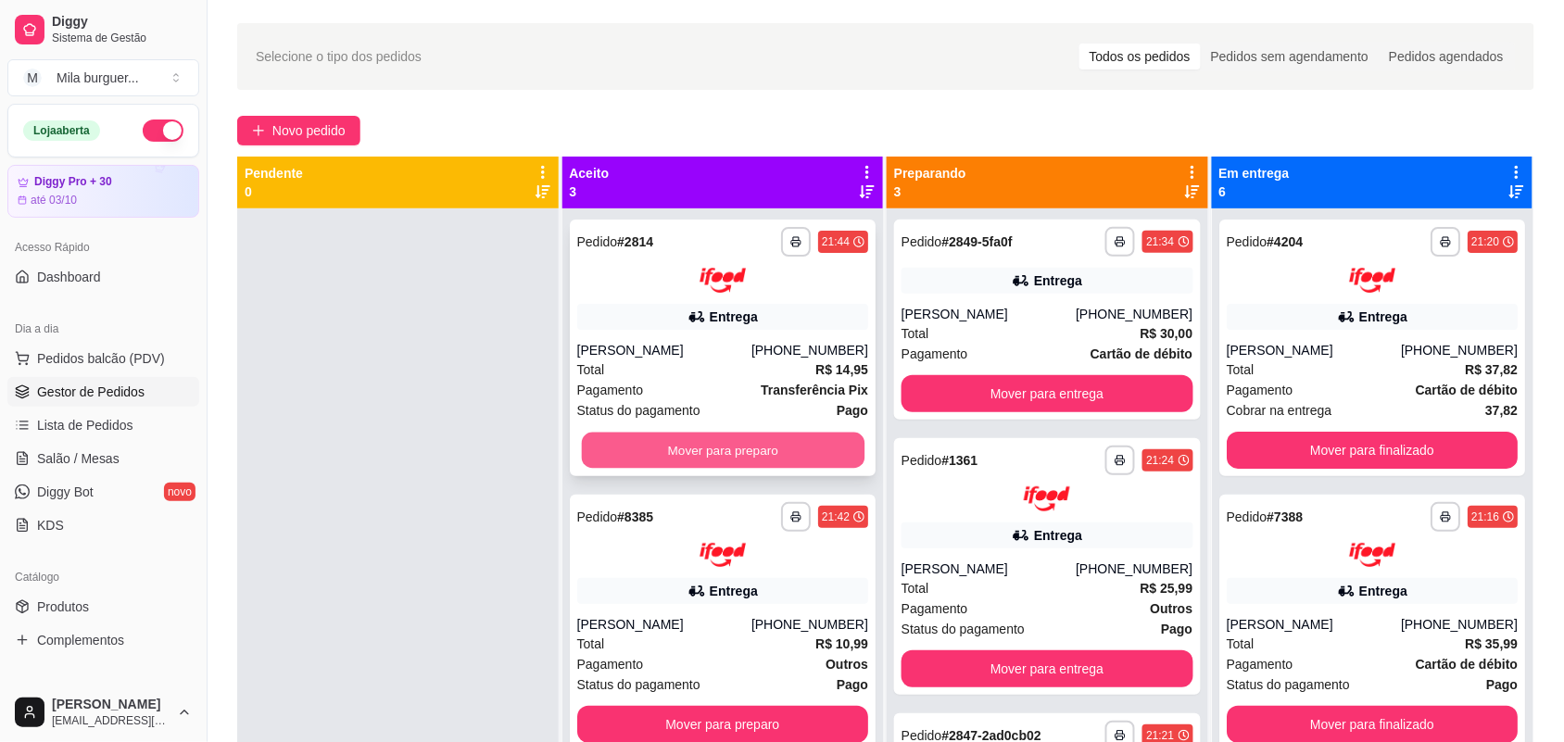
click at [748, 438] on button "Mover para preparo" at bounding box center [722, 450] width 283 height 36
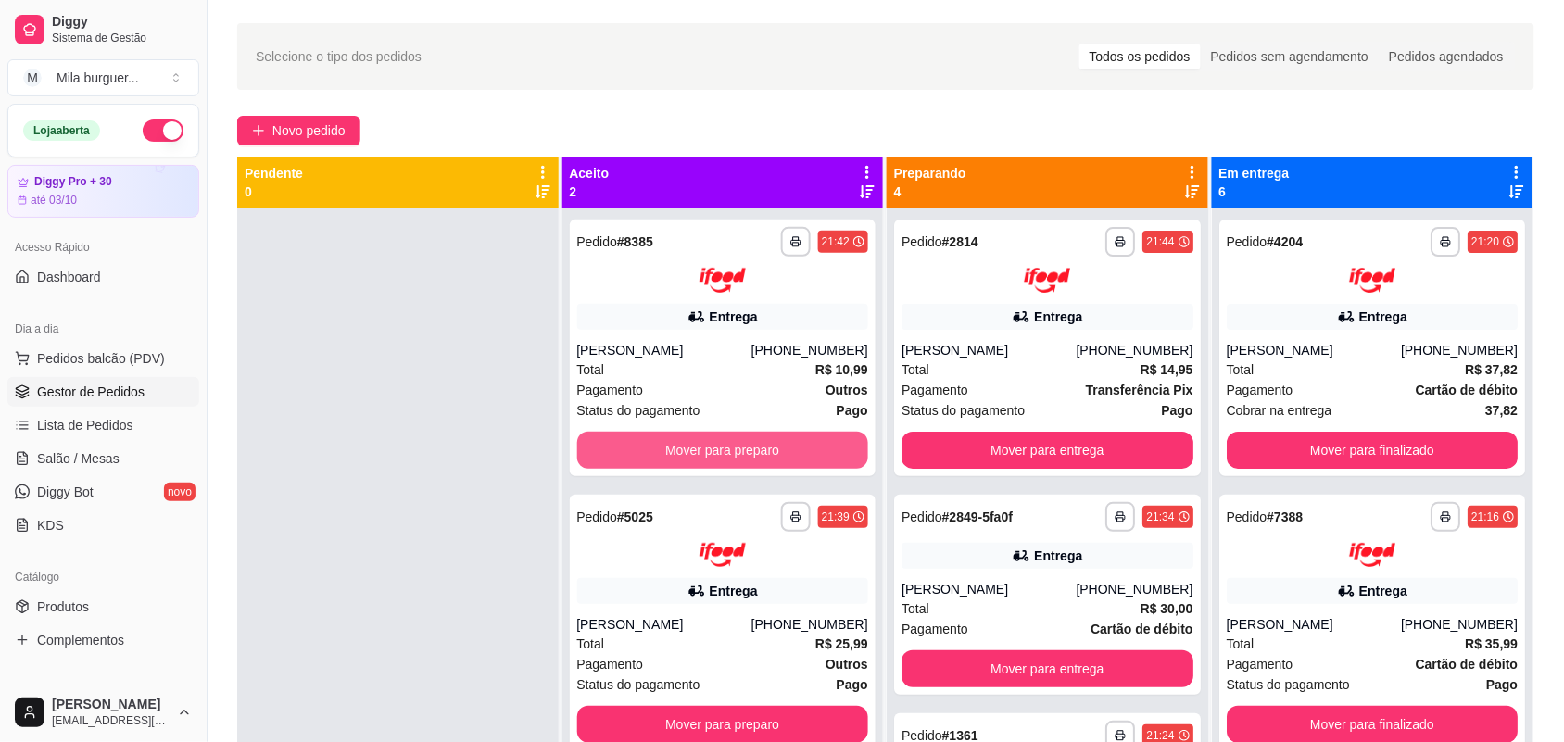
click at [748, 438] on button "Mover para preparo" at bounding box center [723, 450] width 292 height 37
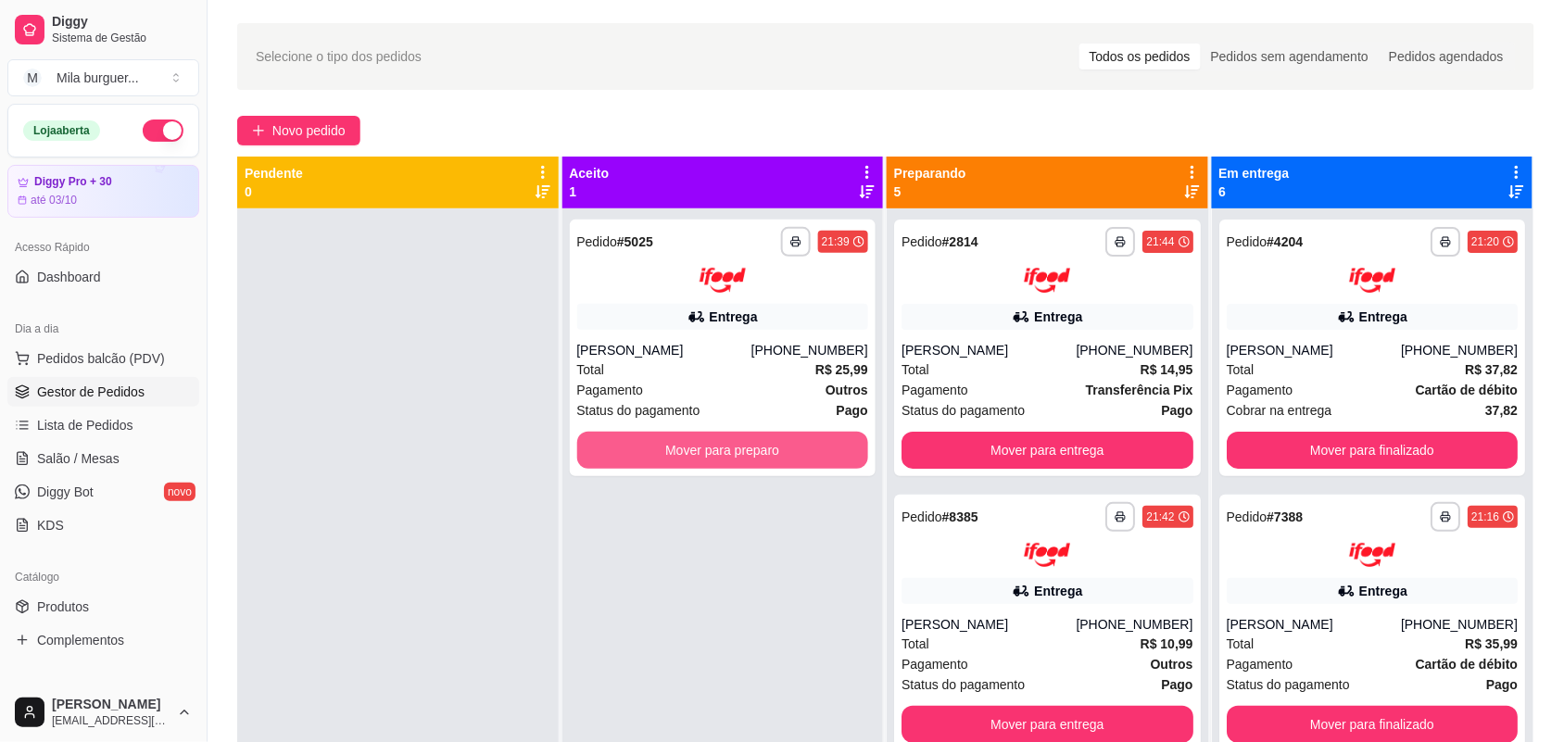
click at [748, 438] on button "Mover para preparo" at bounding box center [723, 450] width 292 height 37
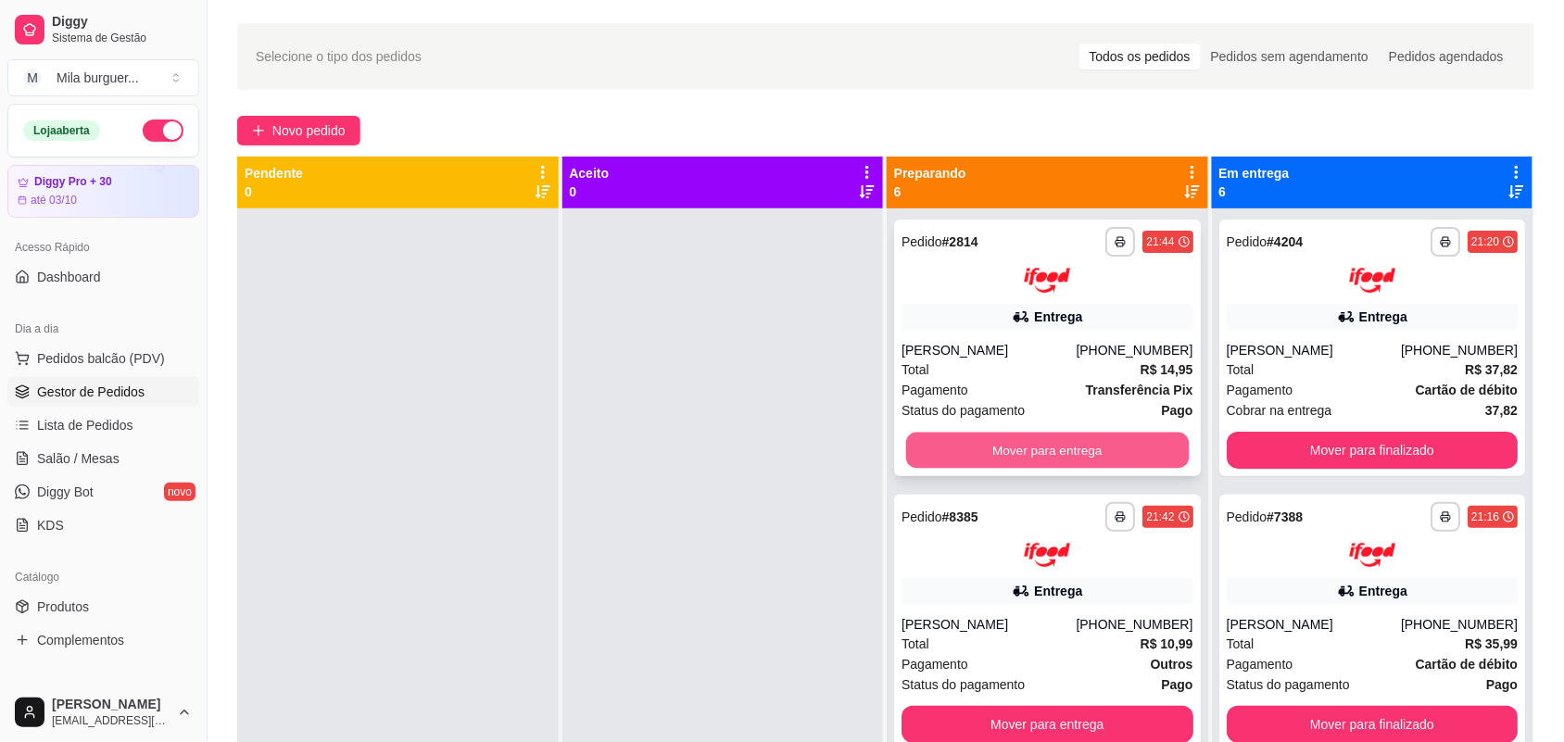
click at [970, 449] on button "Mover para entrega" at bounding box center [1047, 450] width 283 height 36
click at [970, 449] on button "Mover para entrega" at bounding box center [1047, 450] width 292 height 37
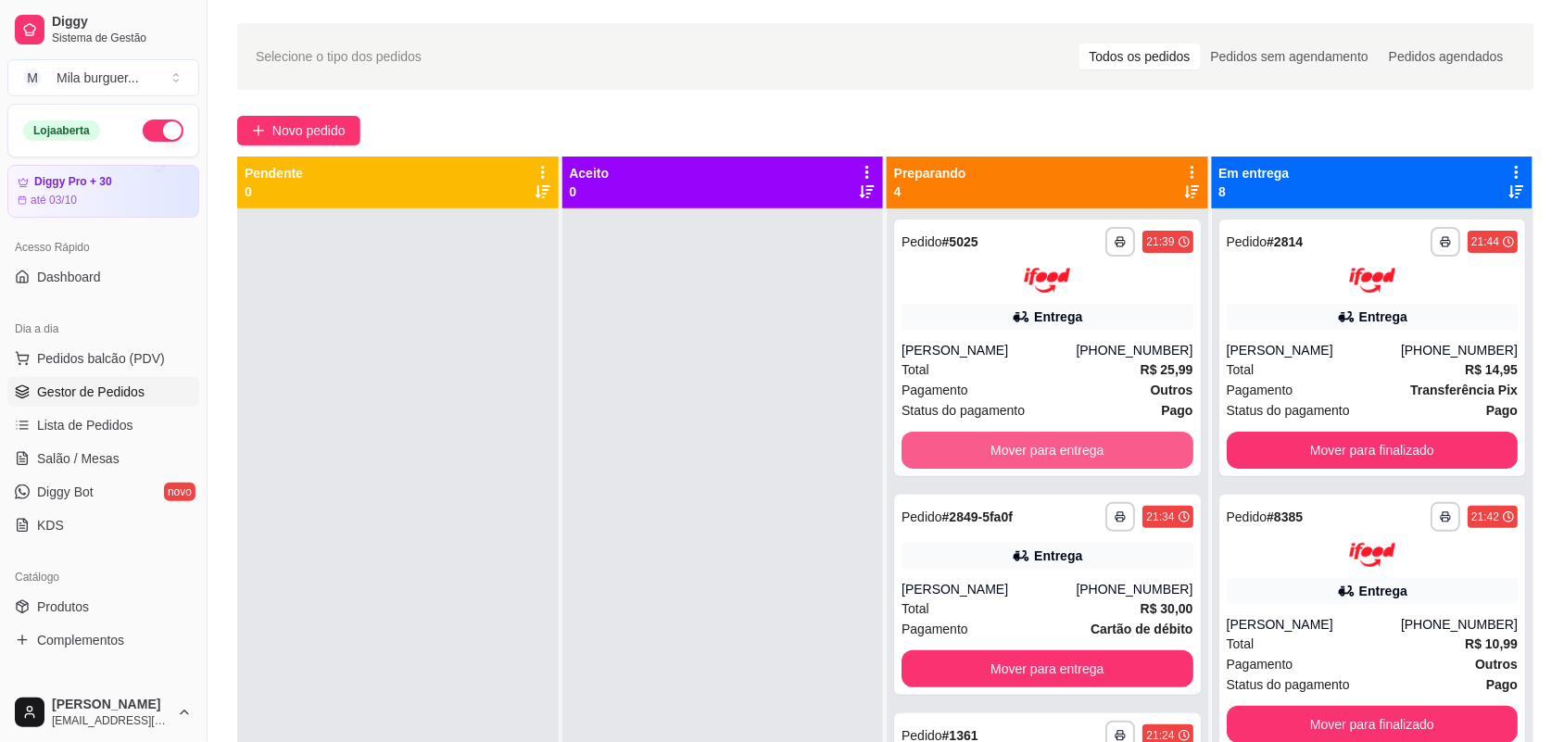
click at [970, 449] on button "Mover para entrega" at bounding box center [1047, 450] width 292 height 37
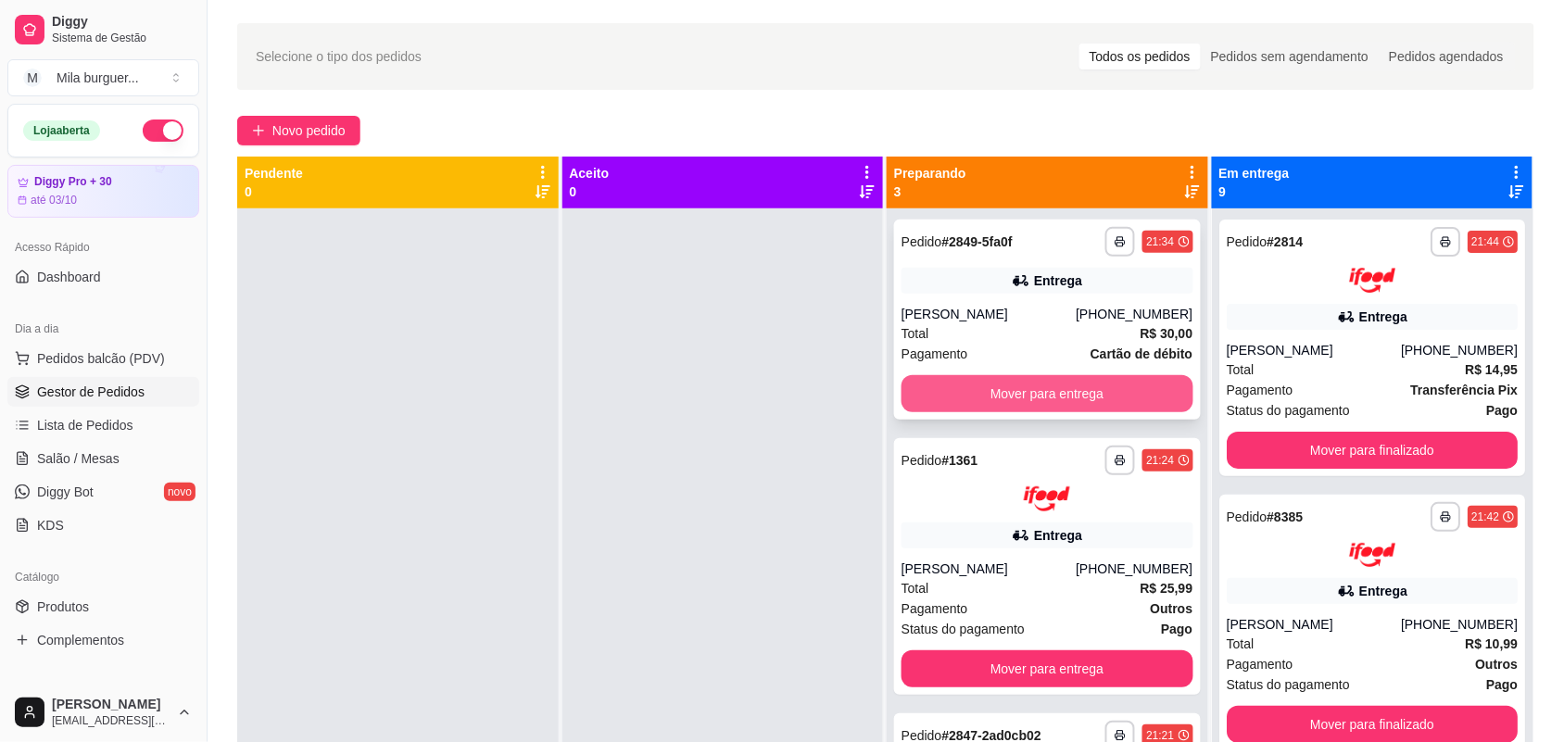
click at [957, 403] on button "Mover para entrega" at bounding box center [1047, 393] width 292 height 37
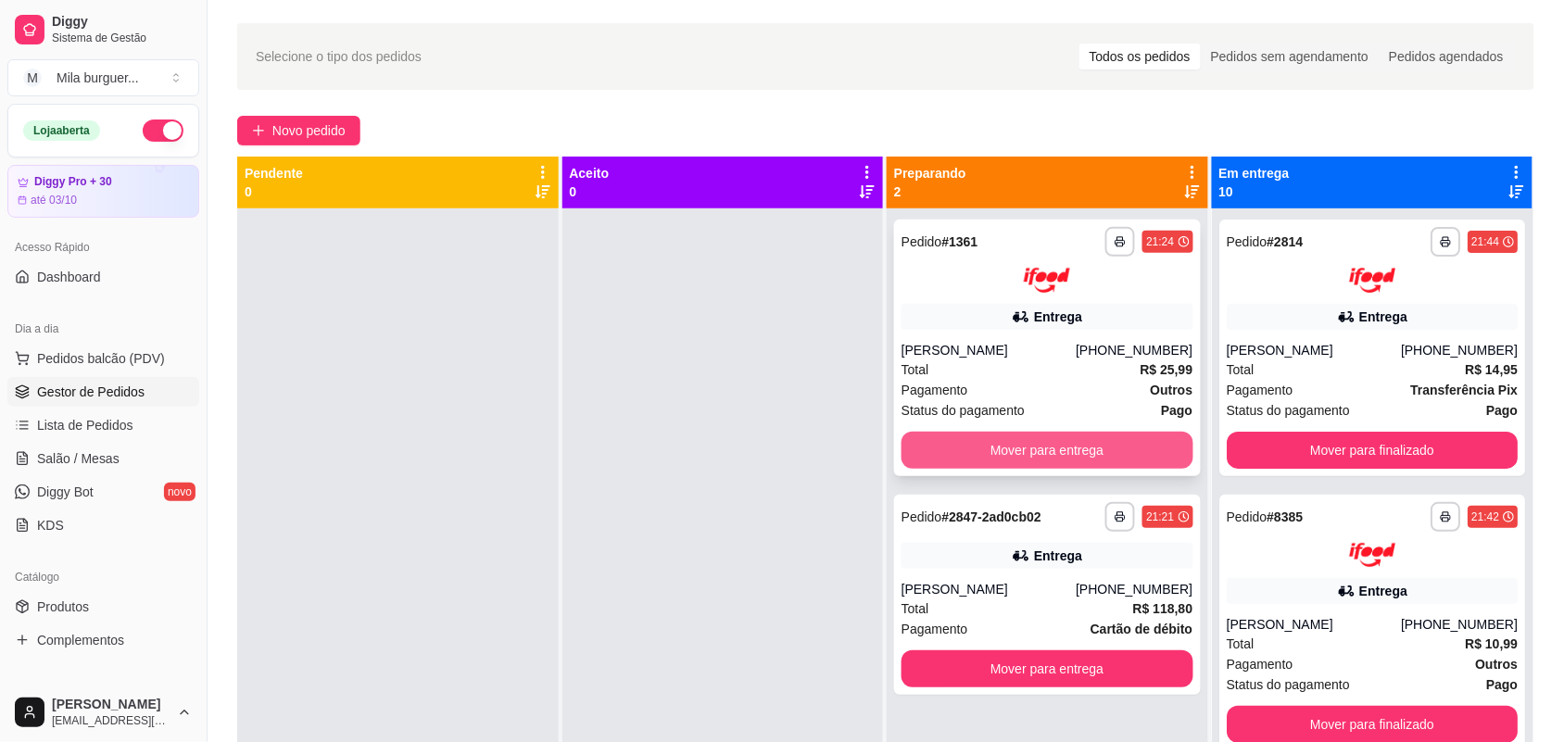
click at [951, 457] on button "Mover para entrega" at bounding box center [1047, 450] width 292 height 37
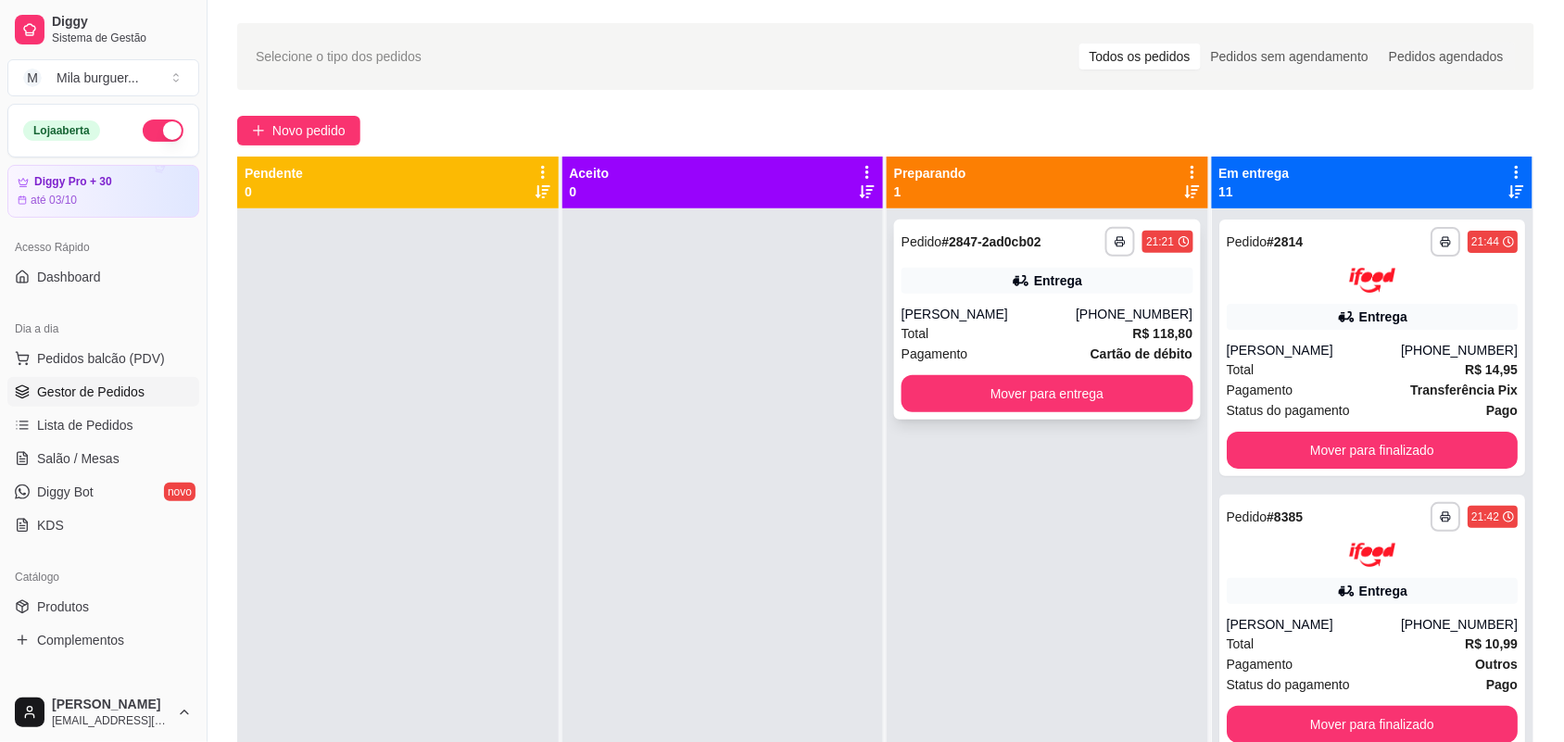
click at [996, 400] on button "Mover para entrega" at bounding box center [1047, 393] width 292 height 37
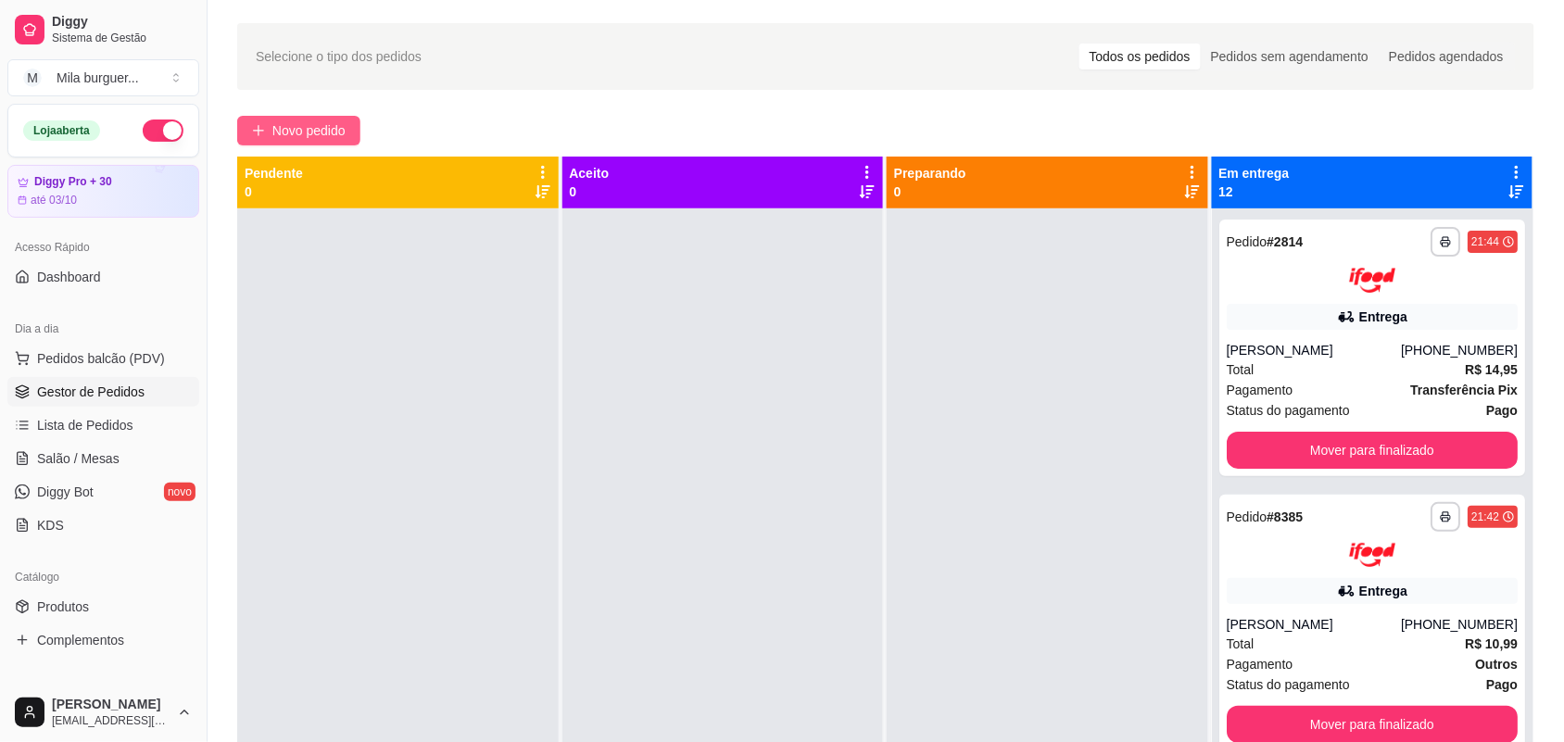
click at [299, 132] on span "Novo pedido" at bounding box center [308, 130] width 73 height 20
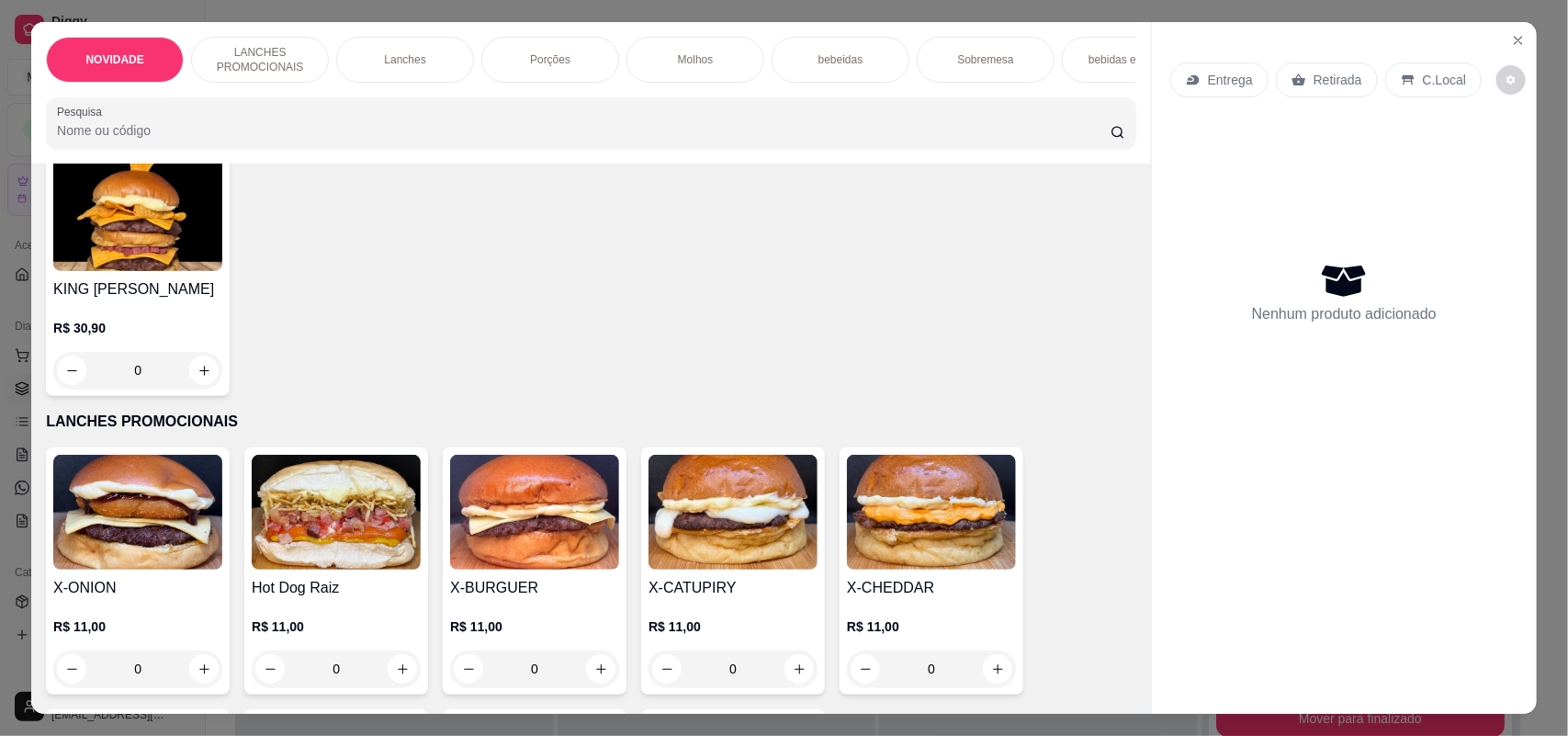
scroll to position [344, 0]
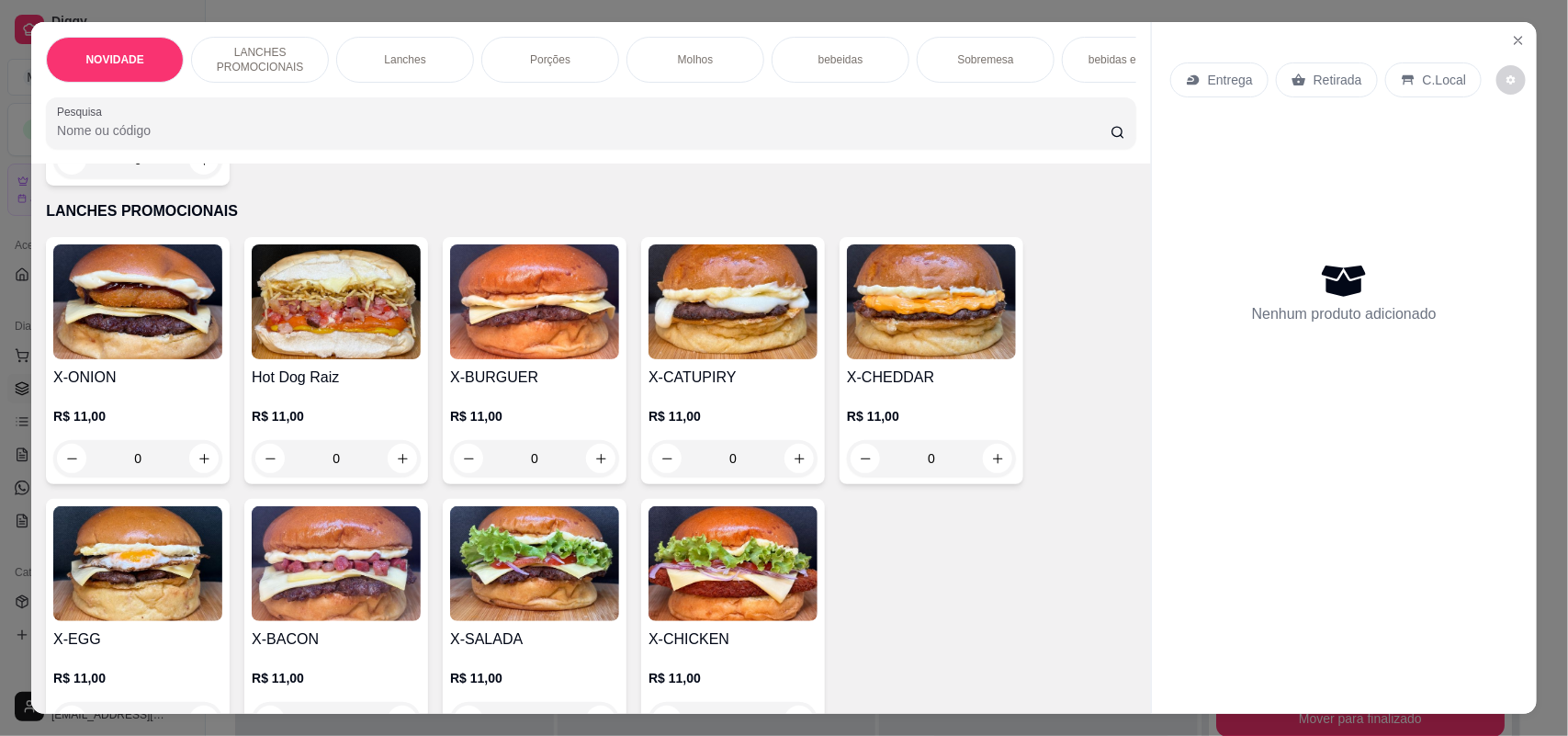
click at [393, 473] on div "0" at bounding box center [336, 458] width 169 height 37
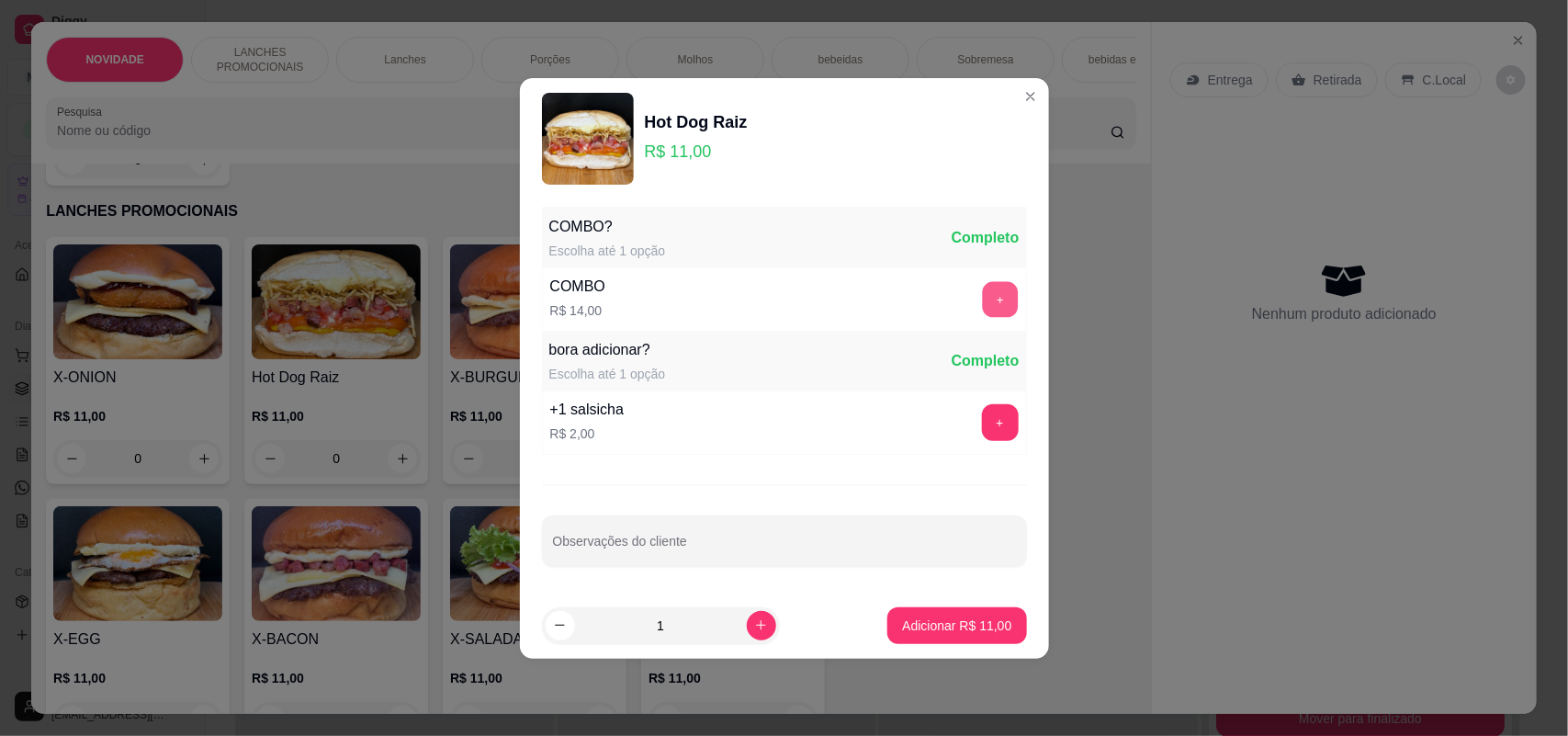
click at [982, 292] on button "+" at bounding box center [1000, 299] width 36 height 36
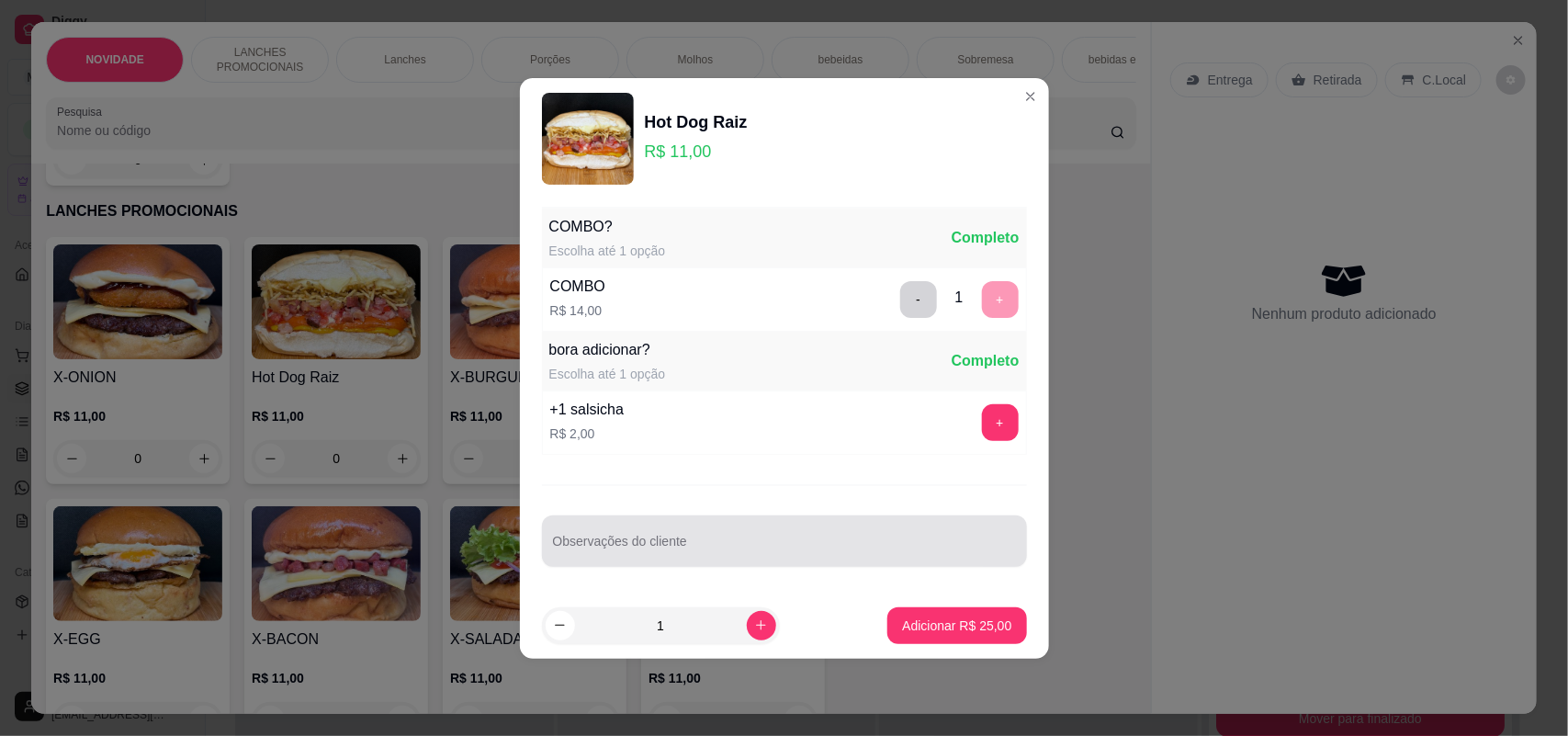
click at [658, 527] on div at bounding box center [784, 541] width 463 height 37
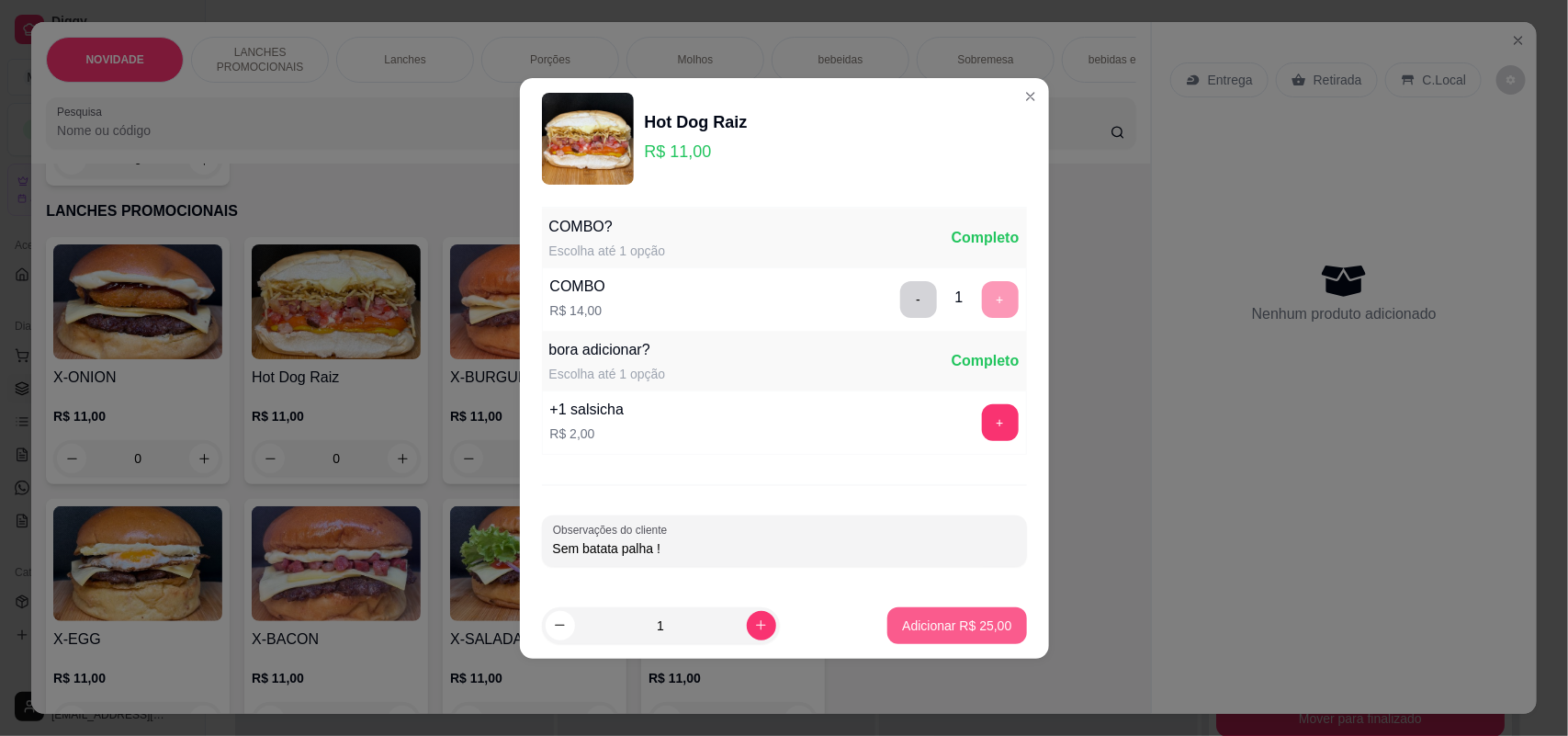
type input "Sem batata palha !"
click at [924, 620] on p "Adicionar R$ 25,00" at bounding box center [957, 626] width 106 height 18
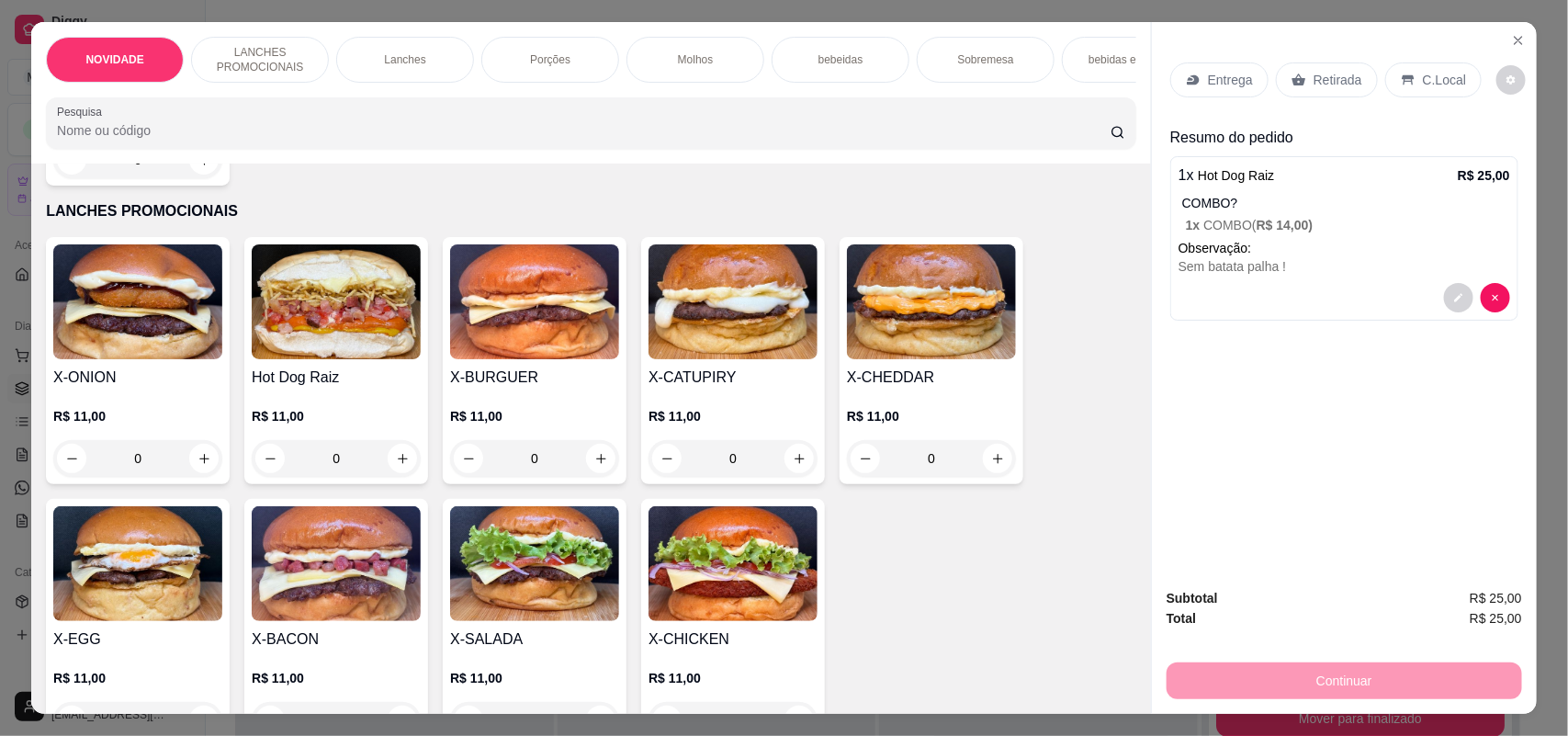
scroll to position [459, 0]
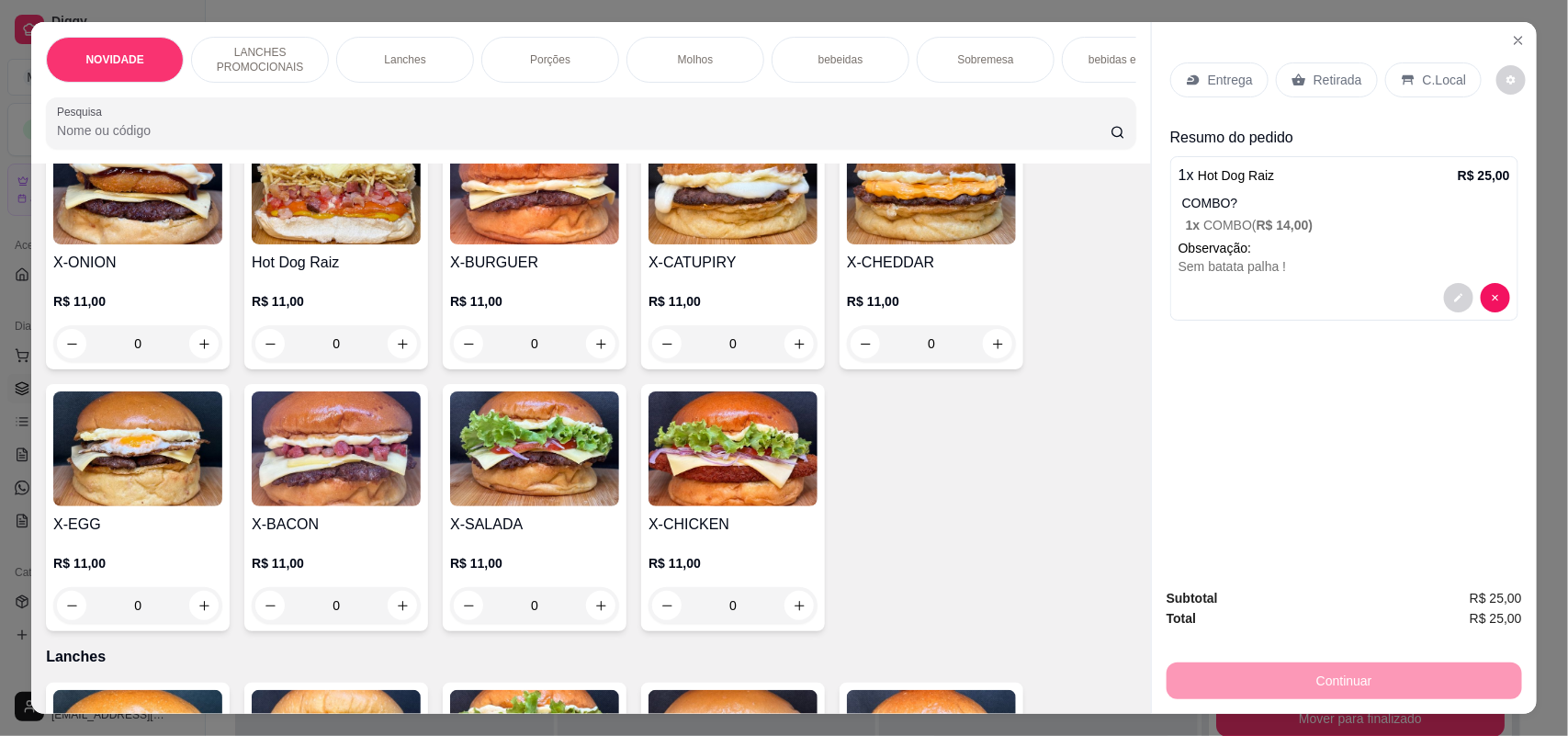
click at [393, 617] on div "0" at bounding box center [336, 605] width 169 height 37
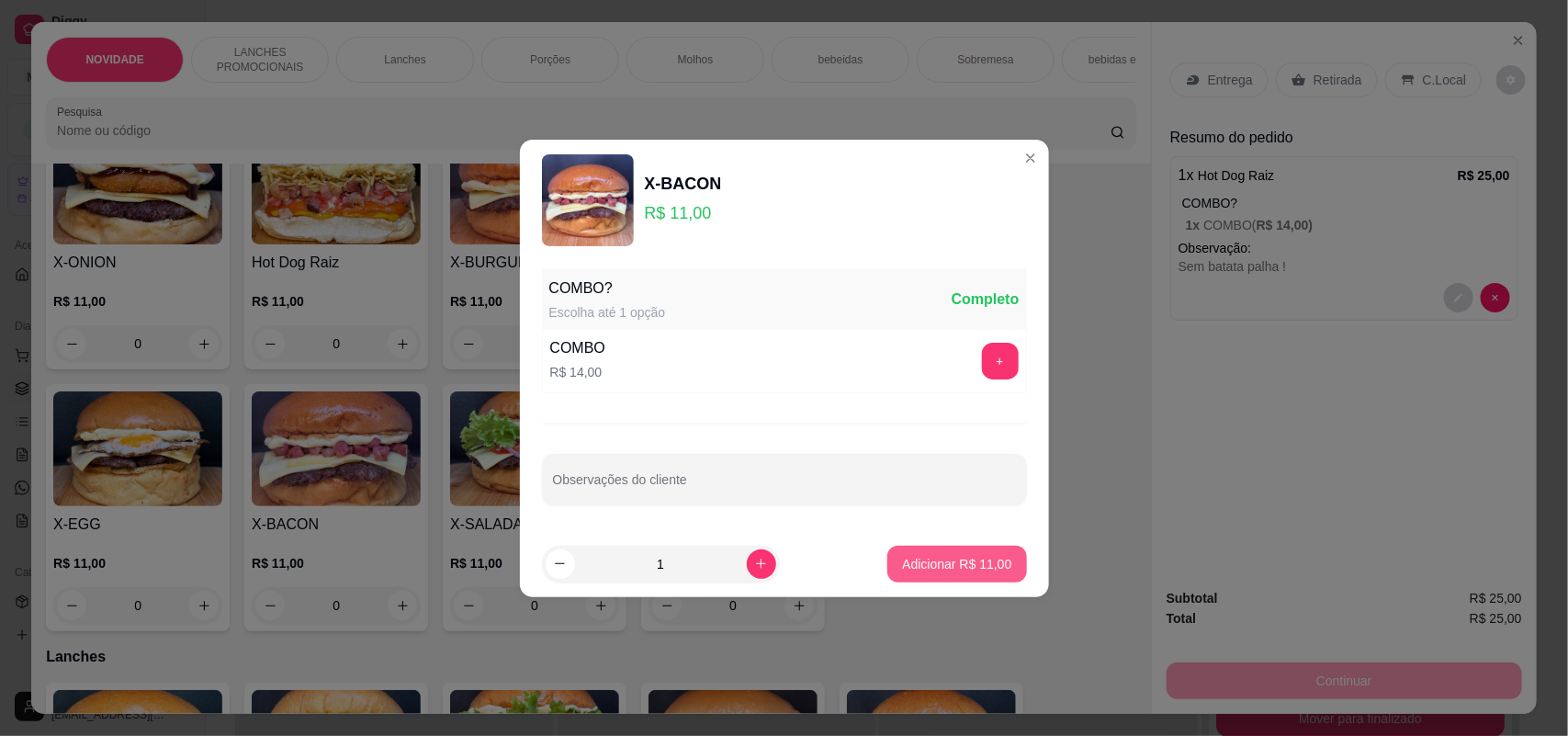
click at [916, 566] on p "Adicionar R$ 11,00" at bounding box center [957, 564] width 109 height 19
type input "1"
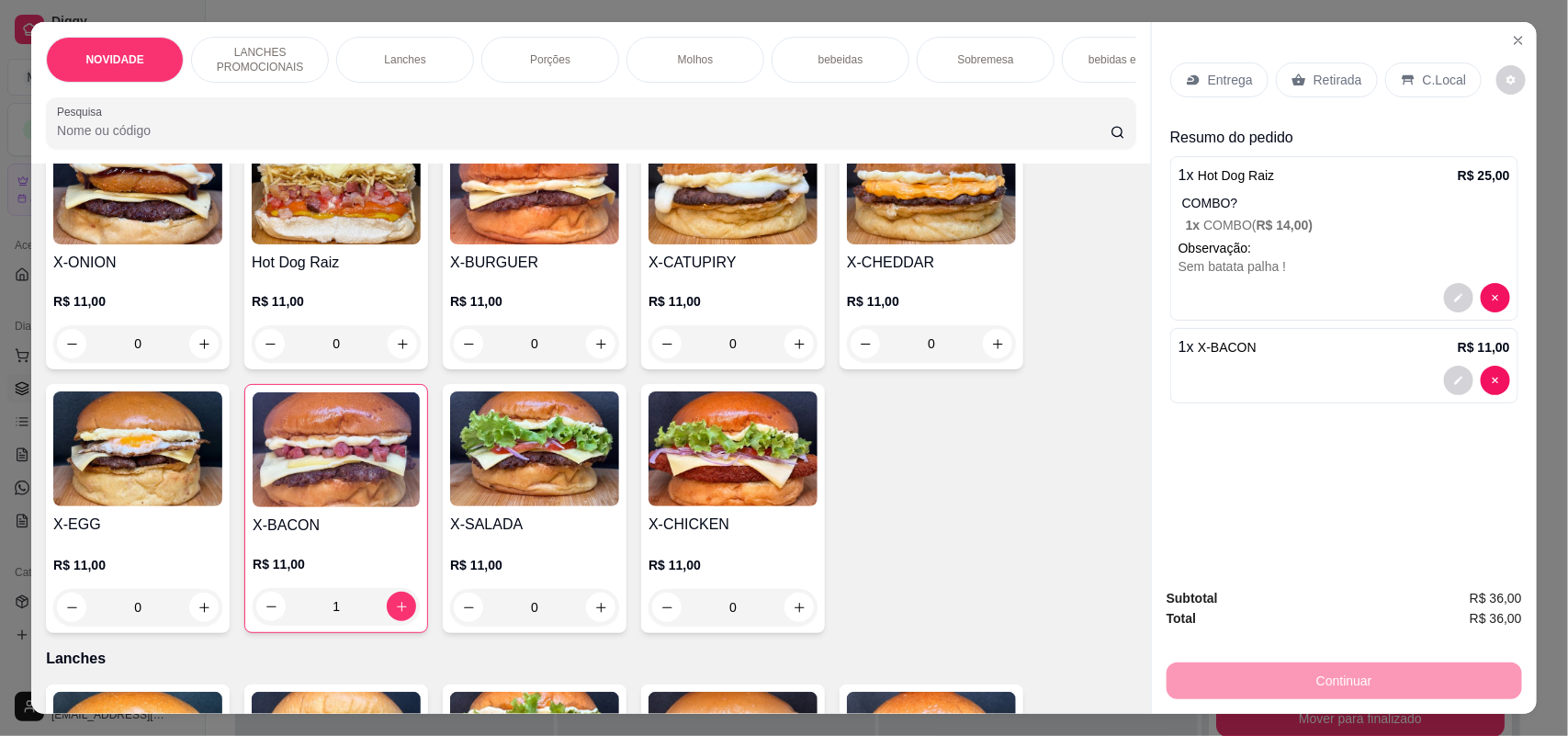
click at [1224, 78] on p "Entrega" at bounding box center [1230, 79] width 45 height 19
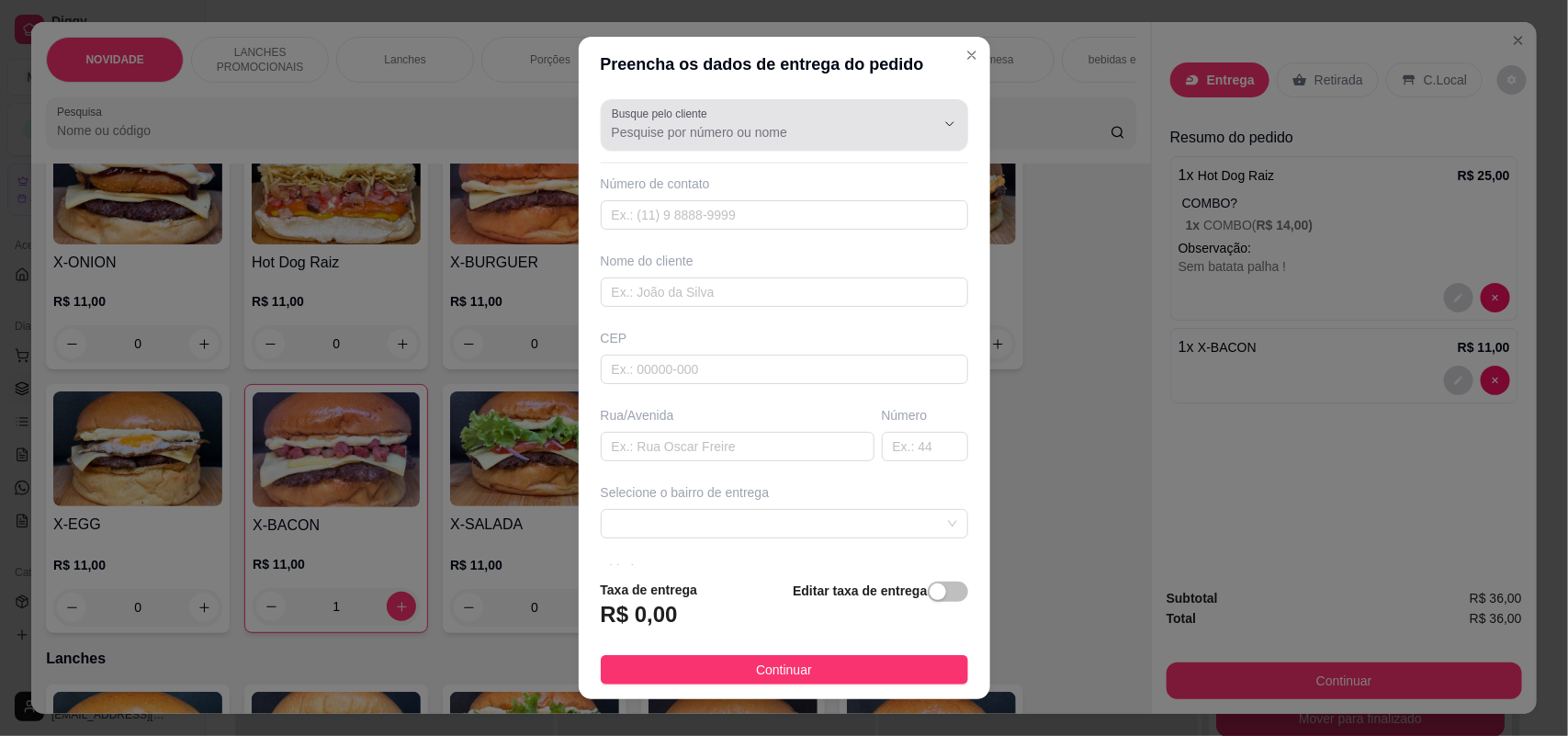
click at [830, 124] on input "Busque pelo cliente" at bounding box center [759, 132] width 294 height 19
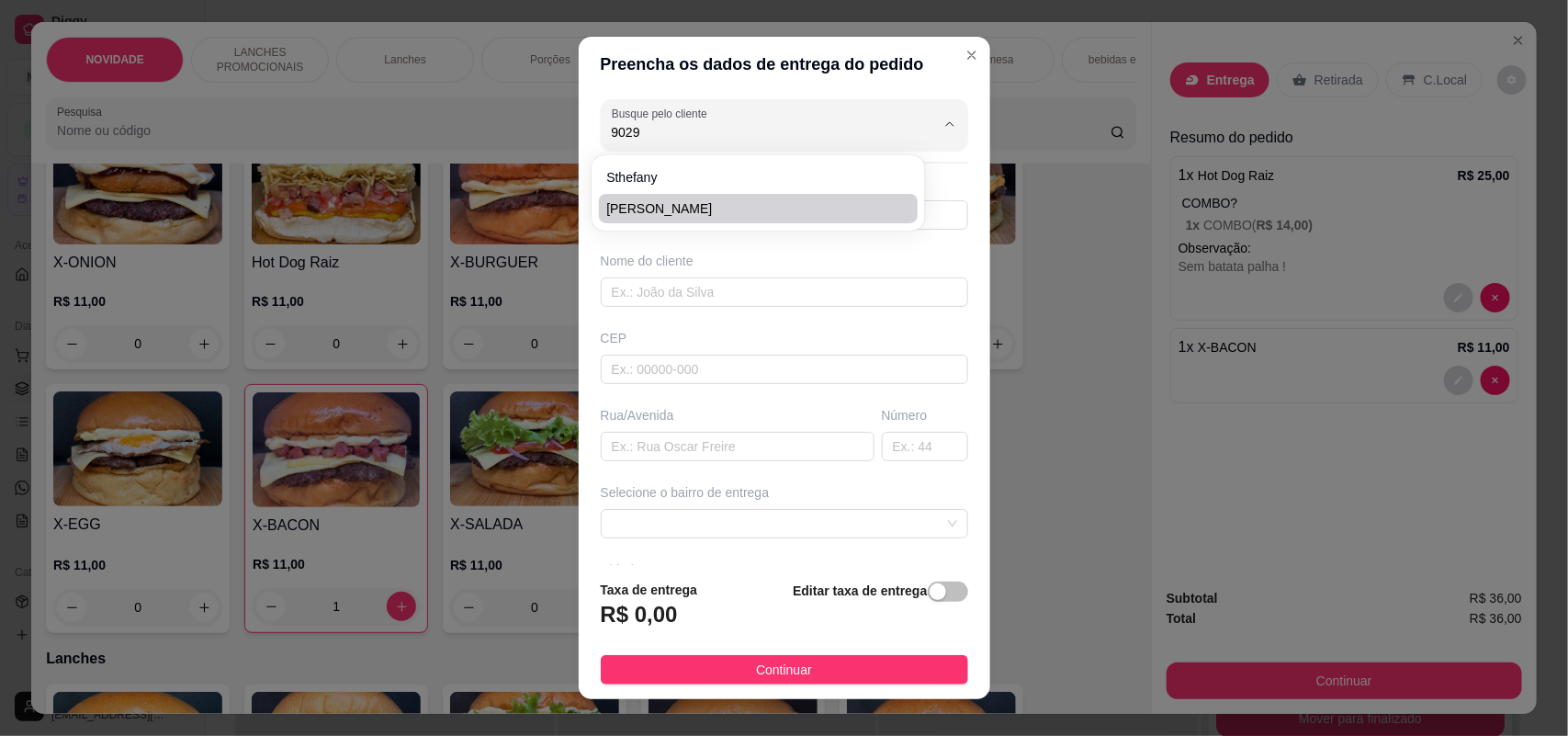
click at [756, 213] on span "[PERSON_NAME]" at bounding box center [749, 208] width 286 height 19
type input "[PERSON_NAME]"
type input "15997079029"
type input "[PERSON_NAME]"
type input "Rua [PERSON_NAME]"
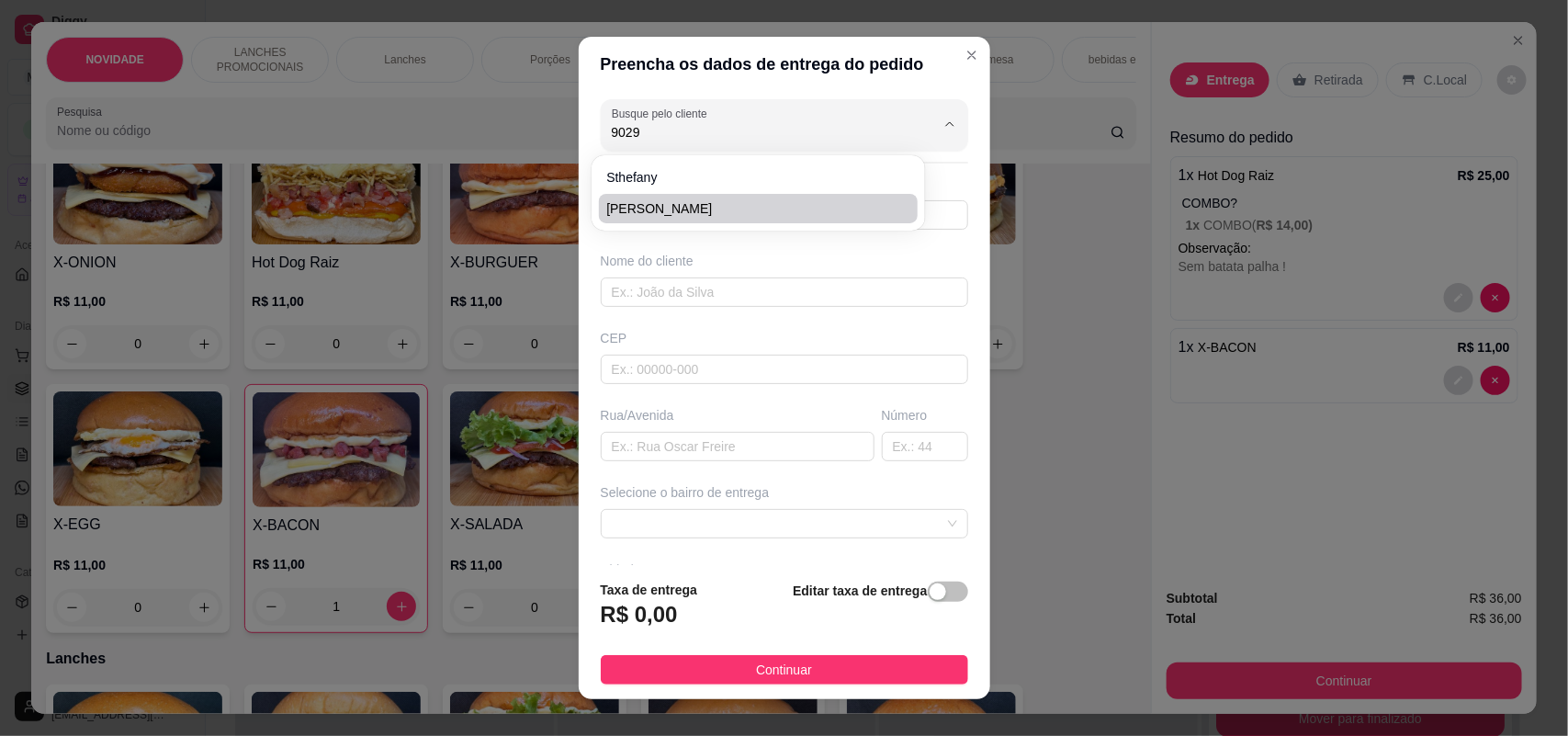
type input "149"
type input "SOROCABA"
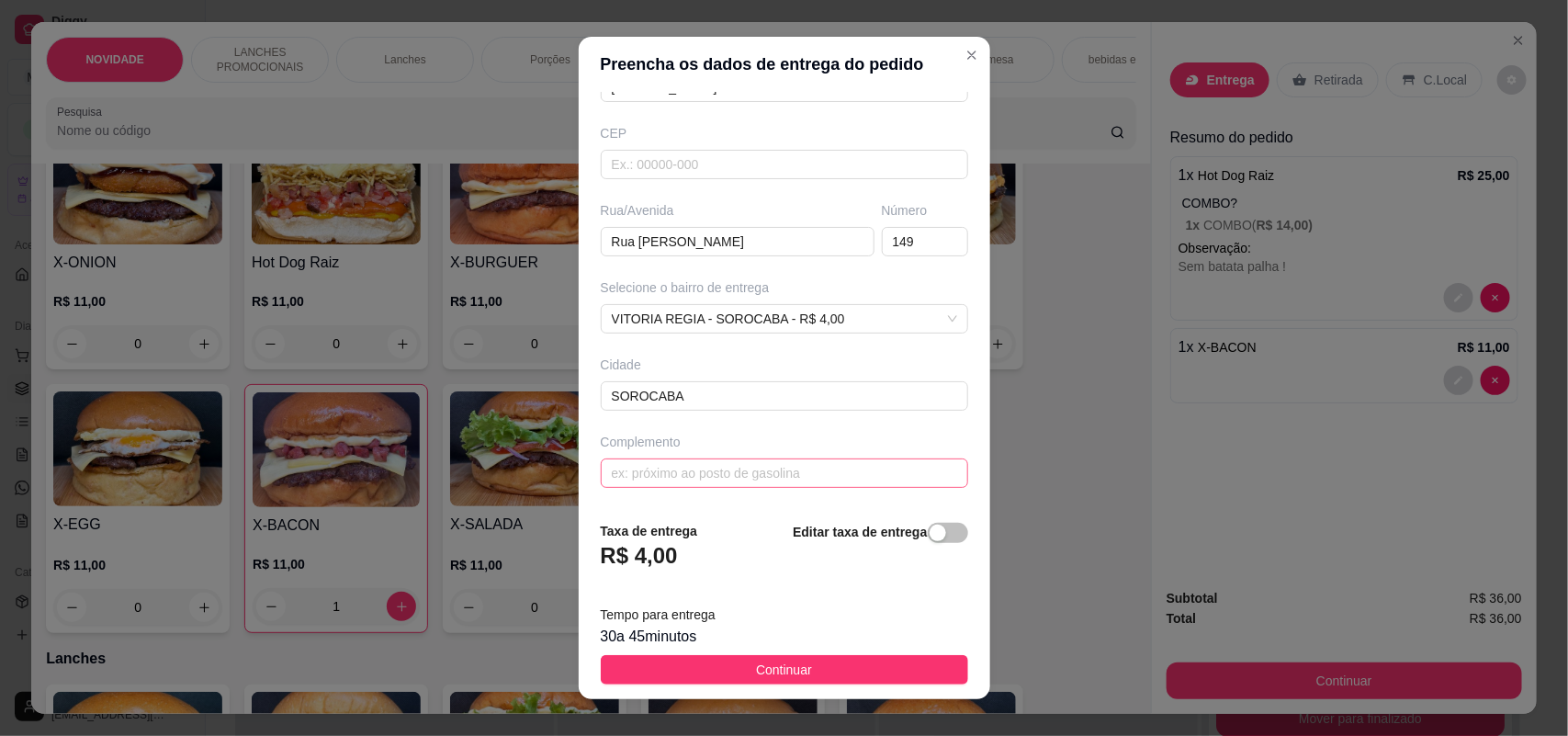
scroll to position [21, 0]
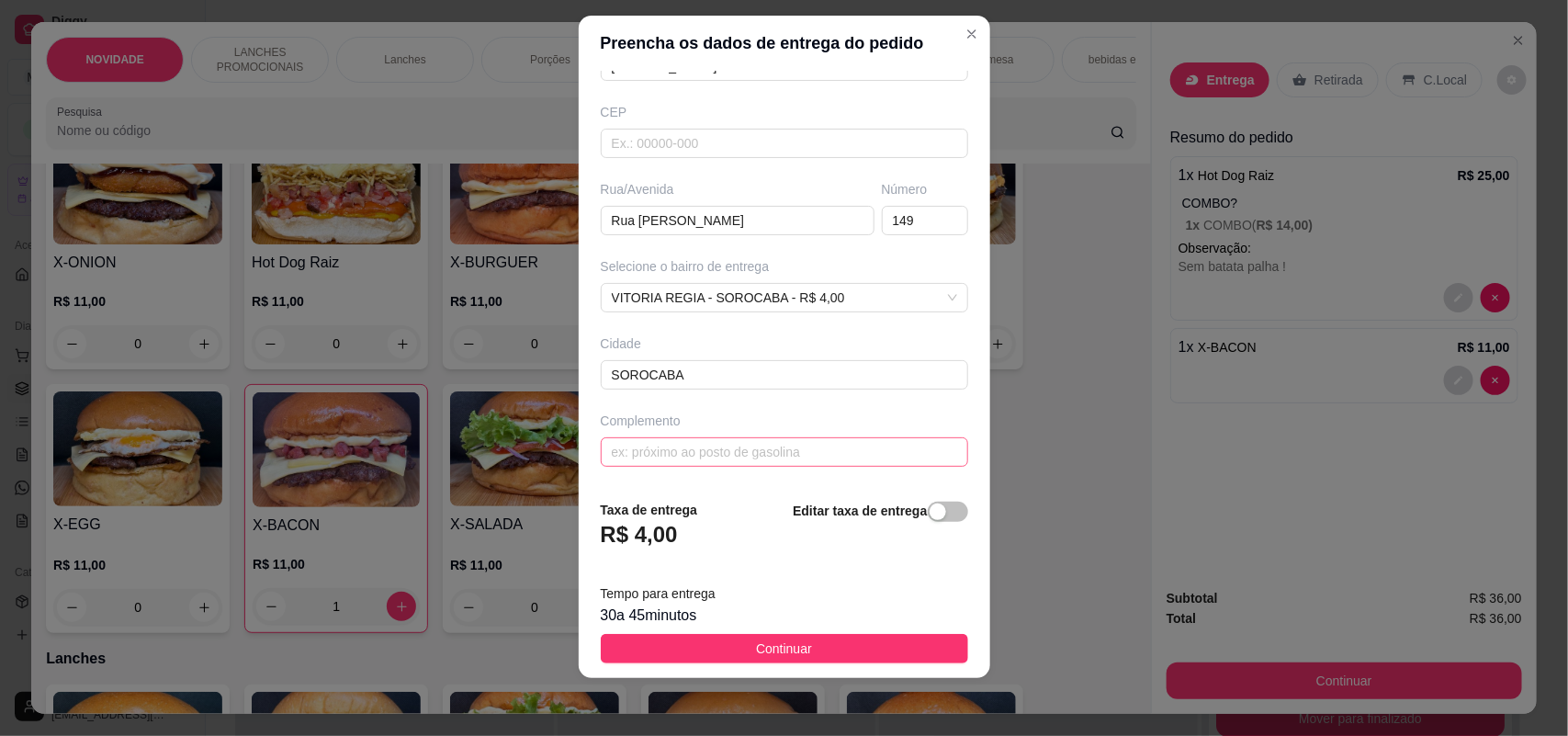
type input "[PERSON_NAME]"
click at [737, 455] on input "text" at bounding box center [784, 452] width 368 height 30
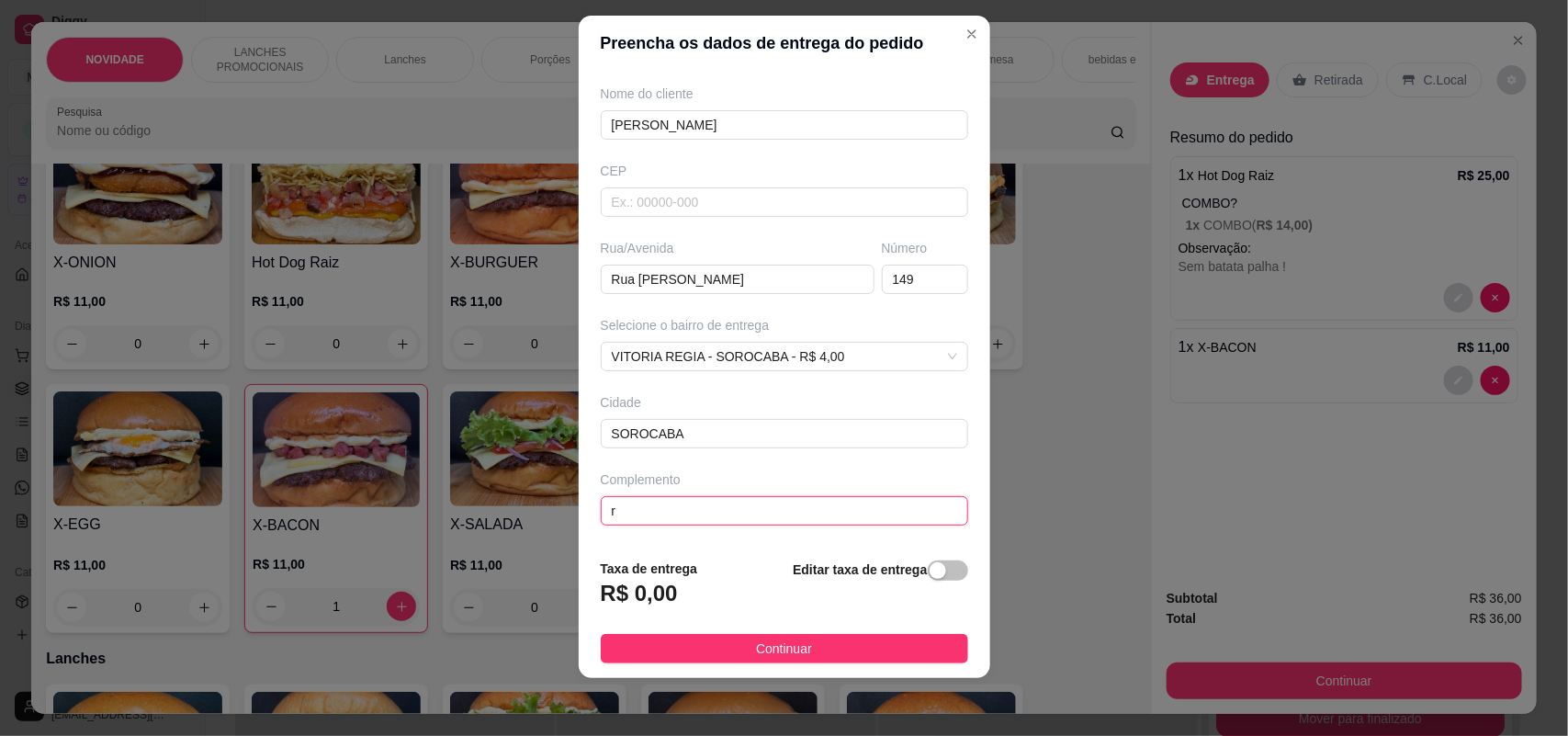
scroll to position [149, 0]
type input "r"
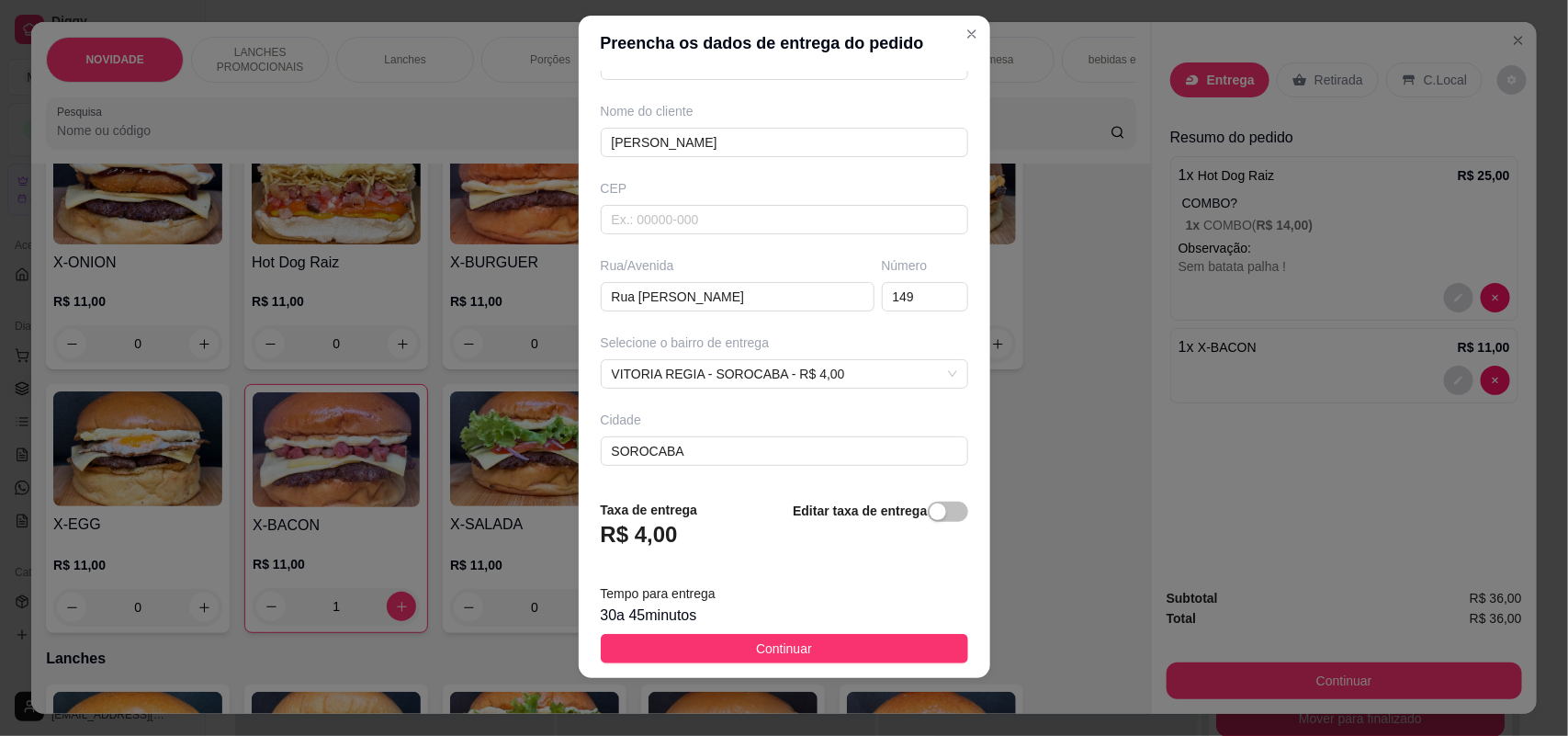
scroll to position [207, 0]
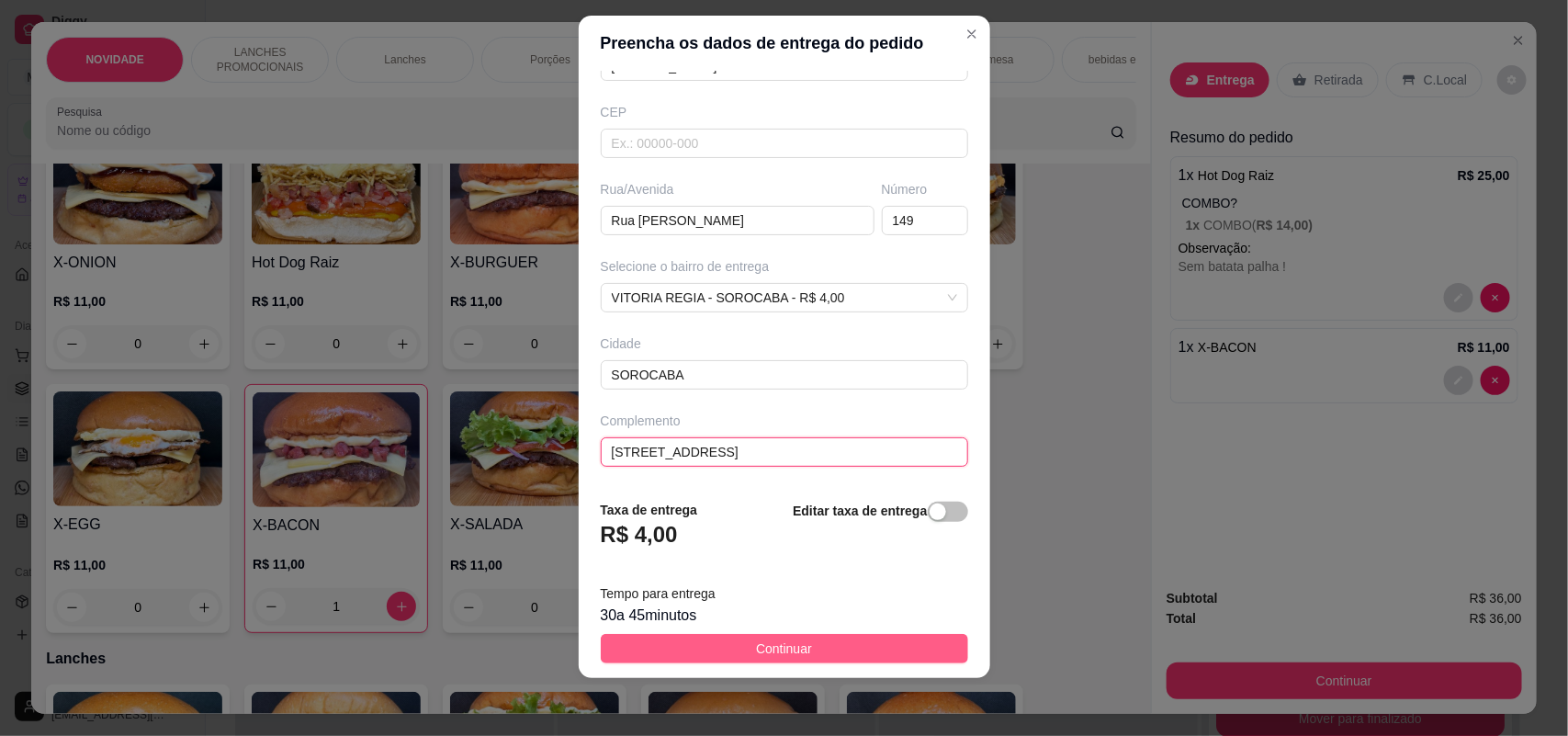
type input "[STREET_ADDRESS]"
click at [774, 644] on span "Continuar" at bounding box center [784, 649] width 57 height 20
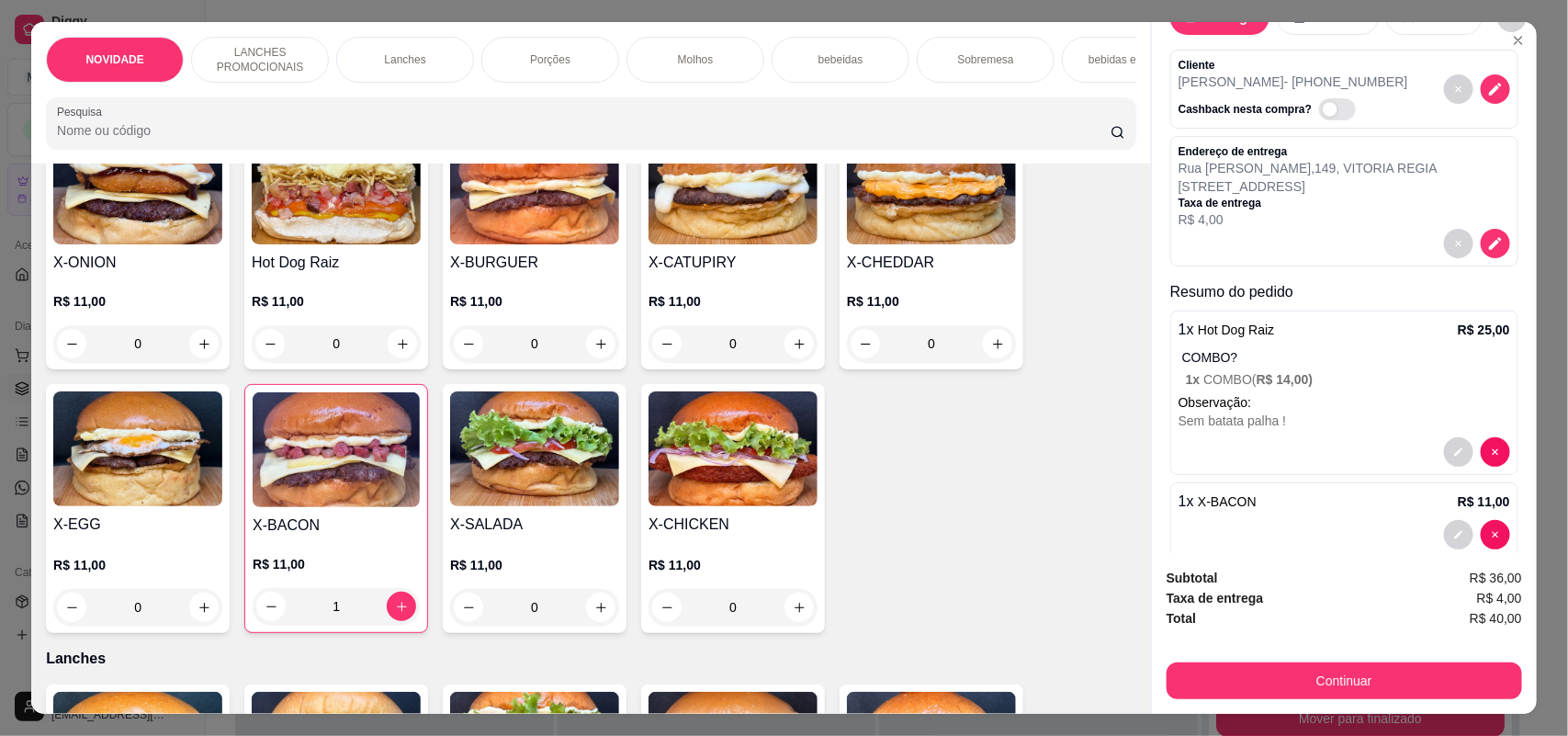
scroll to position [93, 0]
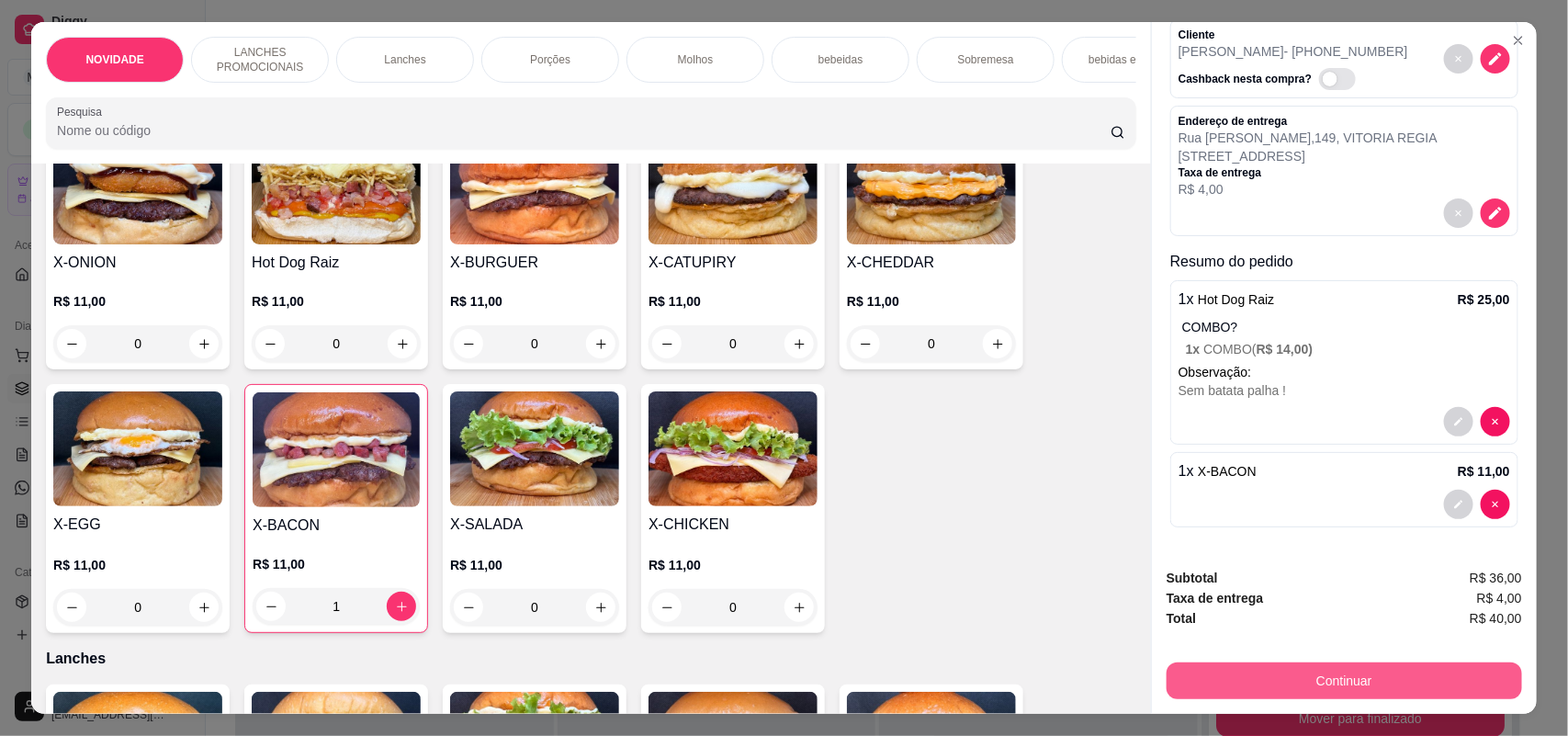
click at [1282, 684] on button "Continuar" at bounding box center [1344, 680] width 356 height 37
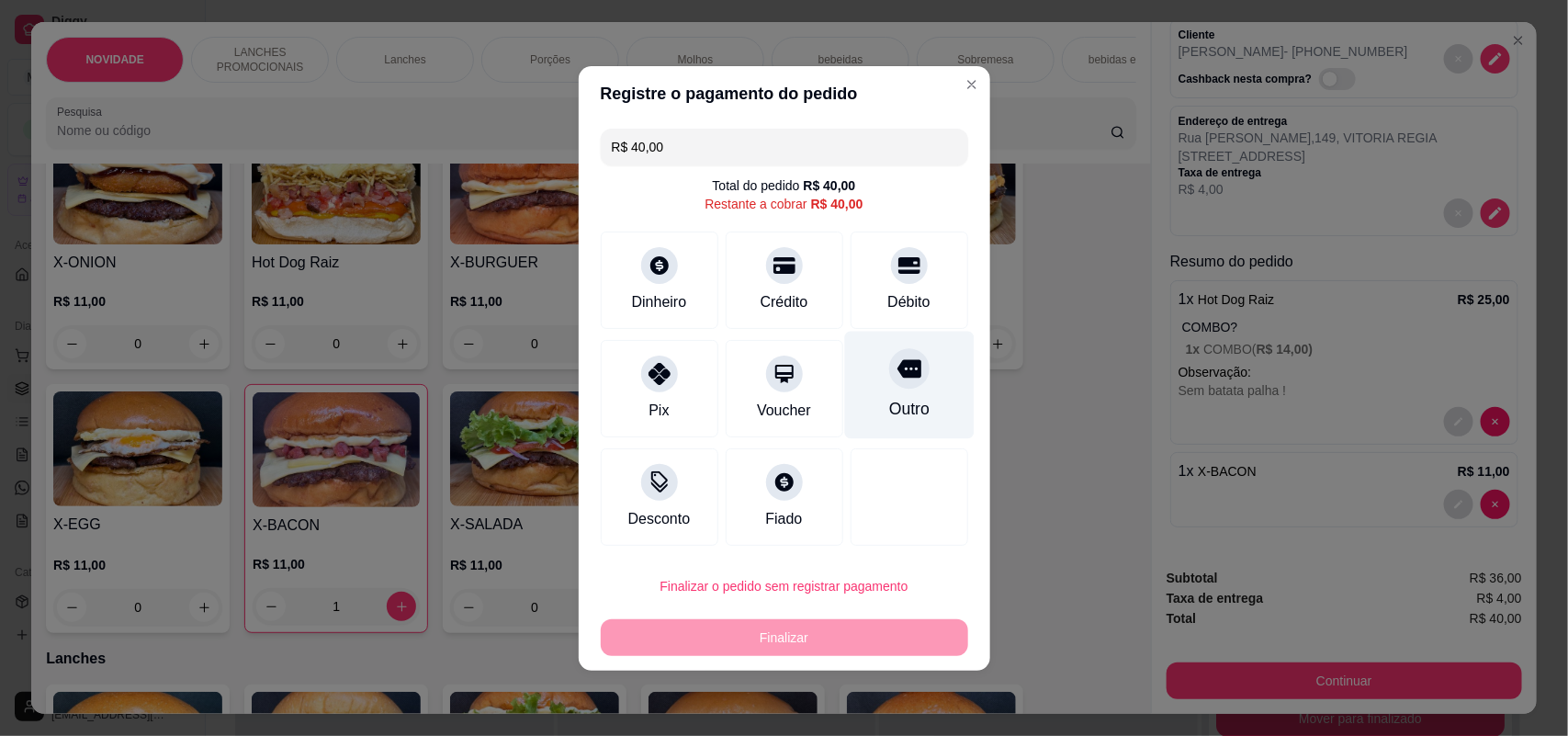
click at [919, 389] on div "Outro" at bounding box center [908, 384] width 130 height 107
type input "R$ 0,00"
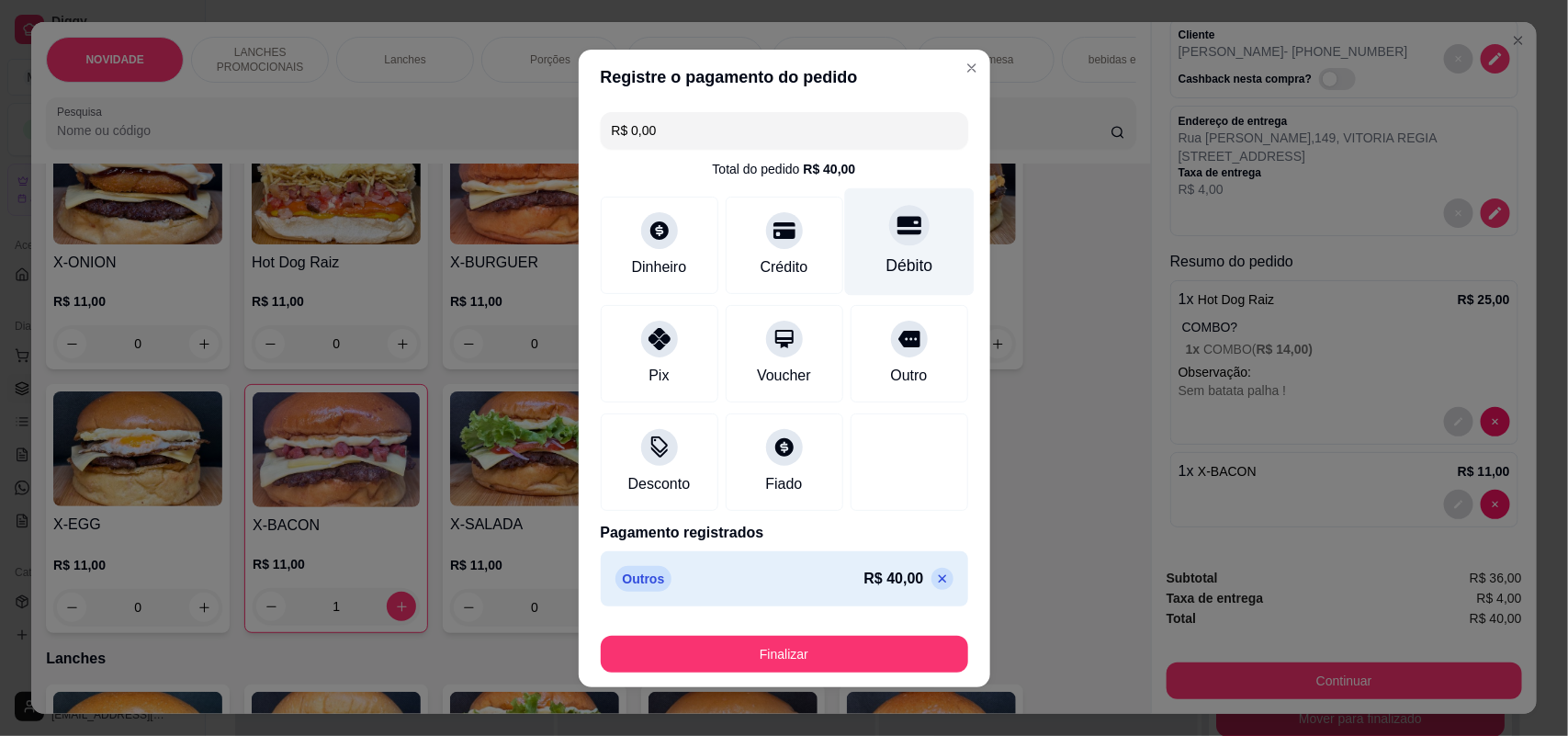
click at [926, 260] on div "Débito" at bounding box center [908, 241] width 130 height 107
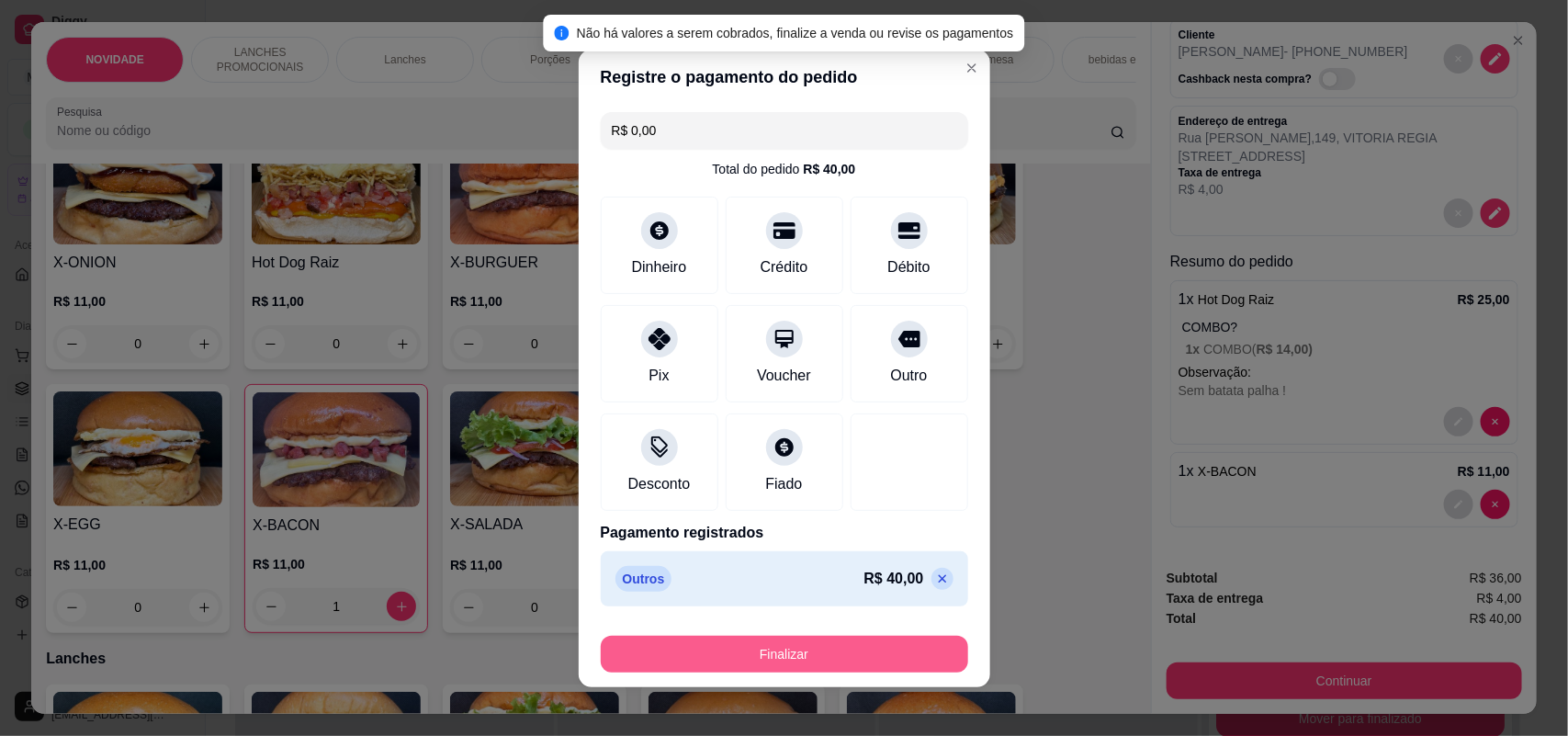
click at [828, 650] on button "Finalizar" at bounding box center [784, 654] width 368 height 37
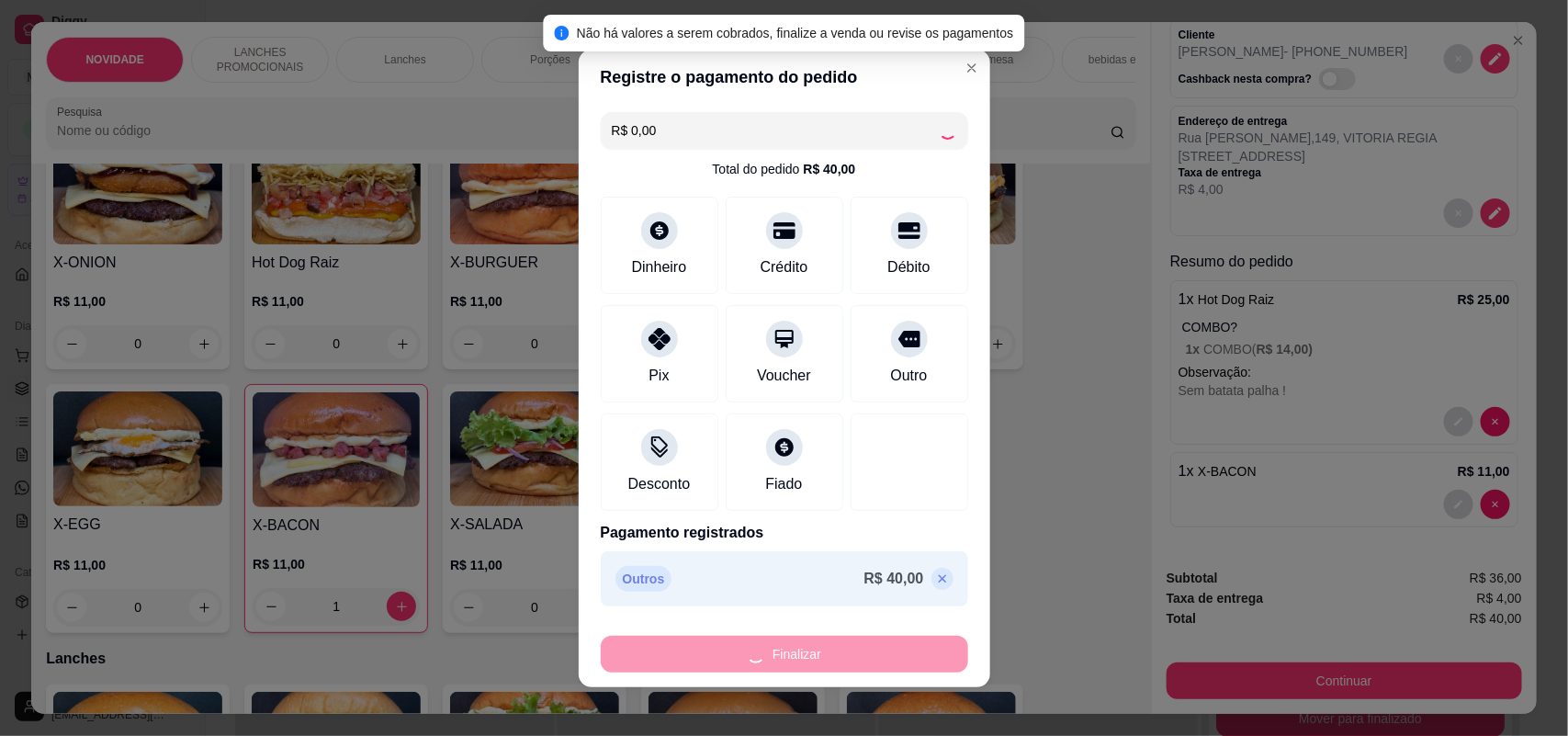
type input "0"
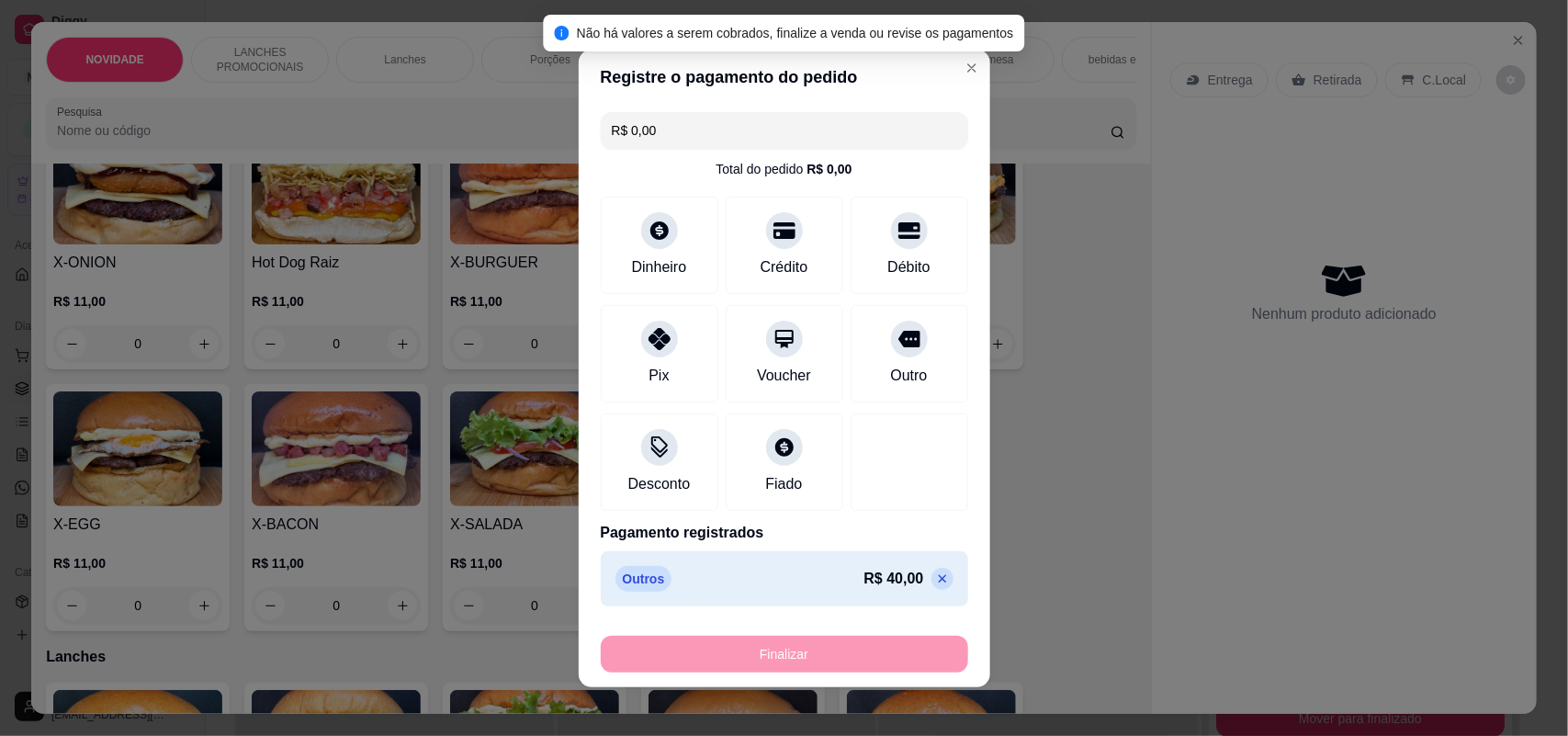
type input "-R$ 40,00"
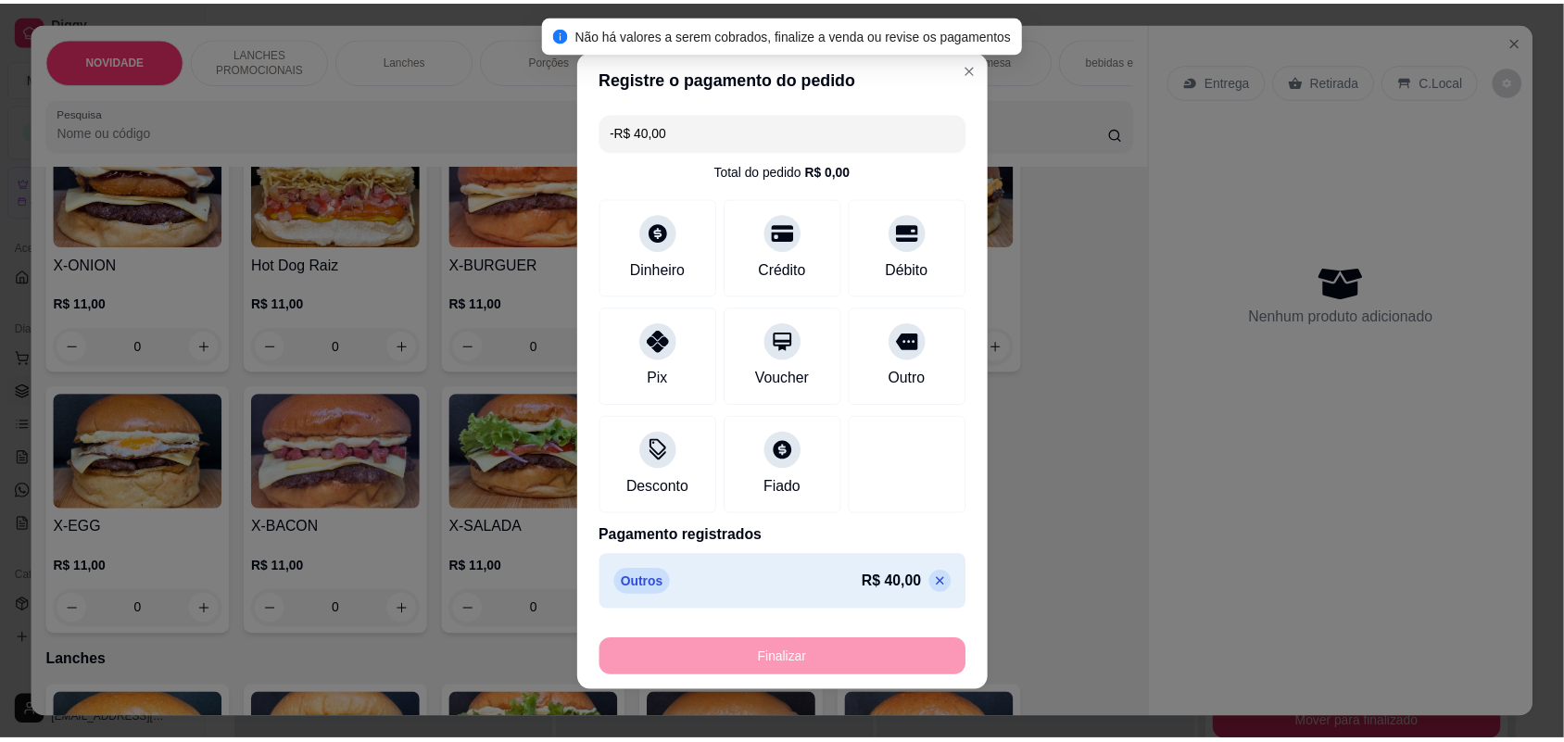
scroll to position [0, 0]
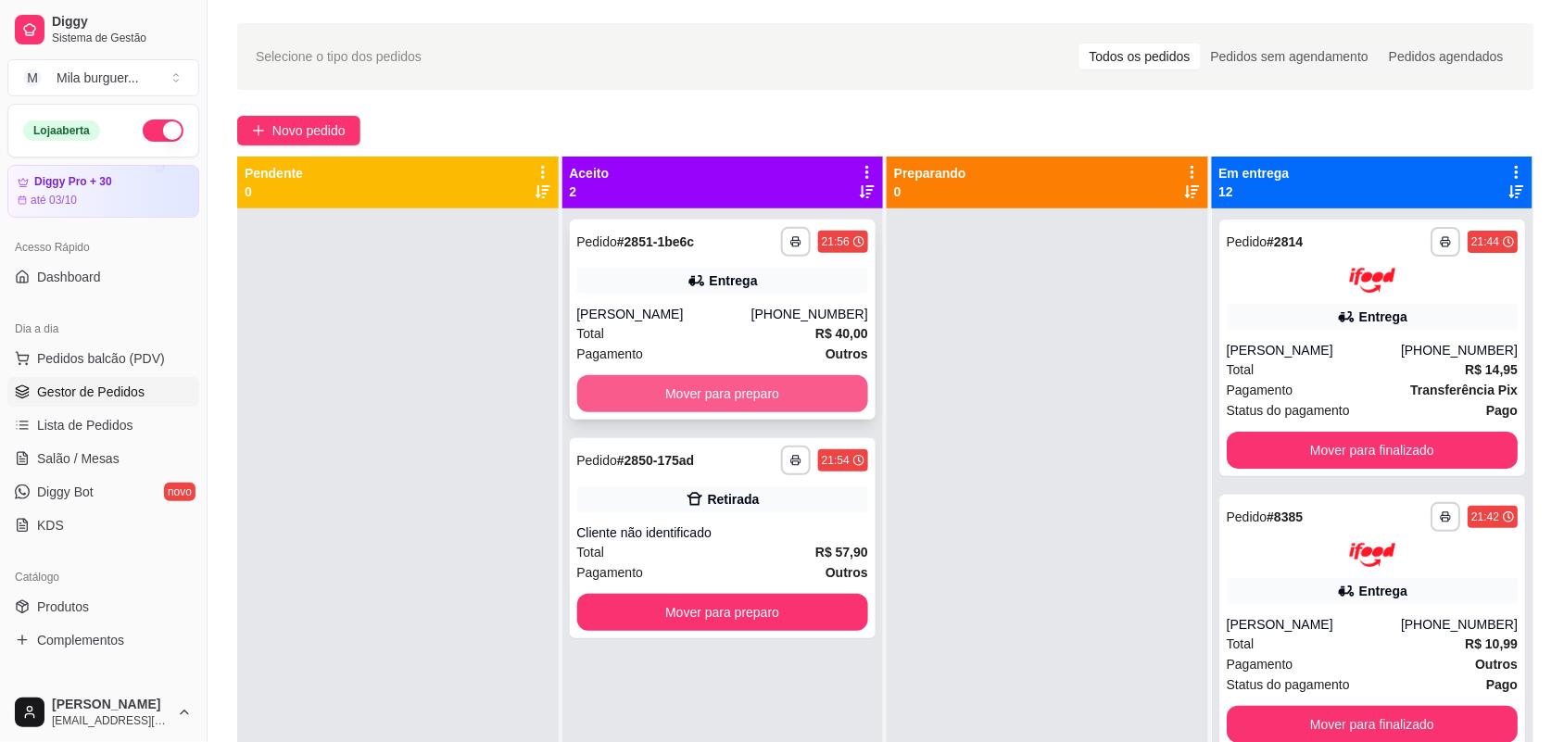
click at [751, 386] on button "Mover para preparo" at bounding box center [723, 393] width 292 height 37
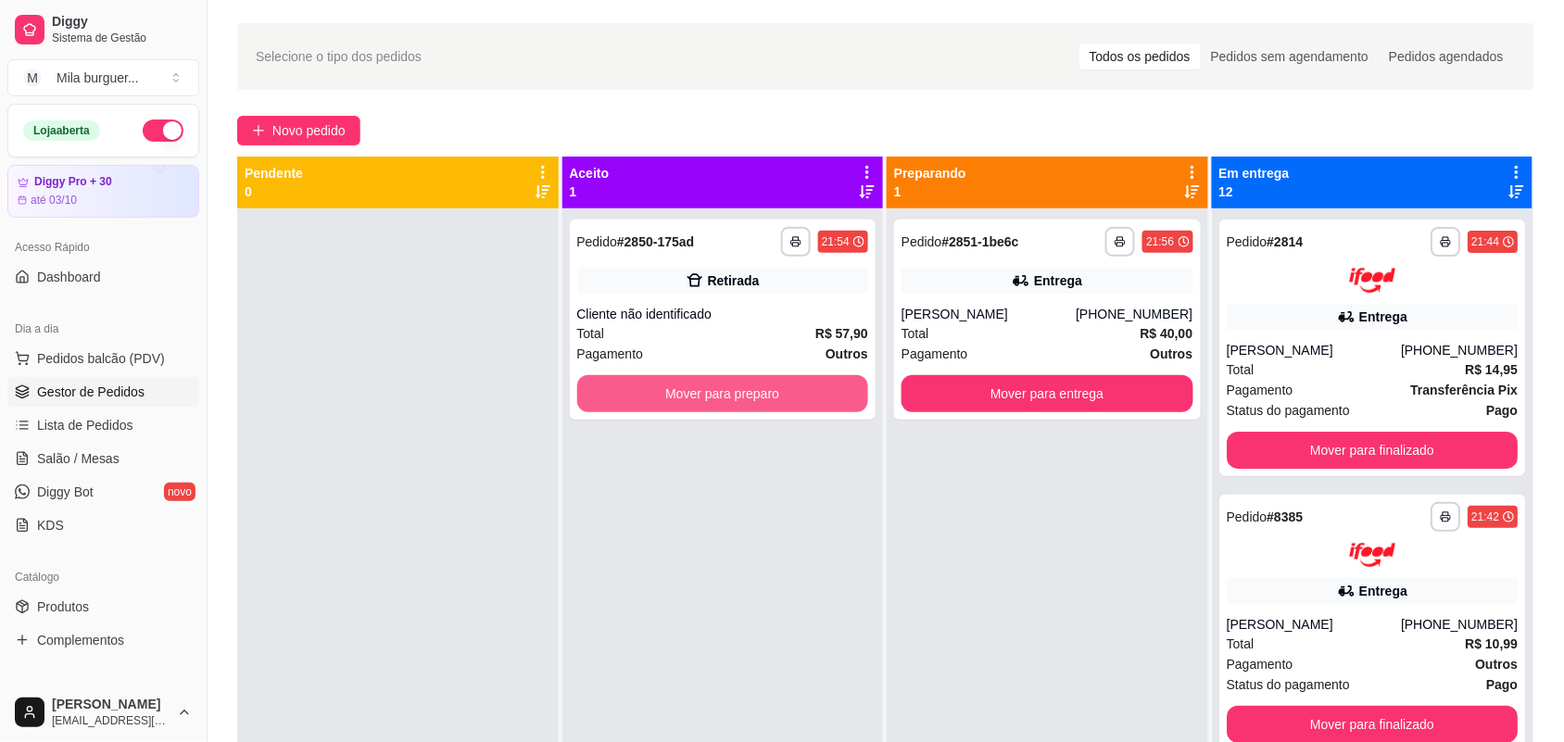
click at [751, 386] on button "Mover para preparo" at bounding box center [723, 393] width 292 height 37
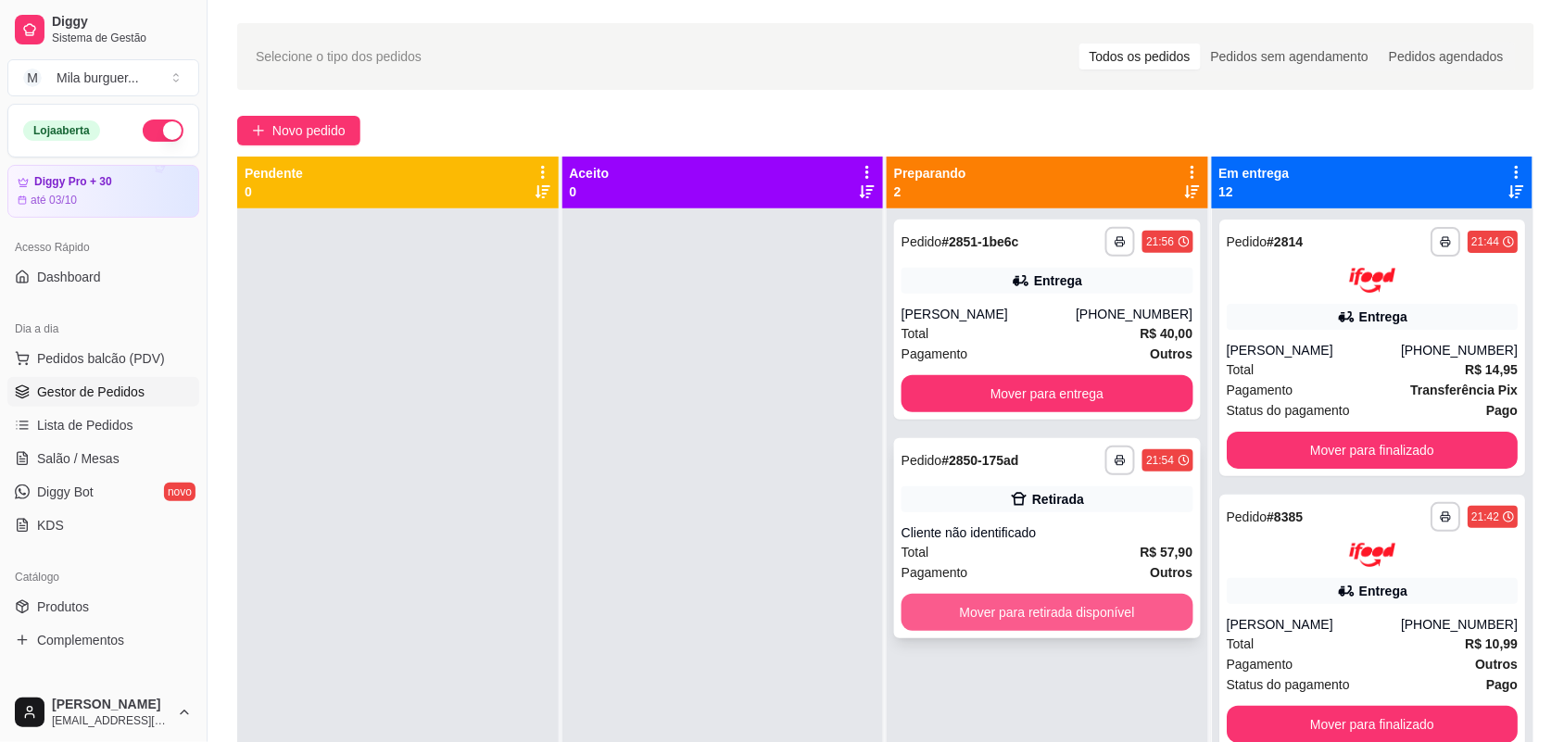
click at [991, 599] on button "Mover para retirada disponível" at bounding box center [1047, 612] width 292 height 37
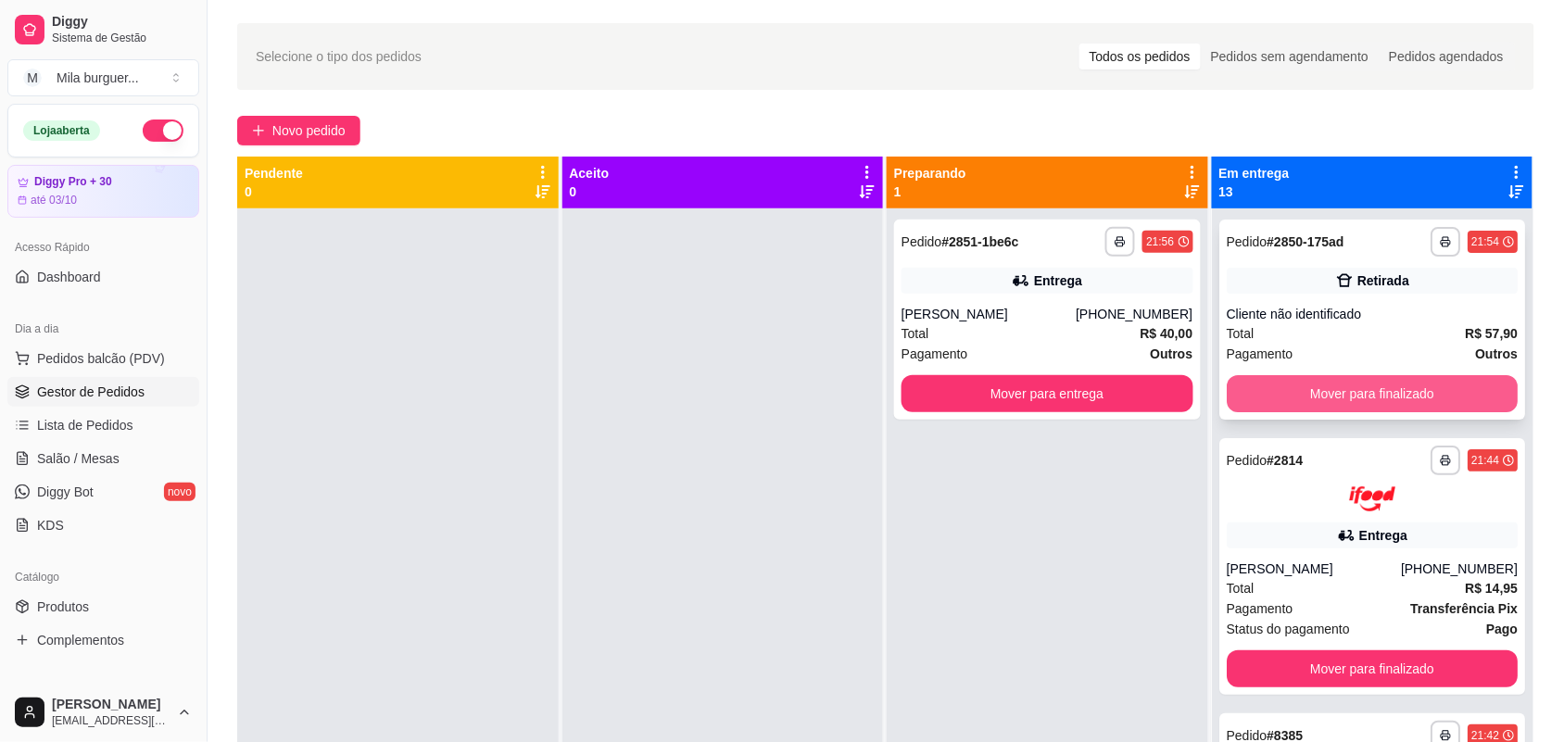
click at [1352, 387] on button "Mover para finalizado" at bounding box center [1373, 393] width 292 height 37
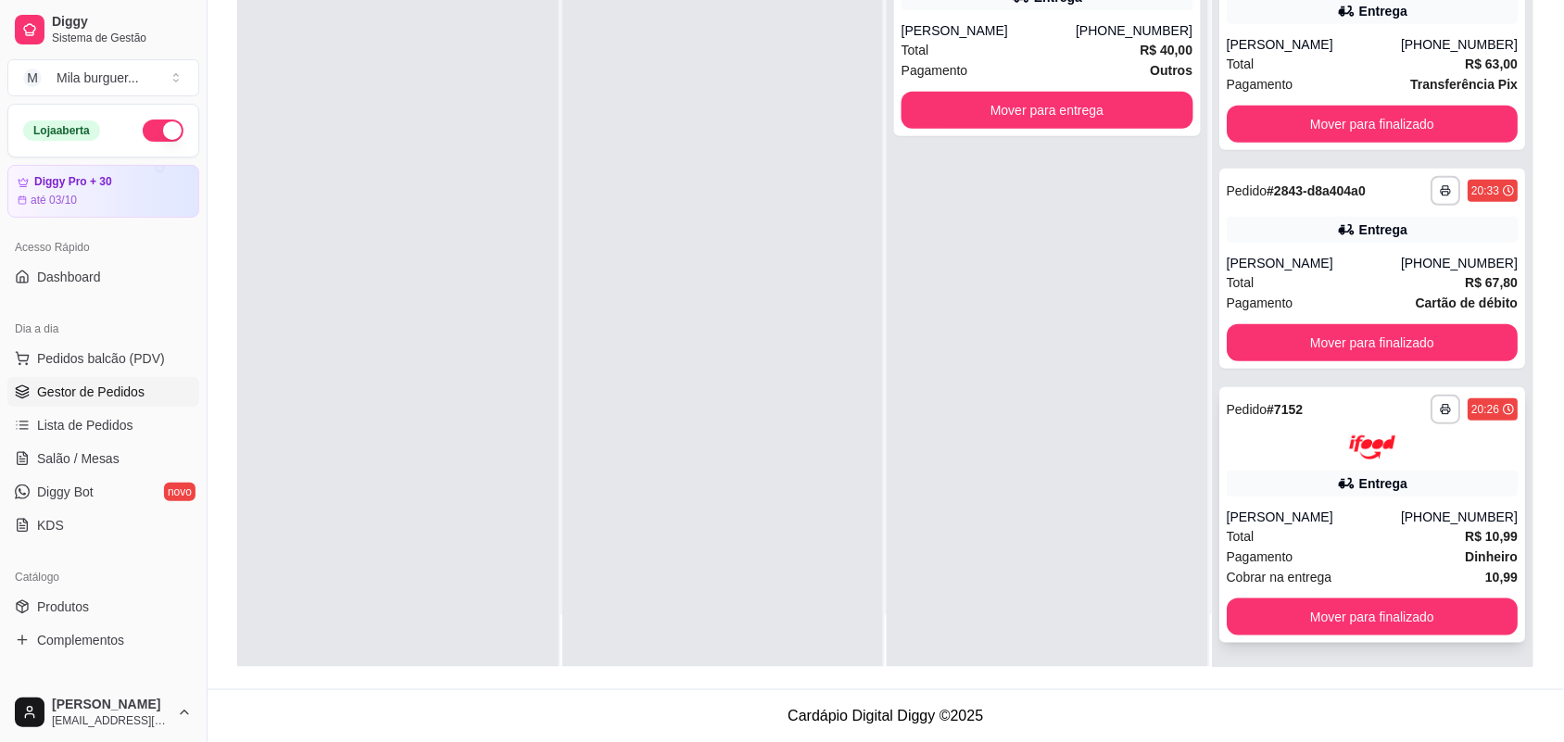
scroll to position [2059, 0]
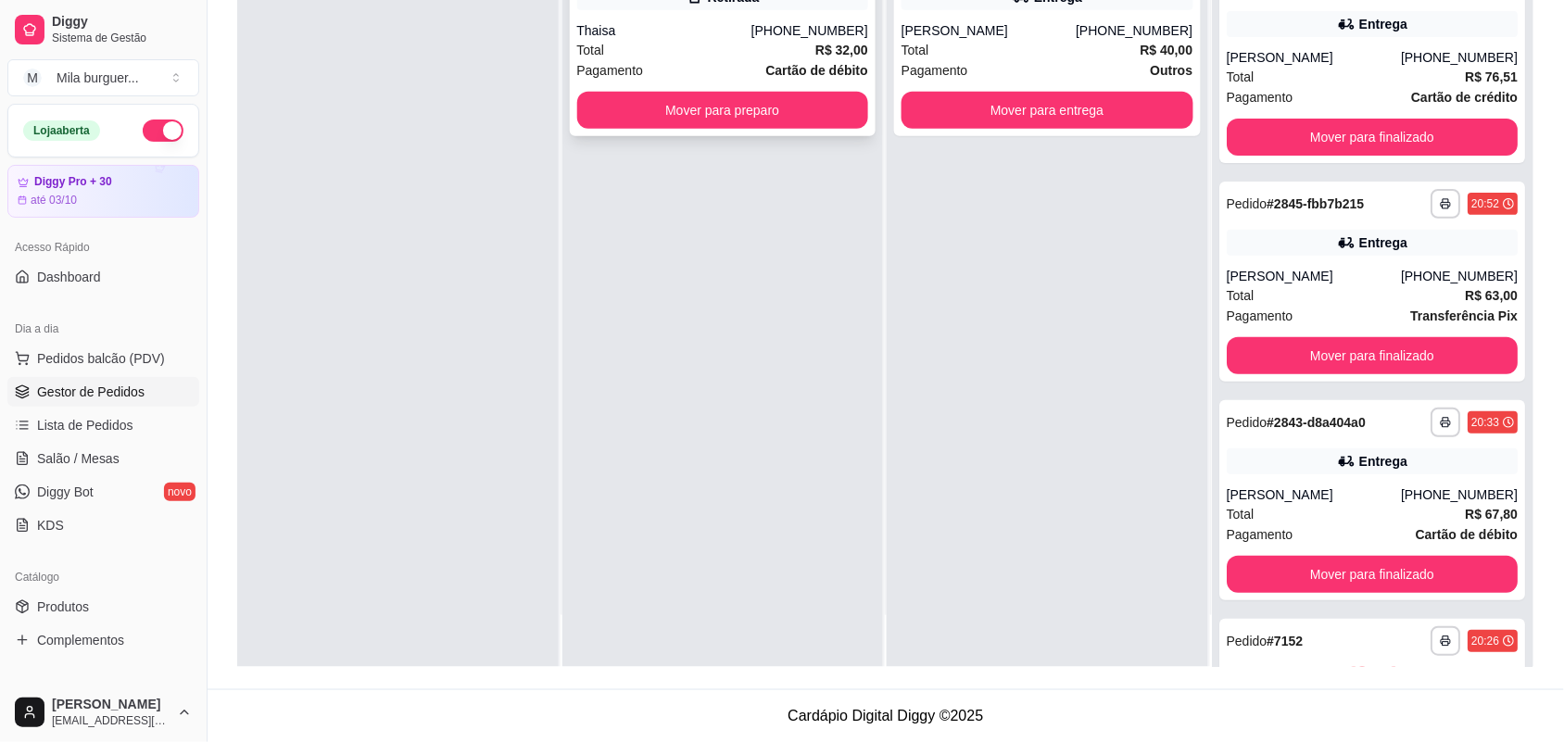
click at [835, 123] on button "Mover para preparo" at bounding box center [723, 110] width 292 height 37
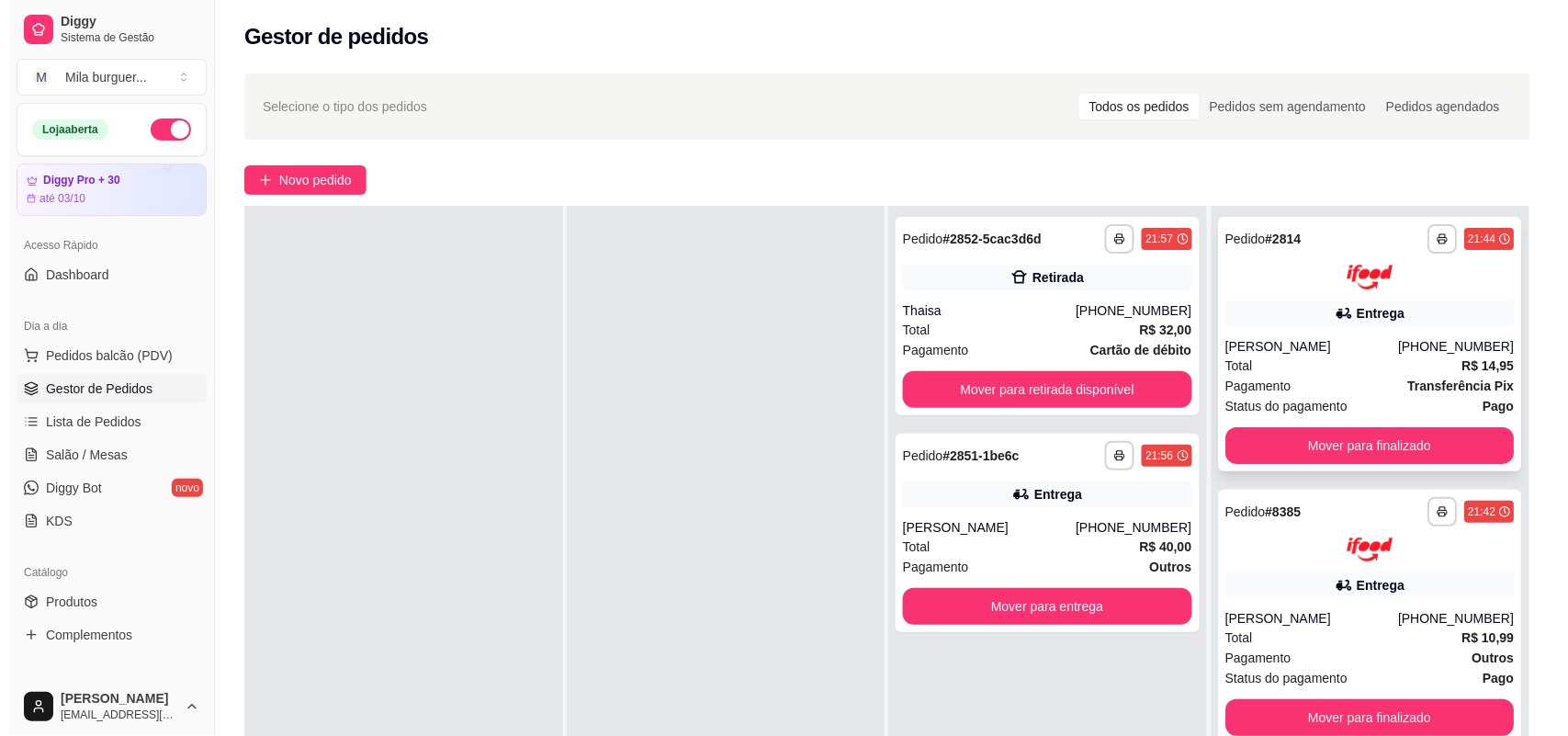
scroll to position [0, 0]
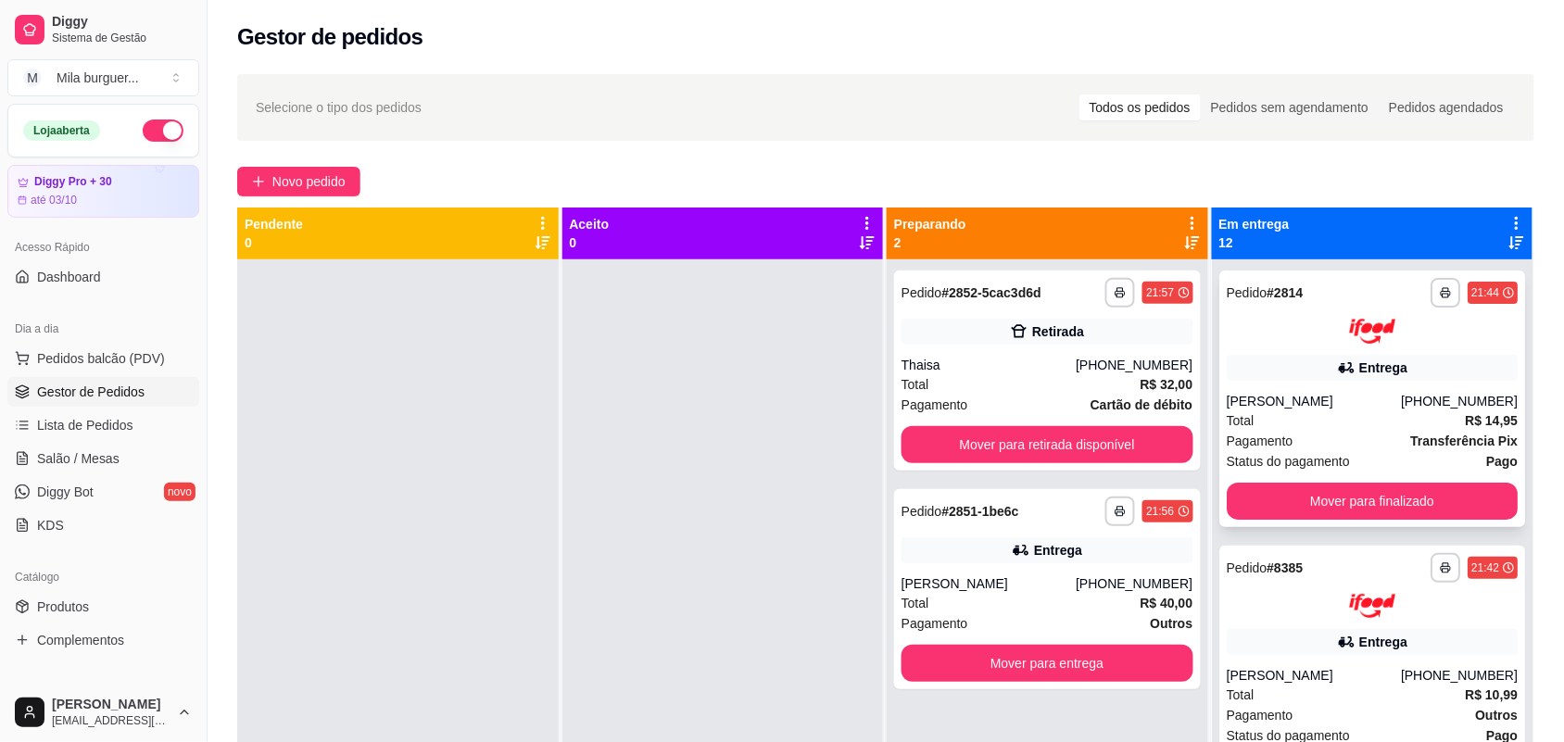
click at [1386, 372] on div "Entrega" at bounding box center [1373, 368] width 292 height 26
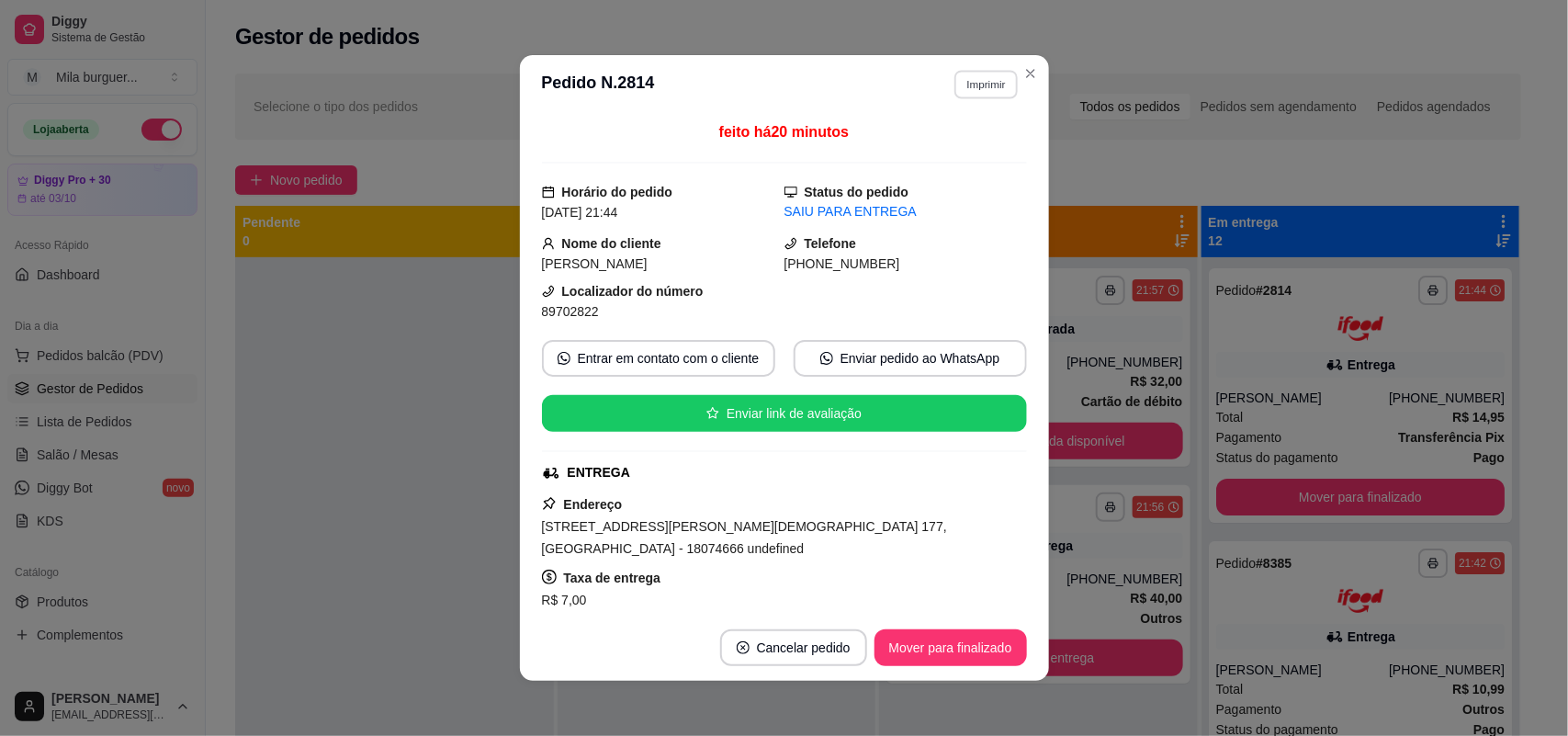
click at [991, 81] on button "Imprimir" at bounding box center [986, 83] width 63 height 29
click at [974, 153] on button "IMPRESSORA" at bounding box center [946, 150] width 133 height 30
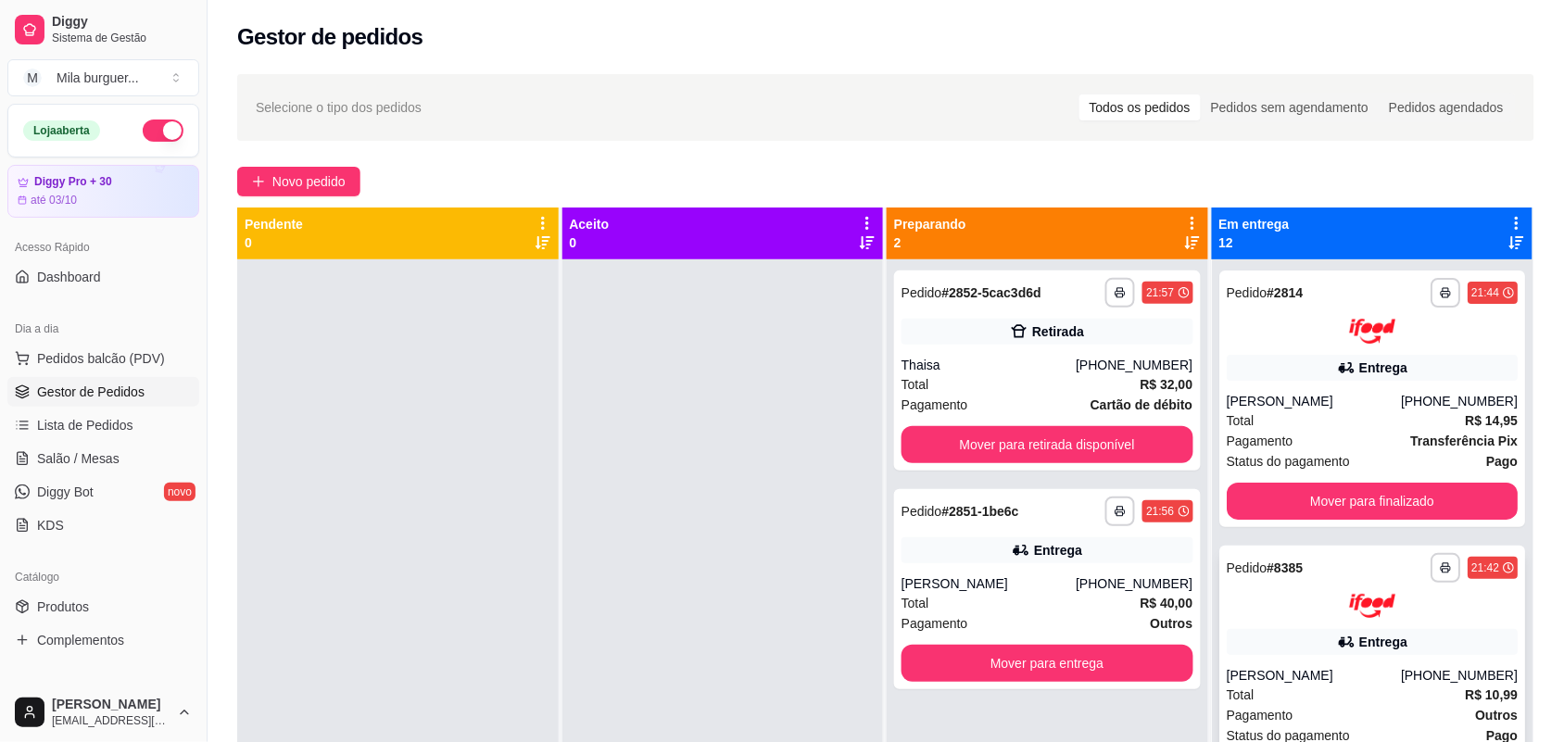
click at [1264, 595] on div at bounding box center [1373, 606] width 292 height 25
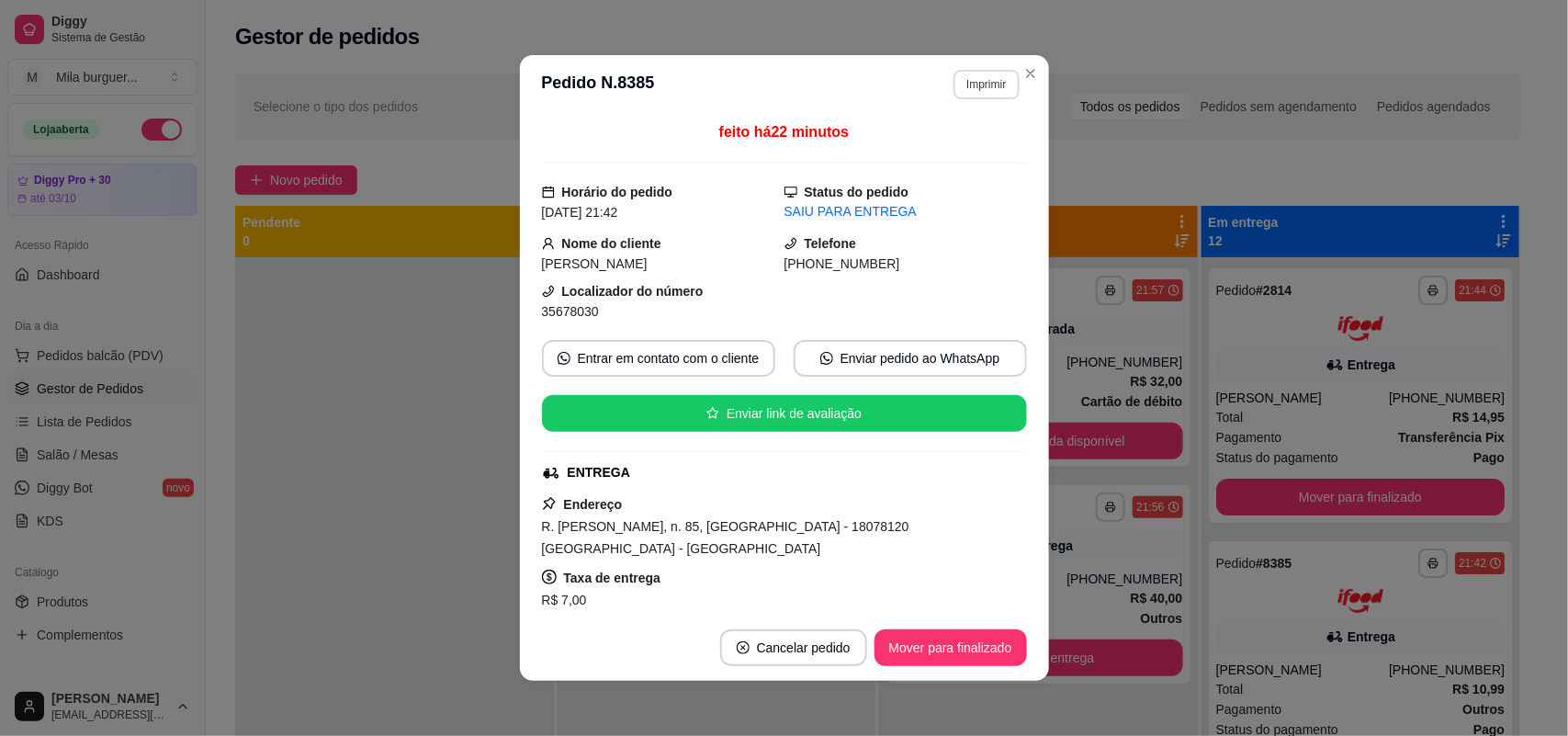
click at [989, 96] on button "Imprimir" at bounding box center [987, 84] width 65 height 30
click at [972, 154] on button "IMPRESSORA" at bounding box center [946, 149] width 129 height 29
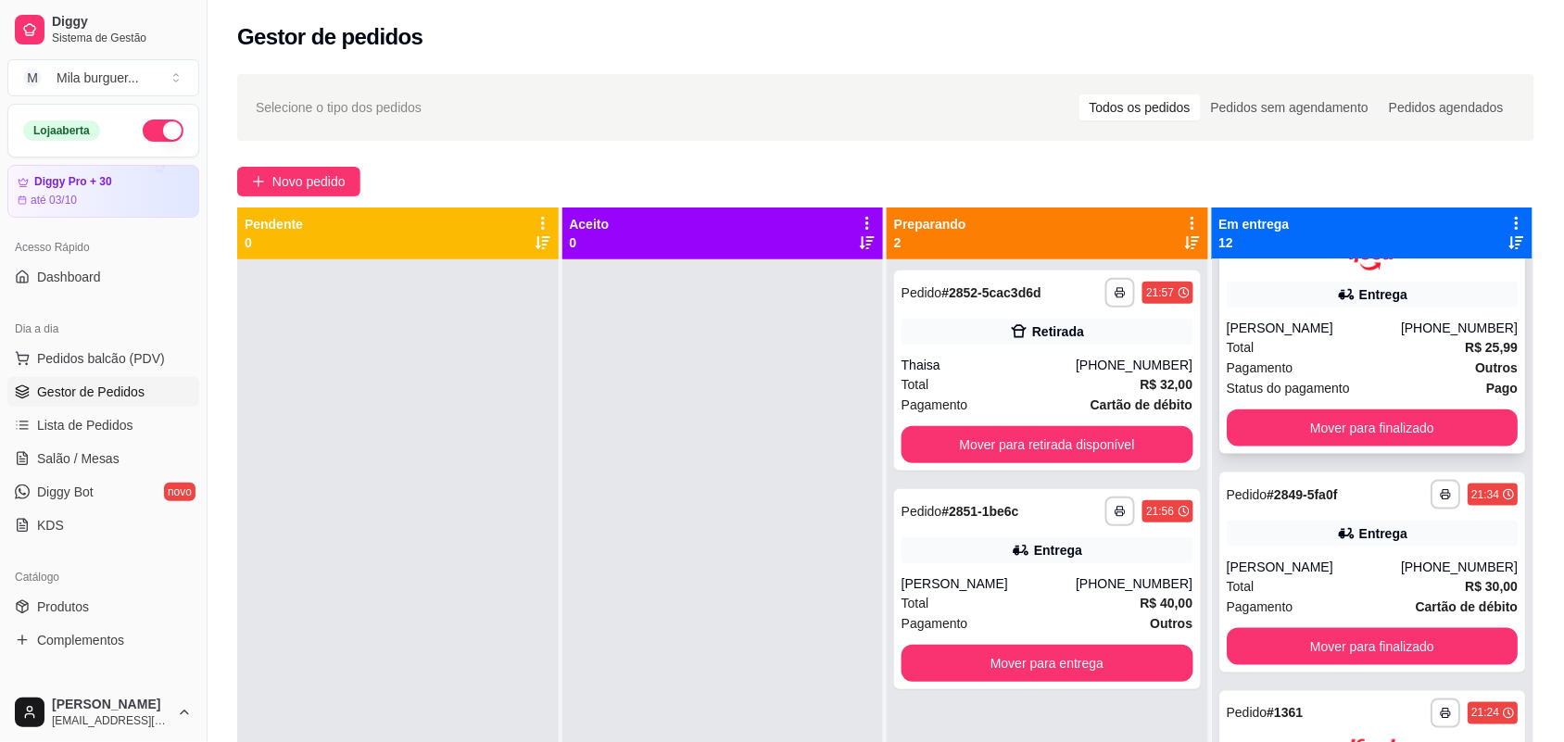
scroll to position [695, 0]
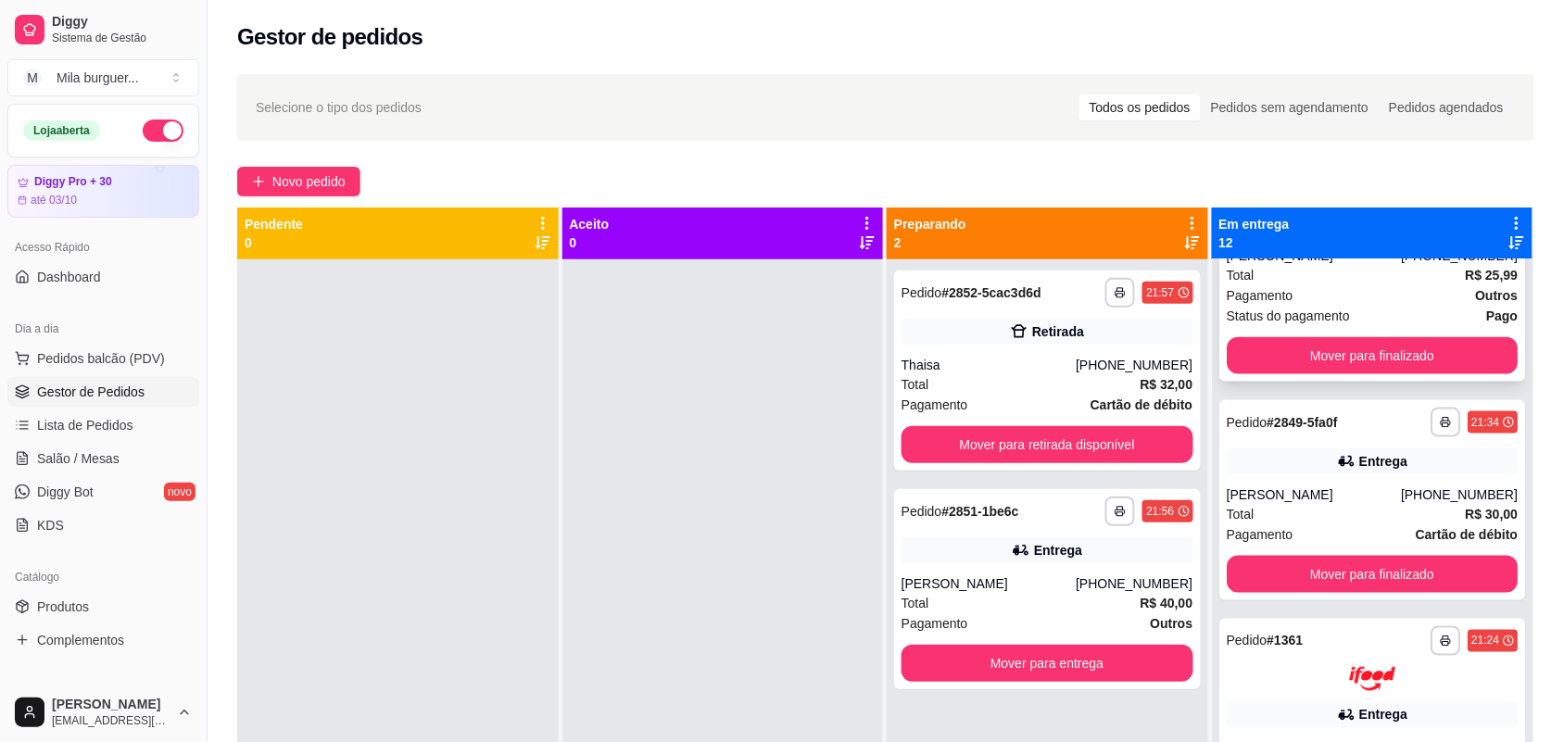
click at [1330, 317] on span "Status do pagamento" at bounding box center [1288, 316] width 123 height 20
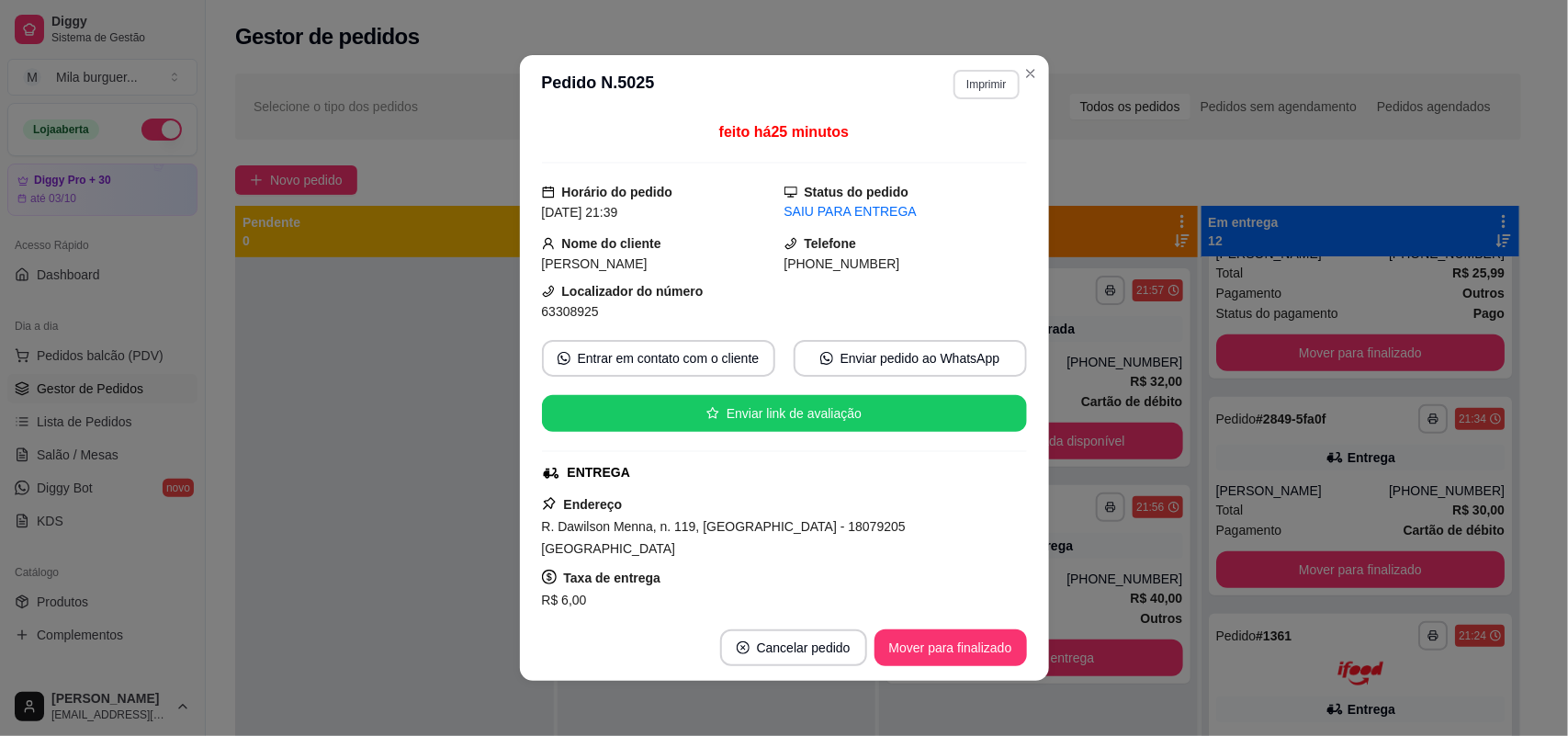
click at [995, 93] on button "Imprimir" at bounding box center [987, 84] width 65 height 30
click at [979, 141] on button "IMPRESSORA" at bounding box center [946, 149] width 129 height 29
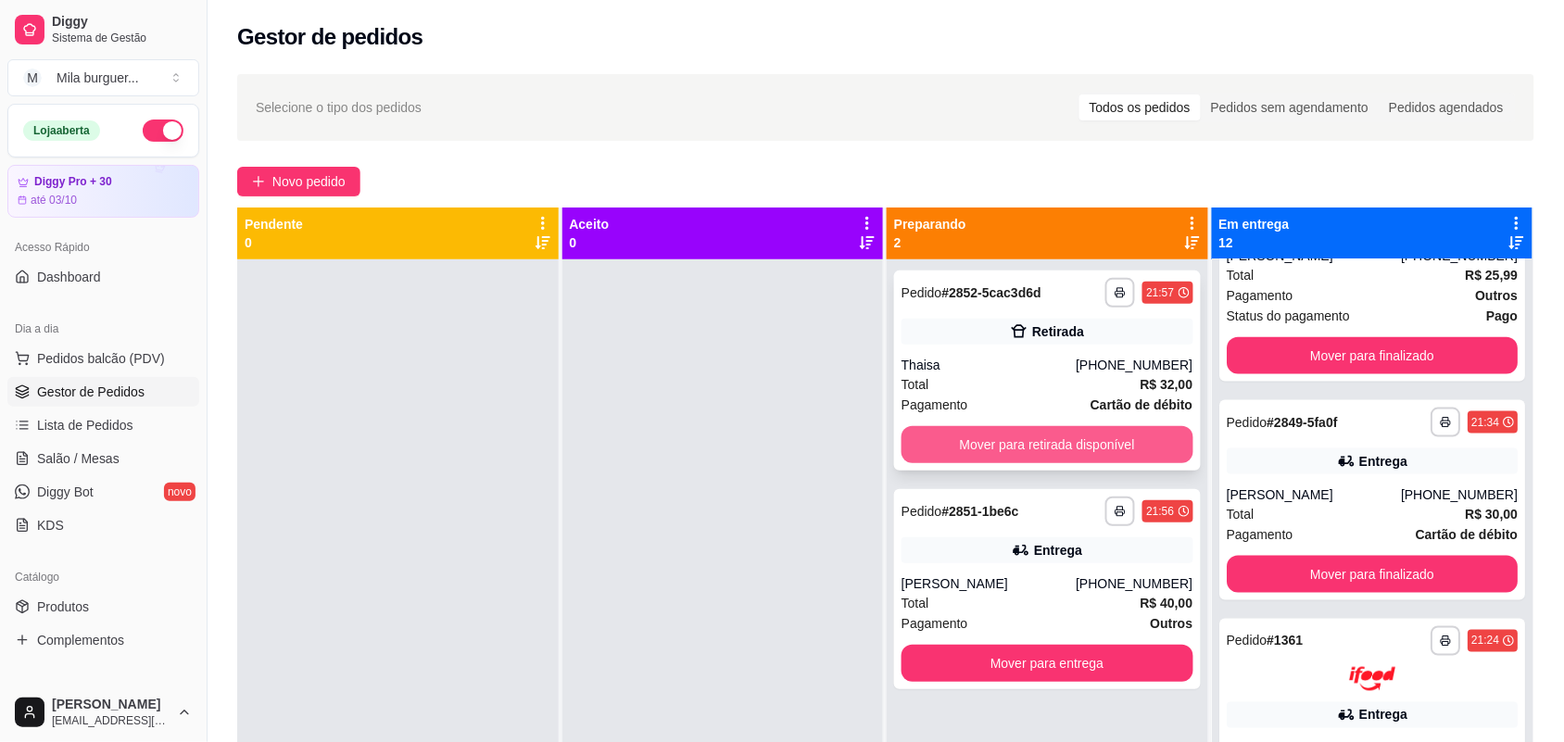
click at [1117, 443] on button "Mover para retirada disponível" at bounding box center [1047, 444] width 292 height 37
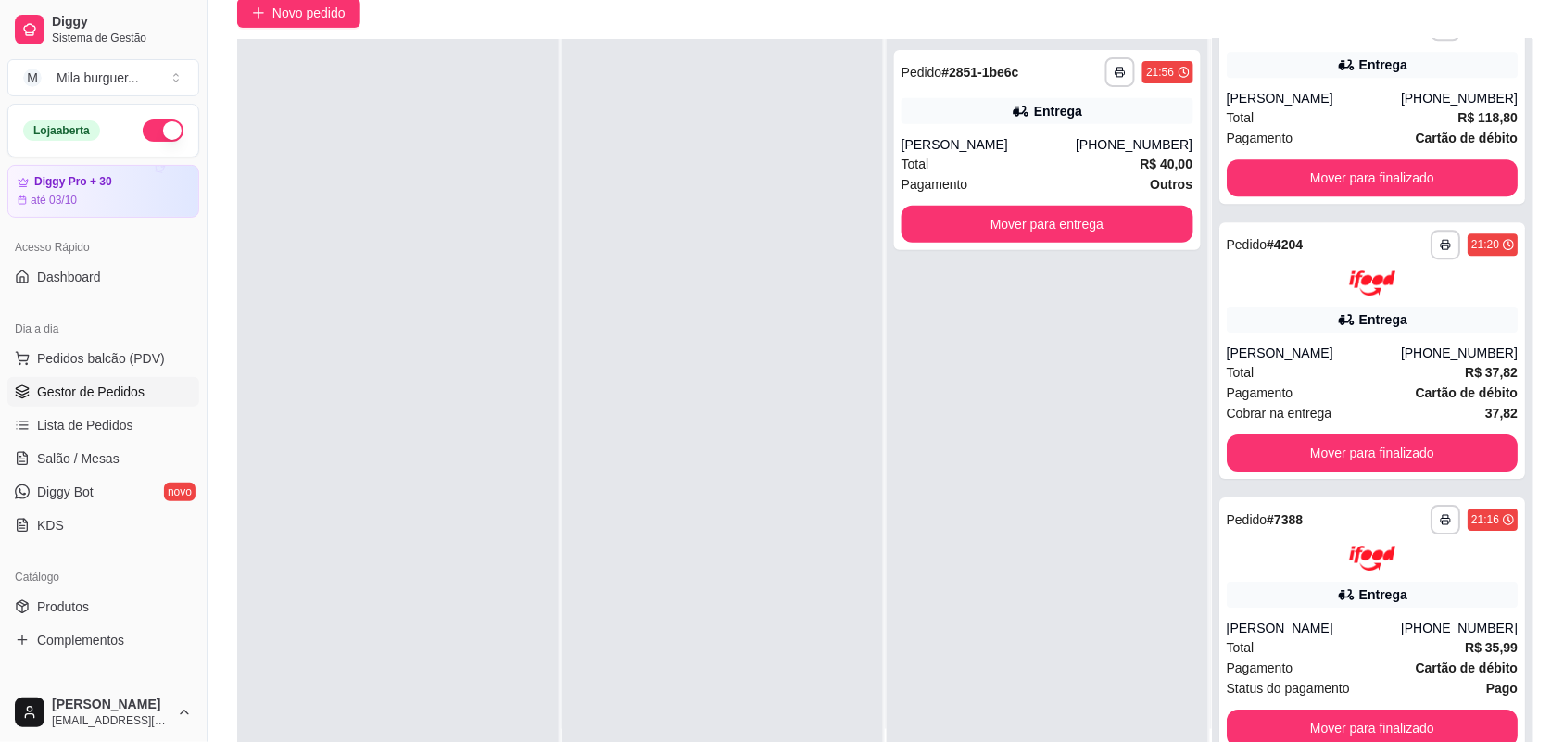
scroll to position [283, 0]
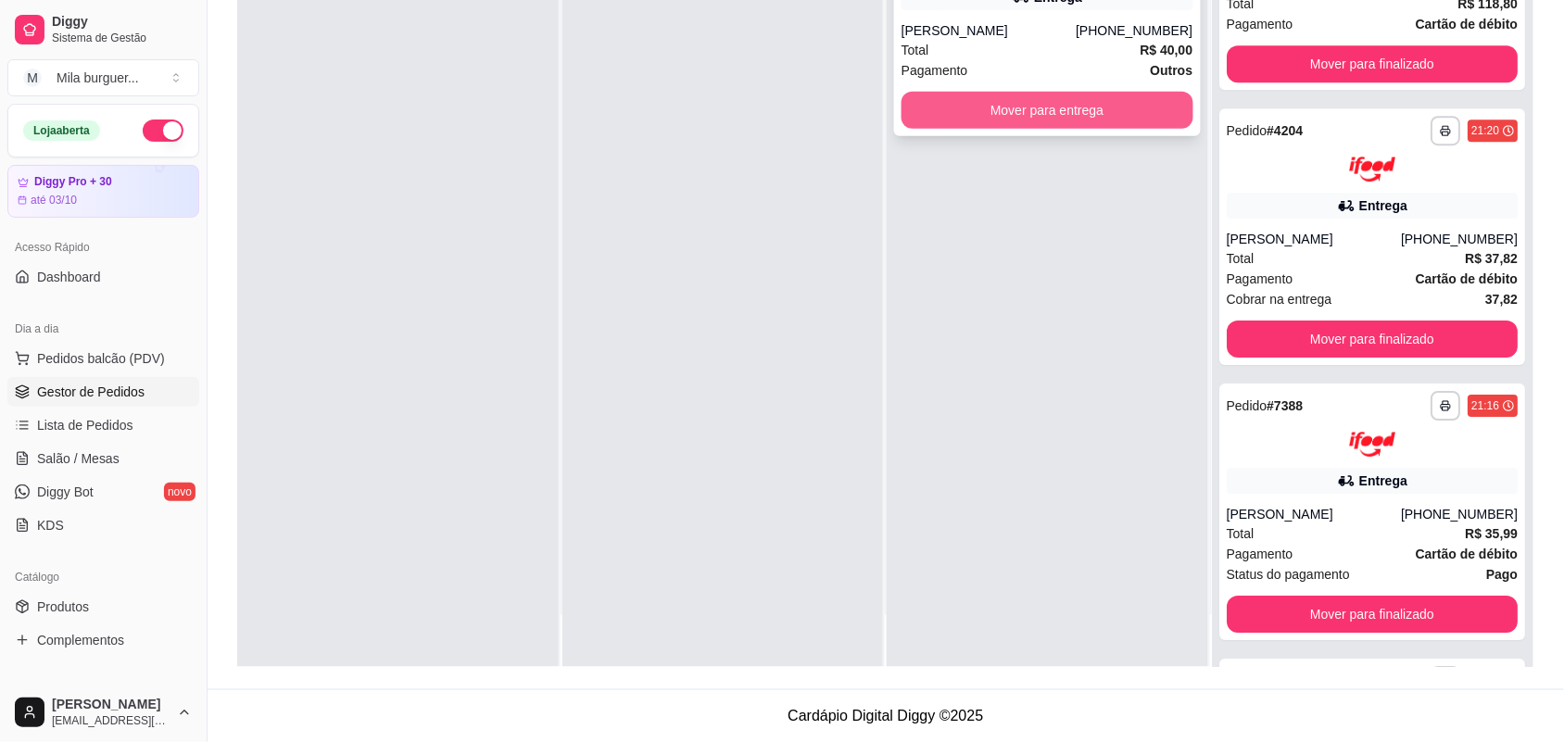
click at [1122, 99] on button "Mover para entrega" at bounding box center [1047, 110] width 292 height 37
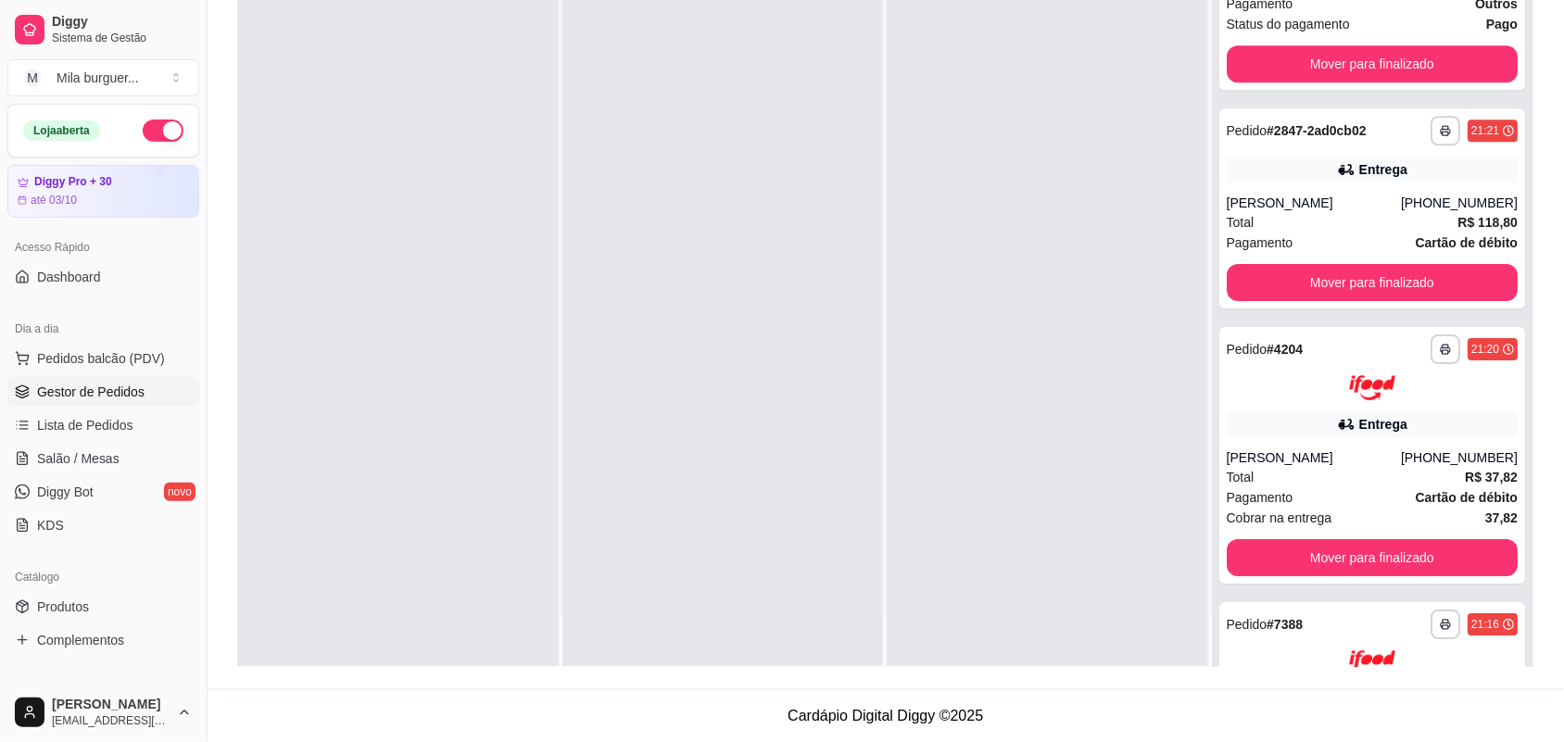
scroll to position [1802, 0]
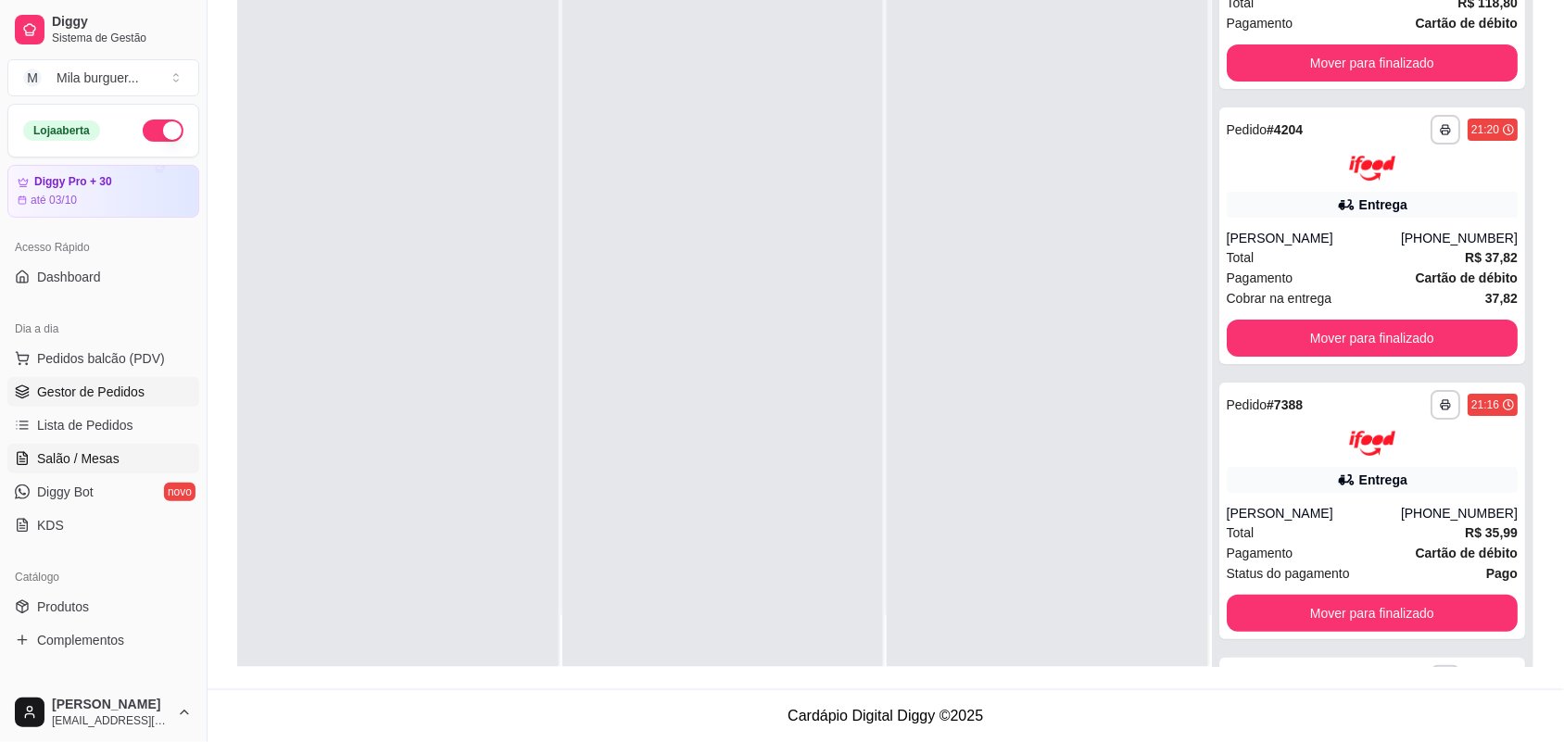
click at [84, 457] on span "Salão / Mesas" at bounding box center [78, 458] width 82 height 19
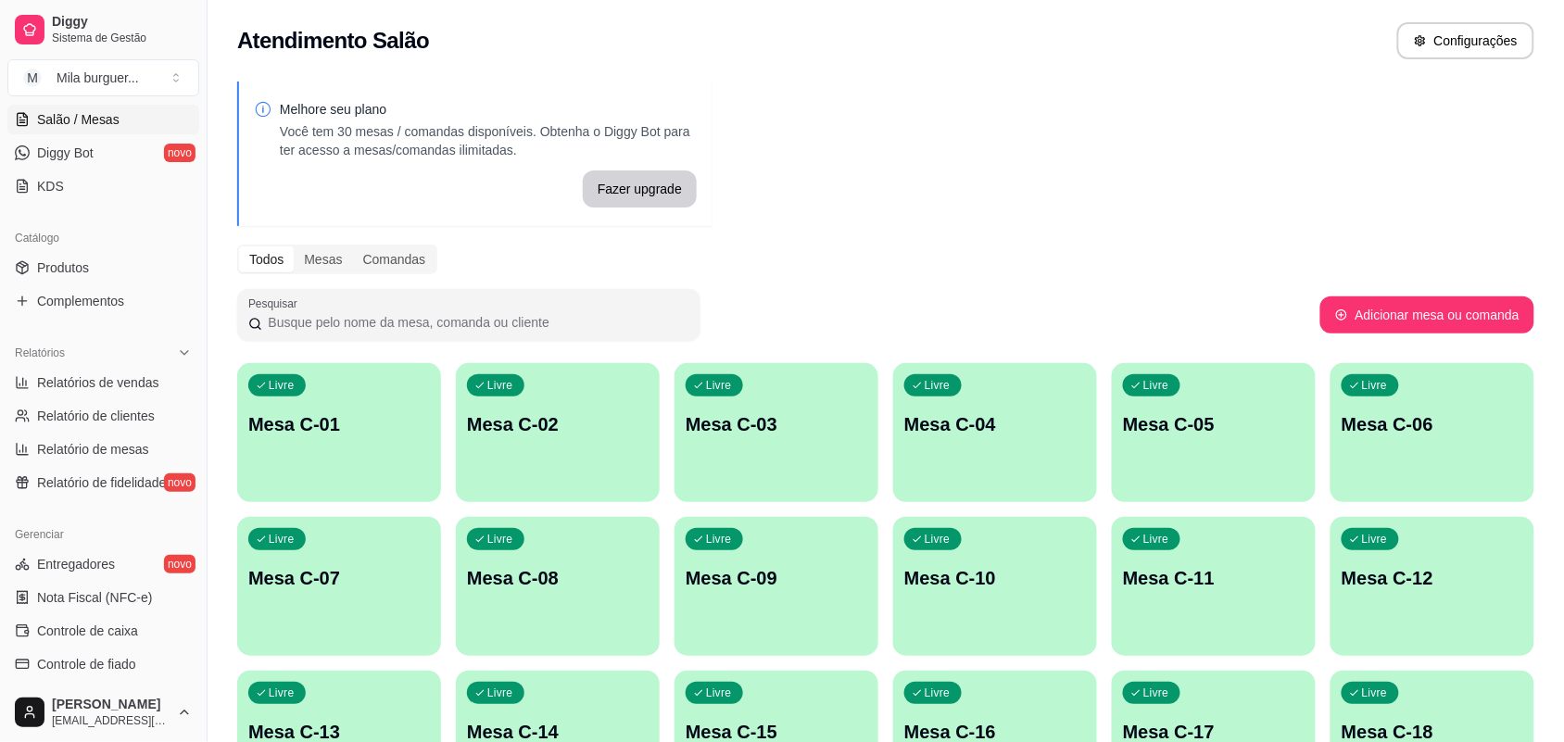
scroll to position [347, 0]
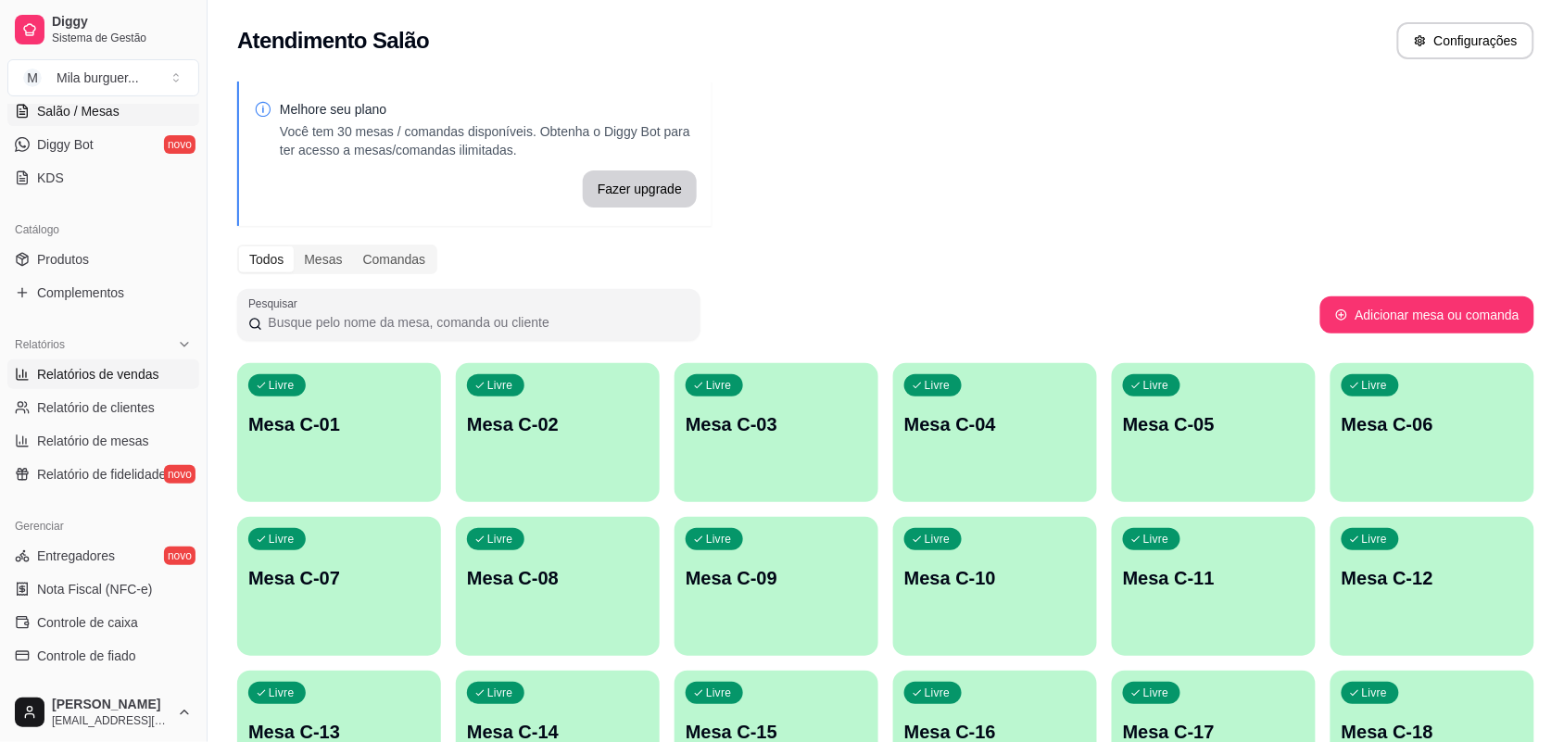
click at [140, 367] on span "Relatórios de vendas" at bounding box center [98, 374] width 122 height 19
select select "ALL"
select select "0"
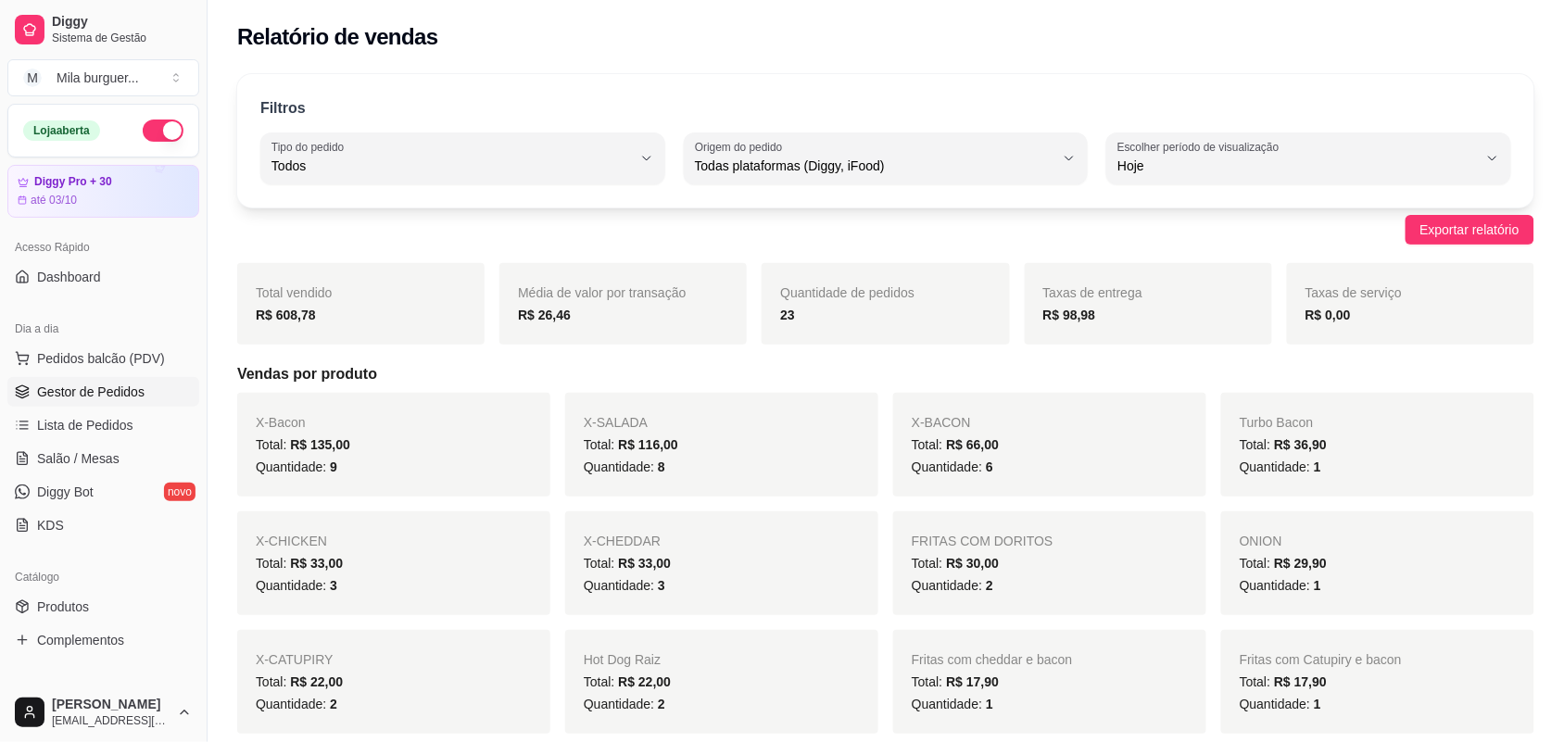
click at [123, 383] on span "Gestor de Pedidos" at bounding box center [90, 392] width 107 height 19
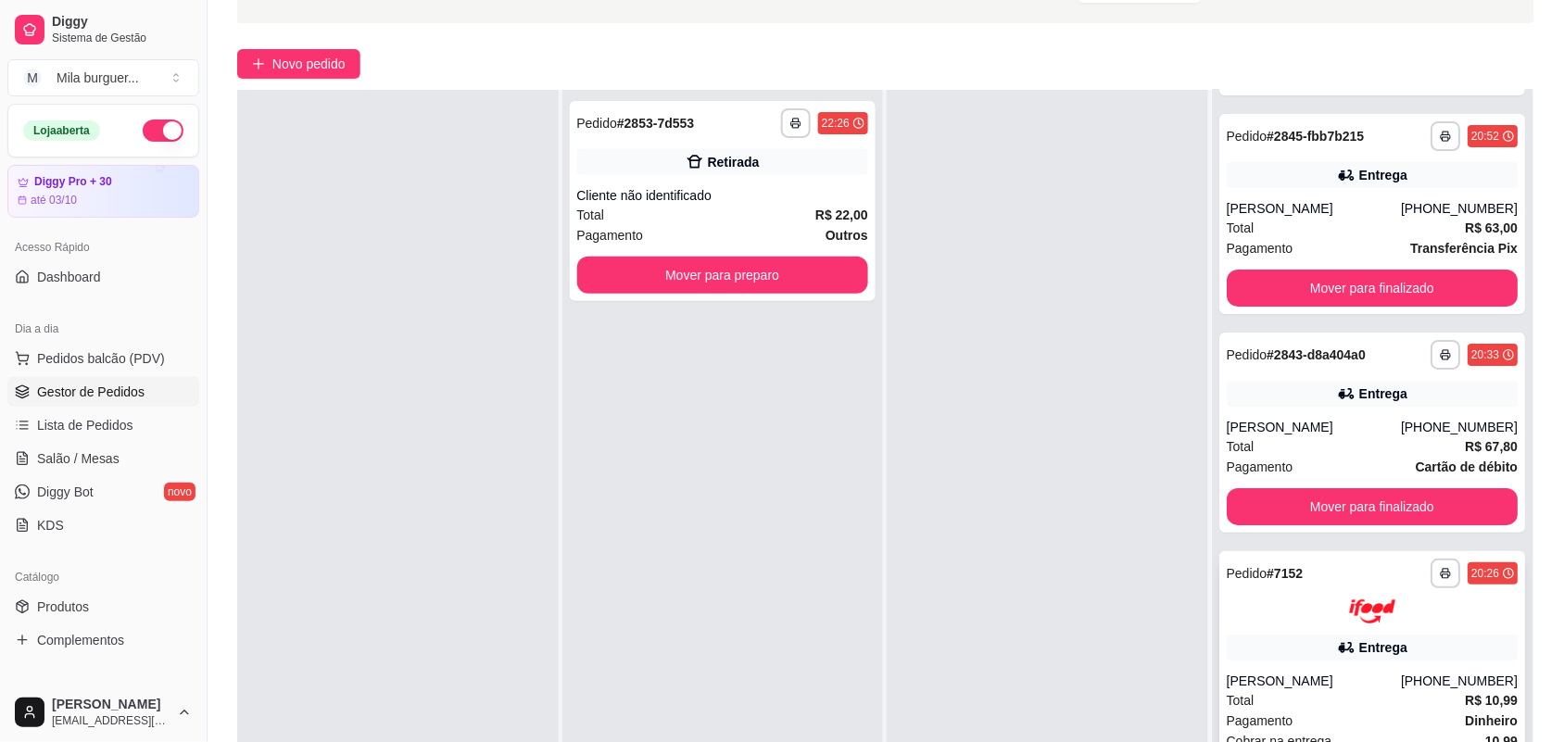
scroll to position [283, 0]
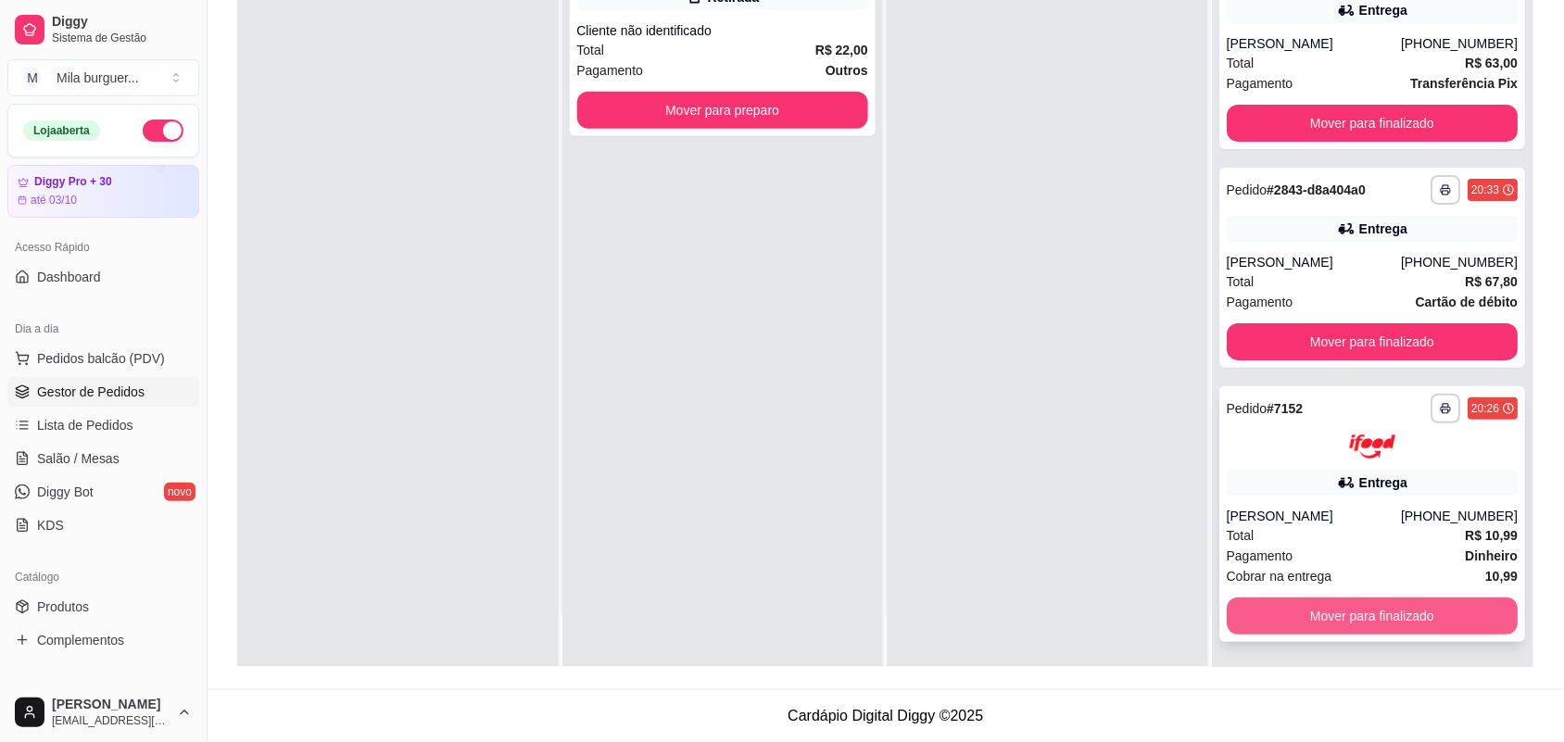
click at [1362, 619] on button "Mover para finalizado" at bounding box center [1373, 616] width 292 height 37
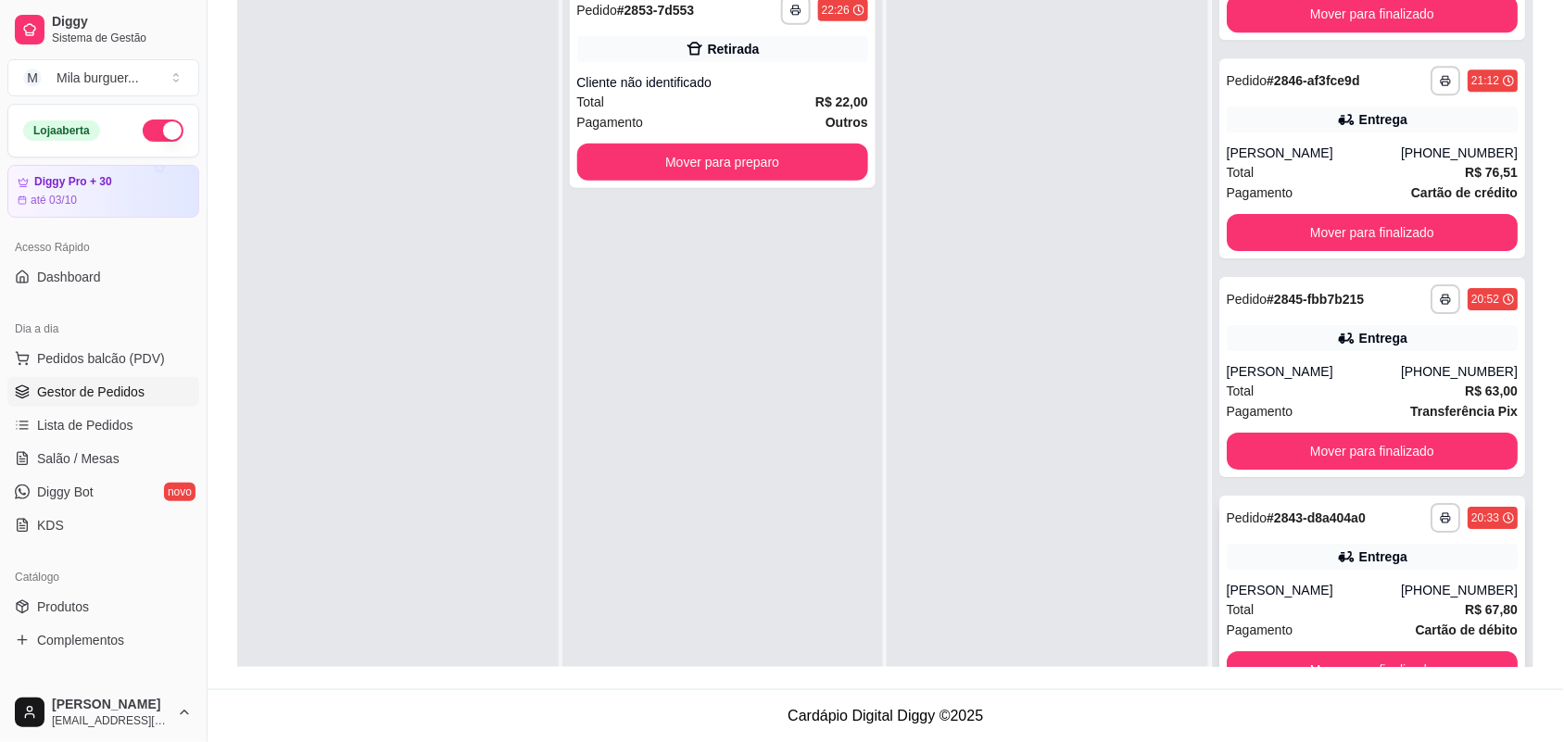
scroll to position [52, 0]
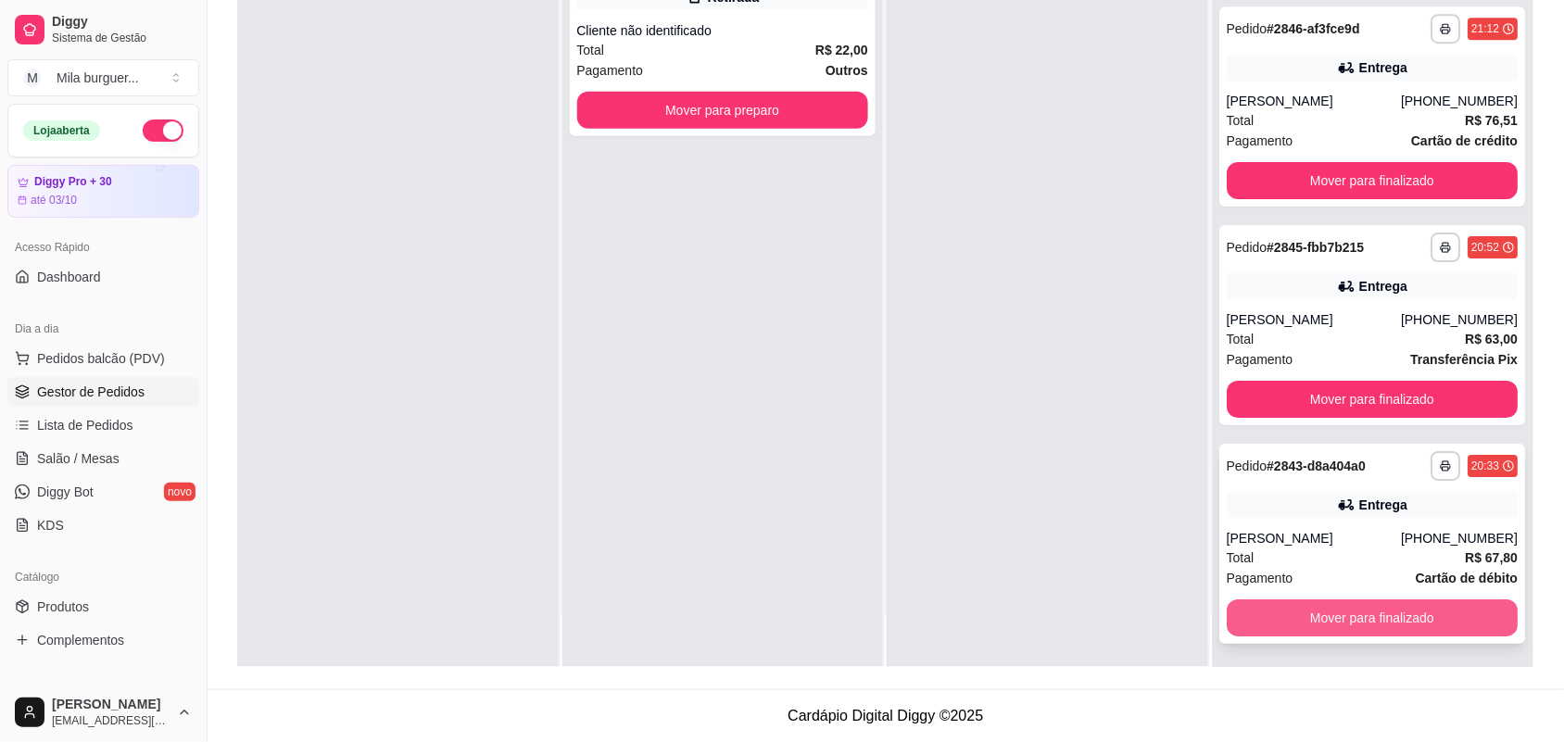
click at [1344, 610] on button "Mover para finalizado" at bounding box center [1373, 617] width 292 height 37
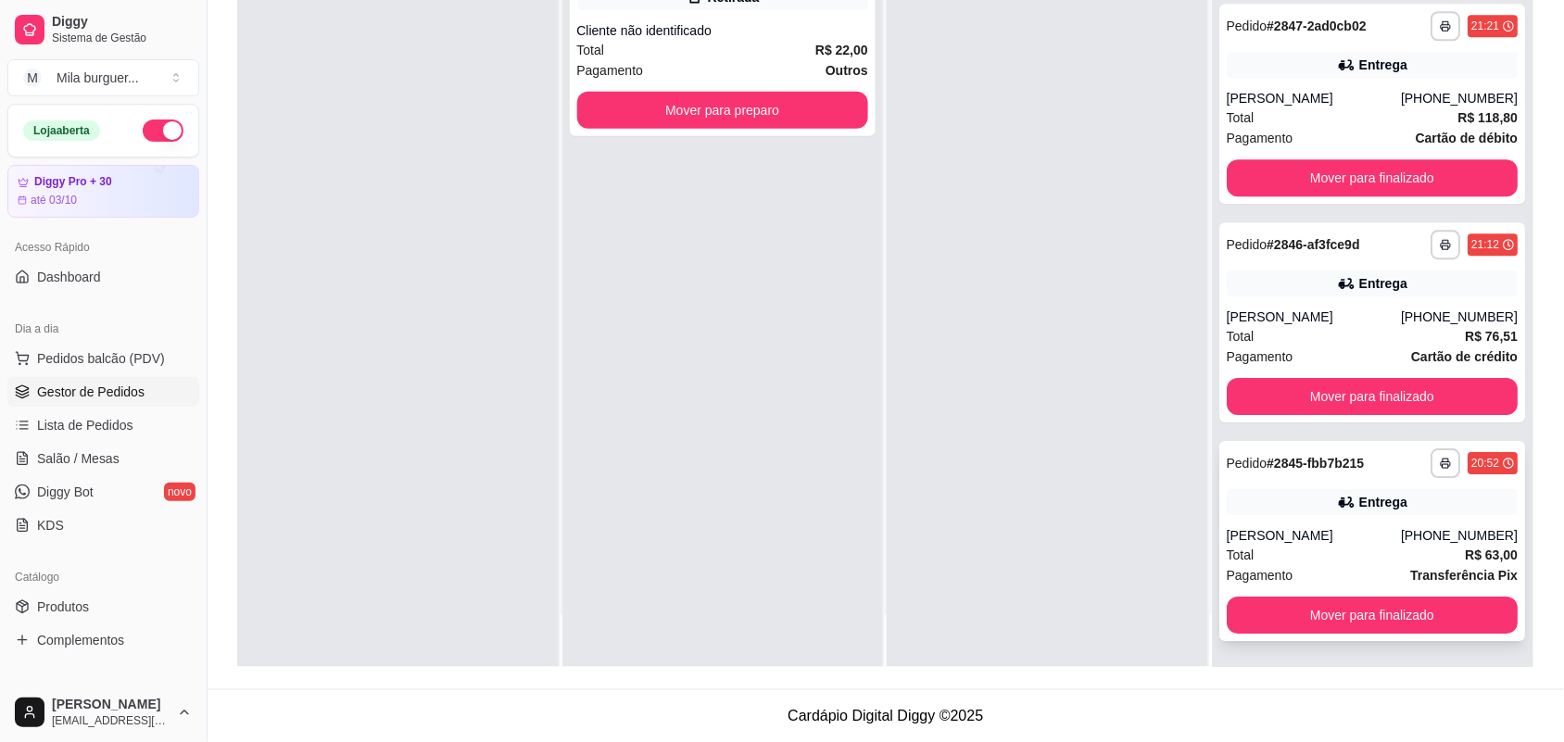
scroll to position [1411, 0]
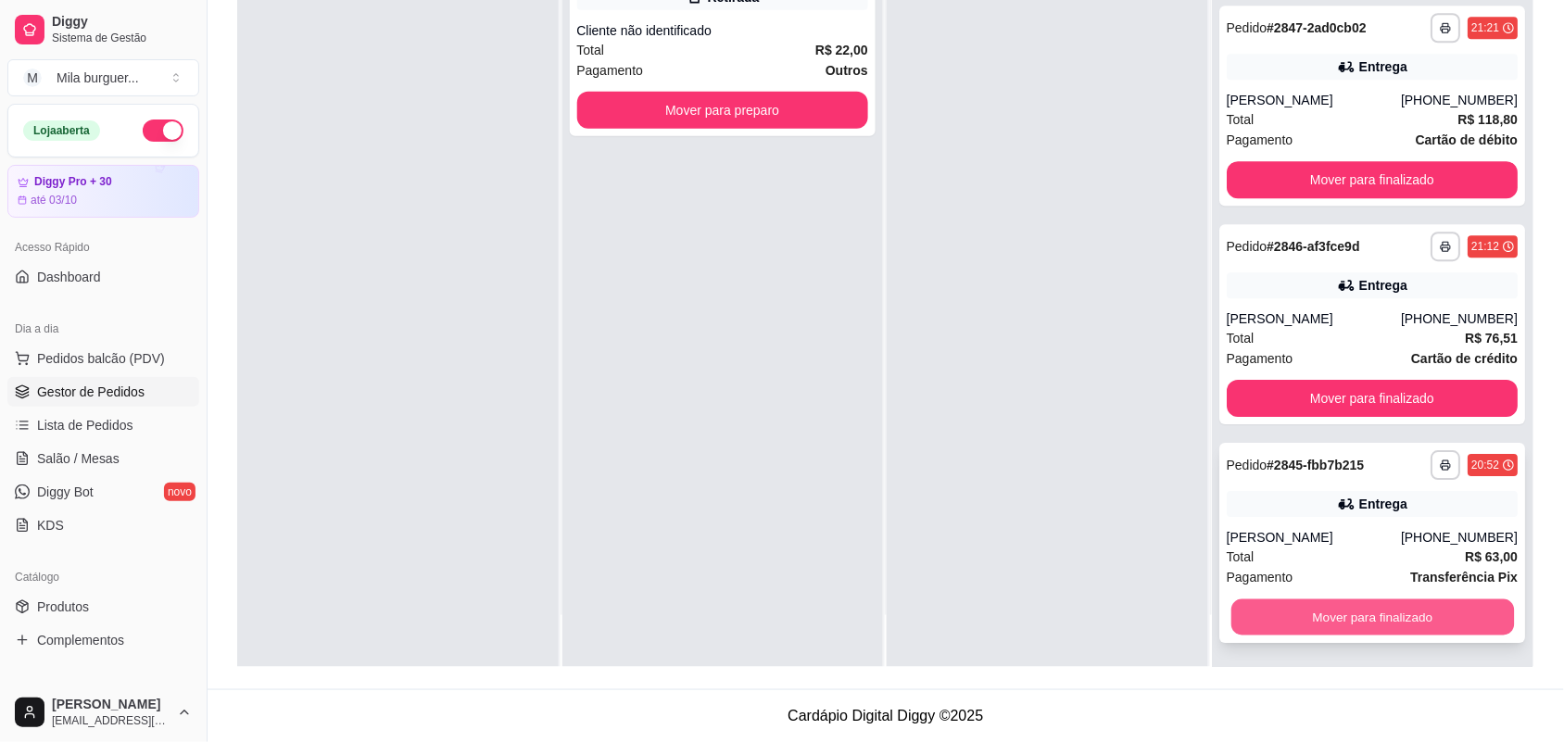
click at [1306, 616] on button "Mover para finalizado" at bounding box center [1371, 616] width 283 height 36
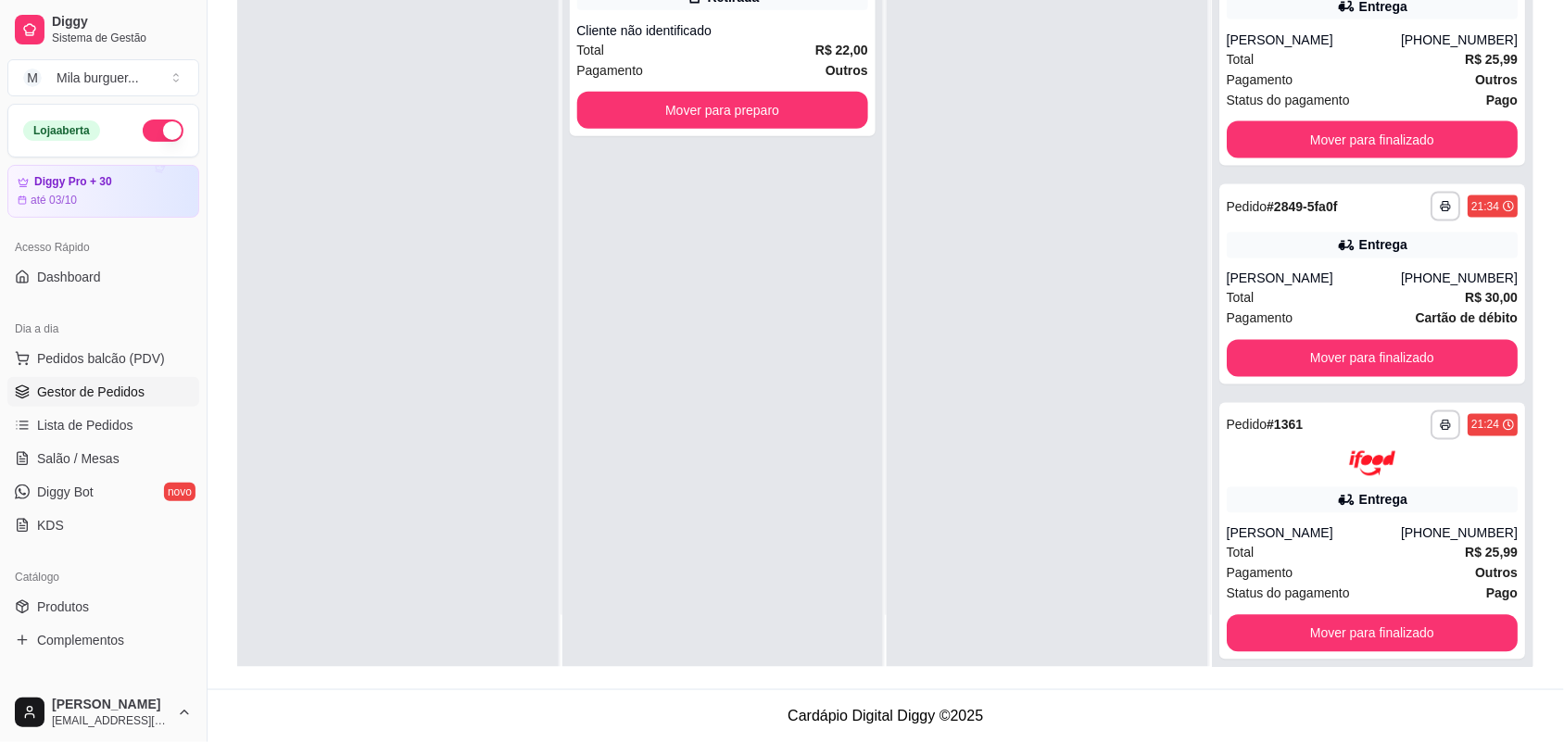
scroll to position [729, 0]
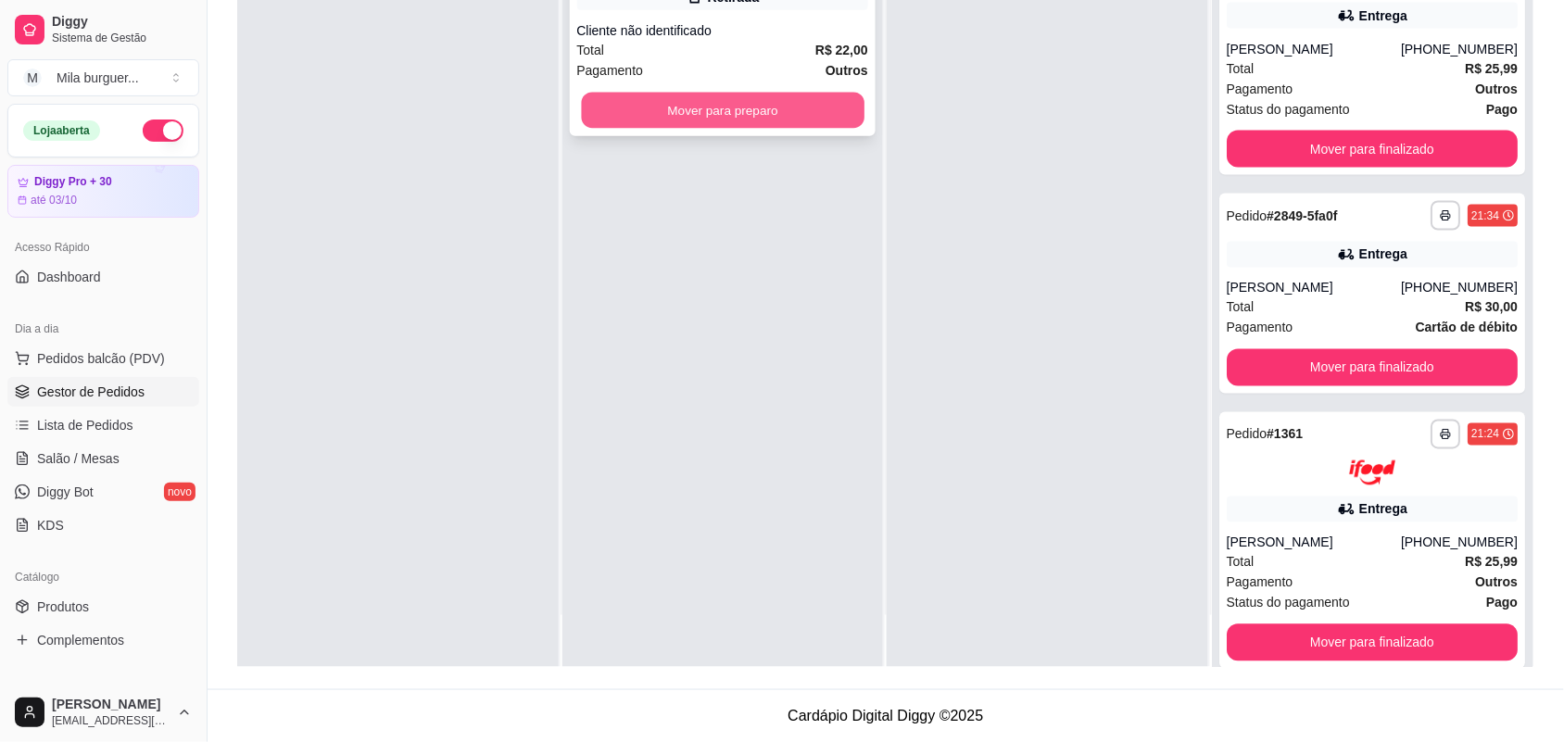
click at [840, 108] on button "Mover para preparo" at bounding box center [722, 111] width 283 height 36
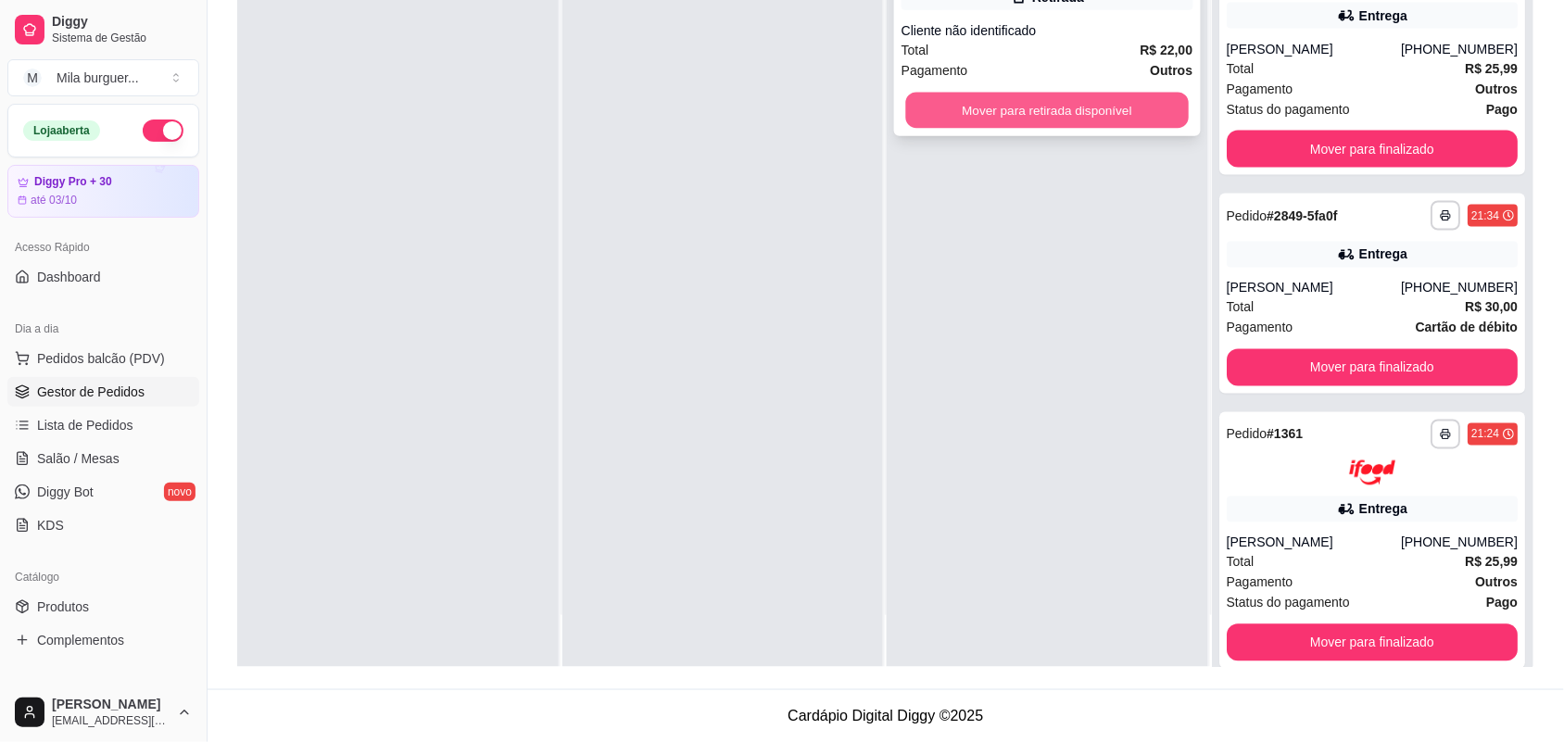
click at [1126, 113] on button "Mover para retirada disponível" at bounding box center [1047, 111] width 283 height 36
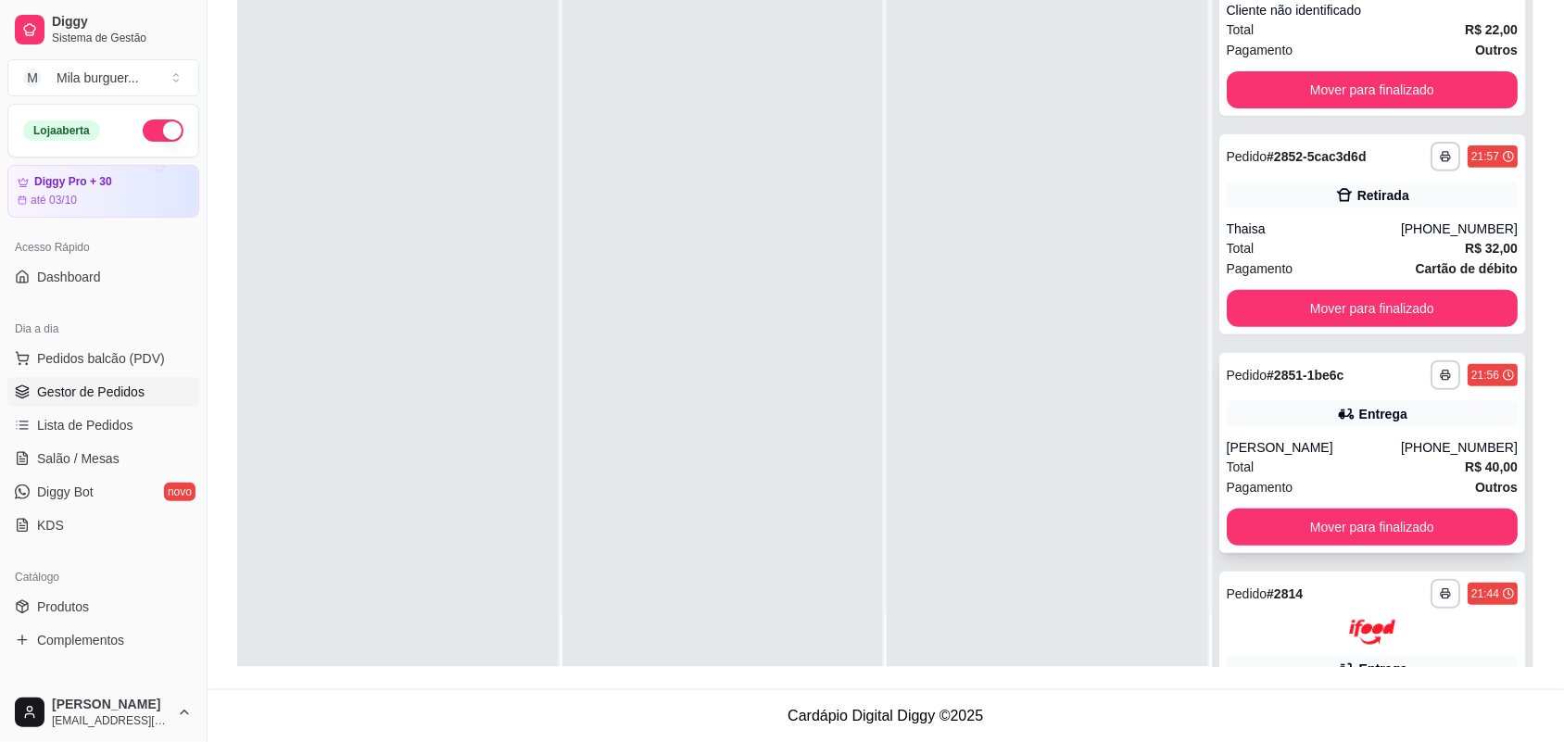
scroll to position [0, 0]
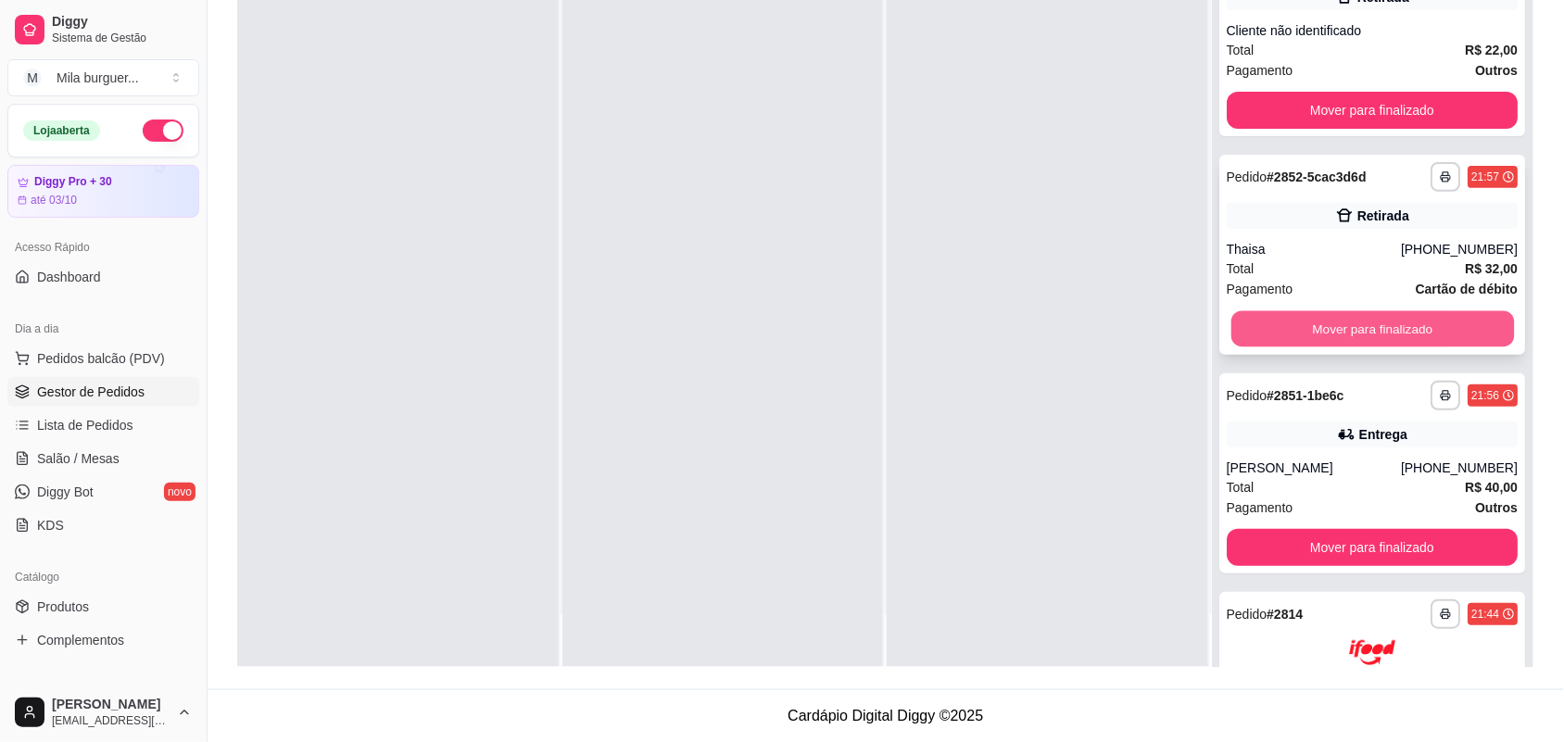
click at [1364, 311] on button "Mover para finalizado" at bounding box center [1371, 329] width 283 height 36
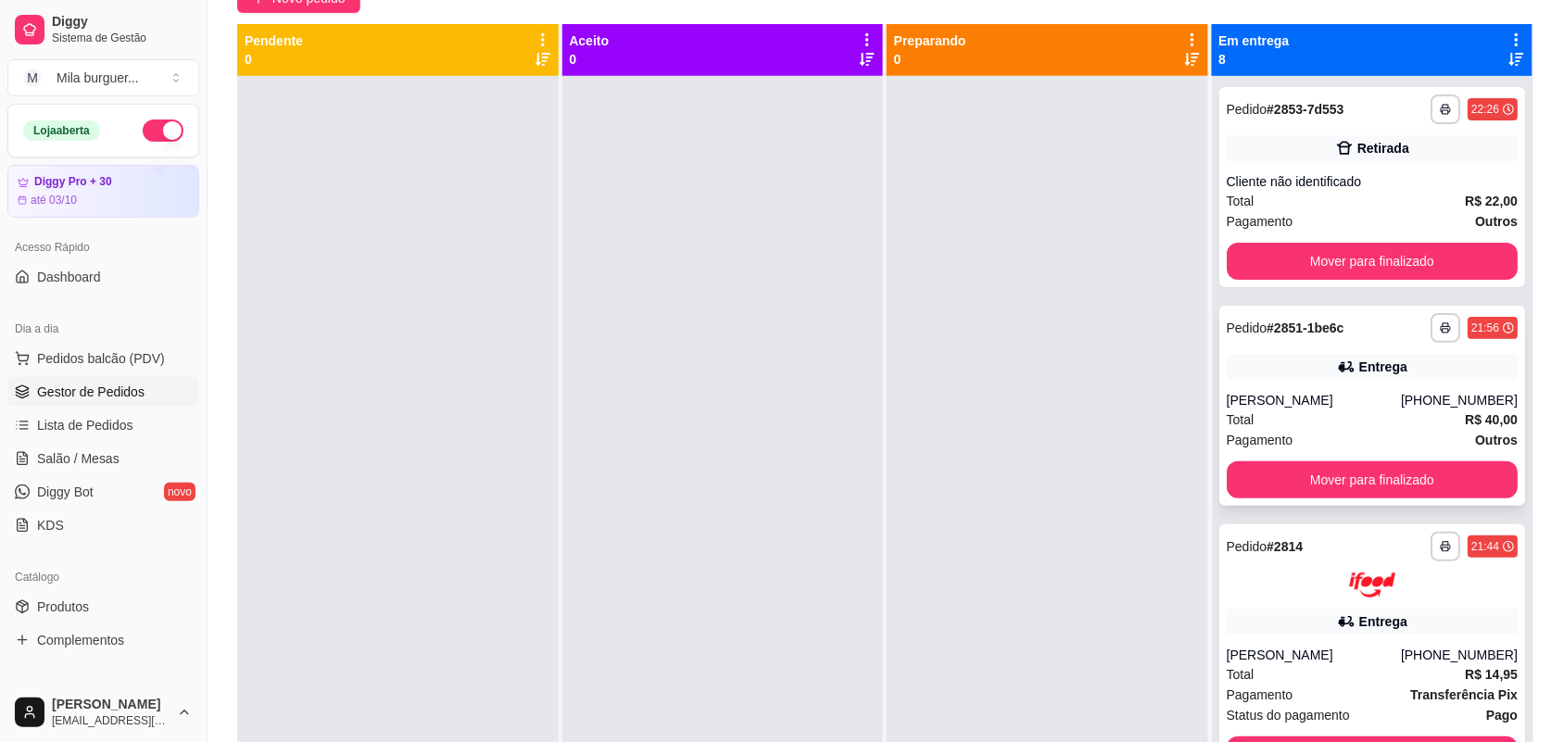
scroll to position [51, 0]
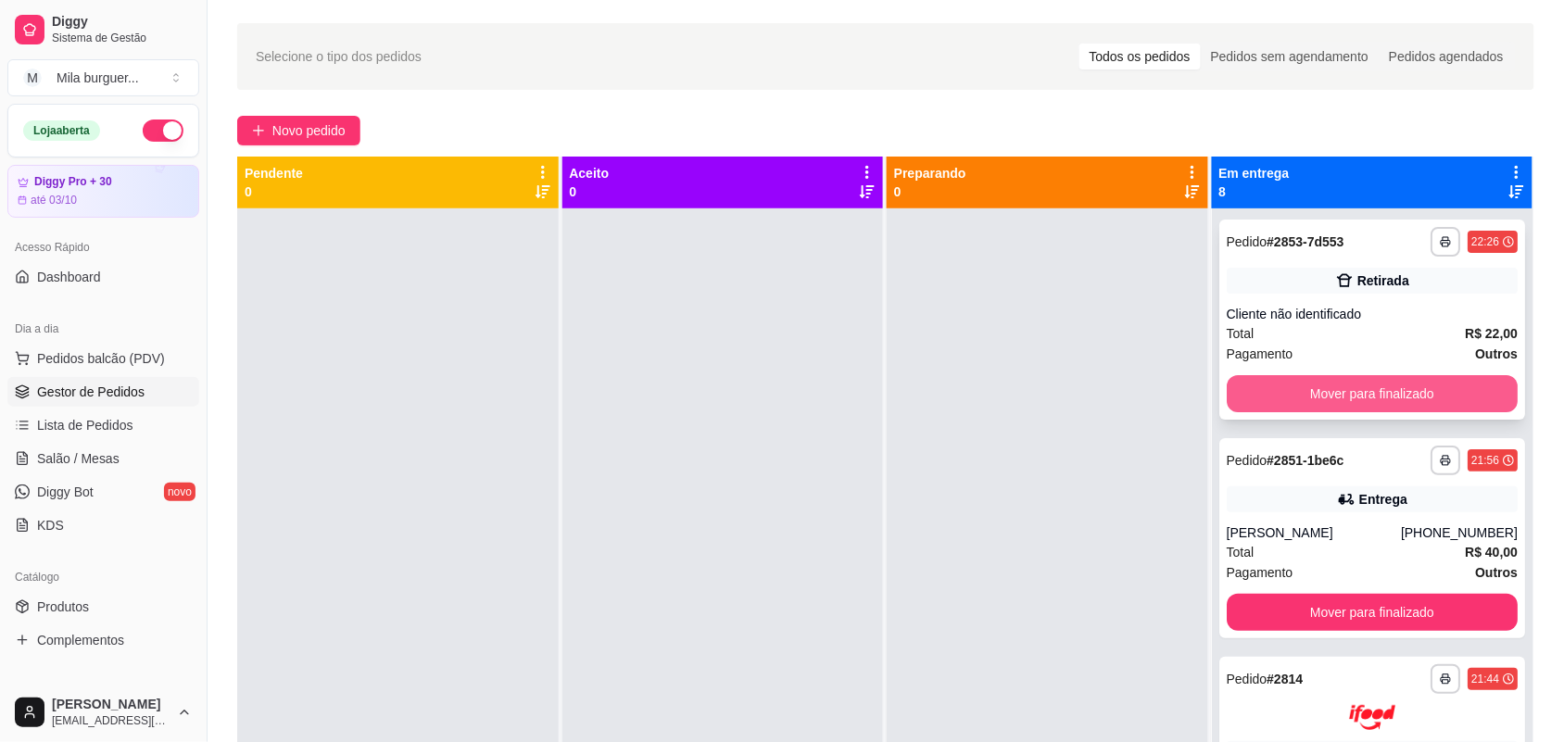
click at [1345, 385] on button "Mover para finalizado" at bounding box center [1373, 393] width 292 height 37
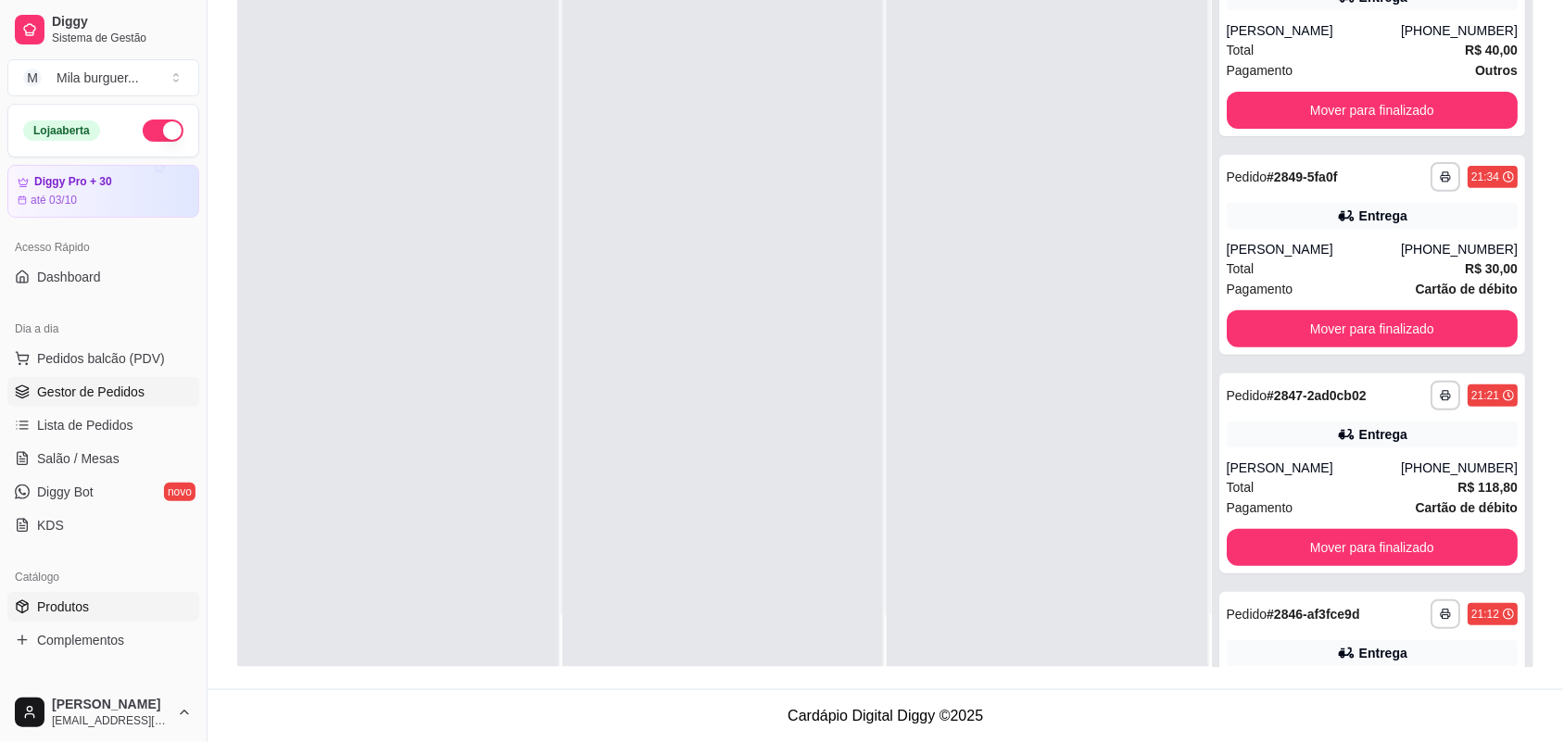
scroll to position [232, 0]
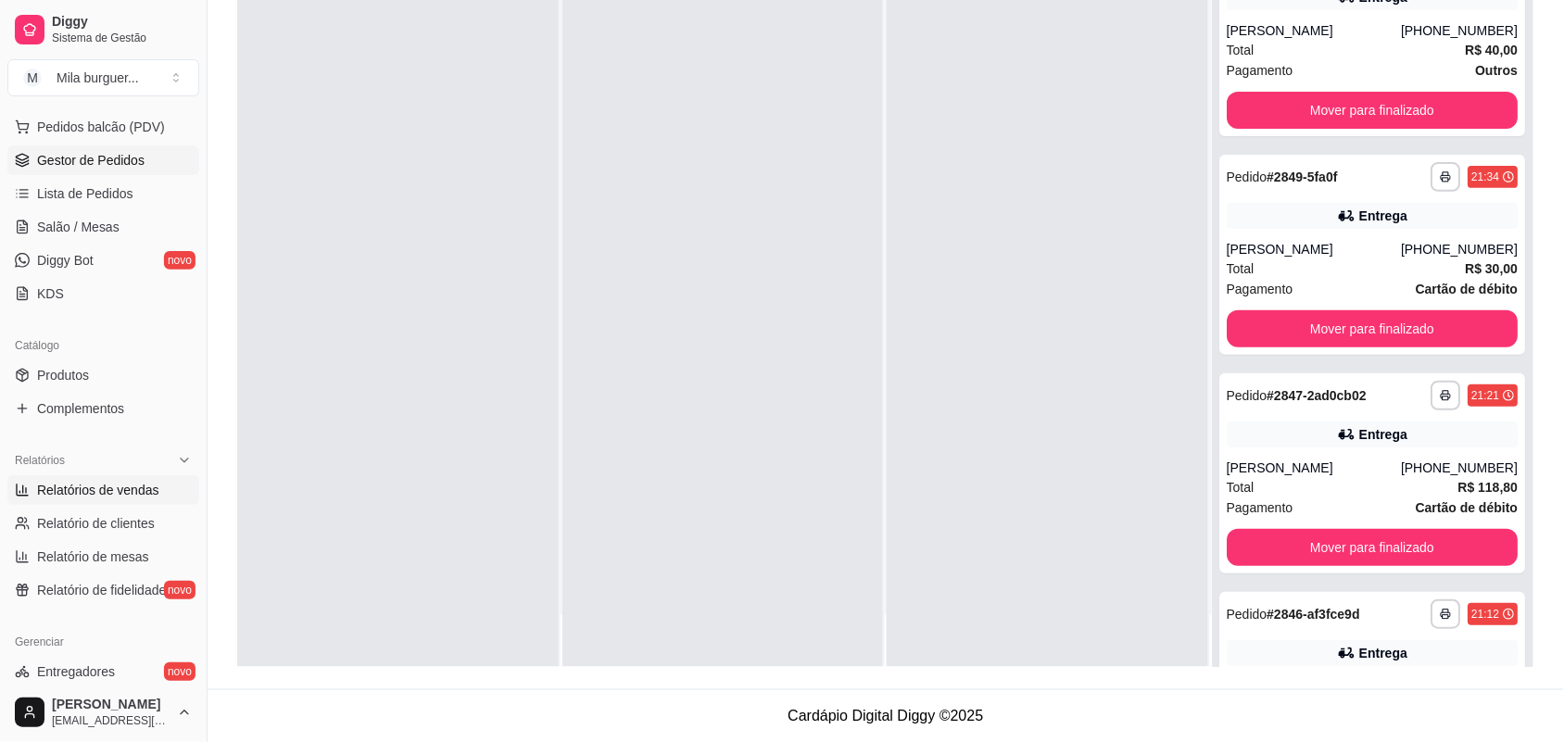
click at [126, 484] on span "Relatórios de vendas" at bounding box center [98, 490] width 122 height 19
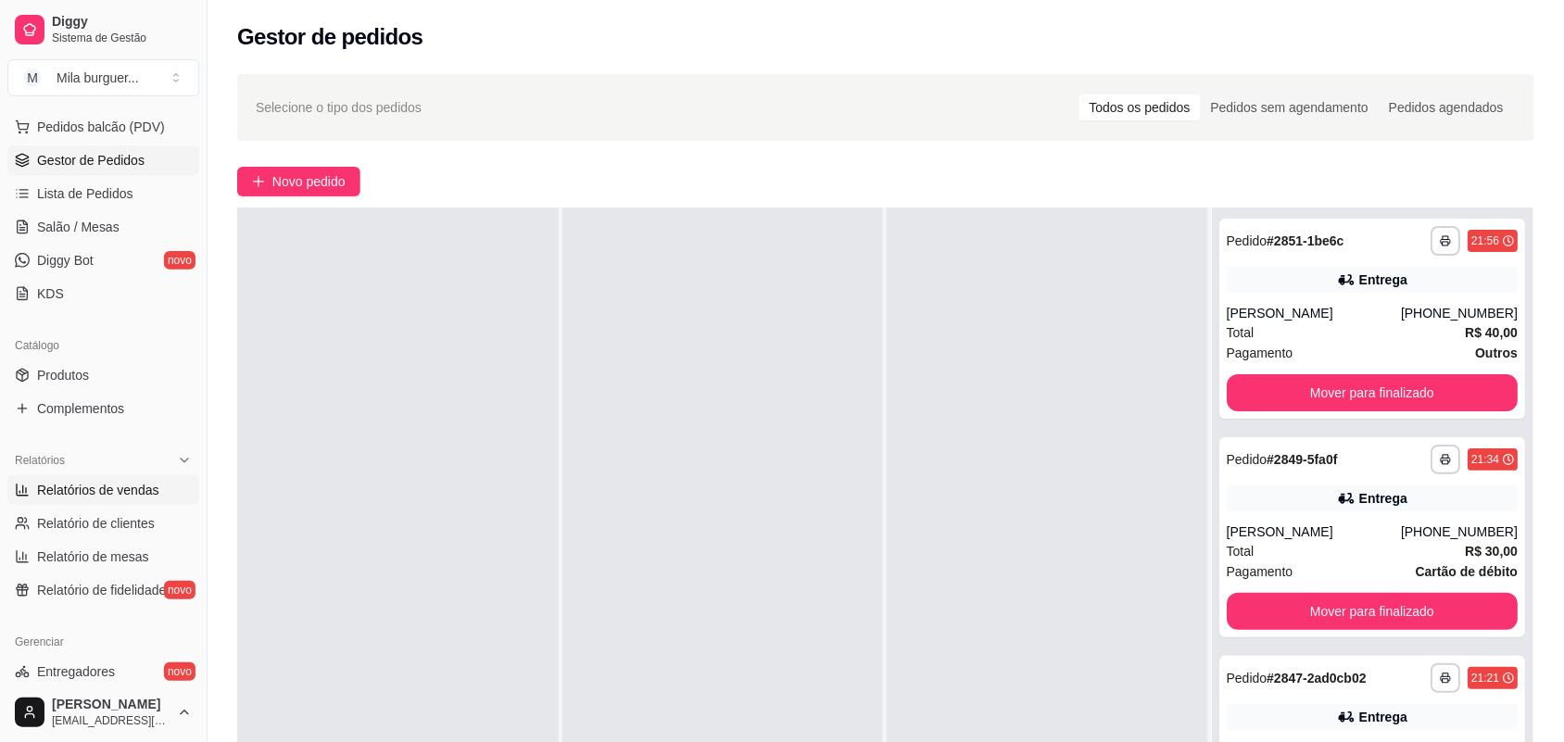
select select "ALL"
select select "0"
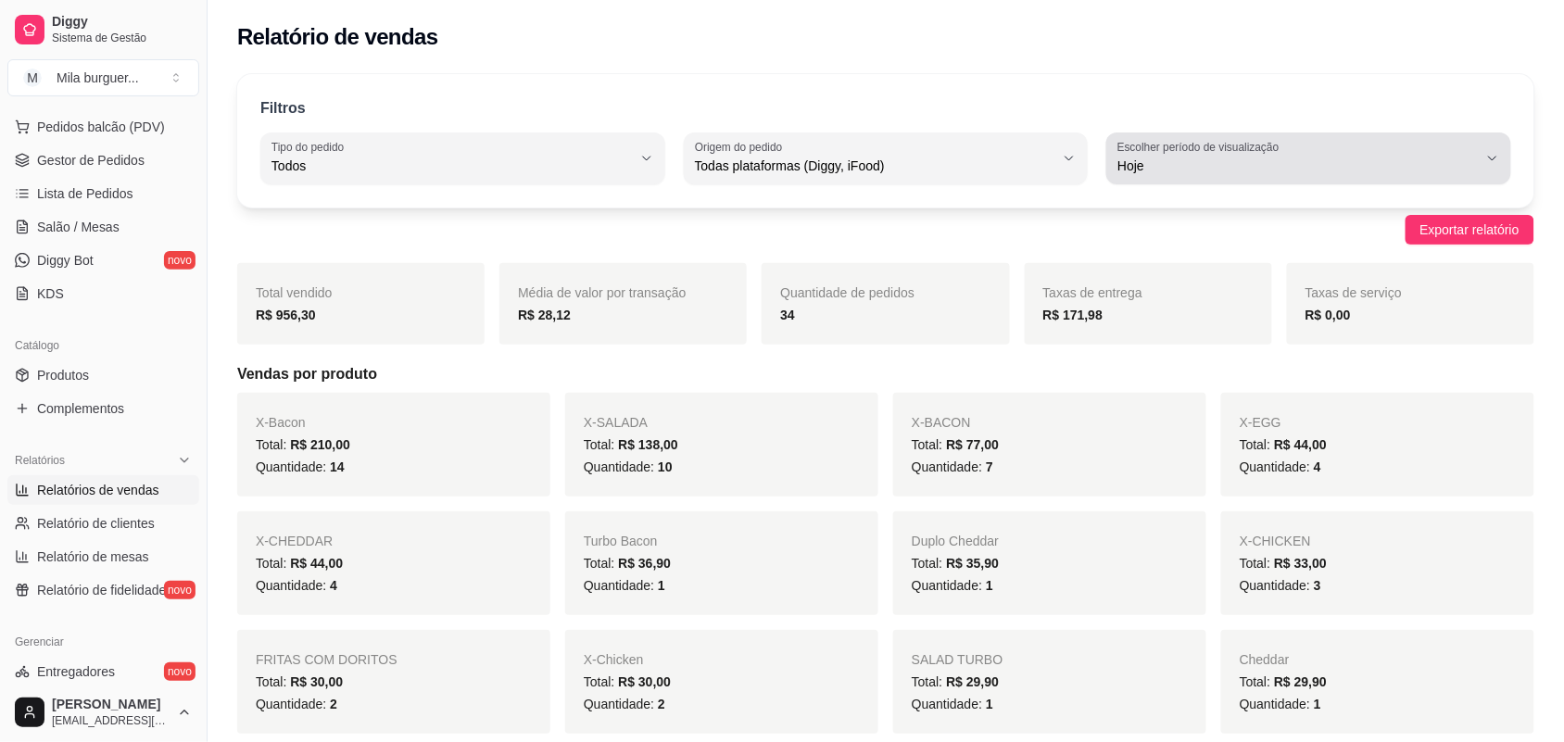
click at [1156, 142] on label "Escolher período de visualização" at bounding box center [1201, 147] width 168 height 16
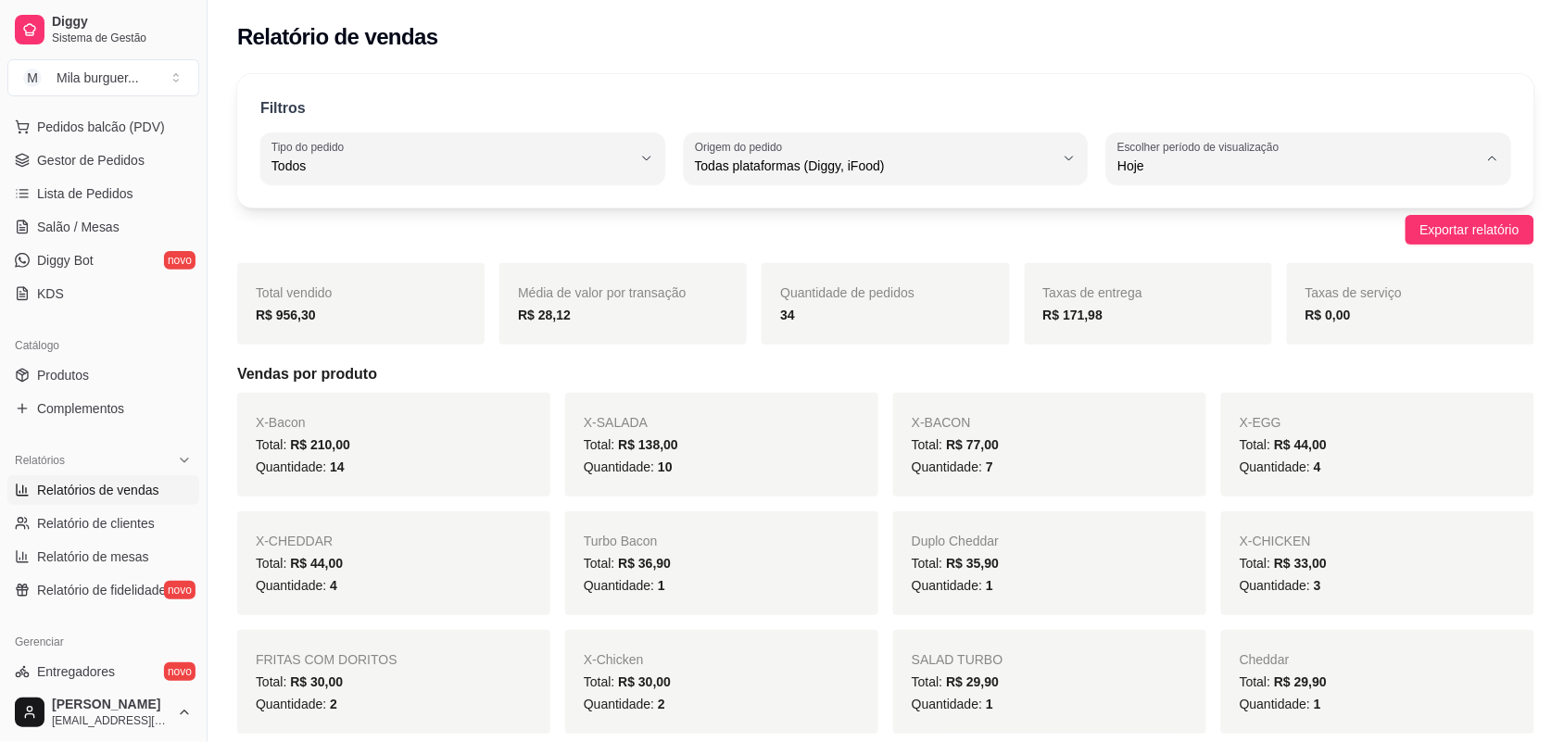
click at [1154, 232] on li "Ontem" at bounding box center [1309, 240] width 374 height 29
type input "1"
select select "1"
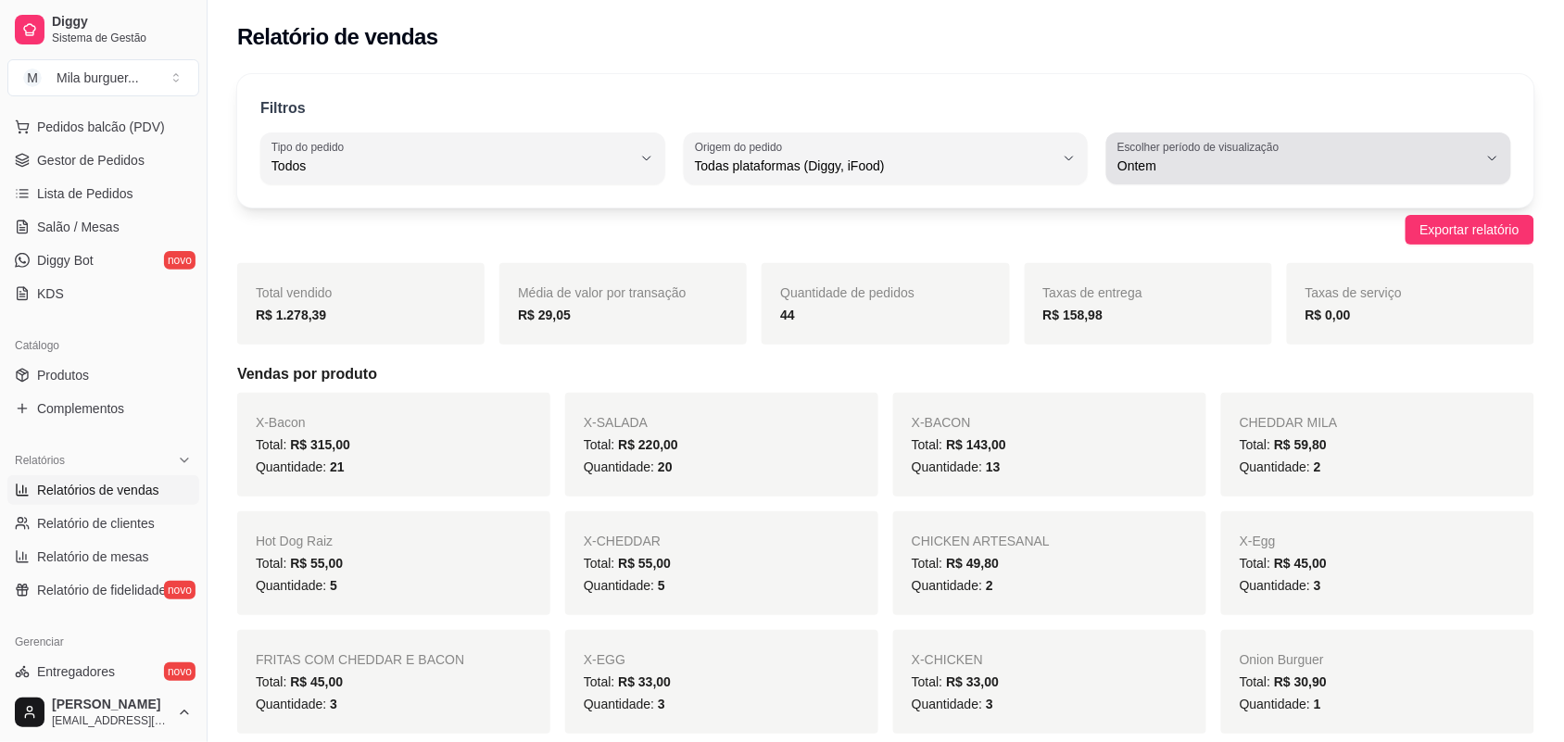
click at [1227, 145] on label "Escolher período de visualização" at bounding box center [1201, 147] width 168 height 16
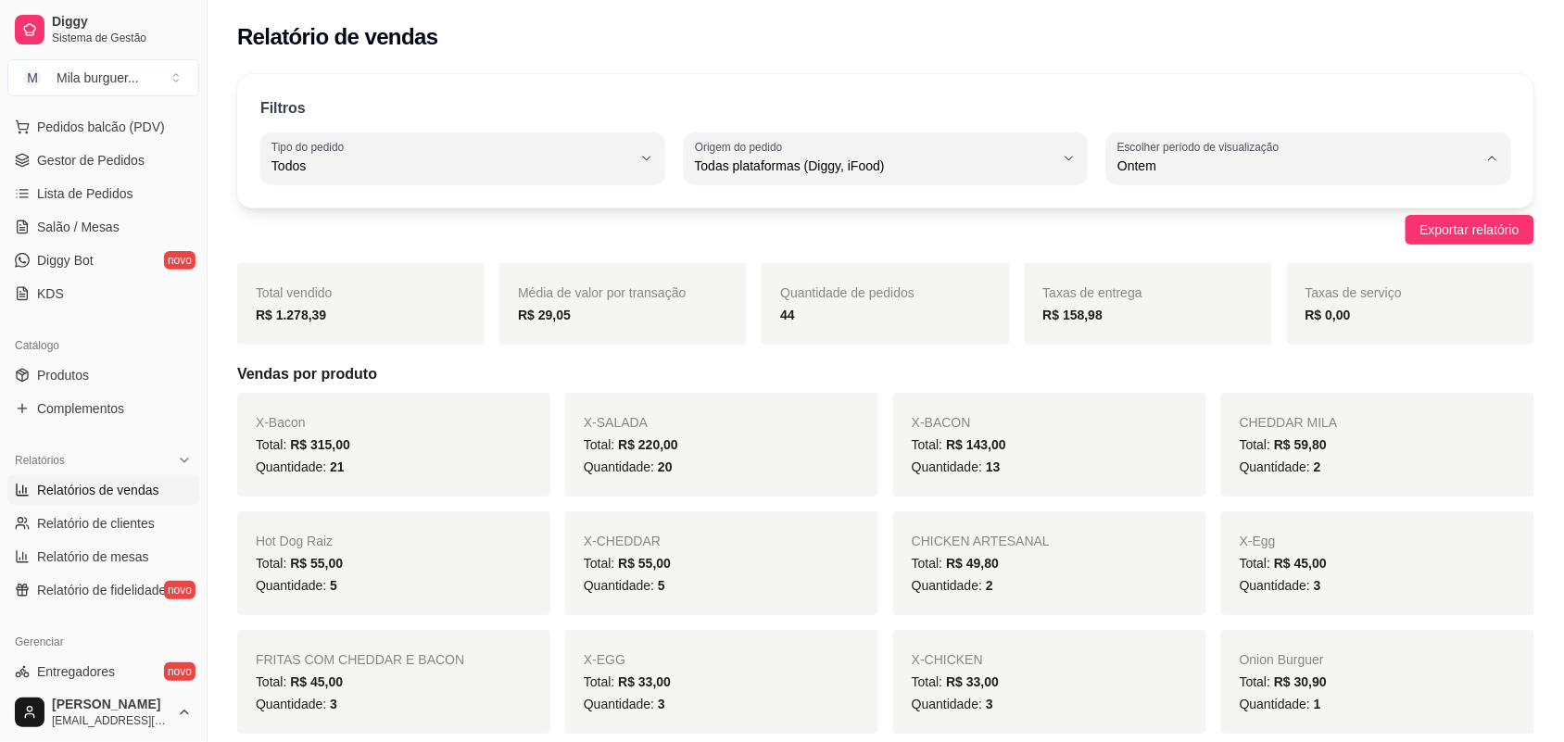
click at [1196, 210] on span "Hoje" at bounding box center [1300, 210] width 342 height 18
type input "0"
select select "0"
click at [134, 123] on span "Pedidos balcão (PDV)" at bounding box center [101, 127] width 128 height 19
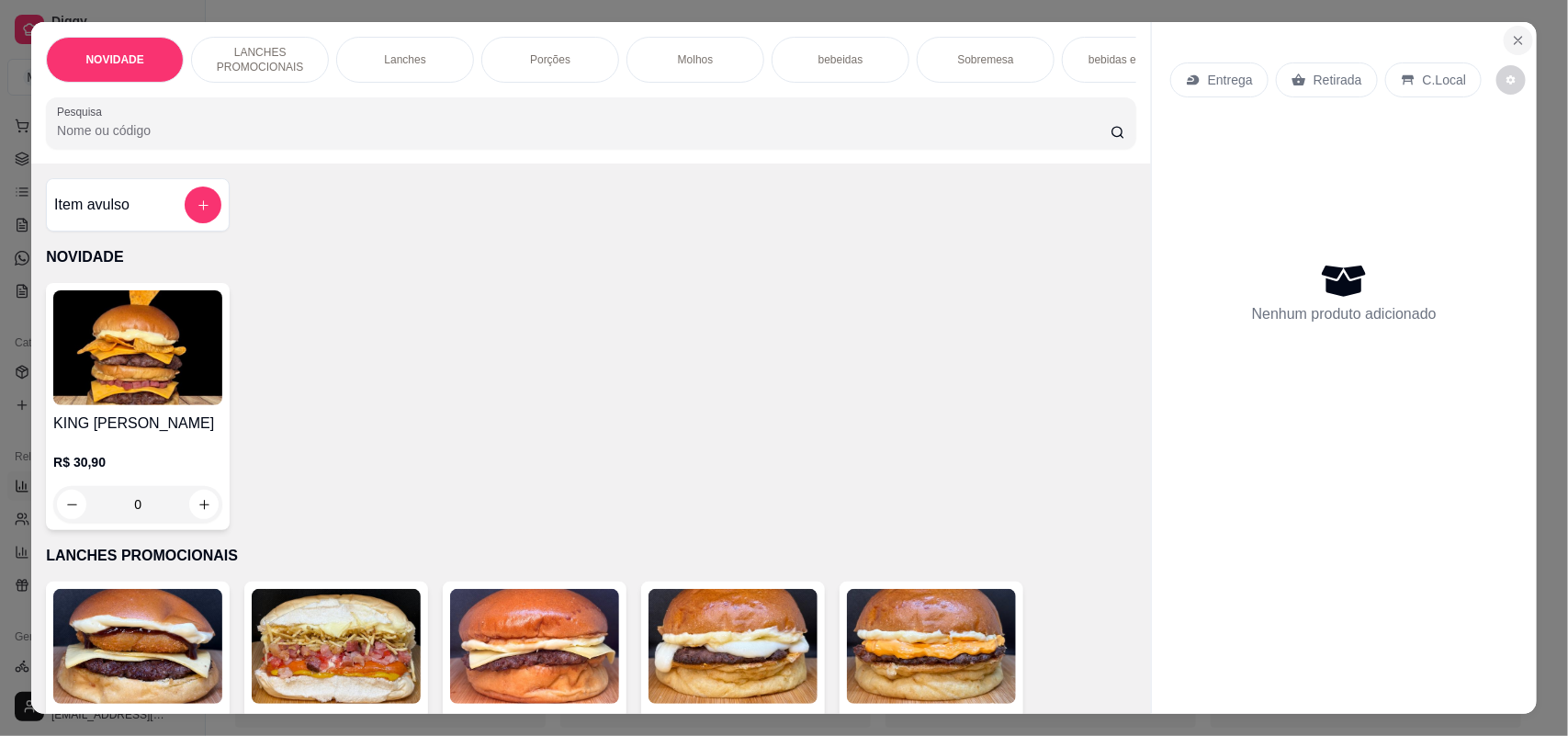
click at [1511, 28] on button "Close" at bounding box center [1518, 41] width 30 height 30
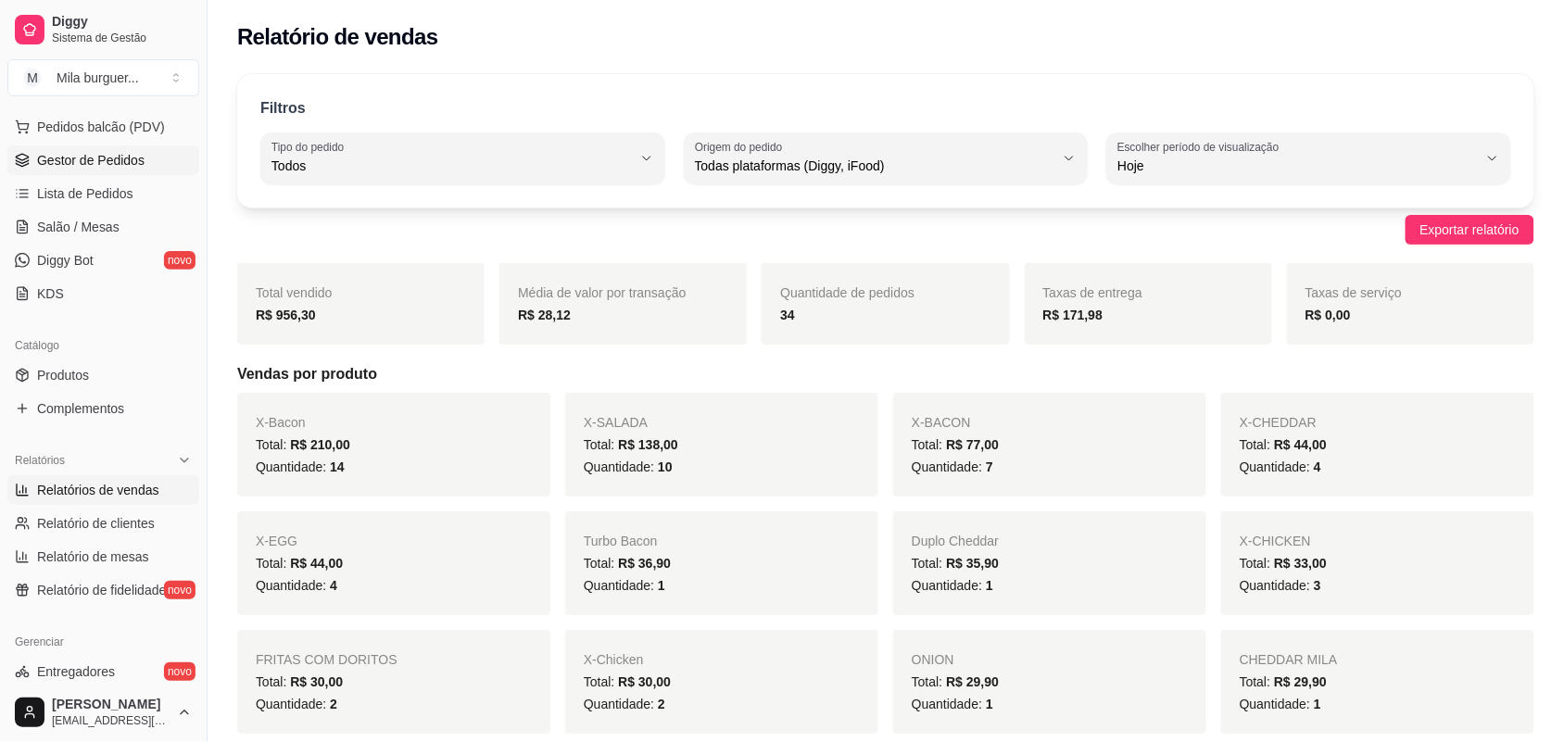
click at [111, 156] on span "Gestor de Pedidos" at bounding box center [90, 160] width 107 height 19
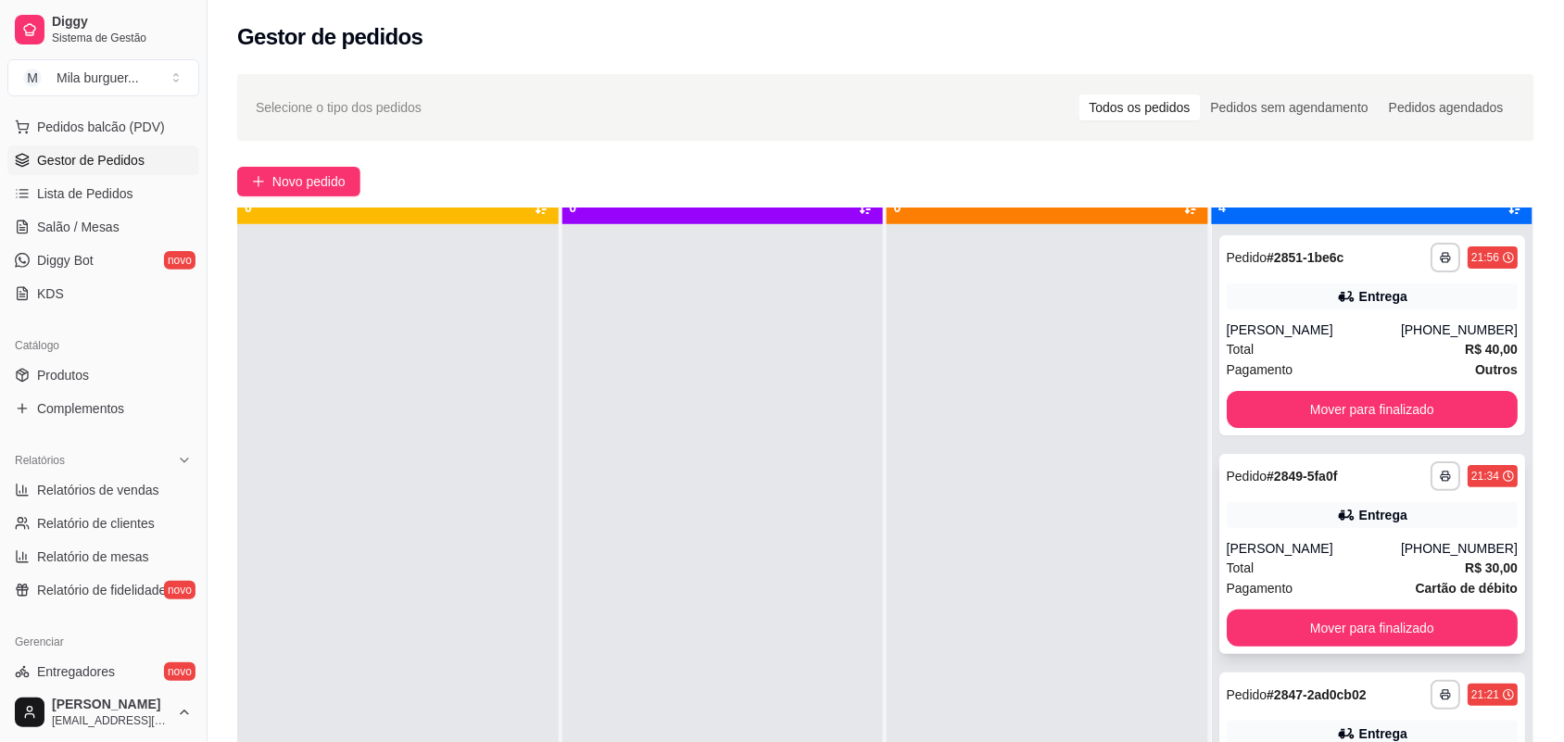
scroll to position [52, 0]
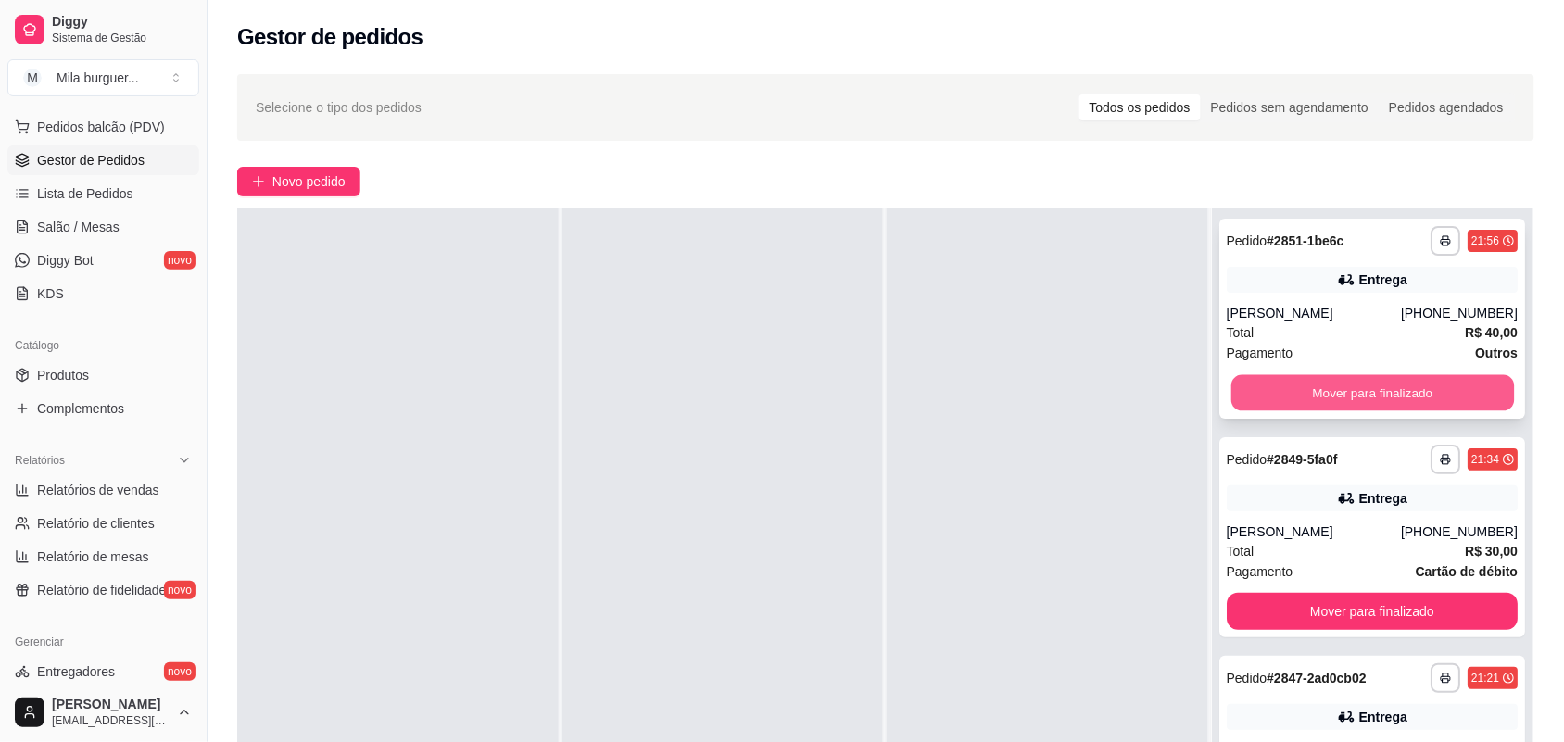
click at [1341, 382] on button "Mover para finalizado" at bounding box center [1371, 393] width 283 height 36
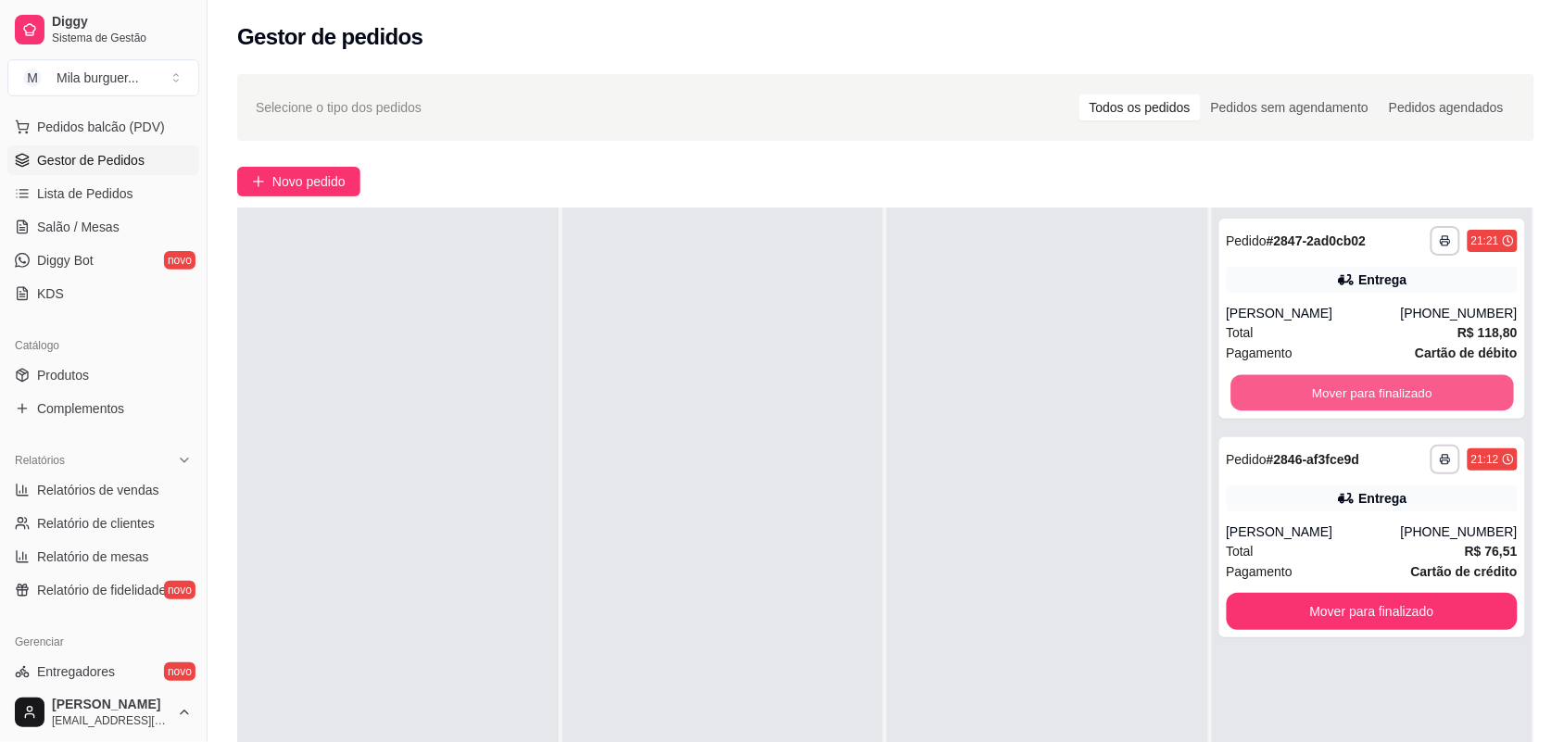
click at [1340, 380] on button "Mover para finalizado" at bounding box center [1371, 393] width 283 height 36
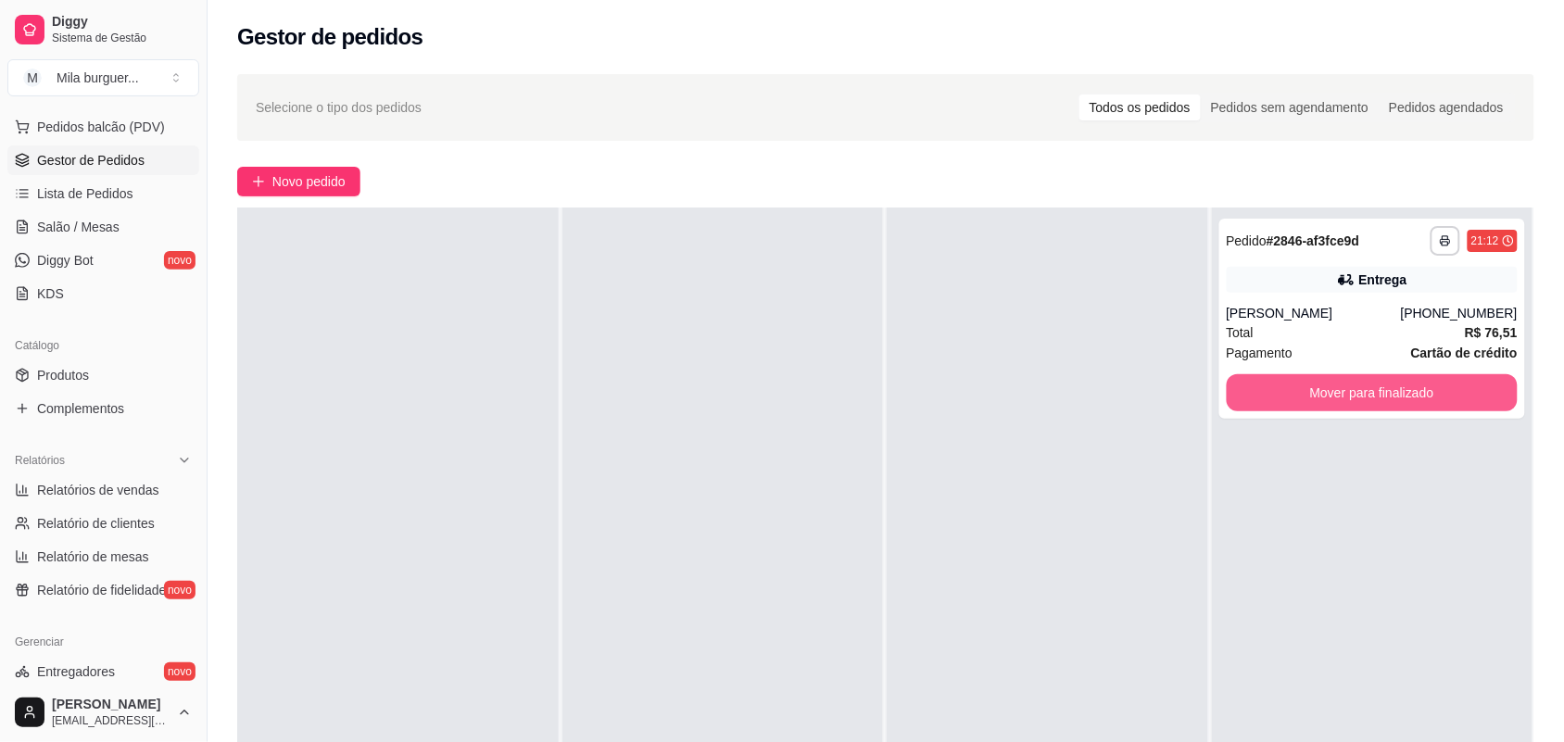
click at [1337, 378] on button "Mover para finalizado" at bounding box center [1373, 392] width 292 height 37
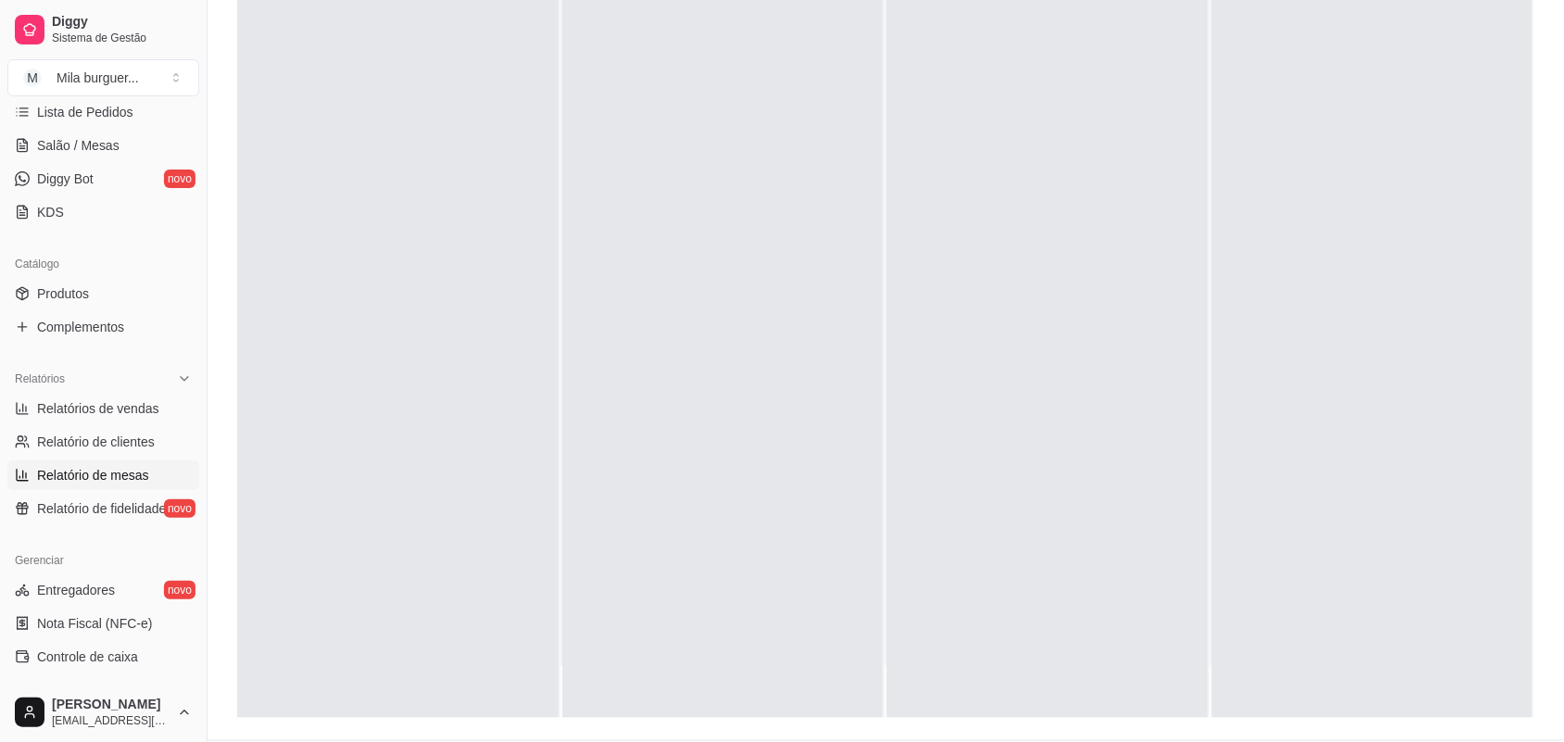
scroll to position [590, 0]
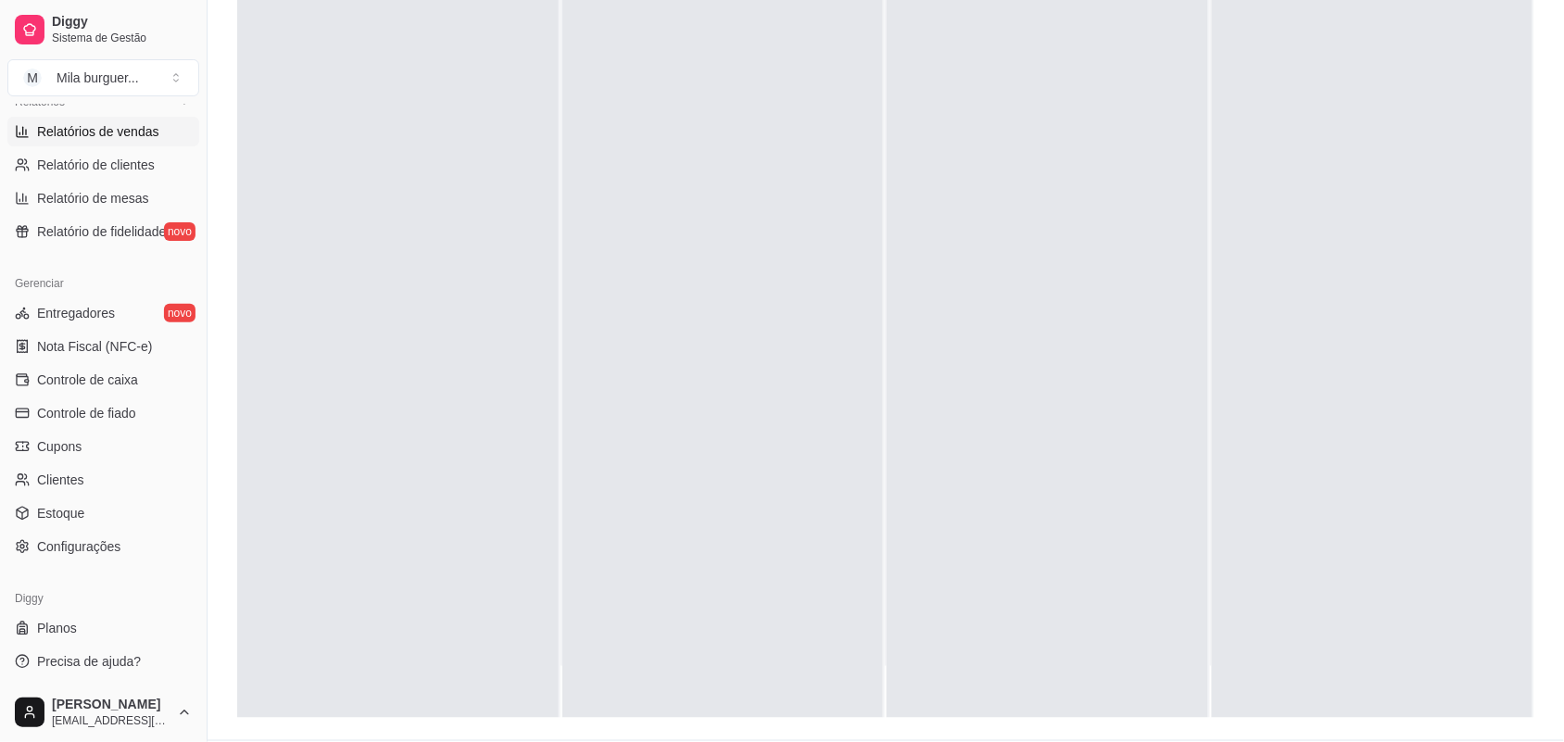
click at [121, 137] on span "Relatórios de vendas" at bounding box center [98, 131] width 122 height 19
select select "ALL"
select select "0"
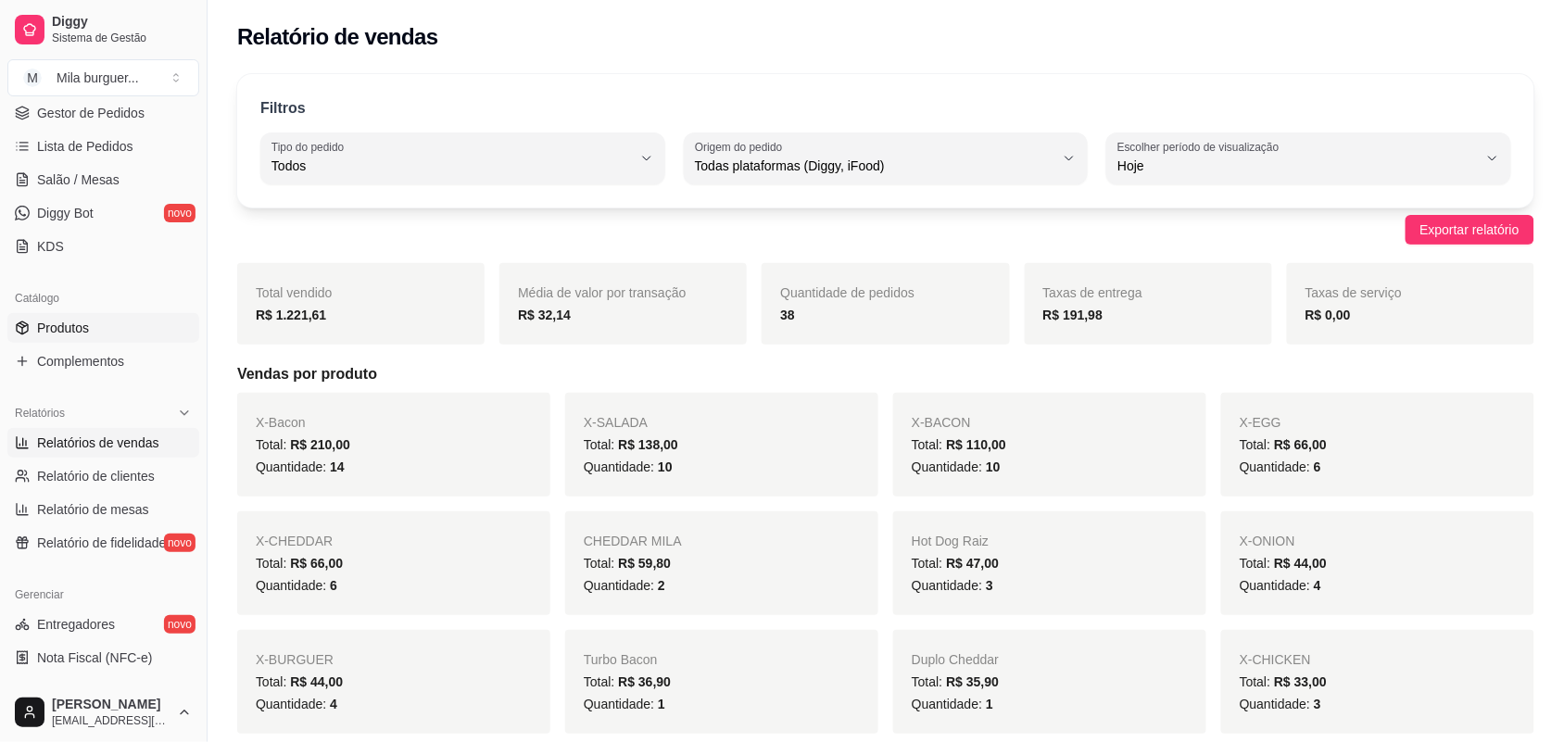
scroll to position [243, 0]
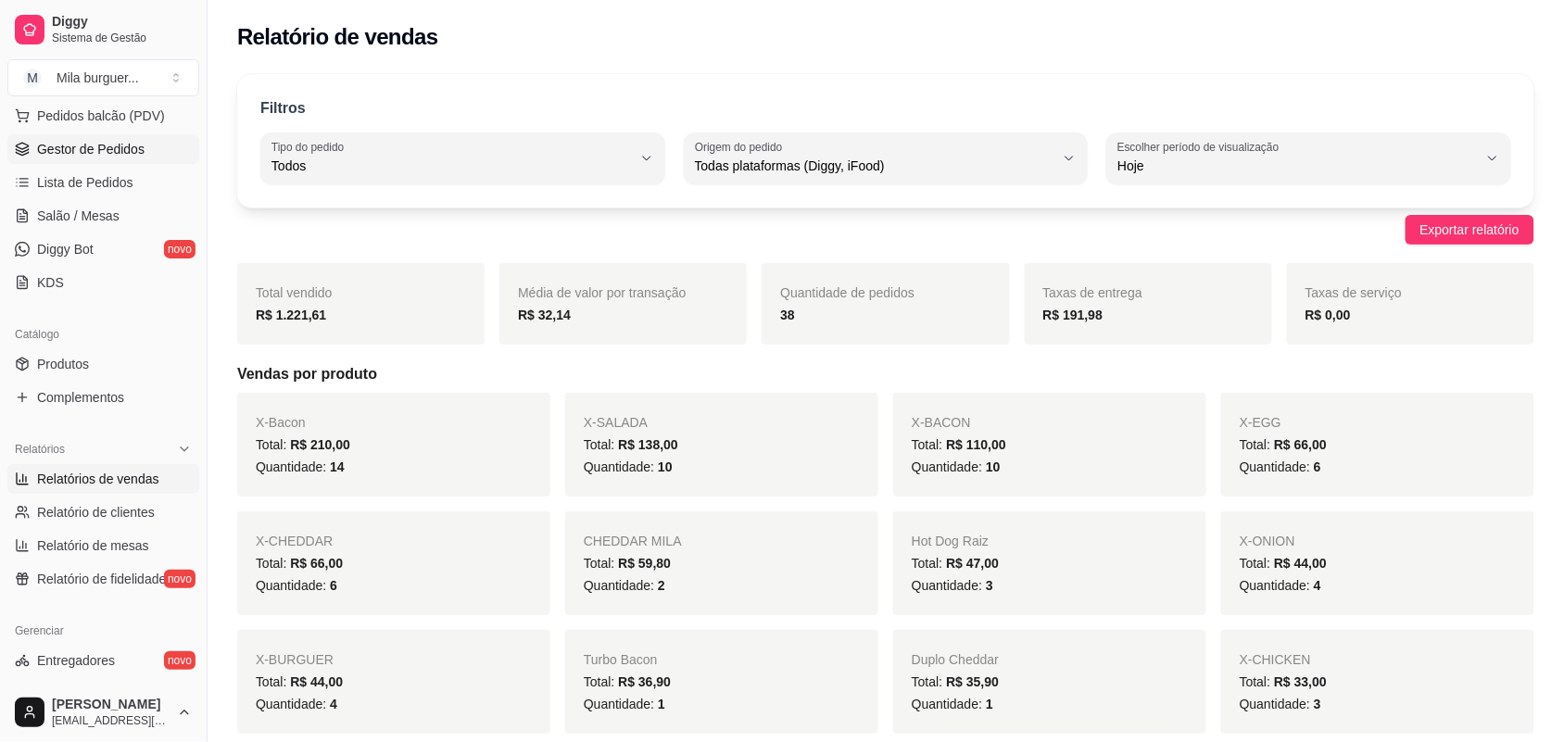
click at [102, 142] on span "Gestor de Pedidos" at bounding box center [90, 149] width 107 height 19
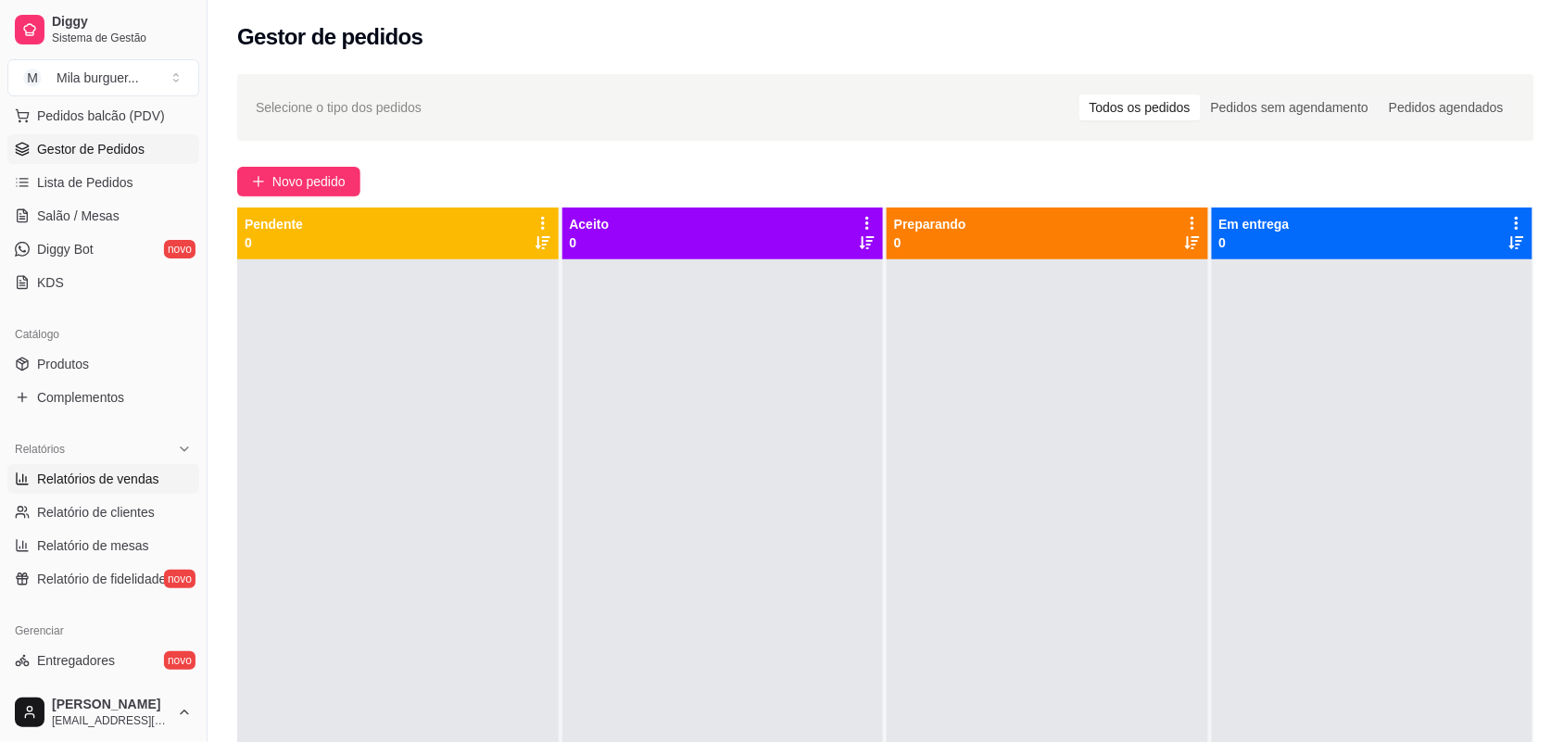
click at [119, 479] on span "Relatórios de vendas" at bounding box center [98, 479] width 122 height 19
select select "ALL"
select select "0"
